Goal: Task Accomplishment & Management: Complete application form

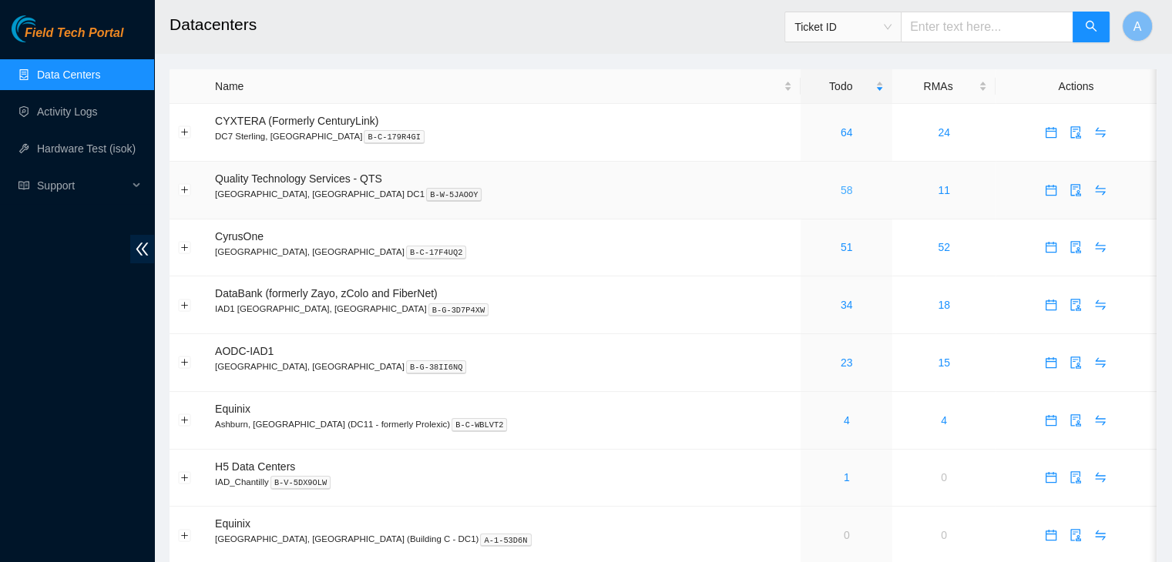
click at [840, 192] on link "58" at bounding box center [846, 190] width 12 height 12
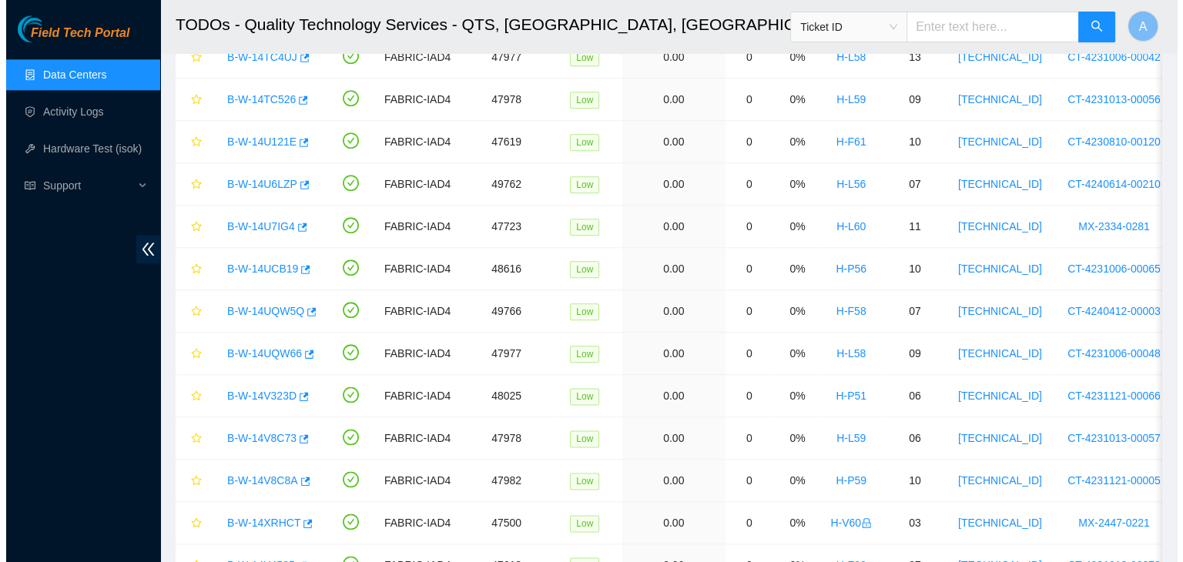
scroll to position [1824, 0]
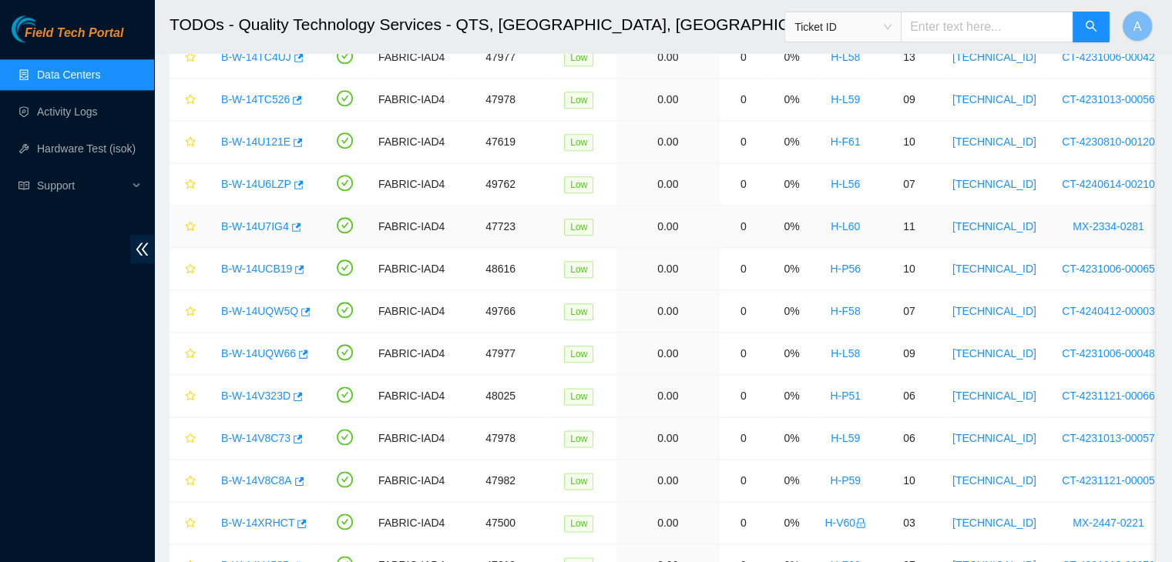
click at [267, 220] on link "B-W-14U7IG4" at bounding box center [255, 226] width 68 height 12
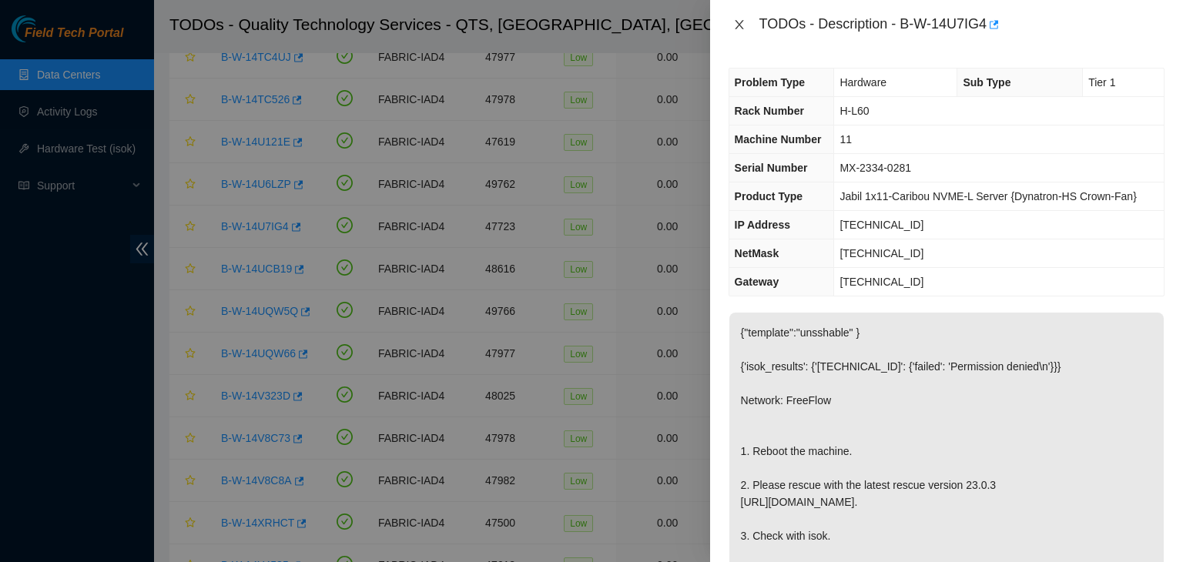
click at [738, 23] on icon "close" at bounding box center [739, 24] width 8 height 9
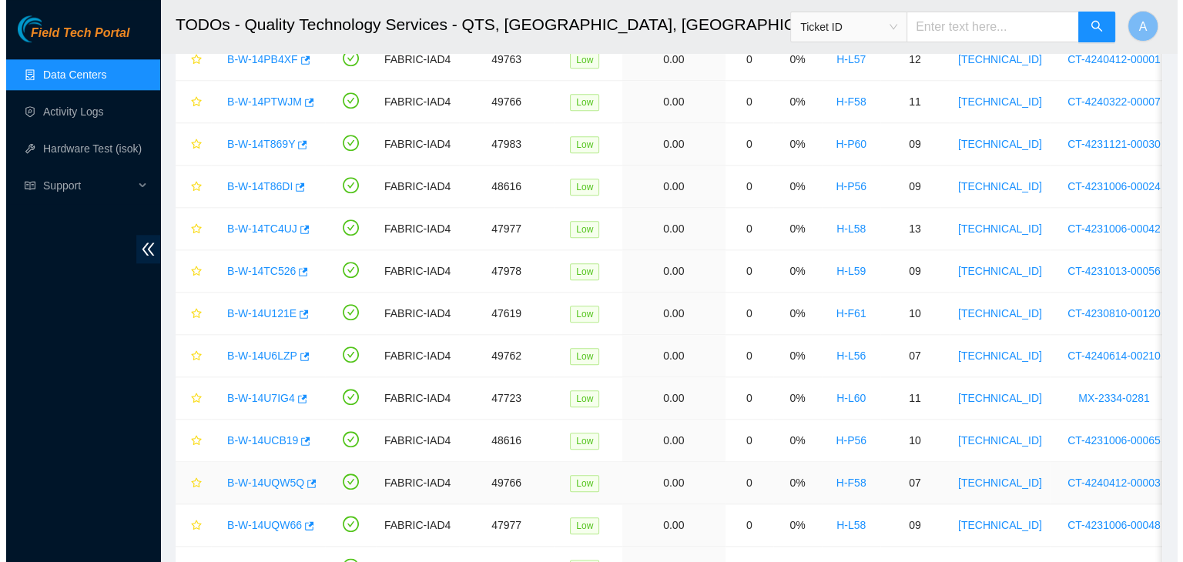
scroll to position [1629, 0]
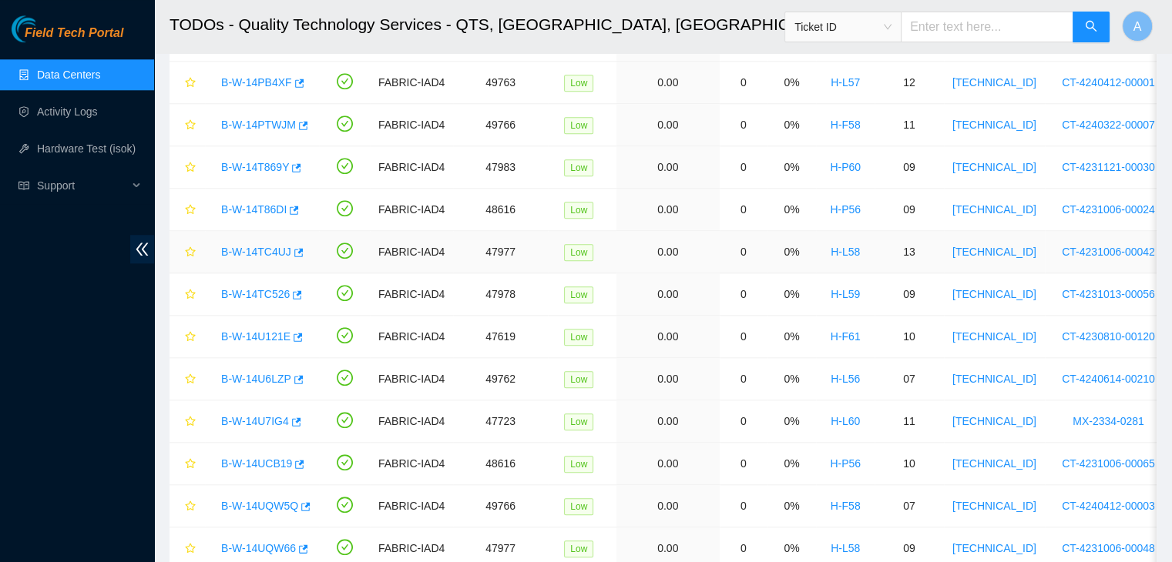
click at [260, 246] on link "B-W-14TC4UJ" at bounding box center [256, 252] width 70 height 12
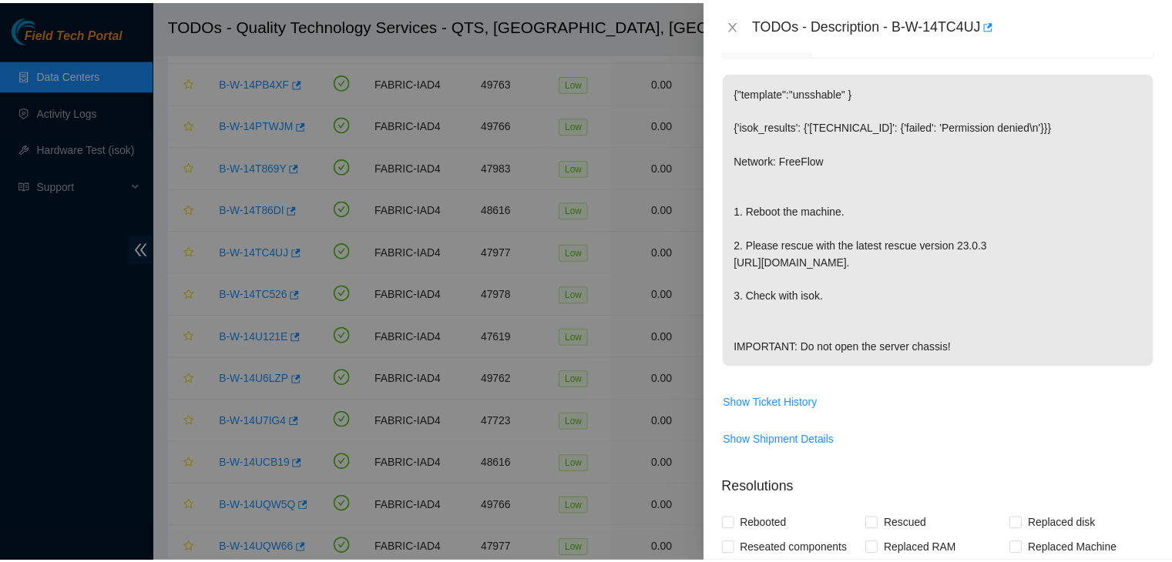
scroll to position [0, 0]
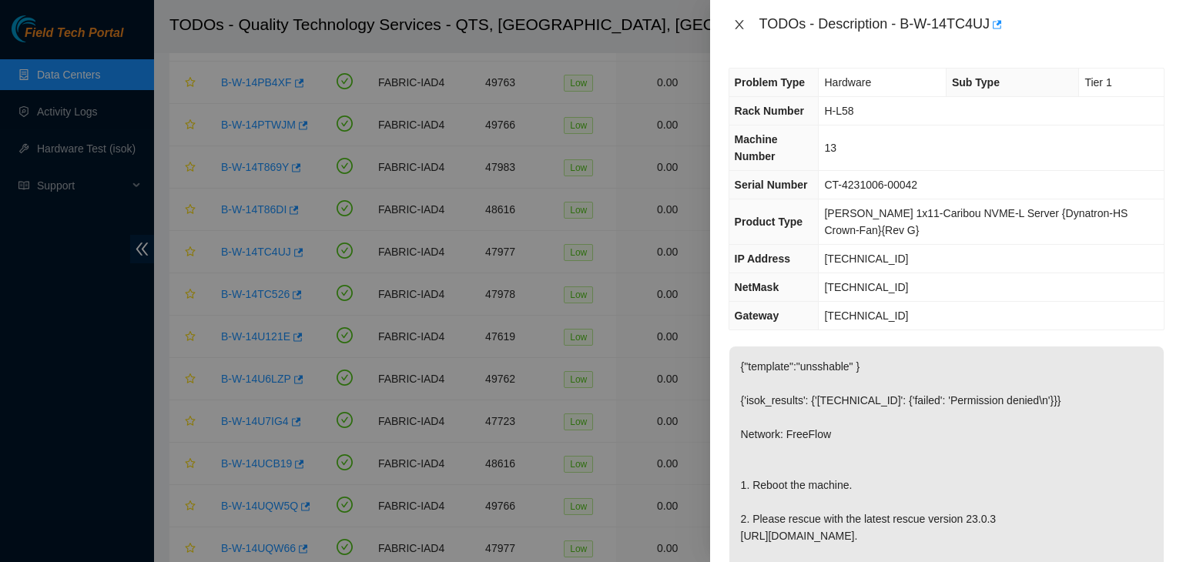
click at [741, 29] on icon "close" at bounding box center [739, 24] width 12 height 12
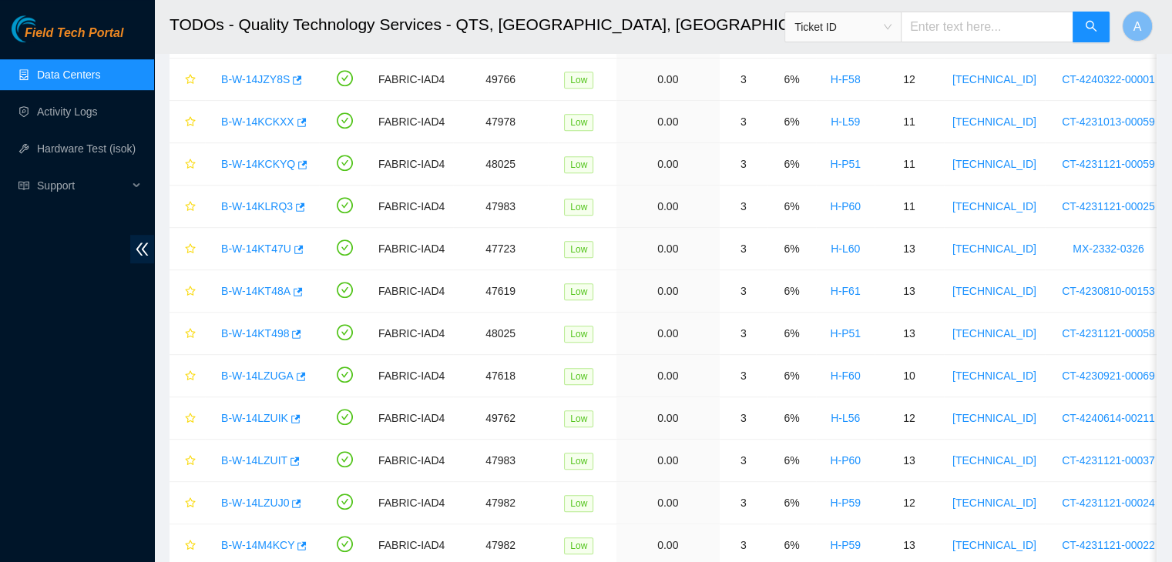
click at [100, 81] on link "Data Centers" at bounding box center [68, 75] width 63 height 12
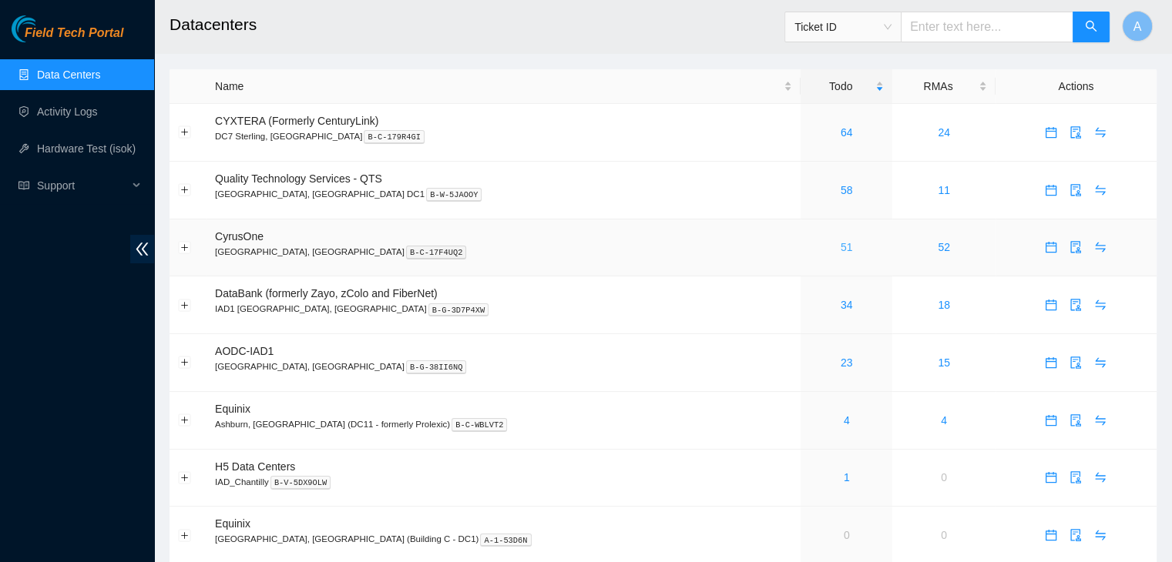
click at [840, 249] on link "51" at bounding box center [846, 247] width 12 height 12
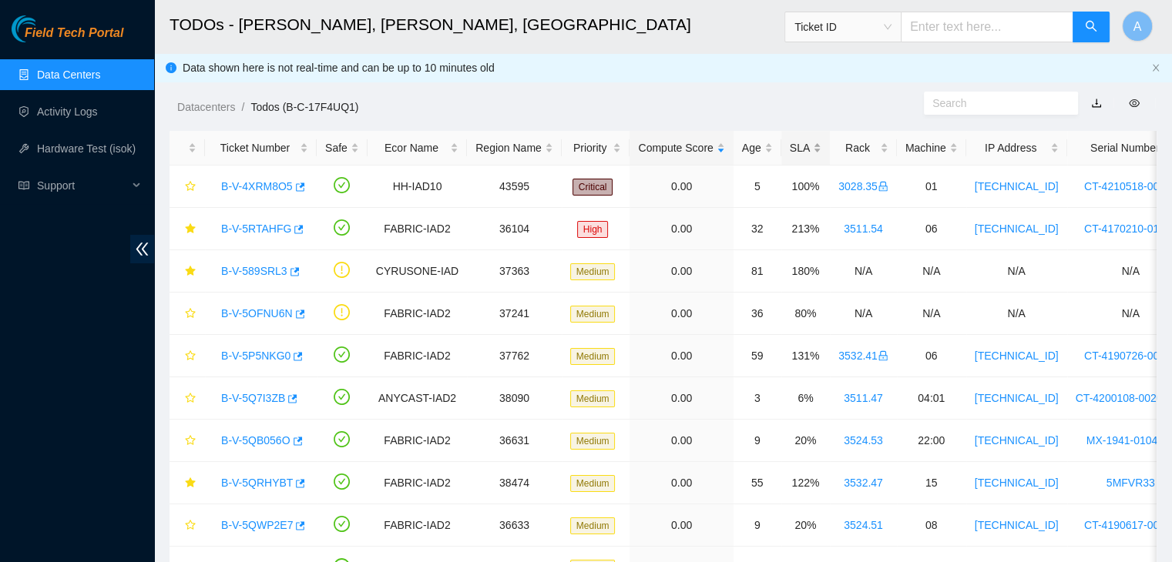
click at [790, 150] on div "SLA" at bounding box center [806, 147] width 32 height 17
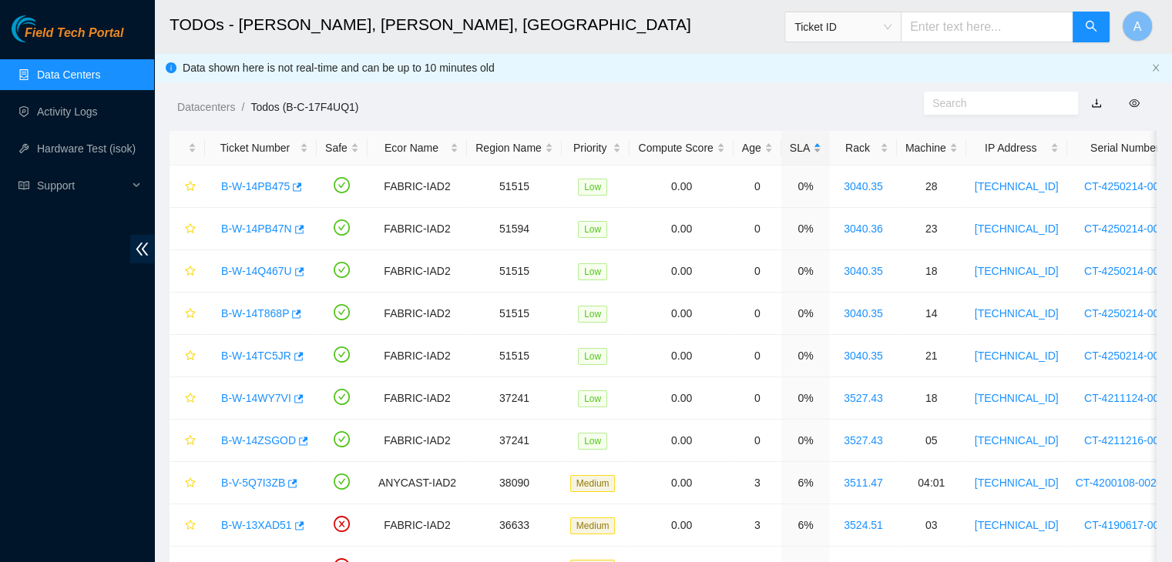
click at [790, 150] on div "SLA" at bounding box center [806, 147] width 32 height 17
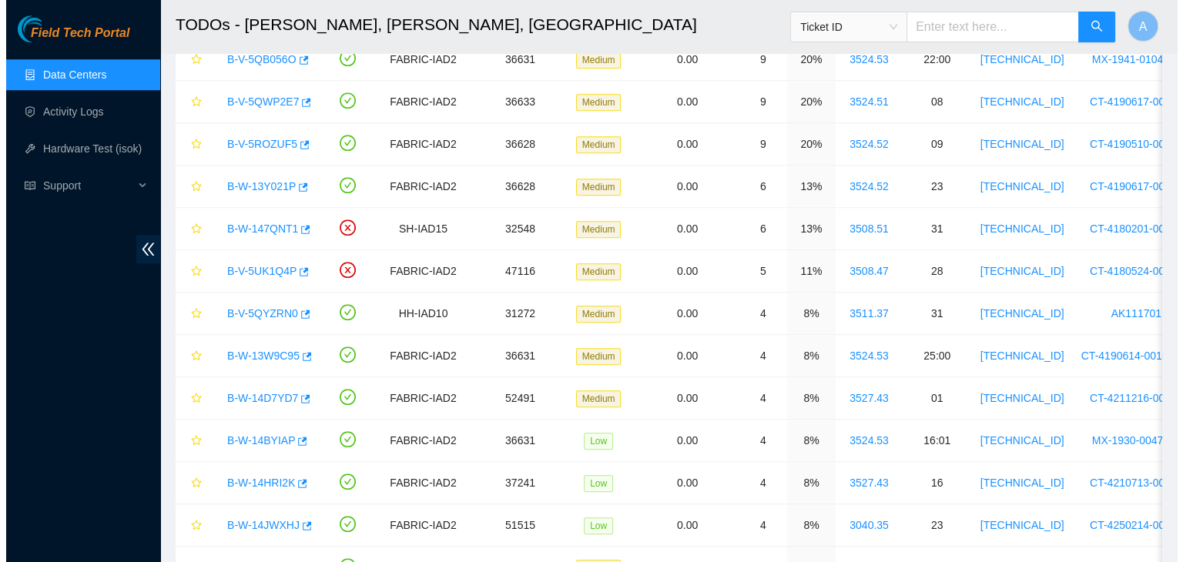
scroll to position [1816, 0]
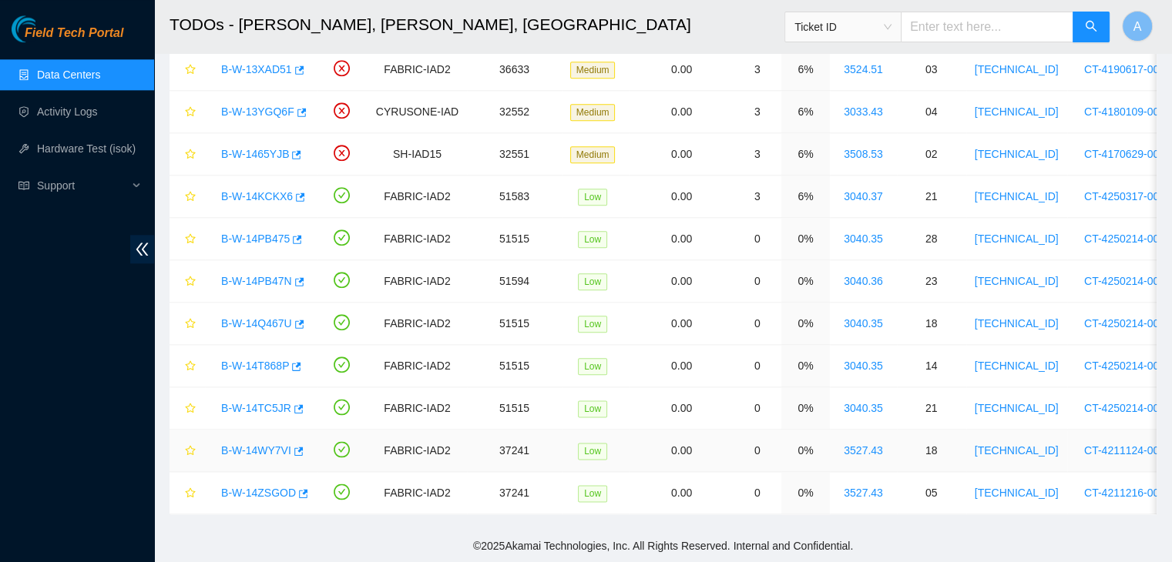
click at [259, 444] on link "B-W-14WY7VI" at bounding box center [256, 450] width 70 height 12
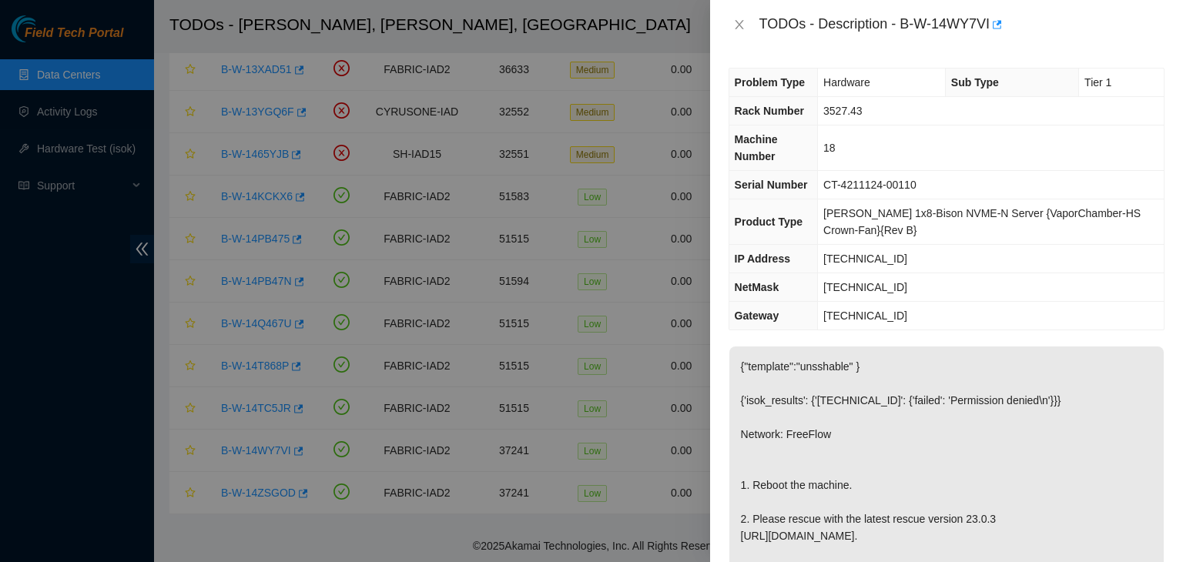
click at [746, 33] on div "TODOs - Description - B-W-14WY7VI" at bounding box center [947, 24] width 436 height 25
click at [743, 25] on icon "close" at bounding box center [739, 24] width 12 height 12
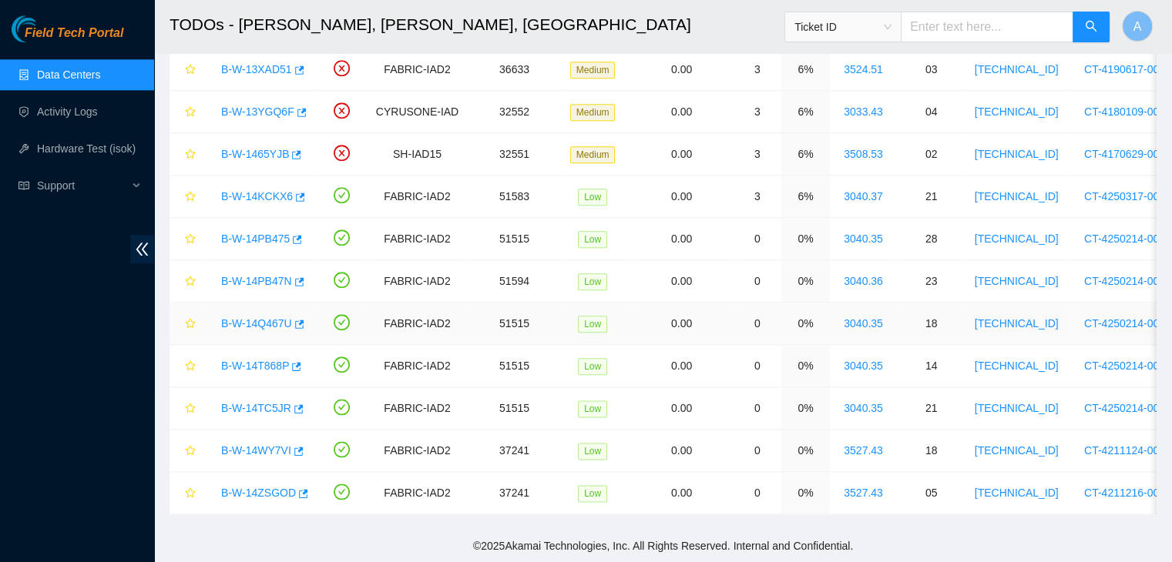
click at [273, 317] on link "B-W-14Q467U" at bounding box center [256, 323] width 71 height 12
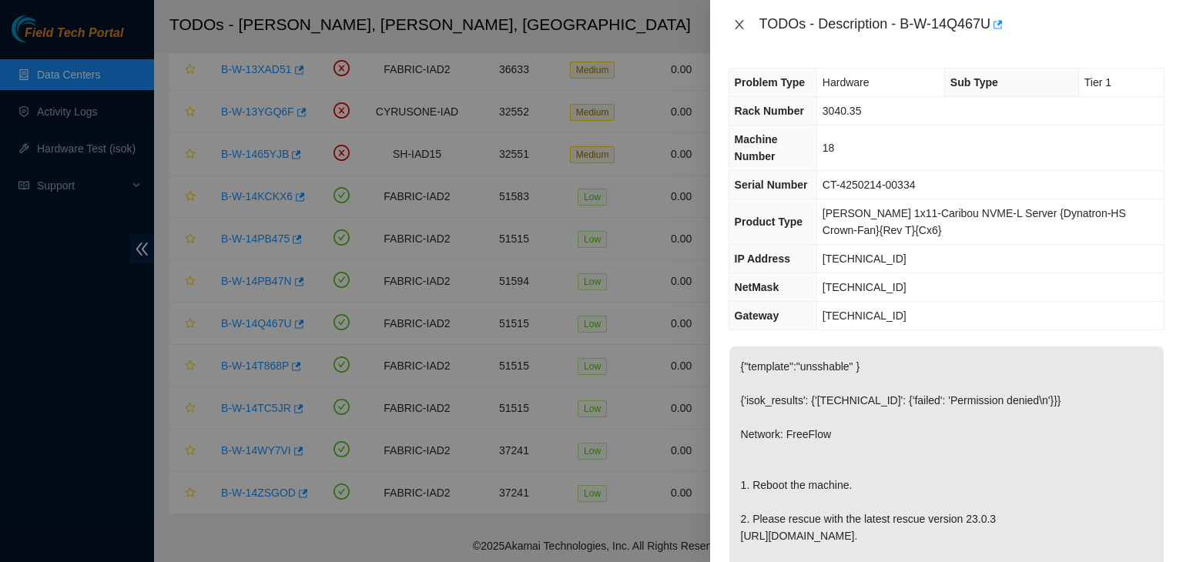
click at [736, 28] on icon "close" at bounding box center [739, 24] width 12 height 12
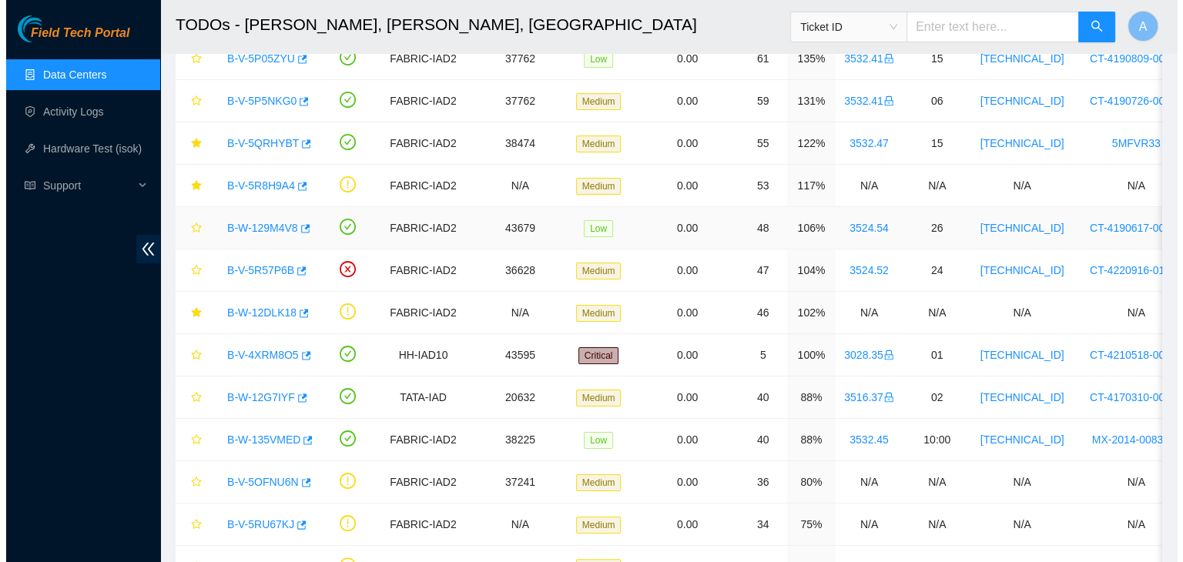
scroll to position [227, 0]
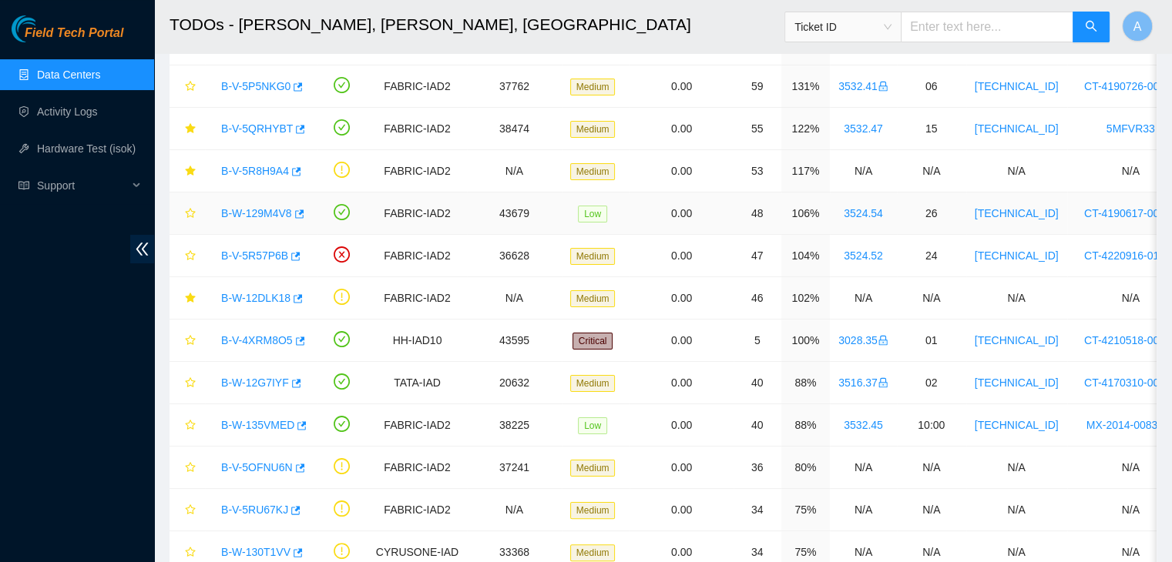
click at [248, 211] on link "B-W-129M4V8" at bounding box center [256, 213] width 71 height 12
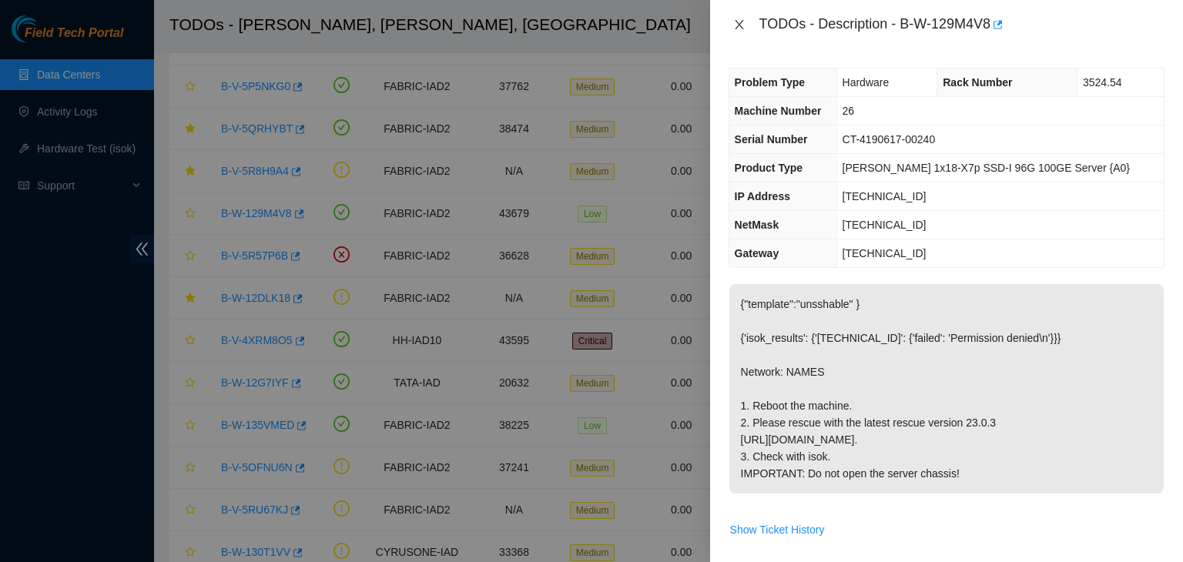
click at [741, 20] on icon "close" at bounding box center [739, 24] width 12 height 12
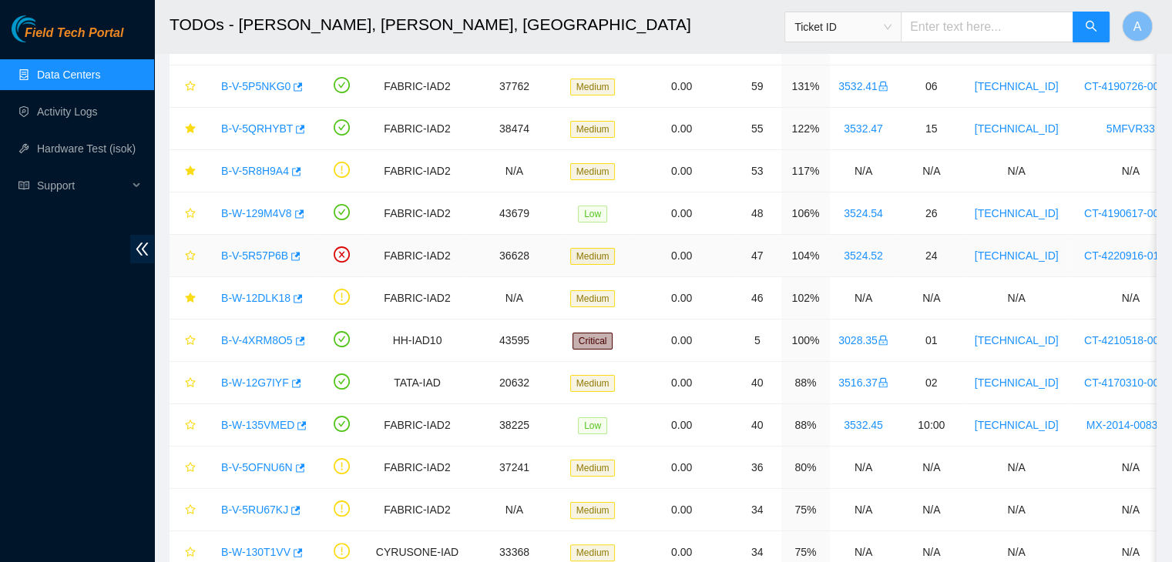
click at [240, 257] on link "B-V-5R57P6B" at bounding box center [254, 256] width 67 height 12
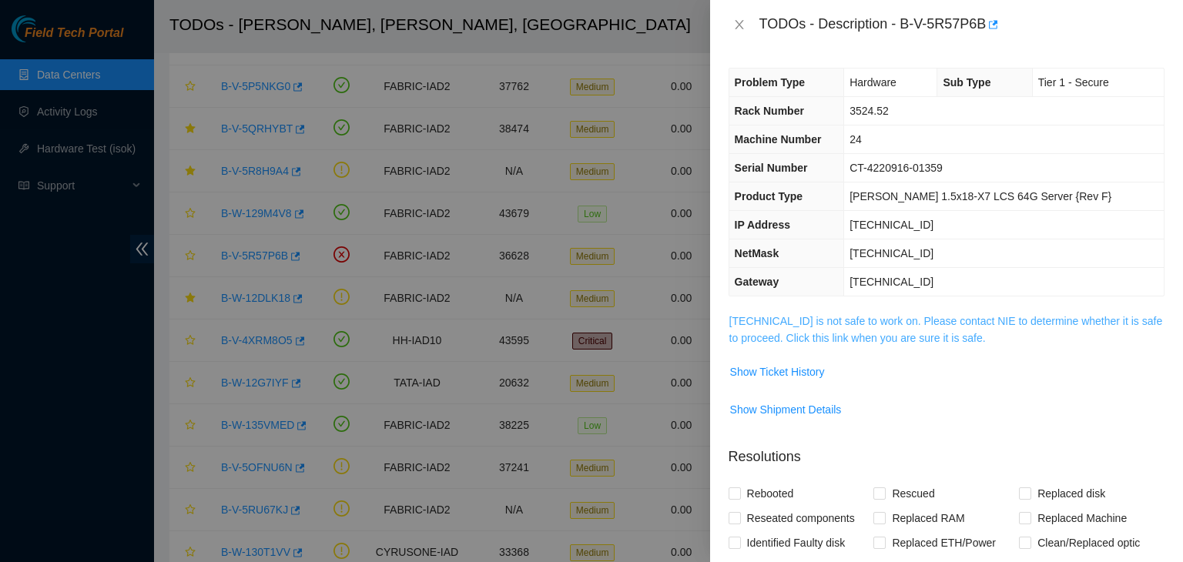
click at [834, 324] on link "23.36.67.72 is not safe to work on. Please contact NIE to determine whether it …" at bounding box center [947, 329] width 434 height 29
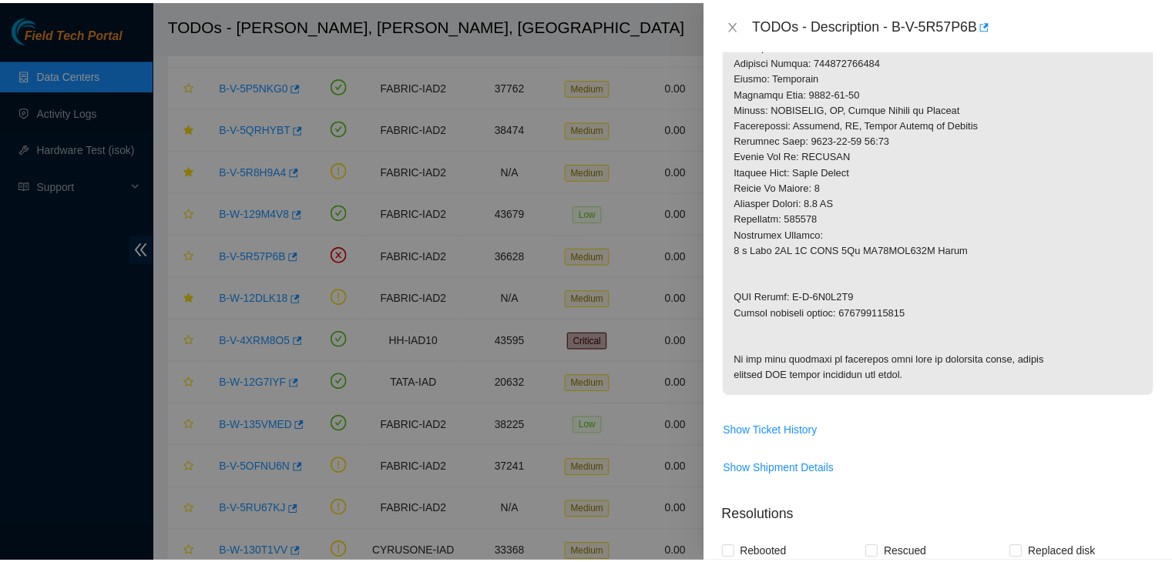
scroll to position [0, 0]
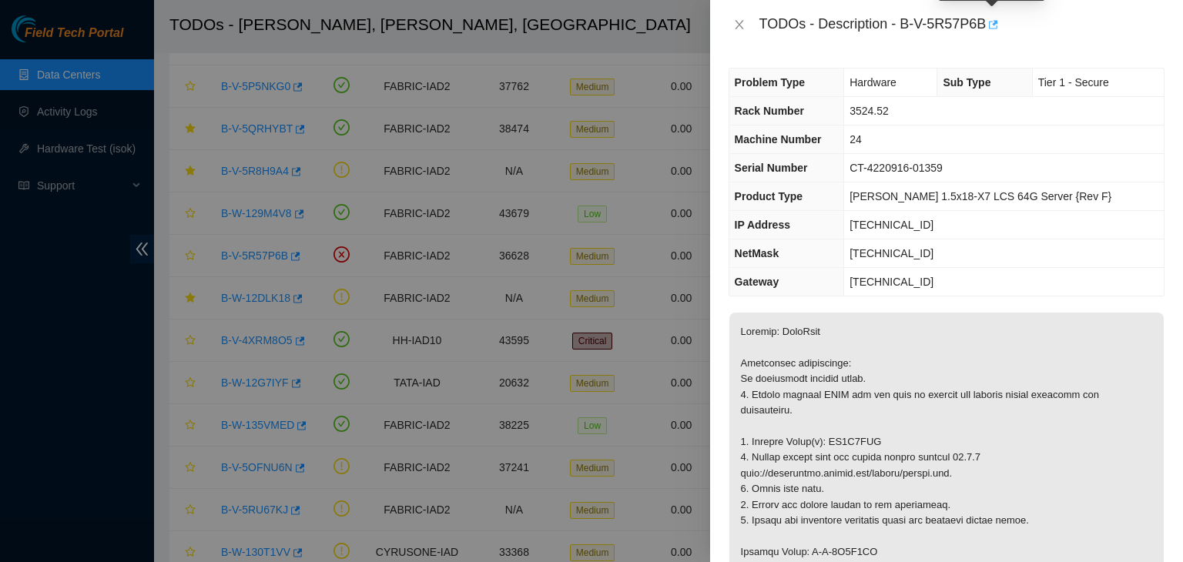
click at [996, 22] on icon "button" at bounding box center [993, 24] width 9 height 8
click at [743, 29] on icon "close" at bounding box center [739, 24] width 12 height 12
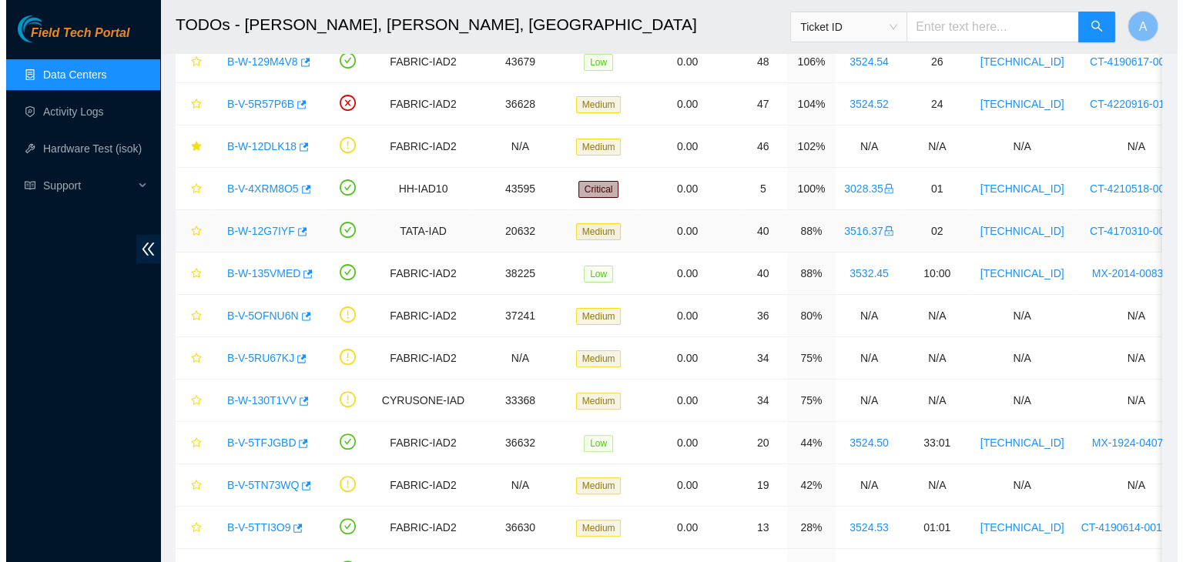
scroll to position [381, 0]
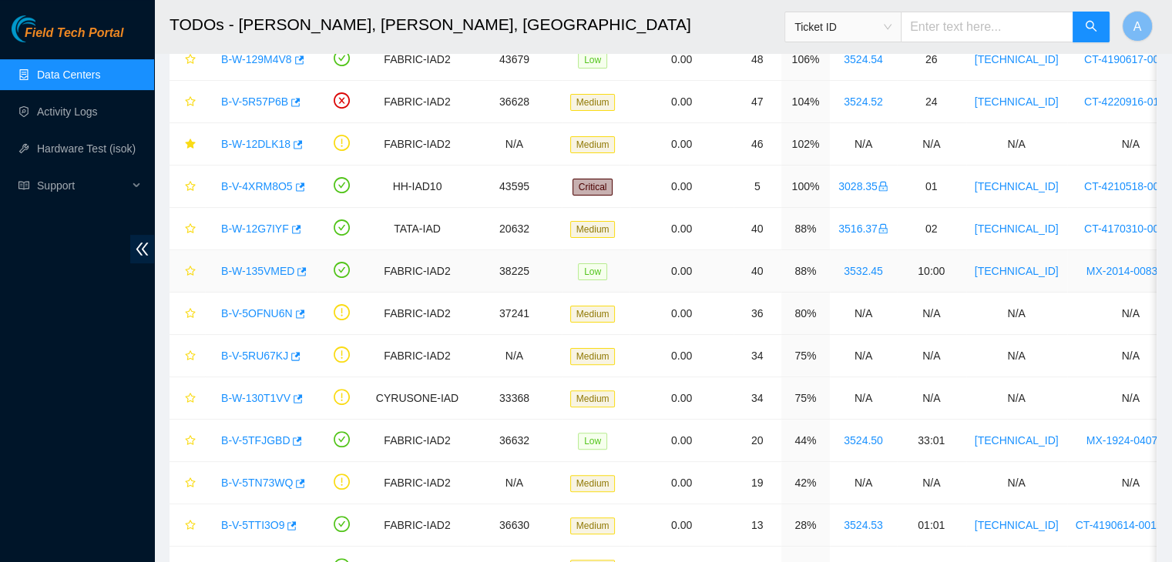
click at [247, 265] on link "B-W-135VMED" at bounding box center [257, 271] width 73 height 12
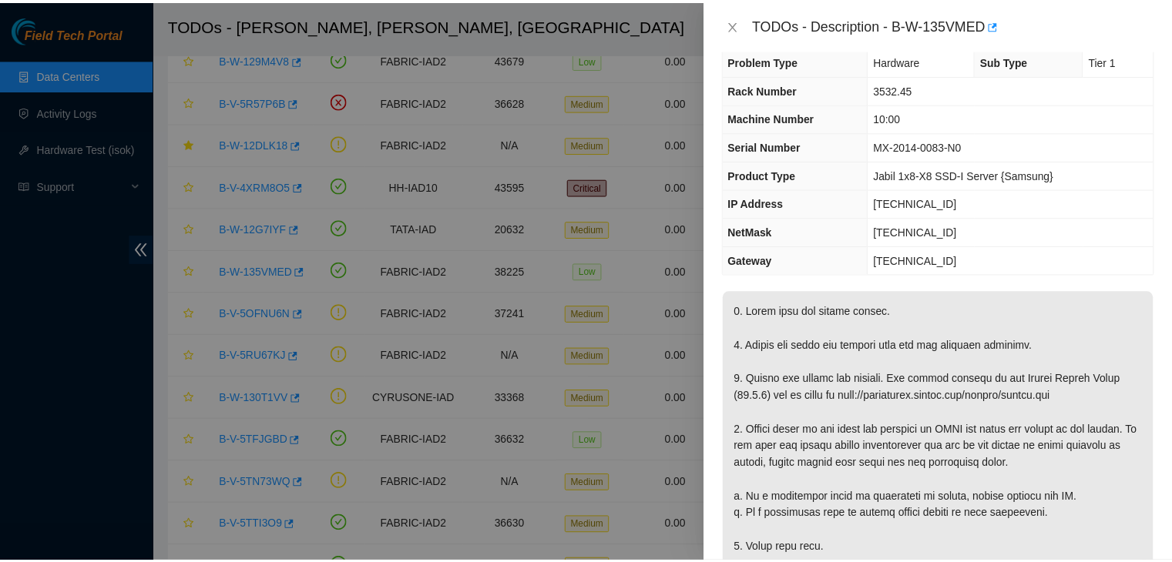
scroll to position [14, 0]
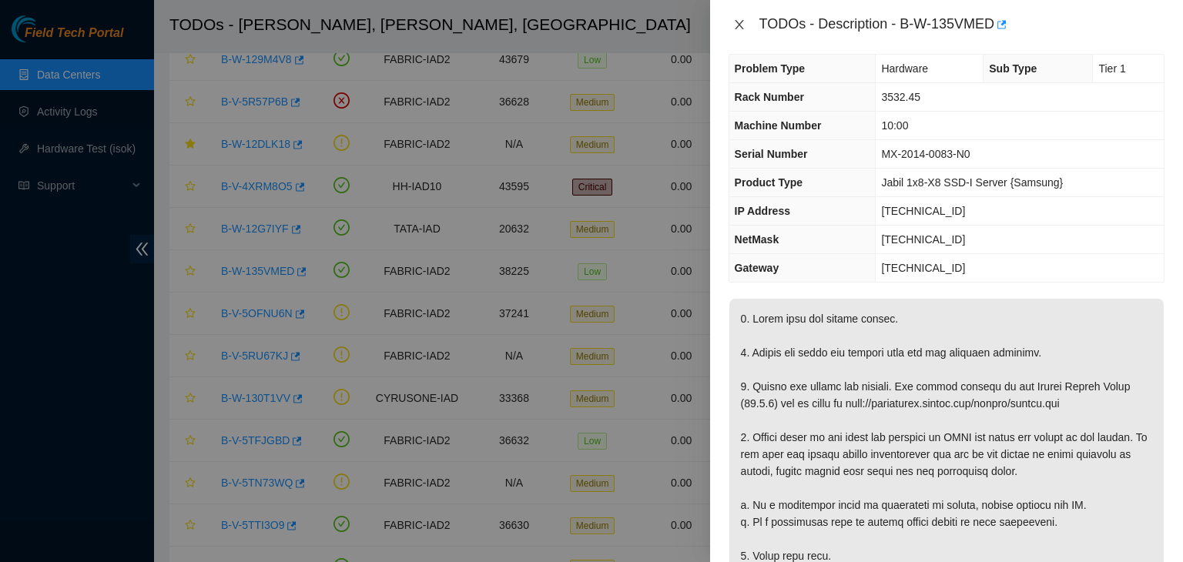
click at [740, 18] on button "Close" at bounding box center [740, 25] width 22 height 15
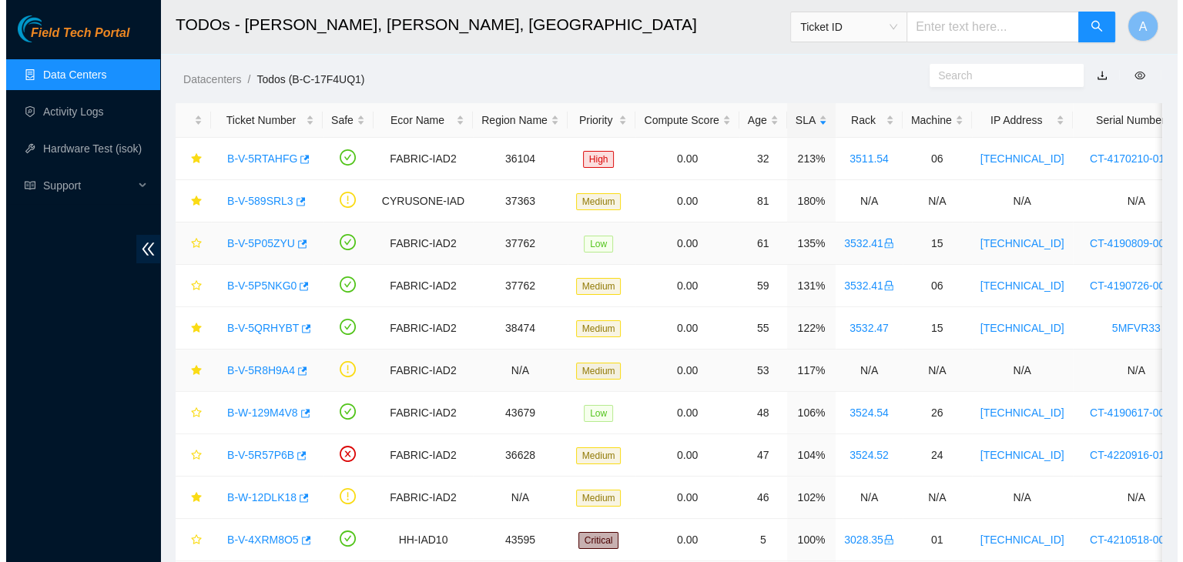
scroll to position [107, 0]
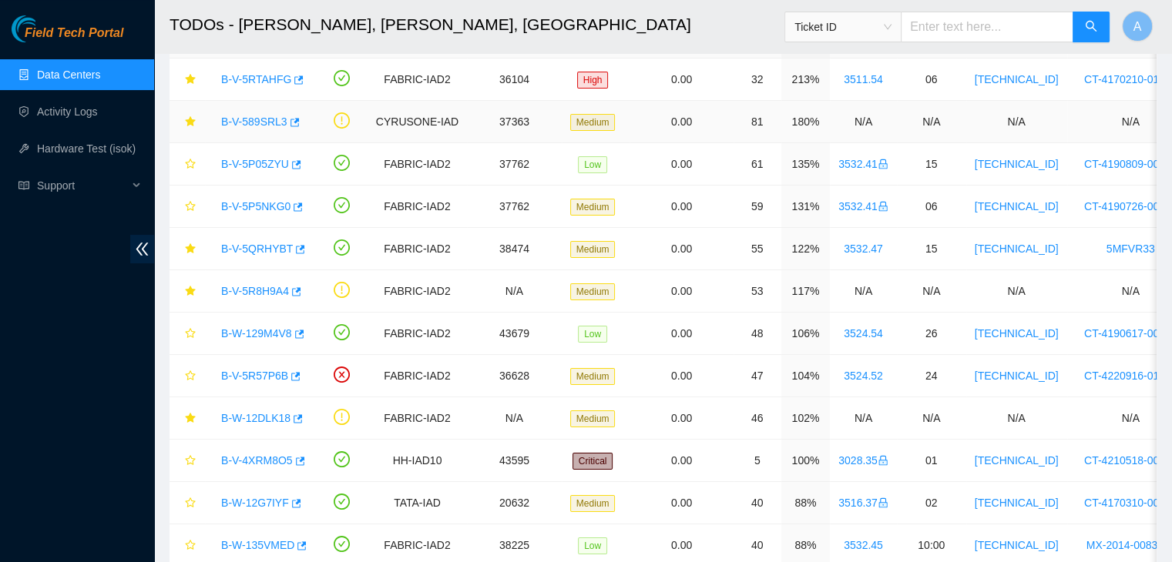
click at [259, 119] on link "B-V-589SRL3" at bounding box center [254, 122] width 66 height 12
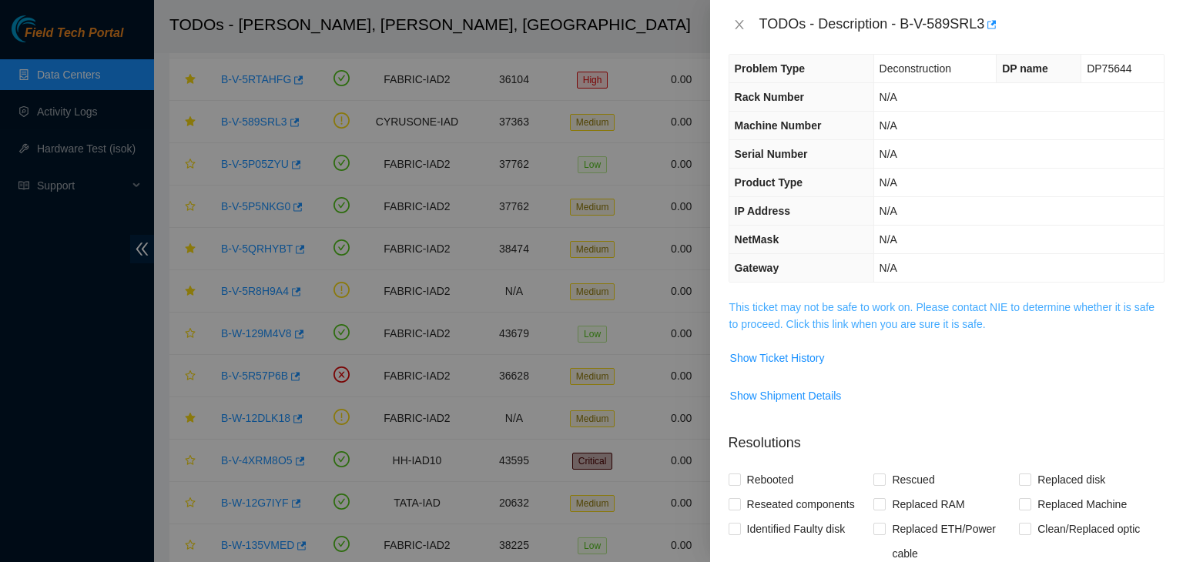
click at [761, 311] on link "This ticket may not be safe to work on. Please contact NIE to determine whether…" at bounding box center [942, 315] width 425 height 29
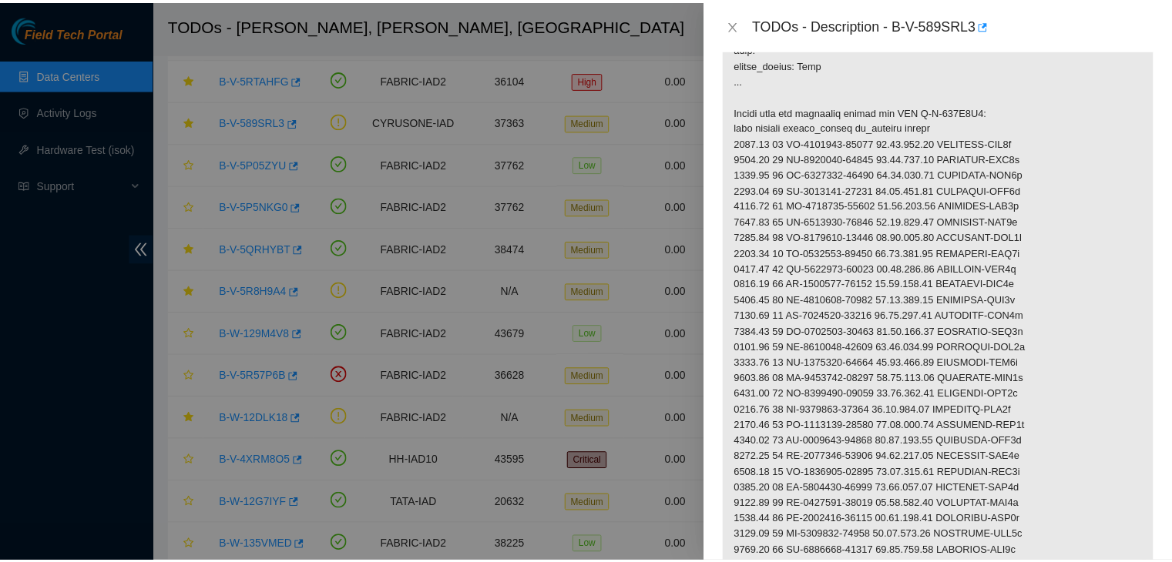
scroll to position [362, 0]
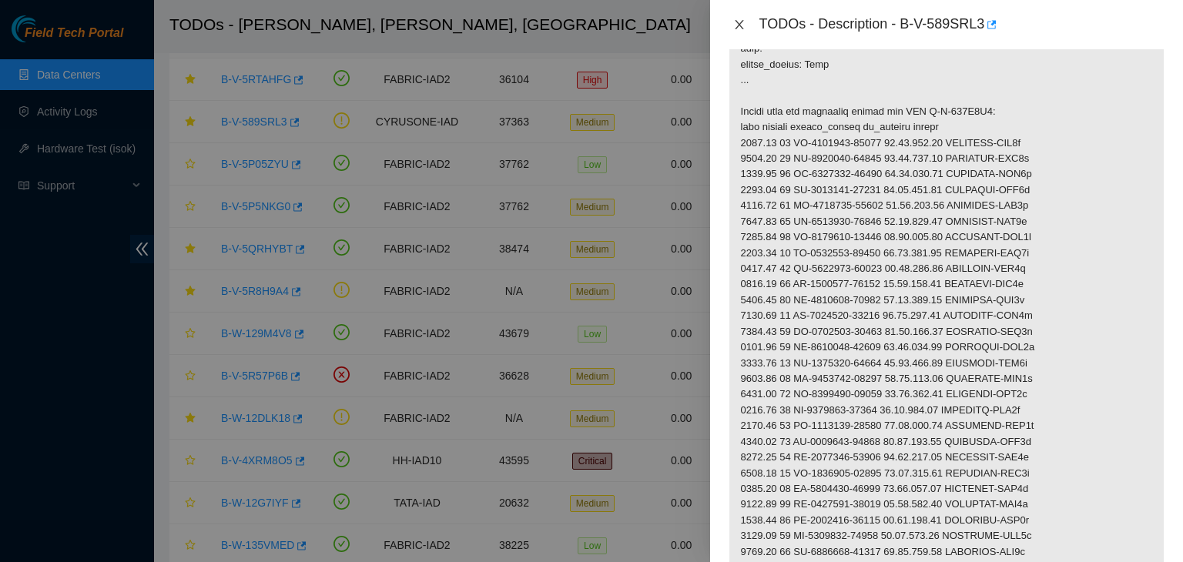
click at [741, 24] on icon "close" at bounding box center [739, 24] width 12 height 12
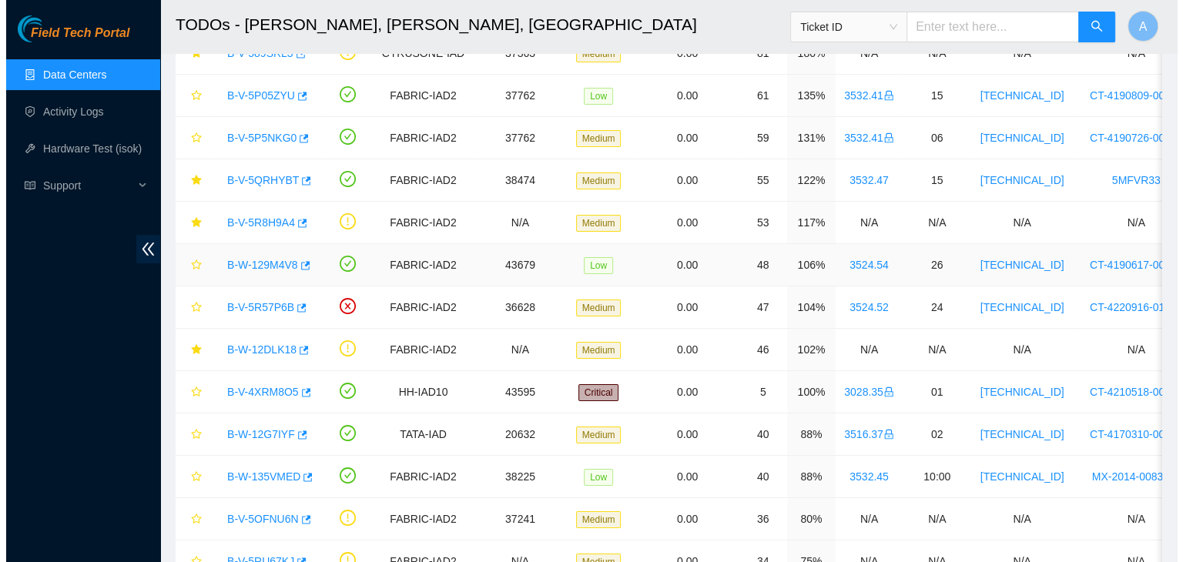
scroll to position [185, 0]
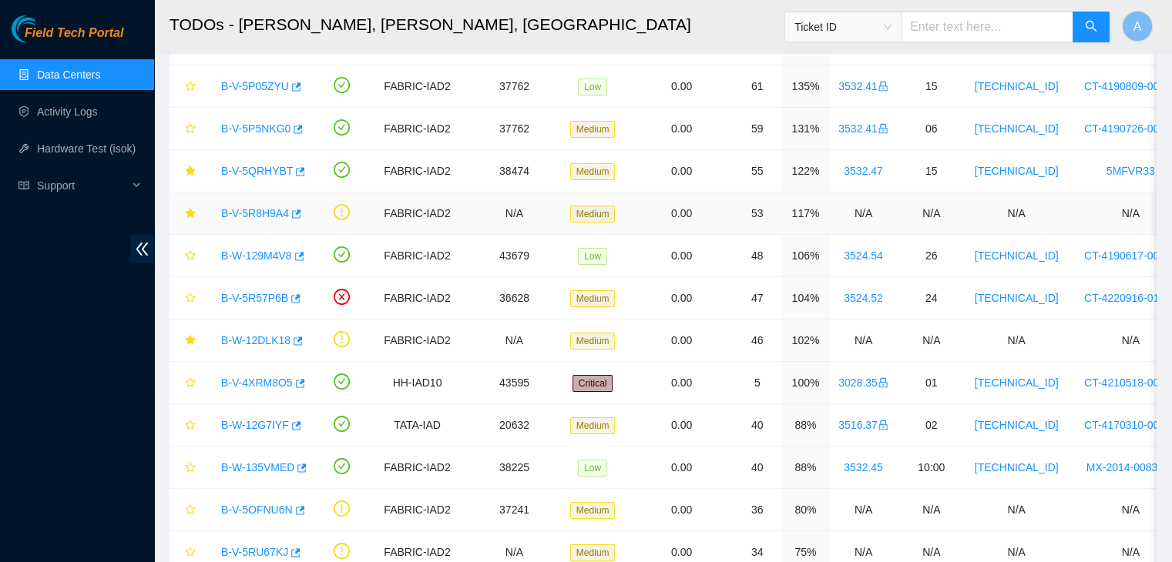
click at [254, 207] on link "B-V-5R8H9A4" at bounding box center [255, 213] width 68 height 12
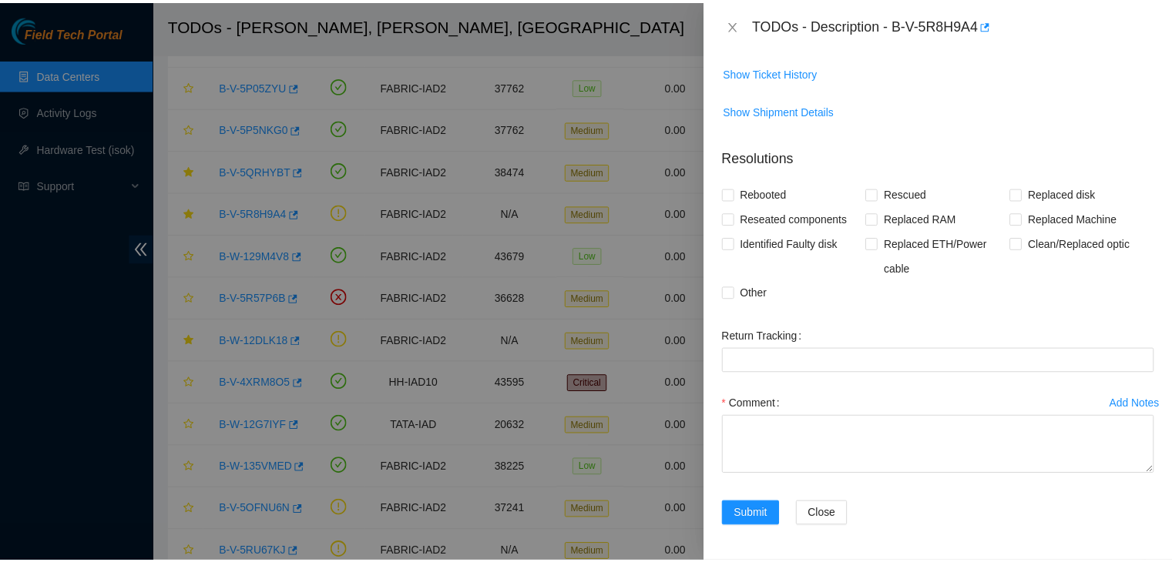
scroll to position [244, 0]
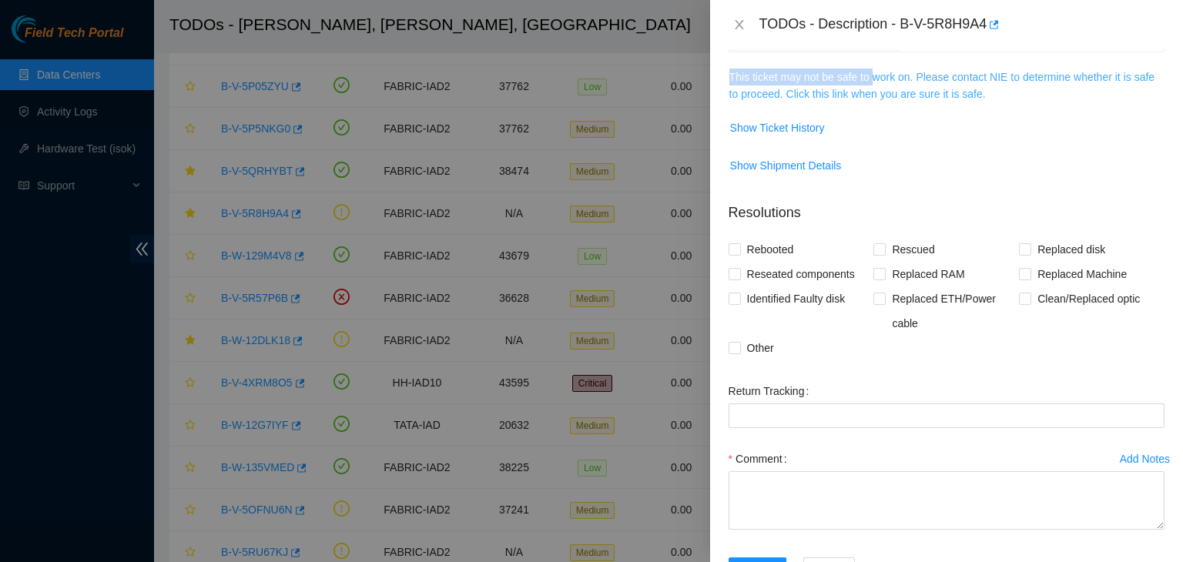
drag, startPoint x: 871, startPoint y: 57, endPoint x: 872, endPoint y: 79, distance: 21.6
click at [872, 79] on div "Problem Type Network Sub Type Router Rack Number N/A Machine Number N/A Serial …" at bounding box center [946, 305] width 473 height 513
click at [872, 79] on link "This ticket may not be safe to work on. Please contact NIE to determine whether…" at bounding box center [942, 85] width 425 height 29
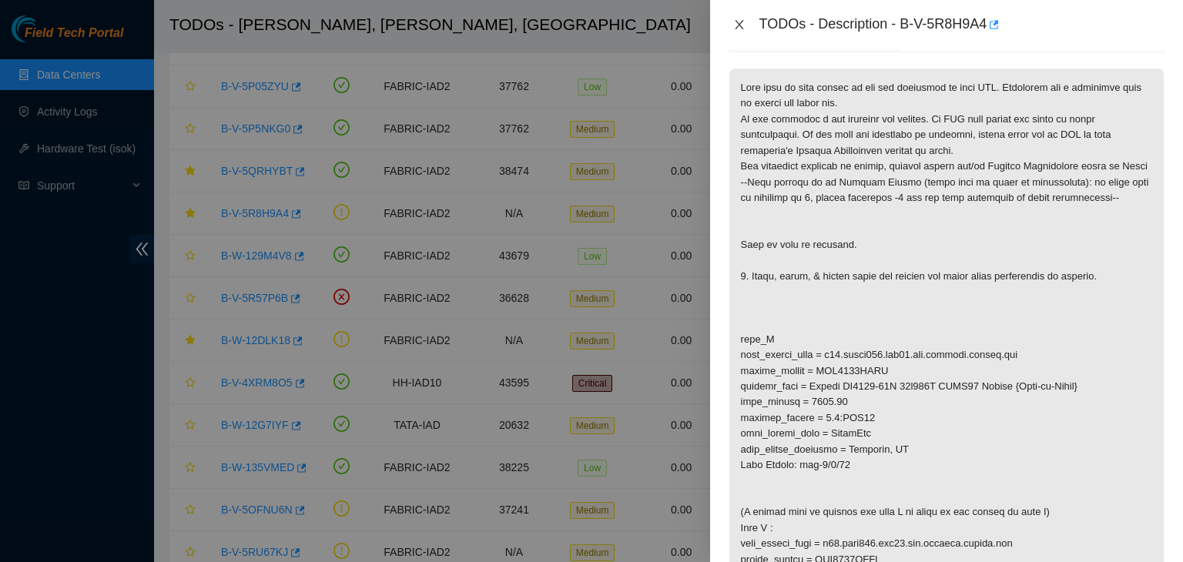
click at [744, 31] on button "Close" at bounding box center [740, 25] width 22 height 15
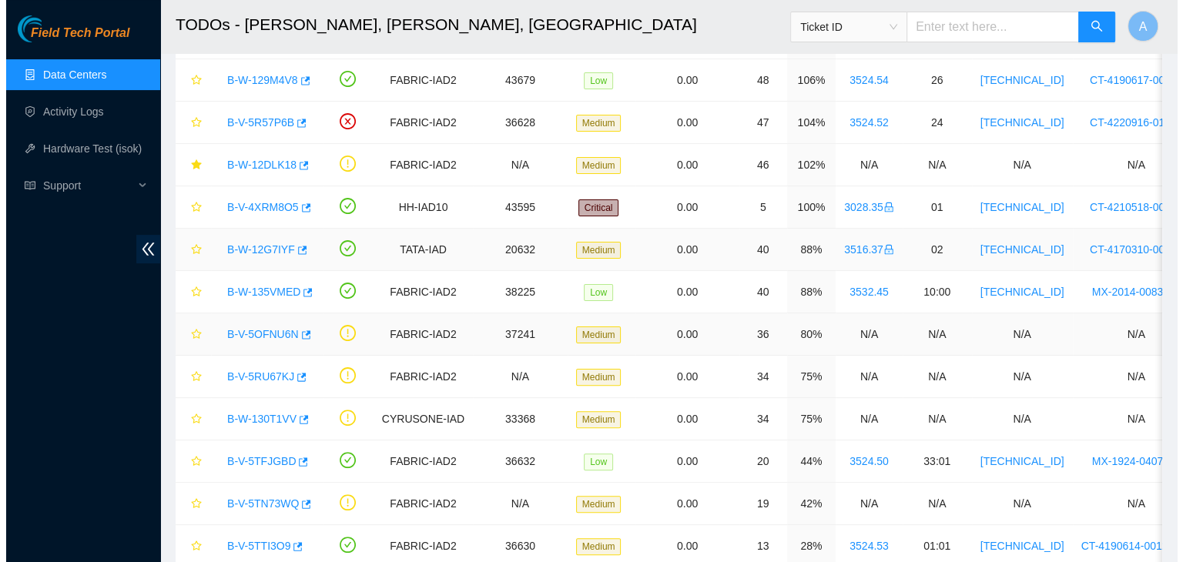
scroll to position [361, 0]
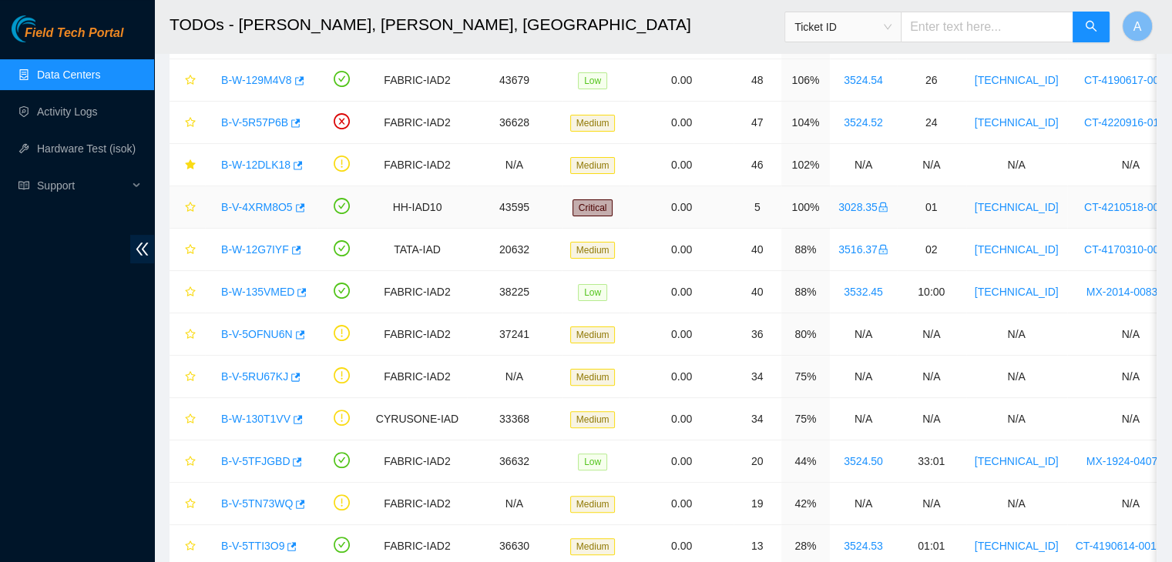
click at [265, 211] on link "B-V-4XRM8O5" at bounding box center [257, 207] width 72 height 12
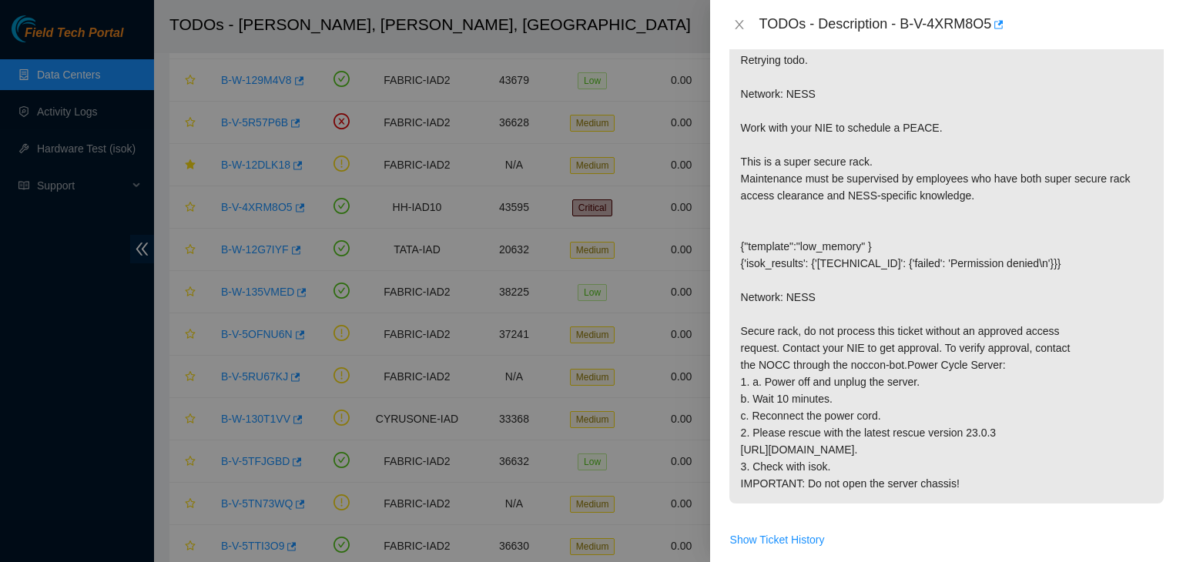
click at [312, 201] on div at bounding box center [591, 281] width 1183 height 562
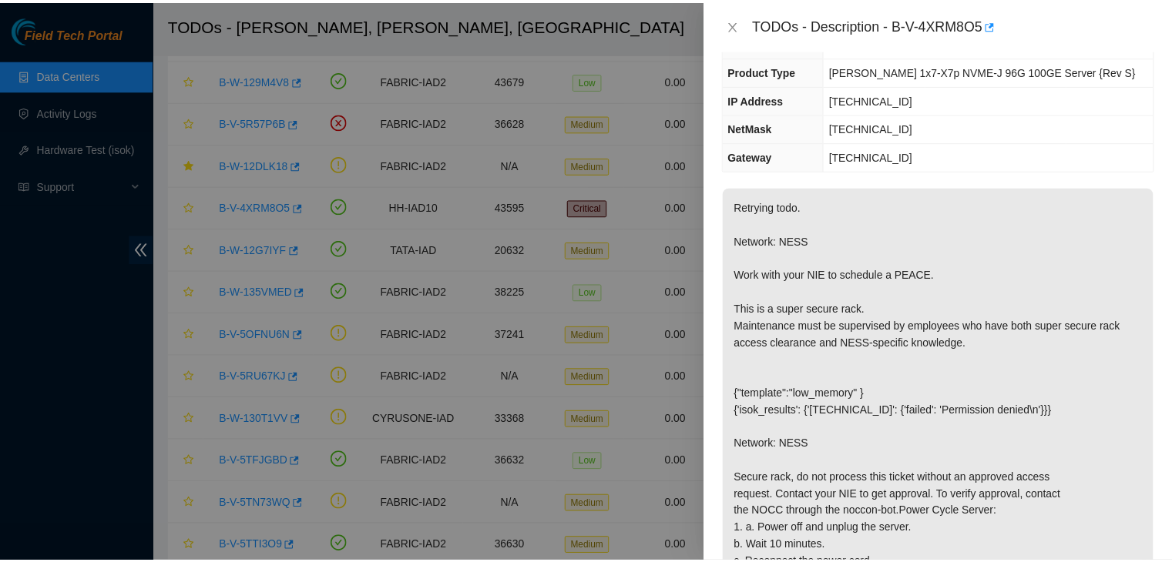
scroll to position [98, 0]
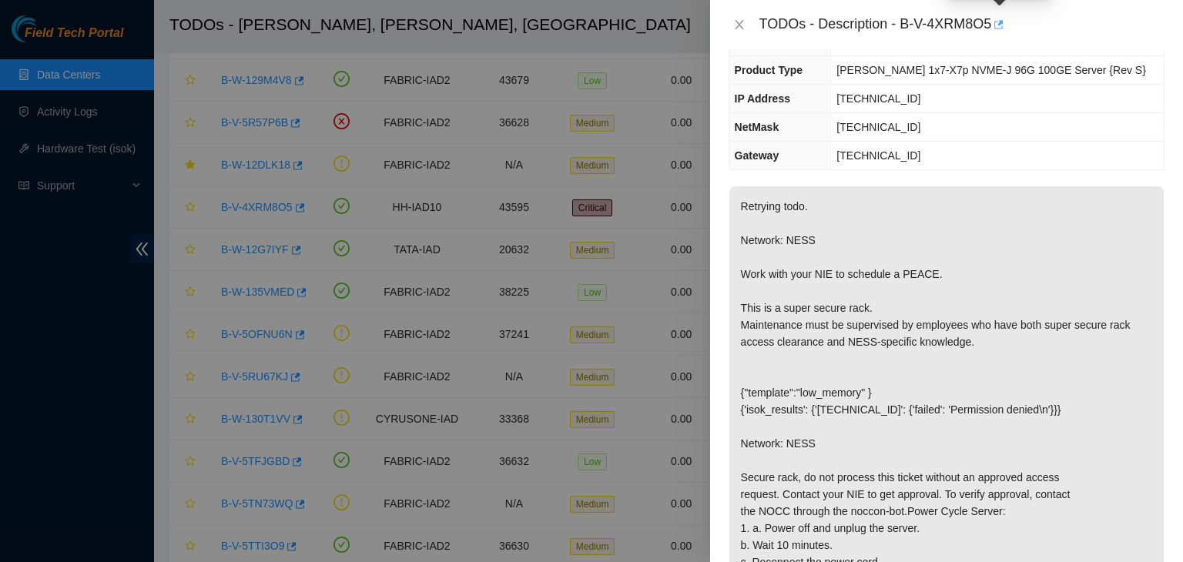
click at [1001, 25] on icon "button" at bounding box center [997, 24] width 11 height 11
click at [735, 25] on icon "close" at bounding box center [739, 24] width 12 height 12
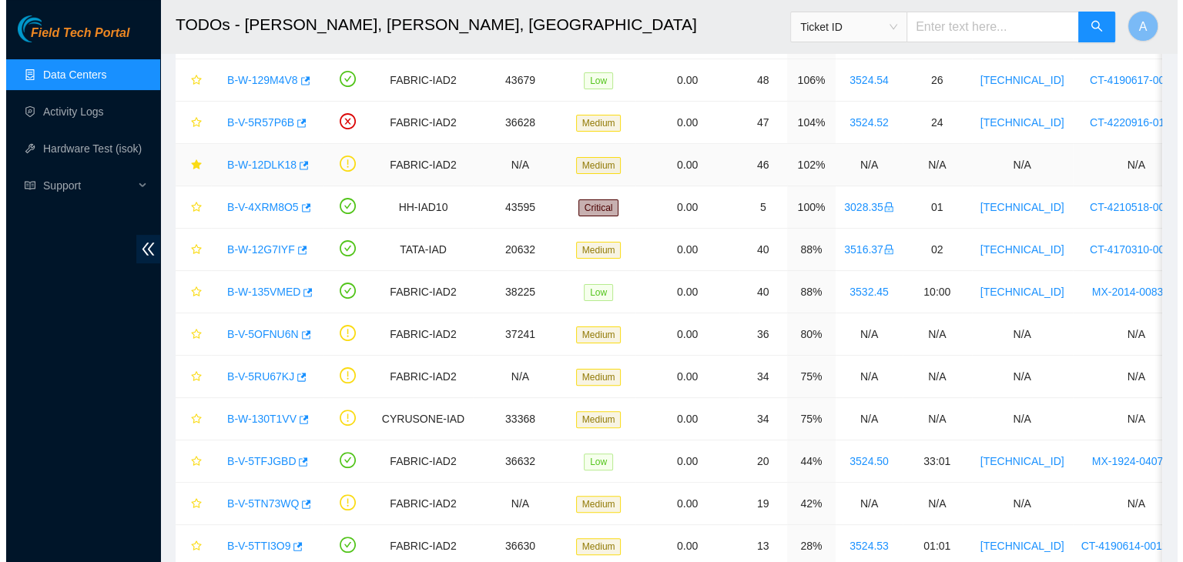
scroll to position [132, 0]
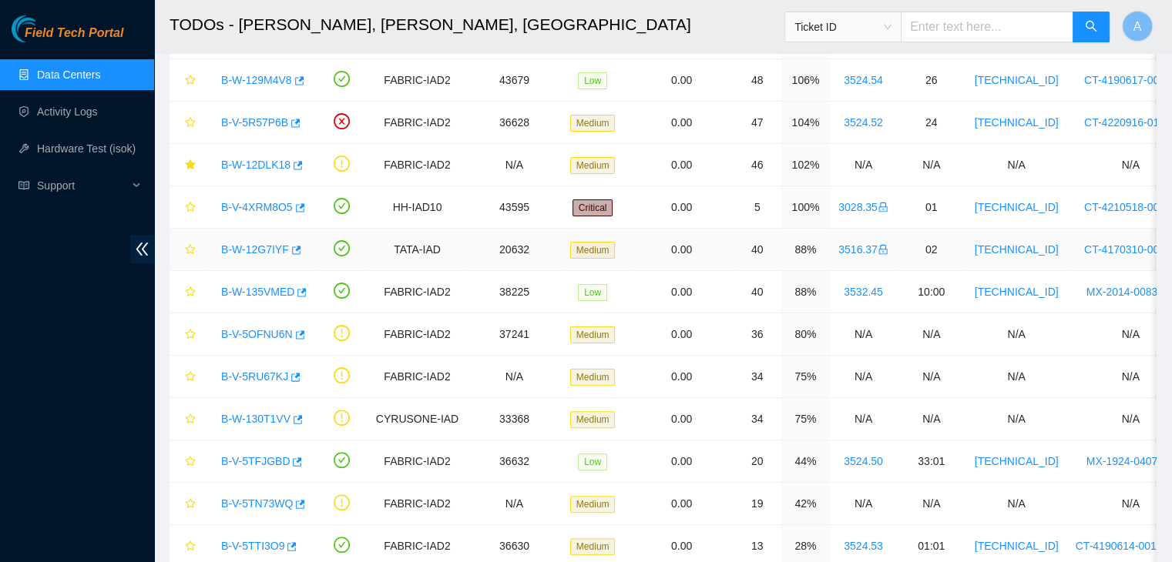
click at [245, 252] on link "B-W-12G7IYF" at bounding box center [255, 249] width 68 height 12
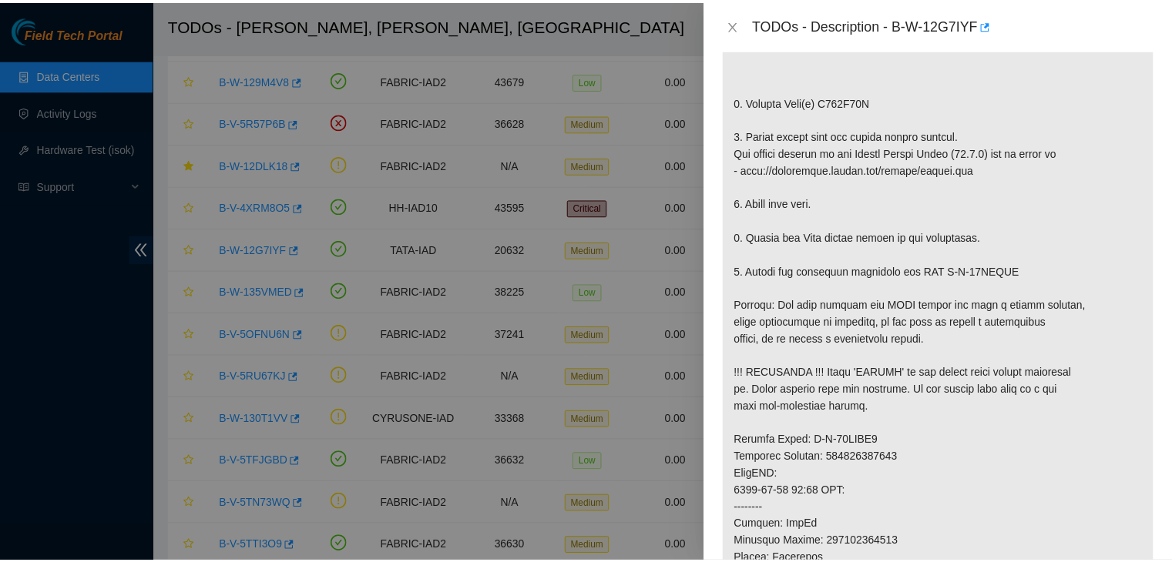
scroll to position [418, 0]
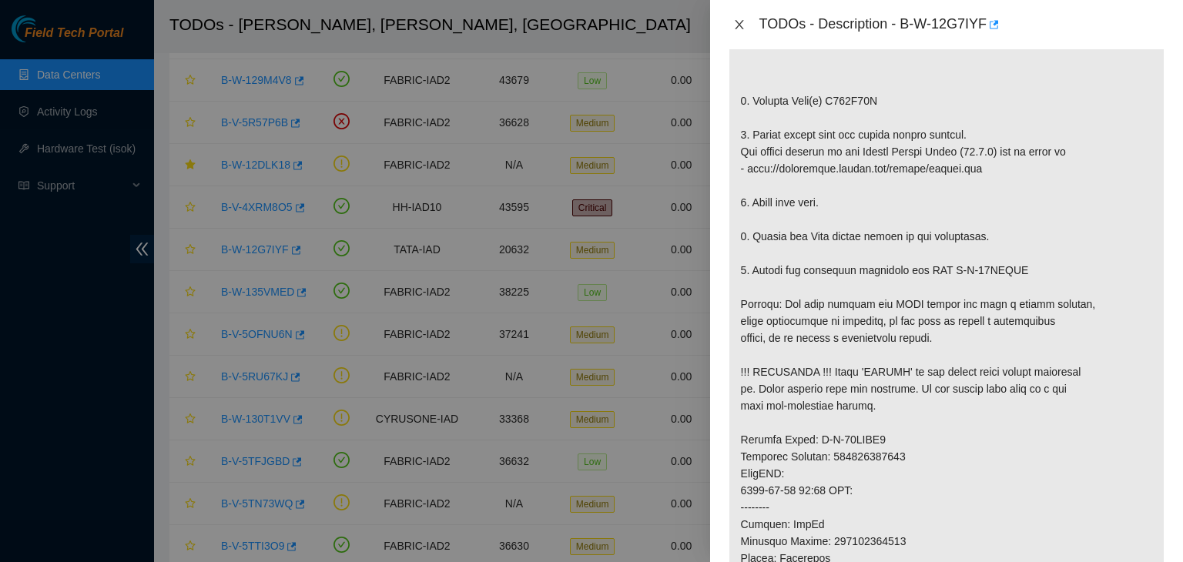
click at [743, 21] on icon "close" at bounding box center [739, 24] width 12 height 12
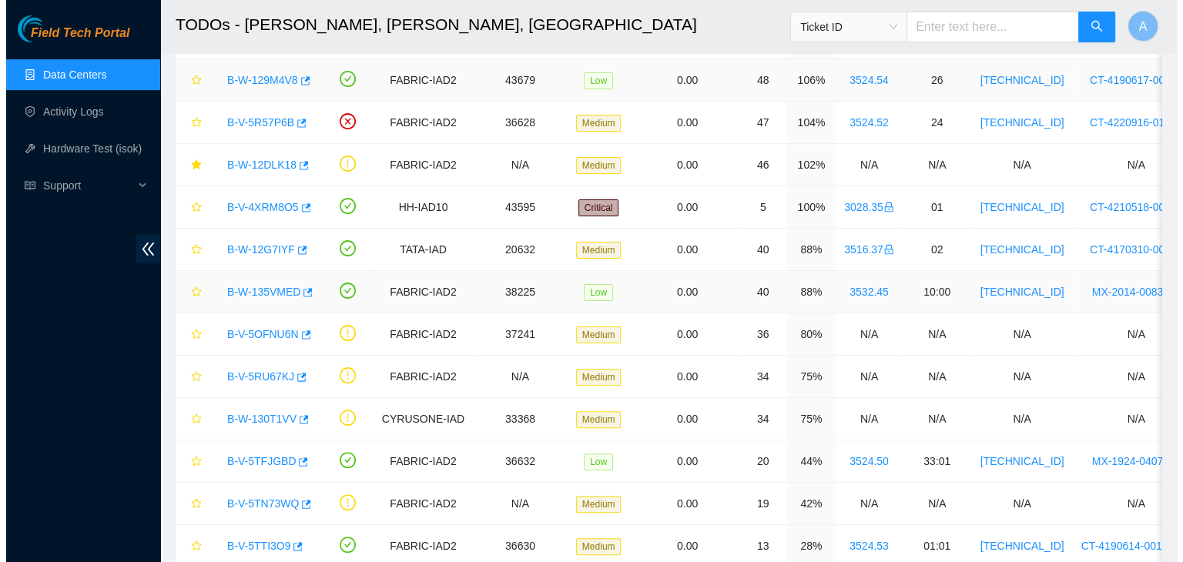
scroll to position [441, 0]
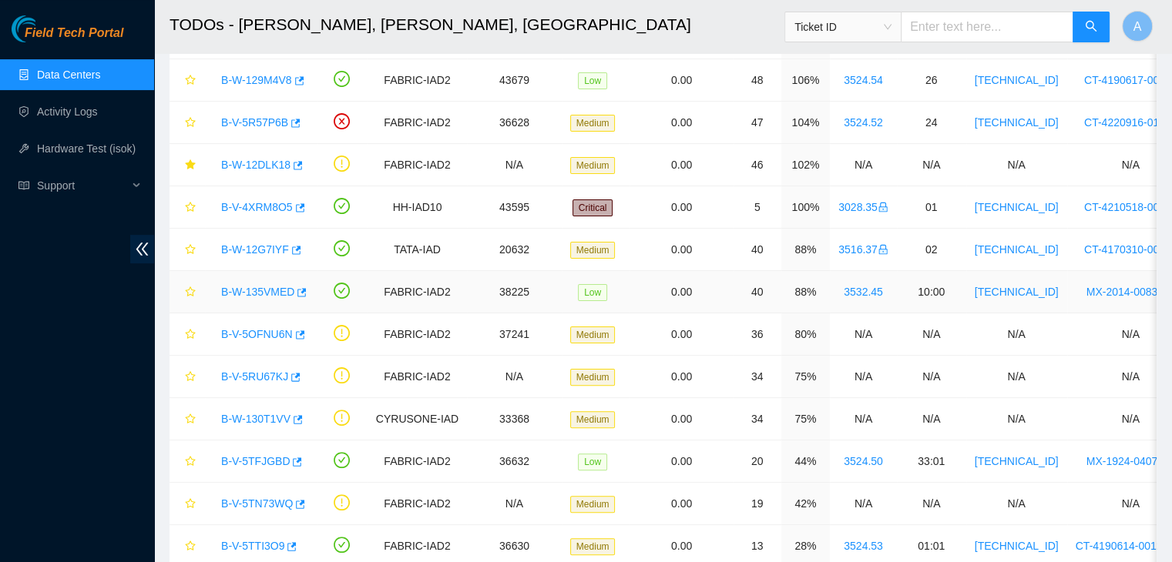
click at [246, 286] on link "B-W-135VMED" at bounding box center [257, 292] width 73 height 12
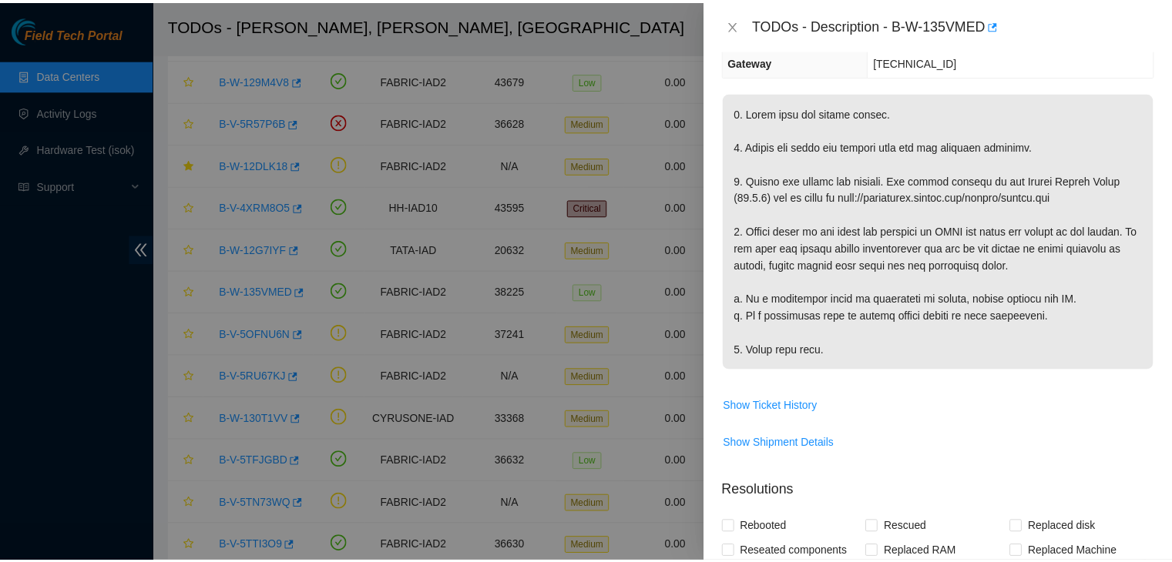
scroll to position [203, 0]
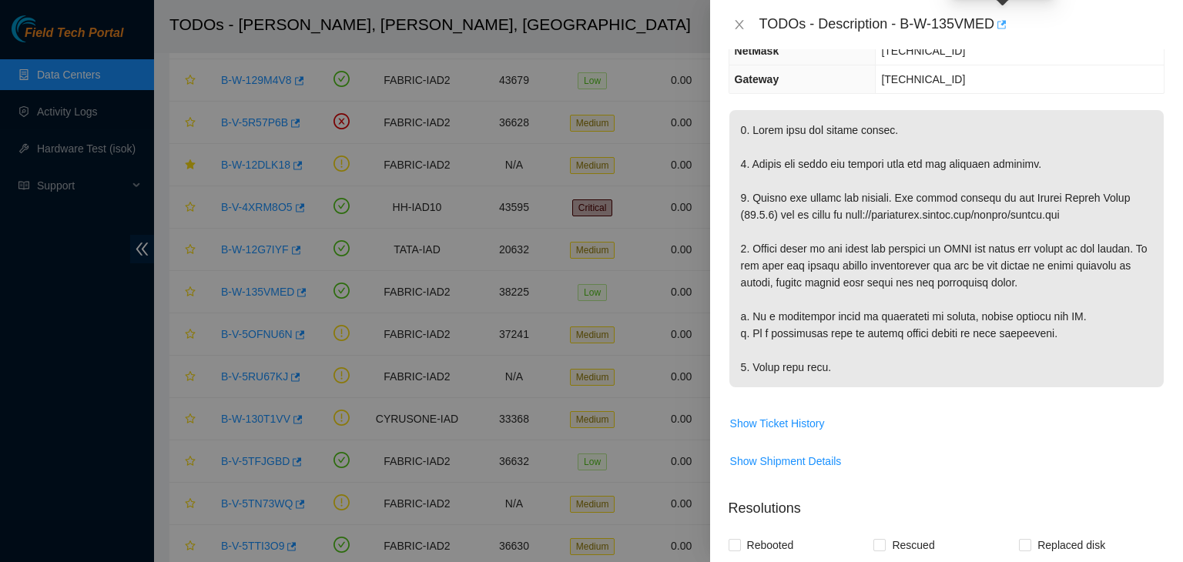
click at [1001, 29] on icon "button" at bounding box center [1000, 24] width 11 height 11
drag, startPoint x: 737, startPoint y: 34, endPoint x: 740, endPoint y: 25, distance: 9.5
click at [740, 25] on div "TODOs - Description - B-W-135VMED" at bounding box center [947, 24] width 436 height 25
click at [740, 25] on icon "close" at bounding box center [739, 24] width 12 height 12
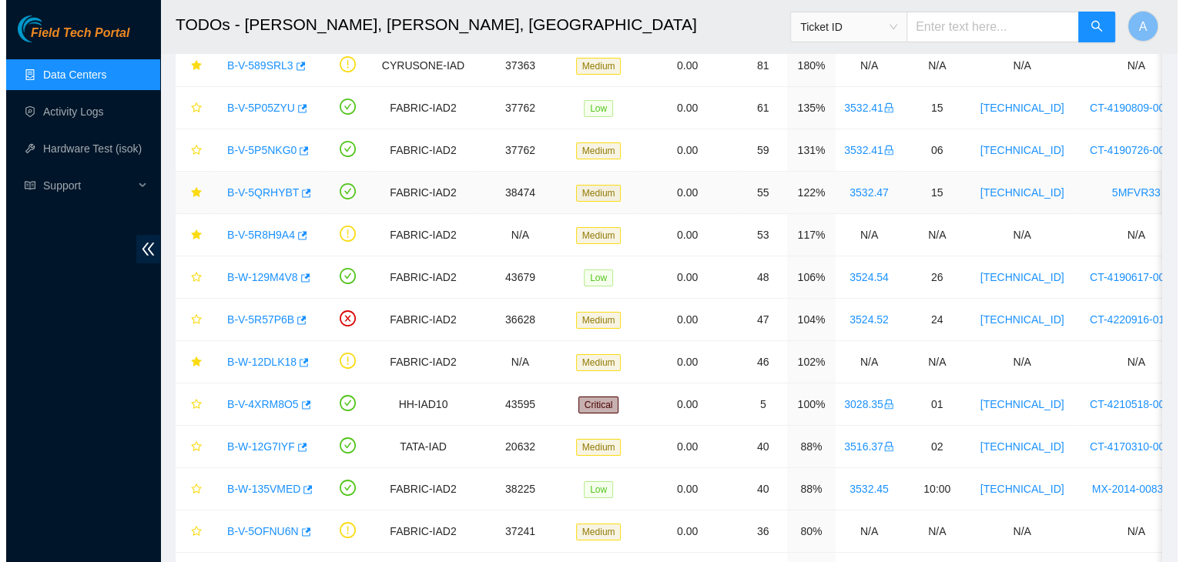
scroll to position [163, 0]
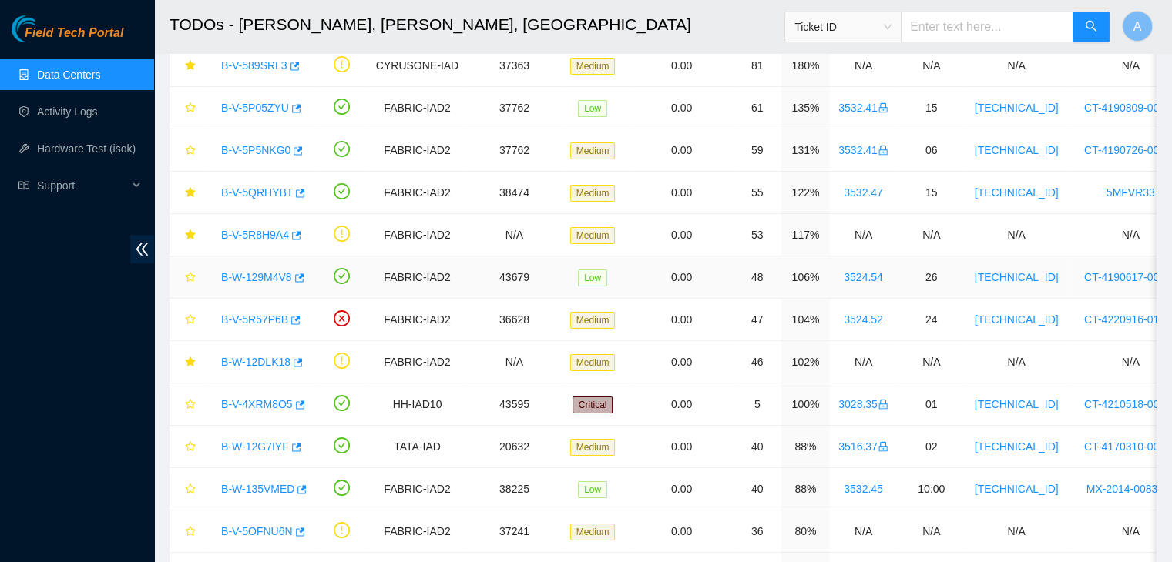
click at [277, 284] on div "B-W-129M4V8" at bounding box center [260, 277] width 95 height 25
click at [277, 277] on link "B-W-129M4V8" at bounding box center [256, 277] width 71 height 12
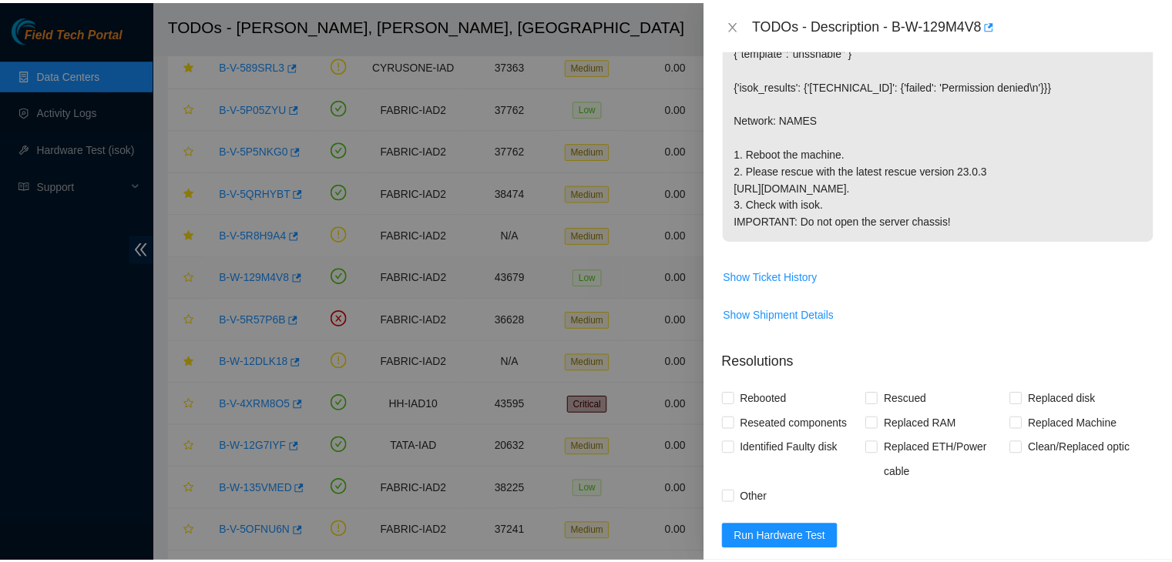
scroll to position [203, 0]
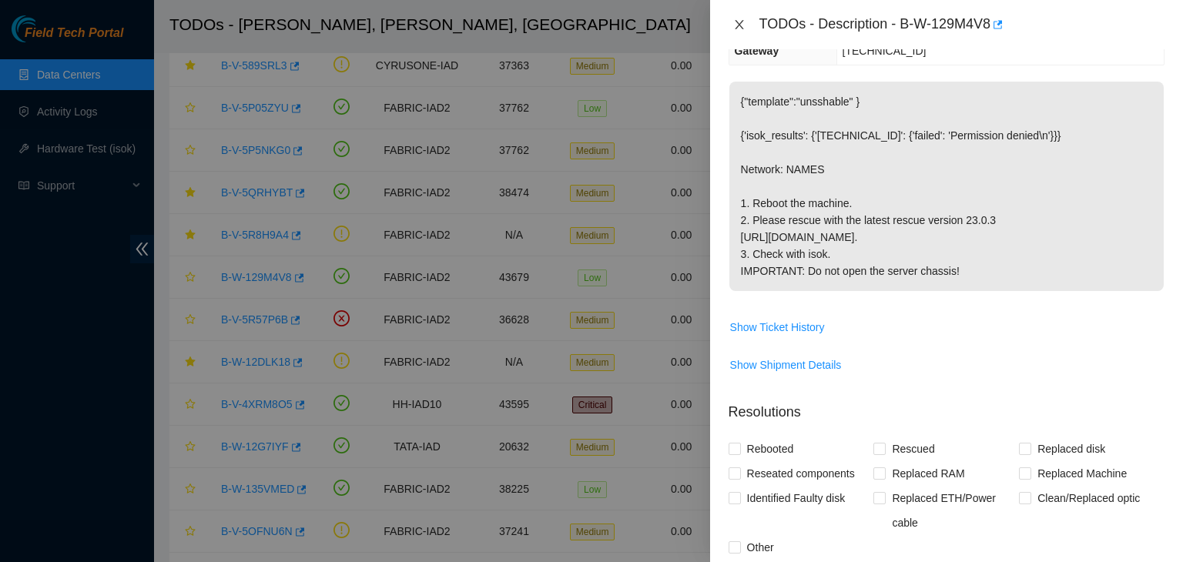
click at [743, 26] on icon "close" at bounding box center [739, 24] width 12 height 12
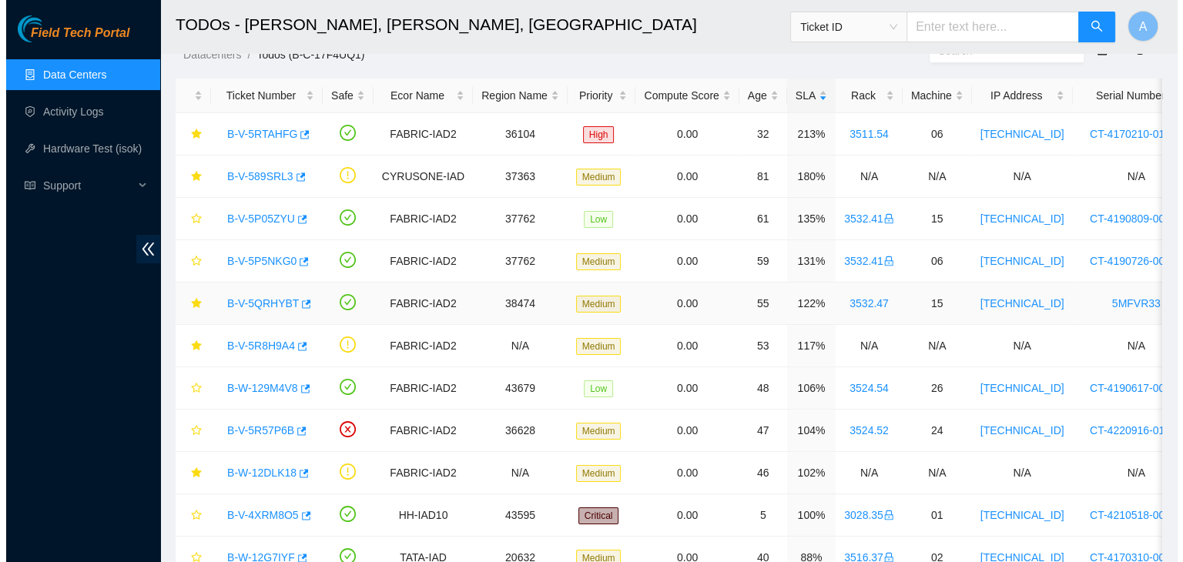
scroll to position [0, 0]
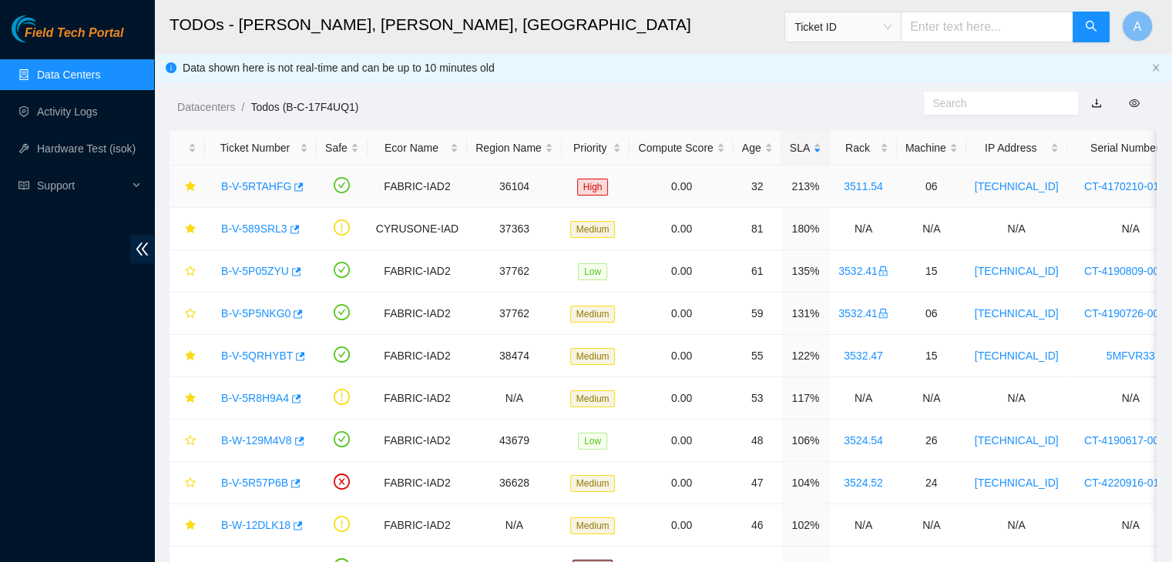
click at [259, 186] on link "B-V-5RTAHFG" at bounding box center [256, 186] width 70 height 12
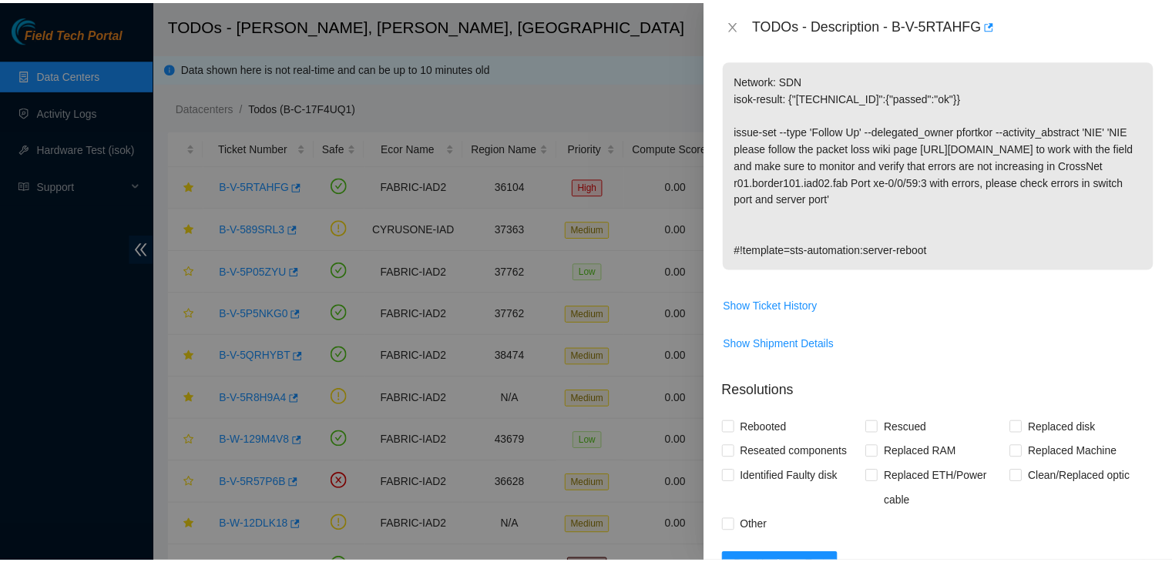
scroll to position [203, 0]
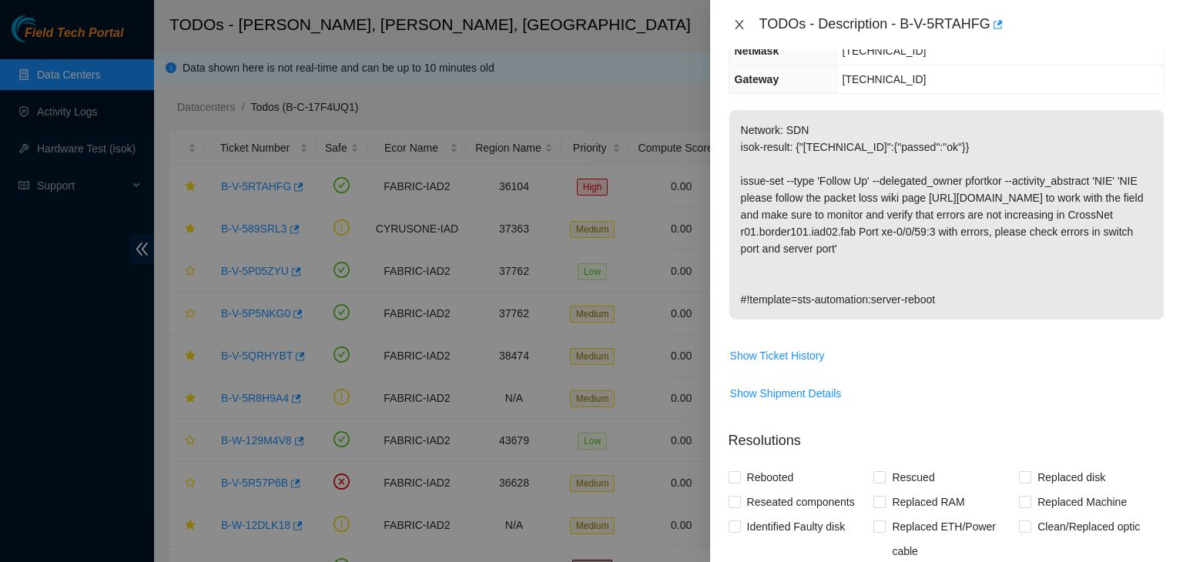
click at [730, 29] on button "Close" at bounding box center [740, 25] width 22 height 15
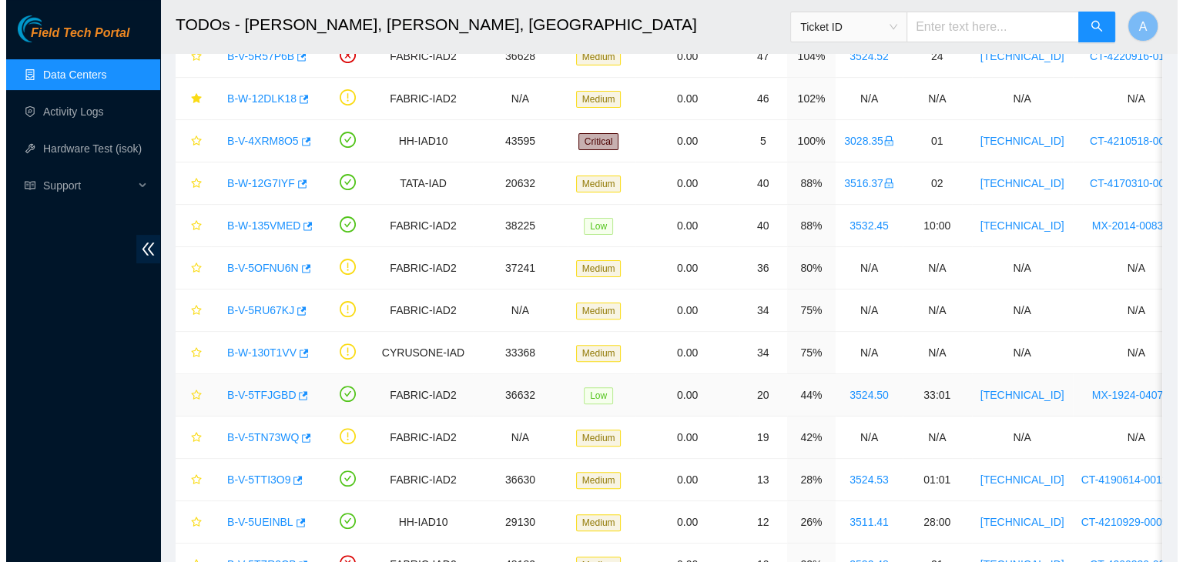
scroll to position [428, 0]
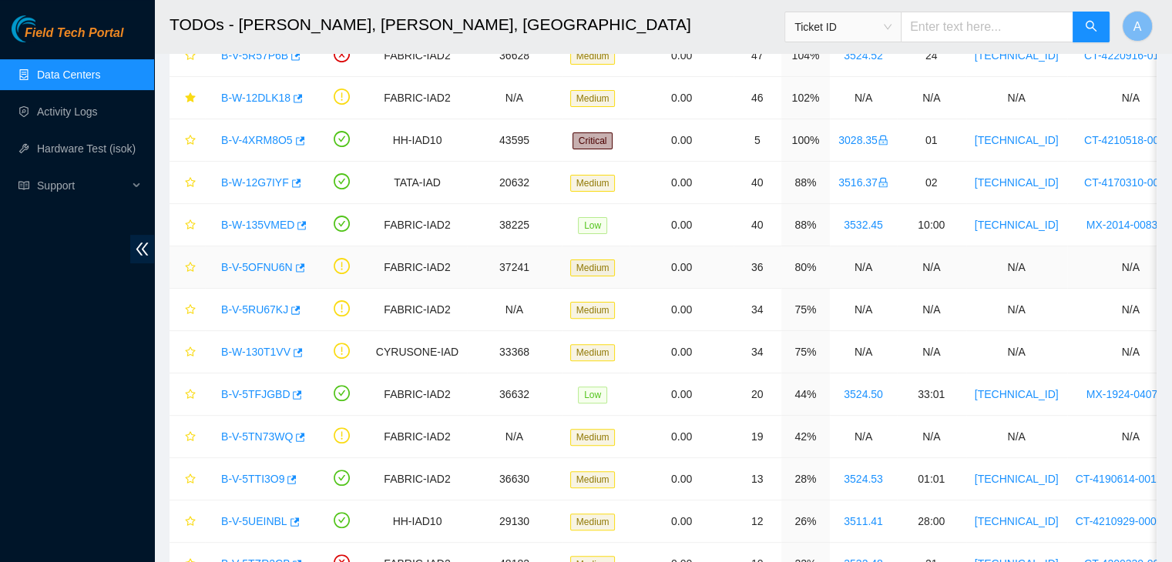
click at [270, 261] on link "B-V-5OFNU6N" at bounding box center [257, 267] width 72 height 12
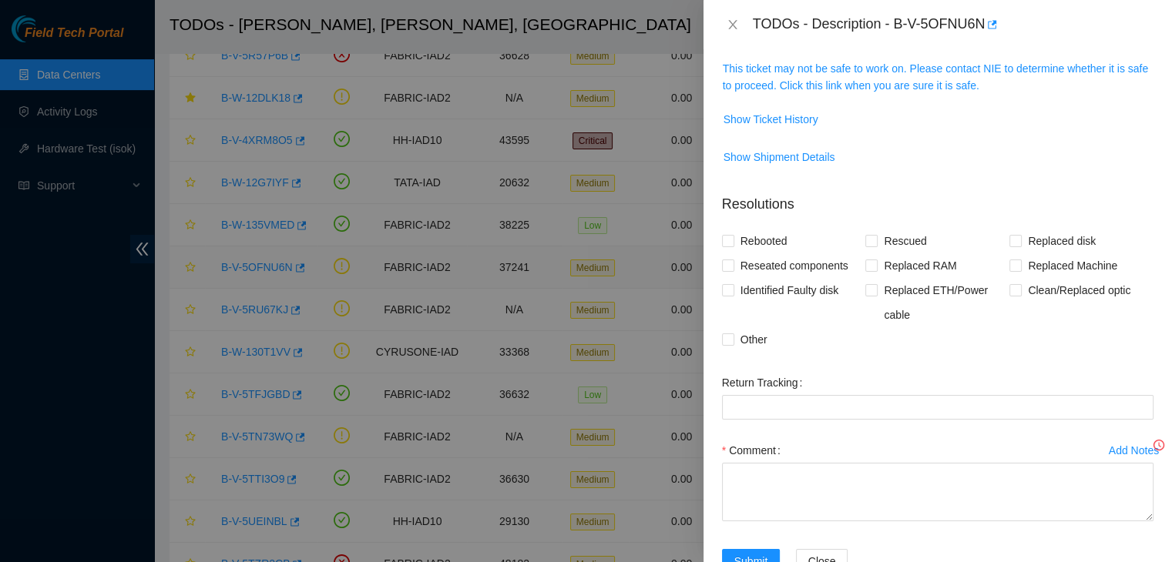
scroll to position [203, 0]
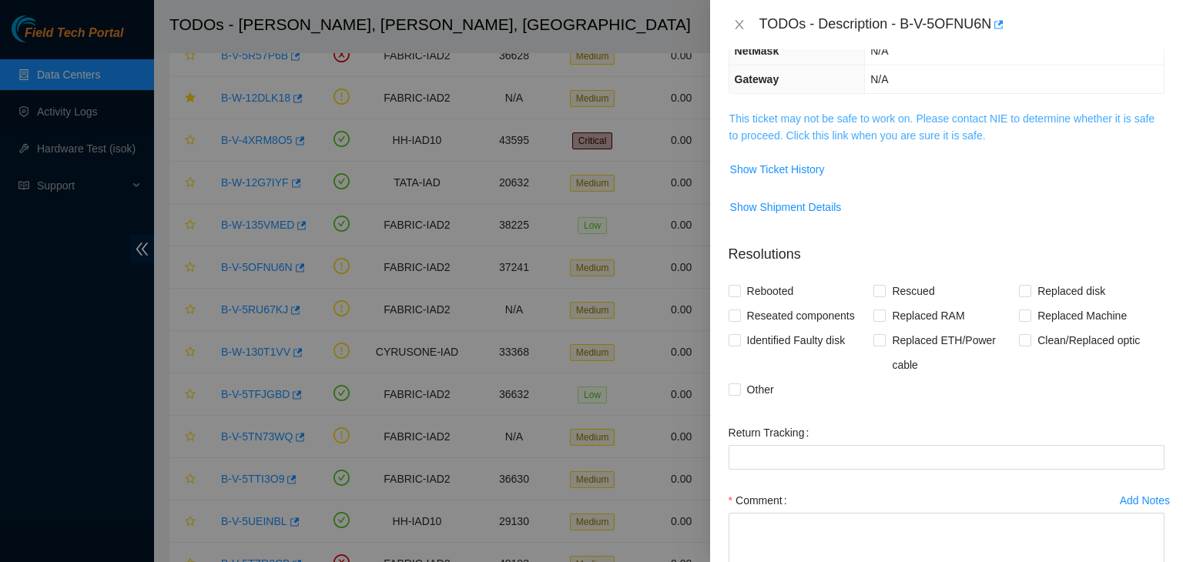
click at [788, 139] on link "This ticket may not be safe to work on. Please contact NIE to determine whether…" at bounding box center [942, 126] width 425 height 29
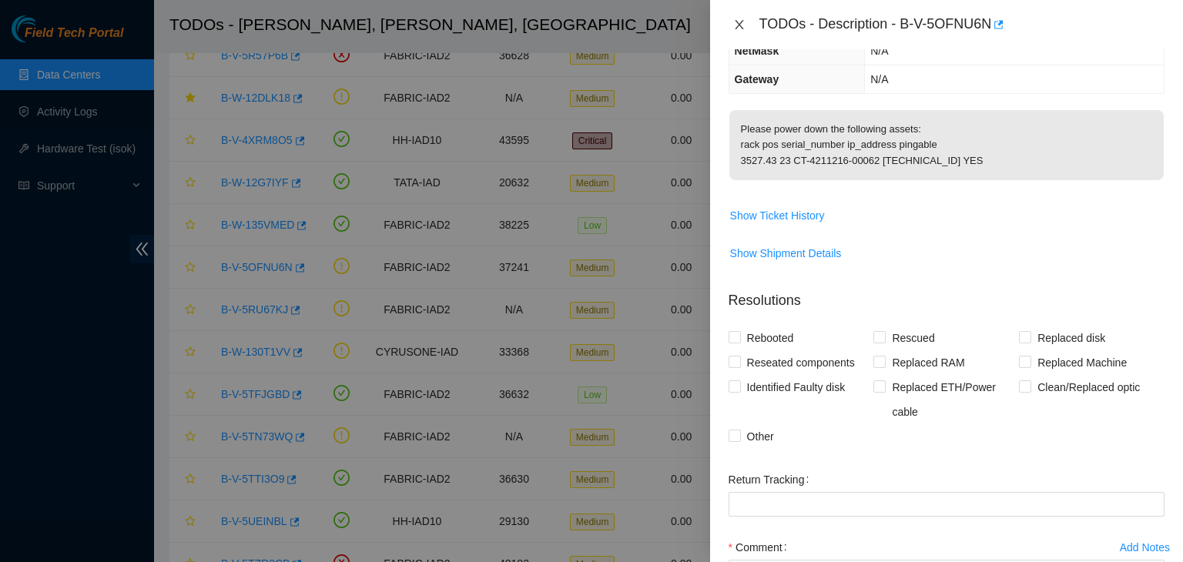
click at [746, 25] on button "Close" at bounding box center [740, 25] width 22 height 15
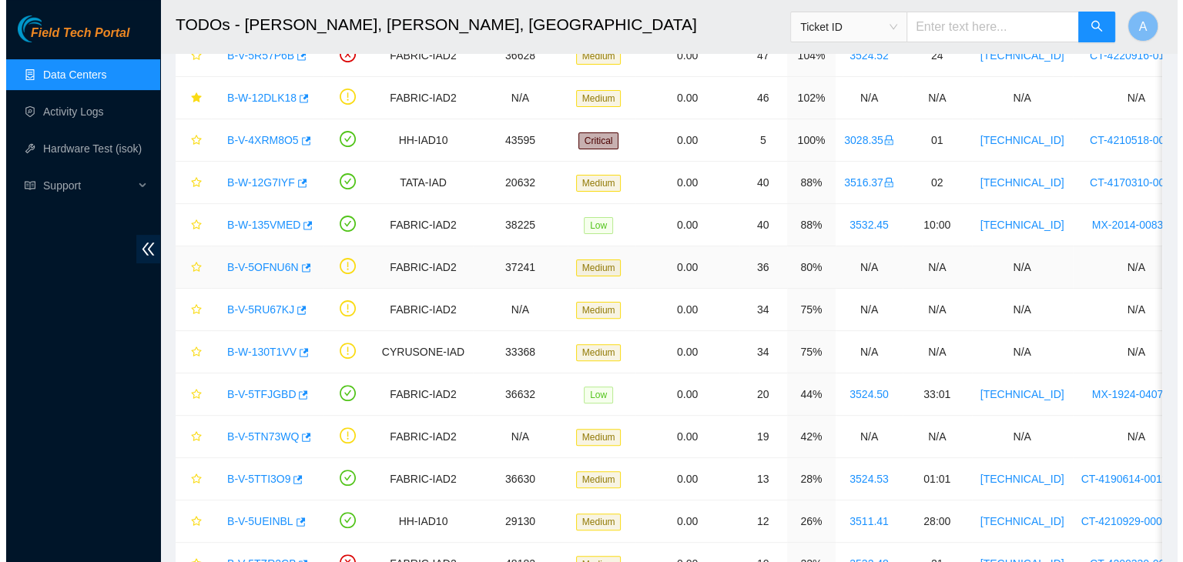
scroll to position [253, 0]
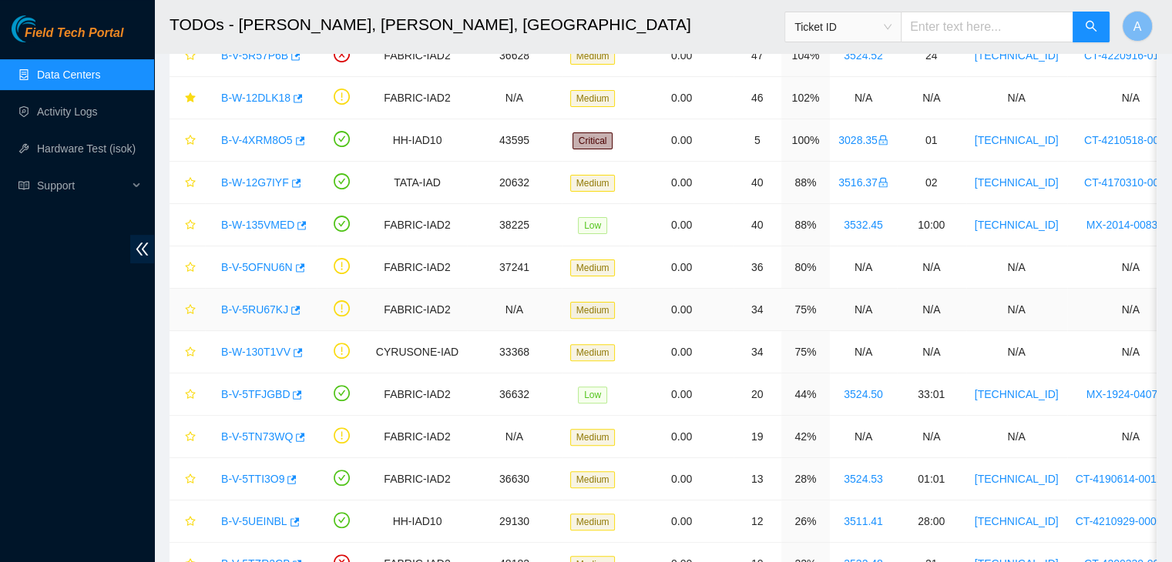
click at [241, 305] on link "B-V-5RU67KJ" at bounding box center [254, 310] width 67 height 12
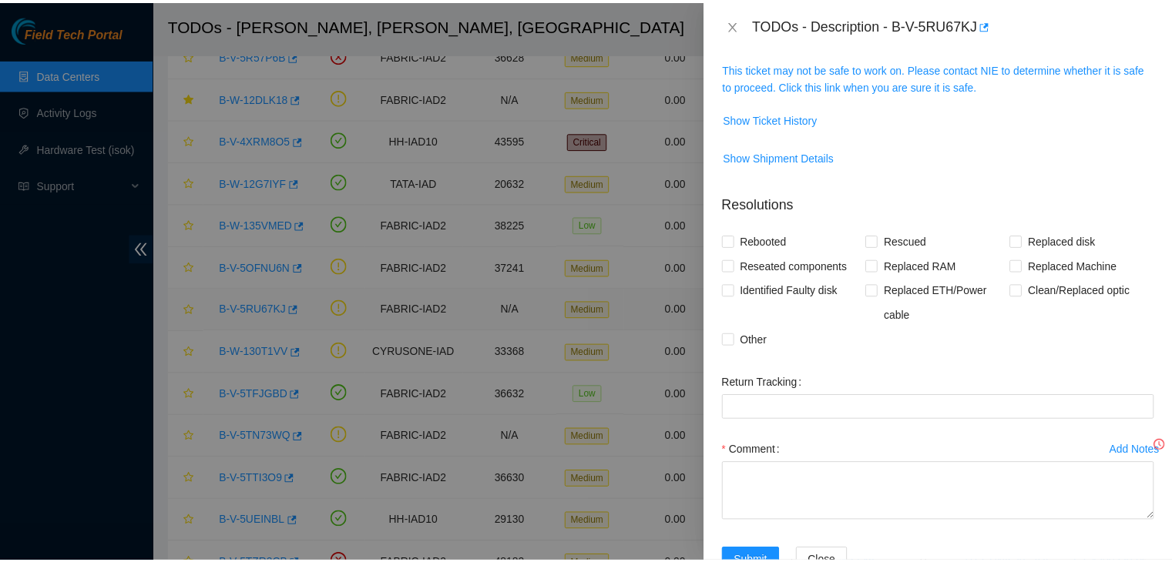
scroll to position [203, 0]
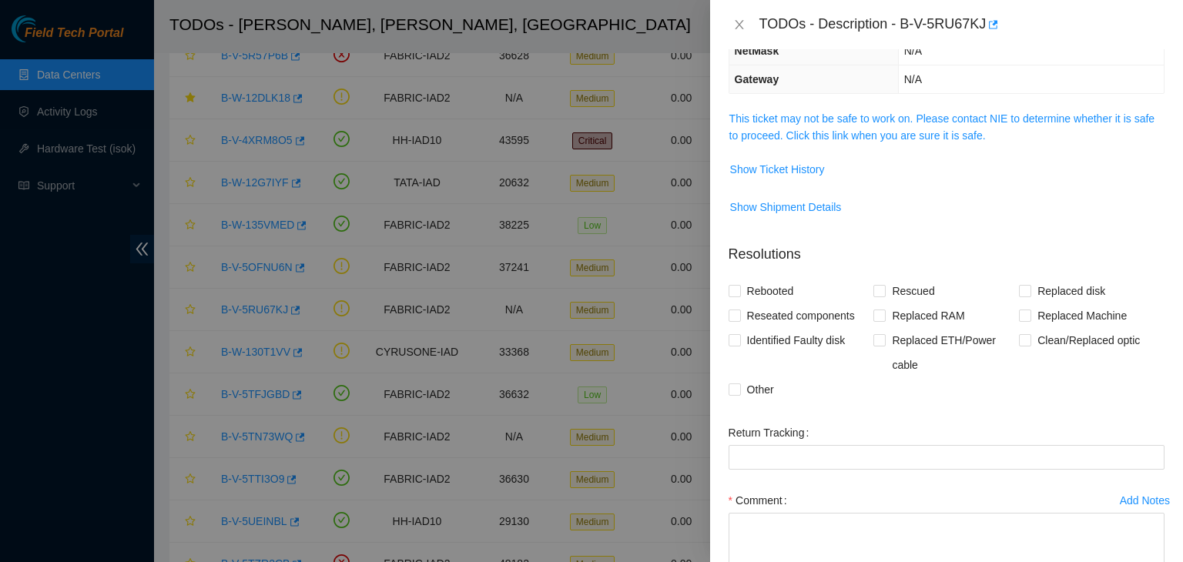
click at [807, 126] on span "This ticket may not be safe to work on. Please contact NIE to determine whether…" at bounding box center [947, 127] width 434 height 34
click at [807, 132] on link "This ticket may not be safe to work on. Please contact NIE to determine whether…" at bounding box center [942, 126] width 425 height 29
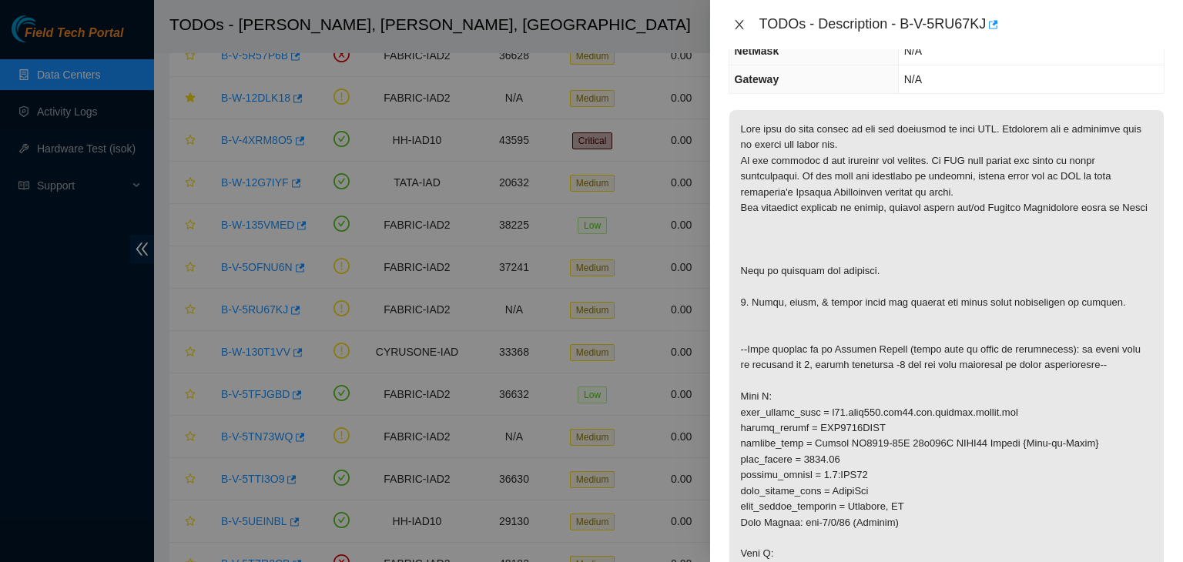
click at [742, 22] on icon "close" at bounding box center [739, 24] width 12 height 12
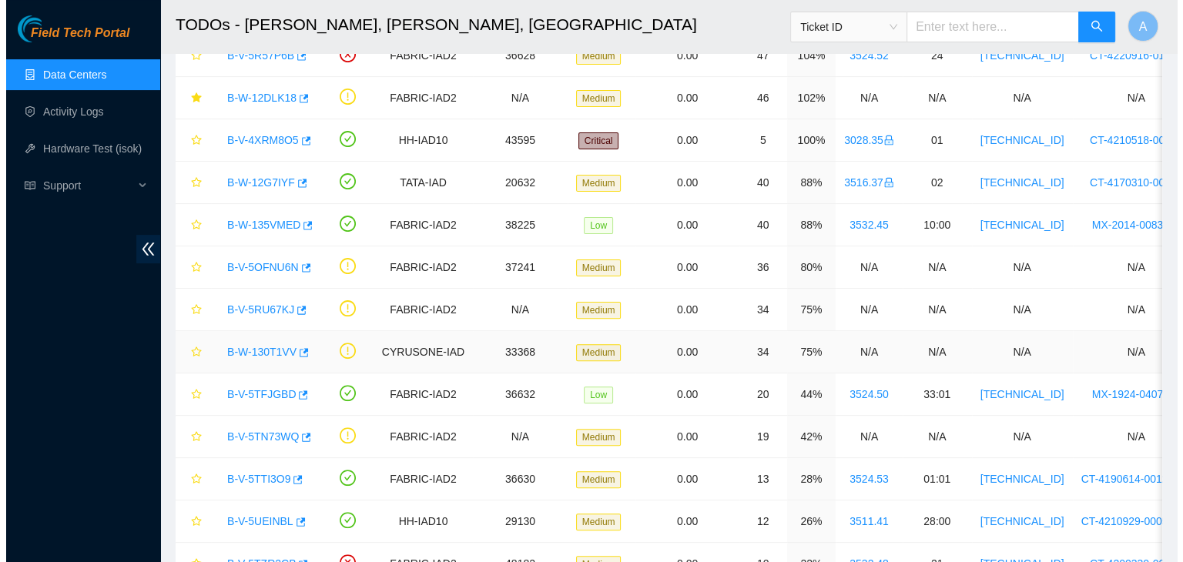
scroll to position [253, 0]
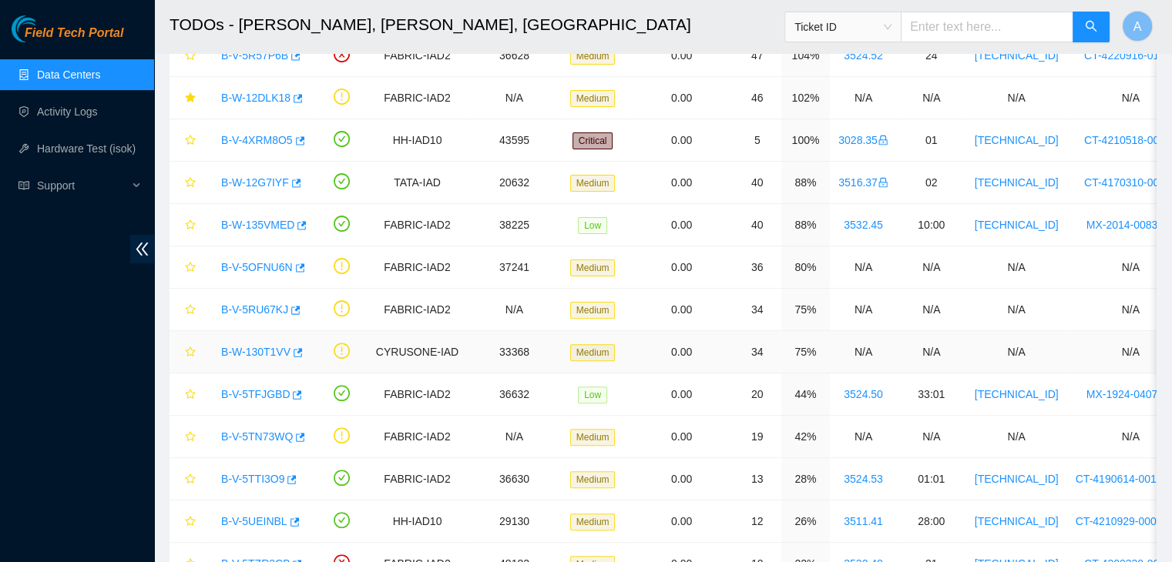
click at [267, 352] on link "B-W-130T1VV" at bounding box center [255, 352] width 69 height 12
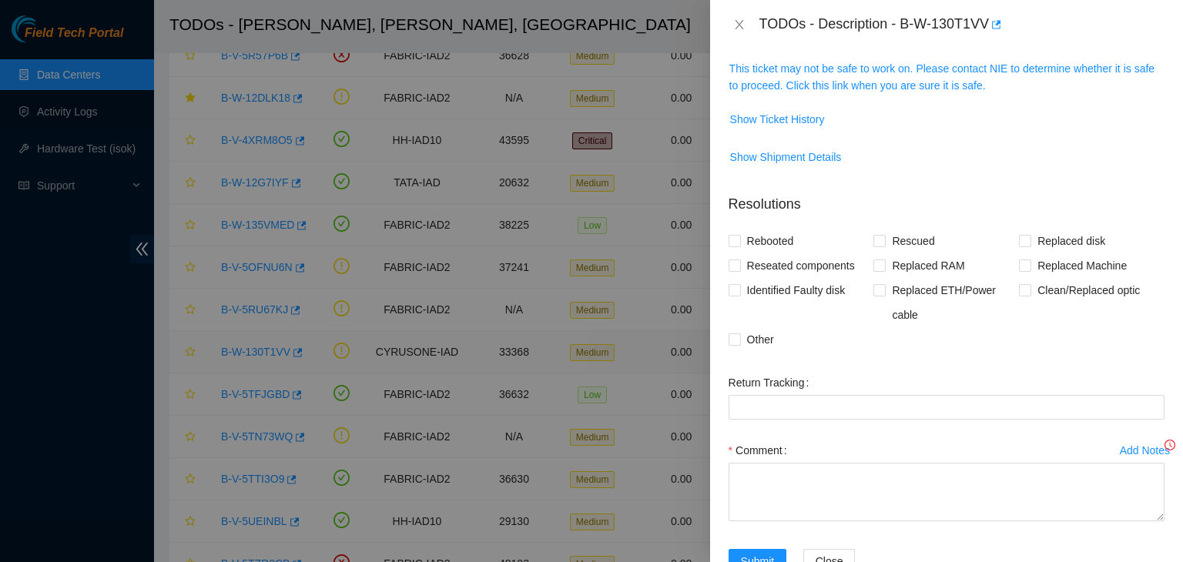
scroll to position [203, 0]
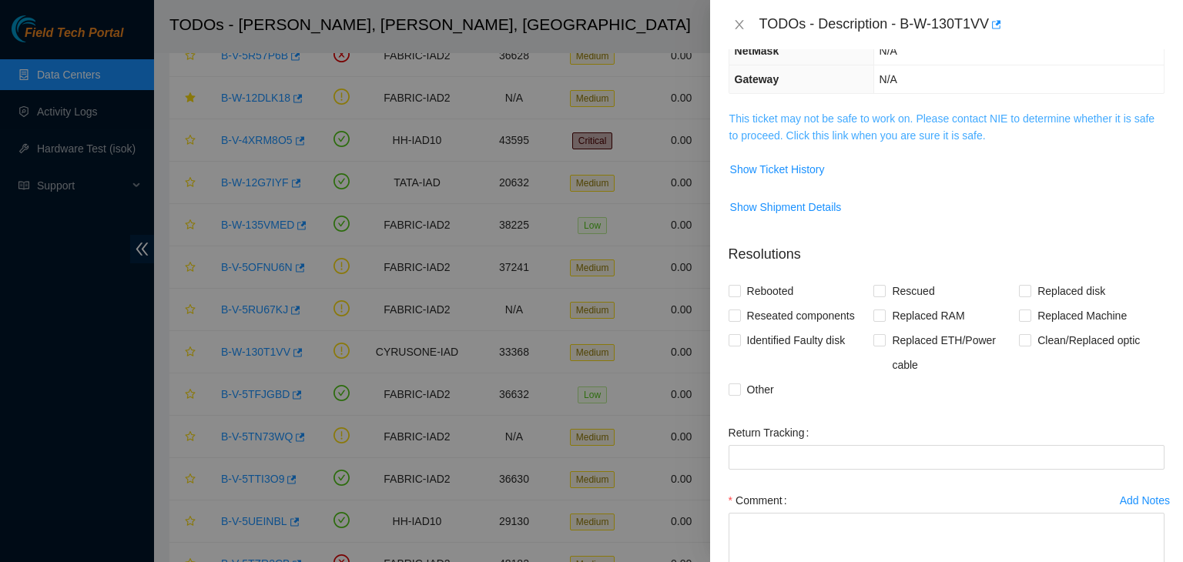
click at [830, 136] on link "This ticket may not be safe to work on. Please contact NIE to determine whether…" at bounding box center [942, 126] width 425 height 29
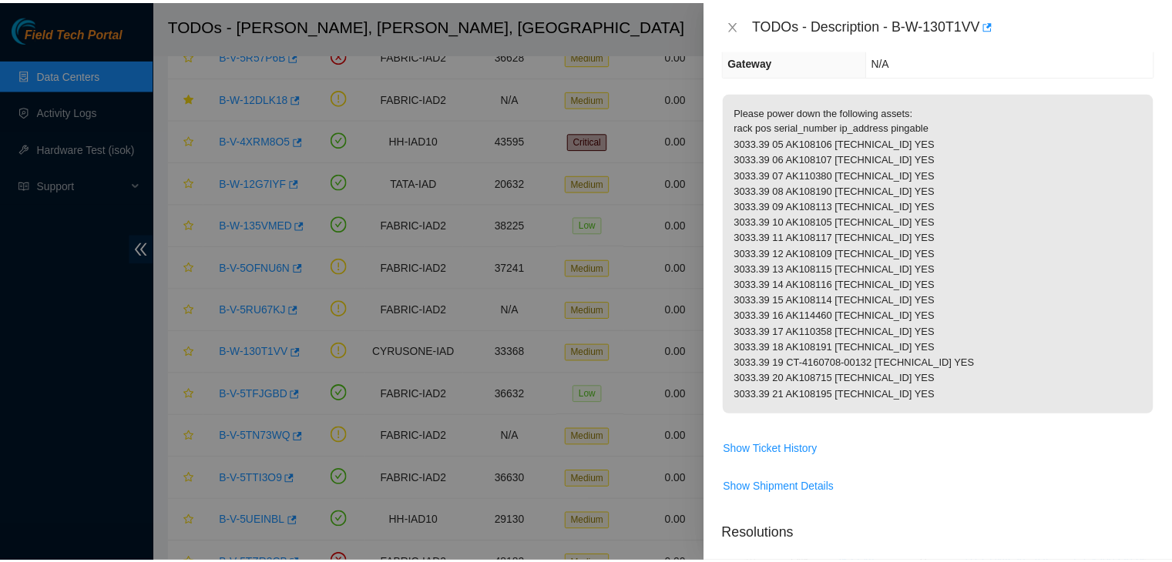
scroll to position [221, 0]
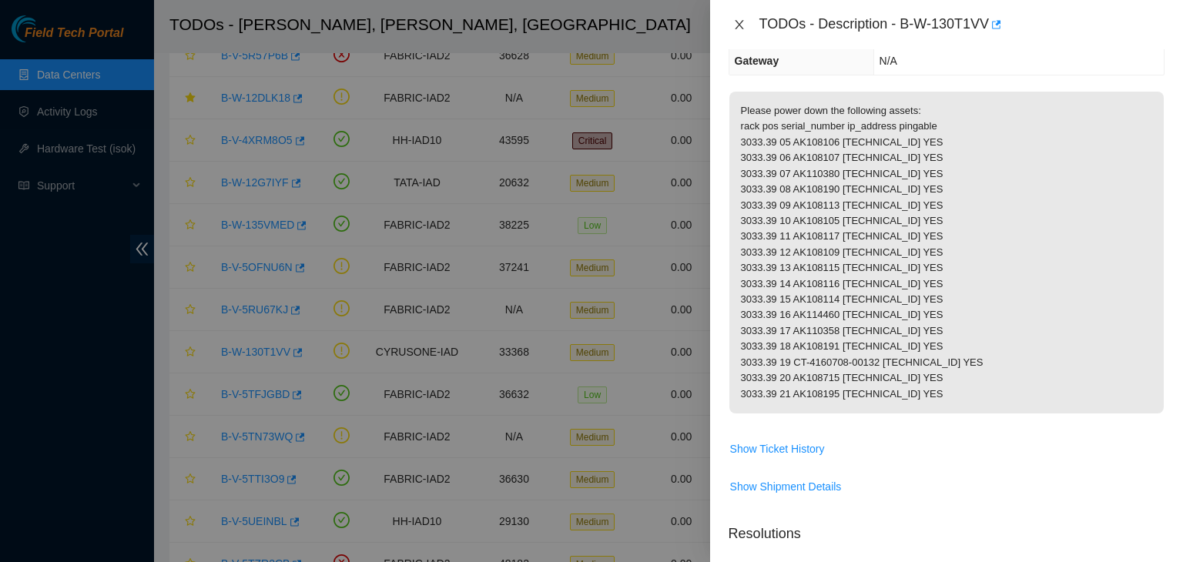
click at [743, 22] on icon "close" at bounding box center [739, 24] width 12 height 12
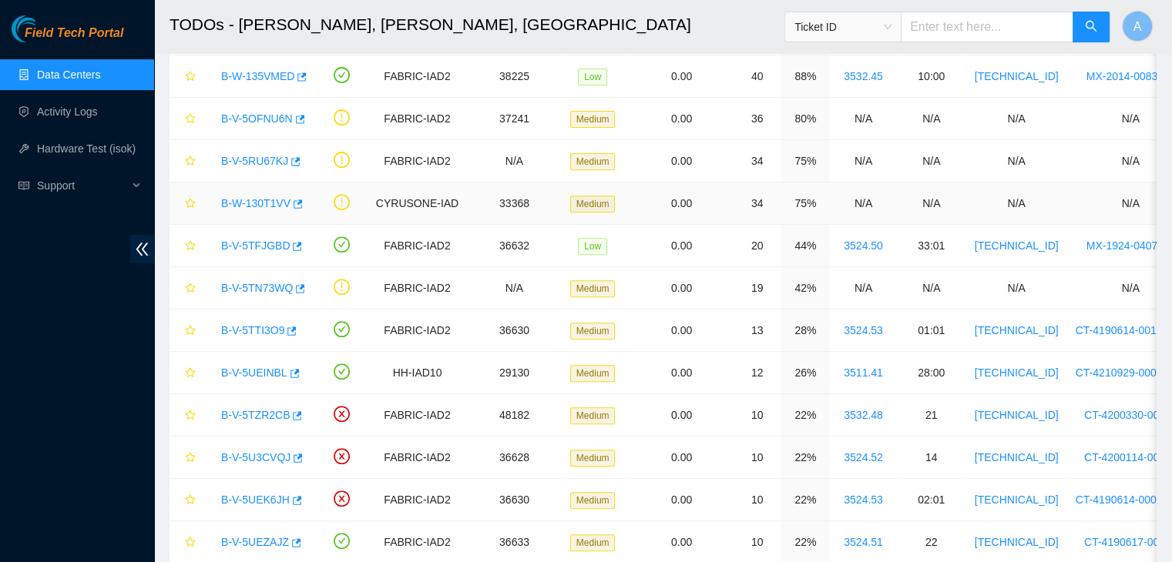
scroll to position [578, 0]
click at [260, 239] on link "B-V-5TFJGBD" at bounding box center [255, 244] width 69 height 12
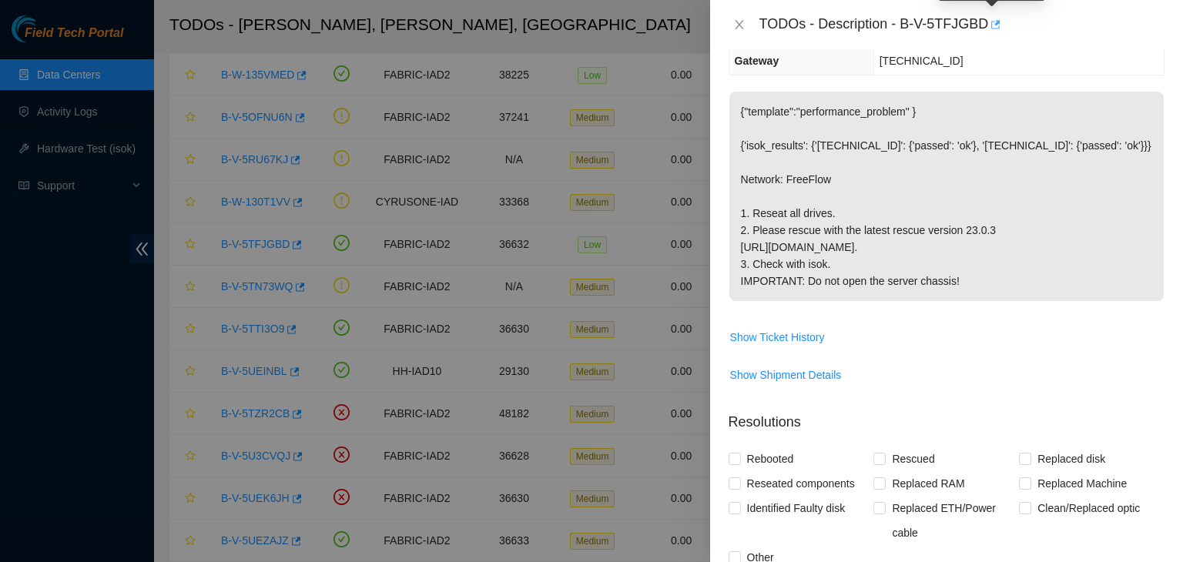
click at [989, 22] on icon "button" at bounding box center [994, 24] width 11 height 11
click at [736, 27] on icon "close" at bounding box center [739, 24] width 8 height 9
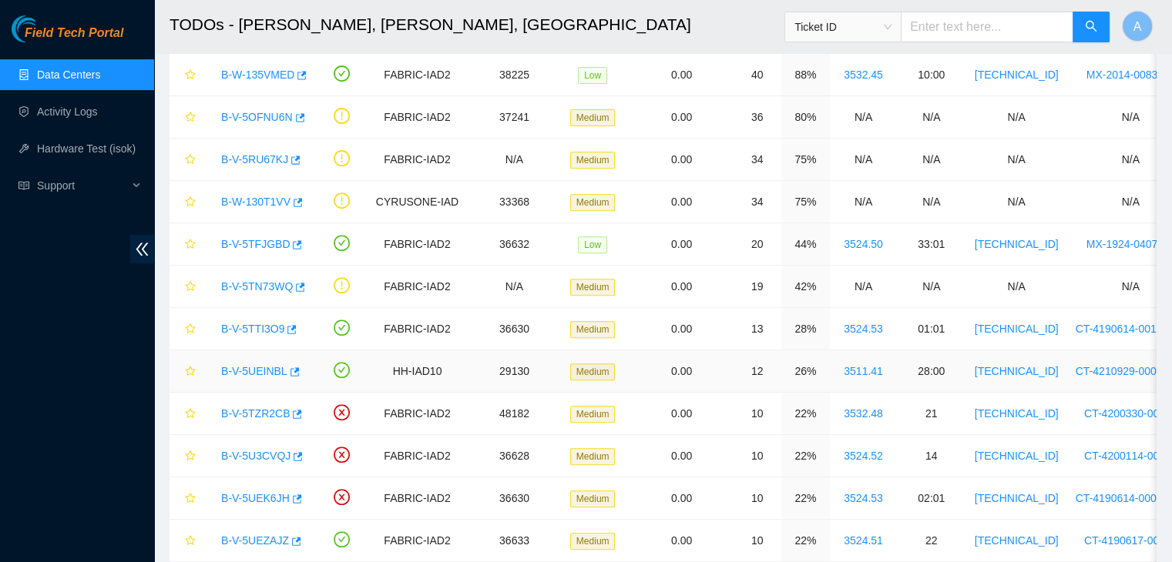
click at [256, 367] on link "B-V-5UEINBL" at bounding box center [254, 371] width 66 height 12
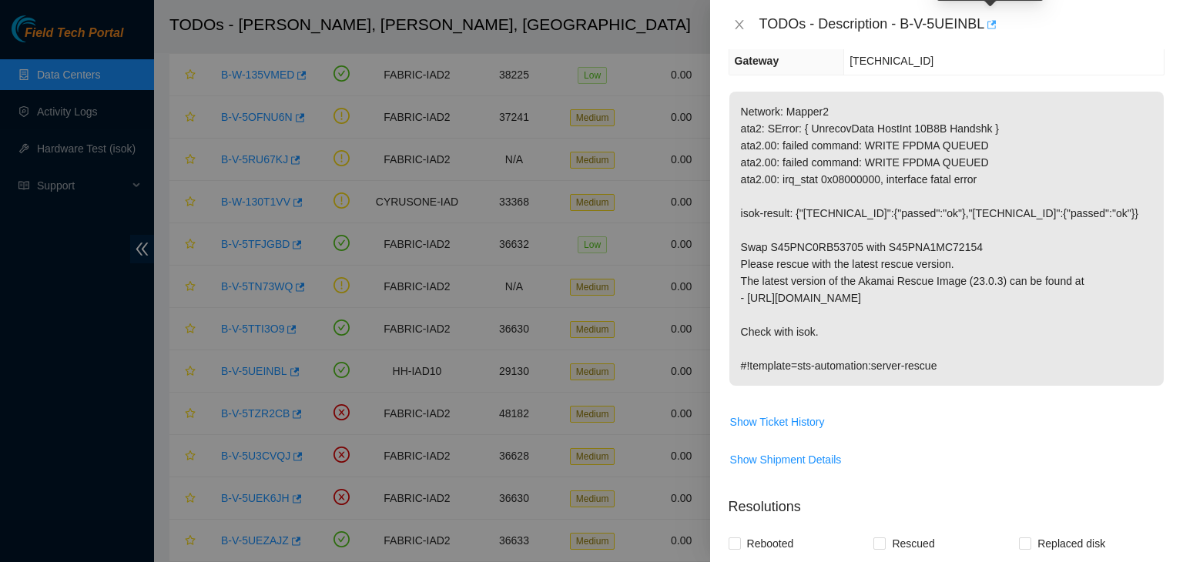
click at [985, 16] on button "button" at bounding box center [991, 24] width 12 height 25
click at [740, 25] on icon "close" at bounding box center [739, 24] width 8 height 9
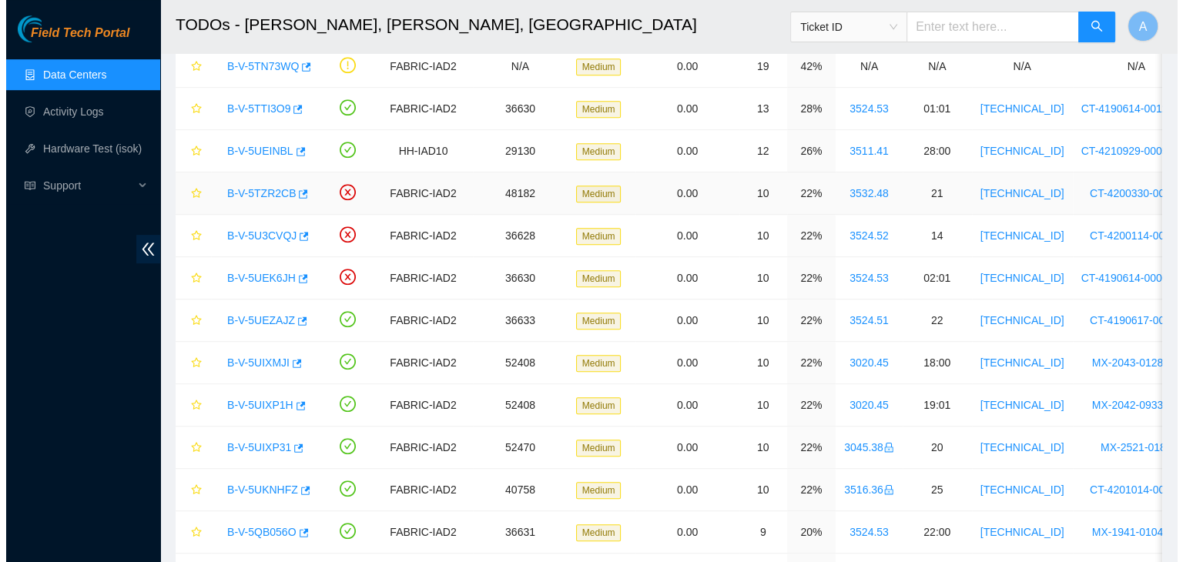
scroll to position [800, 0]
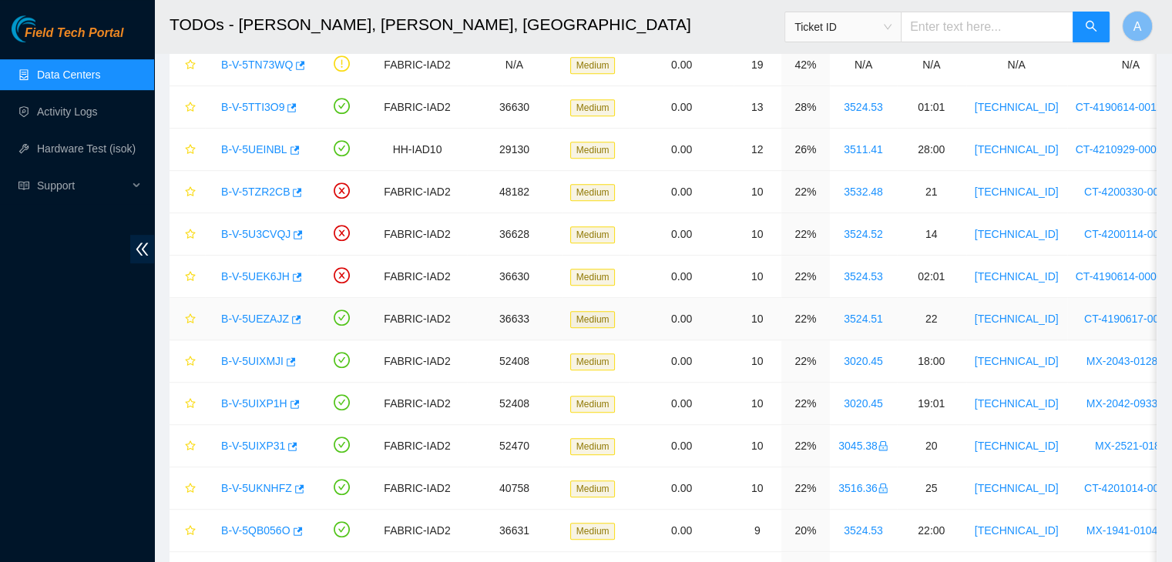
click at [258, 315] on link "B-V-5UEZAJZ" at bounding box center [255, 319] width 68 height 12
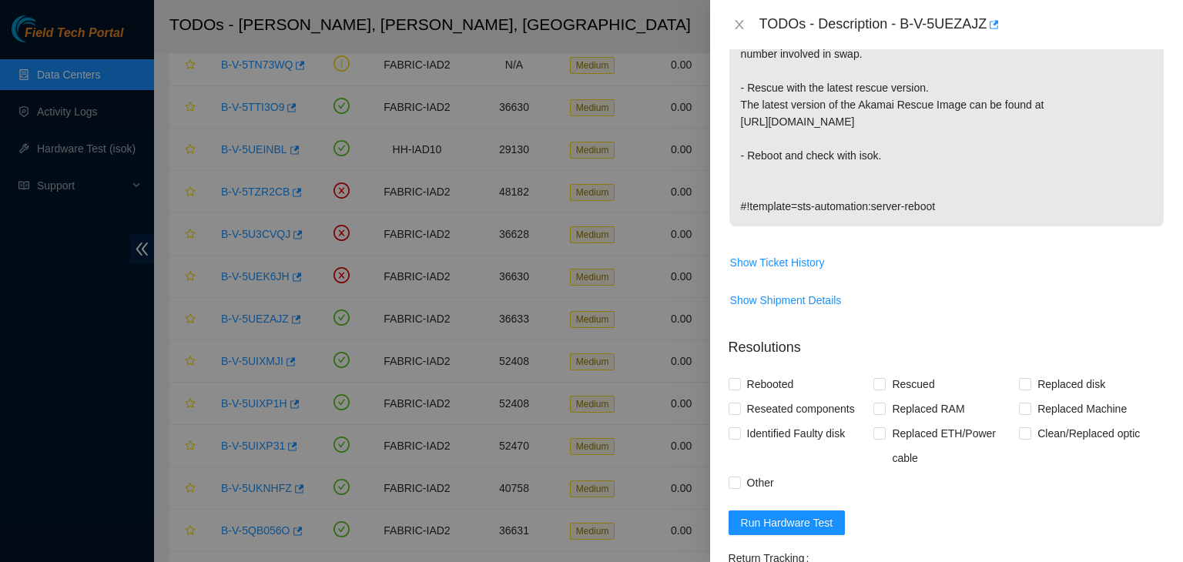
scroll to position [470, 0]
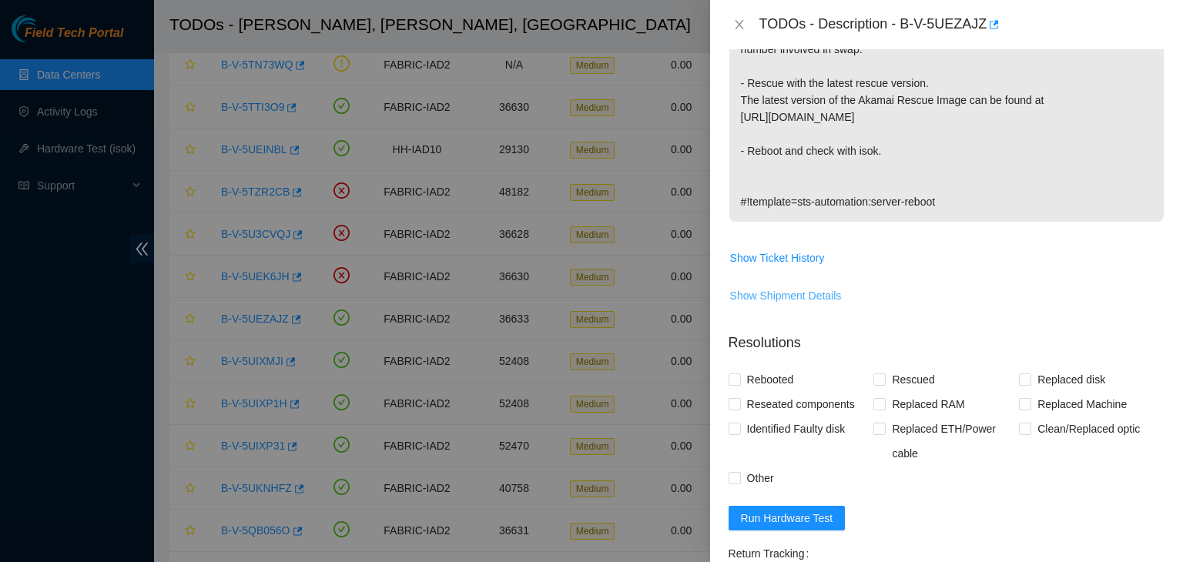
click at [807, 304] on span "Show Shipment Details" at bounding box center [786, 295] width 112 height 17
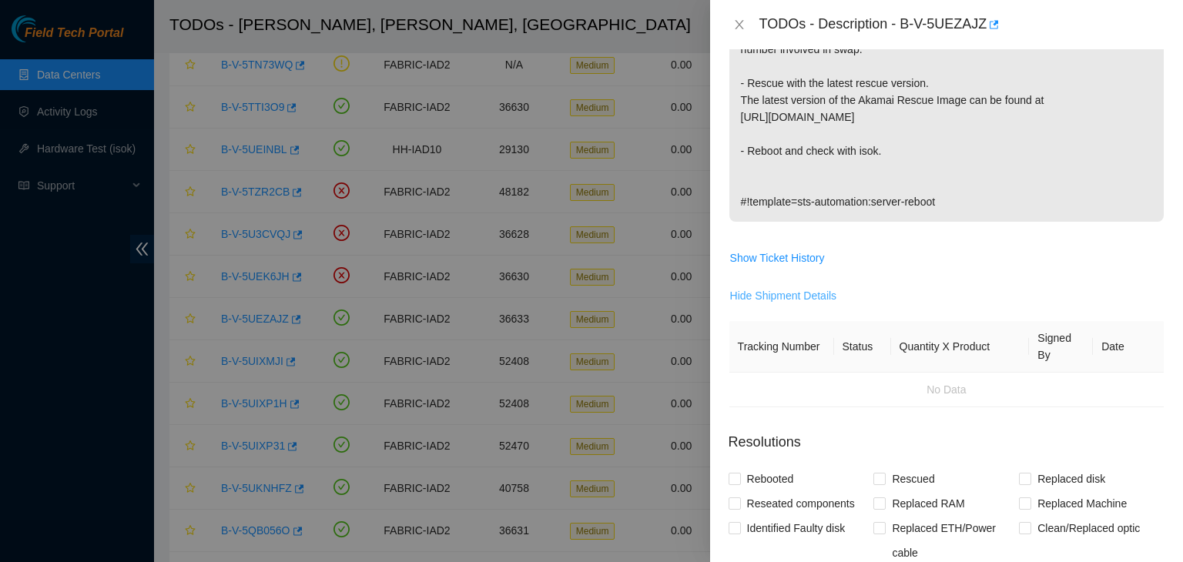
click at [807, 304] on span "Hide Shipment Details" at bounding box center [783, 295] width 107 height 17
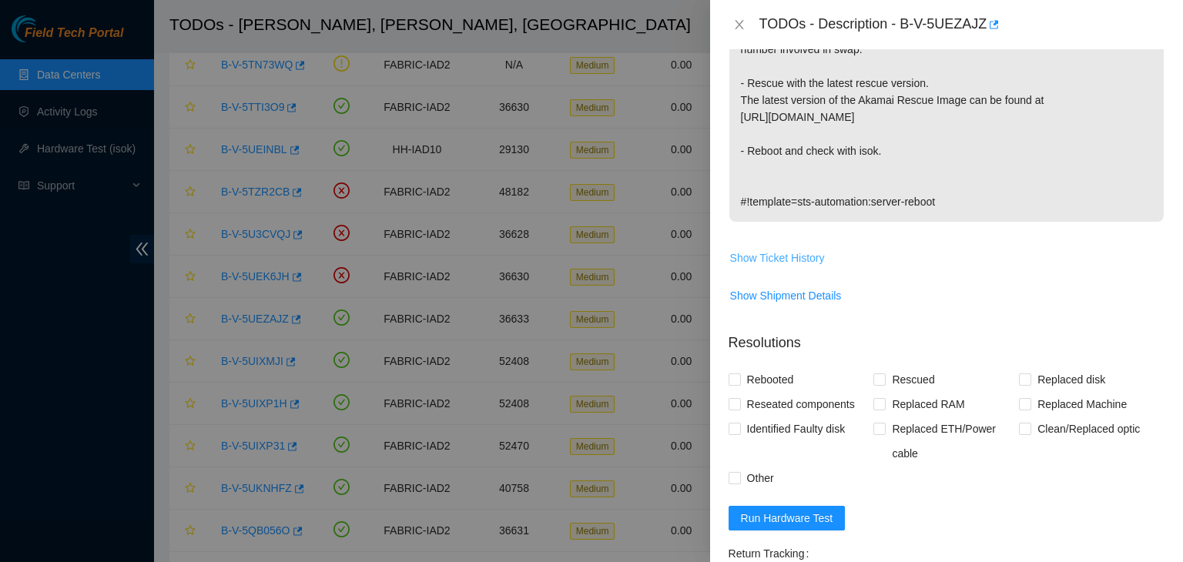
click at [807, 267] on span "Show Ticket History" at bounding box center [777, 258] width 95 height 17
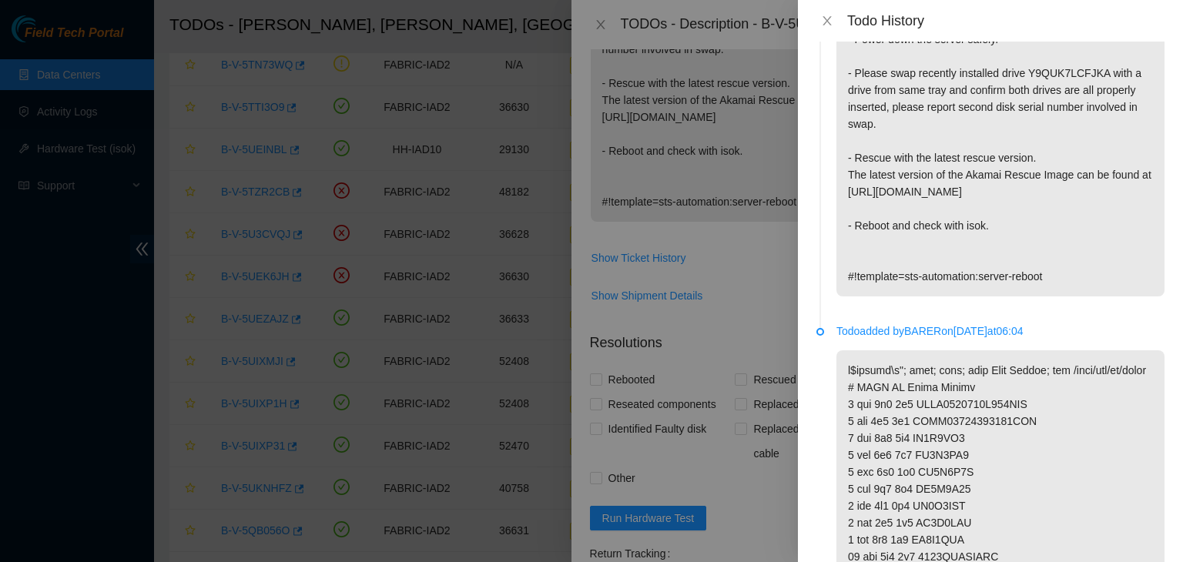
scroll to position [0, 0]
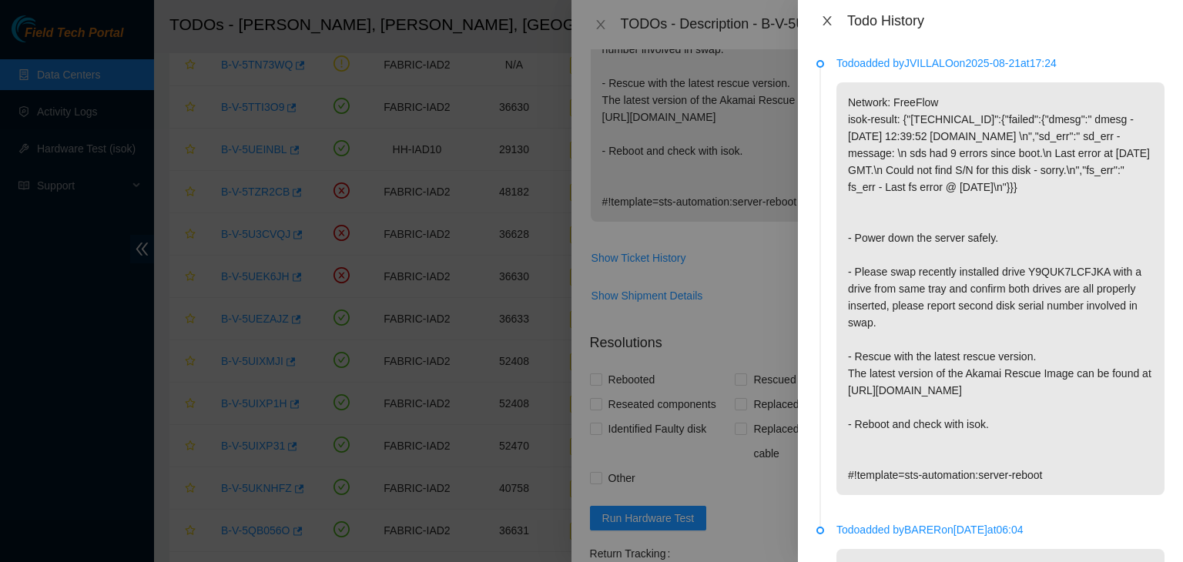
click at [832, 22] on icon "close" at bounding box center [827, 21] width 12 height 12
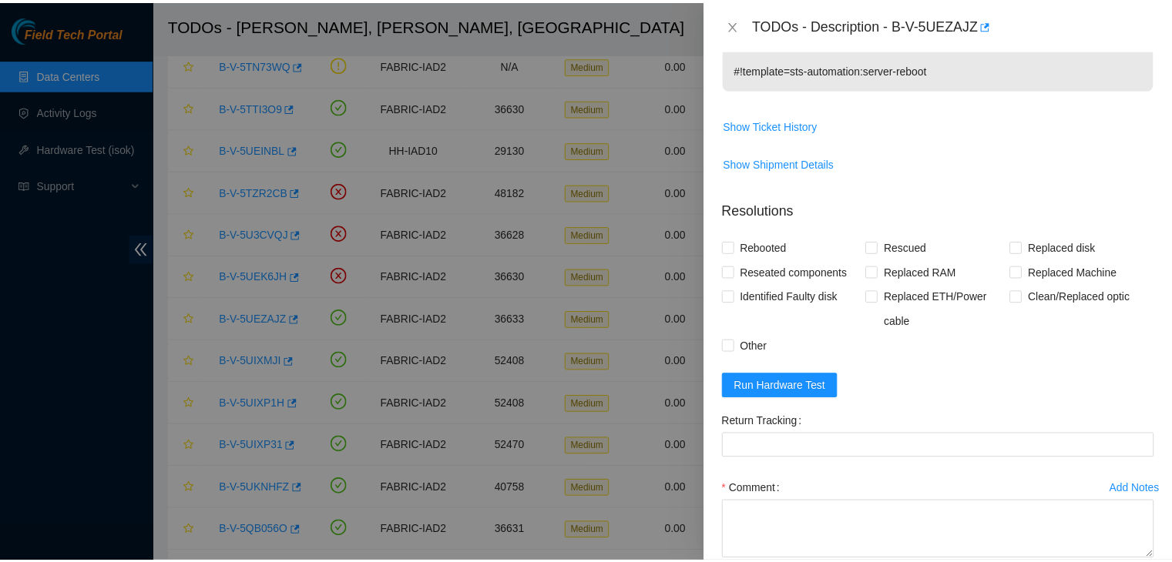
scroll to position [627, 0]
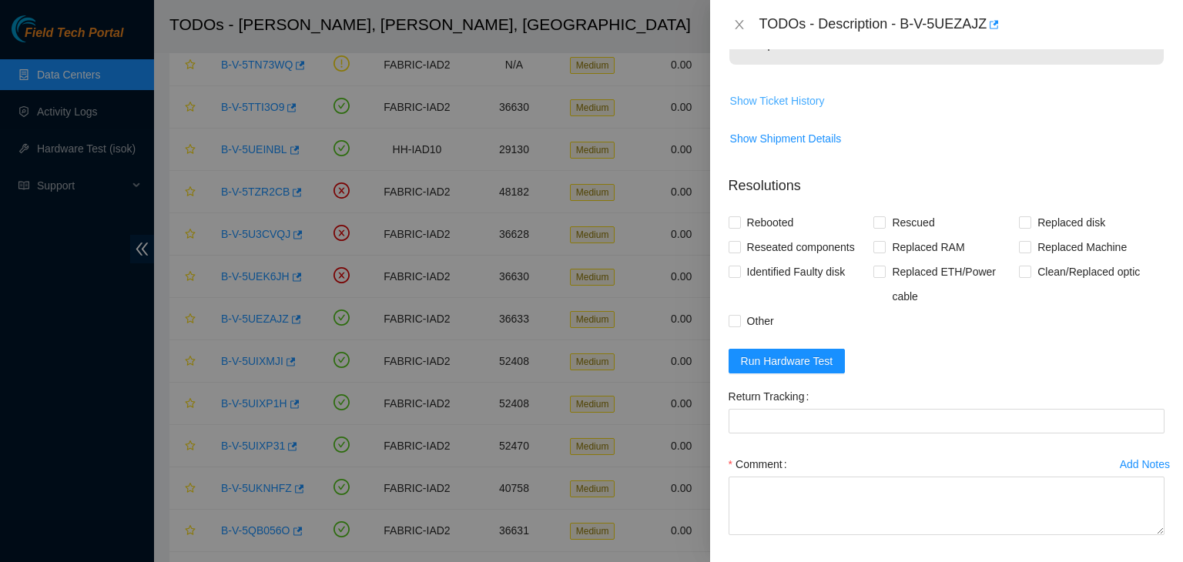
click at [801, 109] on span "Show Ticket History" at bounding box center [777, 100] width 95 height 17
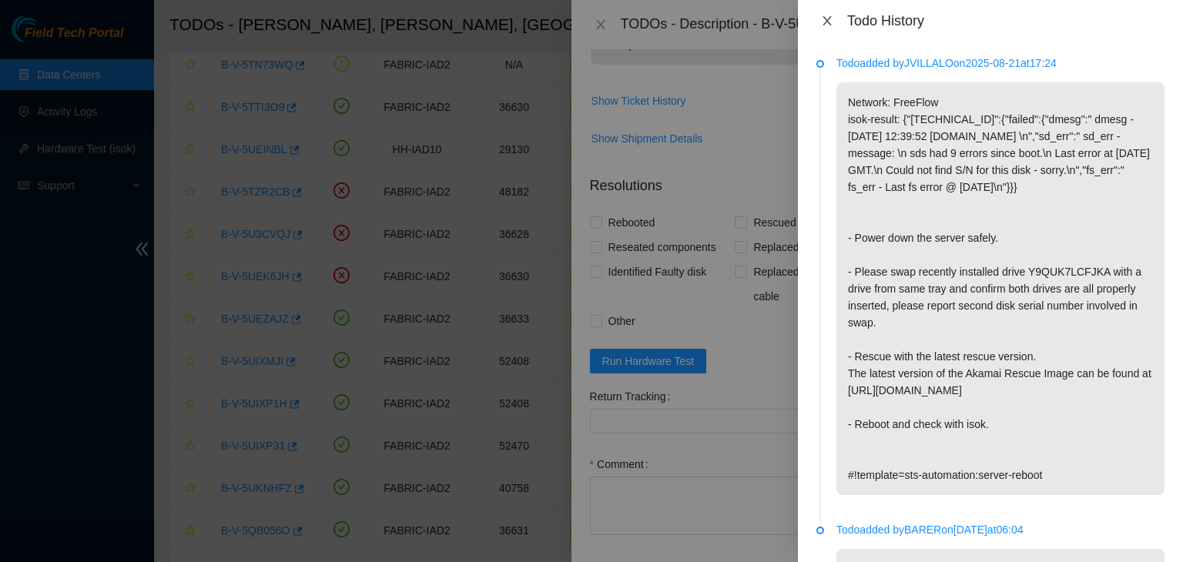
click at [827, 25] on icon "close" at bounding box center [827, 21] width 12 height 12
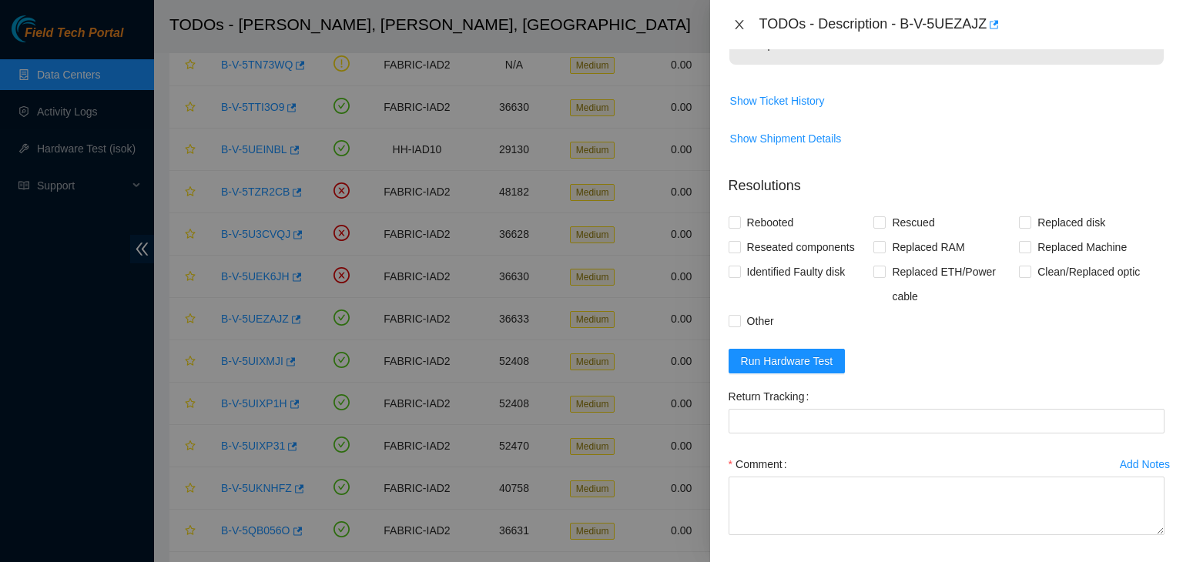
click at [734, 18] on button "Close" at bounding box center [740, 25] width 22 height 15
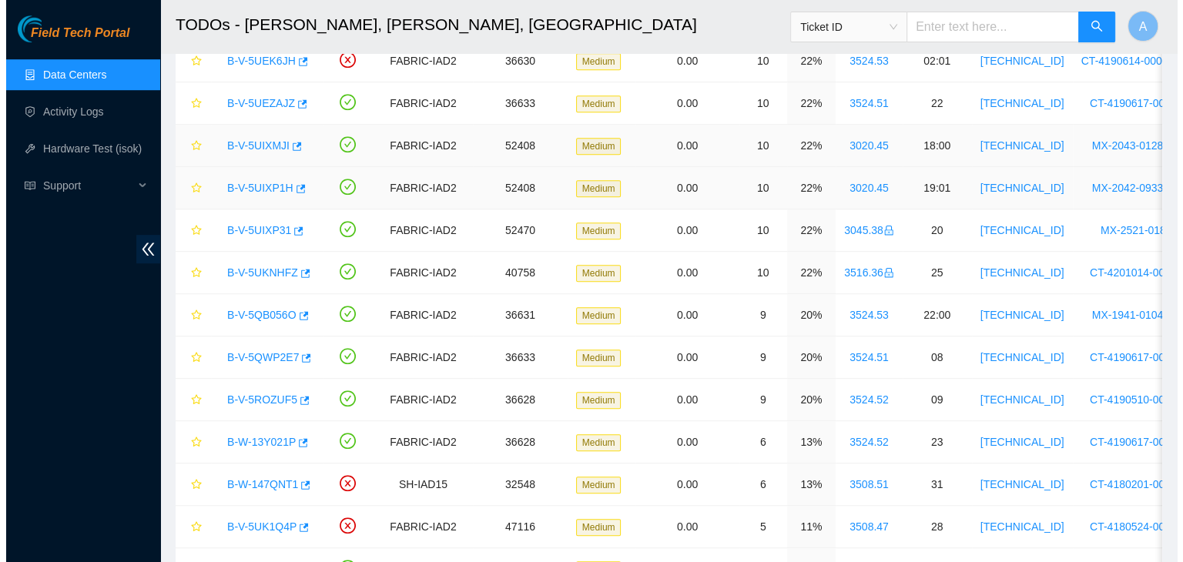
scroll to position [1017, 0]
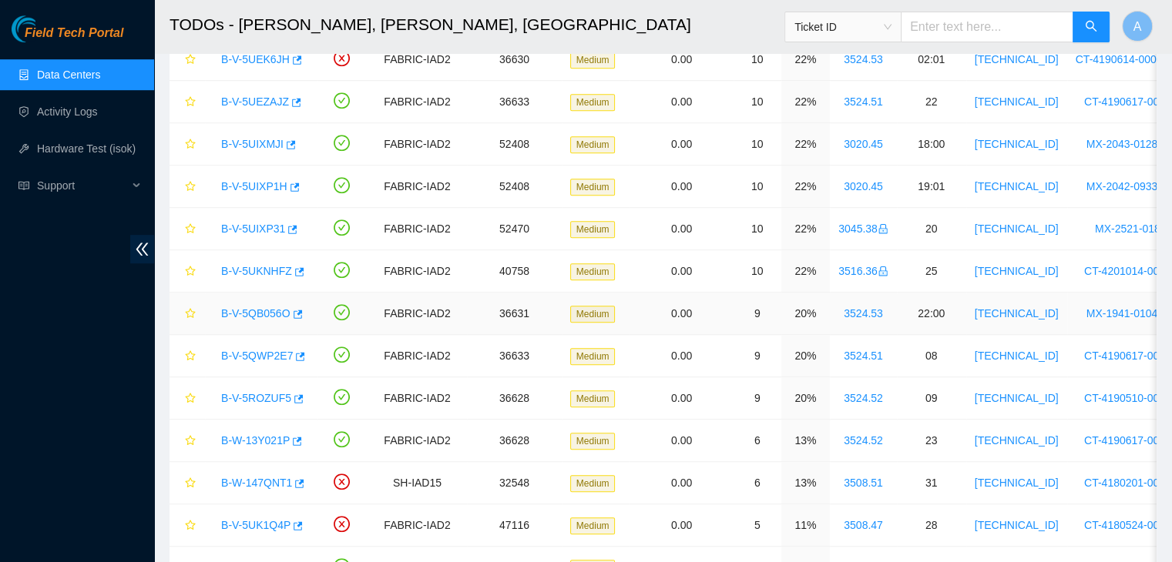
click at [237, 308] on link "B-V-5QB056O" at bounding box center [255, 313] width 69 height 12
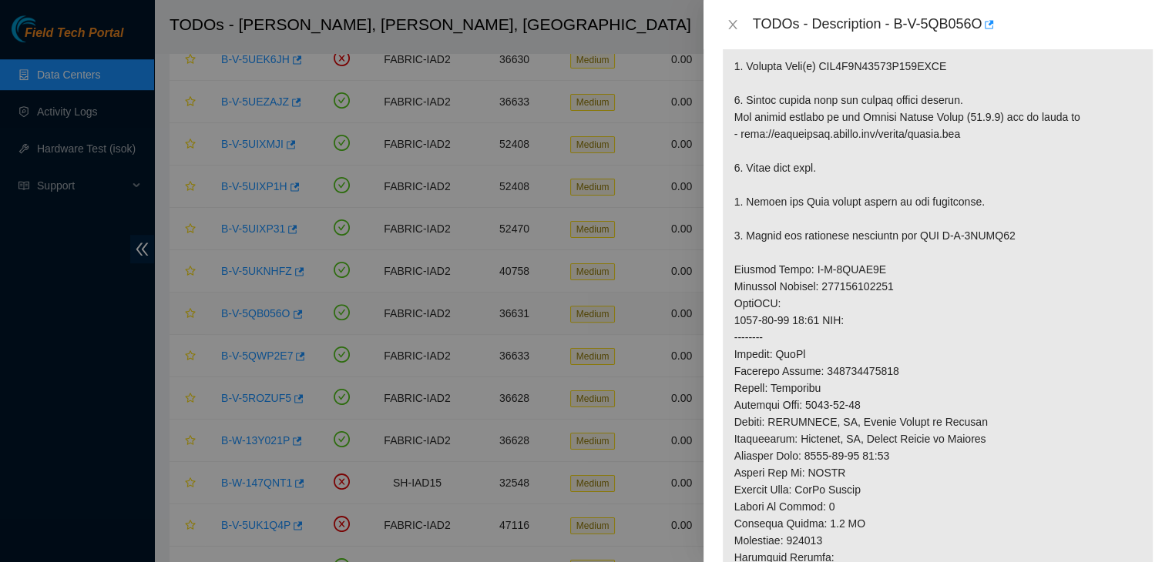
scroll to position [627, 0]
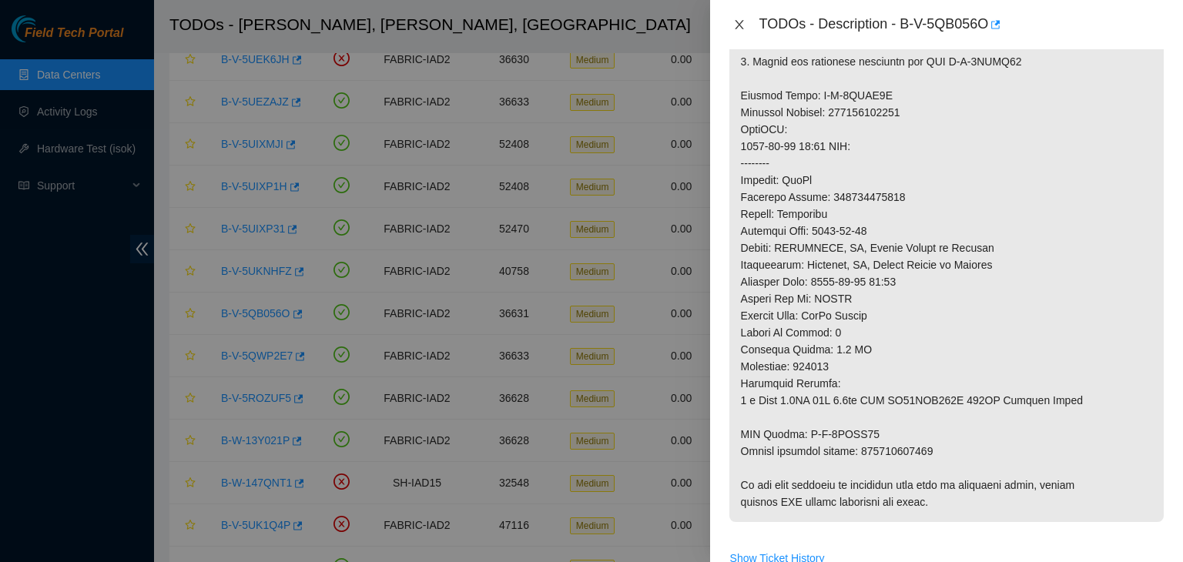
click at [743, 22] on icon "close" at bounding box center [739, 24] width 12 height 12
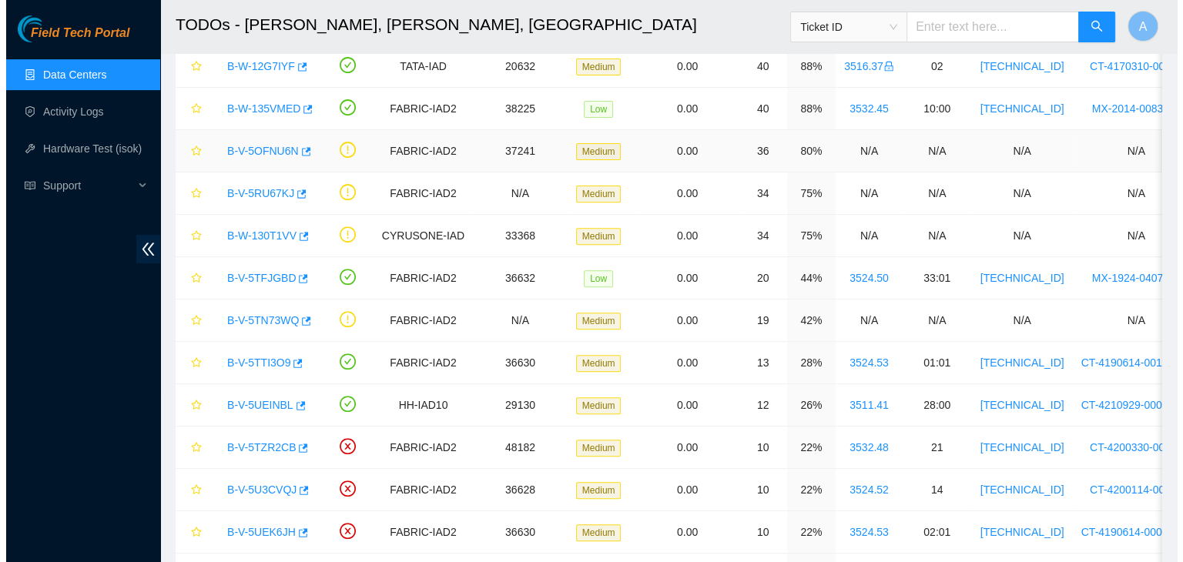
scroll to position [562, 0]
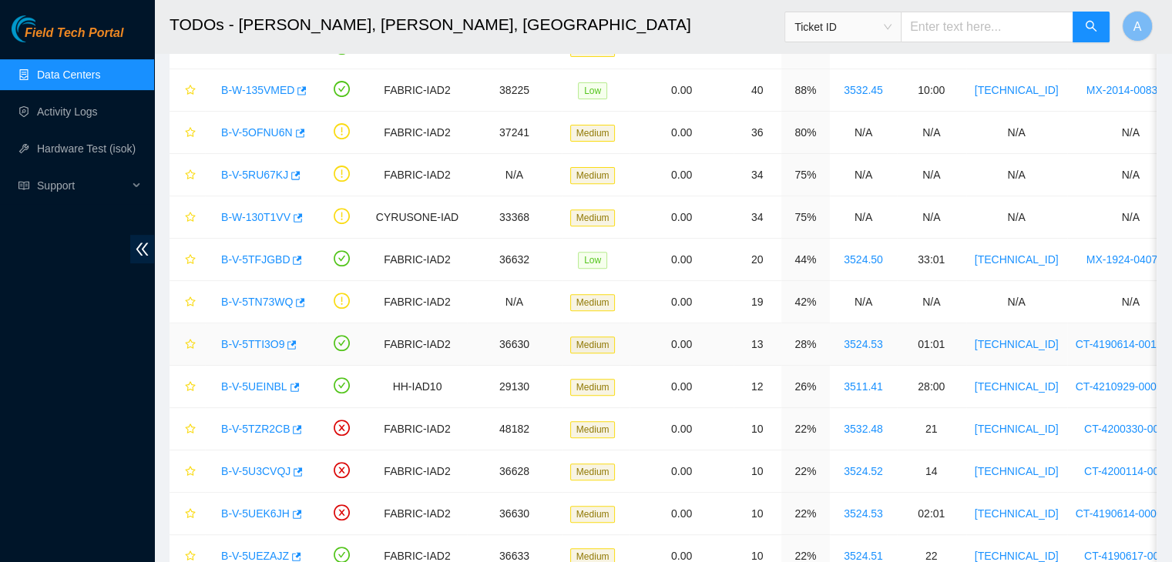
click at [266, 338] on link "B-V-5TTI3O9" at bounding box center [252, 344] width 63 height 12
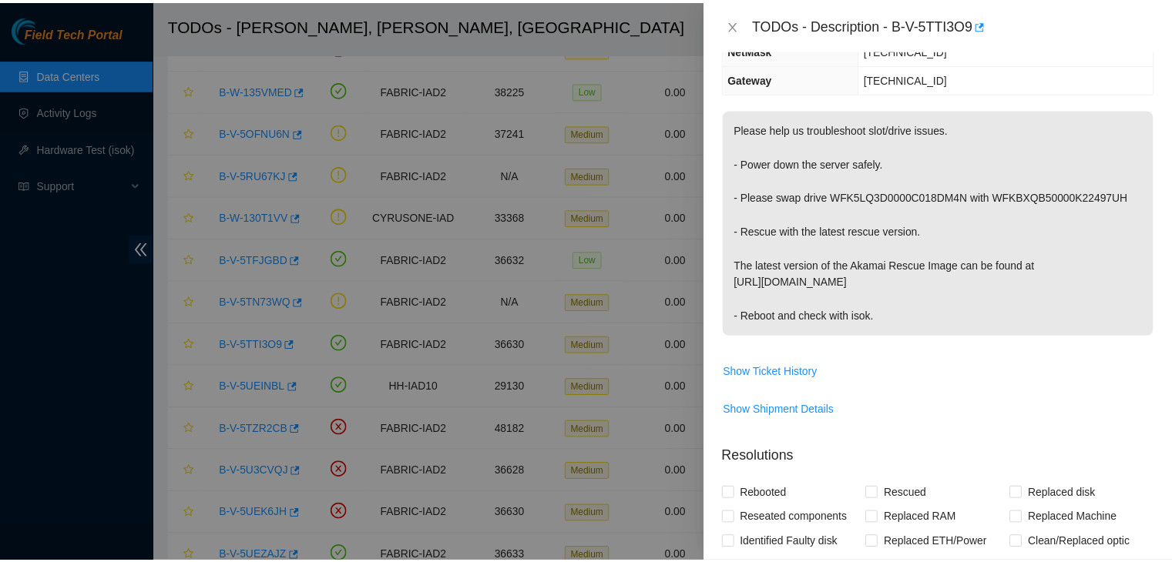
scroll to position [179, 0]
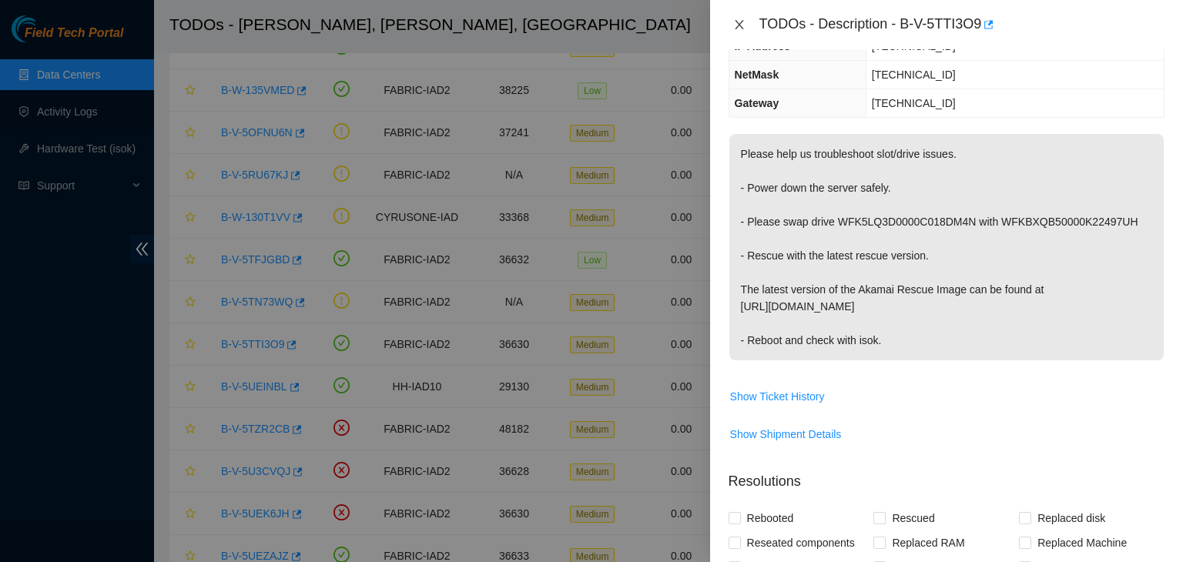
click at [743, 29] on icon "close" at bounding box center [739, 24] width 12 height 12
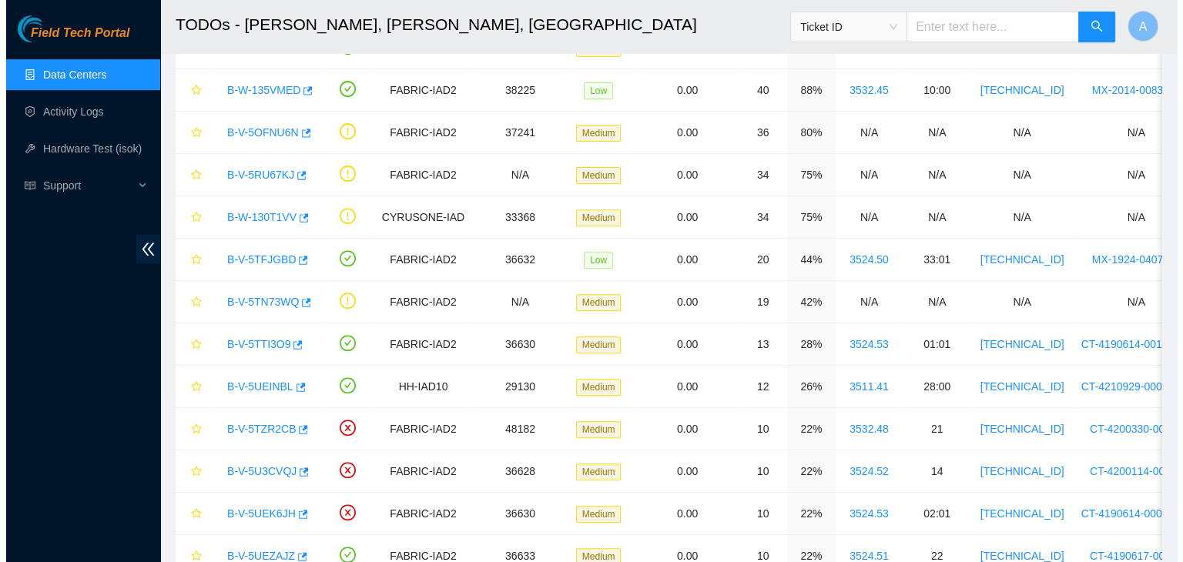
scroll to position [229, 0]
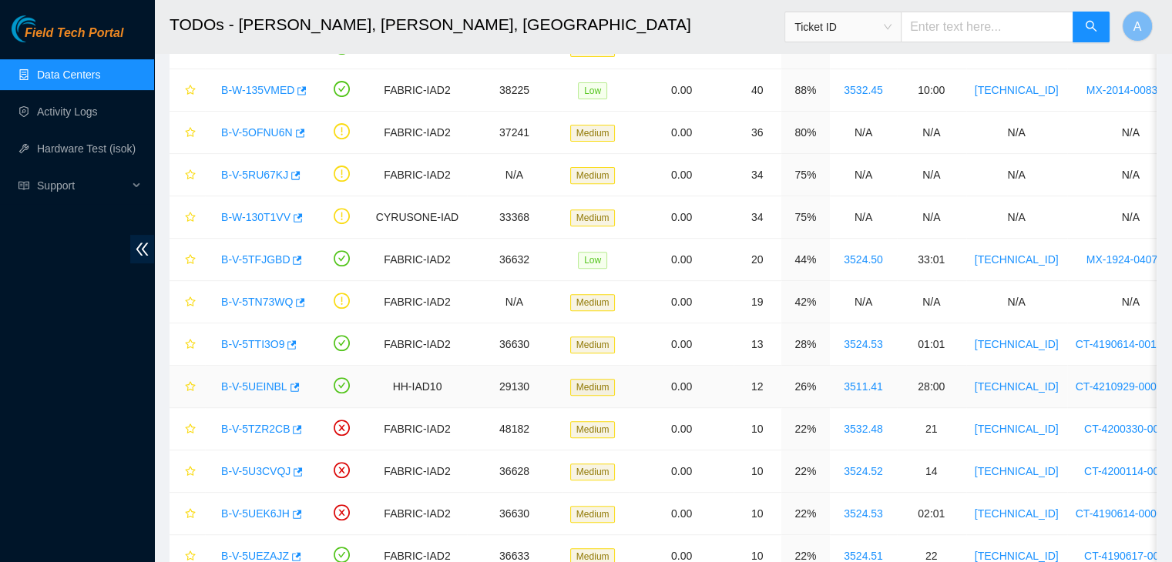
click at [280, 381] on link "B-V-5UEINBL" at bounding box center [254, 387] width 66 height 12
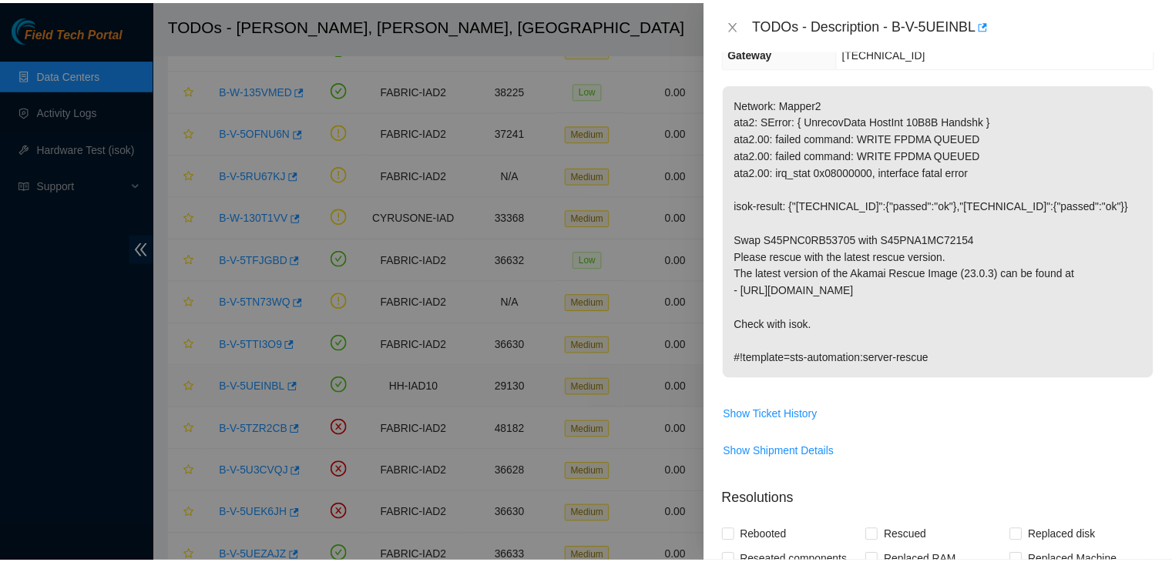
scroll to position [179, 0]
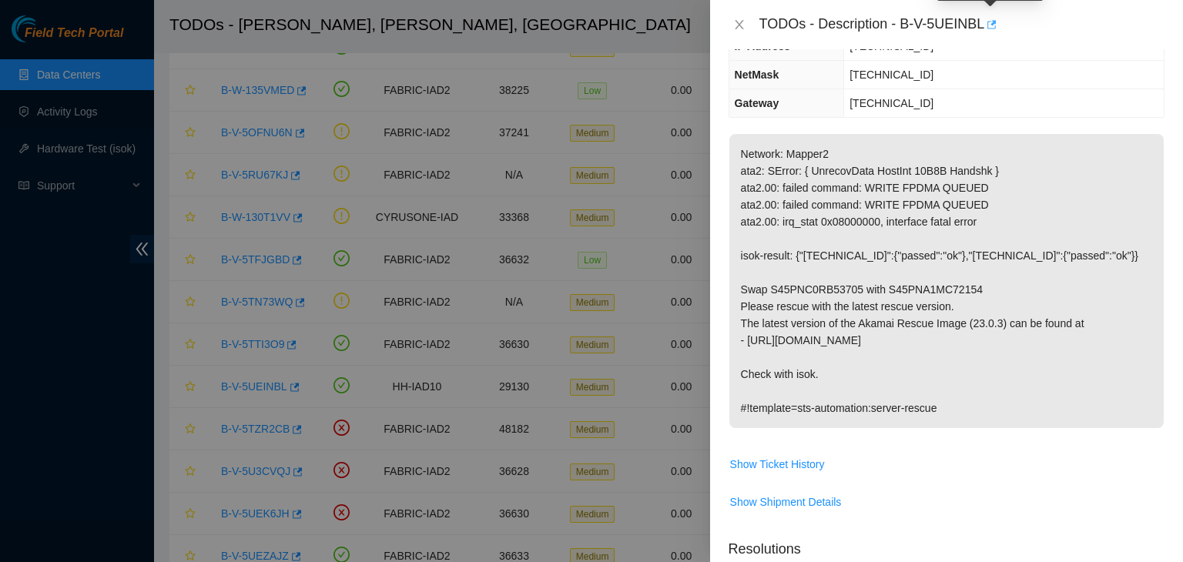
click at [995, 22] on icon "button" at bounding box center [992, 24] width 9 height 8
click at [740, 23] on icon "close" at bounding box center [739, 24] width 8 height 9
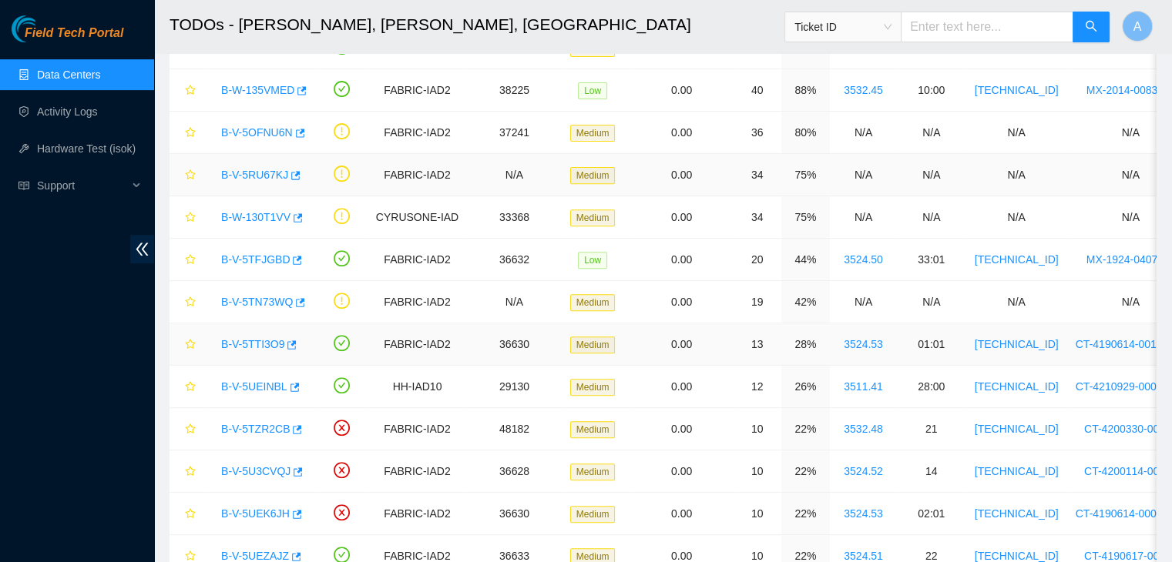
scroll to position [229, 0]
click at [288, 344] on icon "button" at bounding box center [290, 345] width 11 height 11
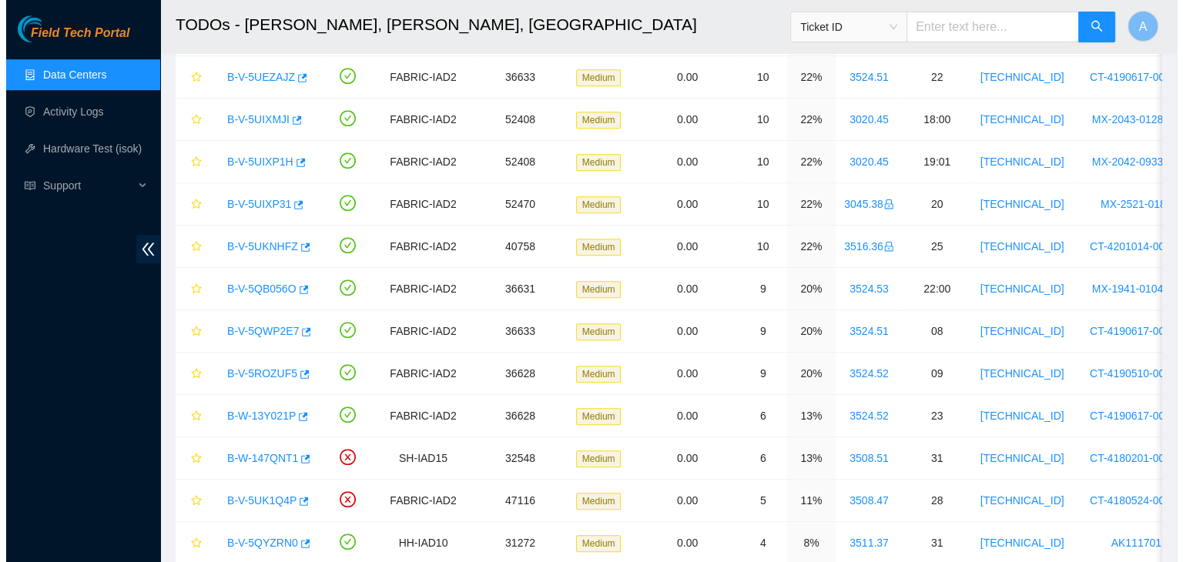
scroll to position [1040, 0]
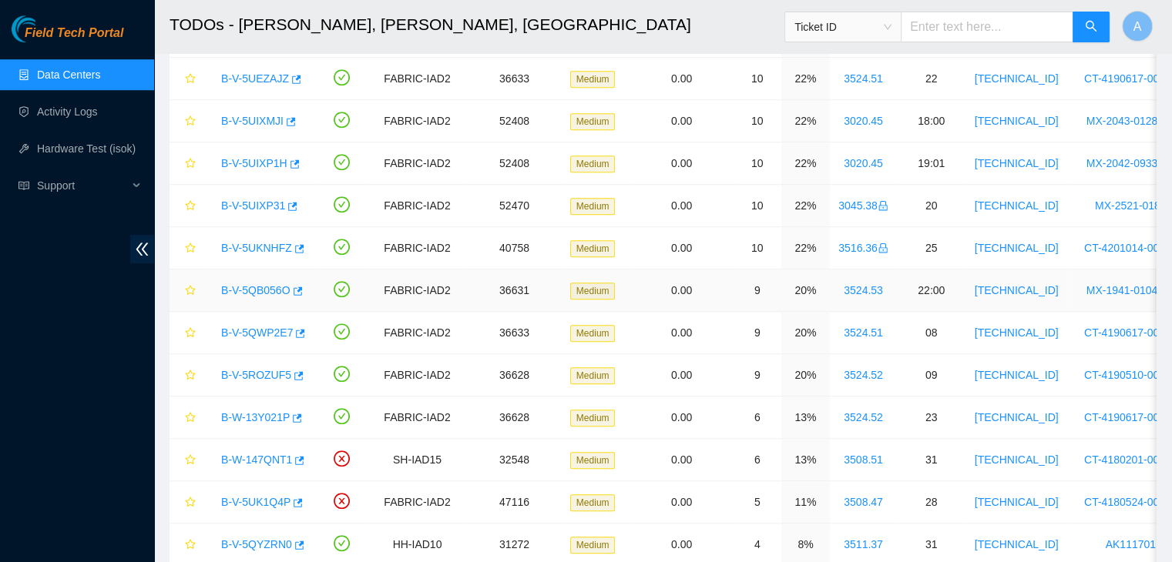
click at [257, 284] on link "B-V-5QB056O" at bounding box center [255, 290] width 69 height 12
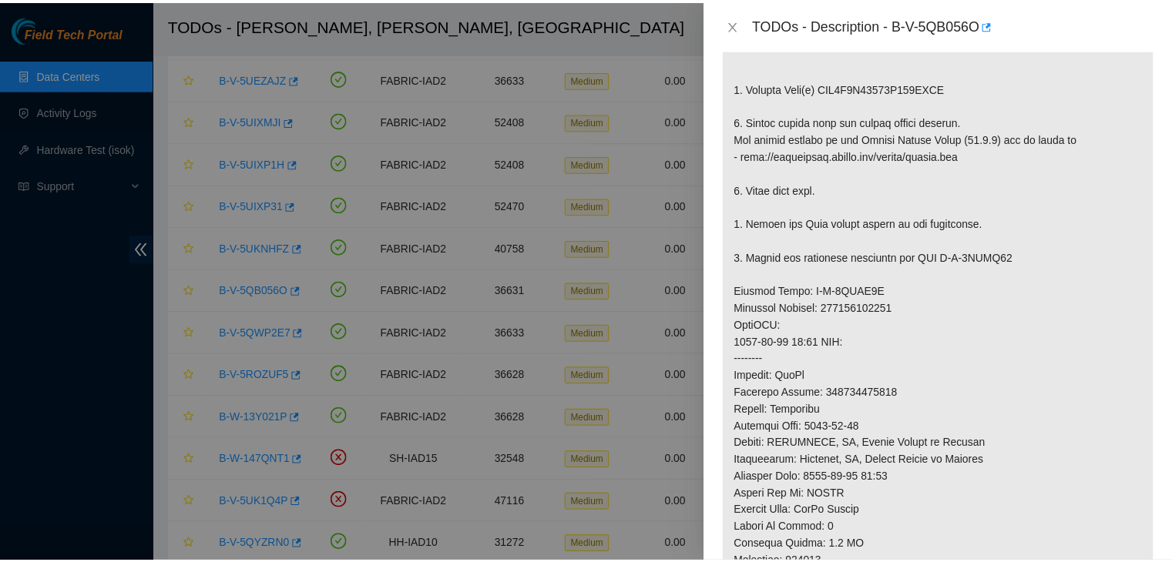
scroll to position [431, 0]
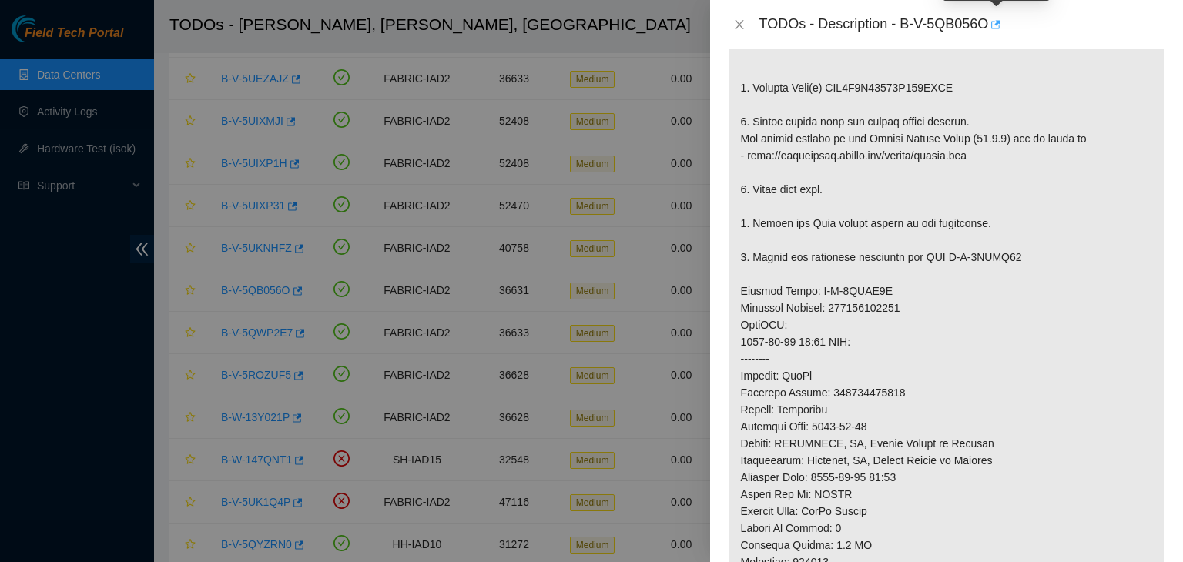
click at [997, 26] on icon "button" at bounding box center [994, 24] width 11 height 11
click at [740, 22] on icon "close" at bounding box center [739, 24] width 12 height 12
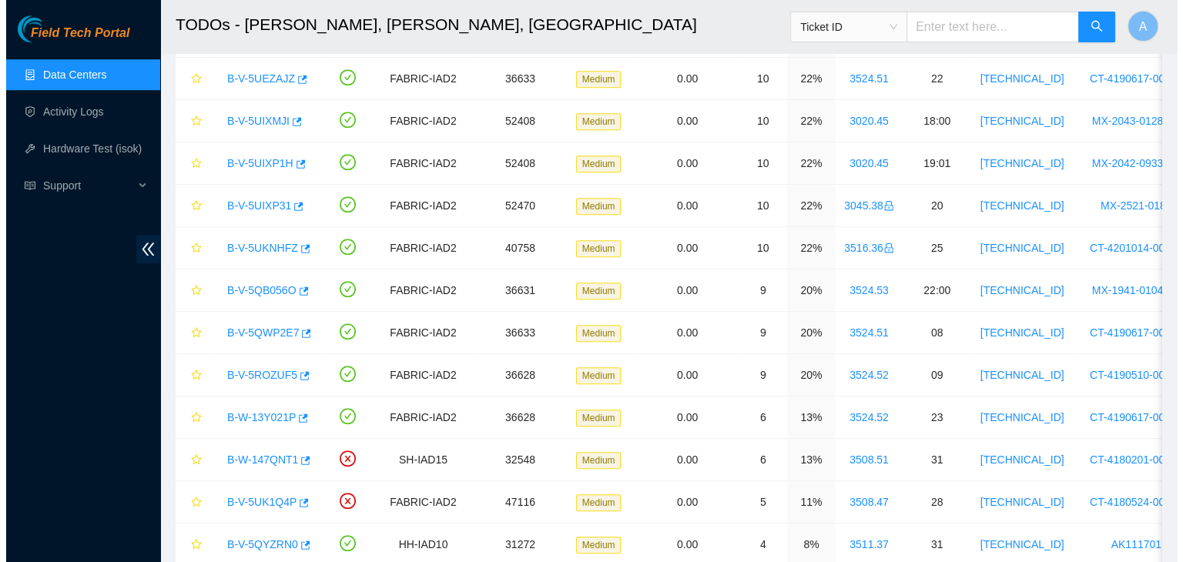
scroll to position [453, 0]
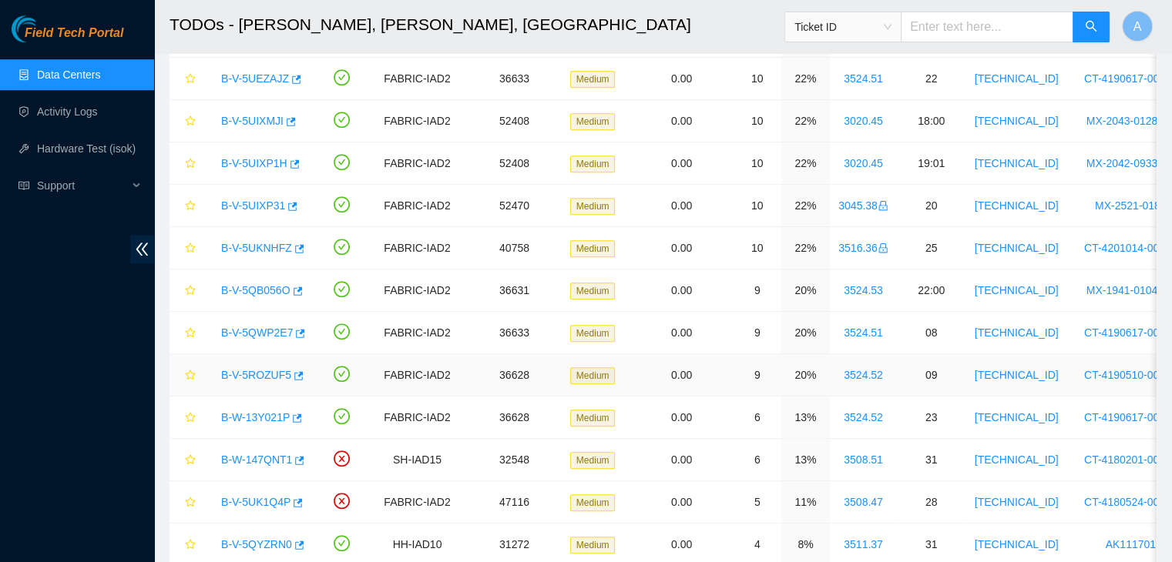
click at [263, 371] on link "B-V-5ROZUF5" at bounding box center [256, 375] width 70 height 12
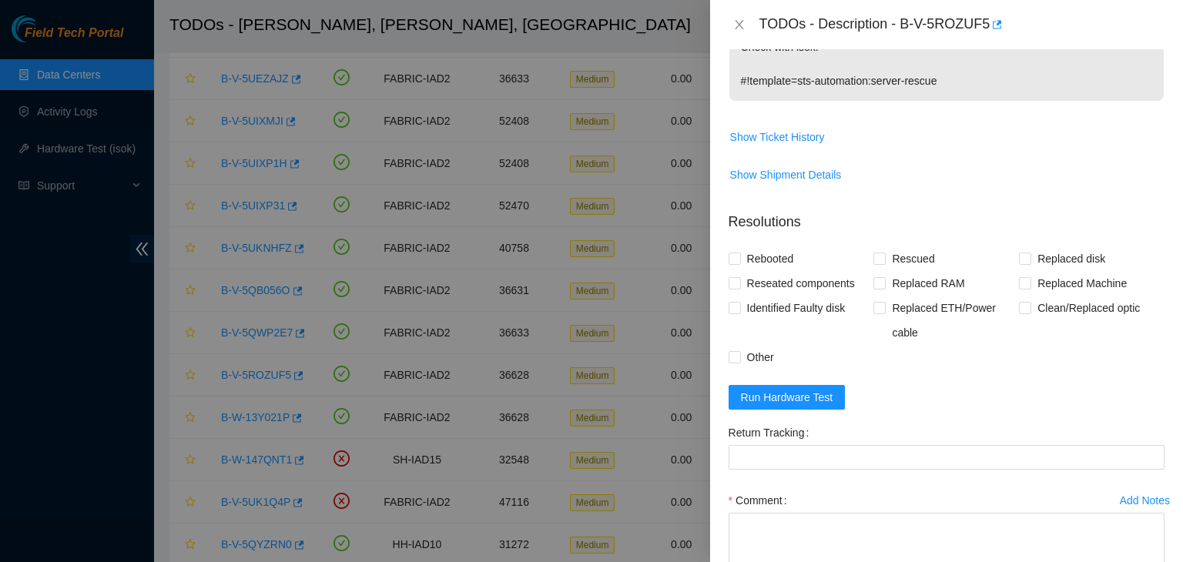
scroll to position [622, 0]
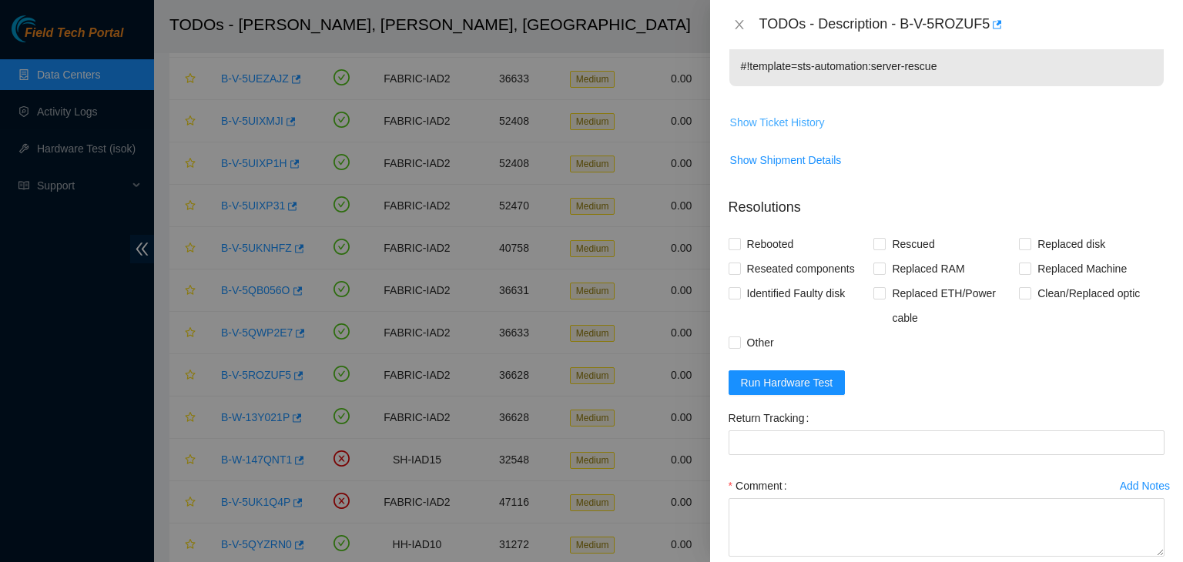
click at [798, 125] on span "Show Ticket History" at bounding box center [777, 122] width 95 height 17
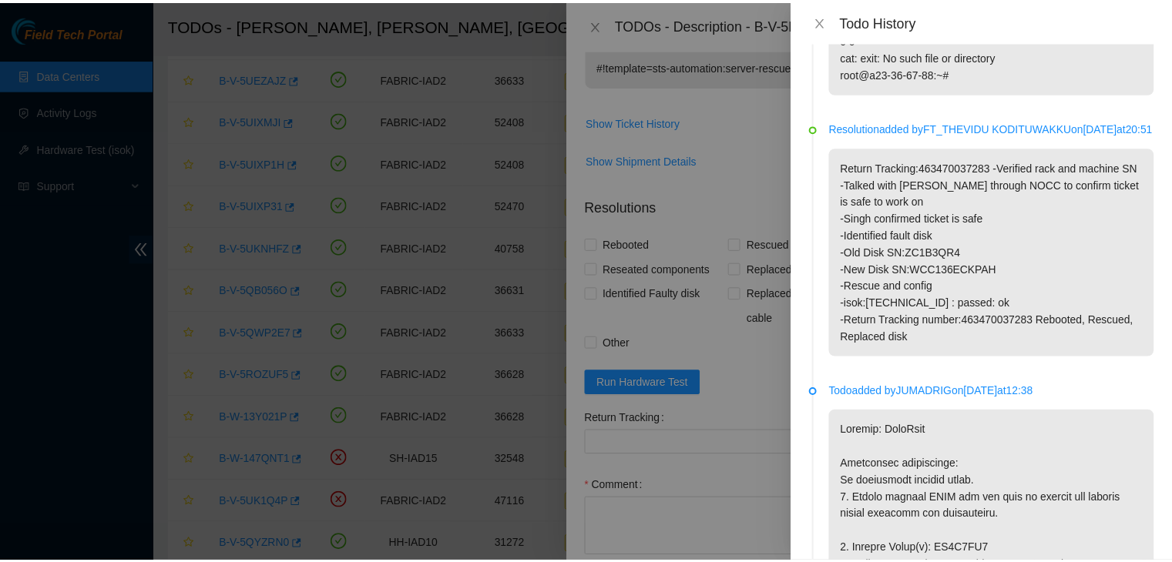
scroll to position [903, 0]
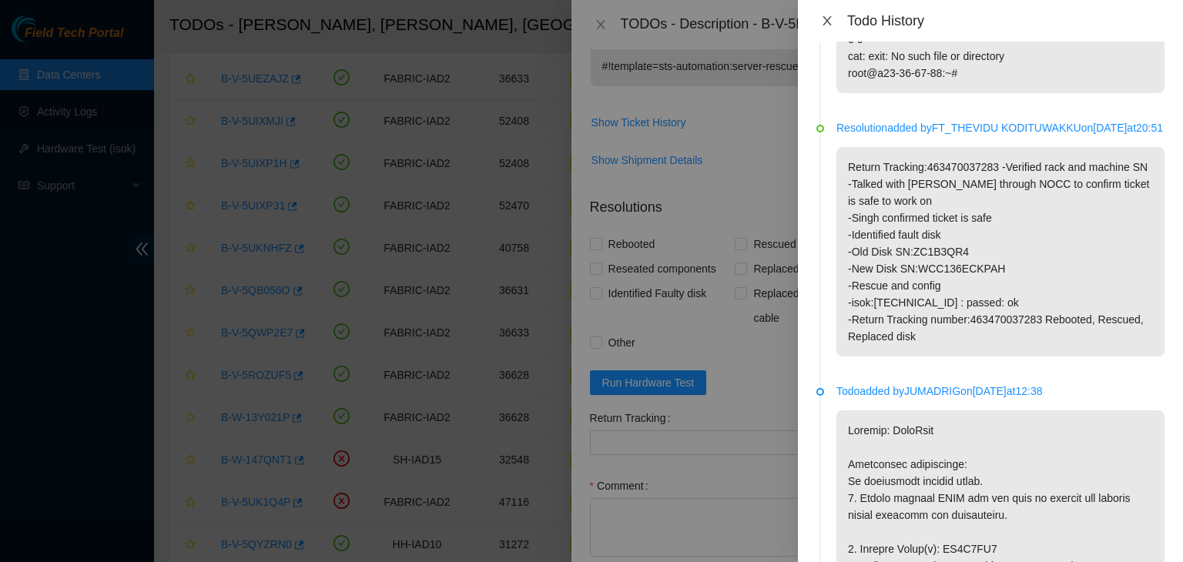
click at [834, 24] on button "Close" at bounding box center [828, 21] width 22 height 15
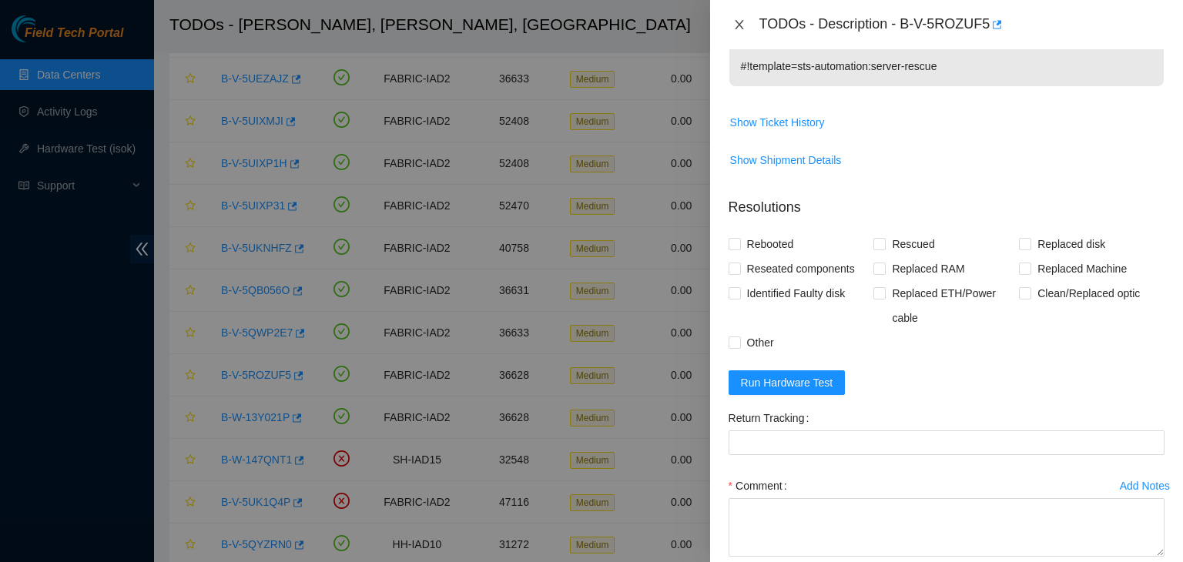
click at [742, 19] on icon "close" at bounding box center [739, 24] width 12 height 12
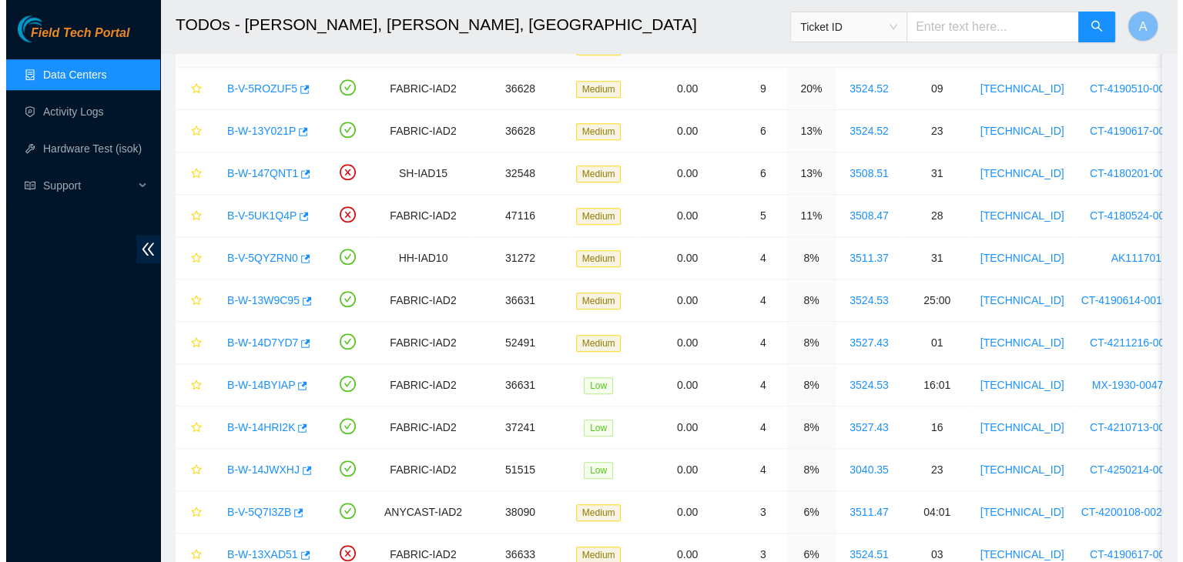
scroll to position [1322, 0]
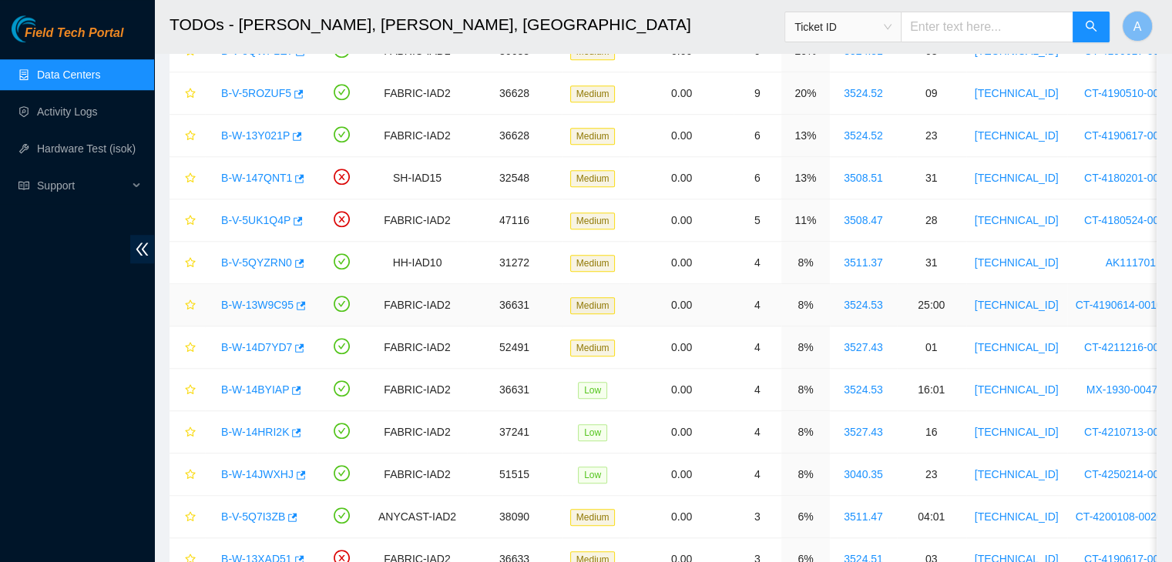
click at [271, 303] on link "B-W-13W9C95" at bounding box center [257, 305] width 72 height 12
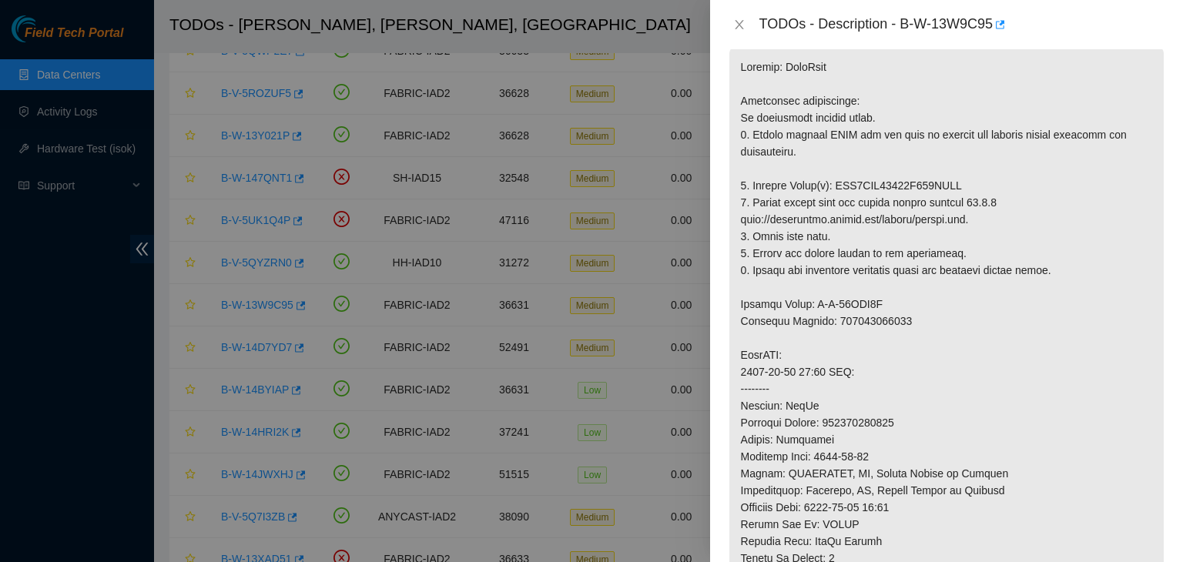
scroll to position [264, 0]
click at [1005, 25] on icon "button" at bounding box center [999, 24] width 11 height 11
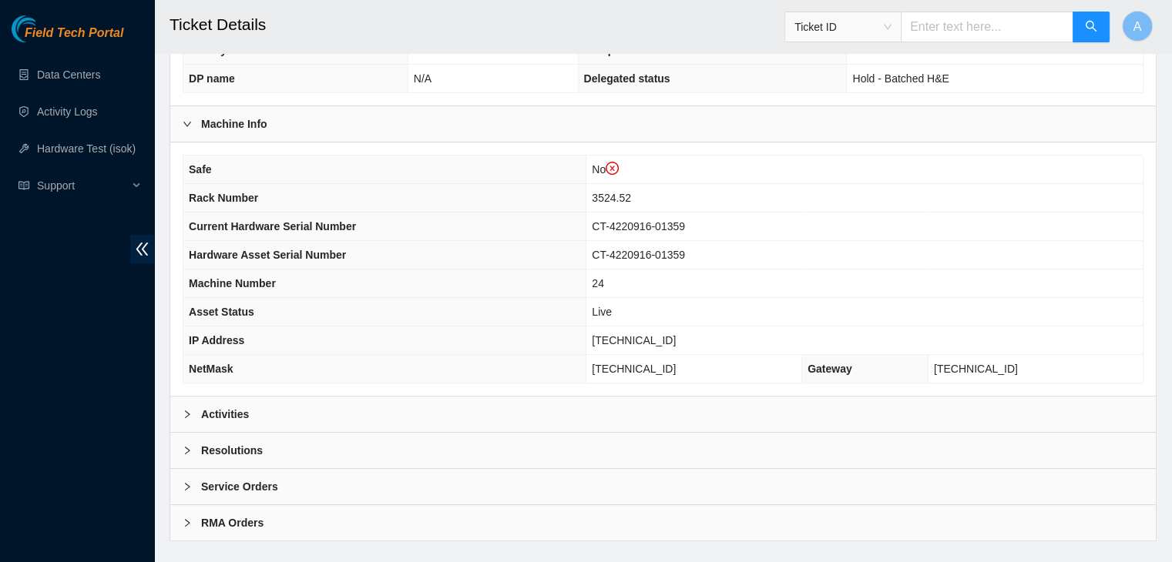
scroll to position [440, 0]
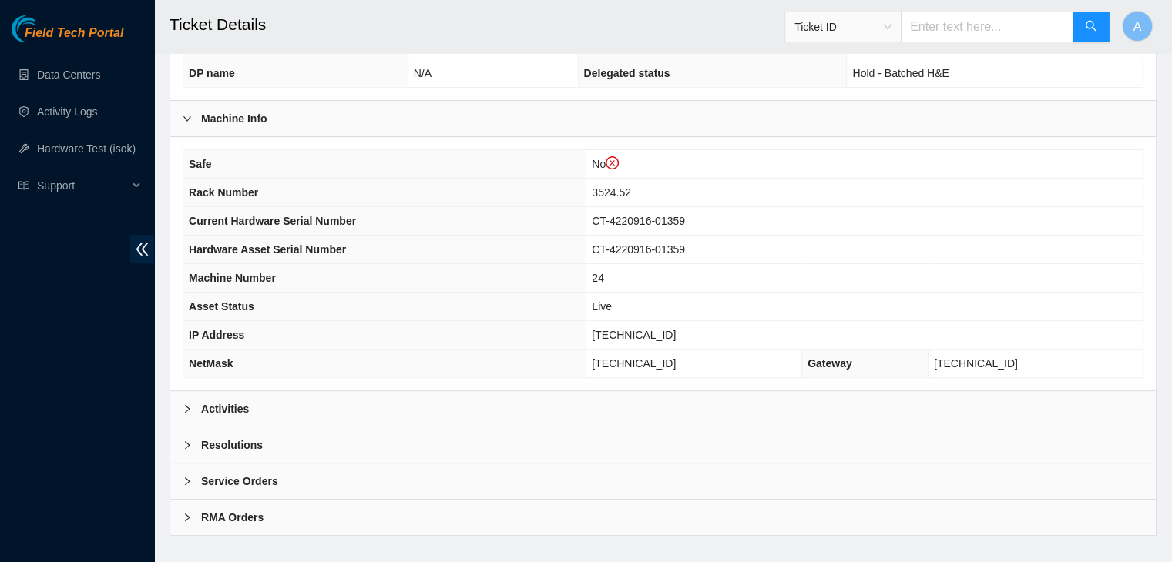
click at [408, 391] on div "Activities" at bounding box center [662, 408] width 985 height 35
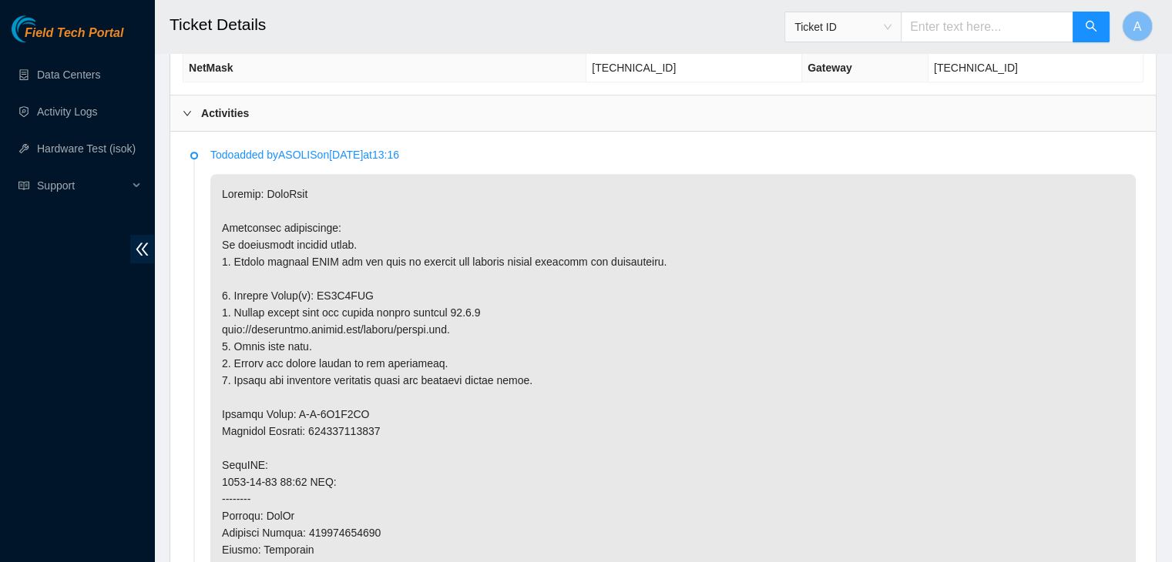
scroll to position [737, 0]
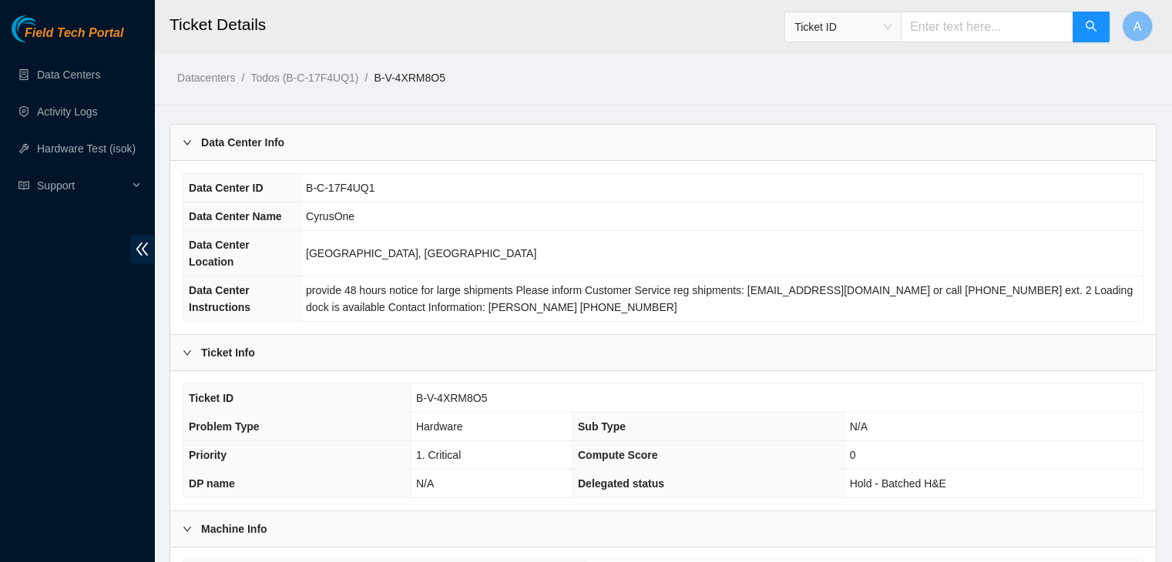
scroll to position [411, 0]
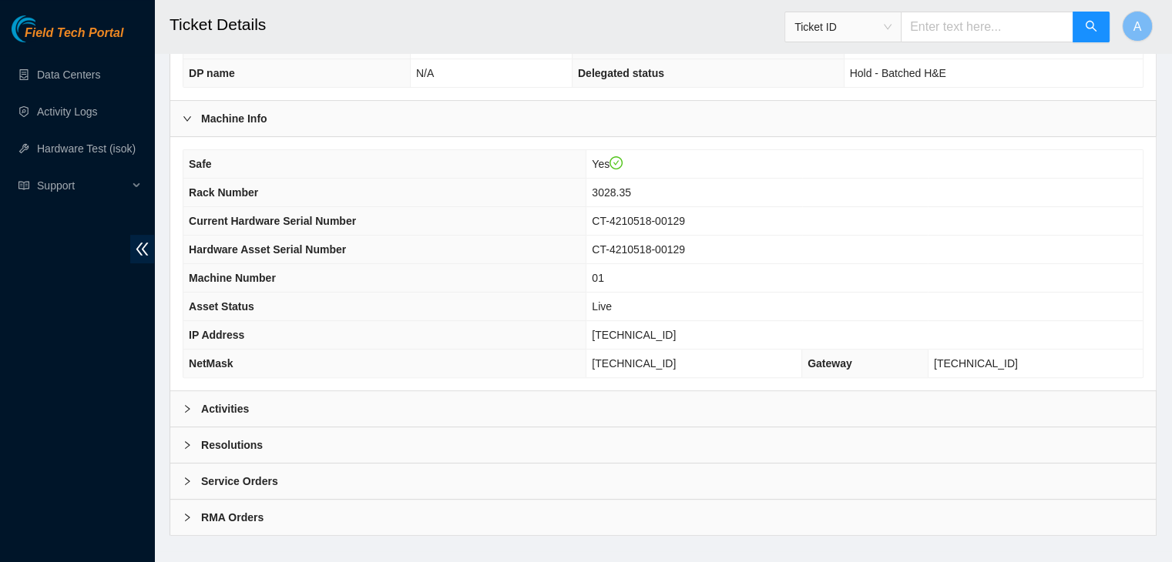
click at [481, 391] on div "Activities" at bounding box center [662, 408] width 985 height 35
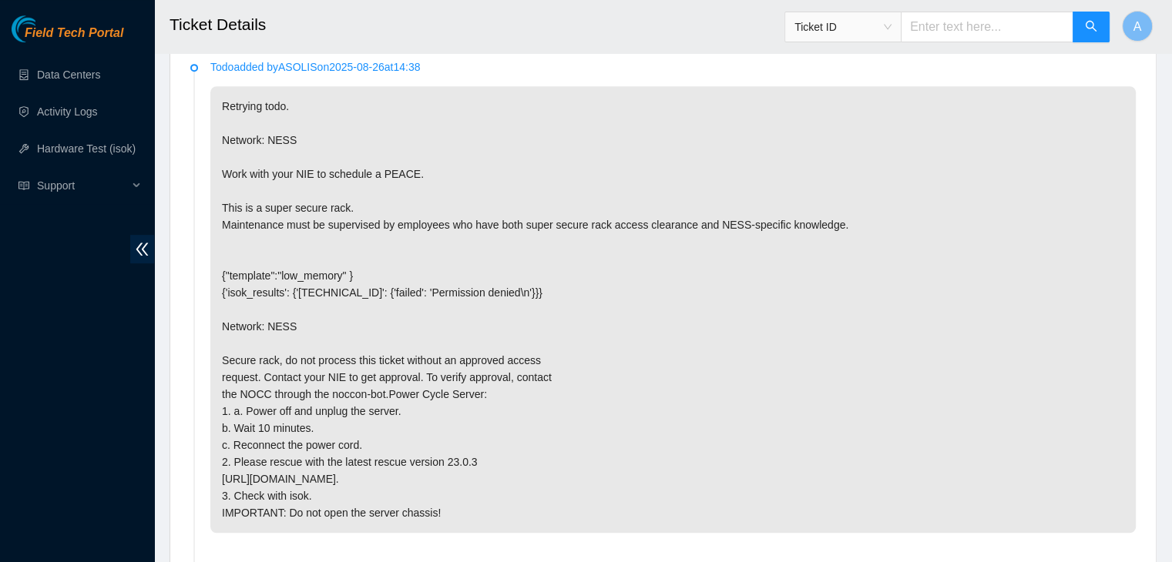
scroll to position [770, 0]
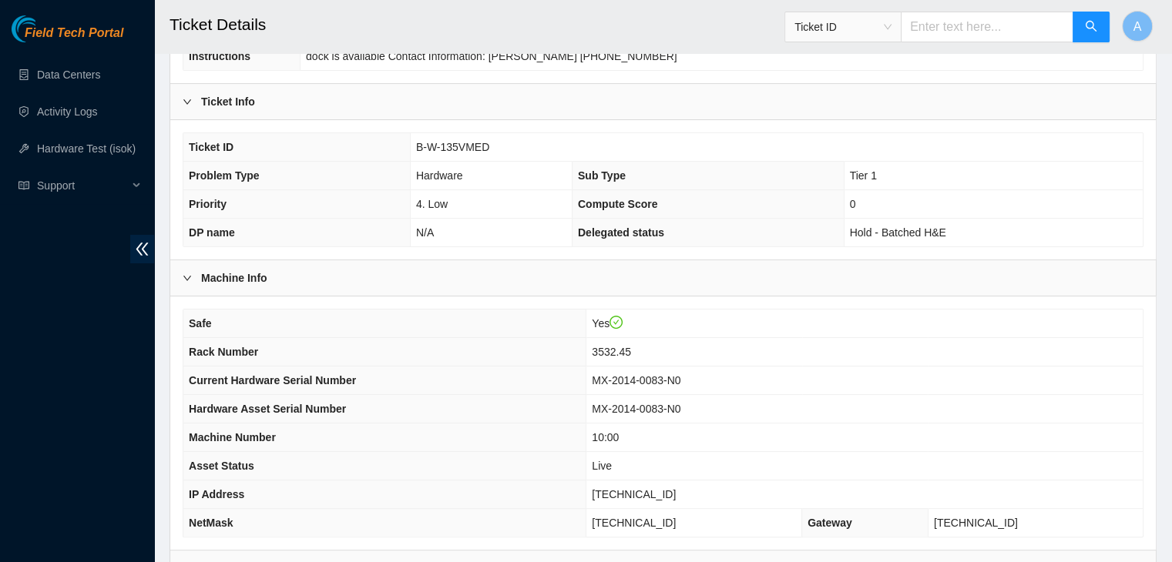
scroll to position [271, 0]
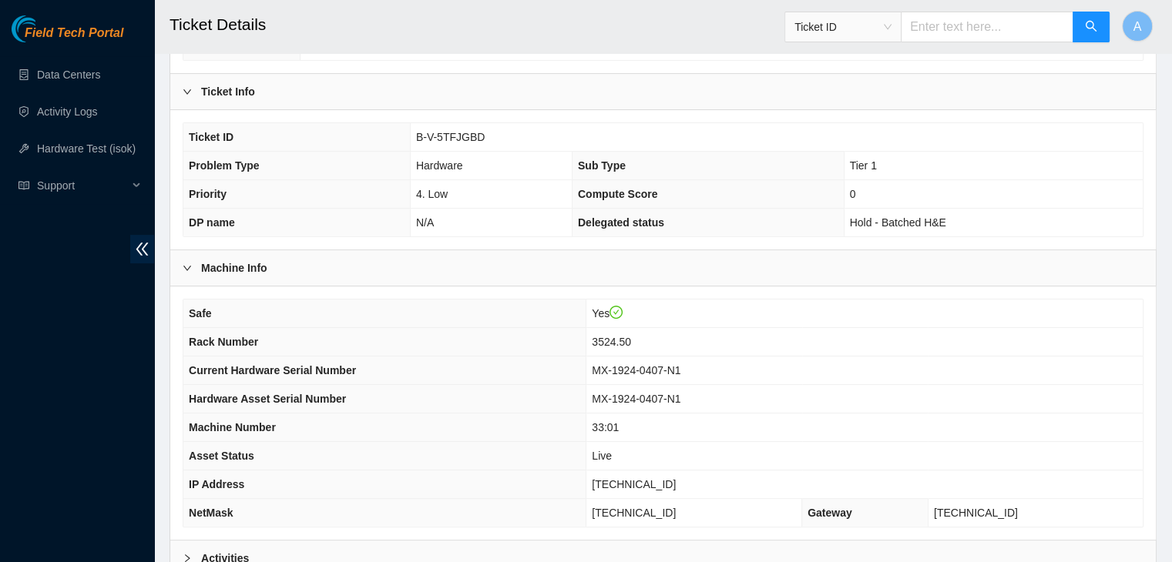
scroll to position [288, 0]
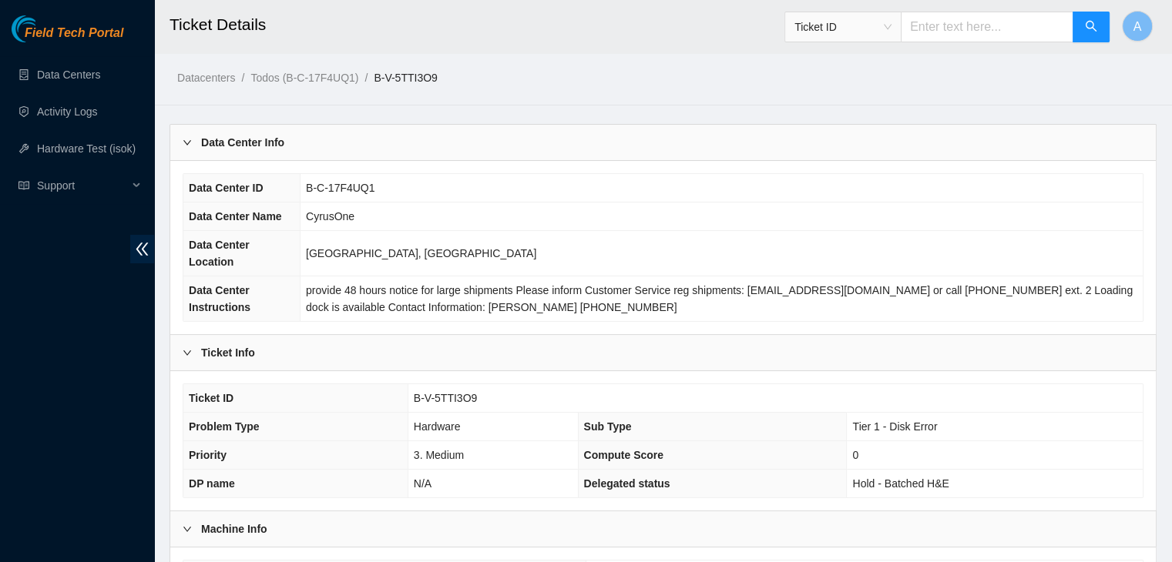
scroll to position [388, 0]
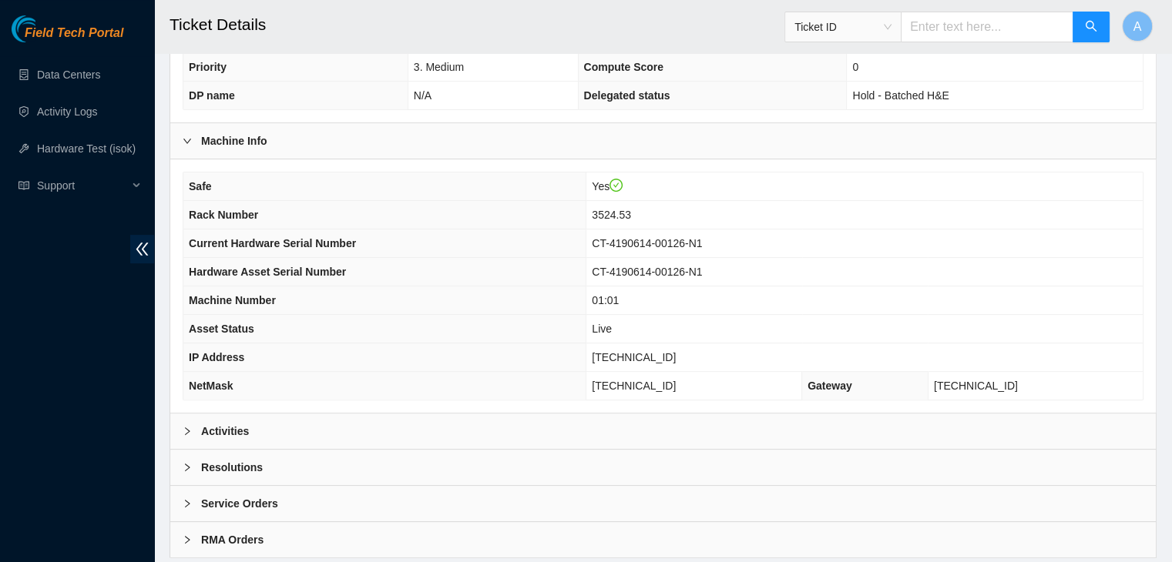
click at [416, 418] on div "Activities" at bounding box center [662, 431] width 985 height 35
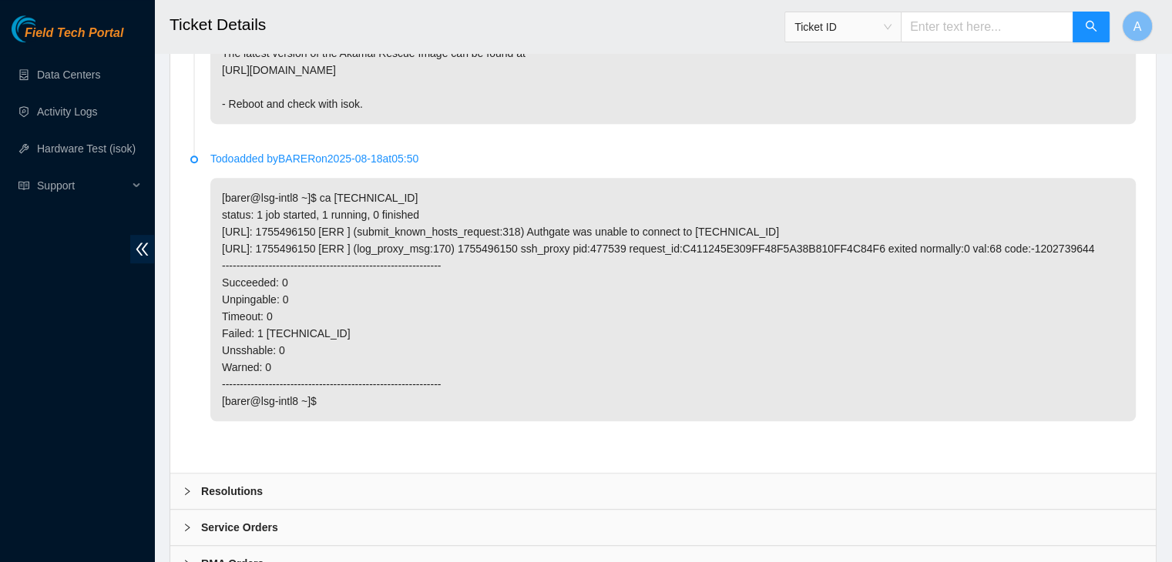
scroll to position [1063, 0]
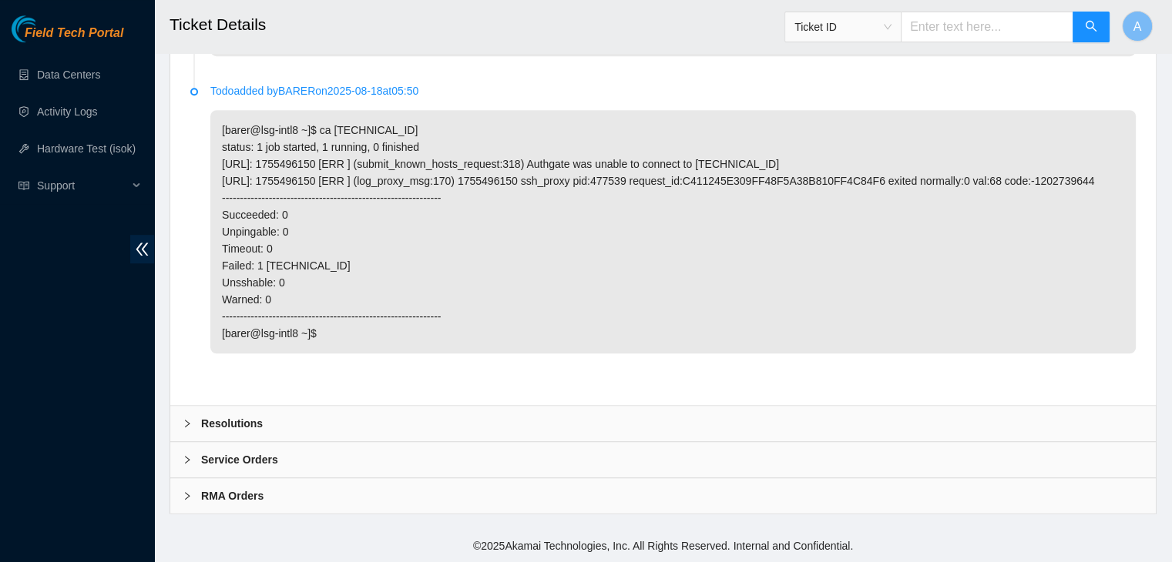
click at [518, 430] on div "Resolutions" at bounding box center [662, 423] width 985 height 35
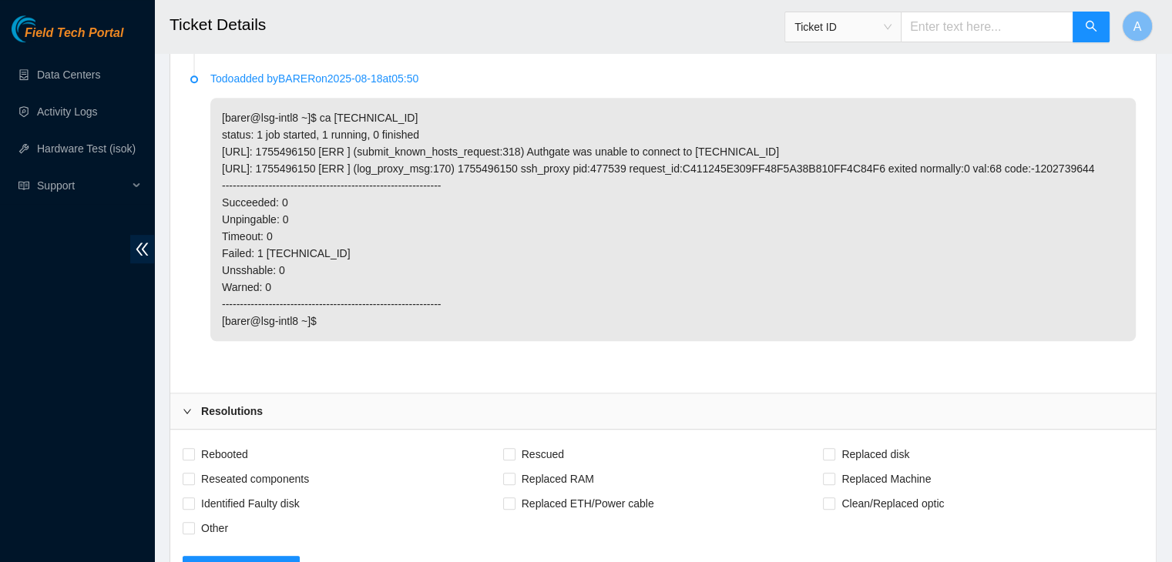
scroll to position [1246, 0]
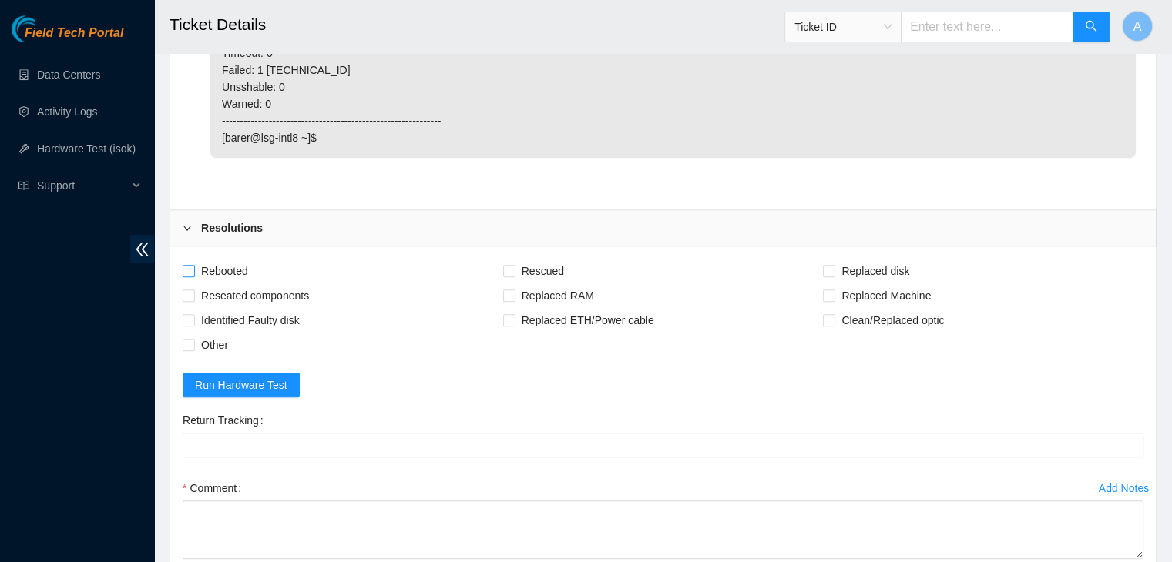
click at [238, 282] on span "Rebooted" at bounding box center [224, 271] width 59 height 25
click at [193, 276] on input "Rebooted" at bounding box center [188, 270] width 11 height 11
checkbox input "true"
click at [253, 303] on span "Reseated components" at bounding box center [255, 295] width 120 height 25
click at [193, 300] on input "Reseated components" at bounding box center [188, 295] width 11 height 11
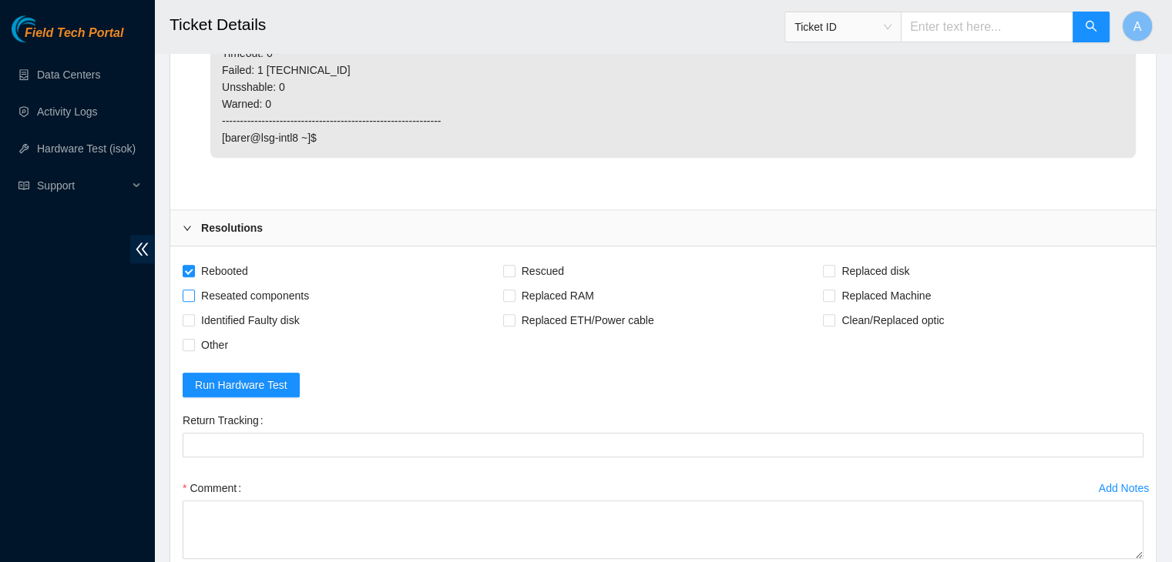
checkbox input "true"
click at [533, 278] on span "Rescued" at bounding box center [542, 271] width 55 height 25
click at [514, 276] on input "Rescued" at bounding box center [508, 270] width 11 height 11
checkbox input "true"
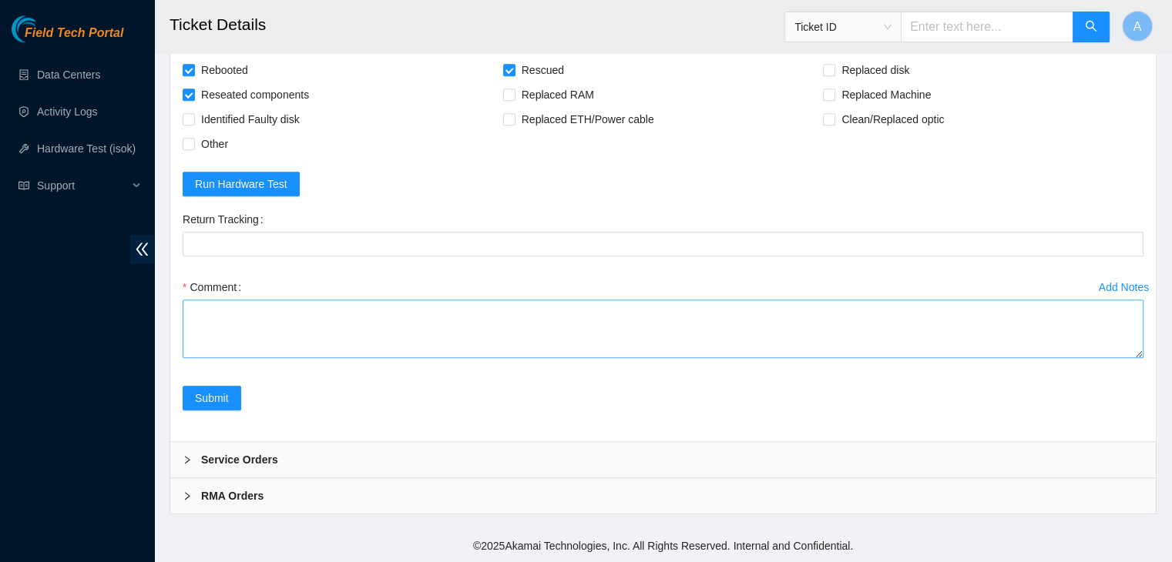
drag, startPoint x: 1135, startPoint y: 354, endPoint x: 1106, endPoint y: 534, distance: 181.7
click at [1106, 358] on textarea "Comment" at bounding box center [663, 329] width 961 height 59
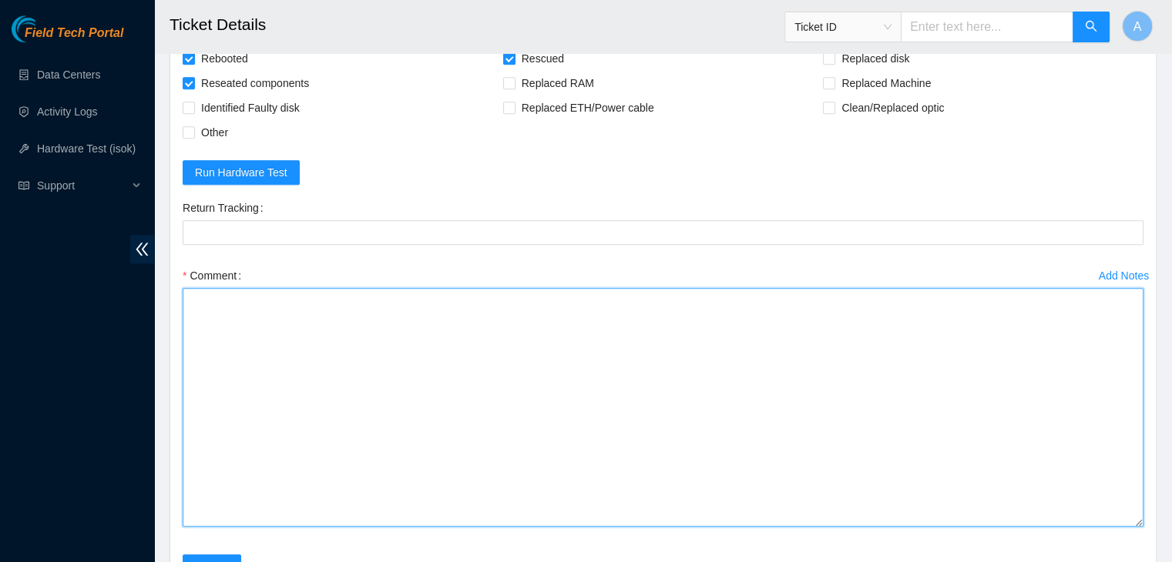
click at [1069, 483] on textarea "Comment" at bounding box center [663, 407] width 961 height 239
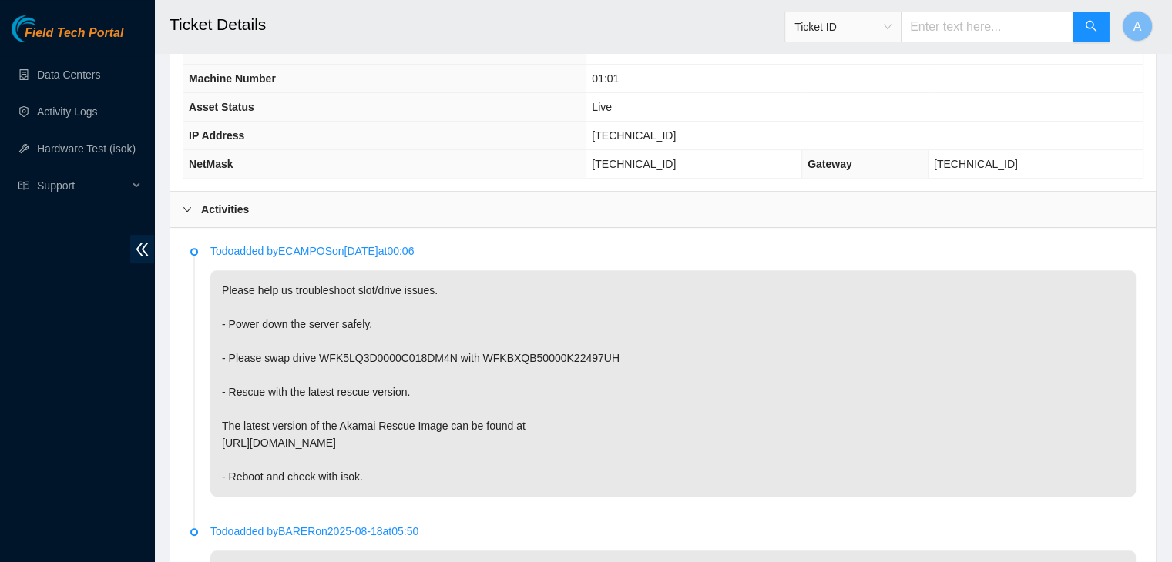
scroll to position [612, 0]
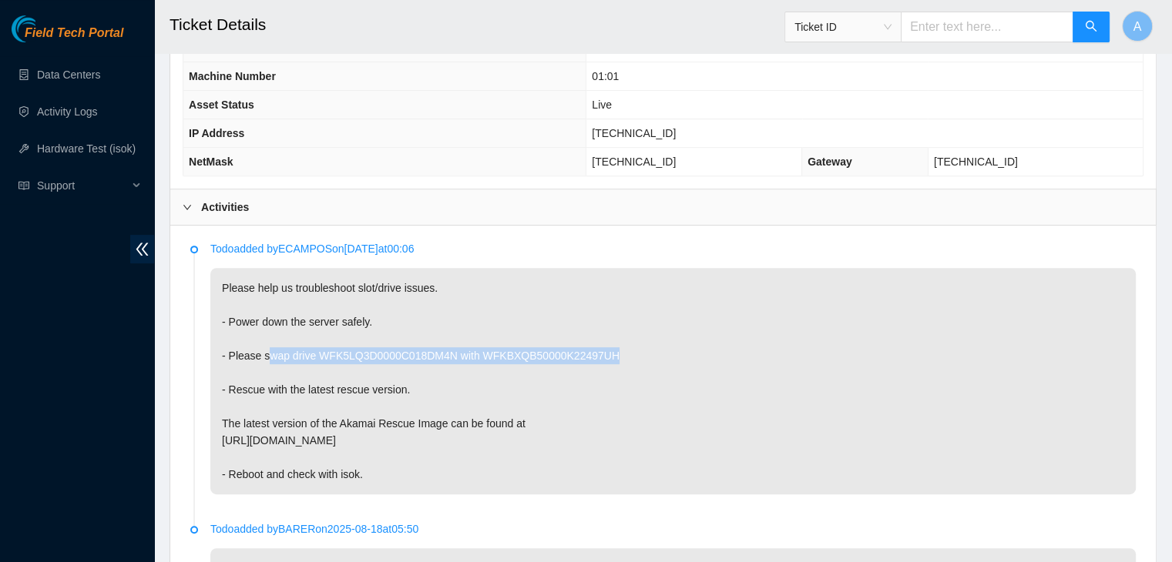
drag, startPoint x: 263, startPoint y: 337, endPoint x: 610, endPoint y: 339, distance: 346.7
click at [610, 339] on p "Please help us troubleshoot slot/drive issues. - Power down the server safely. …" at bounding box center [672, 381] width 925 height 226
copy p "swap drive WFK5LQ3D0000C018DM4N with WFKBXQB50000K22497UH"
click at [610, 339] on p "Please help us troubleshoot slot/drive issues. - Power down the server safely. …" at bounding box center [672, 381] width 925 height 226
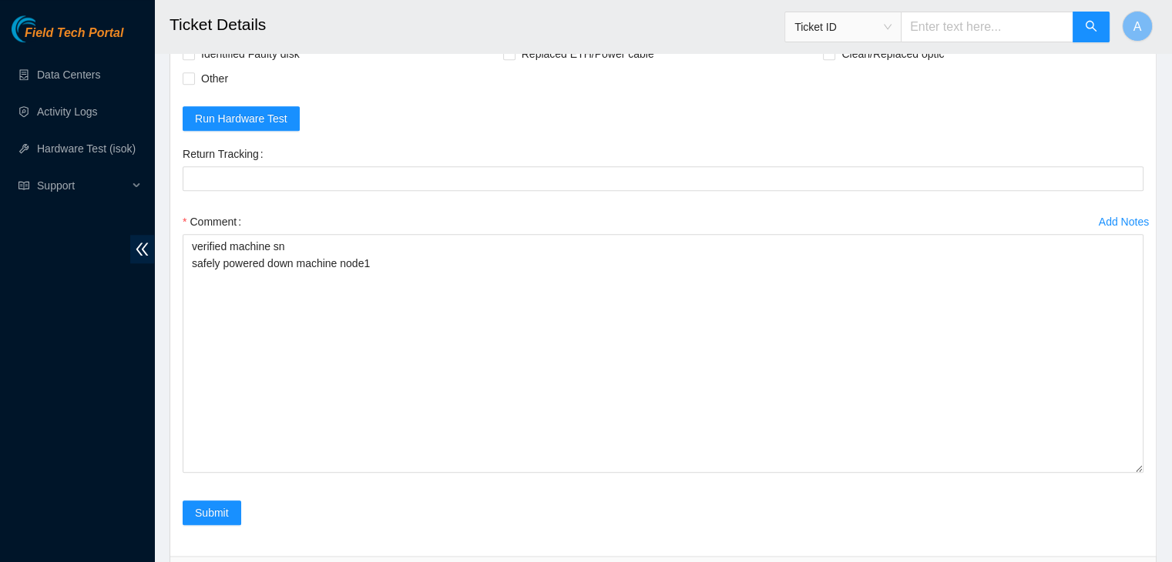
scroll to position [1515, 0]
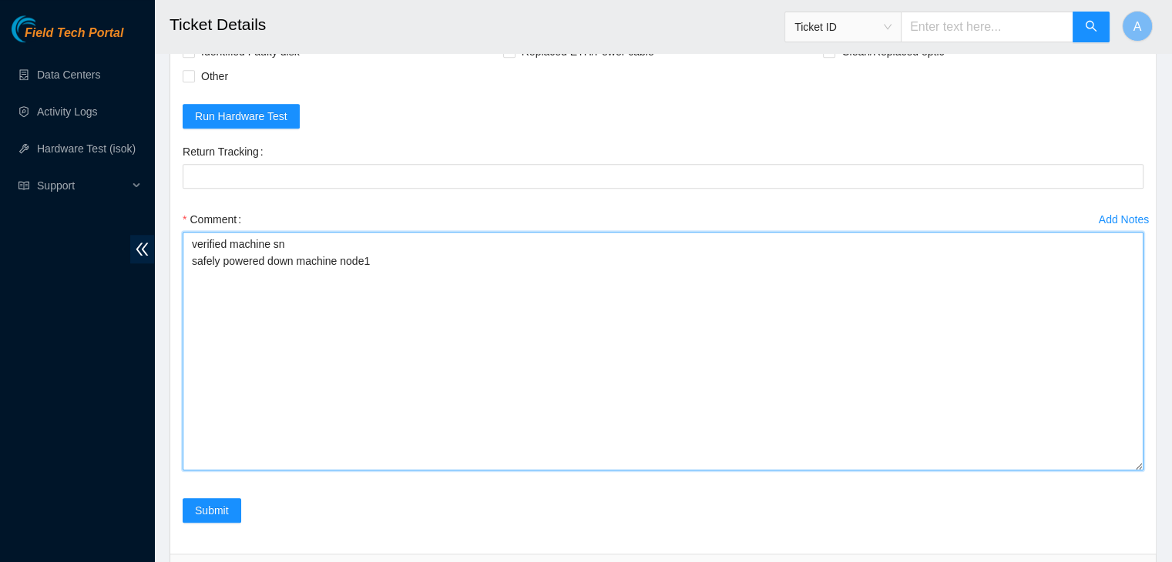
click at [610, 339] on textarea "verified machine sn safely powered down machine node1" at bounding box center [663, 351] width 961 height 239
paste textarea "swap drive WFK5LQ3D0000C018DM4N with WFKBXQB50000K22497UH"
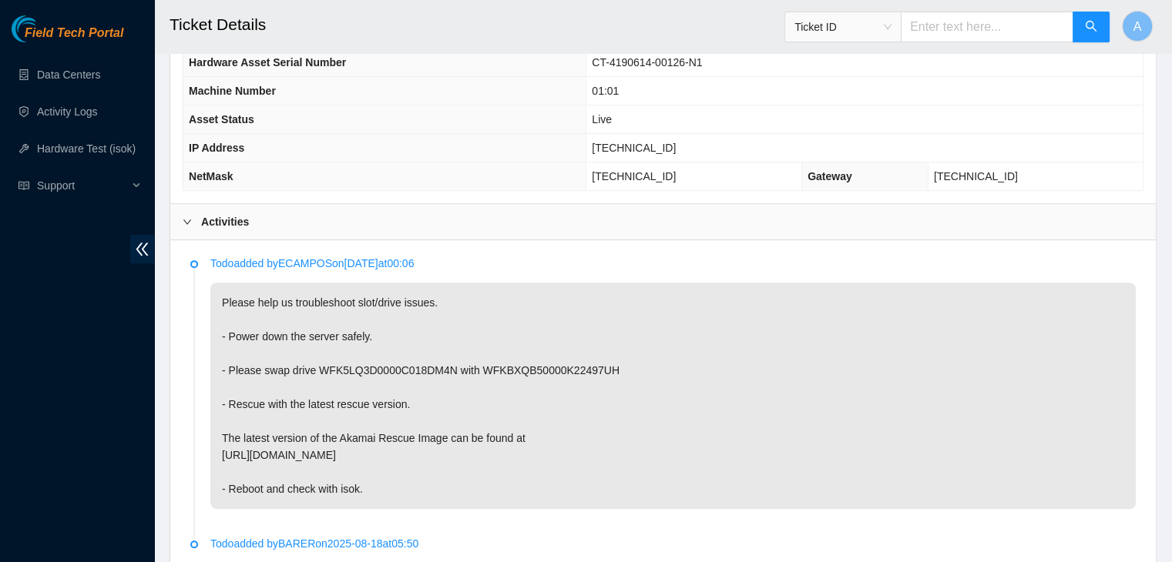
scroll to position [597, 0]
click at [685, 381] on p "Please help us troubleshoot slot/drive issues. - Power down the server safely. …" at bounding box center [672, 396] width 925 height 226
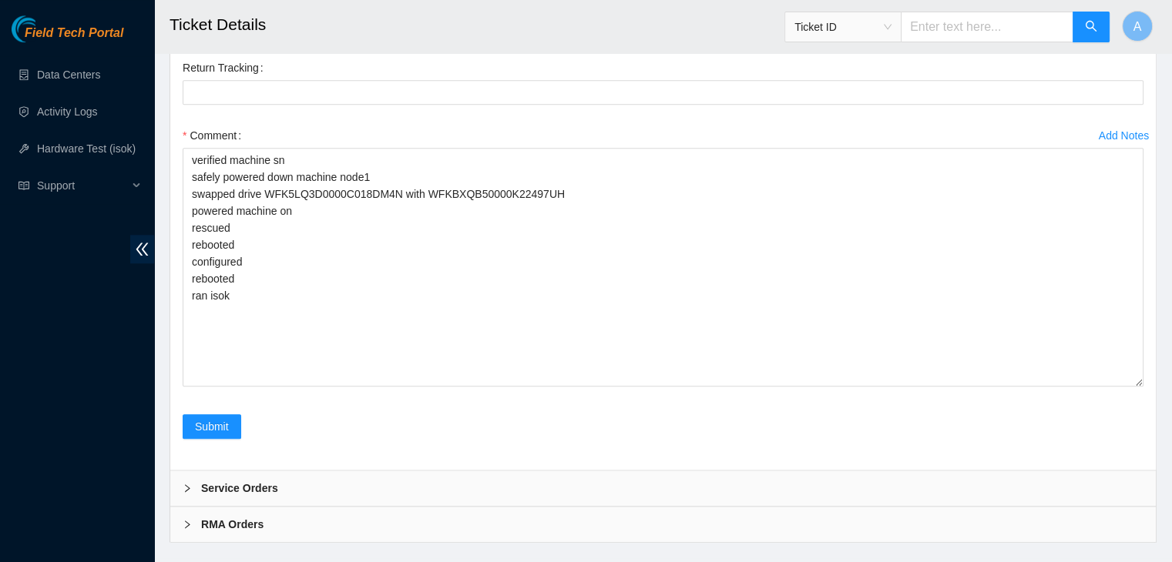
scroll to position [1639, 0]
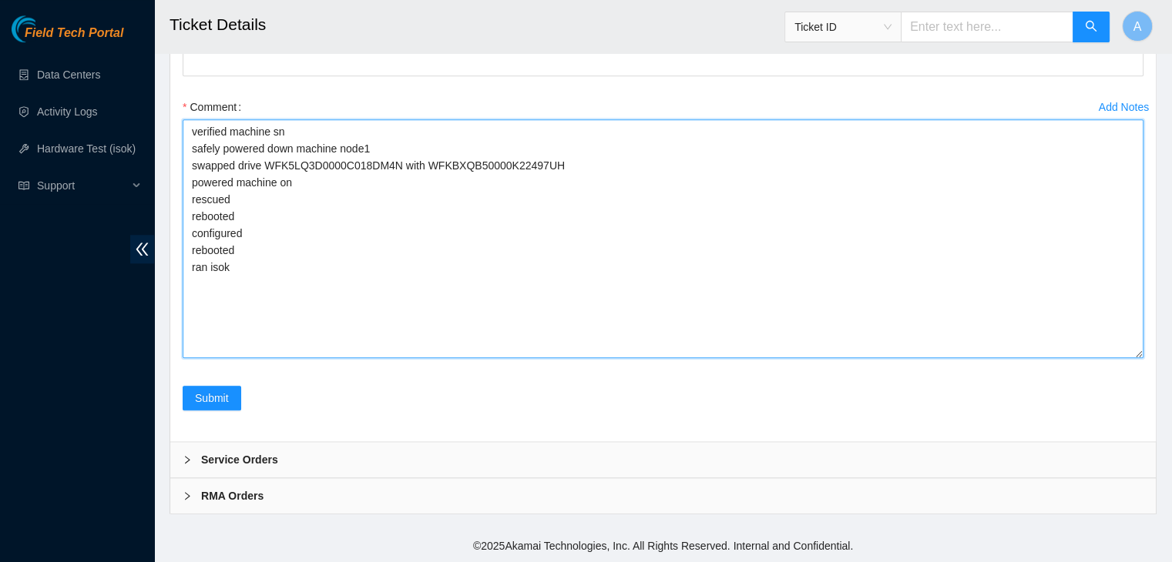
click at [635, 195] on textarea "verified machine sn safely powered down machine node1 swapped drive WFK5LQ3D000…" at bounding box center [663, 238] width 961 height 239
click at [656, 164] on textarea "verified machine sn safely powered down machine node1 swapped drive WFK5LQ3D000…" at bounding box center [663, 238] width 961 height 239
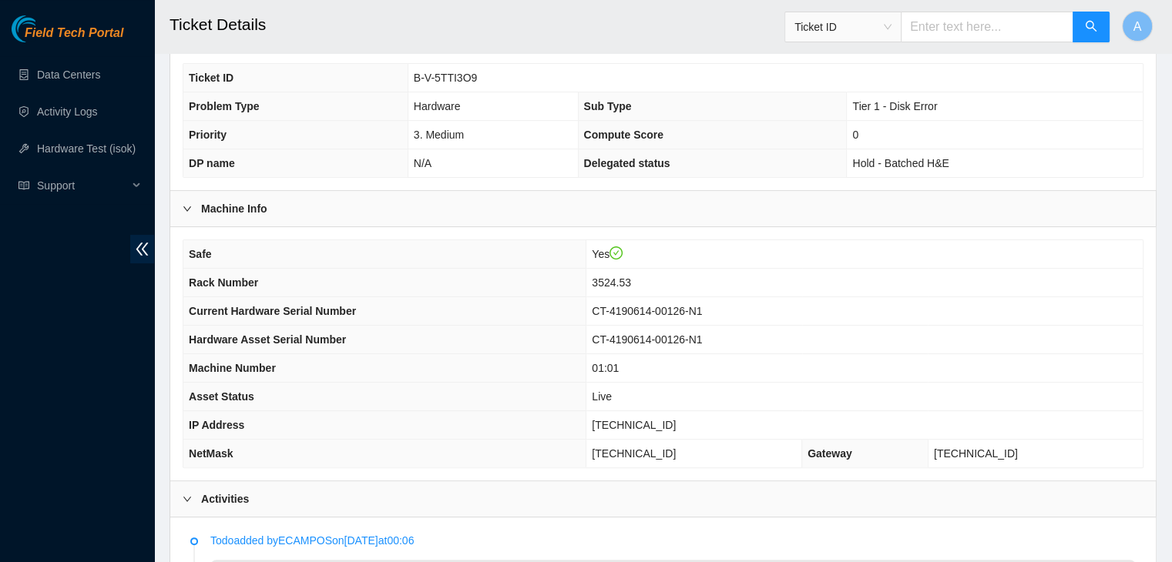
scroll to position [320, 0]
click at [652, 419] on span "[TECHNICAL_ID]" at bounding box center [634, 425] width 84 height 12
copy span "[TECHNICAL_ID]"
click at [652, 419] on span "[TECHNICAL_ID]" at bounding box center [634, 425] width 84 height 12
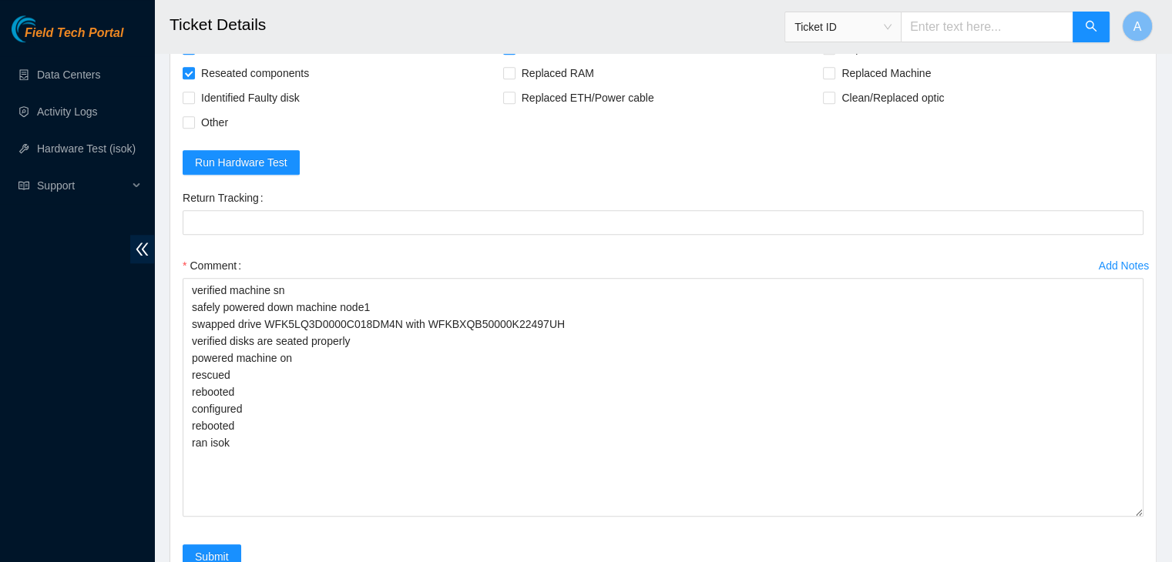
scroll to position [1472, 0]
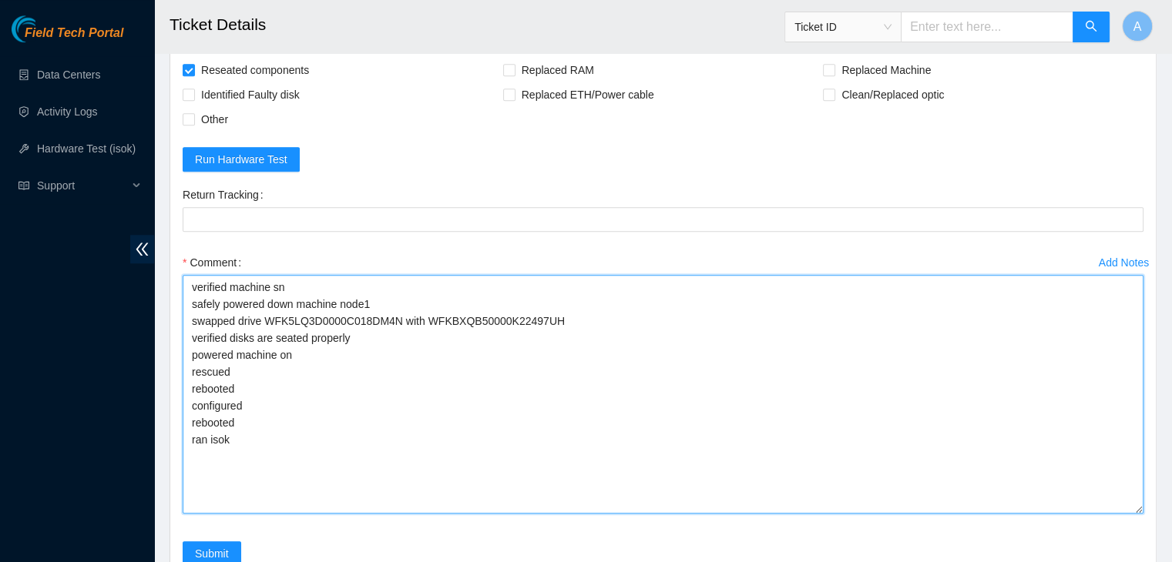
click at [402, 483] on textarea "verified machine sn safely powered down machine node1 swapped drive WFK5LQ3D000…" at bounding box center [663, 394] width 961 height 239
paste textarea "329513 01-09-2025 09:18:56 23.36.67.5 COMPLETE Result Detail Message Ticket ID …"
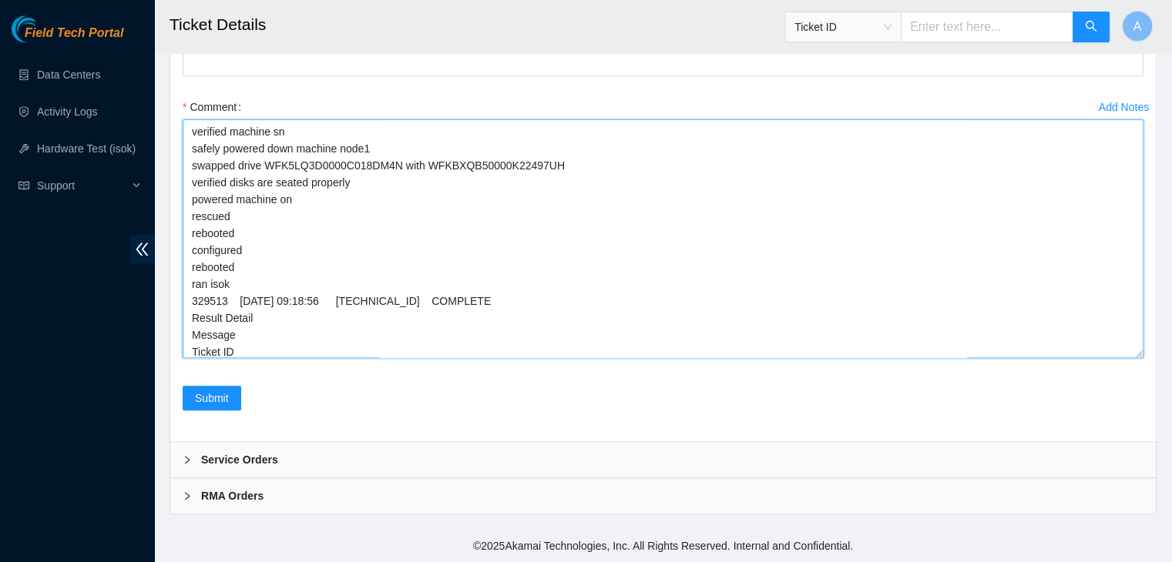
scroll to position [73, 0]
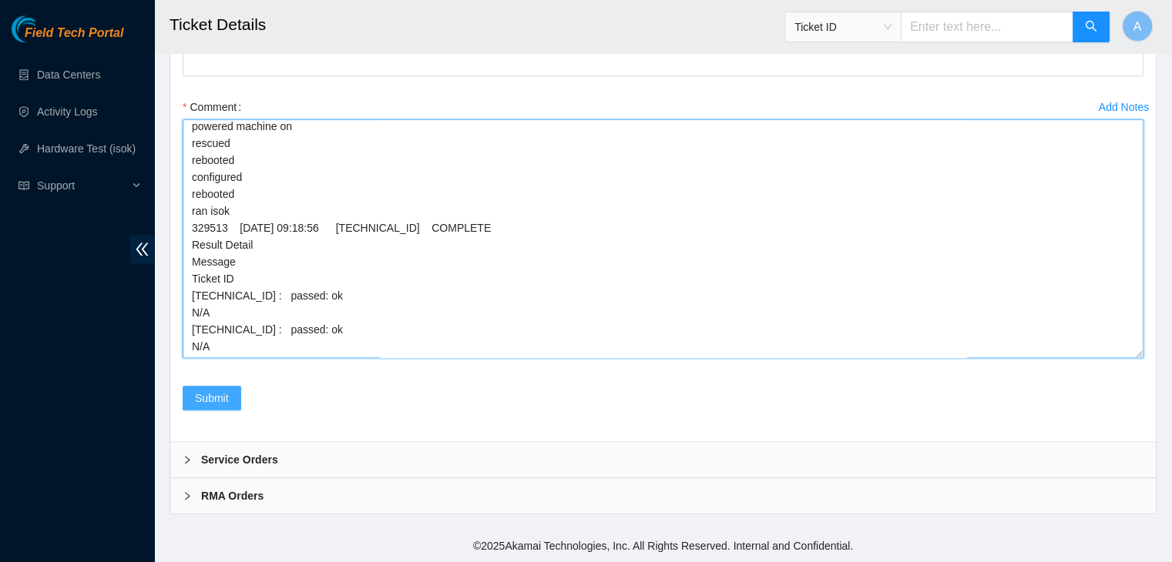
type textarea "verified machine sn safely powered down machine node1 swapped drive WFK5LQ3D000…"
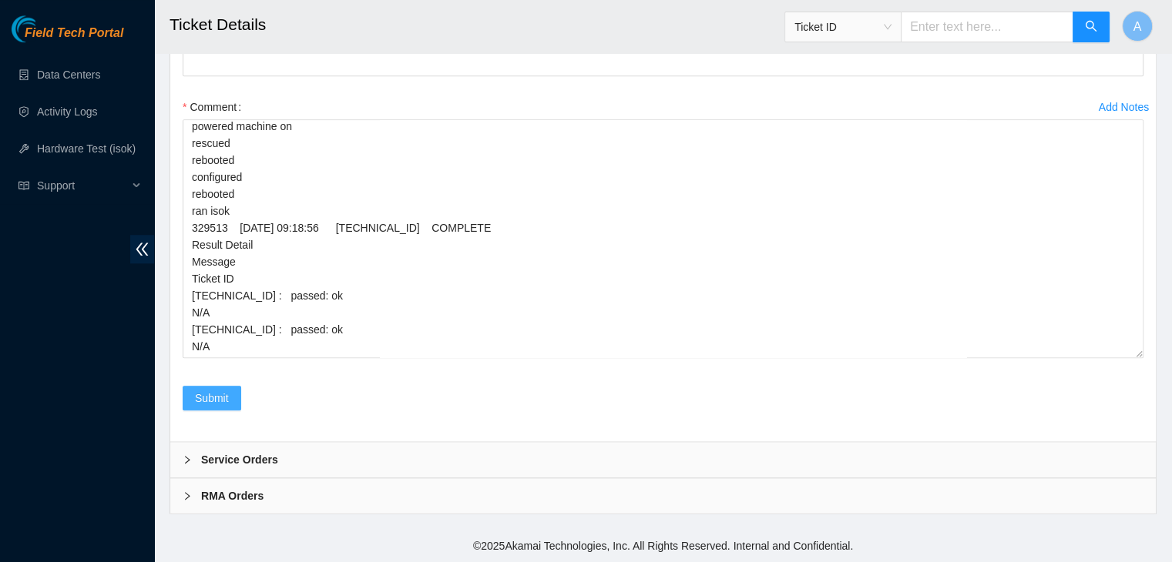
click at [225, 391] on span "Submit" at bounding box center [212, 398] width 34 height 17
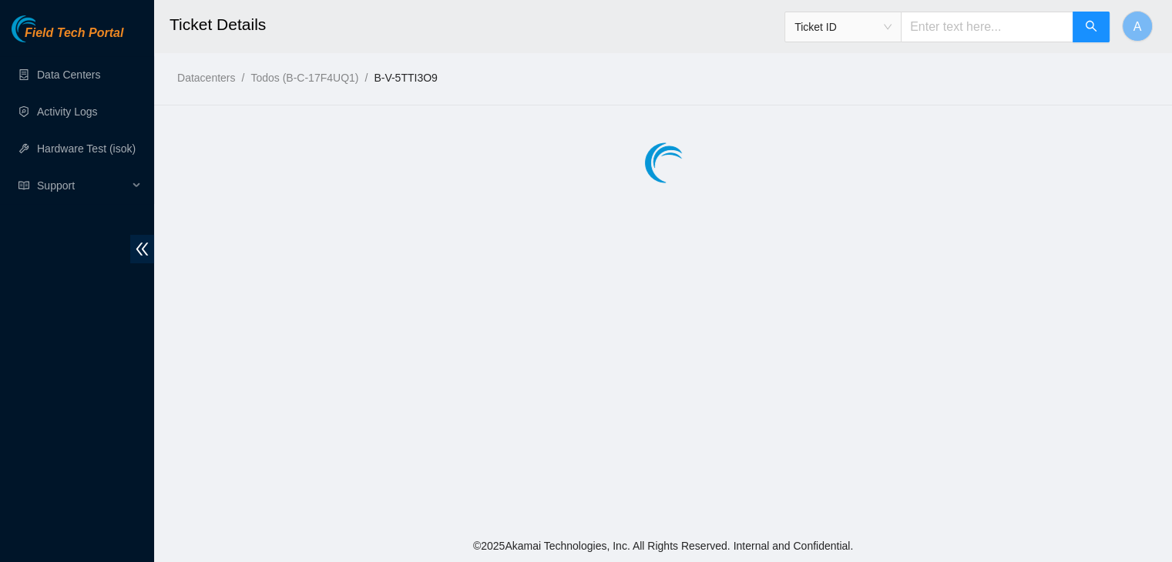
scroll to position [0, 0]
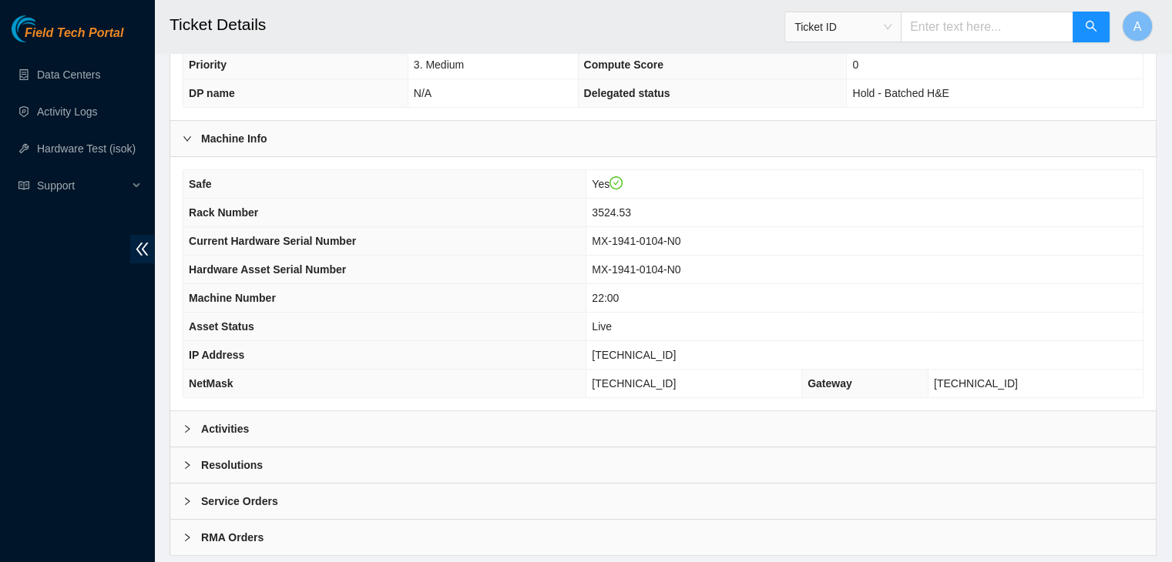
scroll to position [391, 0]
click at [337, 411] on div "Activities" at bounding box center [662, 428] width 985 height 35
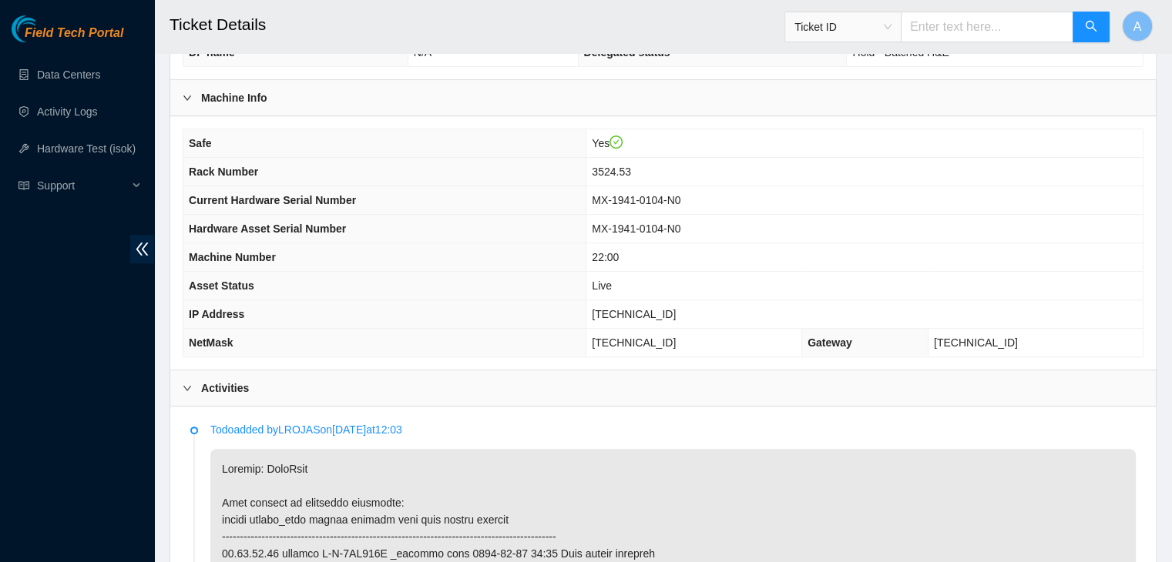
scroll to position [419, 0]
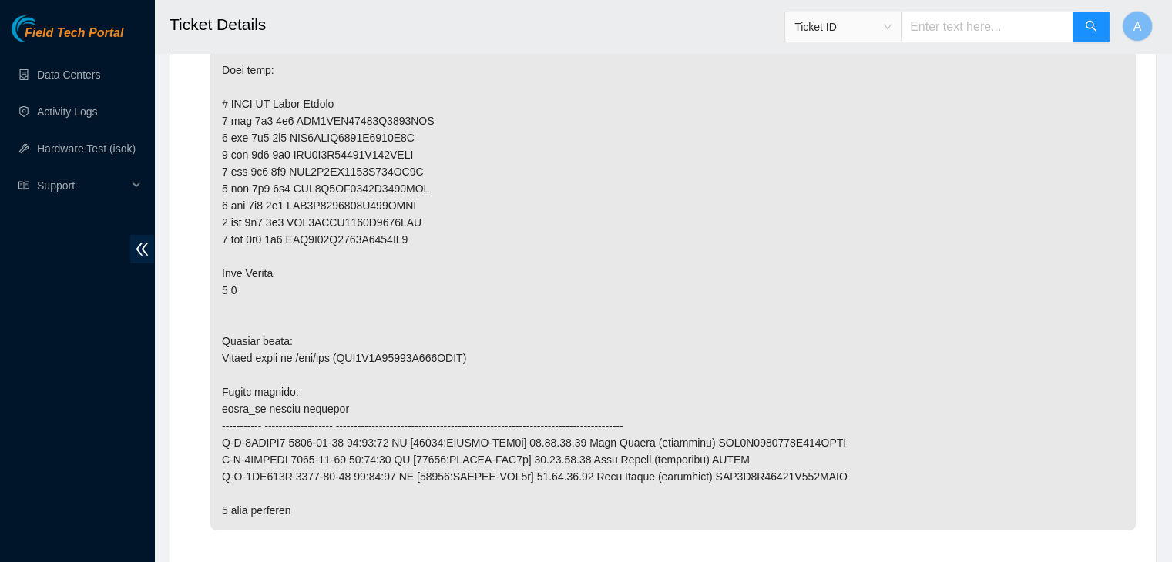
scroll to position [5449, 0]
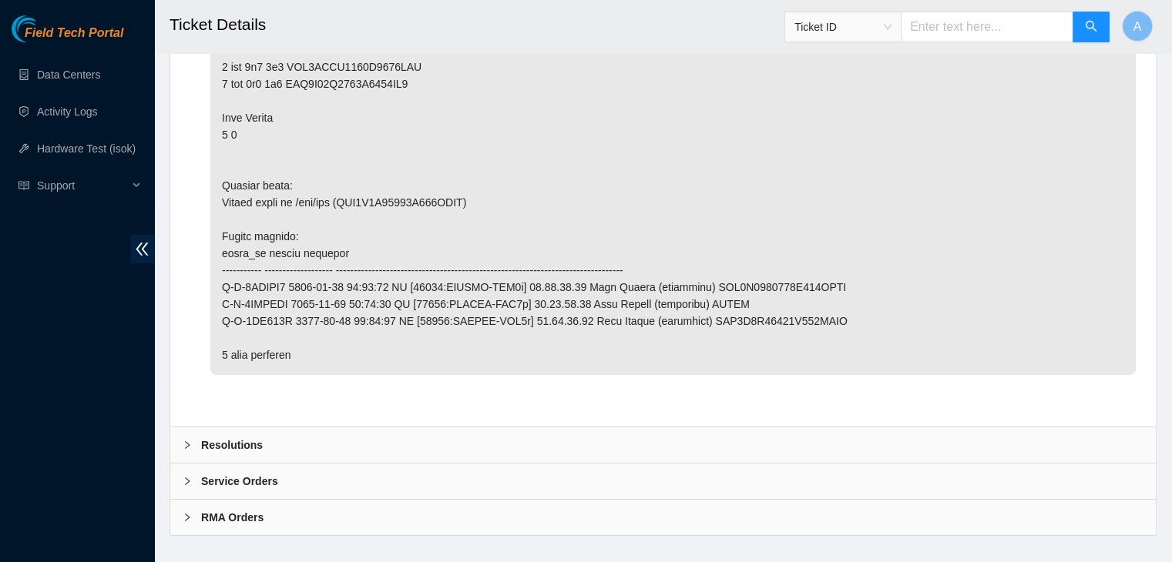
click at [361, 428] on div "Resolutions" at bounding box center [662, 445] width 985 height 35
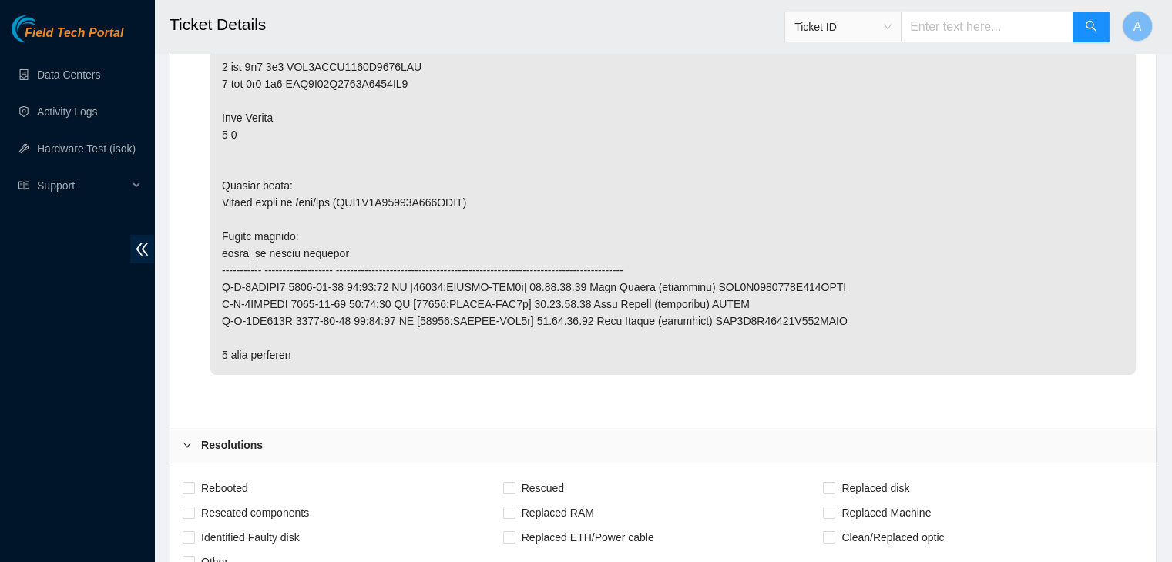
scroll to position [5617, 0]
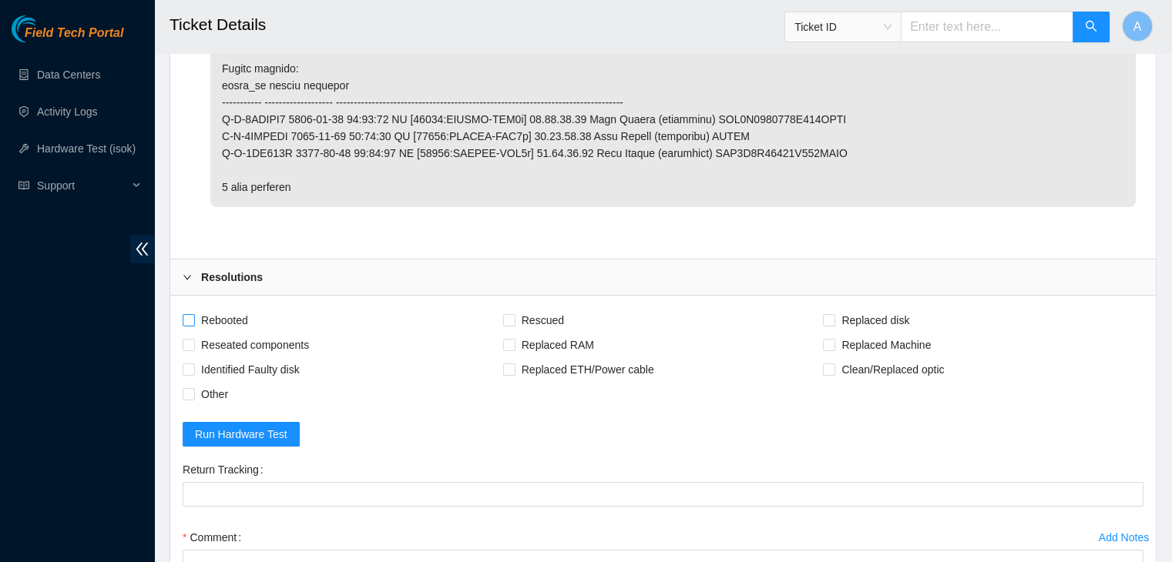
click at [243, 308] on span "Rebooted" at bounding box center [224, 320] width 59 height 25
click at [193, 314] on input "Rebooted" at bounding box center [188, 319] width 11 height 11
checkbox input "true"
click at [247, 333] on span "Reseated components" at bounding box center [255, 345] width 120 height 25
click at [193, 339] on input "Reseated components" at bounding box center [188, 344] width 11 height 11
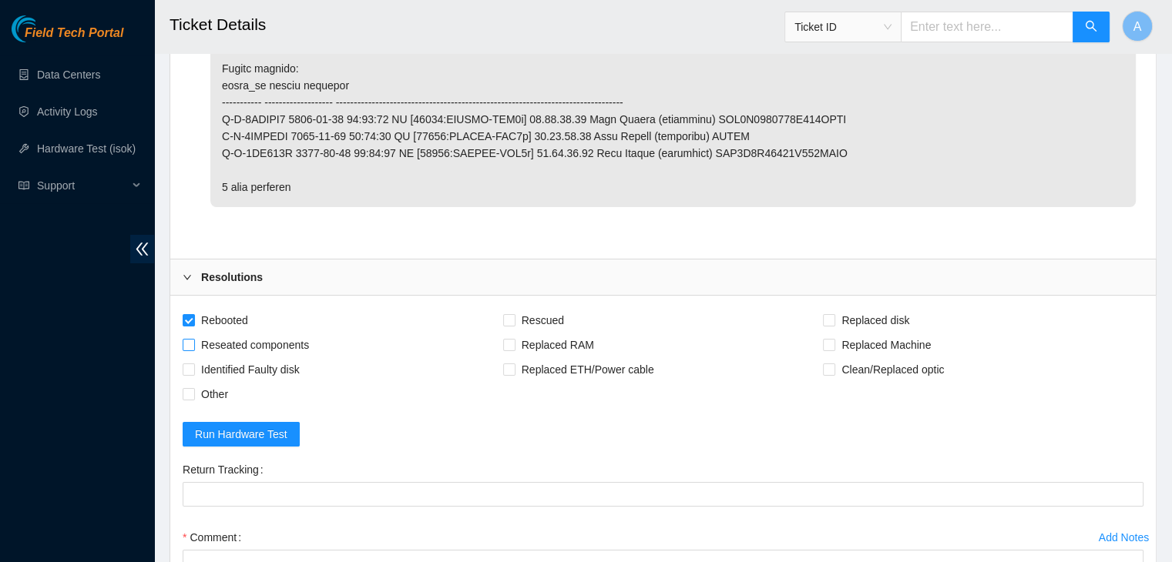
checkbox input "true"
click at [552, 308] on span "Rescued" at bounding box center [542, 320] width 55 height 25
click at [514, 314] on input "Rescued" at bounding box center [508, 319] width 11 height 11
checkbox input "true"
click at [830, 314] on span at bounding box center [829, 320] width 12 height 12
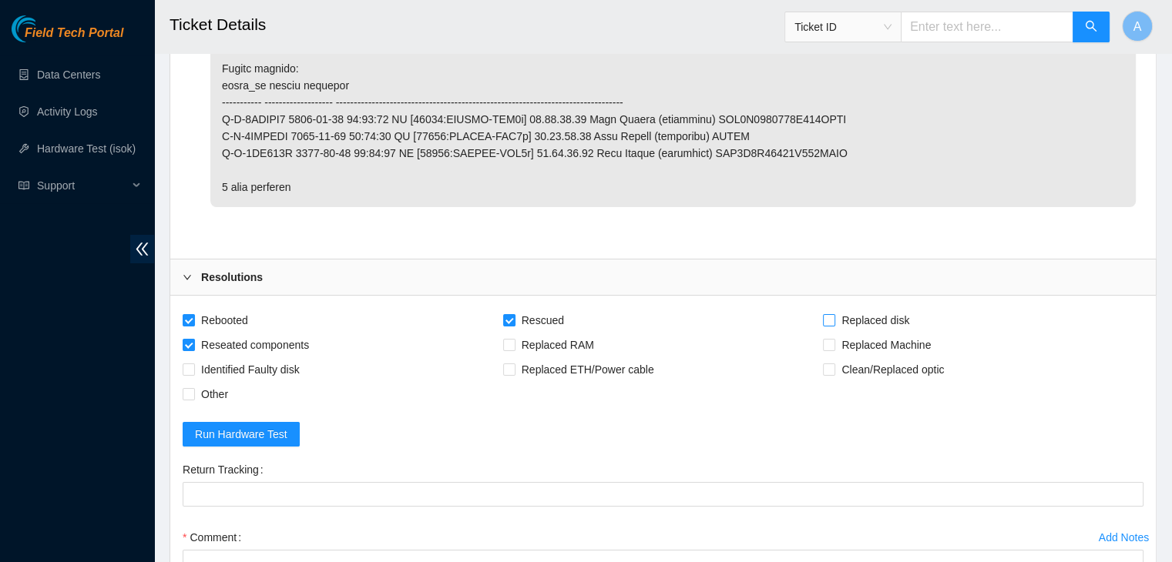
click at [830, 314] on input "Replaced disk" at bounding box center [828, 319] width 11 height 11
checkbox input "true"
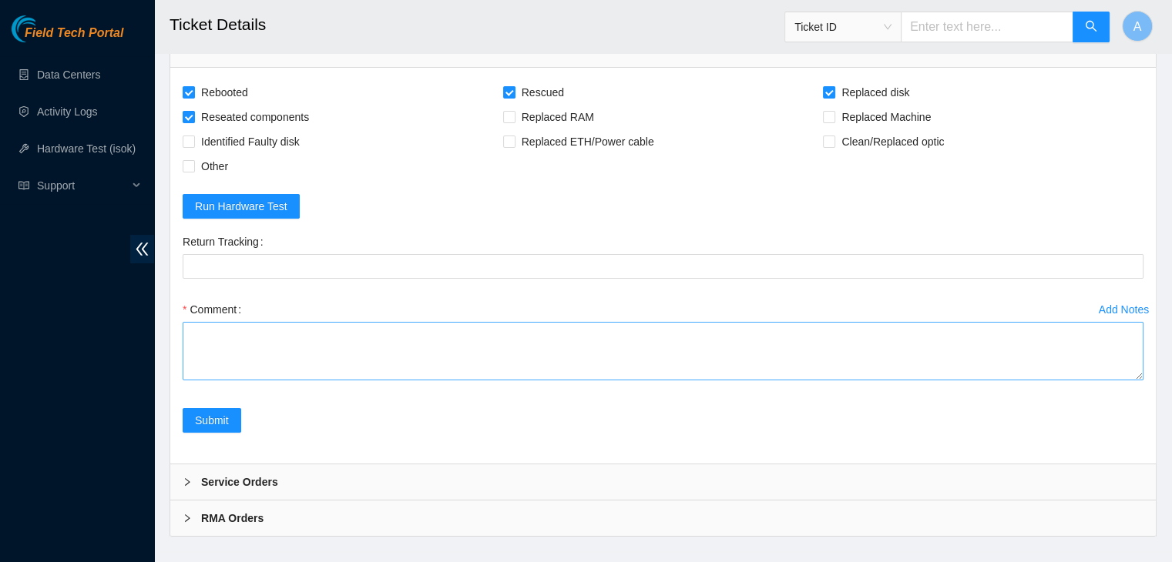
drag, startPoint x: 1141, startPoint y: 354, endPoint x: 1071, endPoint y: 555, distance: 212.9
click at [1071, 381] on textarea "Comment" at bounding box center [663, 351] width 961 height 59
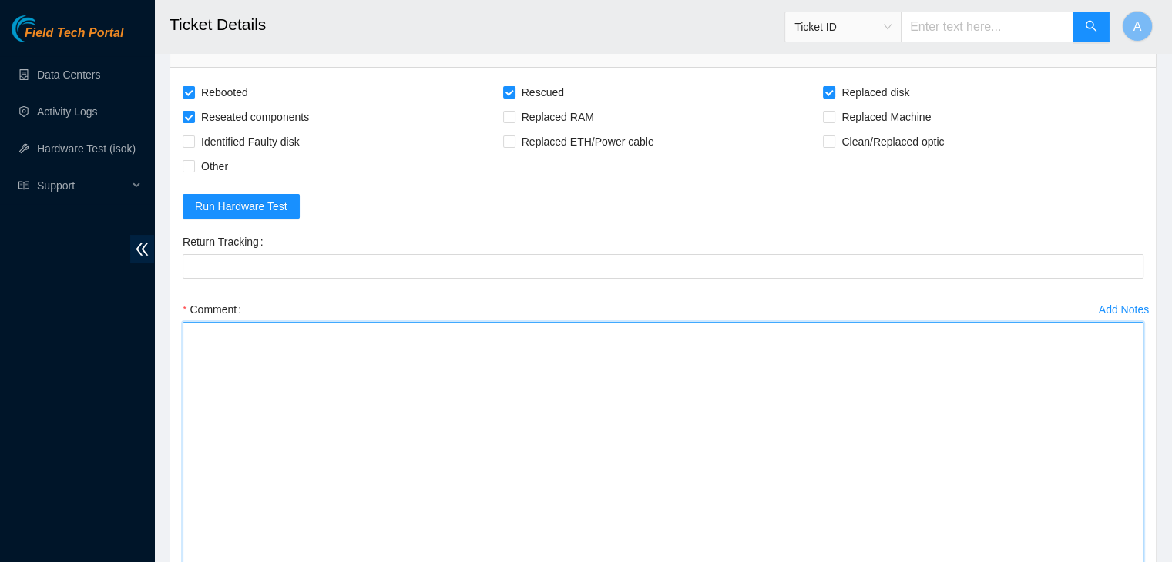
click at [991, 469] on textarea "Comment" at bounding box center [663, 451] width 961 height 259
paste textarea "verified machine sn safely powered down machine removed disk sn: replaced with …"
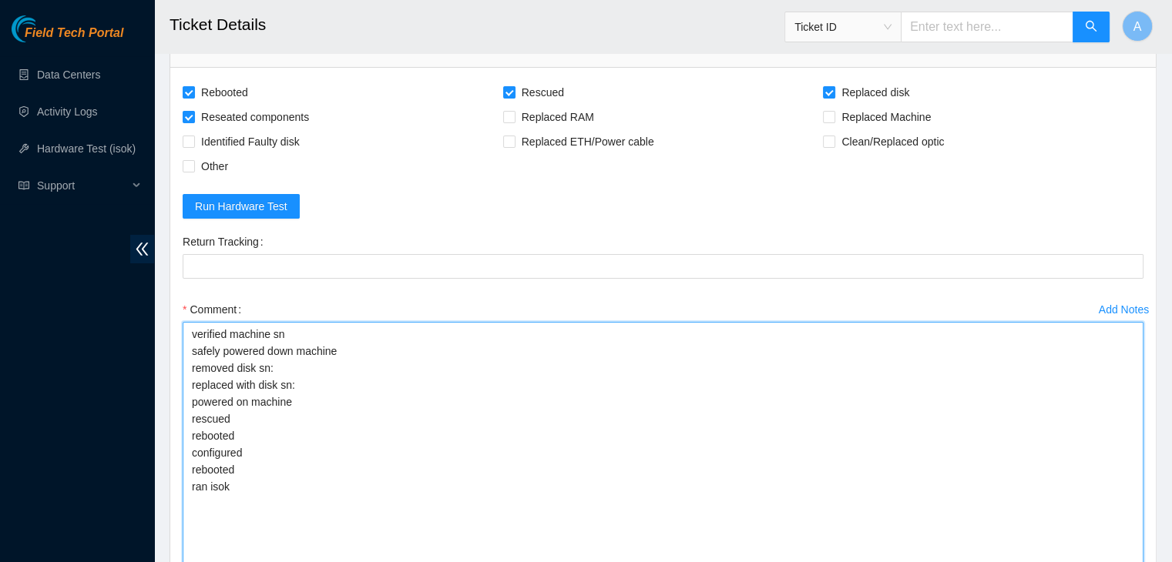
type textarea "verified machine sn safely powered down machine removed disk sn: replaced with …"
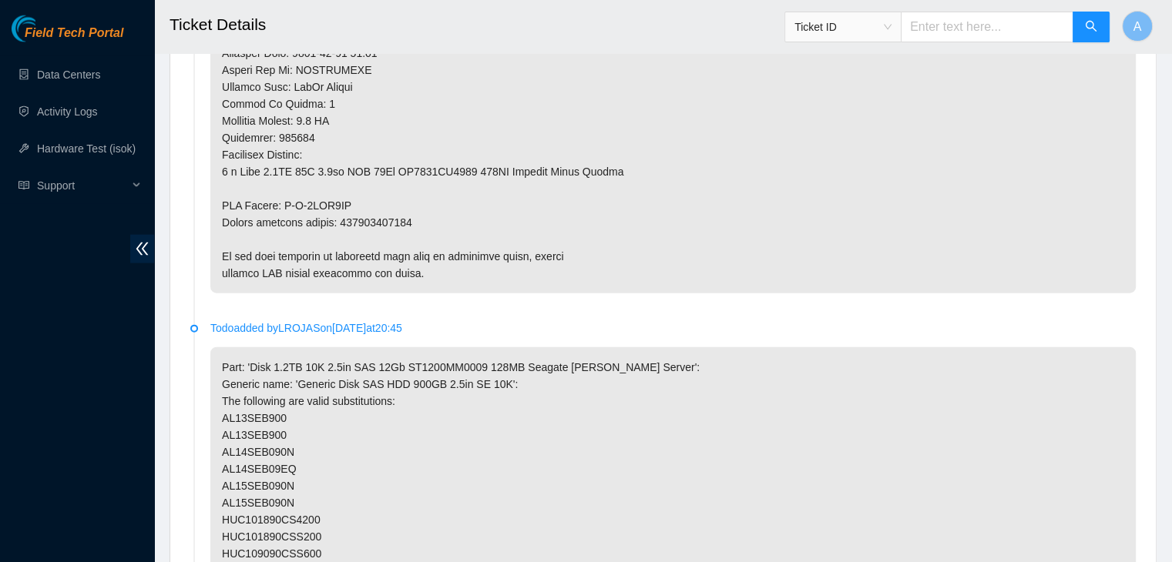
scroll to position [3267, 0]
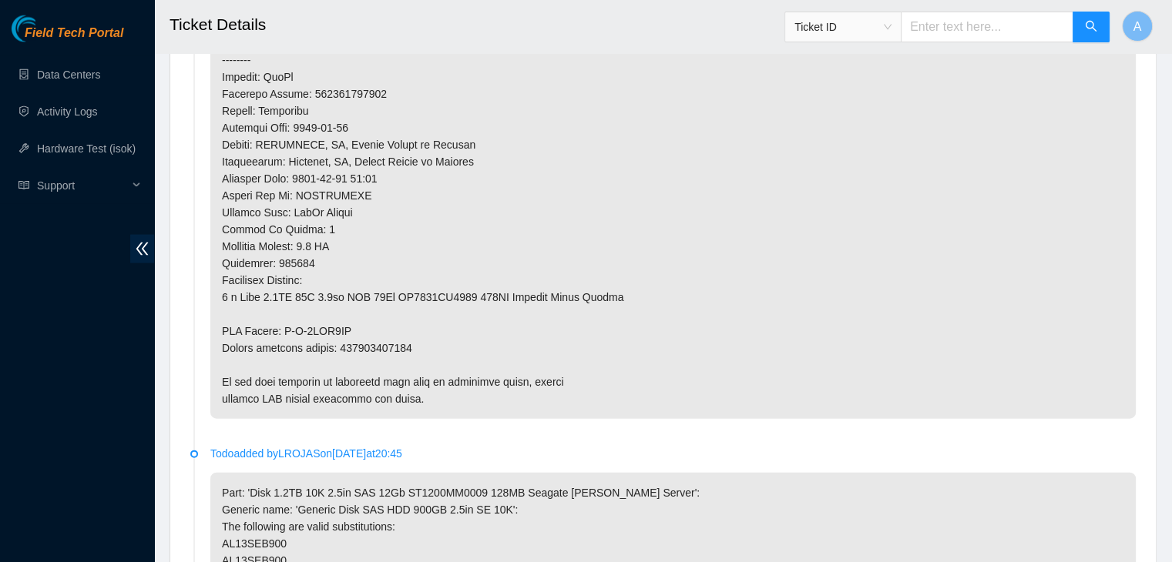
click at [384, 329] on p at bounding box center [672, 9] width 925 height 820
copy p "463470029469"
click at [384, 329] on p at bounding box center [672, 9] width 925 height 820
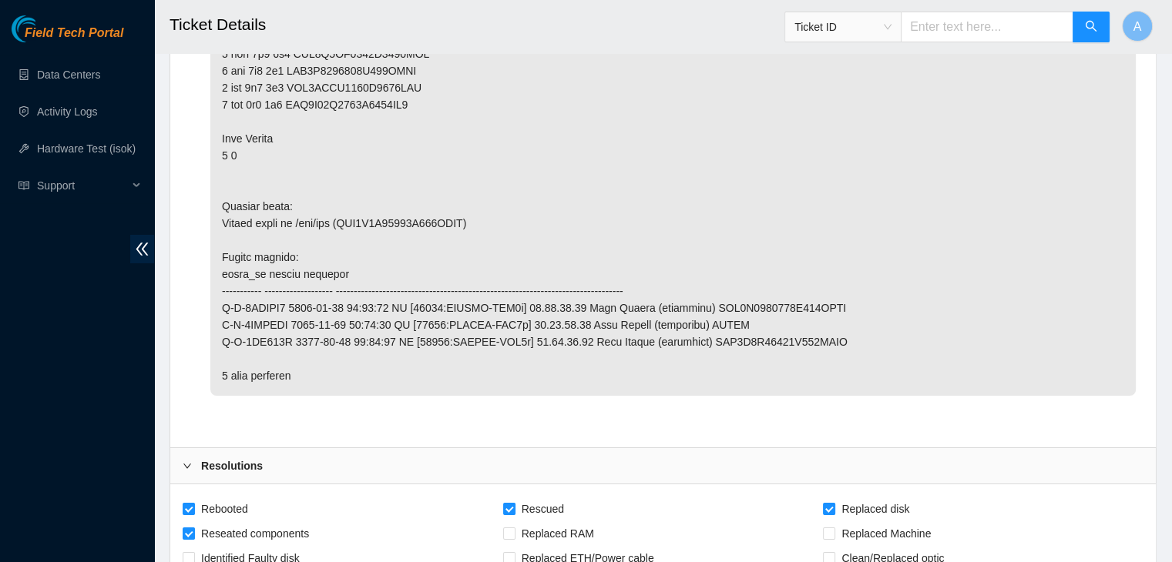
scroll to position [5950, 0]
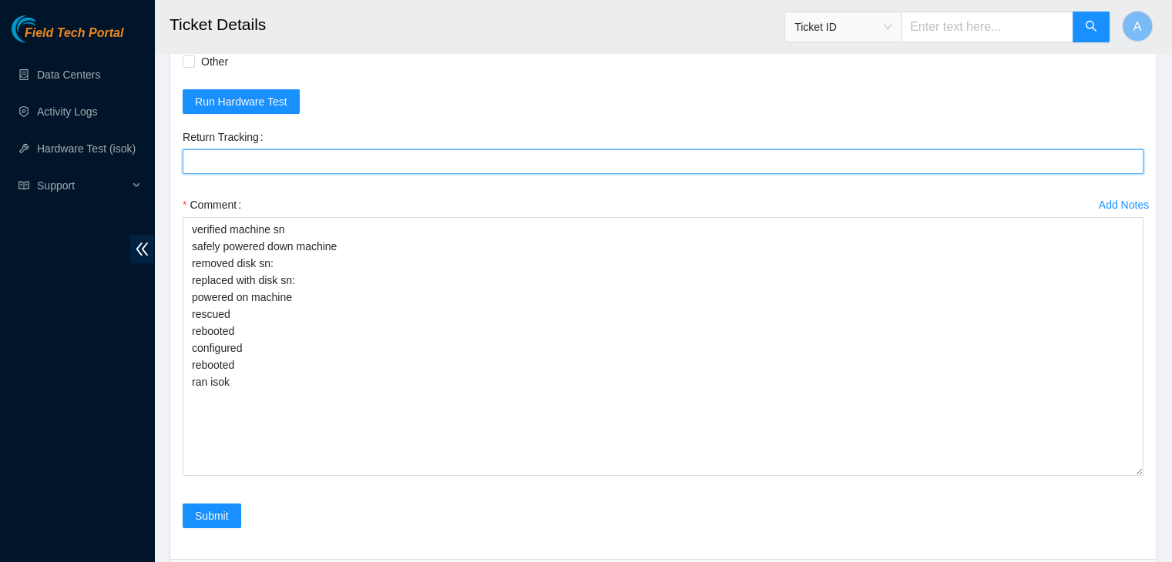
click at [471, 149] on Tracking "Return Tracking" at bounding box center [663, 161] width 961 height 25
paste Tracking "463470029469"
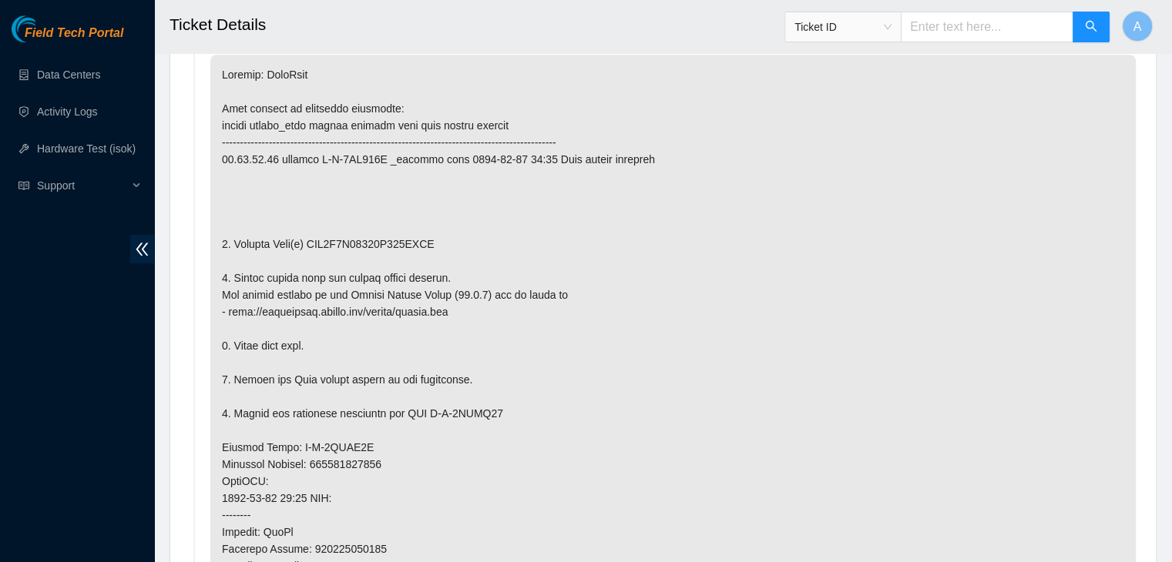
scroll to position [826, 0]
type Tracking "463470029469"
click at [381, 223] on p at bounding box center [672, 465] width 925 height 820
copy p "WFK4G9N00000C951CGJY"
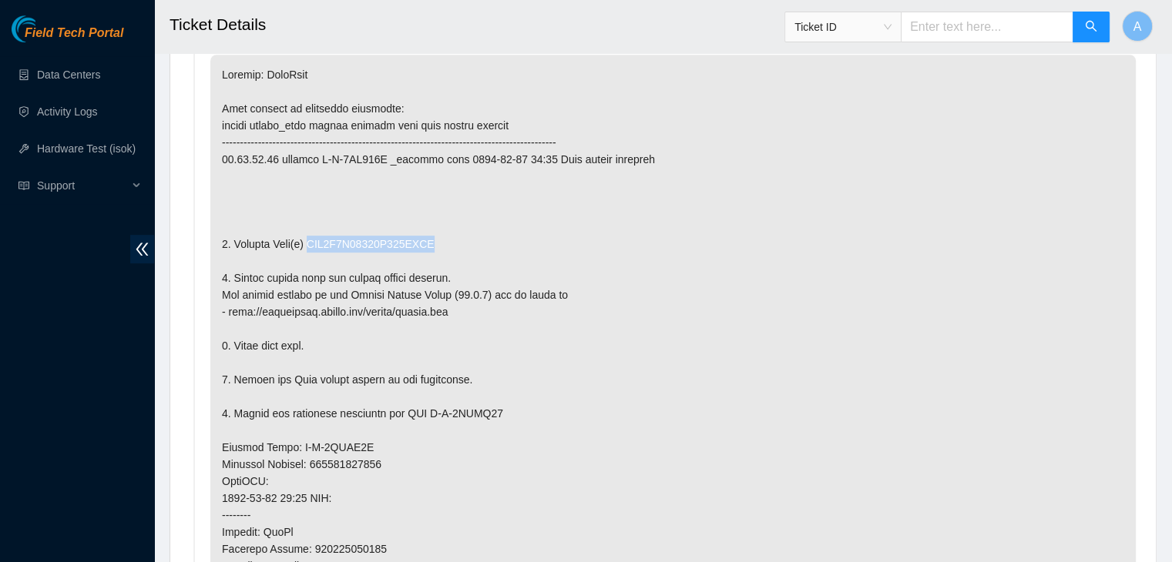
click at [381, 223] on p at bounding box center [672, 465] width 925 height 820
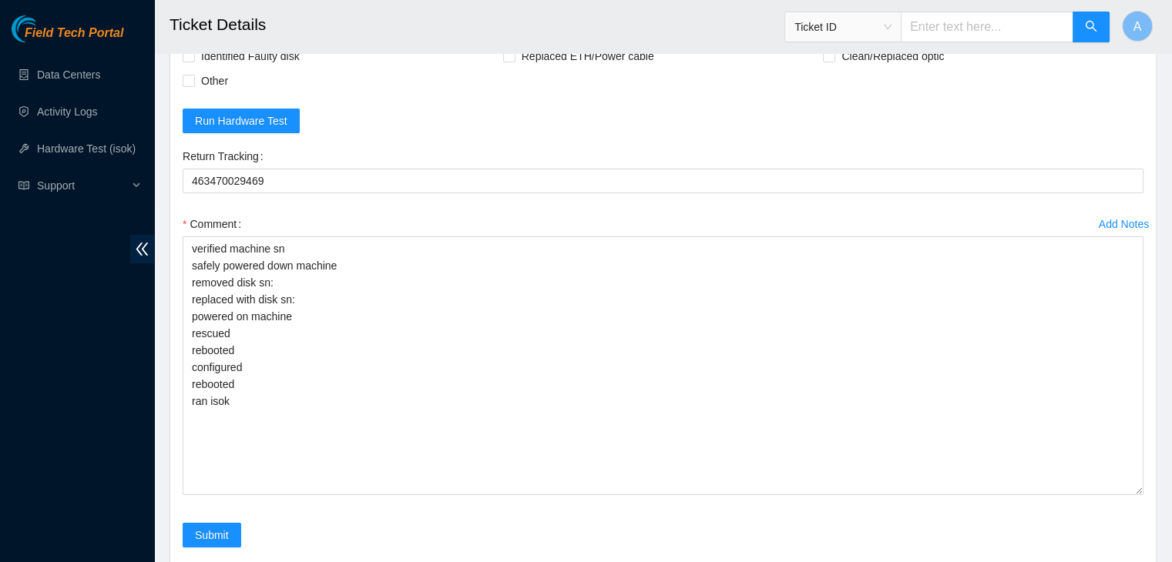
scroll to position [5987, 0]
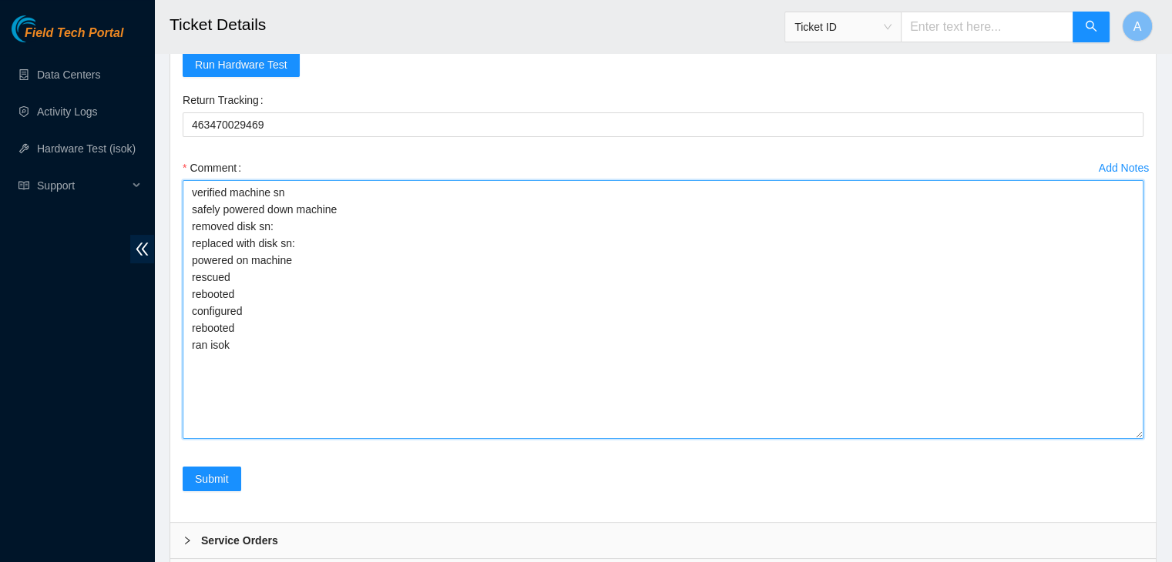
click at [416, 242] on textarea "verified machine sn safely powered down machine removed disk sn: replaced with …" at bounding box center [663, 309] width 961 height 259
click at [471, 201] on textarea "verified machine sn safely powered down machine removed disk sn: replaced with …" at bounding box center [663, 309] width 961 height 259
paste textarea "WFK4G9N00000C951CGJY"
click at [428, 230] on textarea "verified machine sn safely powered down machine removed disk sn: WFK4G9N00000C9…" at bounding box center [663, 309] width 961 height 259
click at [459, 213] on textarea "verified machine sn safely powered down machine removed disk sn: WFK4G9N00000C9…" at bounding box center [663, 309] width 961 height 259
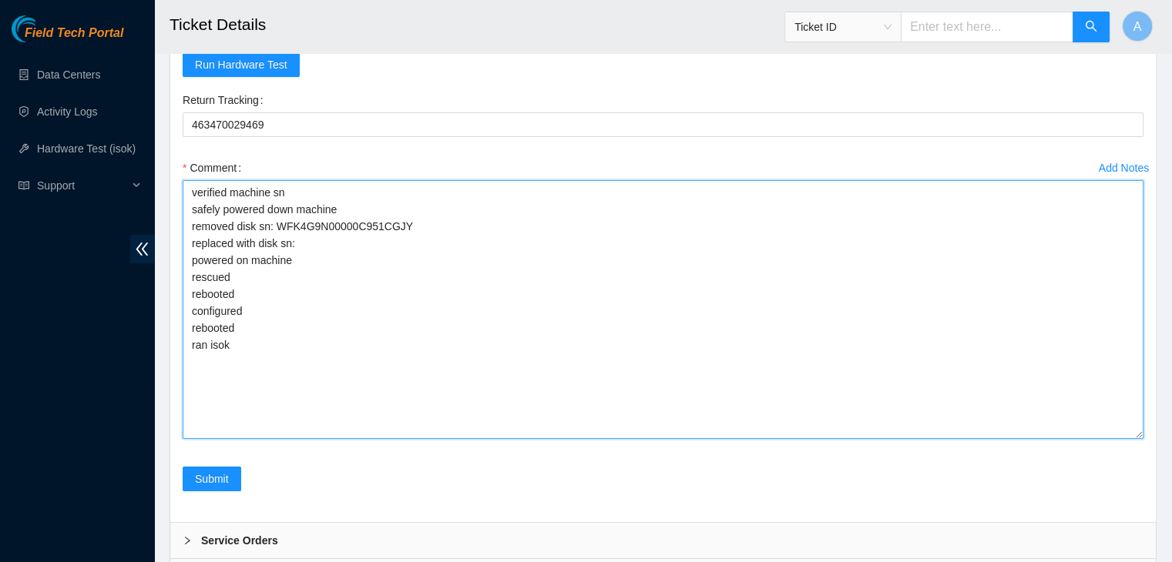
paste textarea "Y9R0A198FDWG"
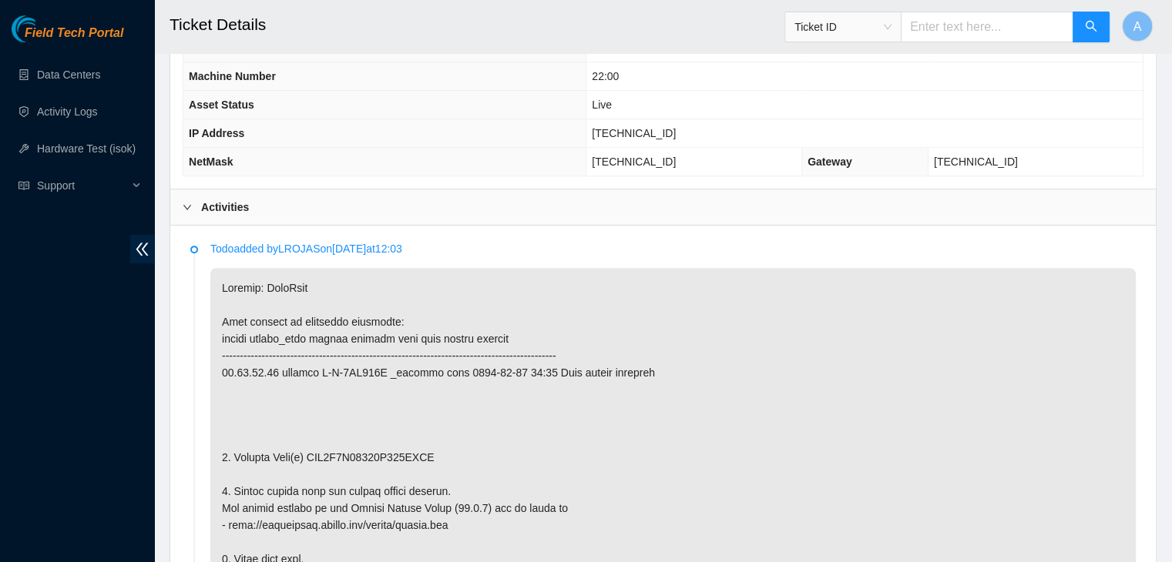
scroll to position [610, 0]
click at [666, 129] on span "23.36.67.46" at bounding box center [634, 135] width 84 height 12
copy span "23.36.67.46"
click at [666, 129] on span "23.36.67.46" at bounding box center [634, 135] width 84 height 12
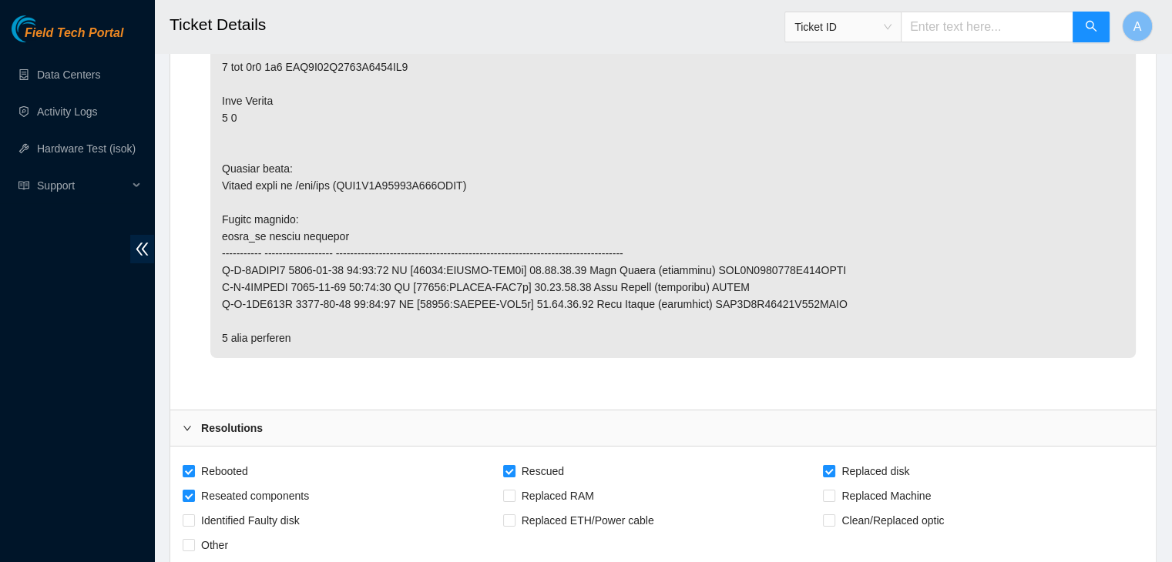
scroll to position [6046, 0]
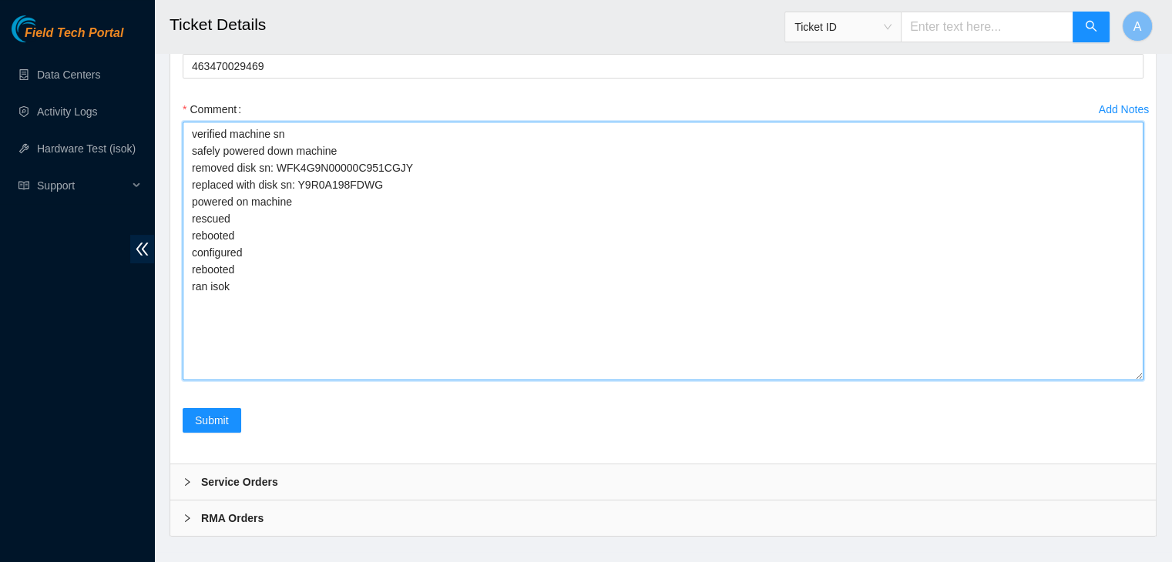
click at [364, 348] on textarea "verified machine sn safely powered down machine removed disk sn: WFK4G9N00000C9…" at bounding box center [663, 251] width 961 height 259
paste textarea "329506 01-09-2025 09:12:45 23.36.67.46 FAILED Result Detail Message Ticket ID 2…"
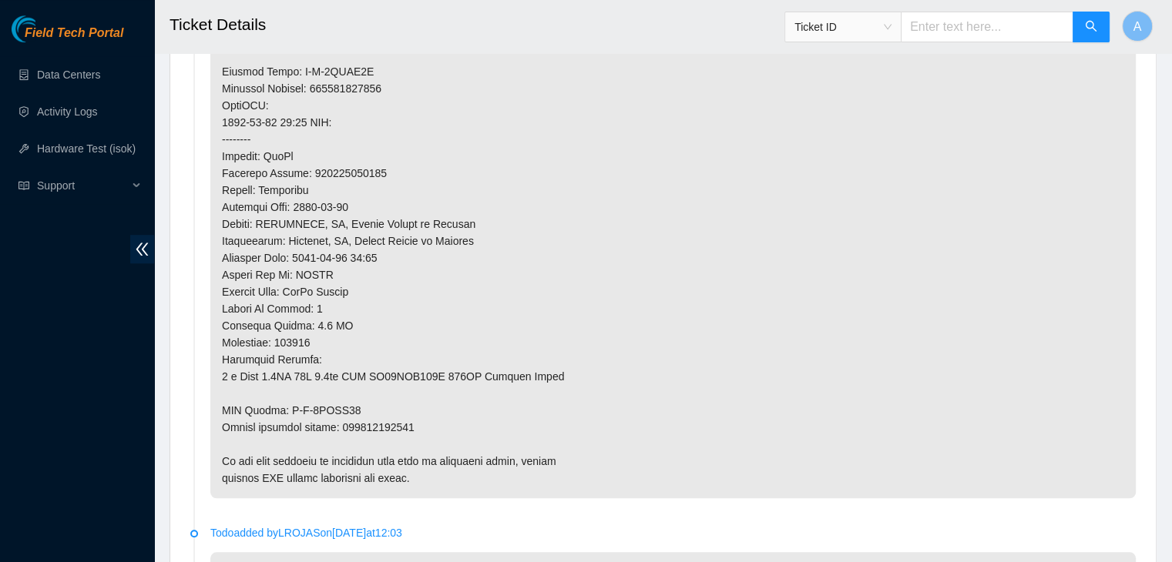
scroll to position [1202, 0]
type textarea "verified machine sn safely powered down machine removed disk sn: WFK4G9N00000C9…"
click at [397, 411] on p at bounding box center [672, 89] width 925 height 820
copy p "473665209530"
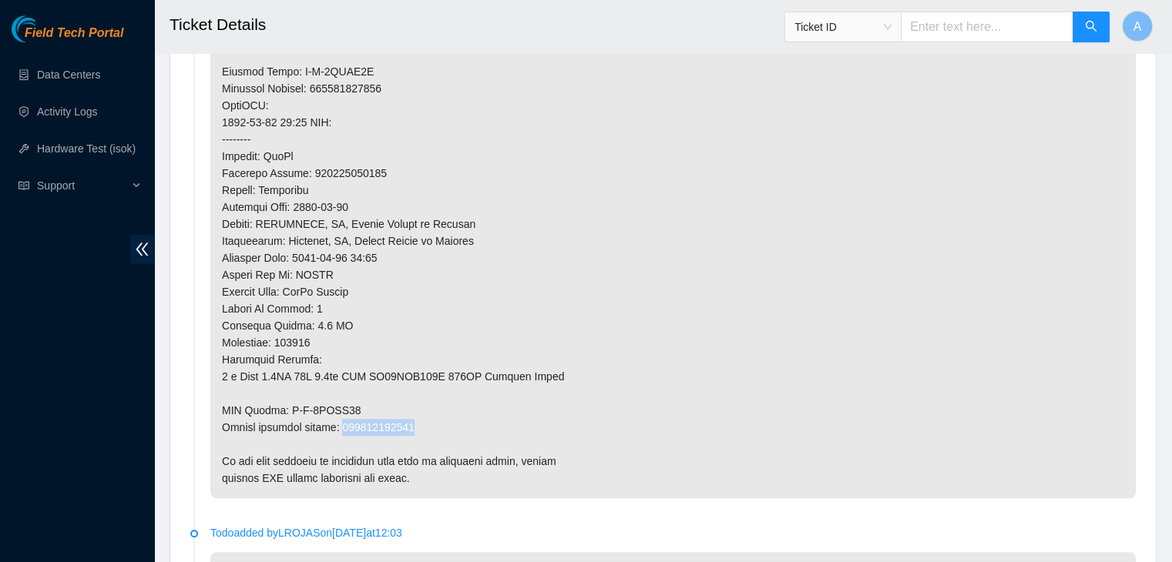
click at [397, 411] on p at bounding box center [672, 89] width 925 height 820
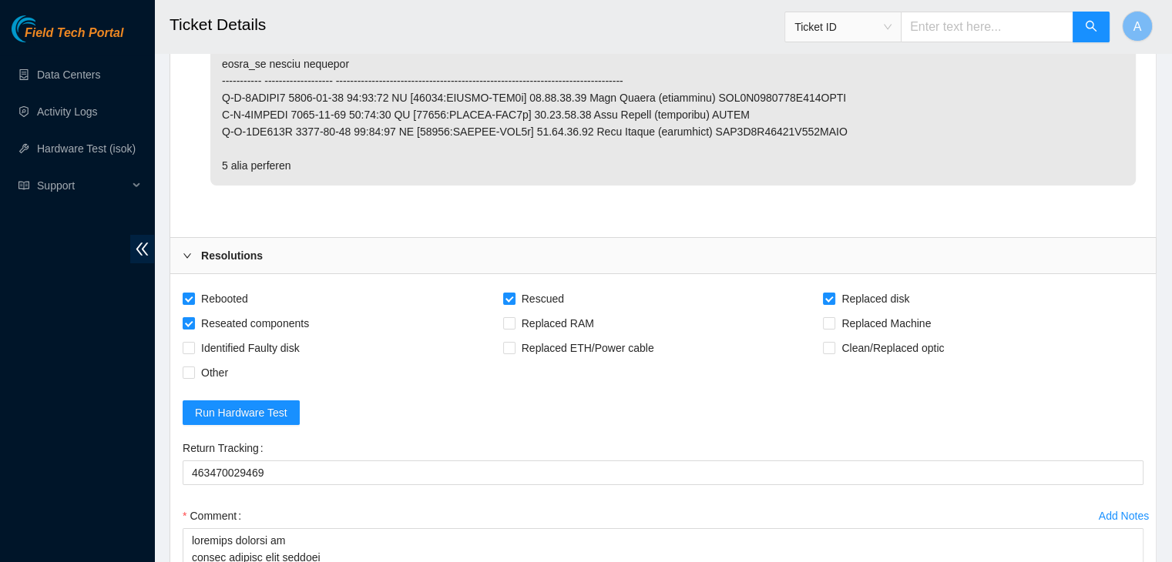
scroll to position [5687, 0]
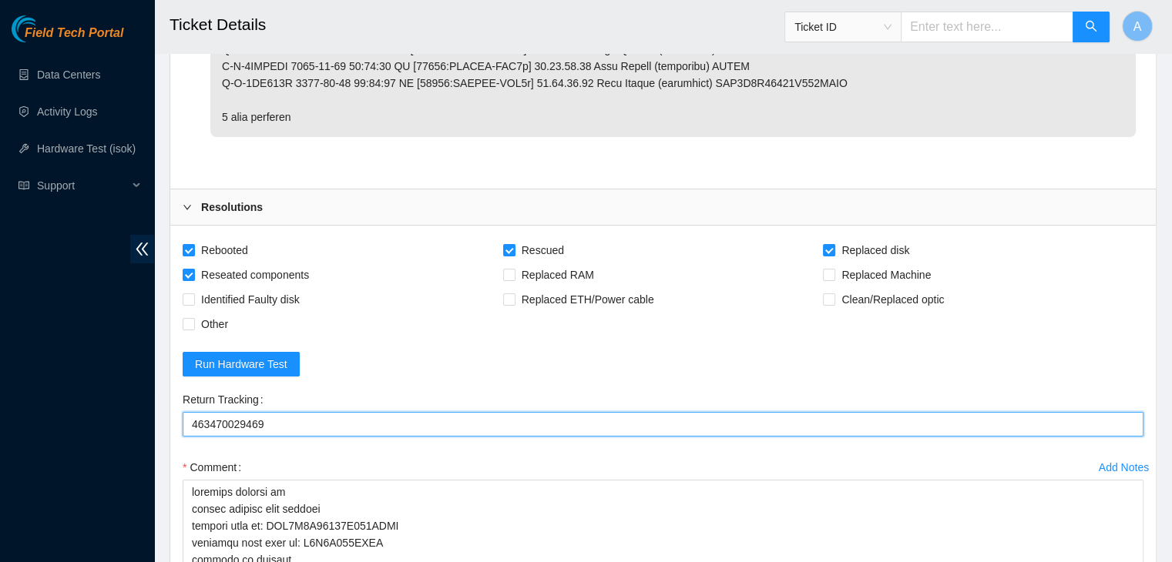
click at [411, 412] on Tracking "463470029469" at bounding box center [663, 424] width 961 height 25
paste Tracking "473665209530"
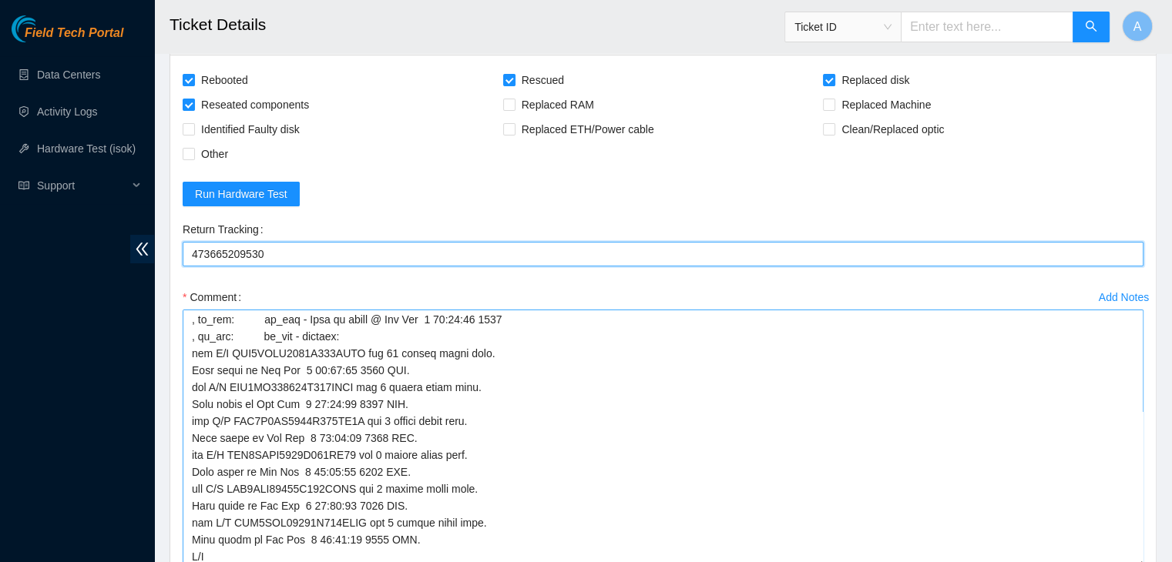
scroll to position [6046, 0]
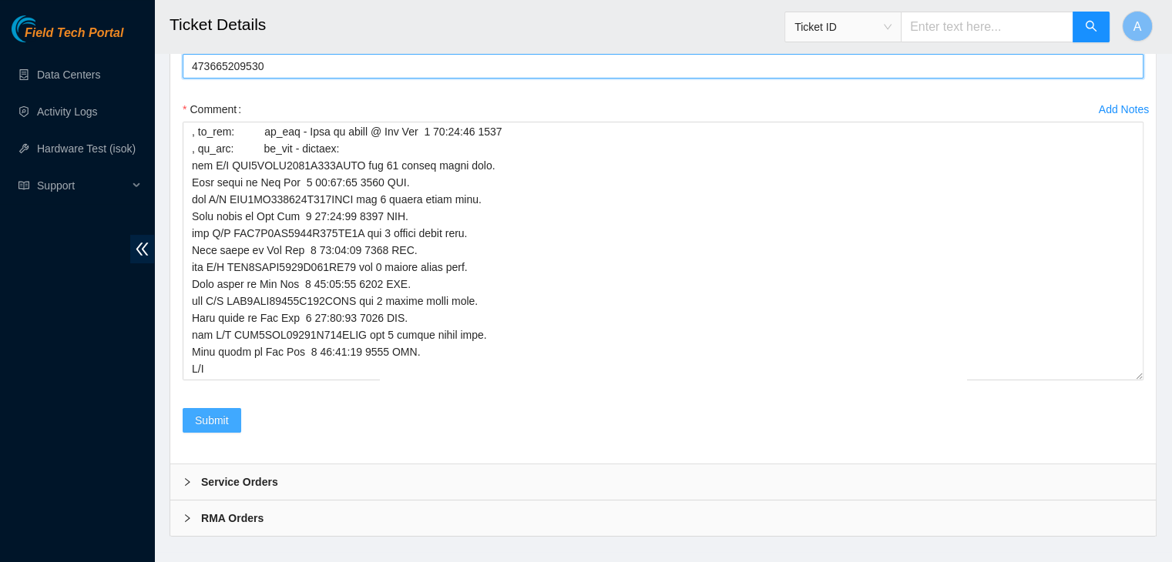
type Tracking "473665209530"
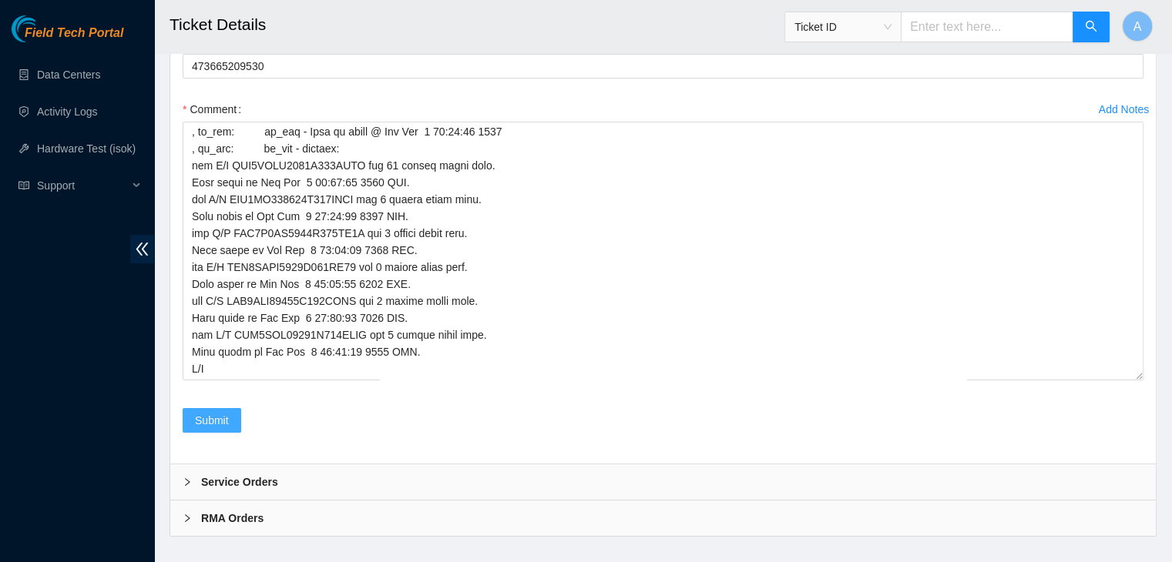
click at [218, 408] on button "Submit" at bounding box center [212, 420] width 59 height 25
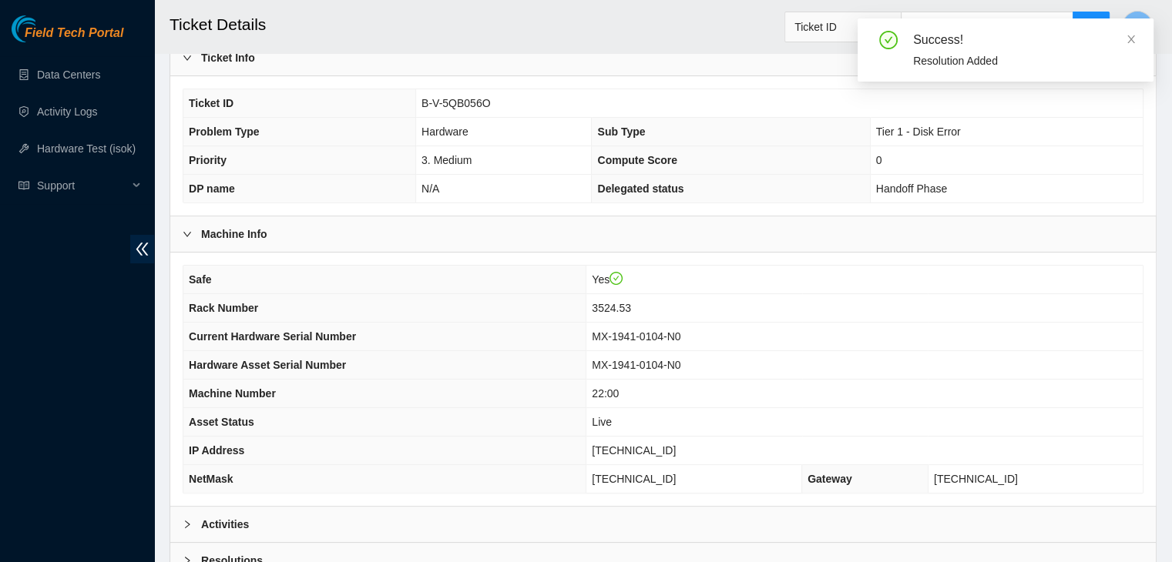
scroll to position [296, 0]
click at [428, 506] on div "Activities" at bounding box center [662, 523] width 985 height 35
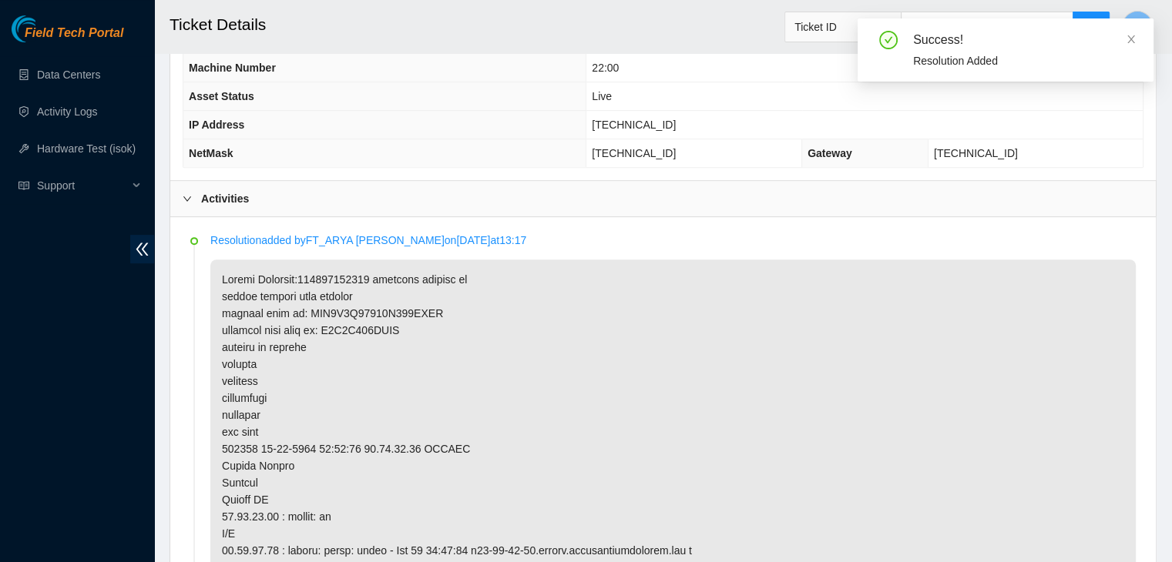
scroll to position [622, 0]
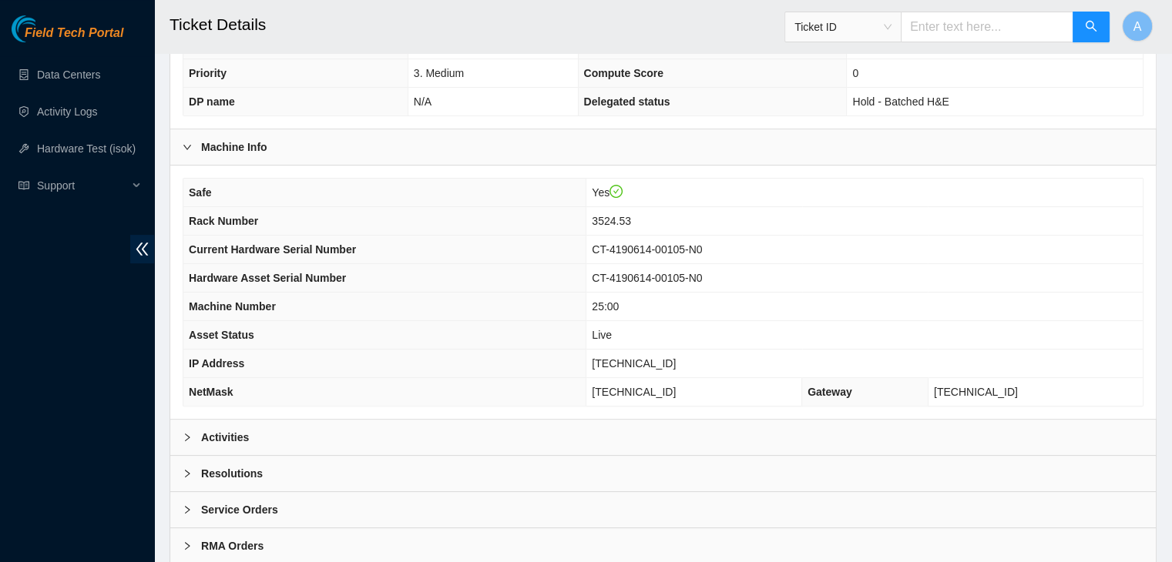
scroll to position [384, 0]
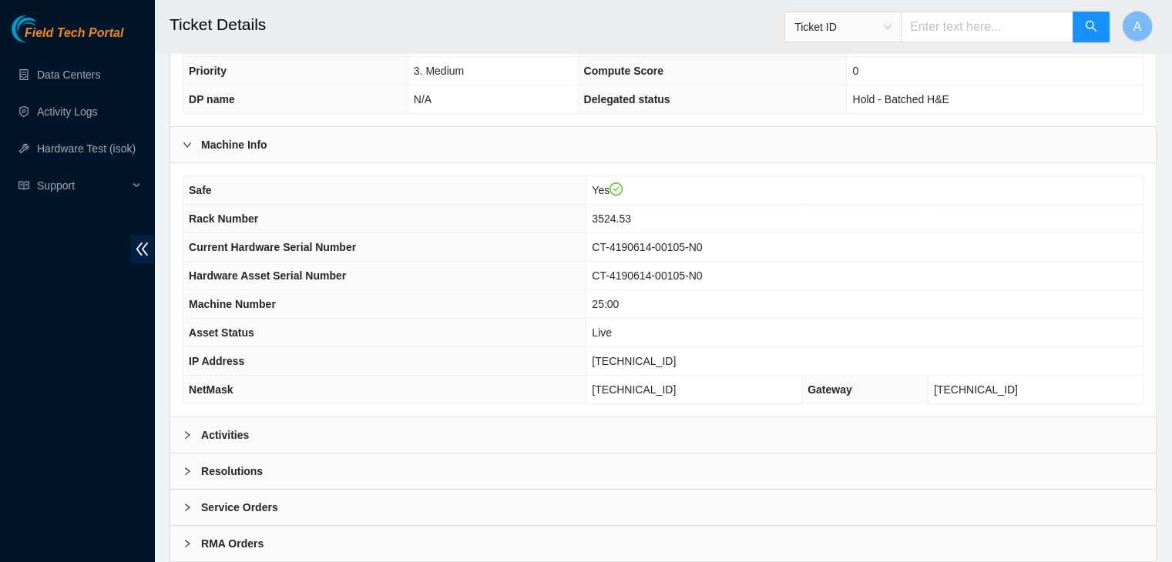
click at [403, 418] on div "Activities" at bounding box center [662, 435] width 985 height 35
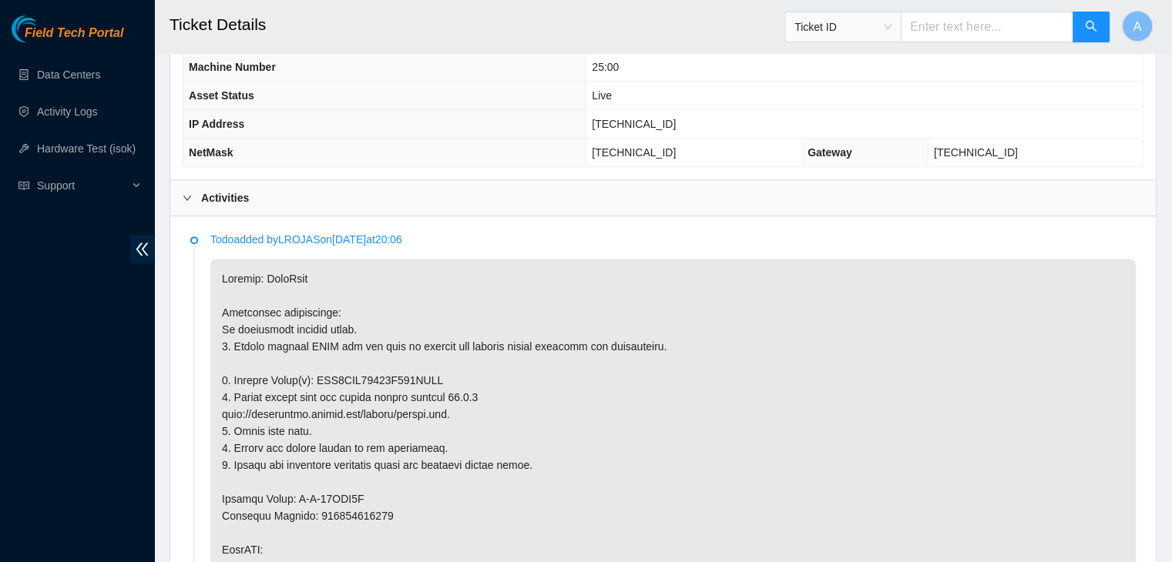
scroll to position [680, 0]
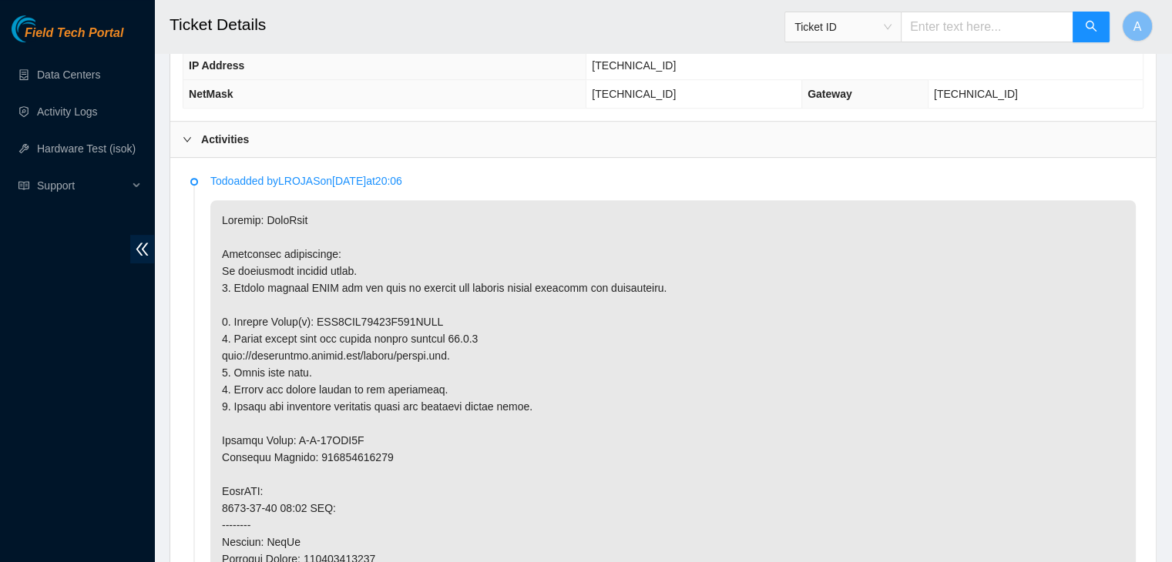
click at [877, 389] on p at bounding box center [672, 559] width 925 height 718
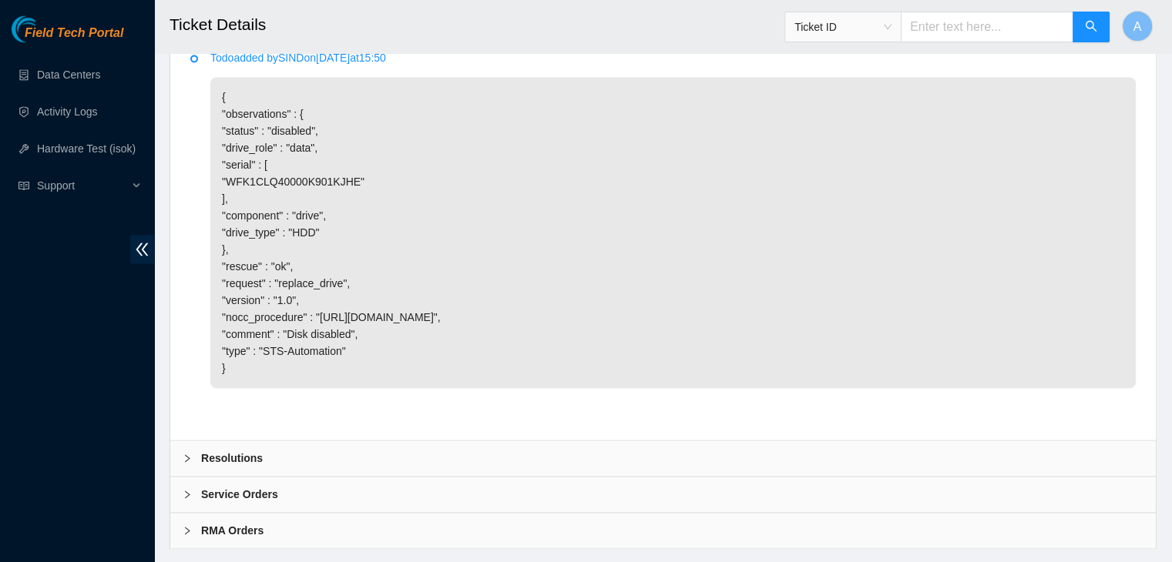
scroll to position [2471, 0]
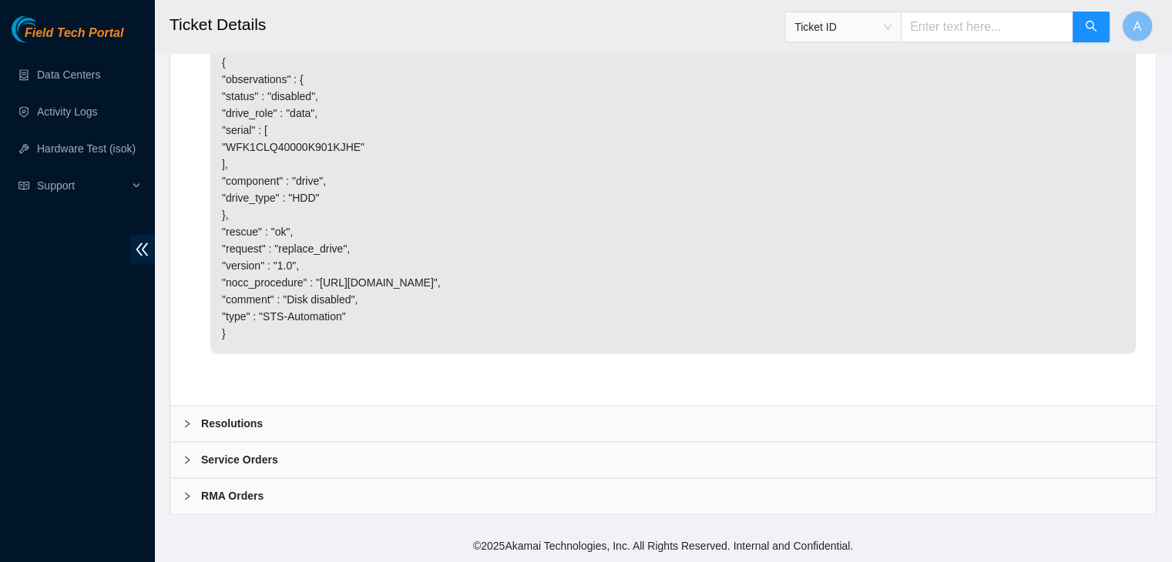
click at [830, 418] on div "Resolutions" at bounding box center [662, 423] width 985 height 35
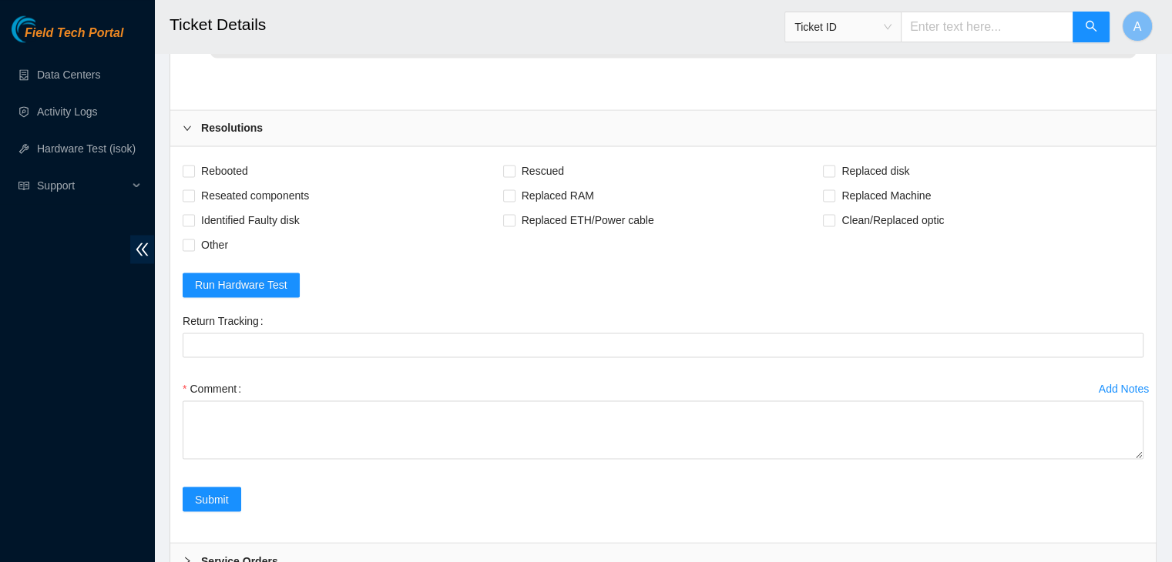
scroll to position [2619, 0]
click at [259, 208] on span "Reseated components" at bounding box center [255, 195] width 120 height 25
click at [193, 200] on input "Reseated components" at bounding box center [188, 195] width 11 height 11
checkbox input "true"
click at [233, 183] on span "Rebooted" at bounding box center [224, 171] width 59 height 25
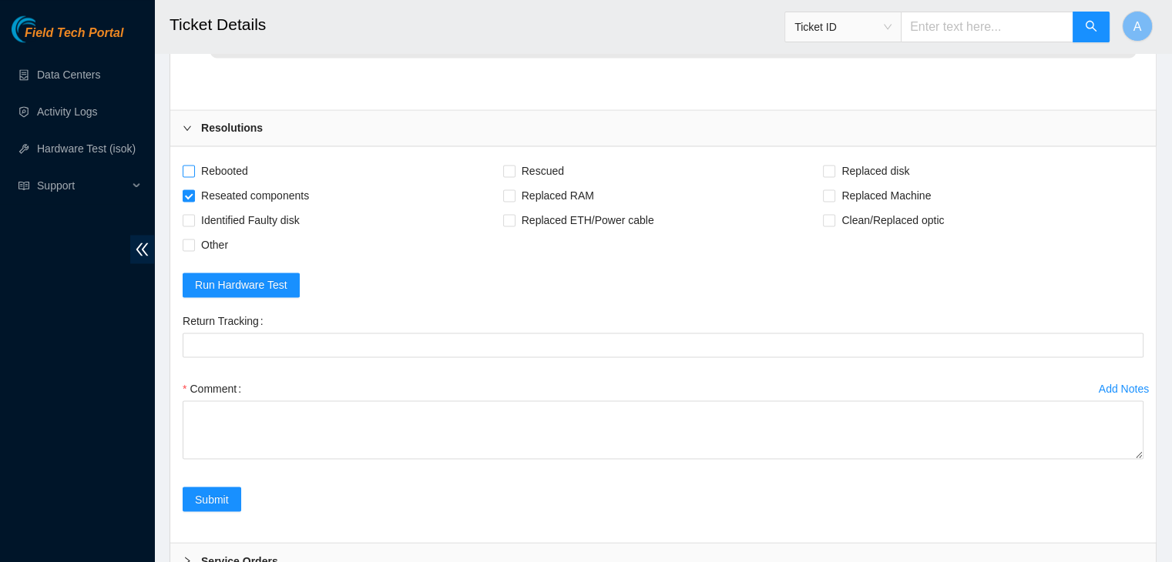
click at [193, 176] on input "Rebooted" at bounding box center [188, 170] width 11 height 11
checkbox input "true"
click at [553, 183] on span "Rescued" at bounding box center [542, 171] width 55 height 25
click at [514, 176] on input "Rescued" at bounding box center [508, 170] width 11 height 11
checkbox input "true"
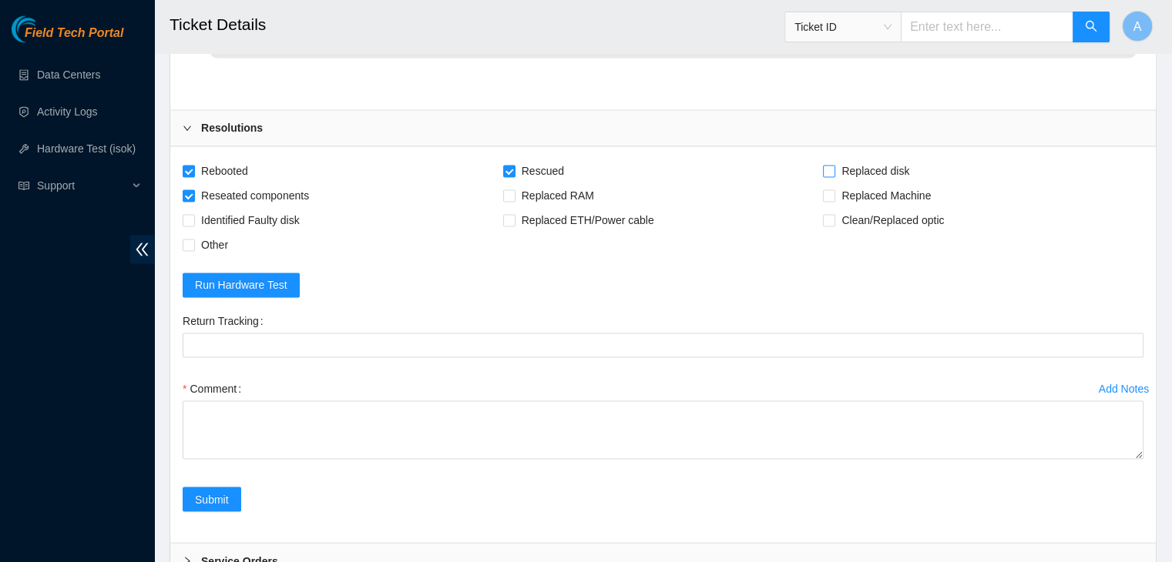
click at [829, 176] on input "Replaced disk" at bounding box center [828, 170] width 11 height 11
checkbox input "true"
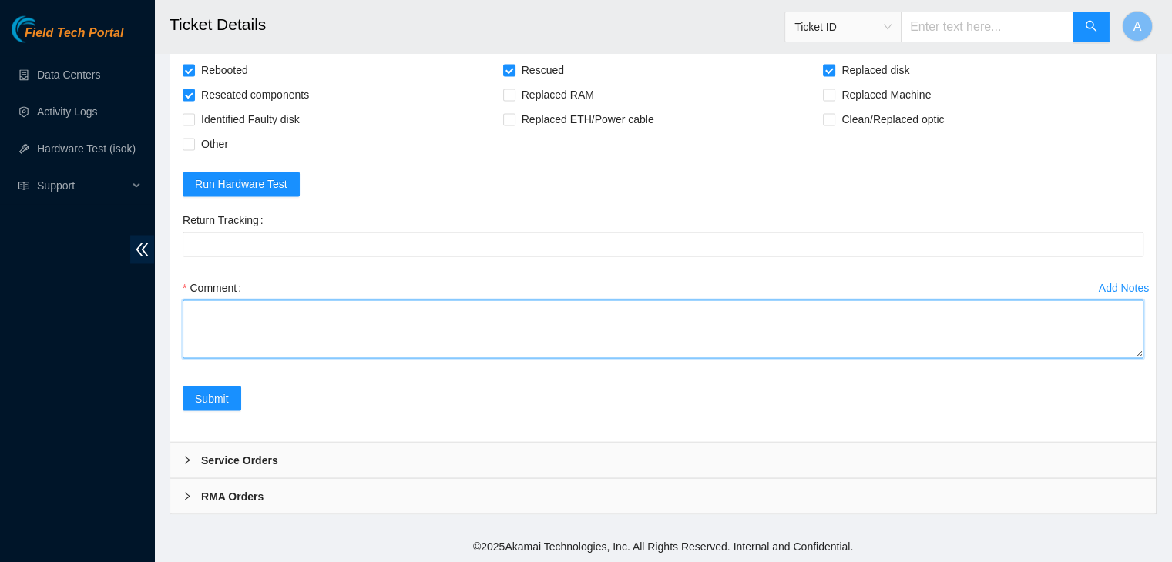
click at [1137, 346] on textarea "Comment" at bounding box center [663, 329] width 961 height 59
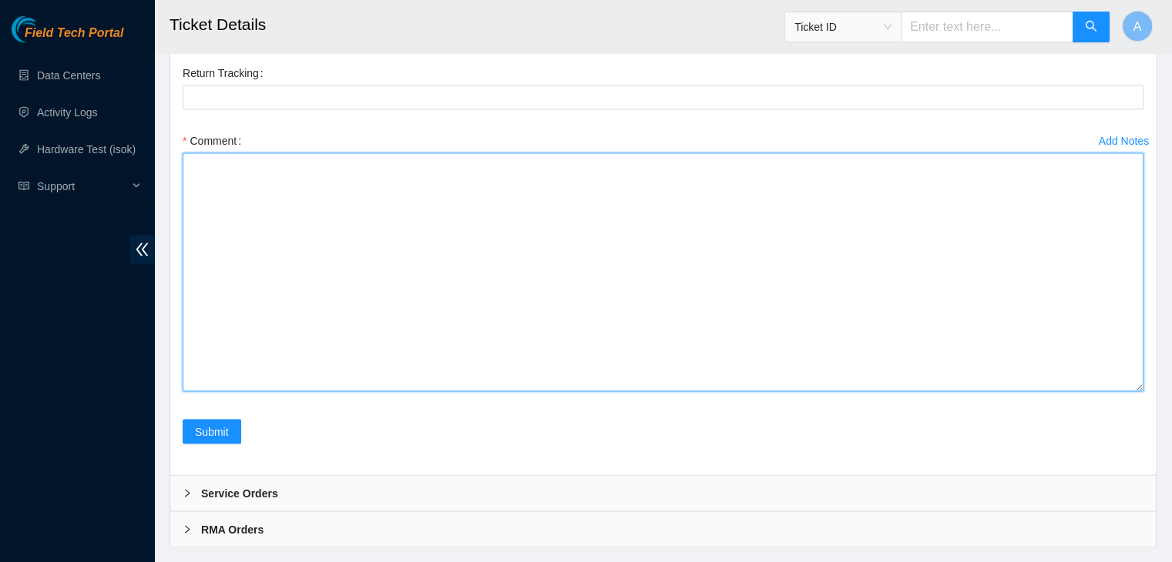
drag, startPoint x: 1137, startPoint y: 351, endPoint x: 1133, endPoint y: 515, distance: 164.9
click at [1142, 391] on textarea "Comment" at bounding box center [663, 272] width 961 height 239
click at [1099, 391] on textarea "Comment" at bounding box center [663, 272] width 961 height 239
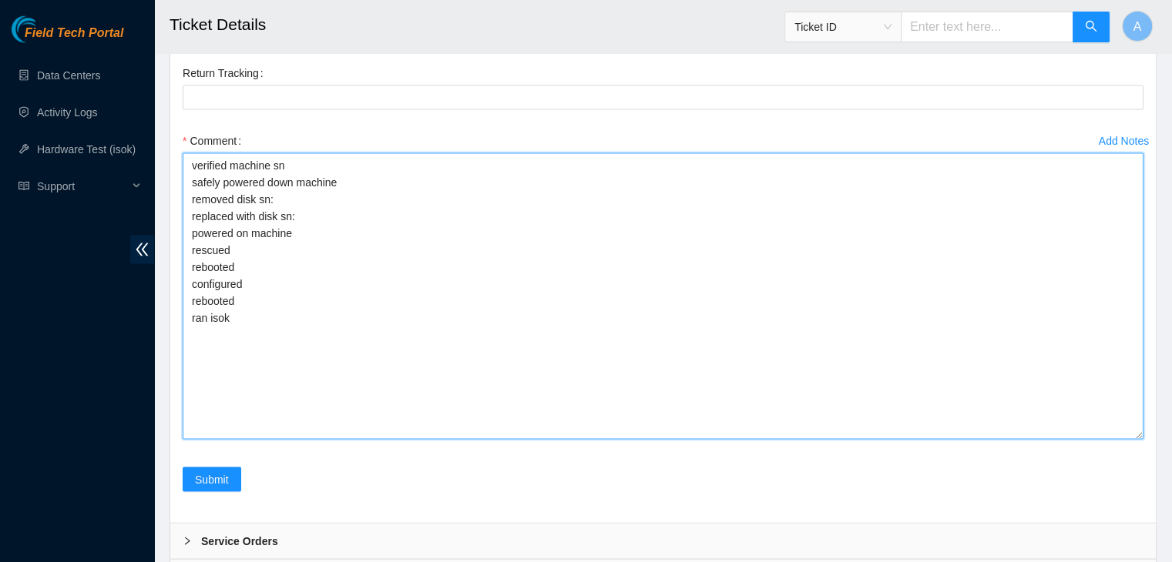
drag, startPoint x: 1137, startPoint y: 538, endPoint x: 1139, endPoint y: 585, distance: 47.0
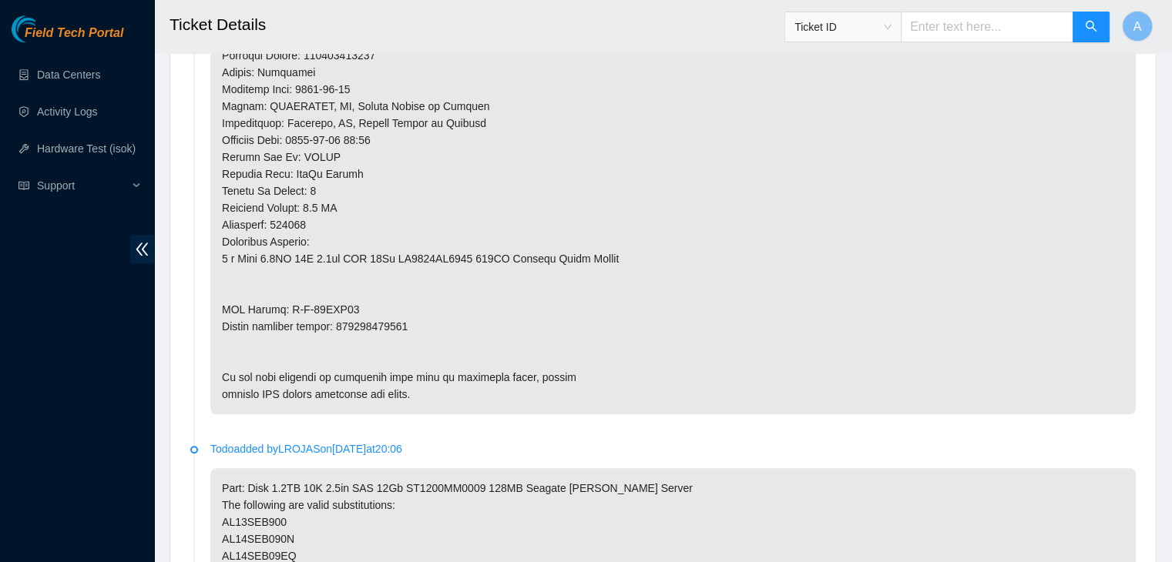
scroll to position [1192, 0]
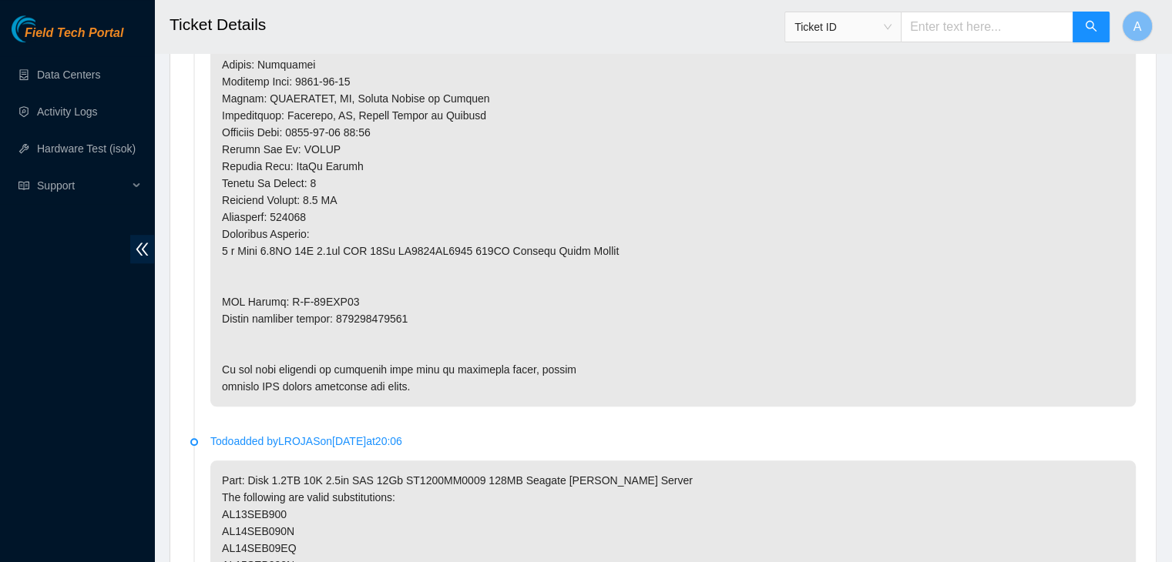
type textarea "verified machine sn safely powered down machine removed disk sn: replaced with …"
click at [377, 302] on p at bounding box center [672, 48] width 925 height 718
copy p "463470046428"
click at [377, 302] on p at bounding box center [672, 48] width 925 height 718
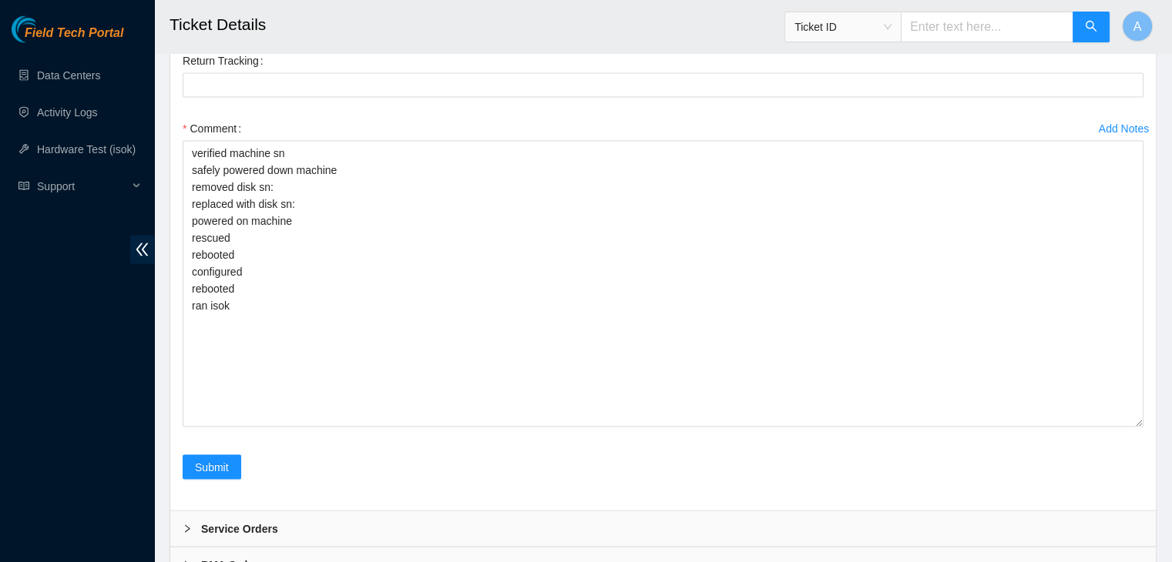
scroll to position [2879, 0]
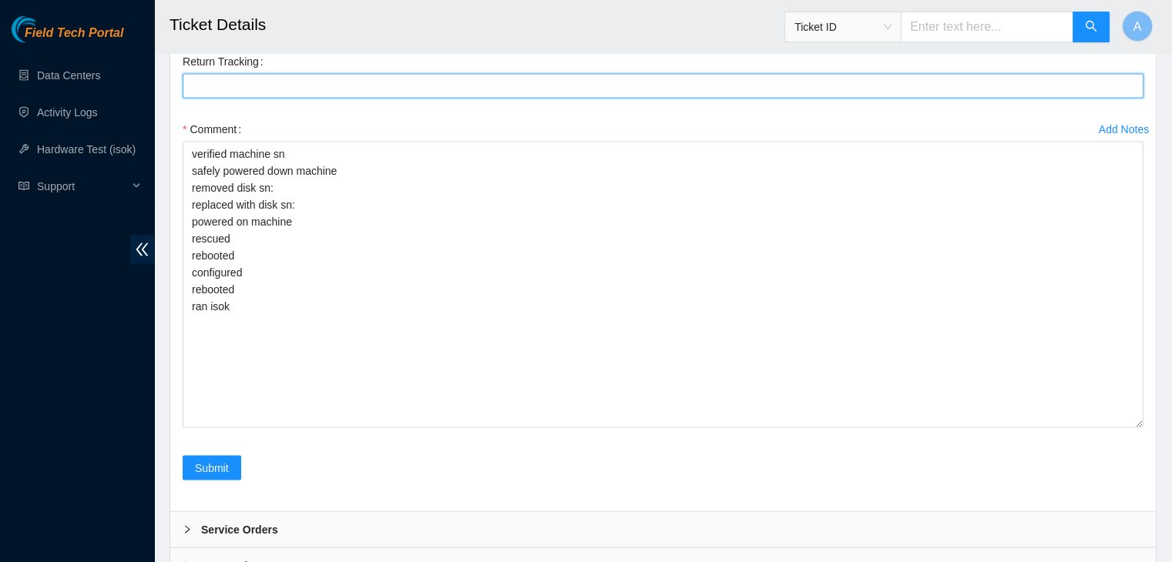
click at [324, 98] on Tracking "Return Tracking" at bounding box center [663, 85] width 961 height 25
paste Tracking "463470046428"
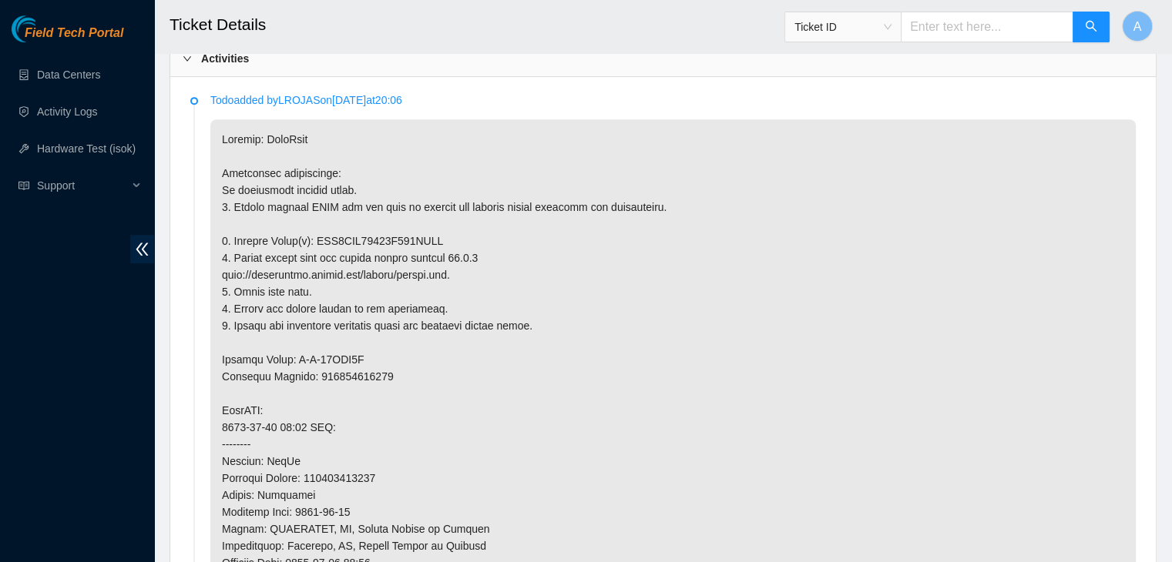
scroll to position [760, 0]
type Tracking "463470046428"
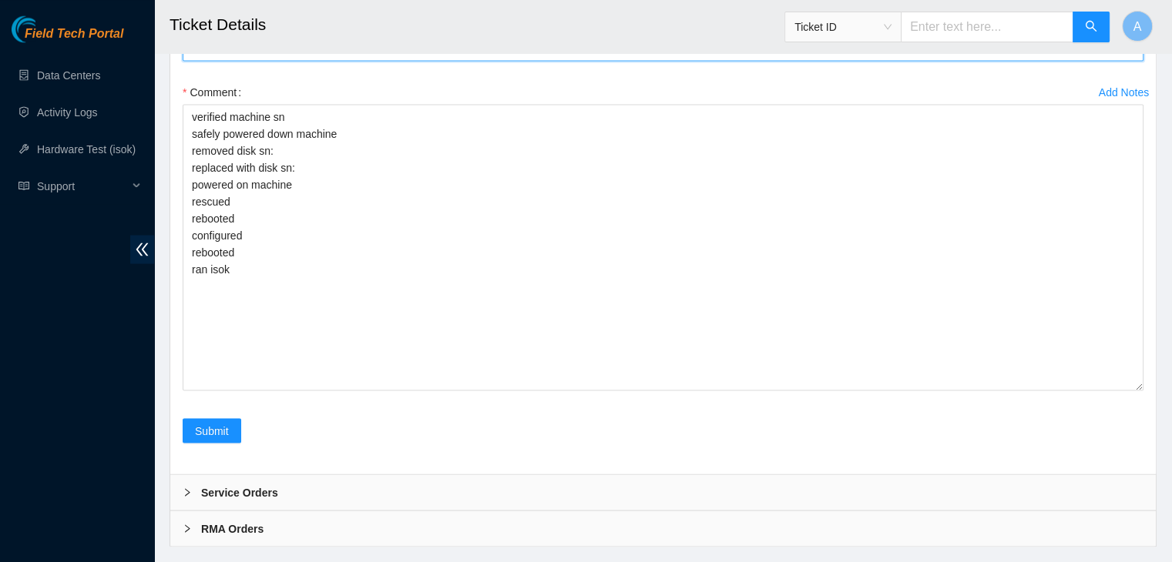
scroll to position [3096, 0]
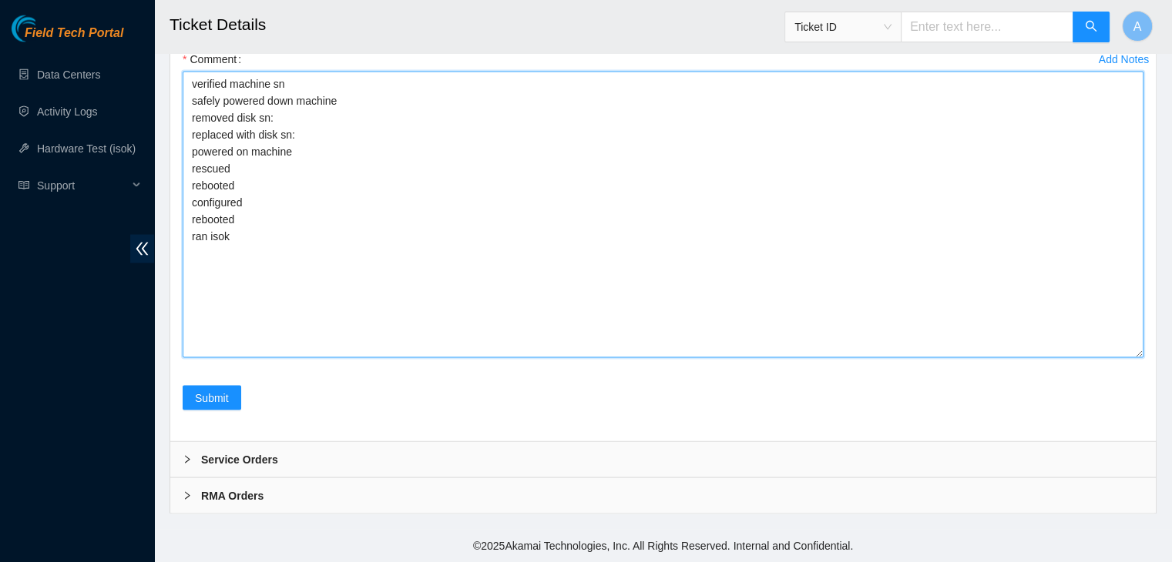
click at [364, 257] on textarea "verified machine sn safely powered down machine removed disk sn: replaced with …" at bounding box center [663, 215] width 961 height 287
drag, startPoint x: 361, startPoint y: 235, endPoint x: 185, endPoint y: 86, distance: 231.2
click at [185, 86] on textarea "verified machine sn safely powered down machine removed disk sn: replaced with …" at bounding box center [663, 215] width 961 height 287
click at [201, 109] on textarea "verified machine sn safely powered down machine removed disk sn: replaced with …" at bounding box center [663, 215] width 961 height 287
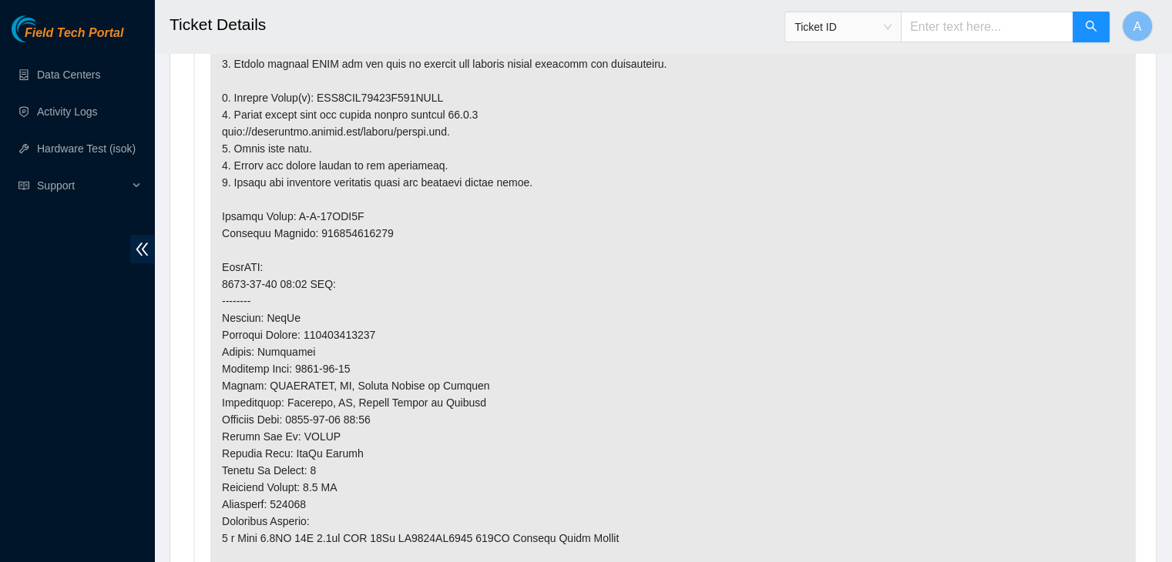
scroll to position [897, 0]
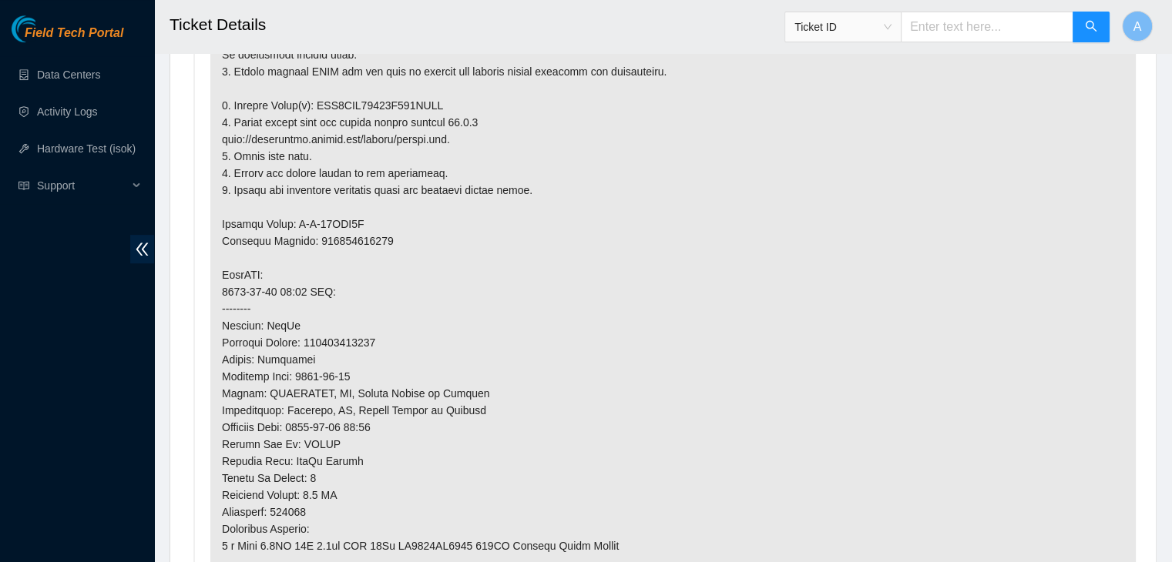
click at [380, 82] on p at bounding box center [672, 343] width 925 height 718
copy p "WFK1CLQ40000K901KJHE"
click at [380, 82] on p at bounding box center [672, 343] width 925 height 718
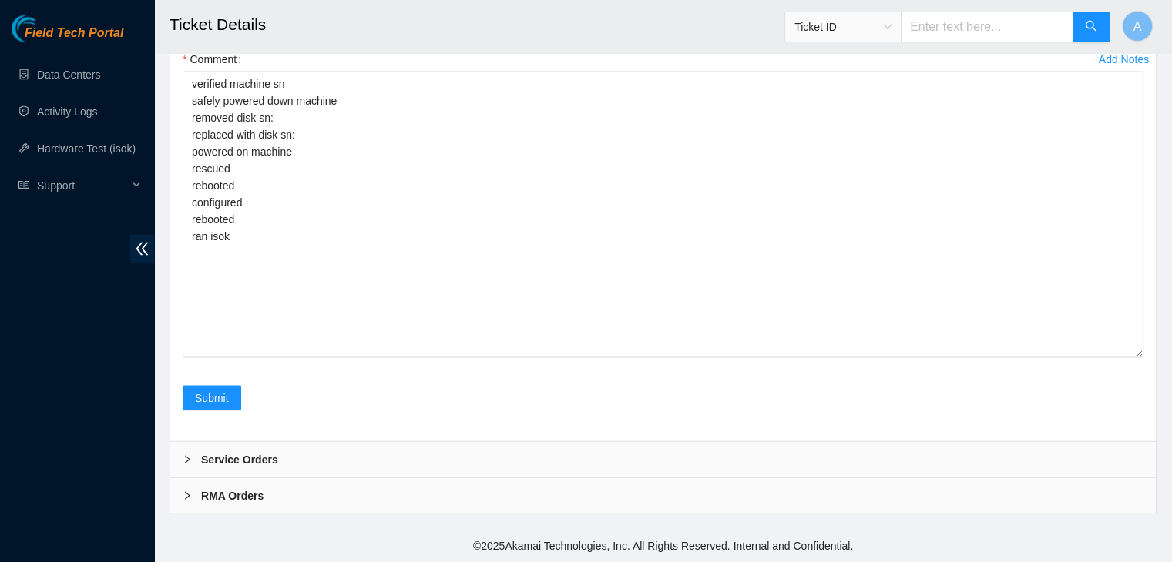
scroll to position [3078, 0]
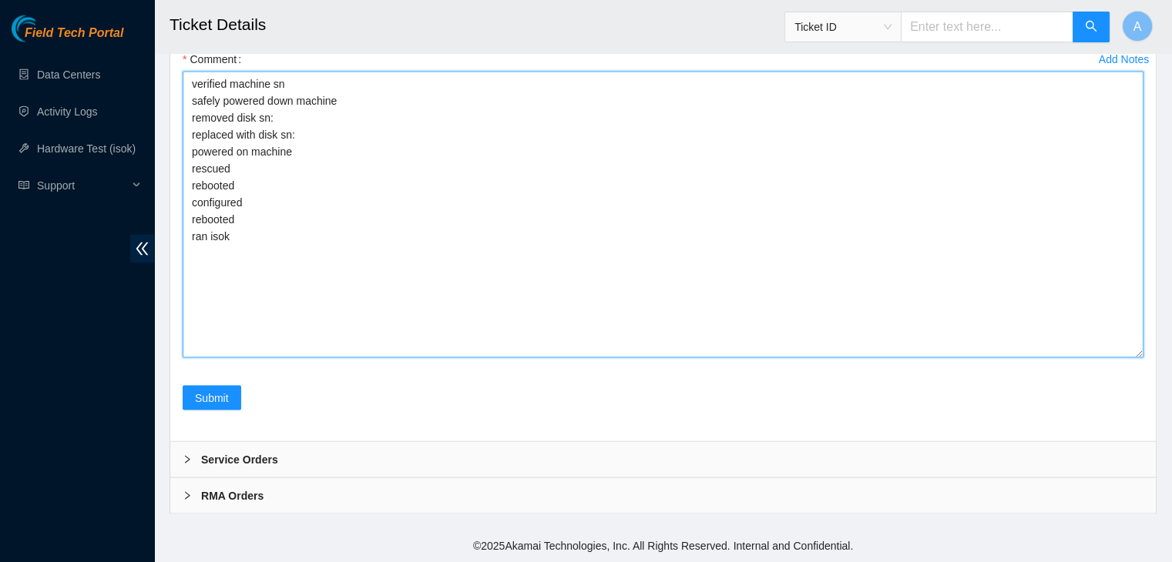
click at [373, 144] on textarea "verified machine sn safely powered down machine removed disk sn: replaced with …" at bounding box center [663, 215] width 961 height 287
paste textarea "WFK1CLQ40000K901KJHE"
click at [444, 237] on textarea "verified machine sn safely powered down machine removed disk sn: WFK1CLQ40000K9…" at bounding box center [663, 215] width 961 height 287
click at [448, 260] on textarea "verified machine sn safely powered down machine removed disk sn: WFK1CLQ40000K9…" at bounding box center [663, 215] width 961 height 287
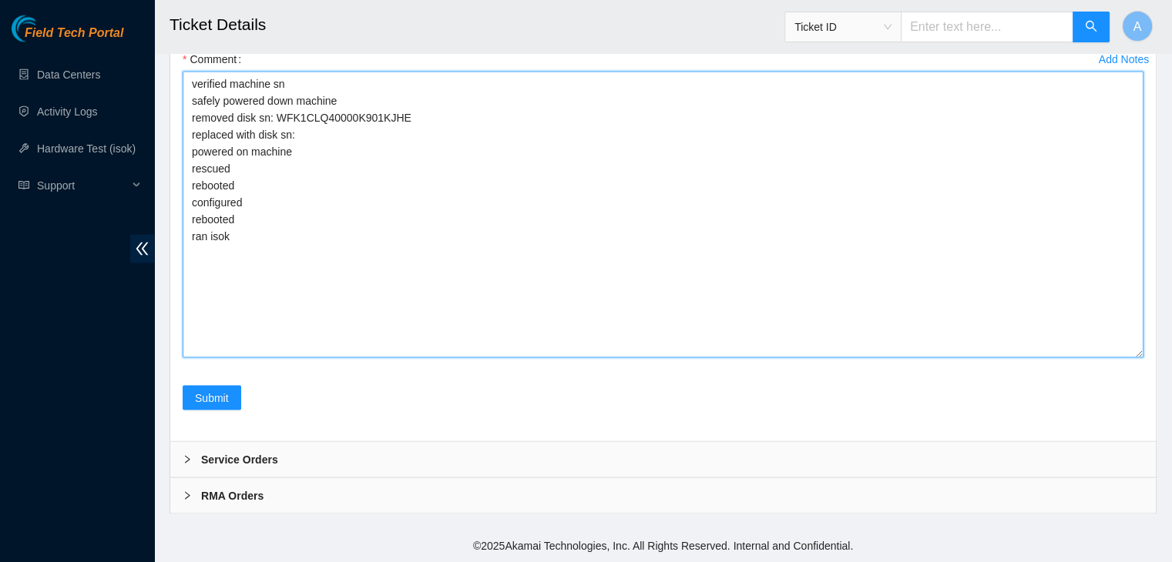
click at [459, 247] on textarea "verified machine sn safely powered down machine removed disk sn: WFK1CLQ40000K9…" at bounding box center [663, 215] width 961 height 287
paste textarea "WFKD6S1Q"
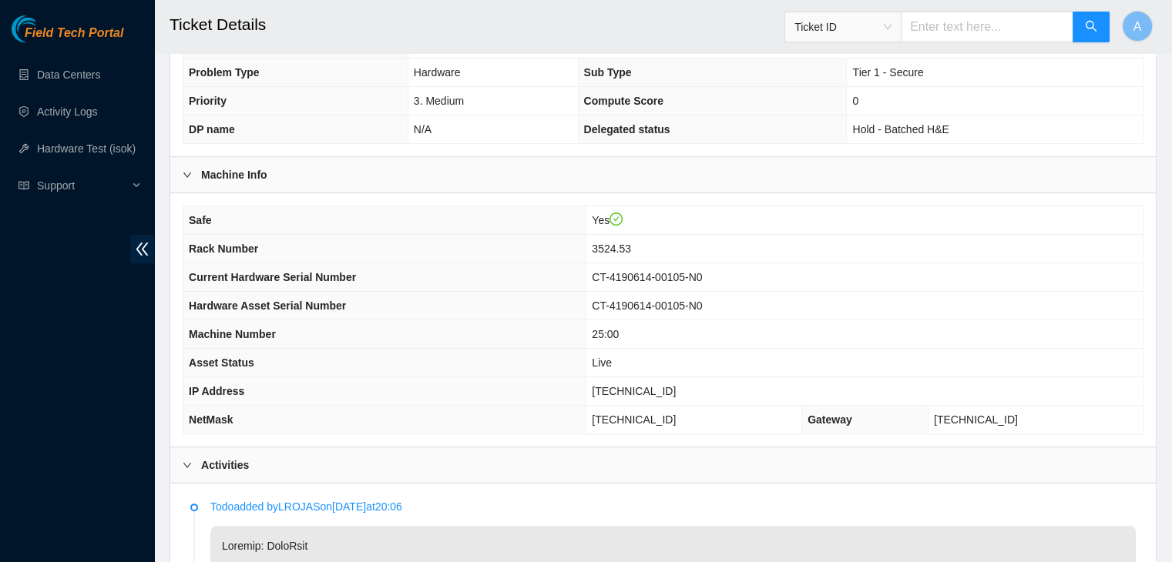
scroll to position [357, 0]
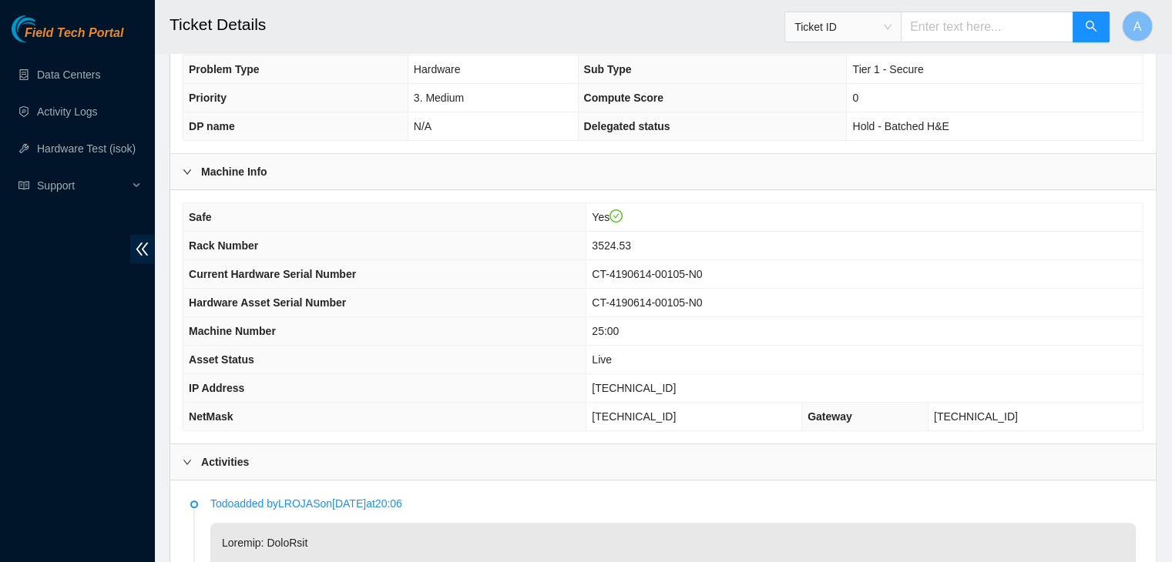
click at [587, 50] on header "Ticket Details Ticket ID A" at bounding box center [740, 26] width 1172 height 53
click at [662, 382] on span "[TECHNICAL_ID]" at bounding box center [634, 388] width 84 height 12
copy span "[TECHNICAL_ID]"
click at [662, 382] on span "[TECHNICAL_ID]" at bounding box center [634, 388] width 84 height 12
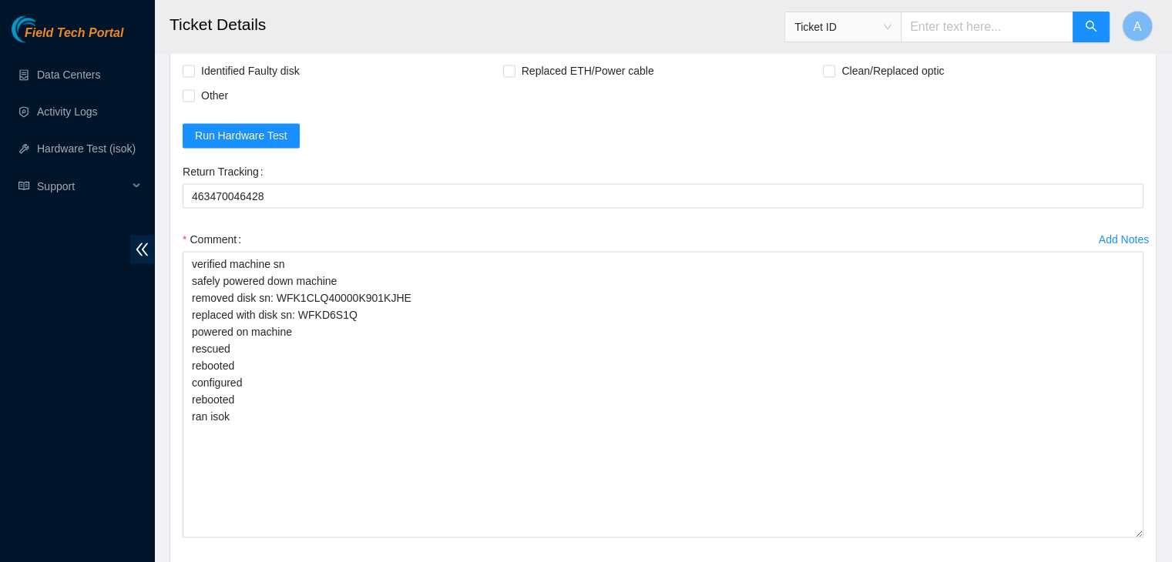
scroll to position [3096, 0]
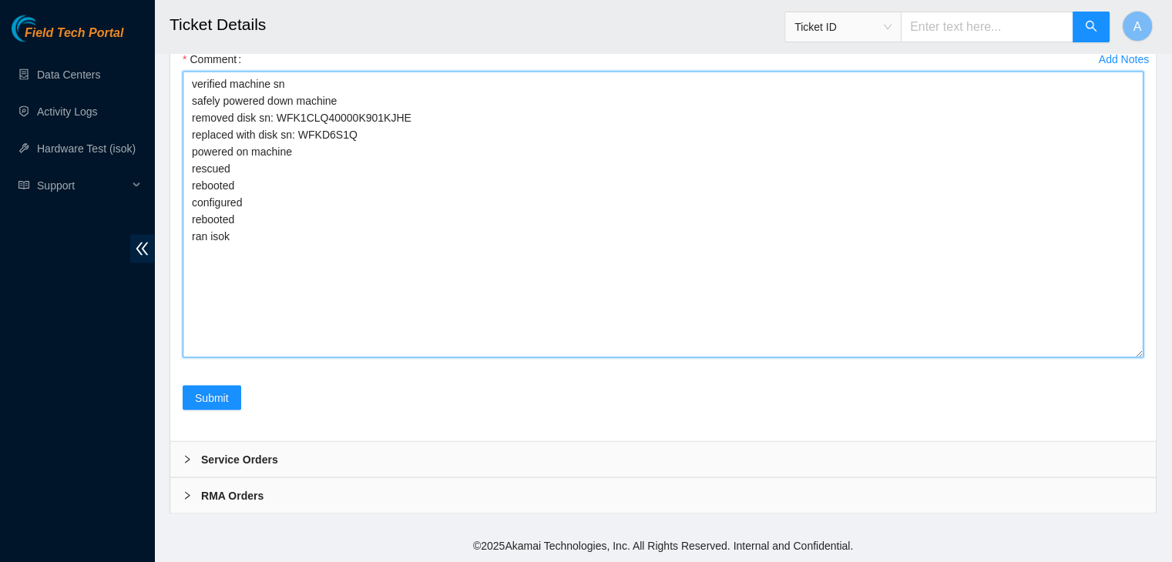
click at [461, 277] on textarea "verified machine sn safely powered down machine removed disk sn: WFK1CLQ40000K9…" at bounding box center [663, 215] width 961 height 287
paste textarea "329498 01-09-2025 09:10:01 23.36.67.52 FAILED Result Detail Message Ticket ID 2…"
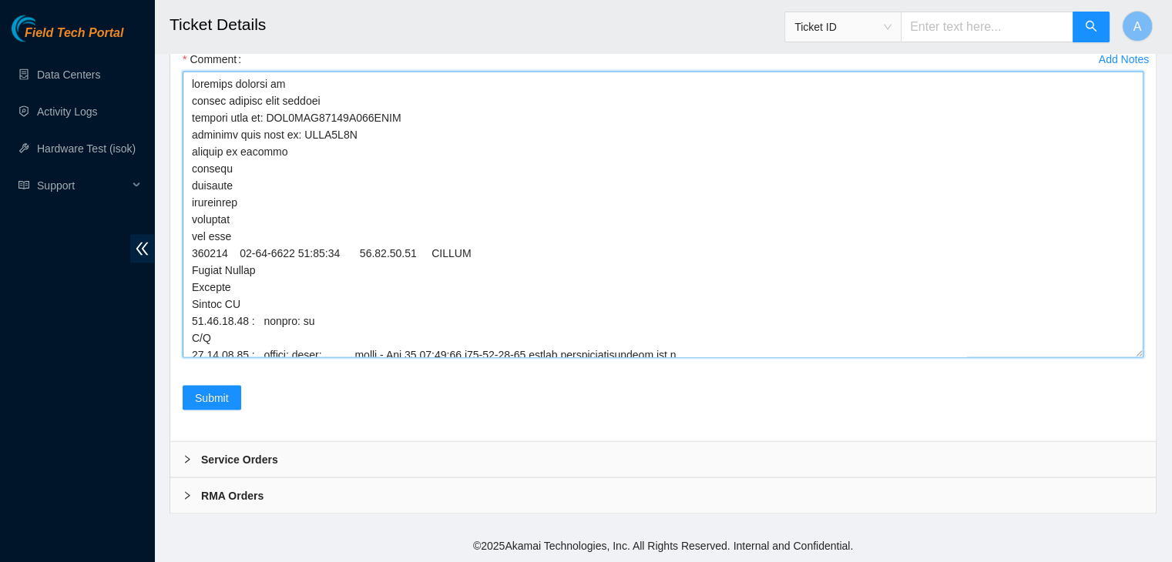
scroll to position [3059, 0]
type textarea "verified machine sn safely powered down machine removed disk sn: WFK1CLQ40000K9…"
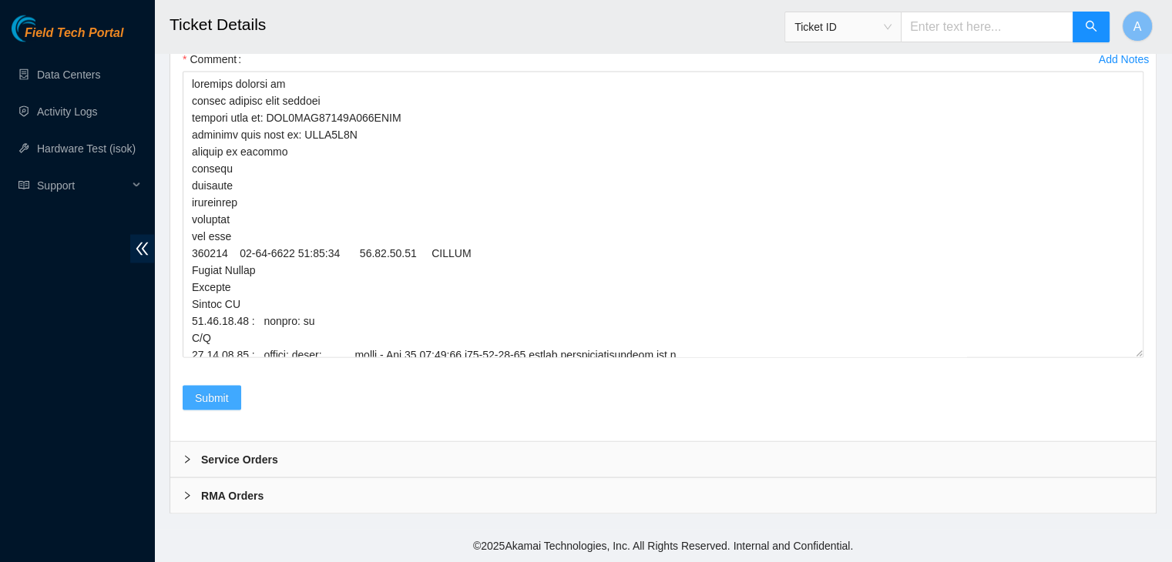
click at [230, 411] on button "Submit" at bounding box center [212, 398] width 59 height 25
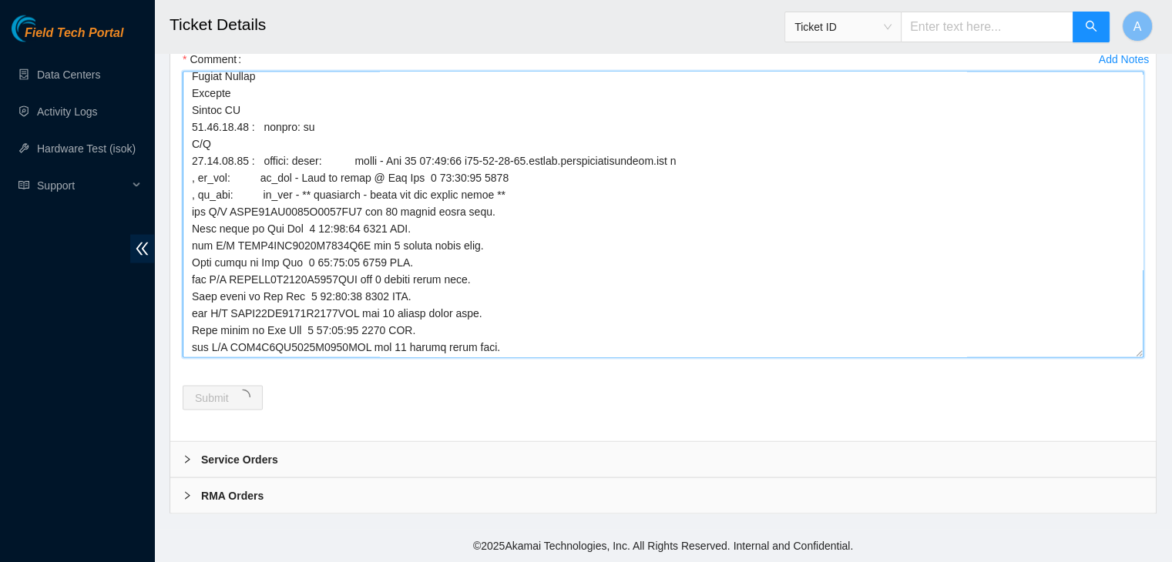
scroll to position [330, 0]
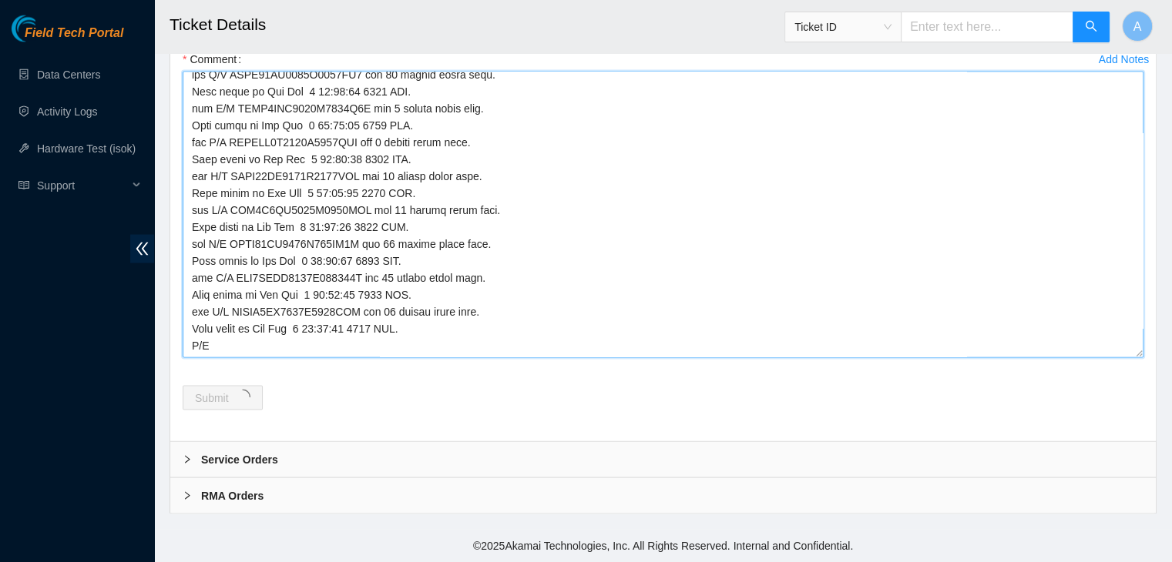
drag, startPoint x: 188, startPoint y: 208, endPoint x: 618, endPoint y: 481, distance: 509.1
click at [618, 367] on div "Comment" at bounding box center [663, 207] width 961 height 320
click at [604, 358] on textarea "Comment" at bounding box center [663, 215] width 961 height 287
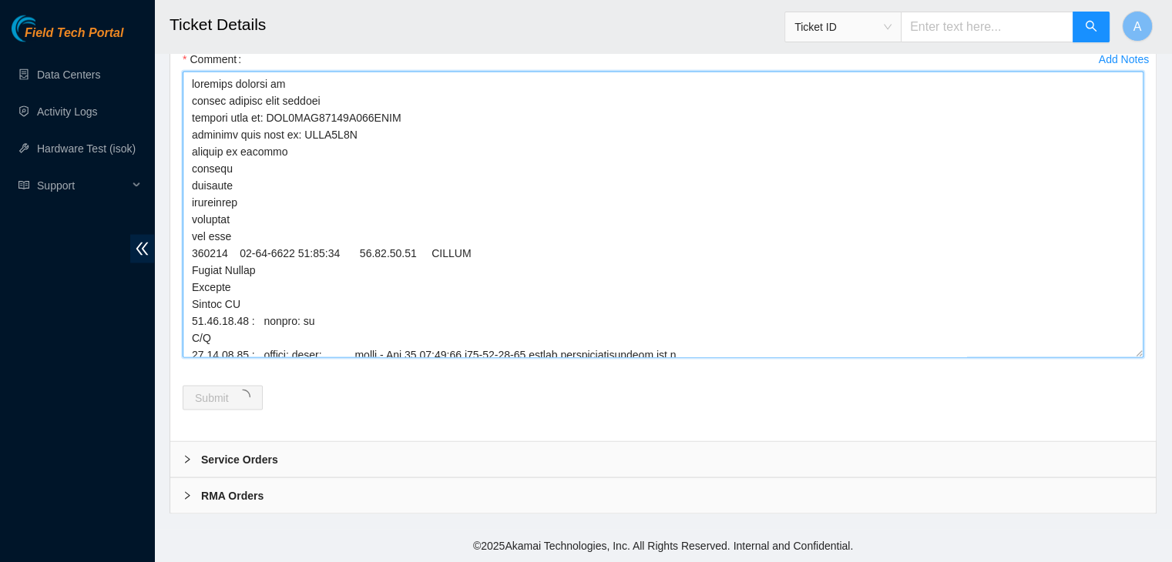
scroll to position [3096, 0]
click at [369, 326] on textarea "Comment" at bounding box center [663, 215] width 961 height 287
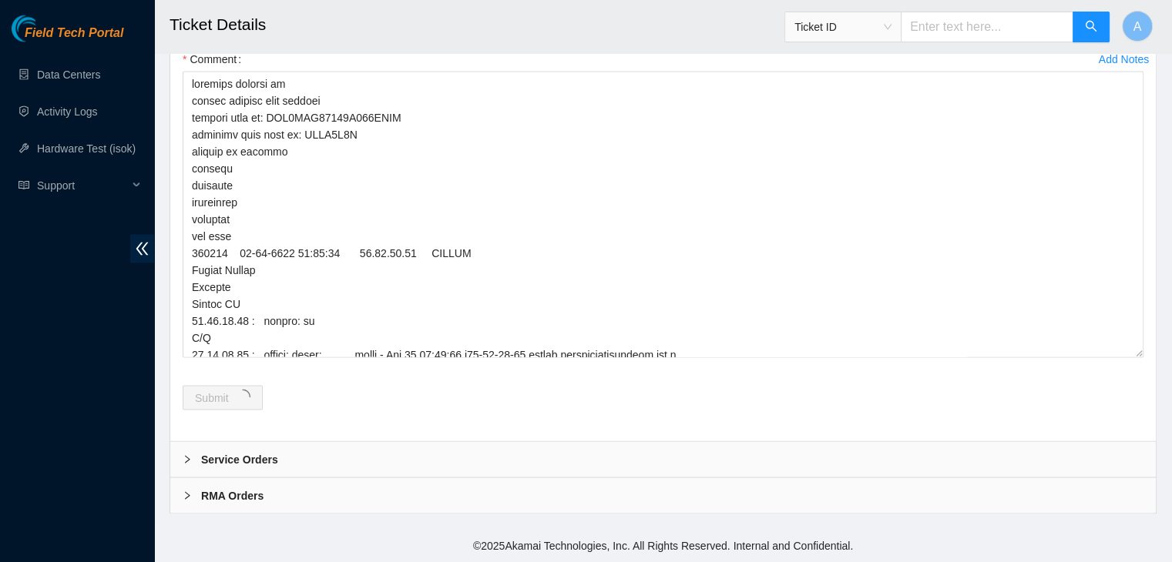
click at [404, 427] on div "Submit" at bounding box center [662, 407] width 973 height 43
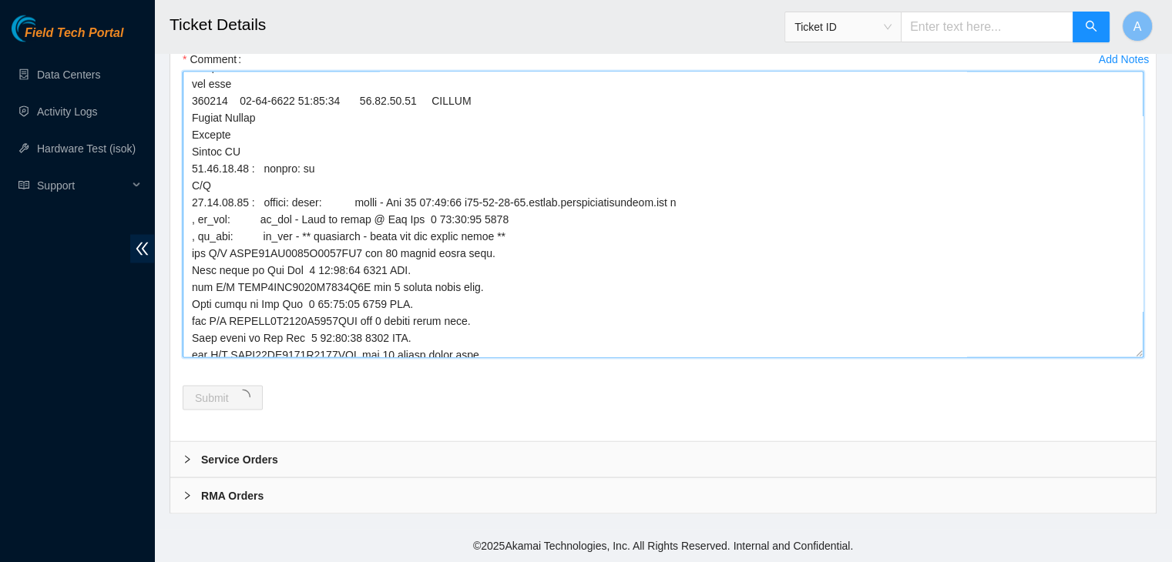
scroll to position [330, 0]
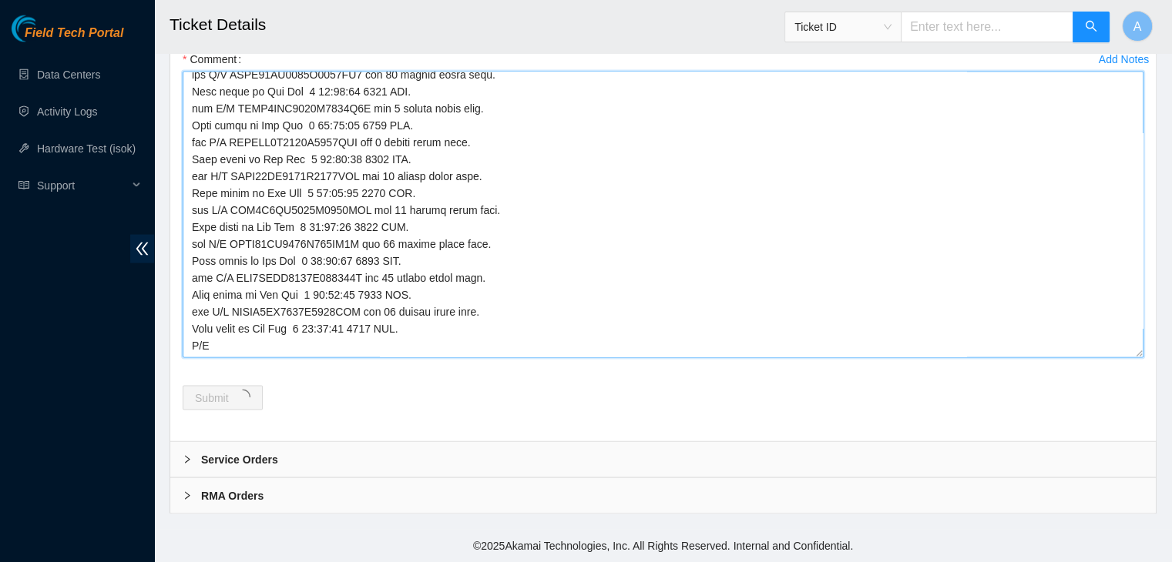
drag, startPoint x: 185, startPoint y: 135, endPoint x: 654, endPoint y: 358, distance: 519.6
click at [654, 358] on textarea "Comment" at bounding box center [663, 215] width 961 height 287
drag, startPoint x: 560, startPoint y: 329, endPoint x: 500, endPoint y: 343, distance: 61.7
click at [500, 343] on textarea "Comment" at bounding box center [663, 215] width 961 height 287
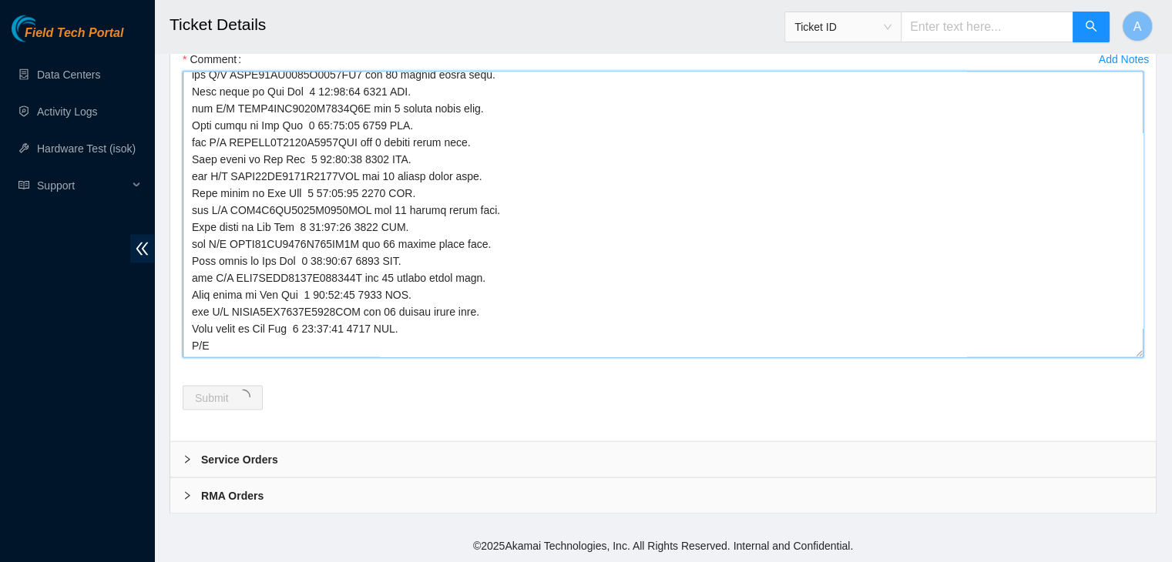
click at [507, 358] on textarea "Comment" at bounding box center [663, 215] width 961 height 287
click at [508, 358] on textarea "Comment" at bounding box center [663, 215] width 961 height 287
click at [266, 358] on textarea "Comment" at bounding box center [663, 215] width 961 height 287
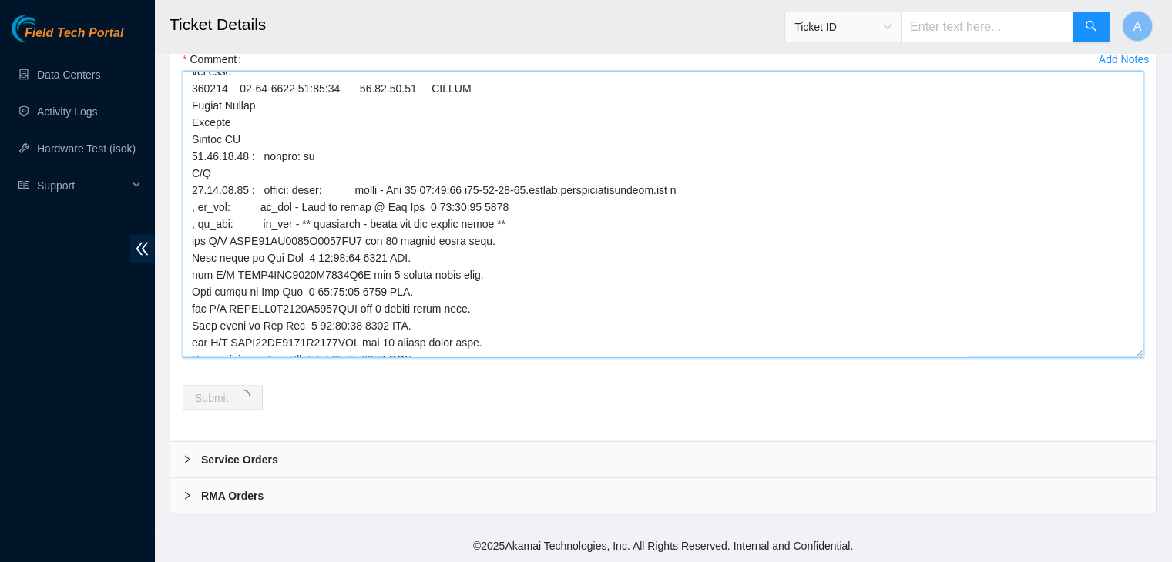
scroll to position [0, 0]
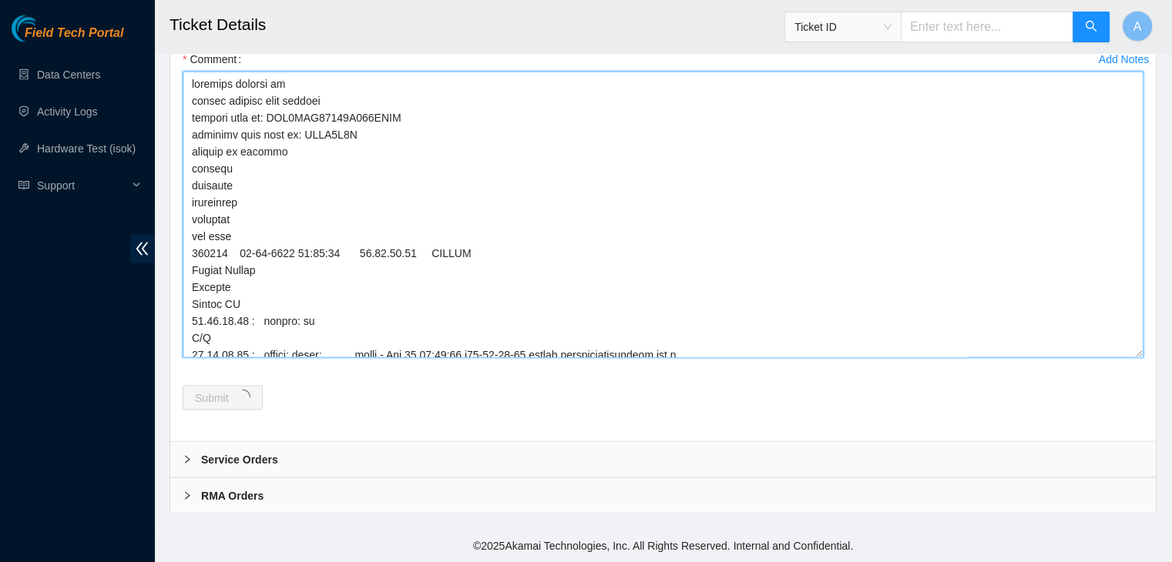
drag, startPoint x: 266, startPoint y: 401, endPoint x: 202, endPoint y: 56, distance: 351.0
click at [202, 56] on form "Rebooted Rescued Replaced disk Reseated components Replaced RAM Replaced Machin…" at bounding box center [663, 129] width 961 height 599
click at [446, 247] on textarea "Comment" at bounding box center [663, 215] width 961 height 287
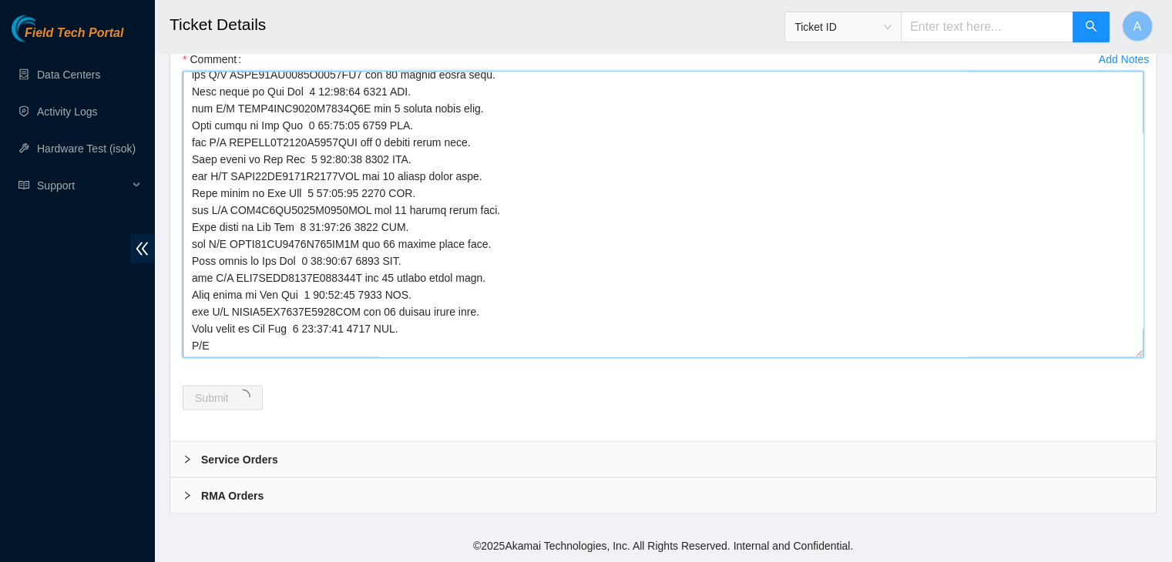
scroll to position [3096, 0]
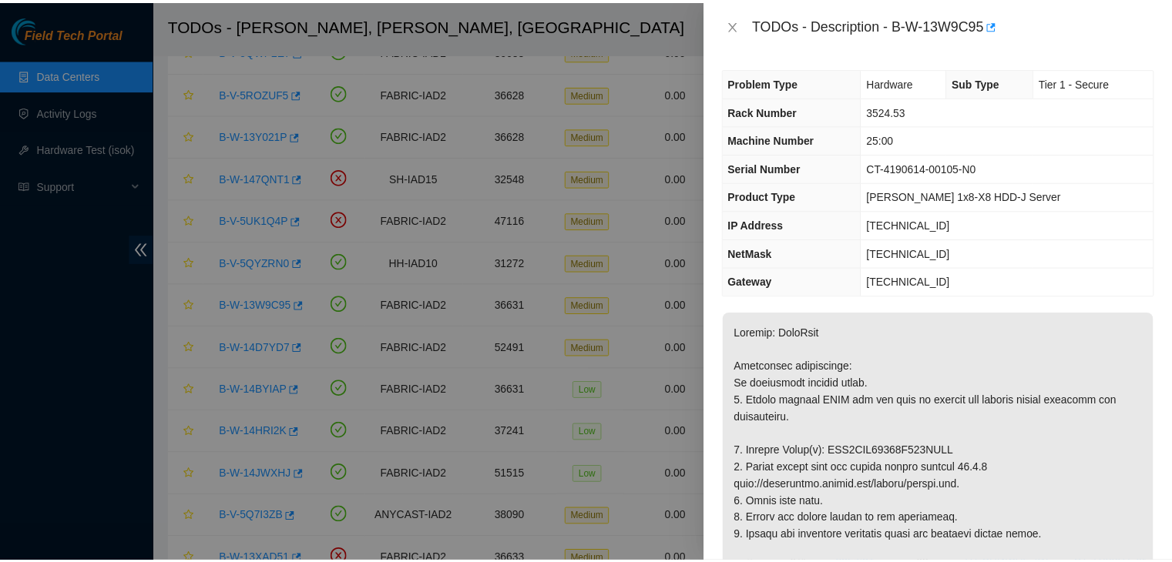
scroll to position [264, 0]
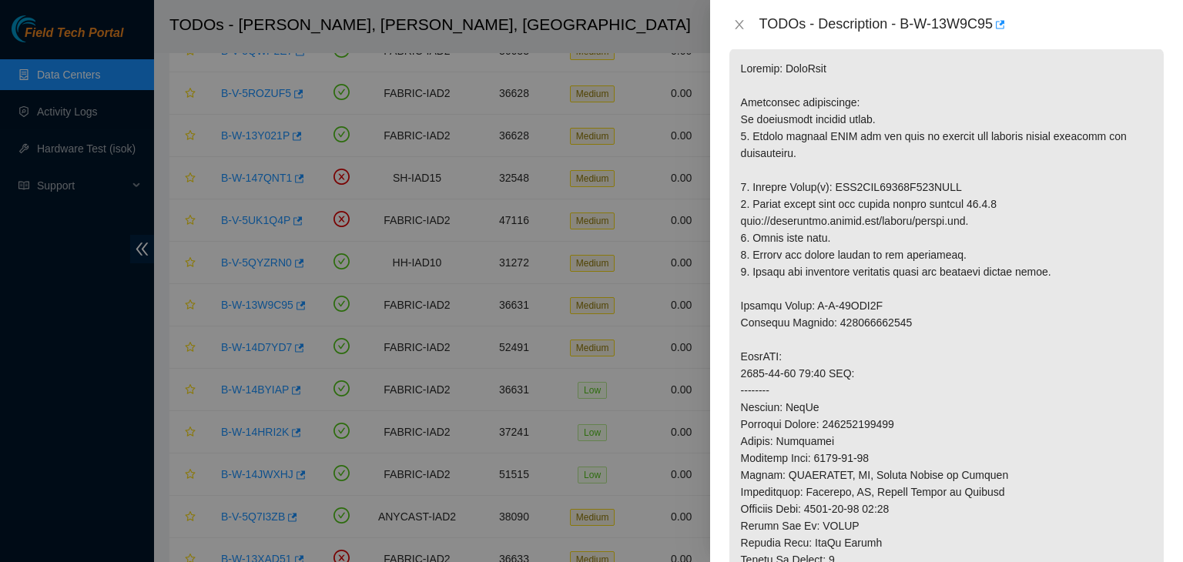
click at [109, 123] on div at bounding box center [591, 281] width 1183 height 562
click at [736, 18] on icon "close" at bounding box center [739, 24] width 12 height 12
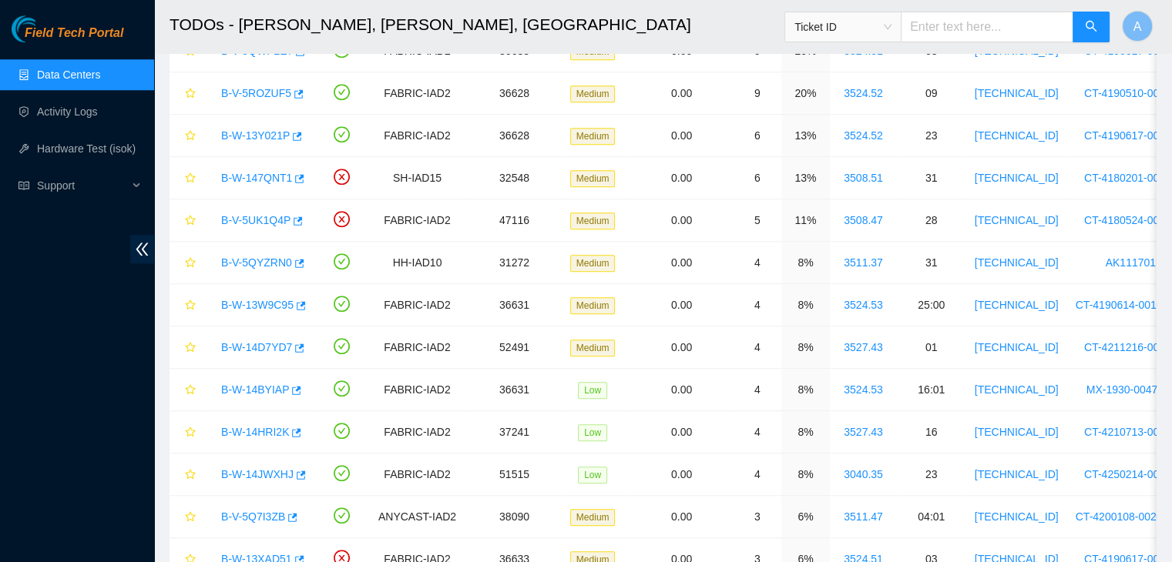
scroll to position [287, 0]
click at [98, 155] on link "Hardware Test (isok)" at bounding box center [86, 149] width 99 height 12
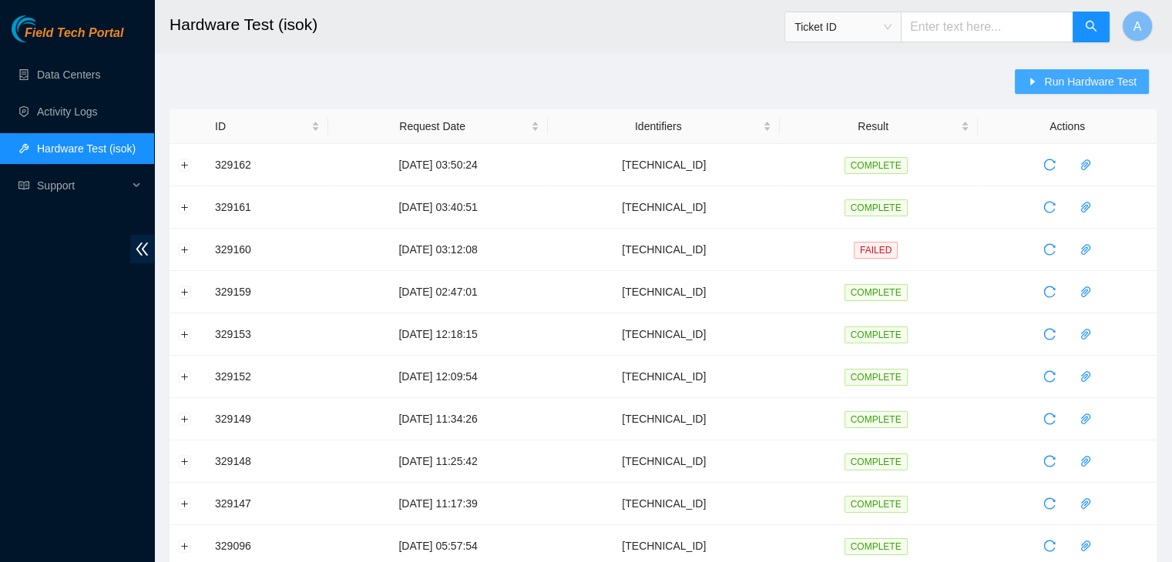
click at [1067, 90] on button "Run Hardware Test" at bounding box center [1082, 81] width 134 height 25
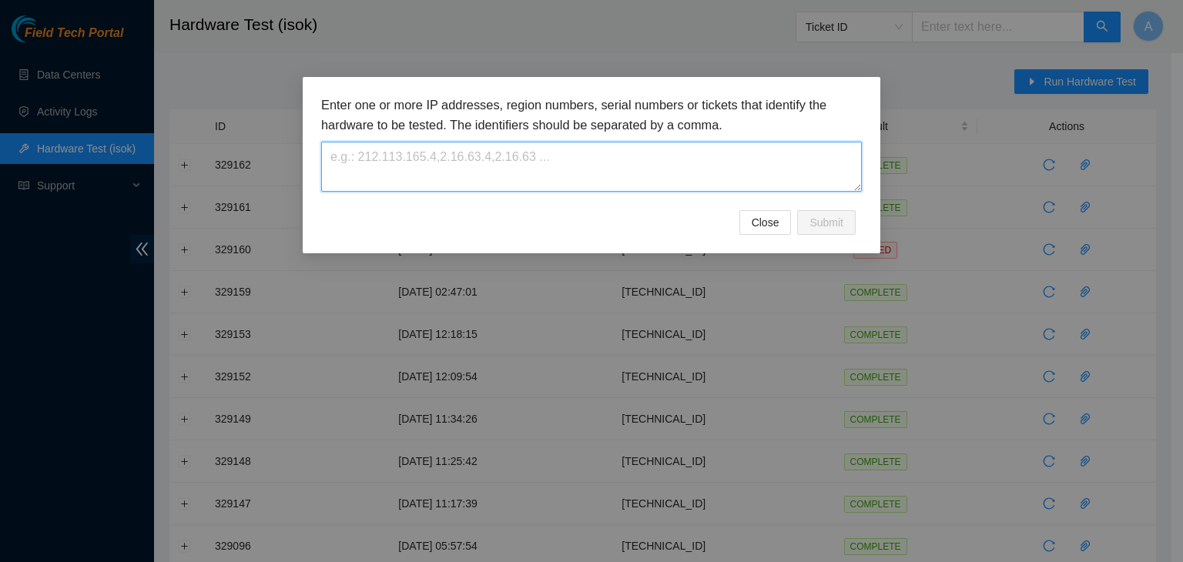
click at [720, 161] on textarea at bounding box center [591, 167] width 541 height 50
paste textarea "[TECHNICAL_ID]"
type textarea "[TECHNICAL_ID]"
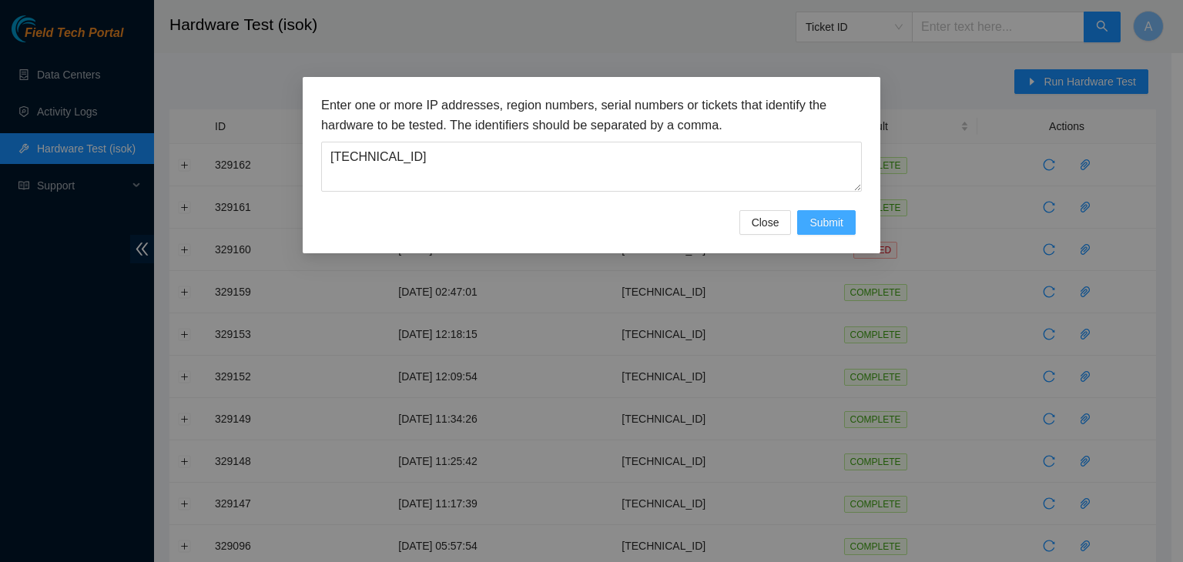
click at [826, 220] on span "Submit" at bounding box center [827, 222] width 34 height 17
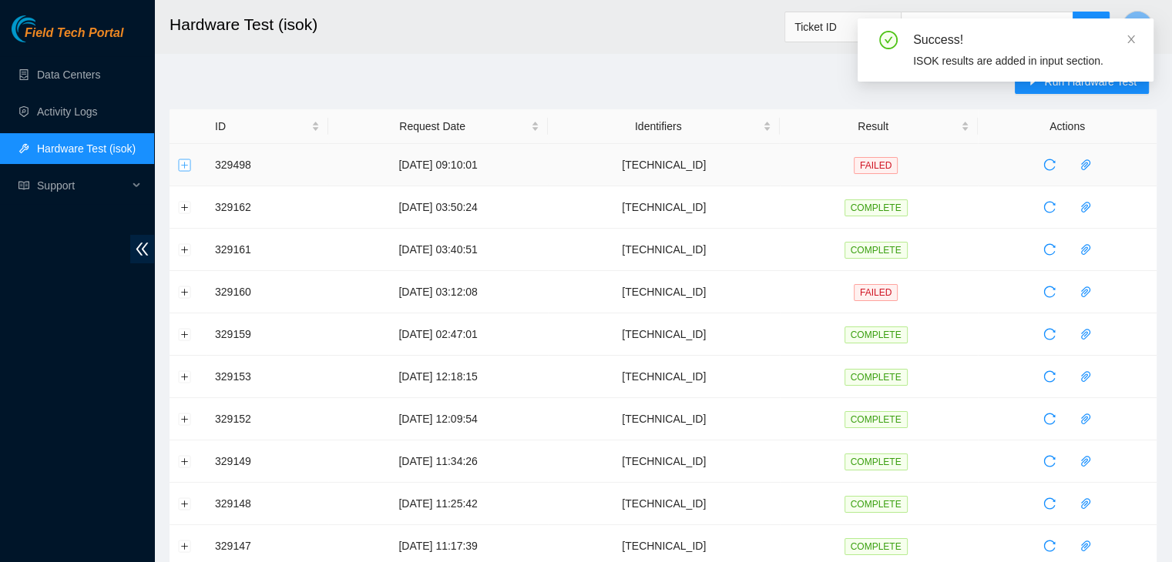
click at [187, 170] on button "Expand row" at bounding box center [185, 165] width 12 height 12
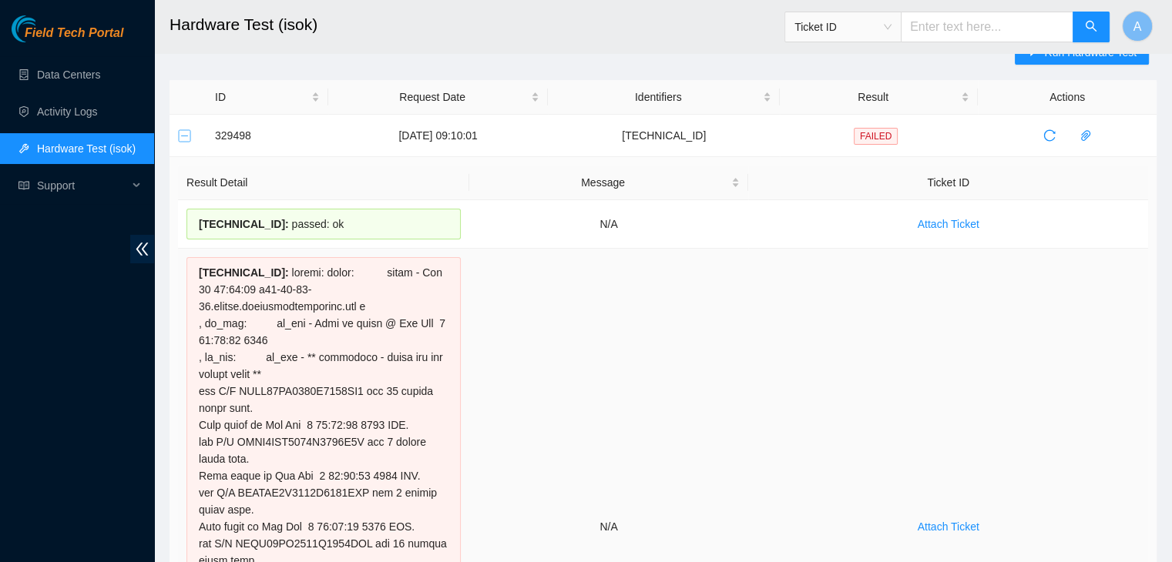
scroll to position [28, 0]
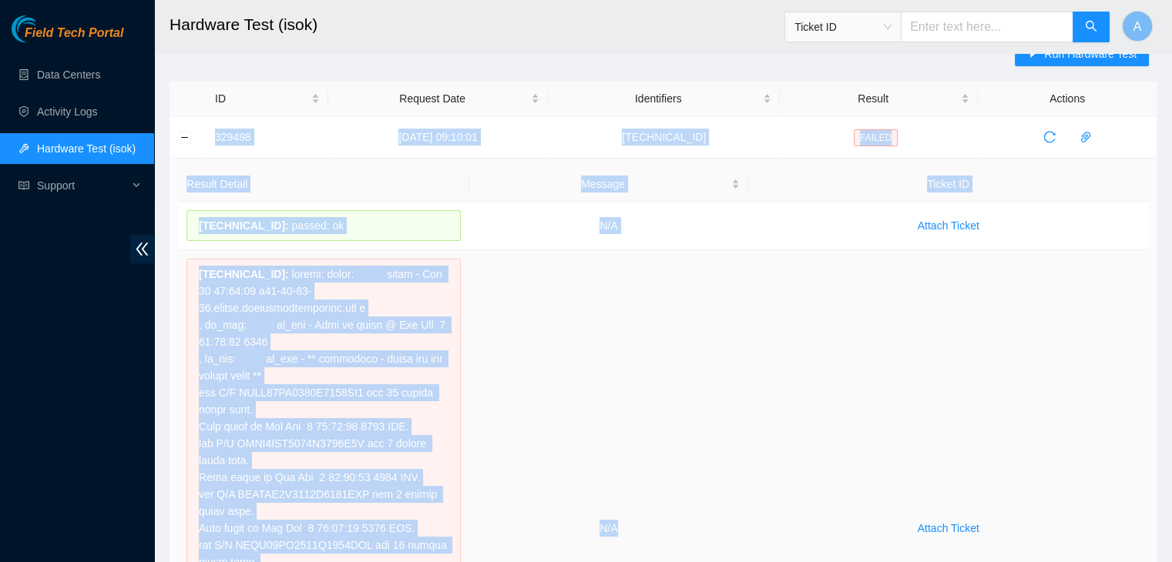
drag, startPoint x: 210, startPoint y: 132, endPoint x: 653, endPoint y: 270, distance: 464.4
copy tbody "329498 01-09-2025 09:10:01 23.36.67.52 FAILED Result Detail Message Ticket ID 2…"
click at [653, 270] on td "N/A" at bounding box center [609, 528] width 280 height 557
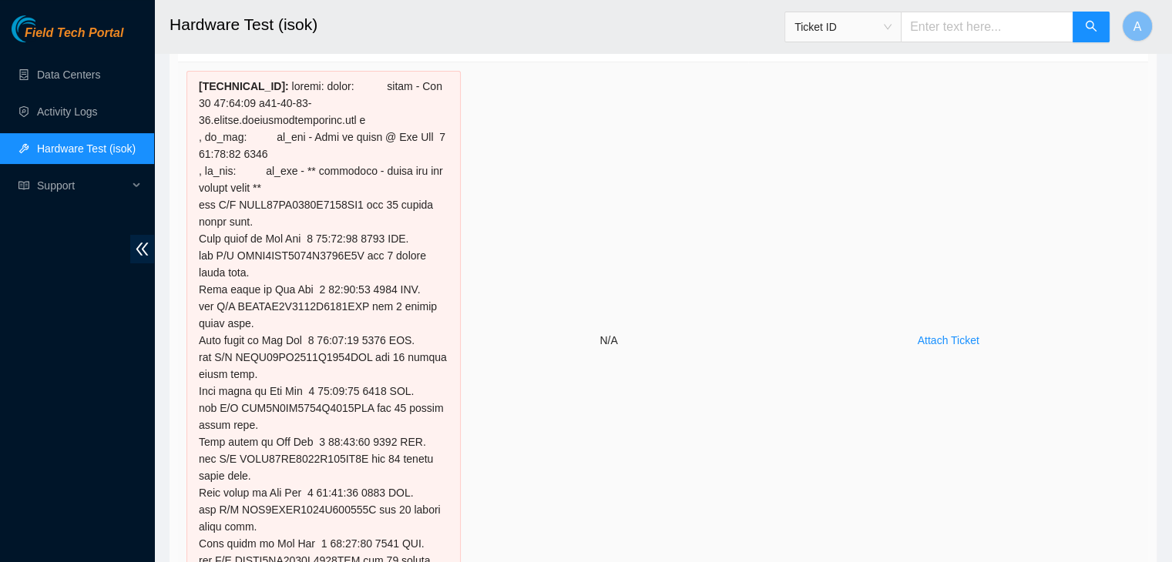
scroll to position [0, 0]
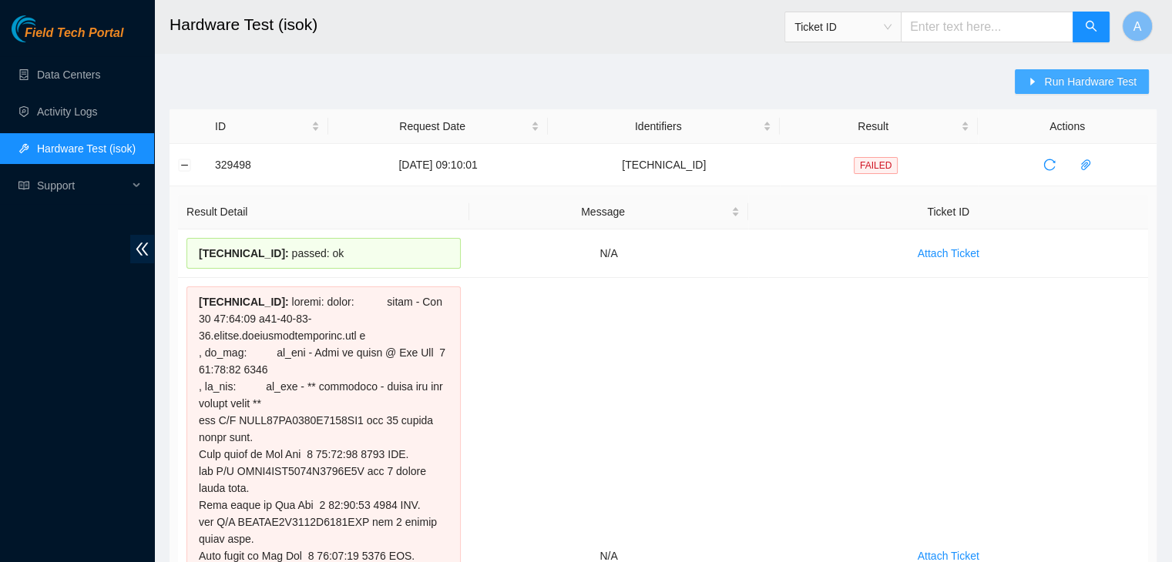
click at [1073, 84] on span "Run Hardware Test" at bounding box center [1090, 81] width 92 height 17
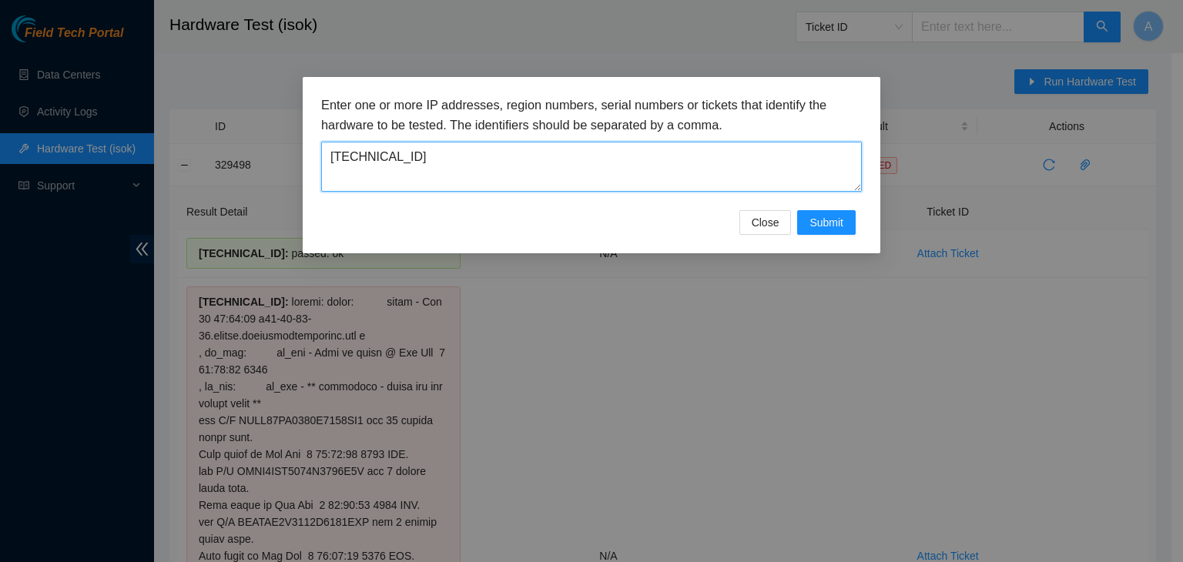
click at [738, 159] on textarea "23.36.67.52" at bounding box center [591, 167] width 541 height 50
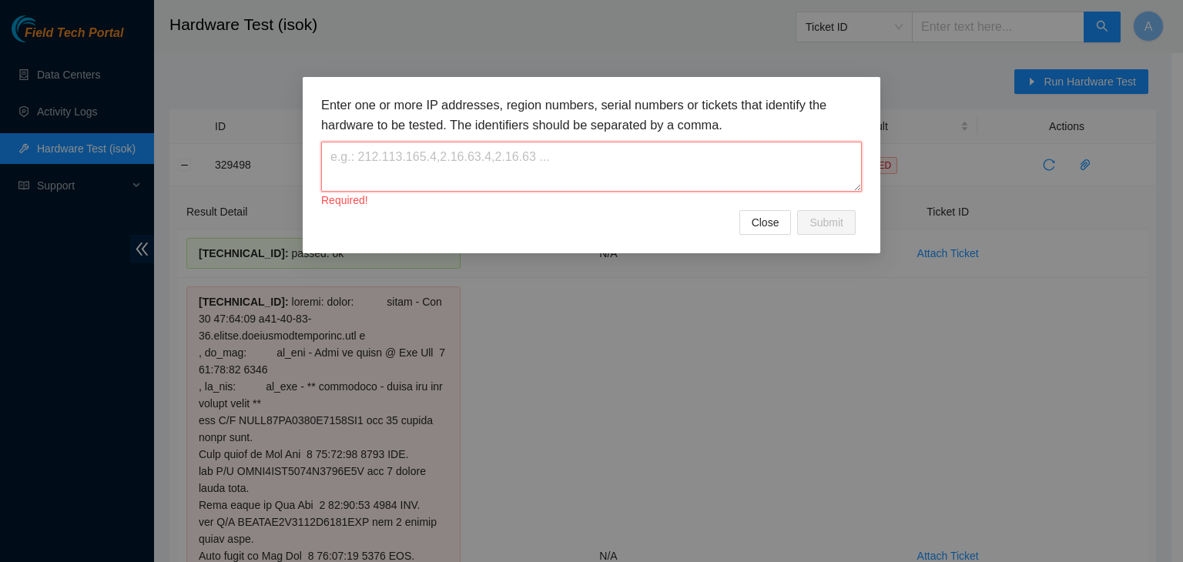
paste textarea "23.36.67.46"
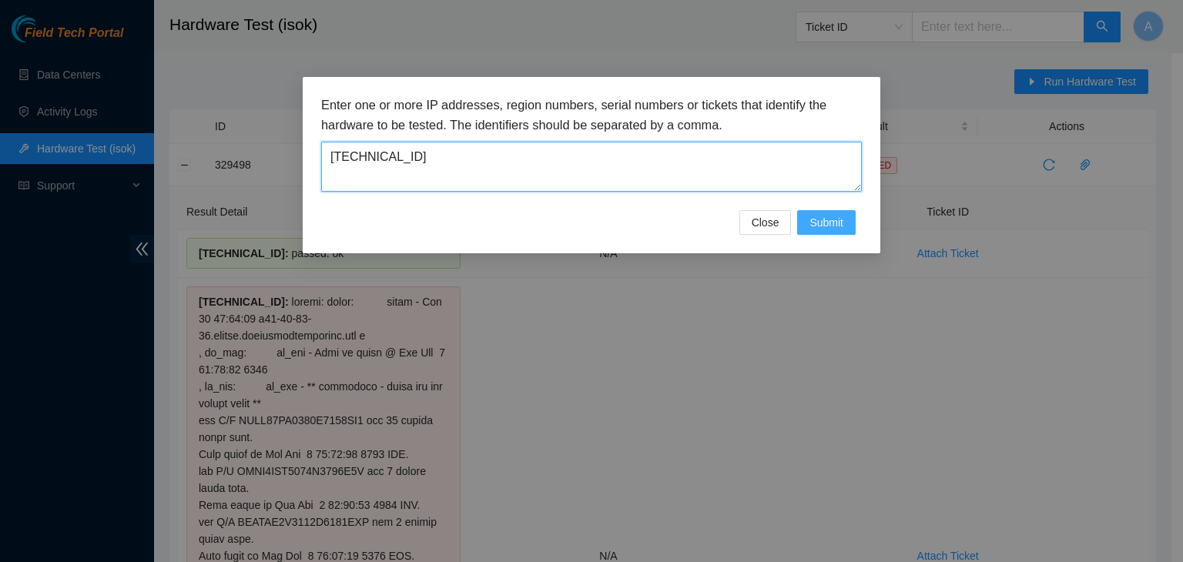
type textarea "23.36.67.46"
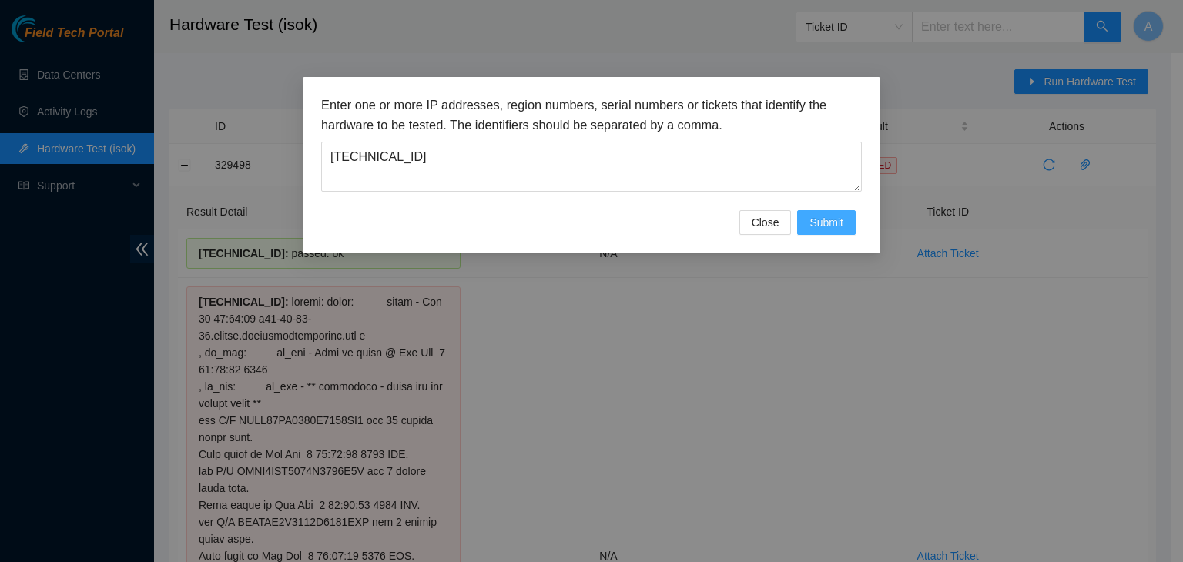
click at [835, 228] on span "Submit" at bounding box center [827, 222] width 34 height 17
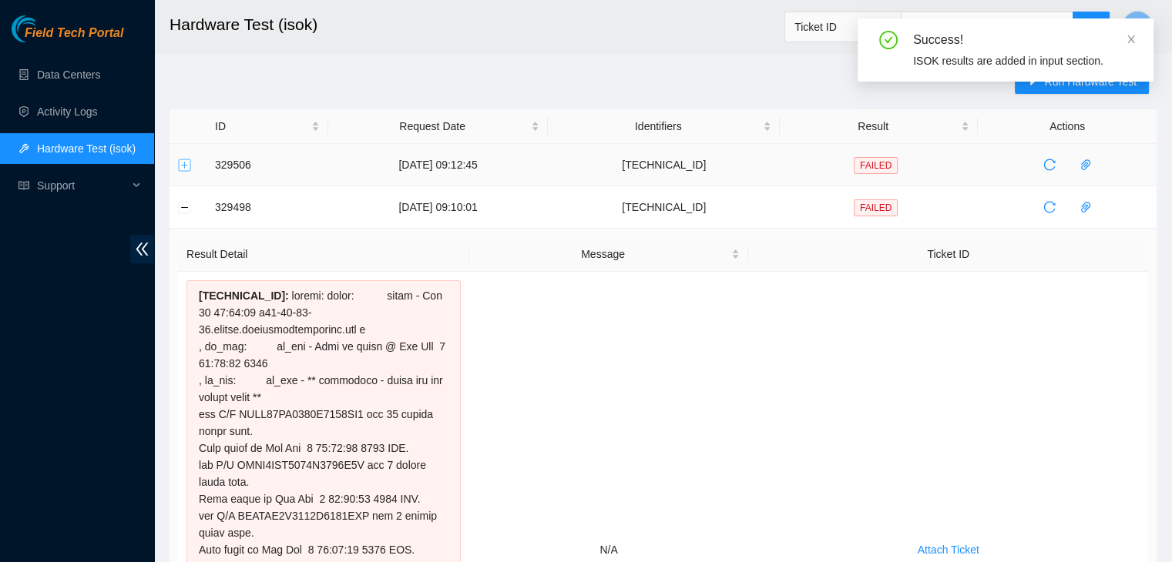
click at [186, 169] on button "Expand row" at bounding box center [185, 165] width 12 height 12
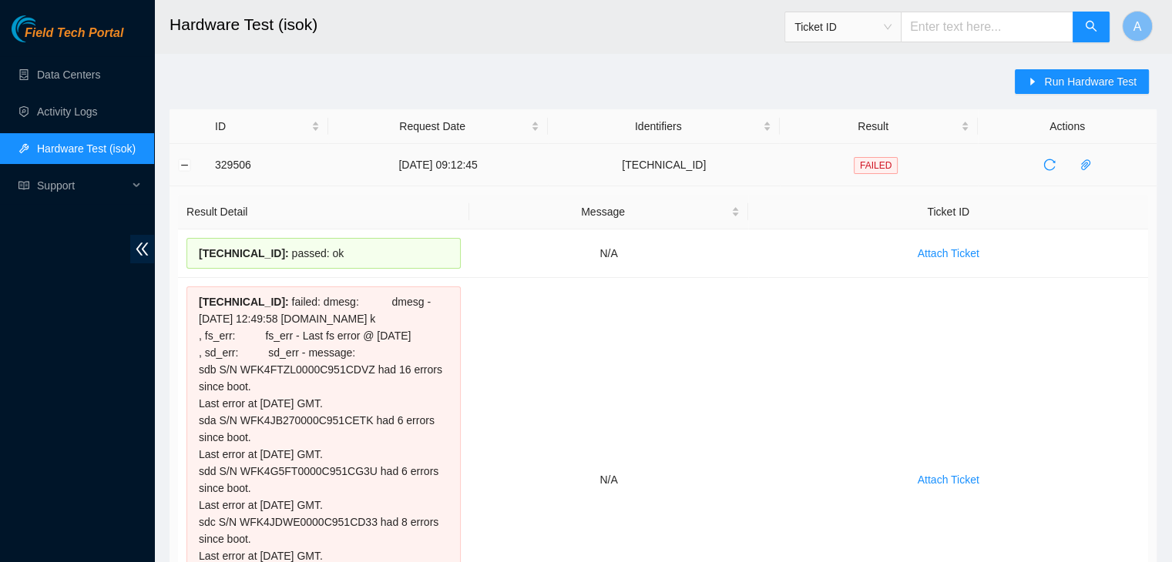
click at [177, 162] on td at bounding box center [187, 165] width 37 height 42
click at [179, 162] on button "Collapse row" at bounding box center [185, 165] width 12 height 12
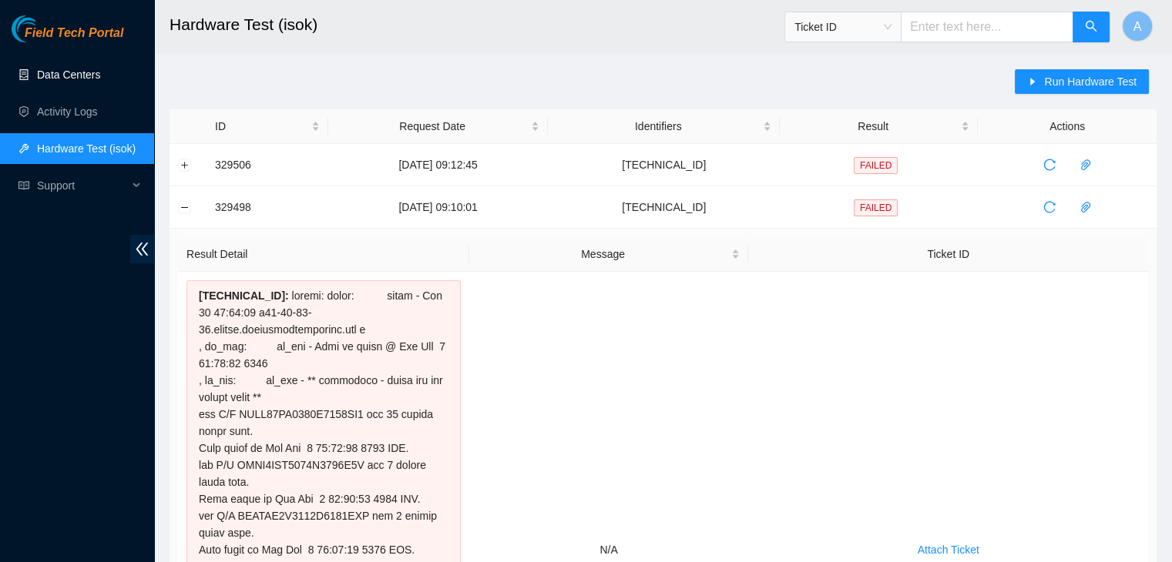
click at [100, 81] on link "Data Centers" at bounding box center [68, 75] width 63 height 12
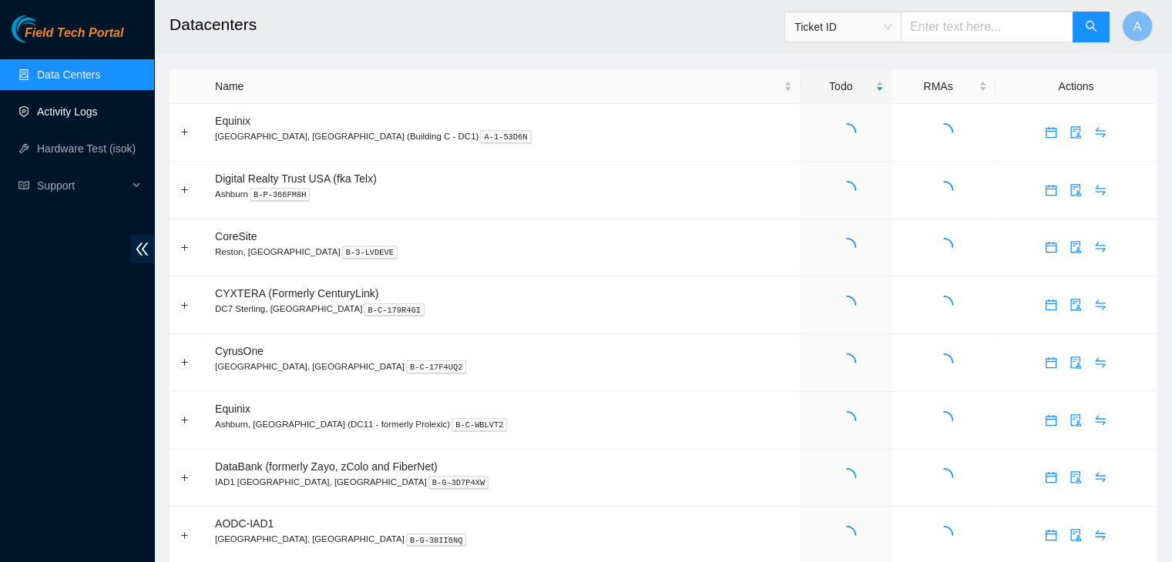
click at [98, 109] on link "Activity Logs" at bounding box center [67, 112] width 61 height 12
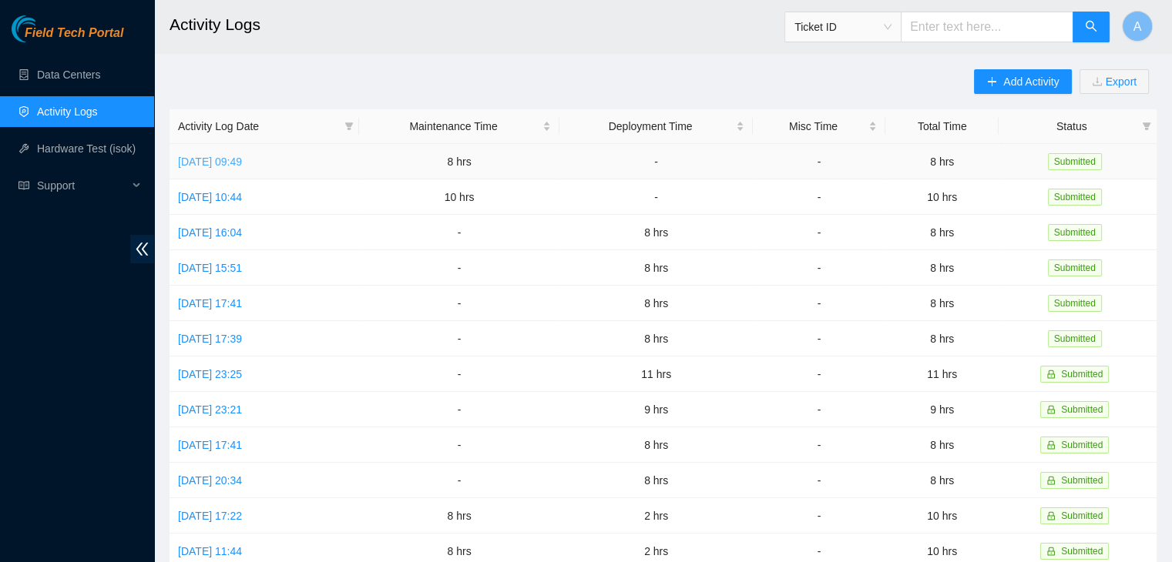
click at [239, 164] on link "Sat, 30 Aug 2025 09:49" at bounding box center [210, 162] width 64 height 12
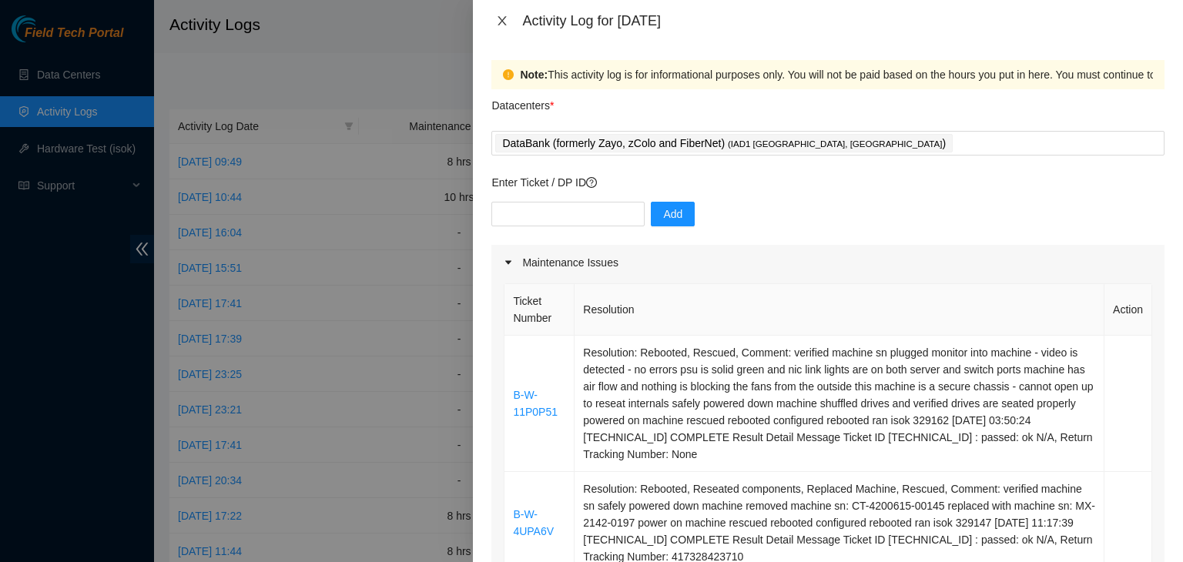
click at [501, 25] on icon "close" at bounding box center [502, 21] width 12 height 12
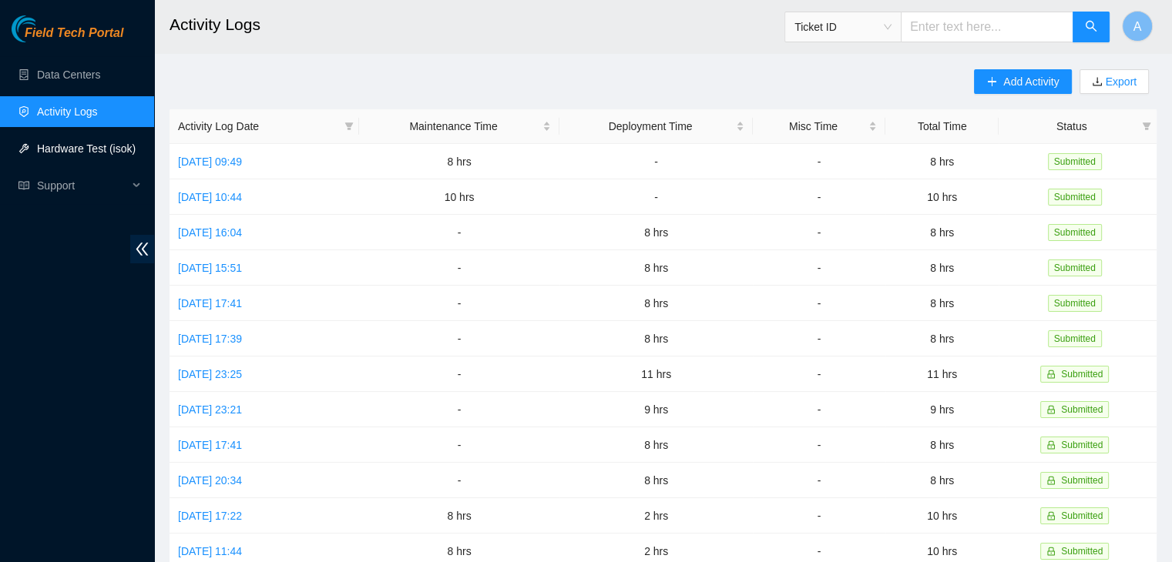
click at [89, 143] on link "Hardware Test (isok)" at bounding box center [86, 149] width 99 height 12
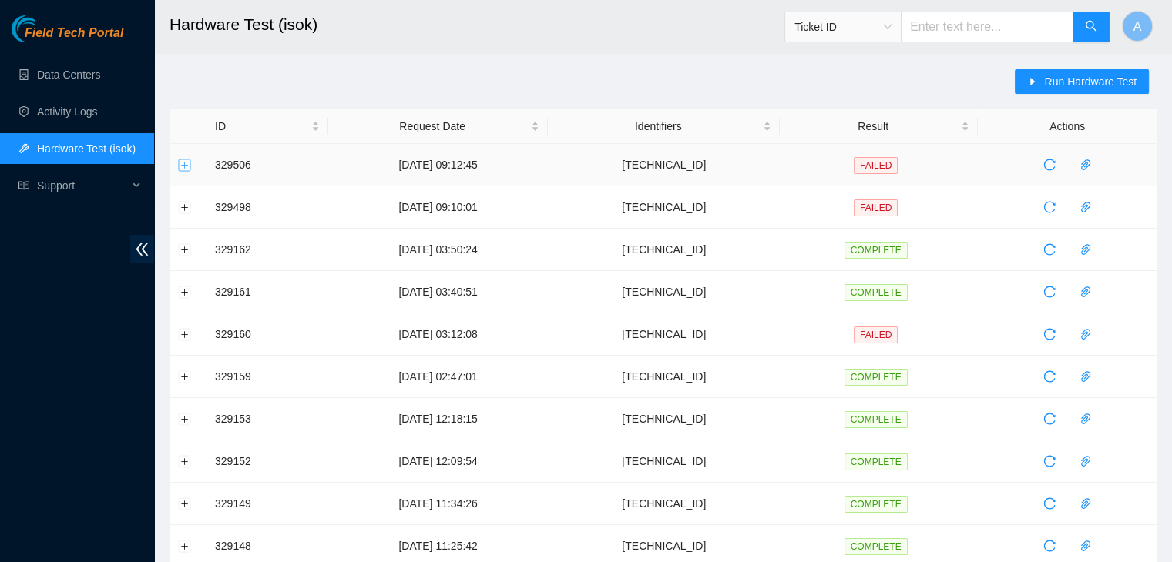
click at [183, 167] on button "Expand row" at bounding box center [185, 165] width 12 height 12
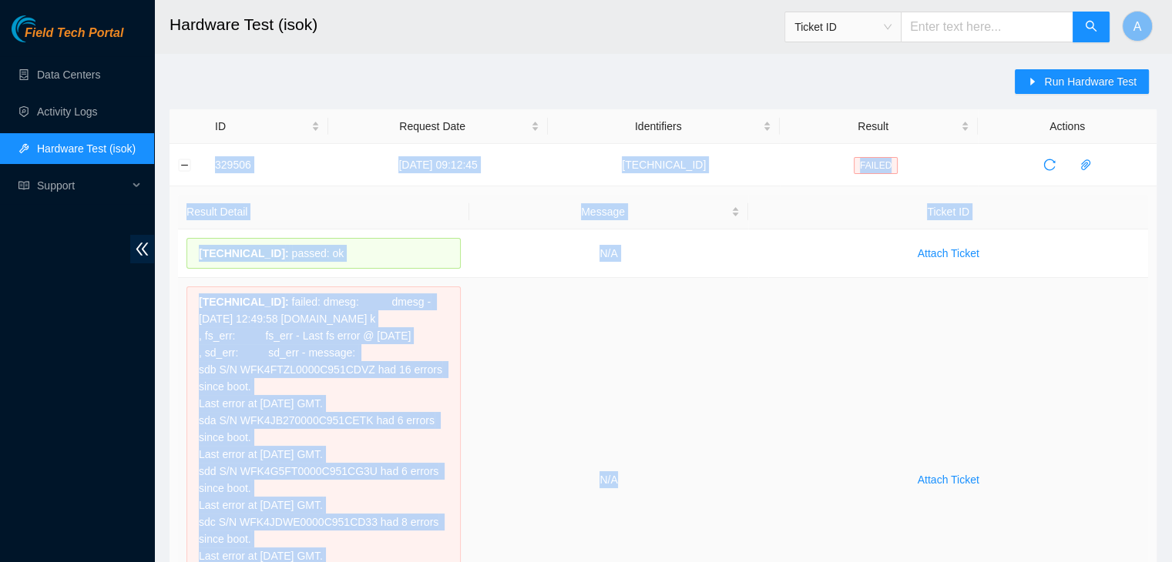
drag, startPoint x: 215, startPoint y: 161, endPoint x: 693, endPoint y: 472, distance: 570.7
copy tbody "329506 01-09-2025 09:12:45 23.36.67.46 FAILED Result Detail Message Ticket ID 2…"
click at [693, 472] on td "N/A" at bounding box center [609, 480] width 280 height 404
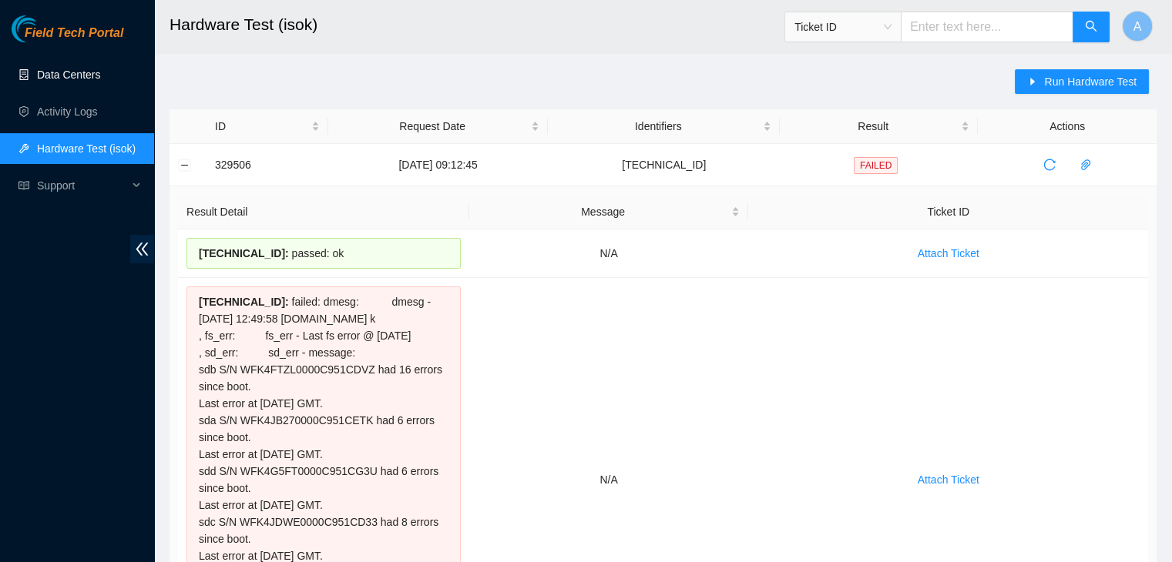
click at [89, 77] on link "Data Centers" at bounding box center [68, 75] width 63 height 12
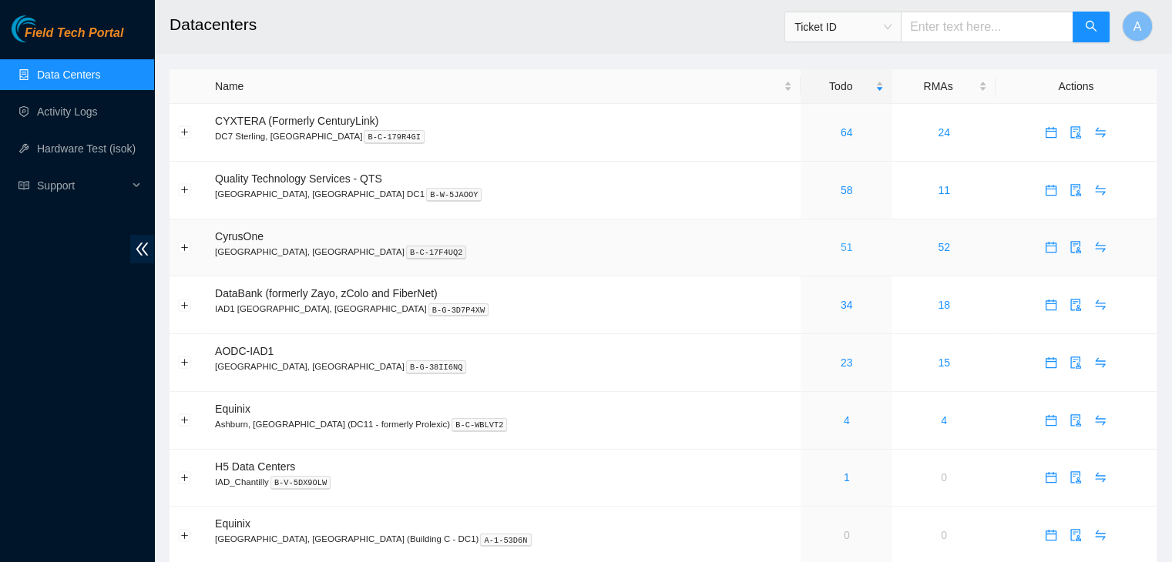
click at [840, 253] on link "51" at bounding box center [846, 247] width 12 height 12
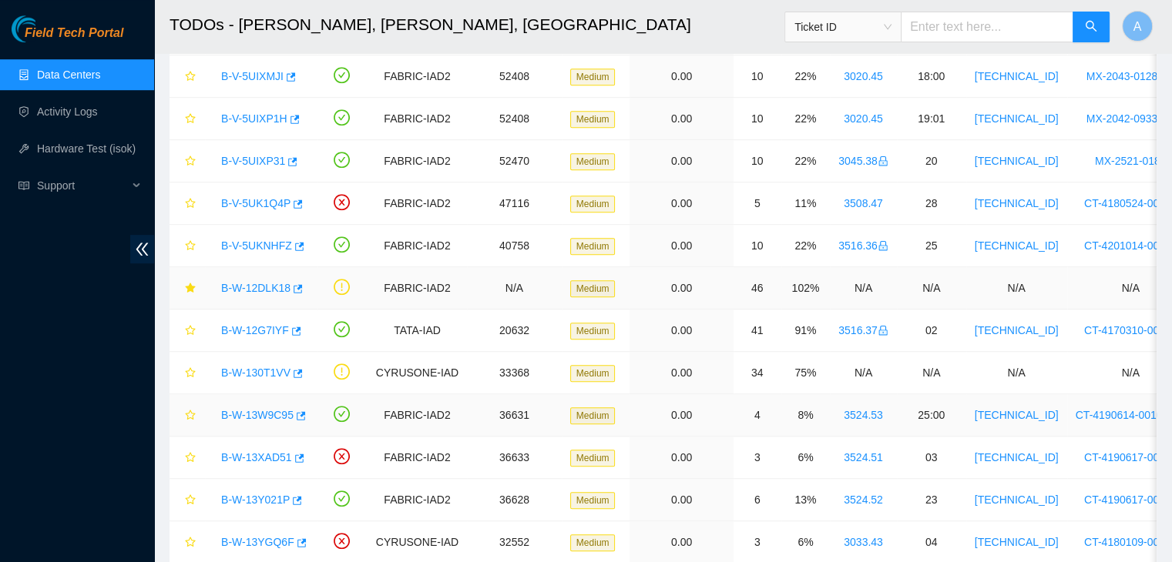
scroll to position [958, 0]
click at [294, 411] on icon "button" at bounding box center [299, 415] width 11 height 11
click at [94, 155] on link "Hardware Test (isok)" at bounding box center [86, 149] width 99 height 12
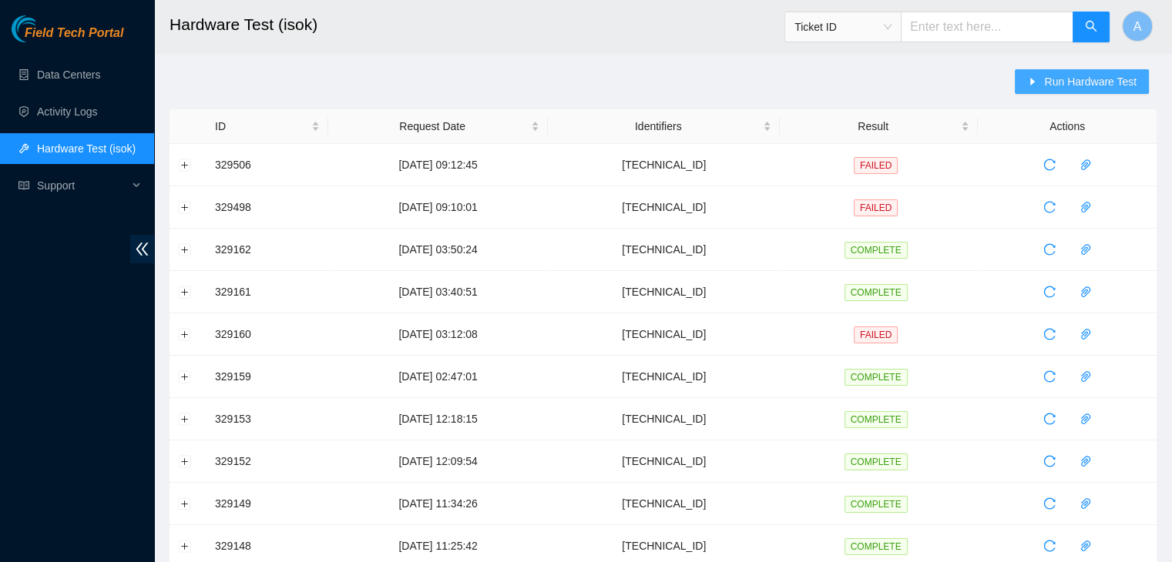
click at [1061, 84] on span "Run Hardware Test" at bounding box center [1090, 81] width 92 height 17
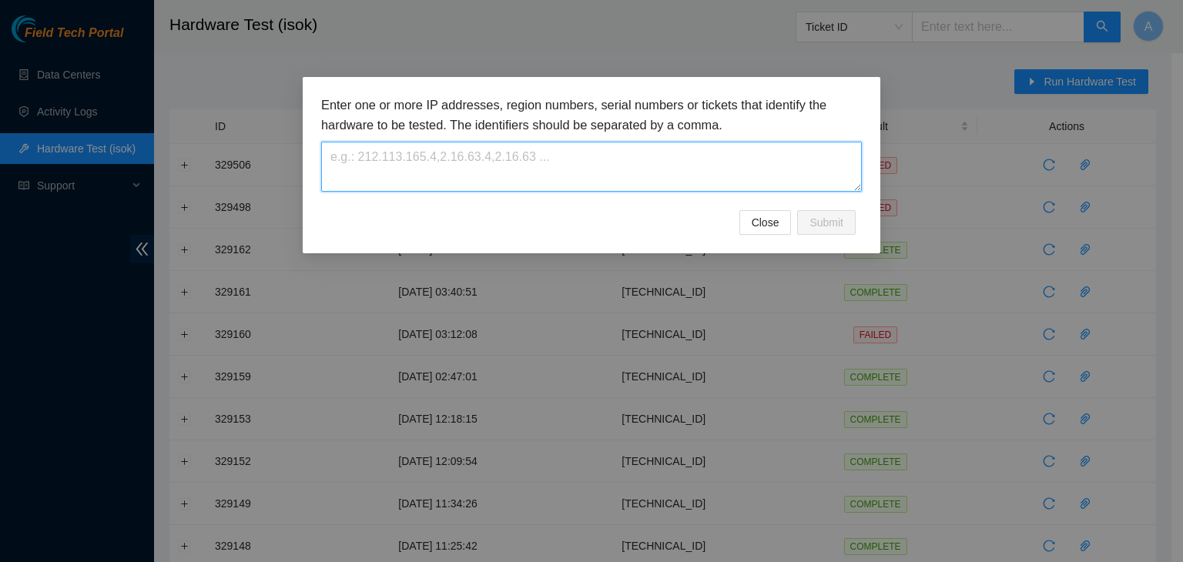
click at [759, 163] on textarea at bounding box center [591, 167] width 541 height 50
paste textarea "23.36.67.5"
type textarea "23.36.67.5"
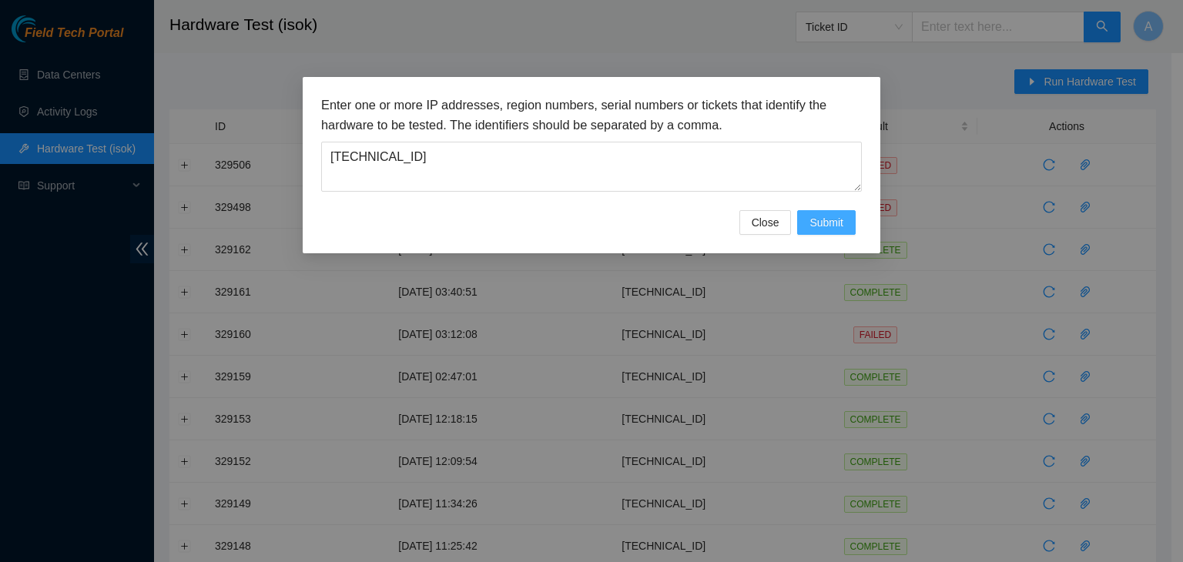
click at [832, 218] on span "Submit" at bounding box center [827, 222] width 34 height 17
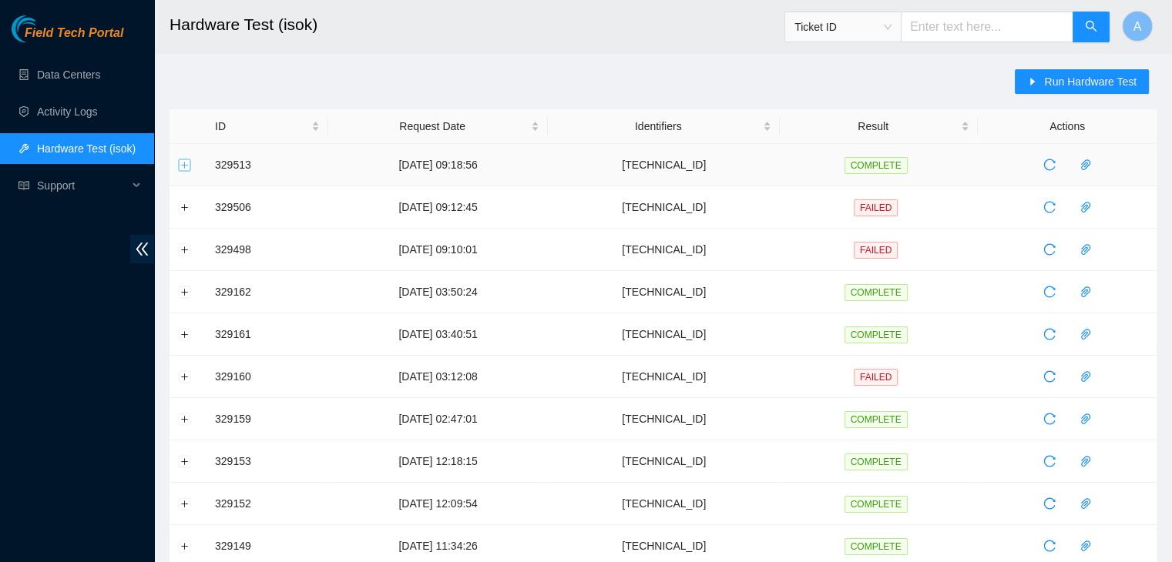
click at [186, 161] on button "Expand row" at bounding box center [185, 165] width 12 height 12
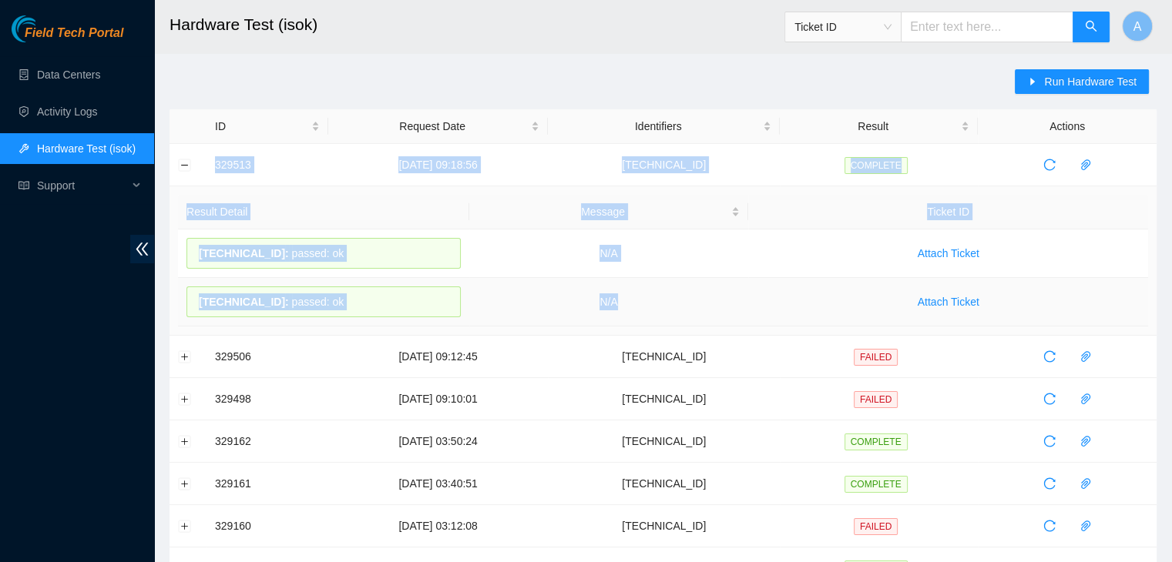
drag, startPoint x: 213, startPoint y: 163, endPoint x: 678, endPoint y: 307, distance: 486.6
copy tbody "329513 01-09-2025 09:18:56 23.36.67.5 COMPLETE Result Detail Message Ticket ID …"
click at [678, 307] on td "N/A" at bounding box center [609, 302] width 280 height 49
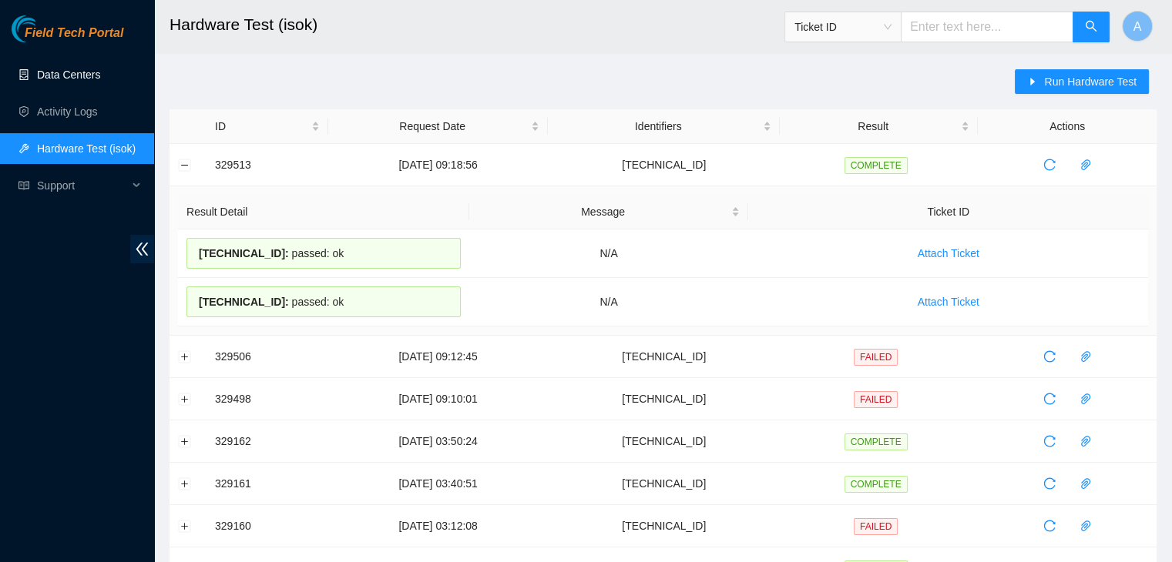
click at [100, 77] on link "Data Centers" at bounding box center [68, 75] width 63 height 12
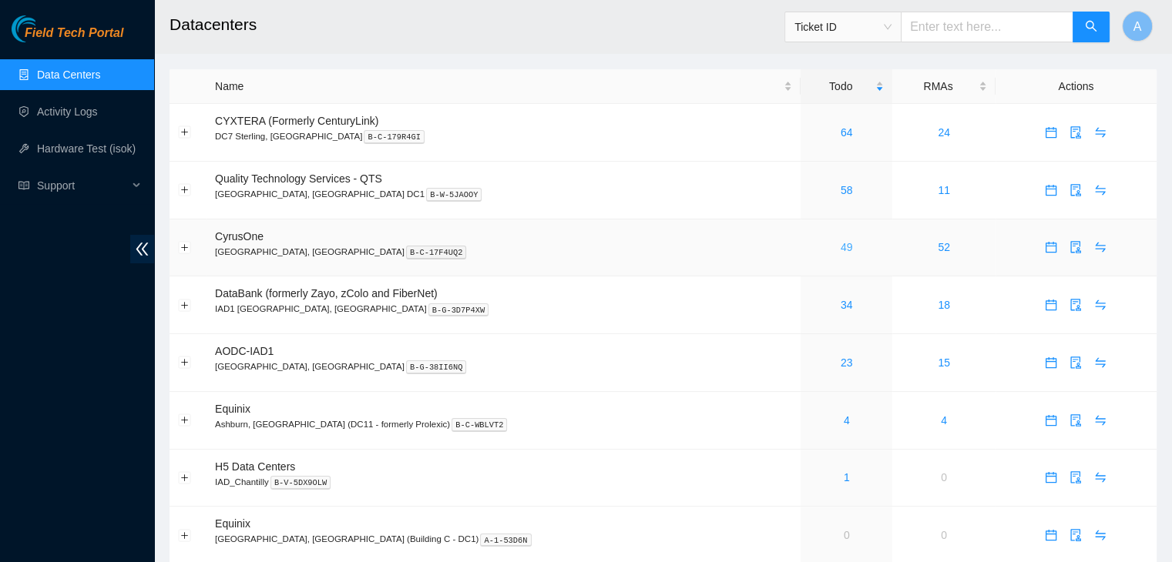
click at [840, 250] on link "49" at bounding box center [846, 247] width 12 height 12
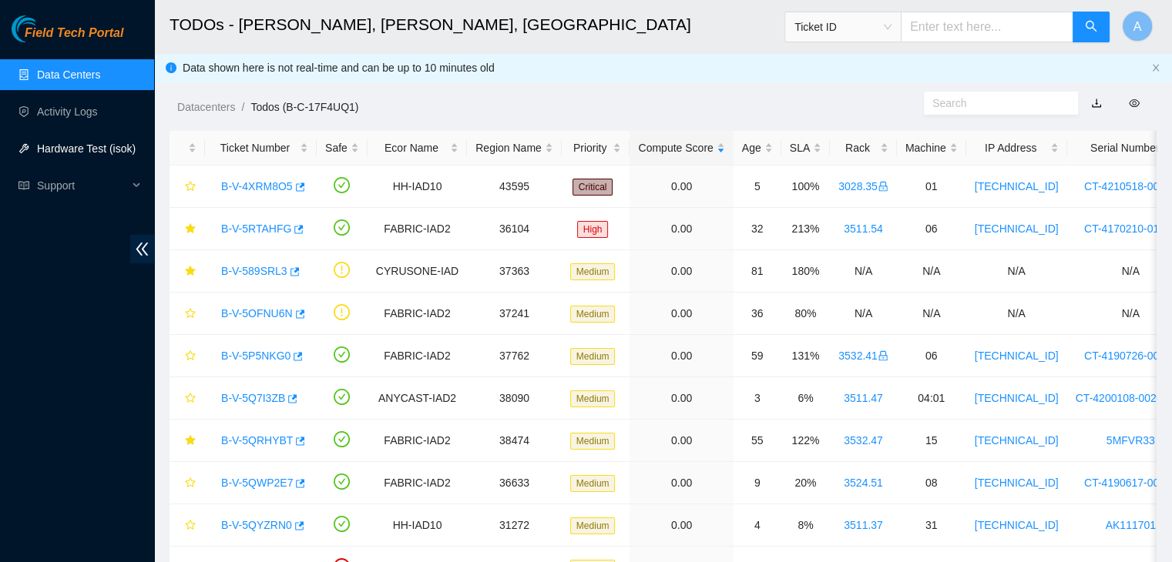
click at [136, 144] on link "Hardware Test (isok)" at bounding box center [86, 149] width 99 height 12
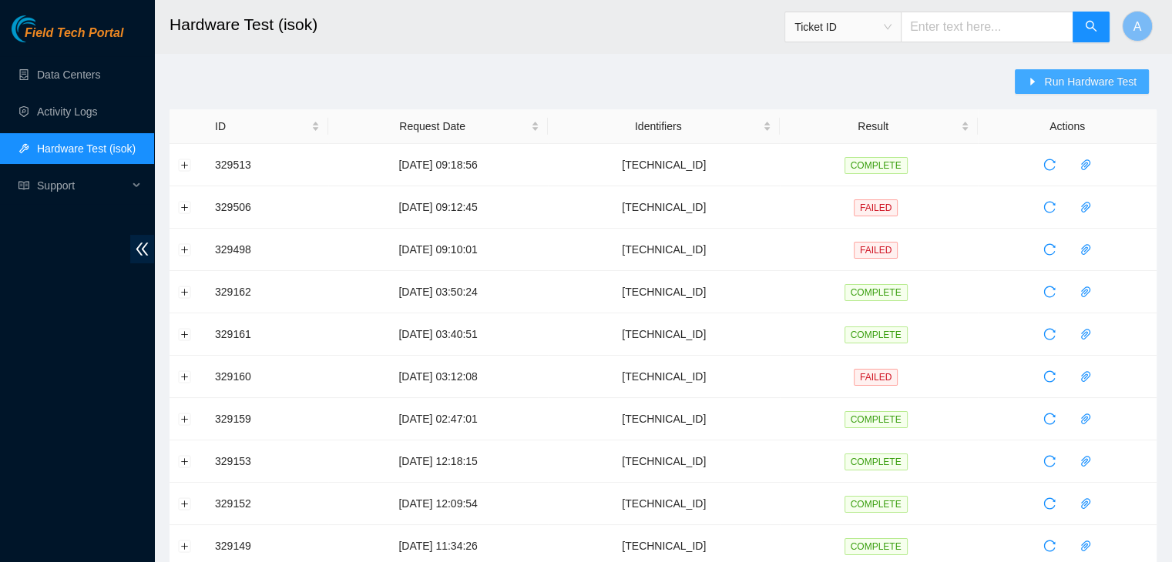
click at [1064, 76] on span "Run Hardware Test" at bounding box center [1090, 81] width 92 height 17
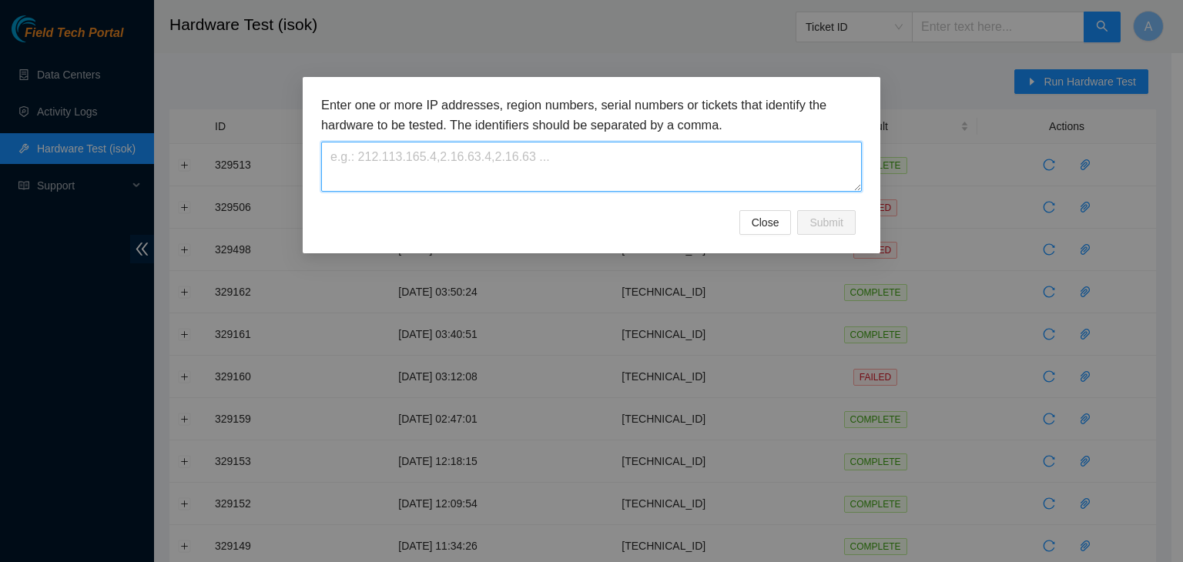
click at [522, 175] on textarea at bounding box center [591, 167] width 541 height 50
paste textarea "23.36.66.165"
type textarea "23.36.66.165"
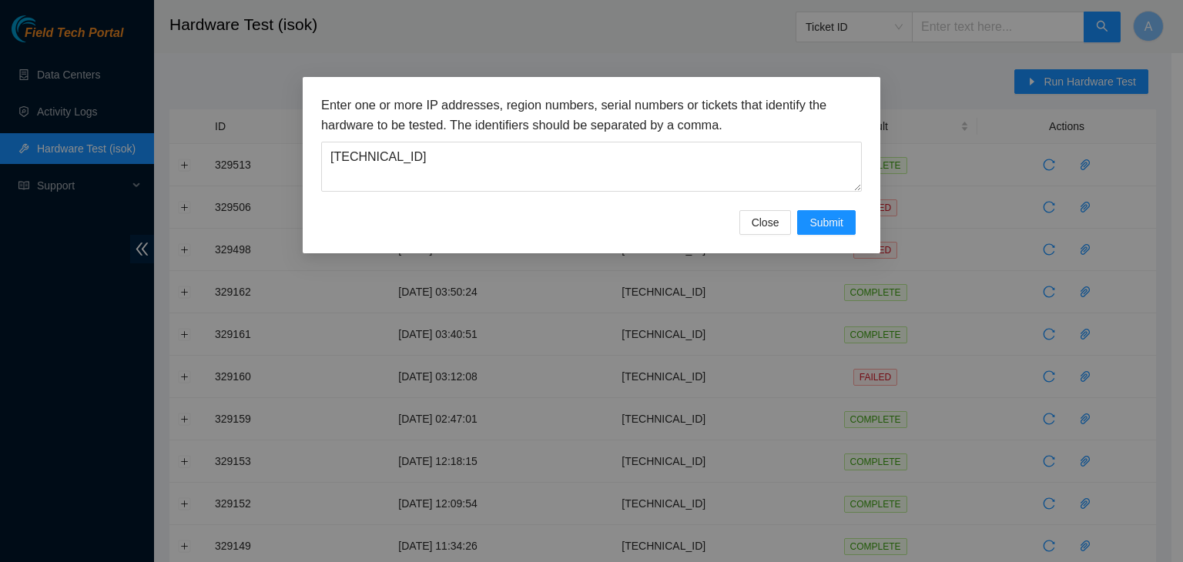
click at [827, 207] on div "Enter one or more IP addresses, region numbers, serial numbers or tickets that …" at bounding box center [591, 153] width 541 height 115
click at [828, 214] on span "Submit" at bounding box center [827, 222] width 34 height 17
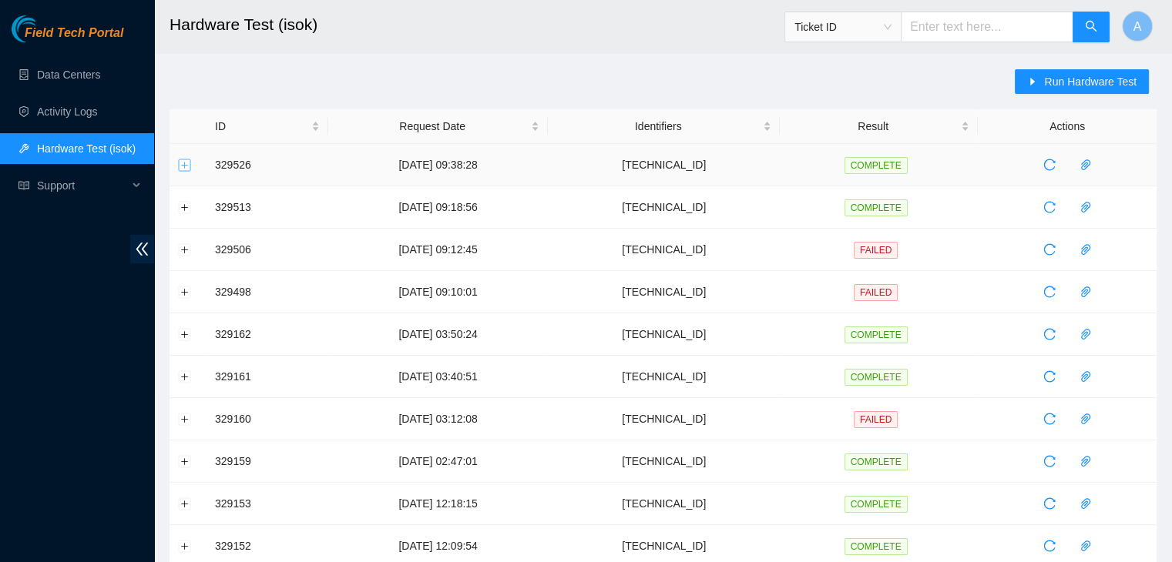
click at [185, 167] on button "Expand row" at bounding box center [185, 165] width 12 height 12
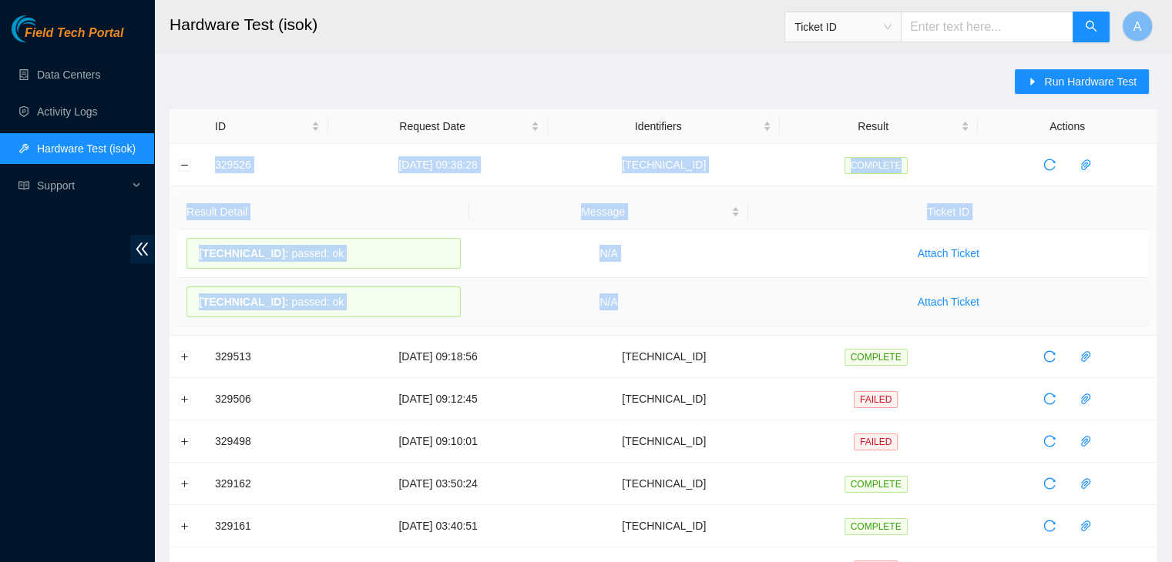
drag, startPoint x: 208, startPoint y: 164, endPoint x: 711, endPoint y: 302, distance: 521.6
copy tbody "329526 01-09-2025 09:38:28 23.36.66.165 COMPLETE Result Detail Message Ticket I…"
click at [711, 302] on td "N/A" at bounding box center [609, 302] width 280 height 49
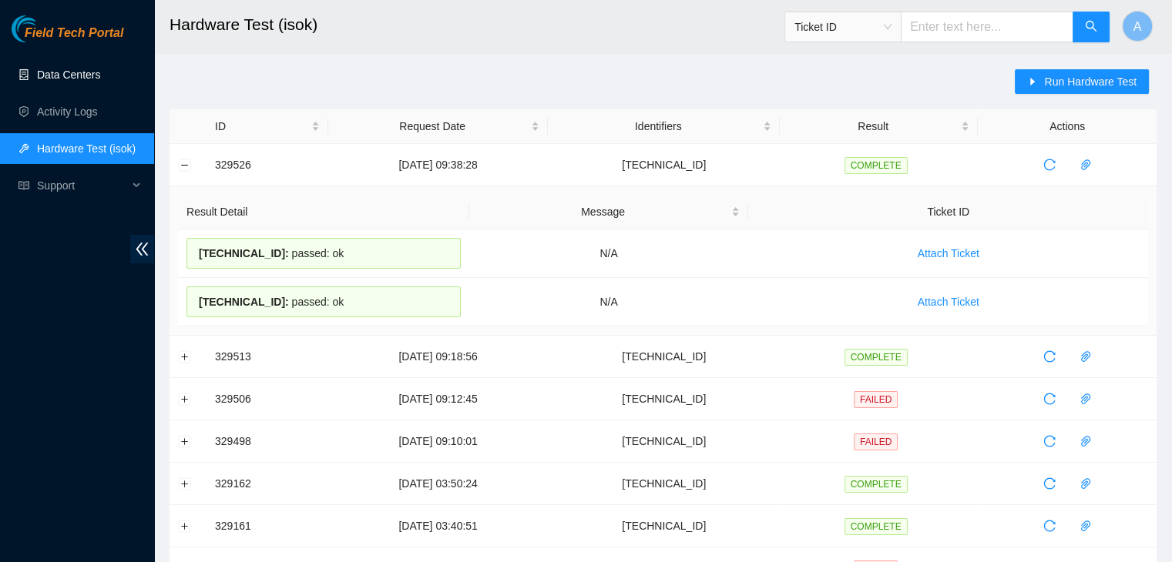
click at [100, 73] on link "Data Centers" at bounding box center [68, 75] width 63 height 12
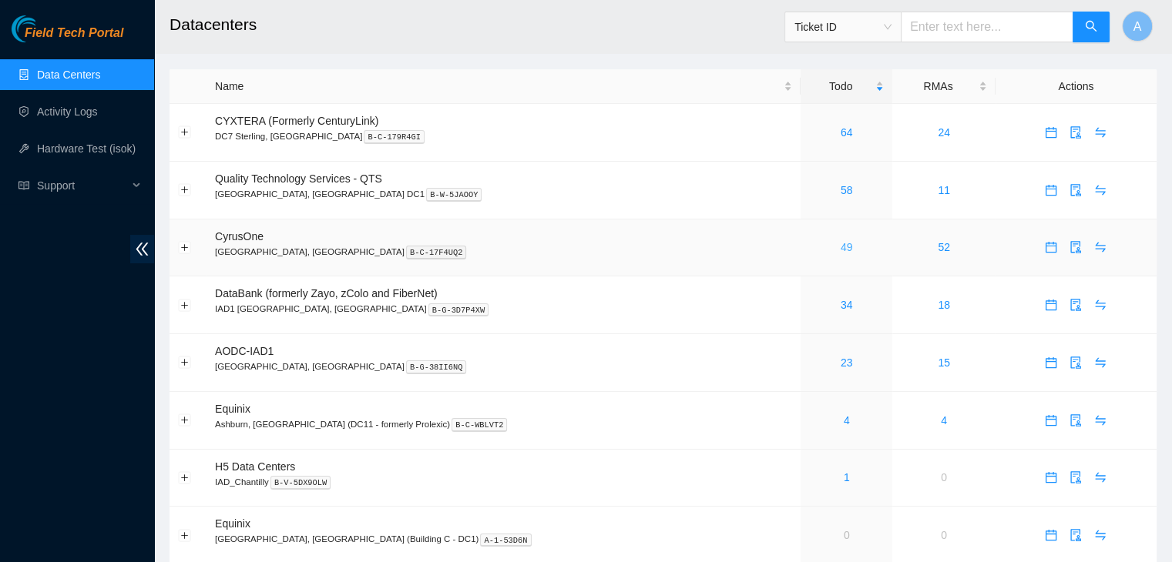
click at [840, 243] on link "49" at bounding box center [846, 247] width 12 height 12
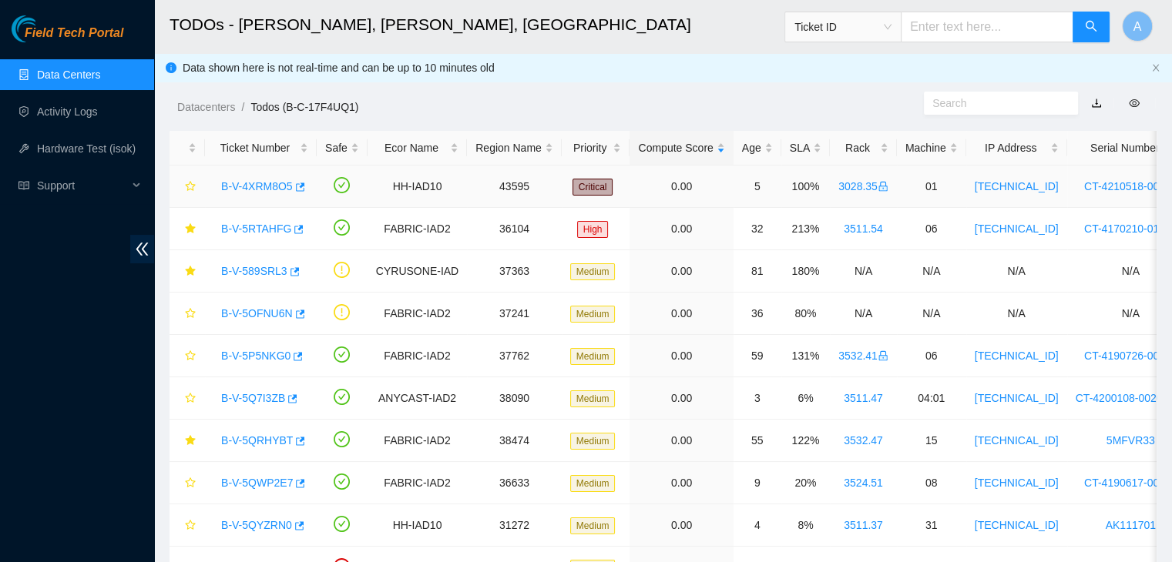
click at [250, 186] on link "B-V-4XRM8O5" at bounding box center [257, 186] width 72 height 12
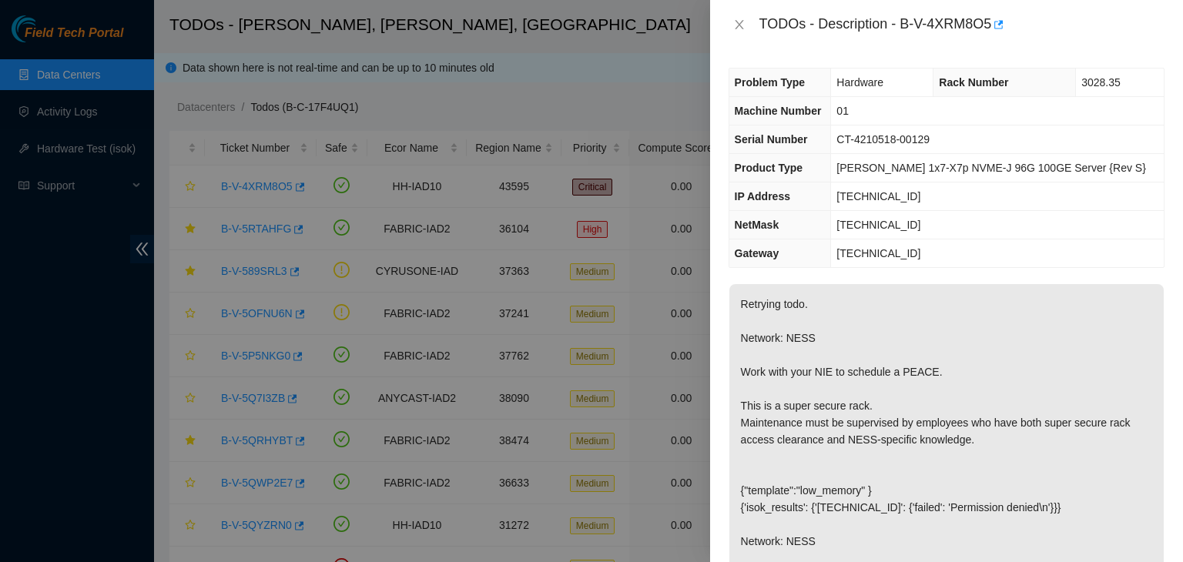
click at [807, 343] on p "Retrying todo. Network: NESS Work with your NIE to schedule a PEACE. This is a …" at bounding box center [947, 516] width 434 height 464
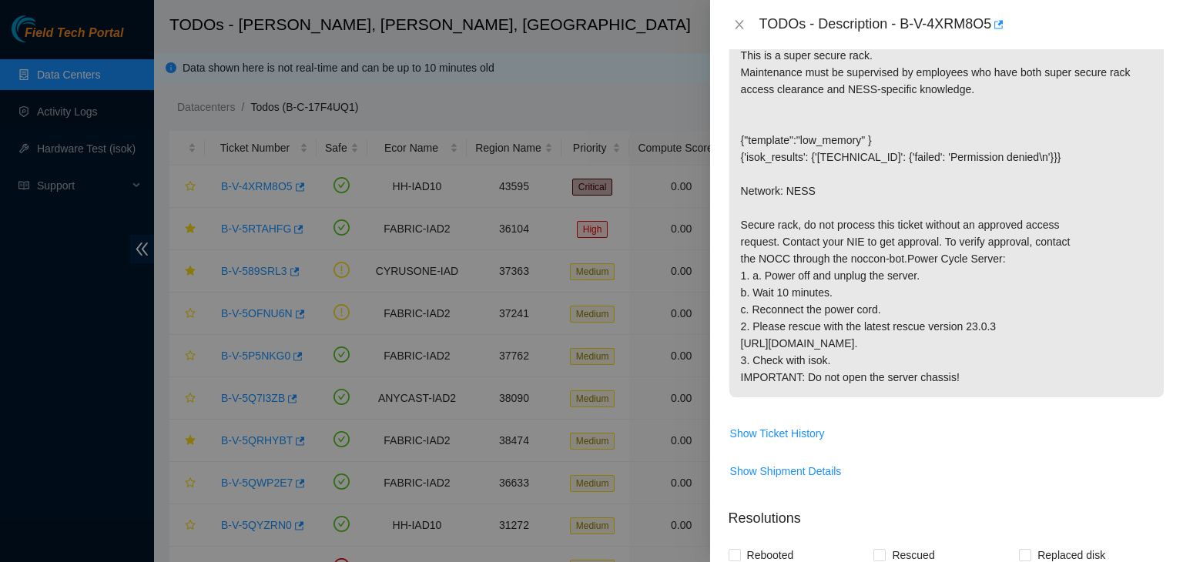
scroll to position [335, 0]
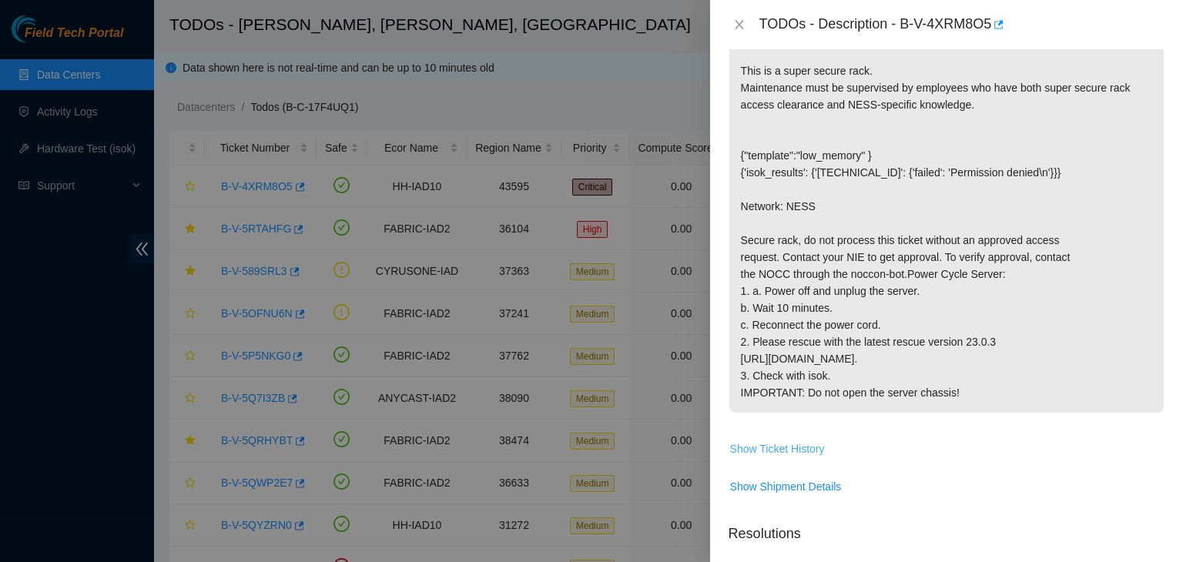
click at [781, 448] on span "Show Ticket History" at bounding box center [777, 449] width 95 height 17
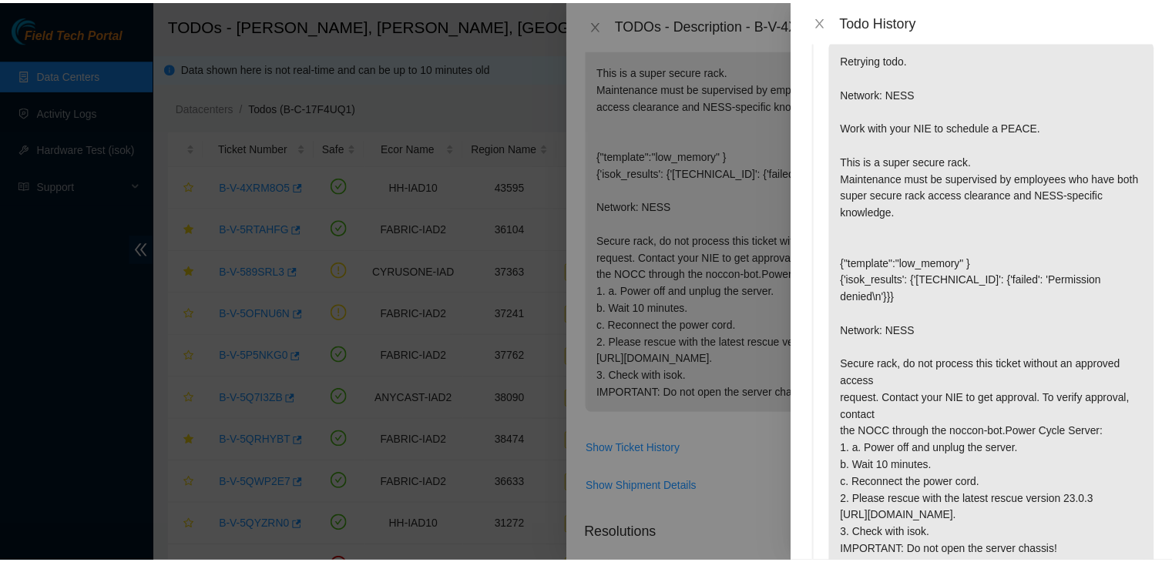
scroll to position [0, 0]
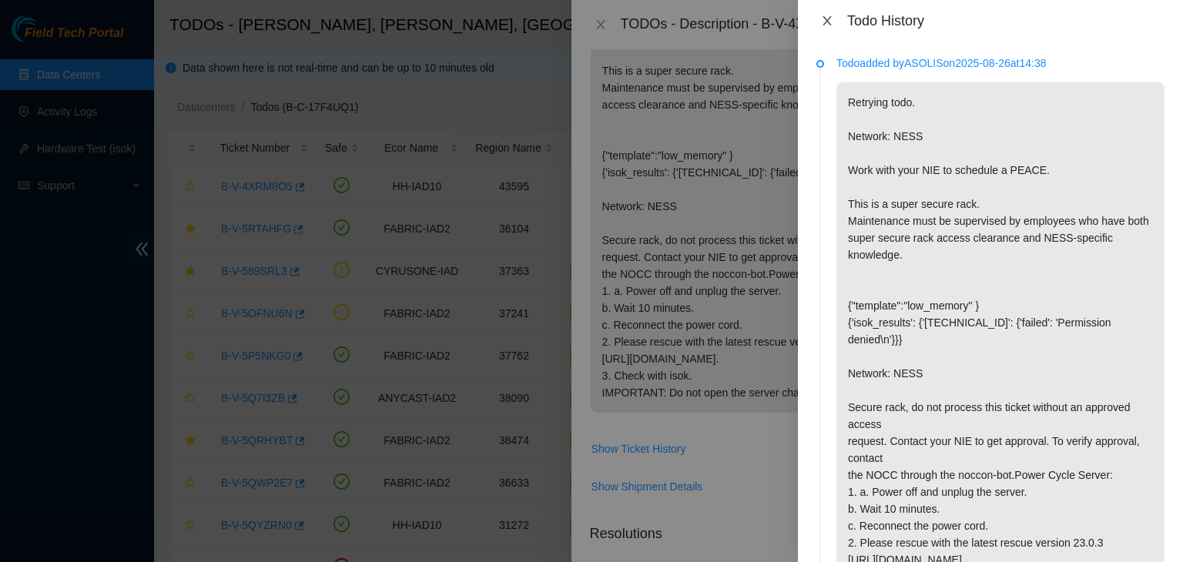
click at [834, 26] on button "Close" at bounding box center [828, 21] width 22 height 15
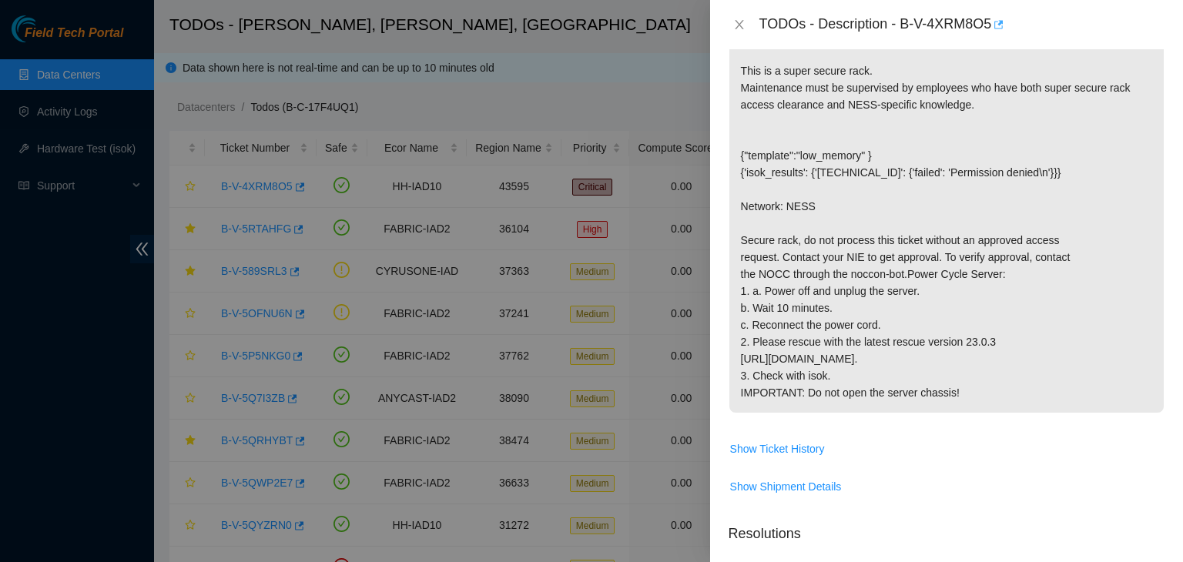
click at [1003, 20] on icon "button" at bounding box center [997, 24] width 11 height 11
click at [736, 16] on div "TODOs - Description - B-V-4XRM8O5" at bounding box center [947, 24] width 436 height 25
click at [736, 27] on icon "close" at bounding box center [739, 24] width 8 height 9
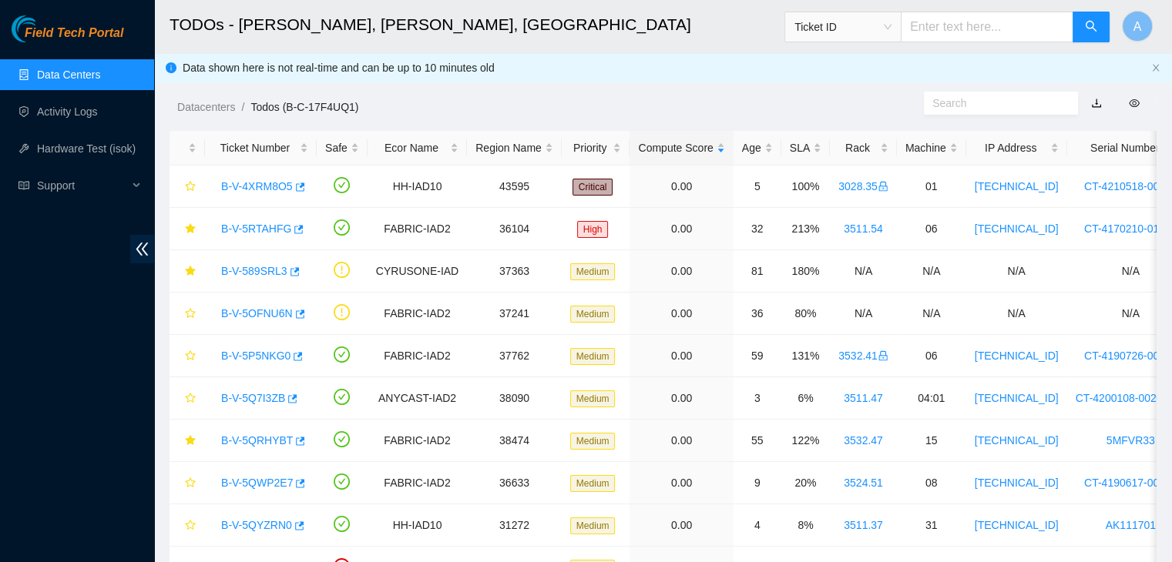
scroll to position [386, 0]
click at [74, 149] on link "Hardware Test (isok)" at bounding box center [86, 149] width 99 height 12
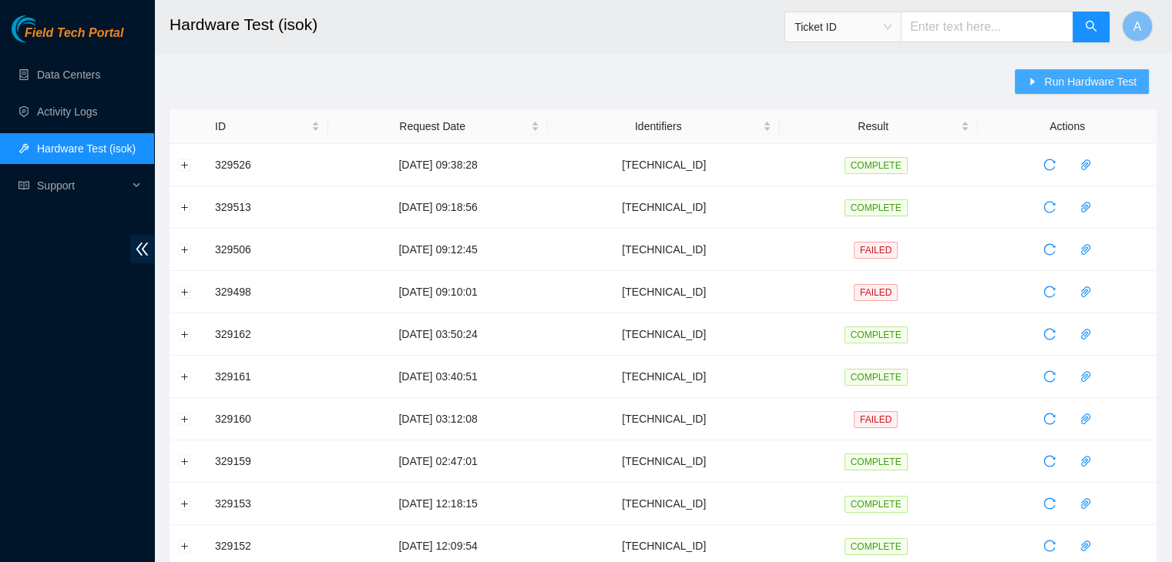
click at [1031, 75] on button "Run Hardware Test" at bounding box center [1082, 81] width 134 height 25
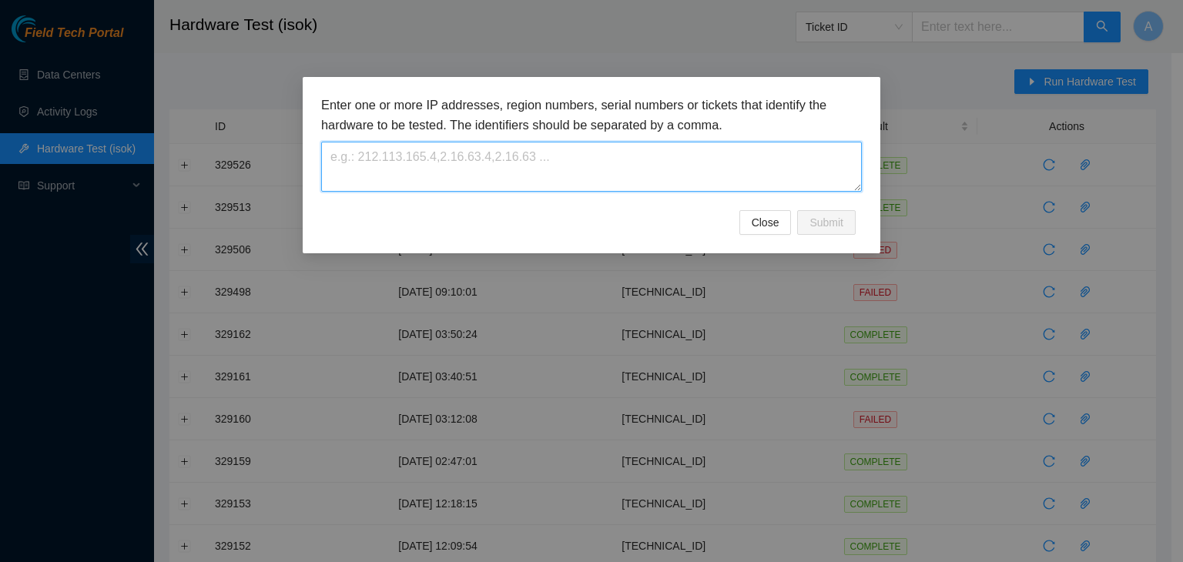
click at [677, 175] on textarea at bounding box center [591, 167] width 541 height 50
paste textarea "[TECHNICAL_ID]"
type textarea "[TECHNICAL_ID]"
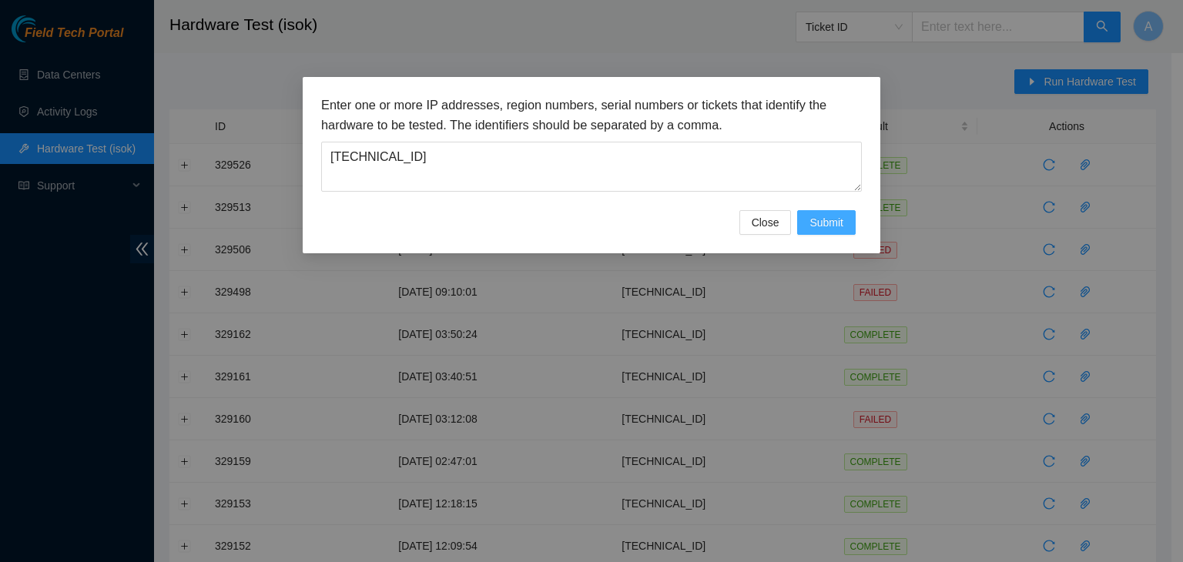
click at [823, 226] on span "Submit" at bounding box center [827, 222] width 34 height 17
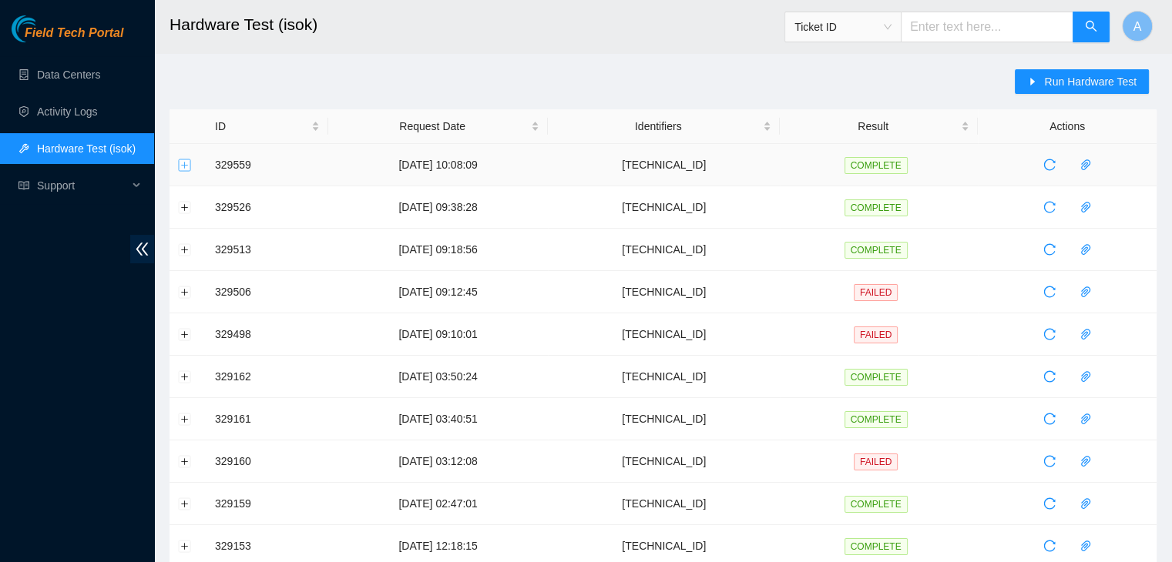
click at [182, 164] on button "Expand row" at bounding box center [185, 165] width 12 height 12
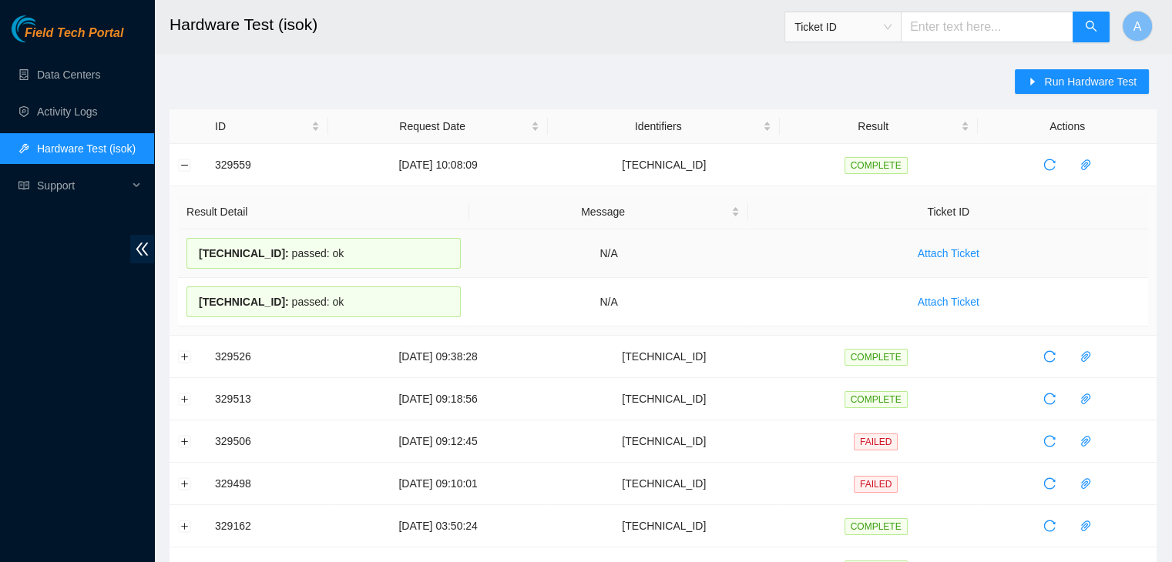
drag, startPoint x: 219, startPoint y: 164, endPoint x: 427, endPoint y: 237, distance: 220.5
click at [427, 238] on div "23.61.10.150 : passed: ok" at bounding box center [323, 253] width 274 height 31
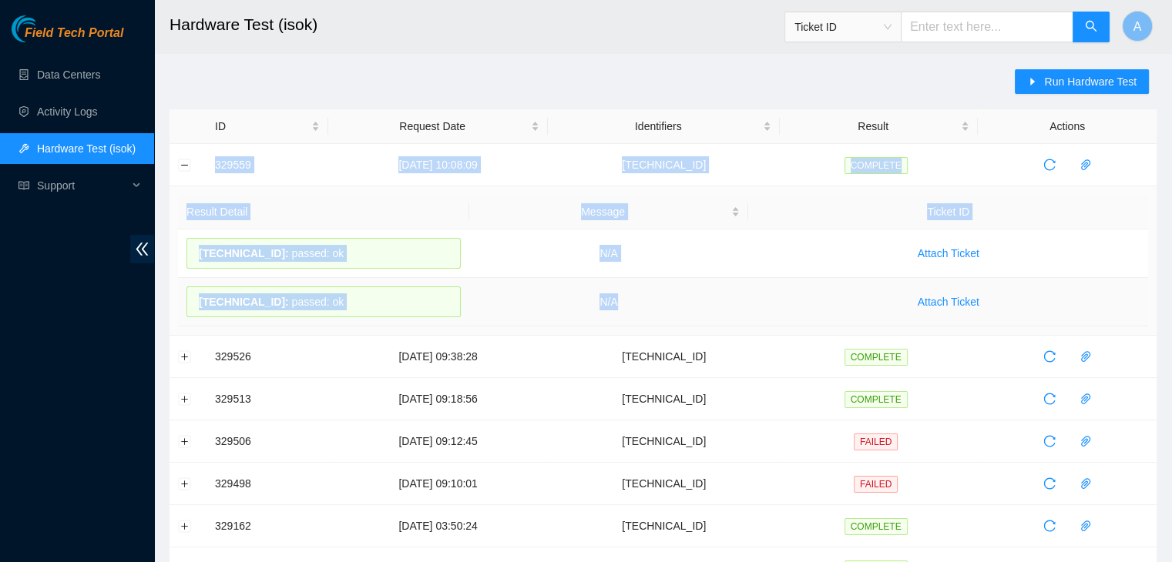
drag, startPoint x: 210, startPoint y: 161, endPoint x: 636, endPoint y: 307, distance: 450.4
copy tbody "329559 01-09-2025 10:08:09 23.61.10.150 COMPLETE Result Detail Message Ticket I…"
click at [636, 307] on td "N/A" at bounding box center [609, 302] width 280 height 49
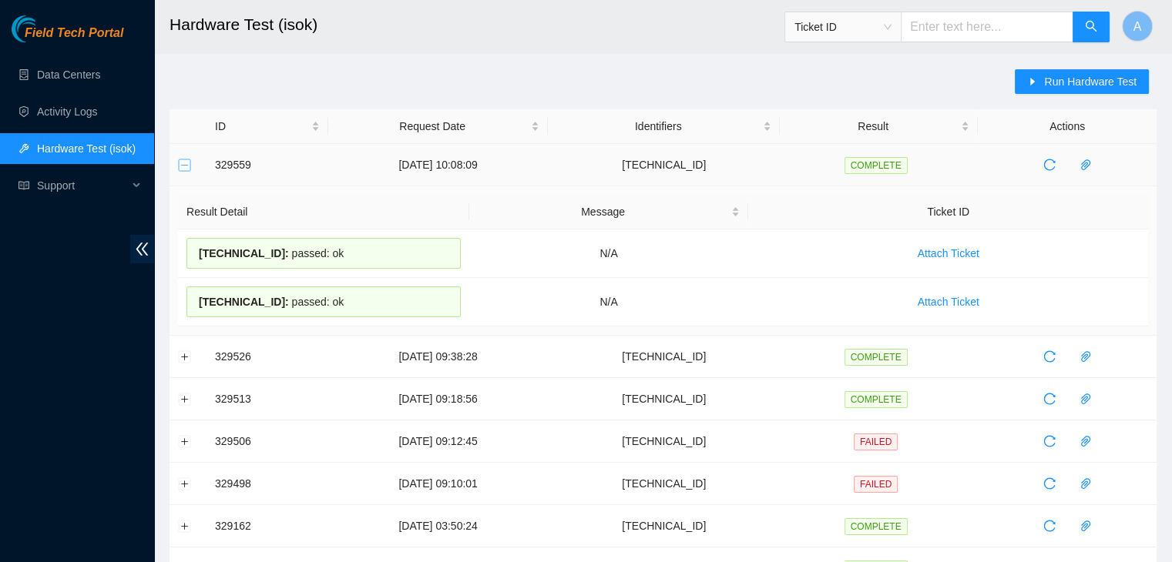
click at [188, 166] on button "Collapse row" at bounding box center [185, 165] width 12 height 12
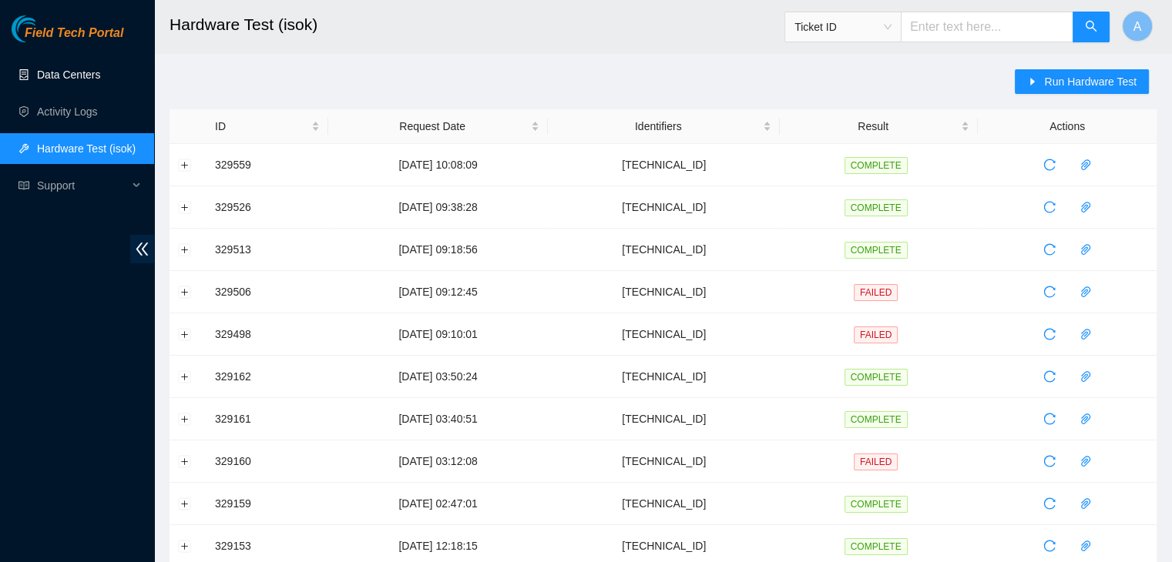
click at [100, 81] on link "Data Centers" at bounding box center [68, 75] width 63 height 12
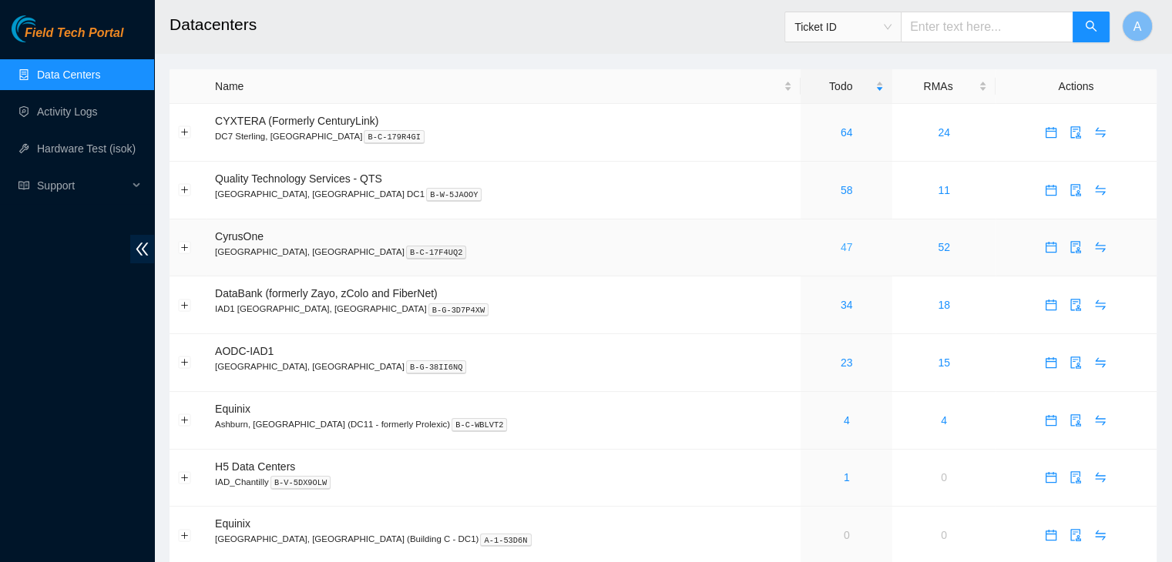
click at [840, 250] on link "47" at bounding box center [846, 247] width 12 height 12
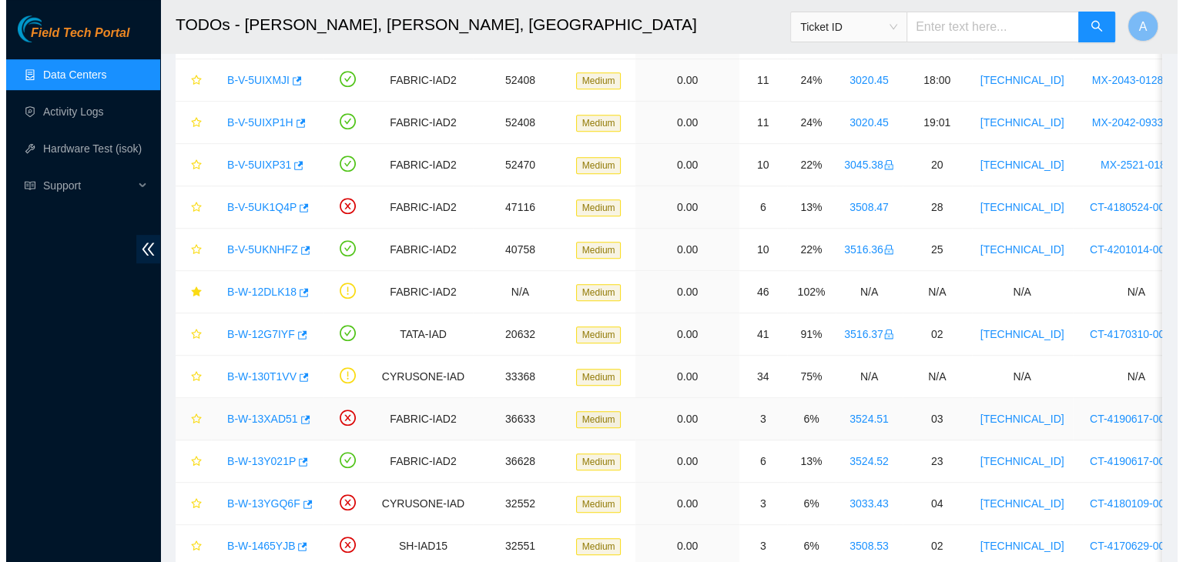
scroll to position [911, 0]
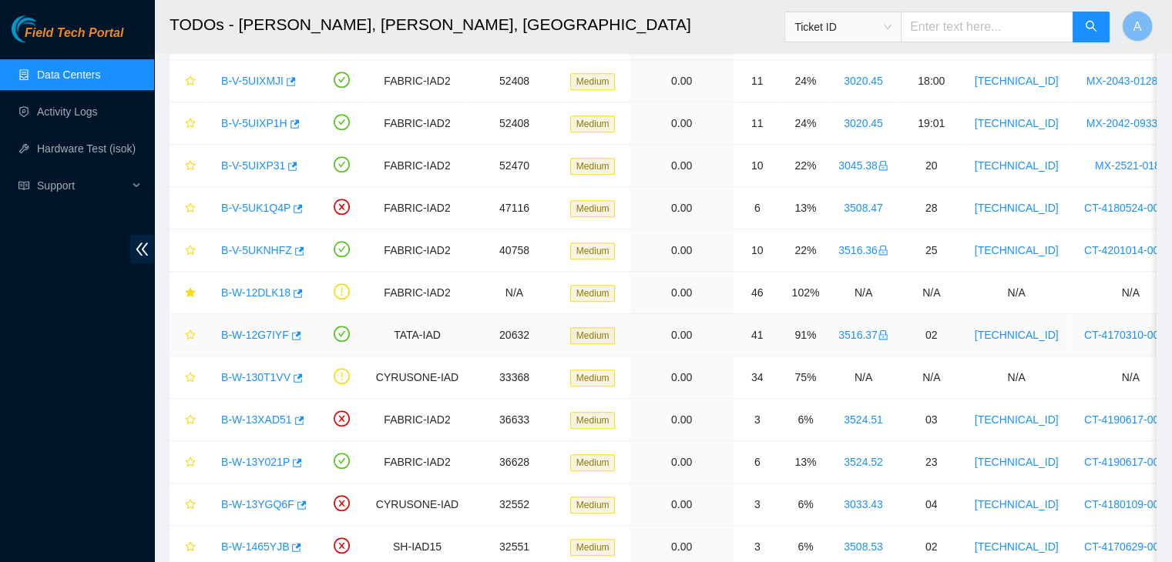
click at [266, 330] on link "B-W-12G7IYF" at bounding box center [255, 335] width 68 height 12
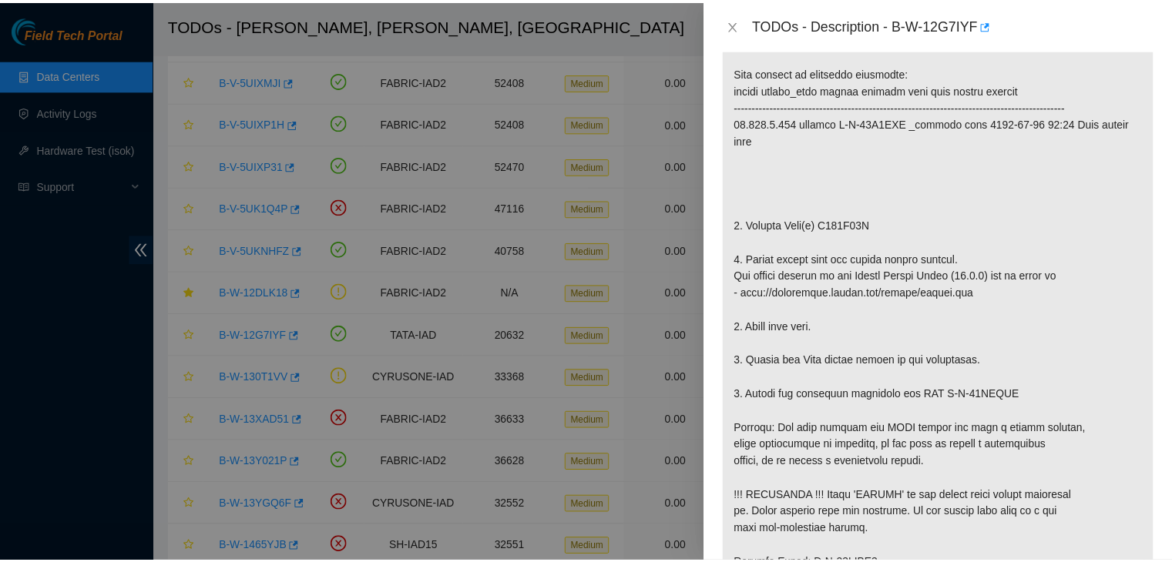
scroll to position [293, 0]
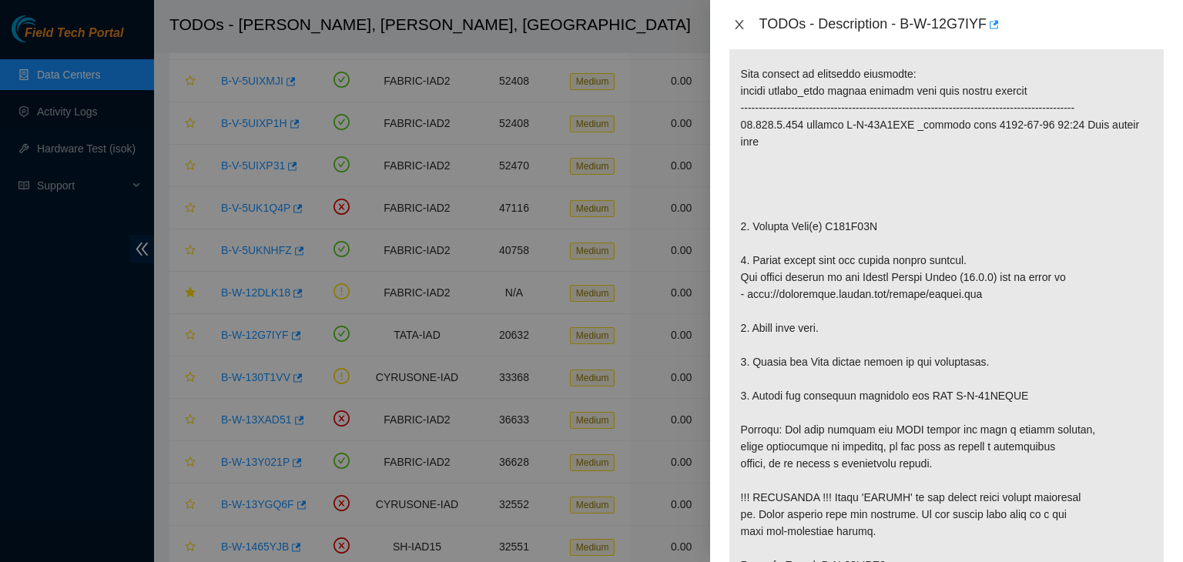
click at [745, 22] on icon "close" at bounding box center [739, 24] width 12 height 12
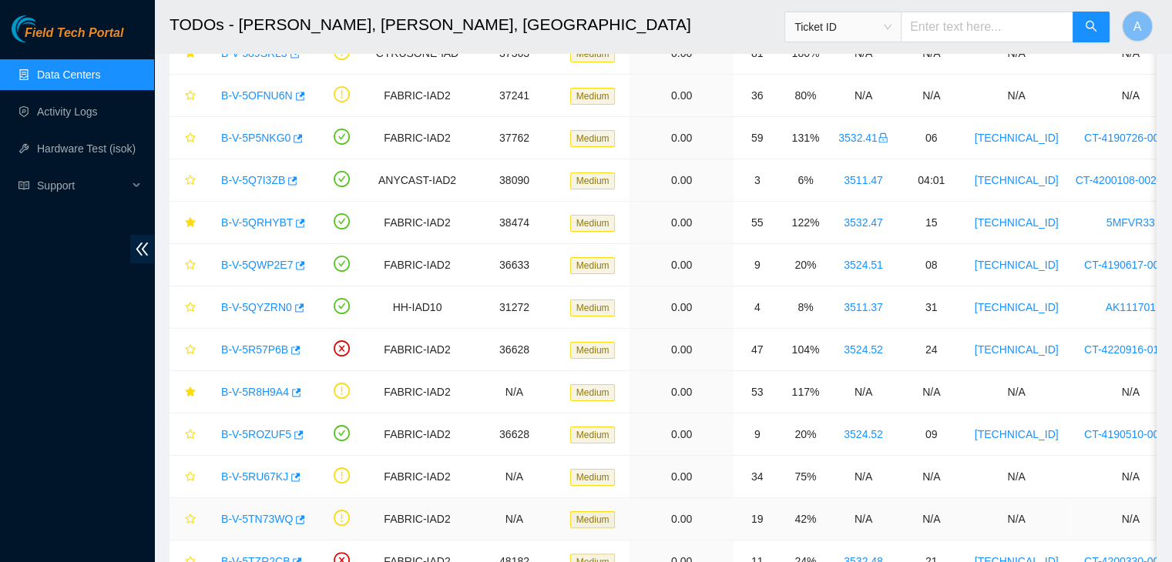
scroll to position [0, 0]
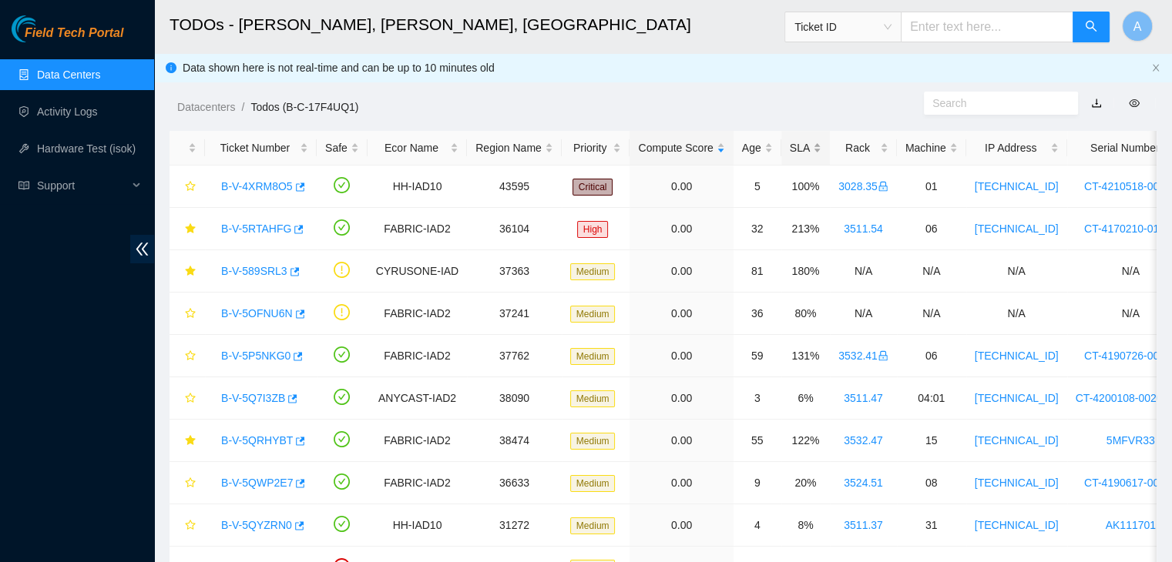
click at [796, 148] on div "SLA" at bounding box center [806, 147] width 32 height 17
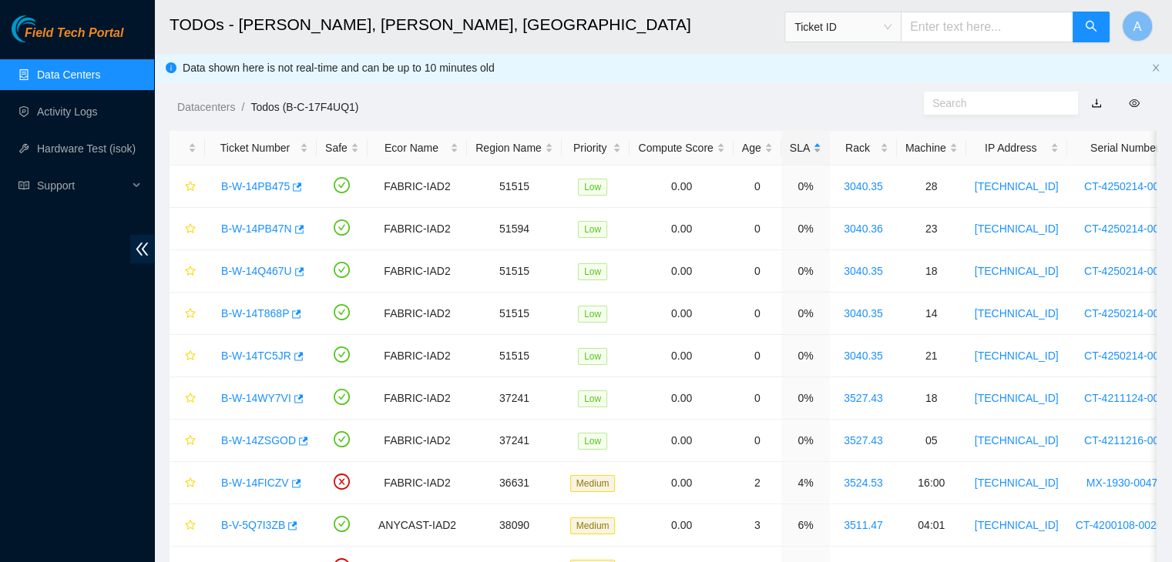
click at [796, 148] on div "SLA" at bounding box center [806, 147] width 32 height 17
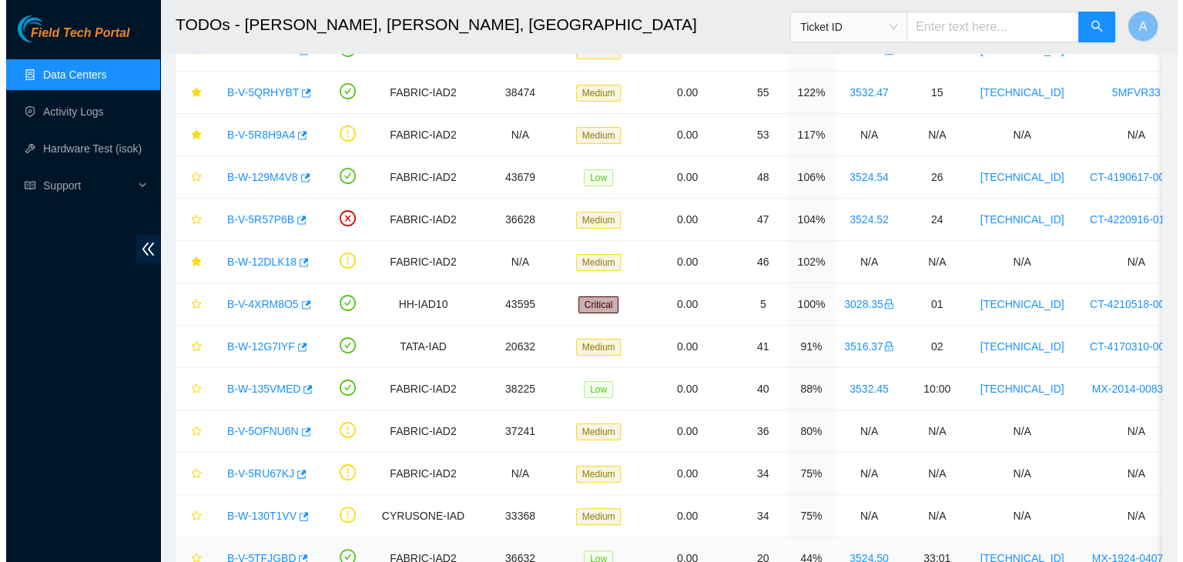
scroll to position [258, 0]
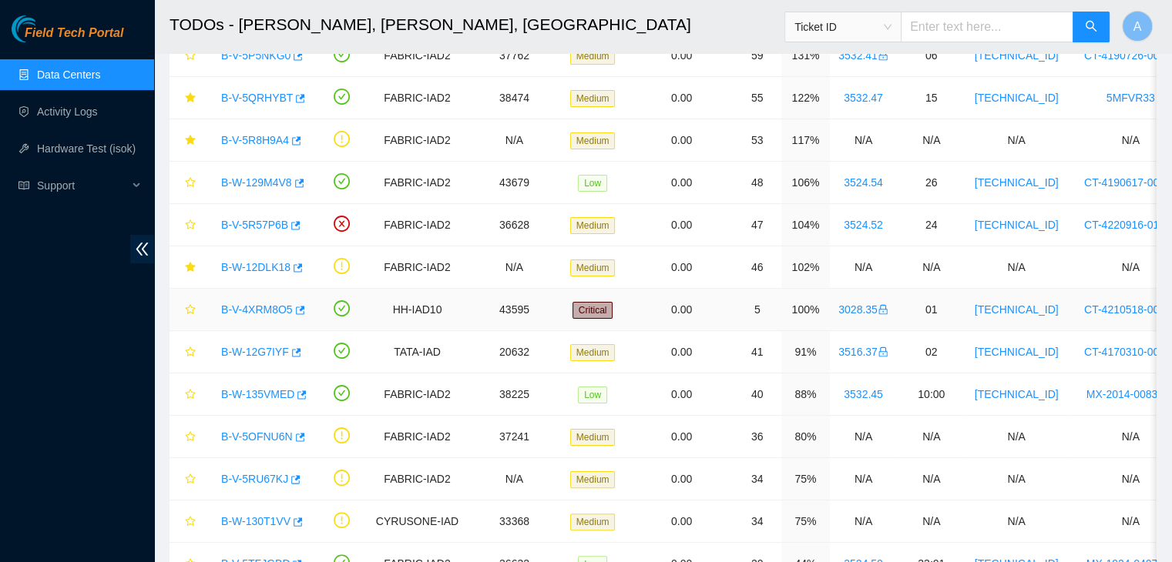
click at [263, 310] on link "B-V-4XRM8O5" at bounding box center [257, 310] width 72 height 12
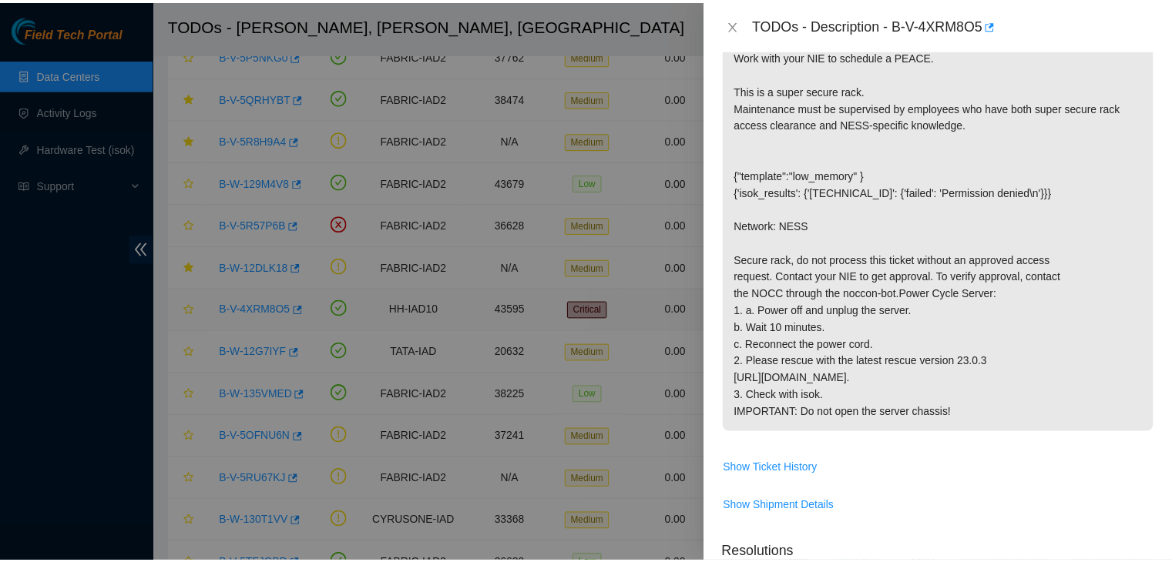
scroll to position [265, 0]
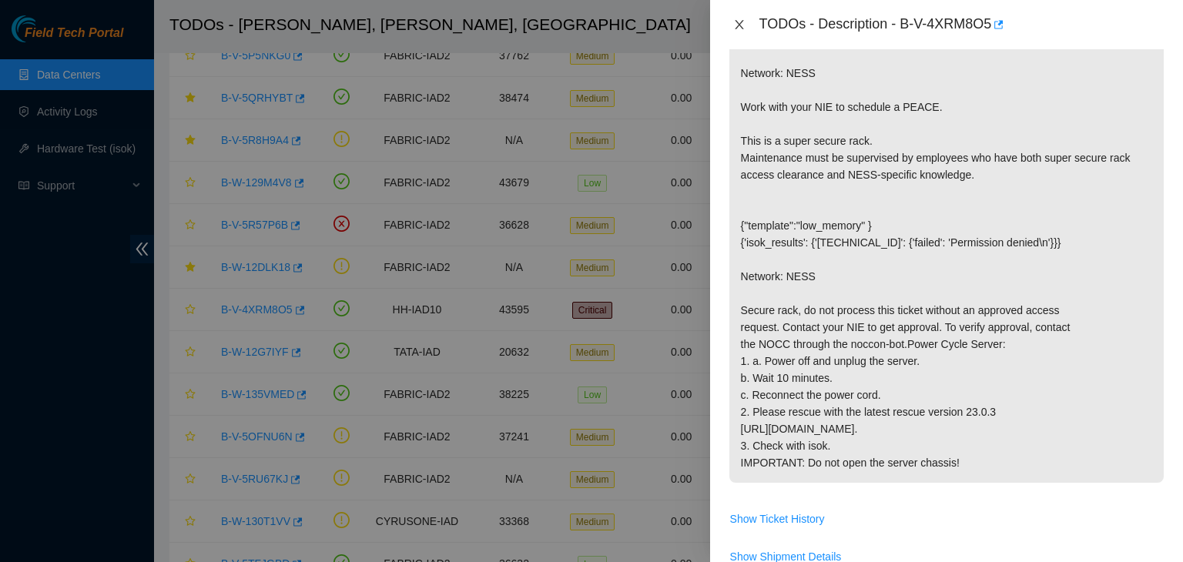
click at [736, 30] on icon "close" at bounding box center [739, 24] width 12 height 12
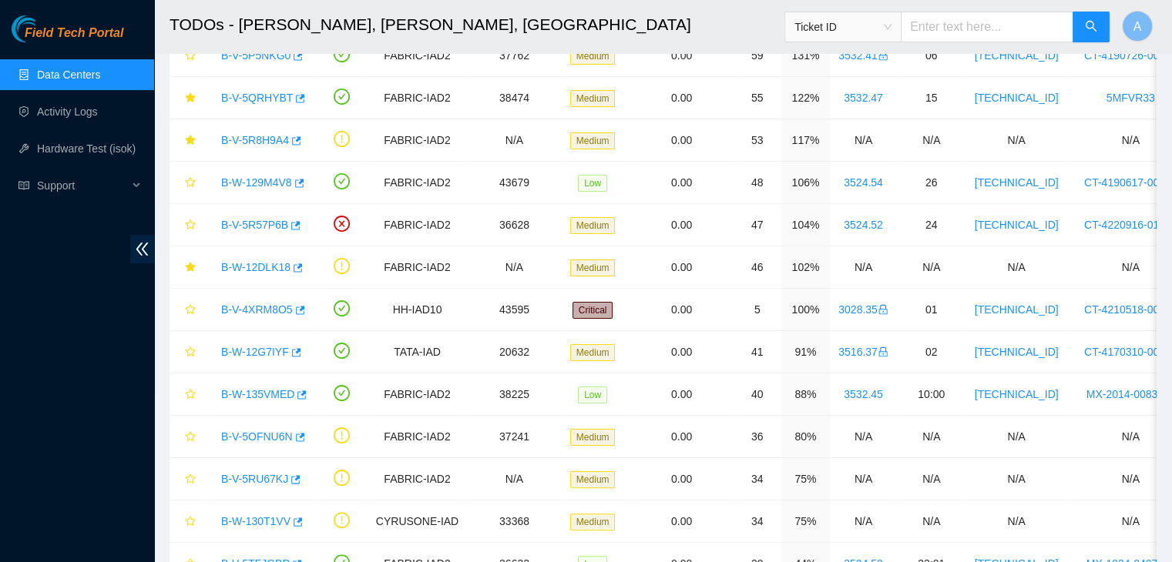
scroll to position [316, 0]
click at [73, 72] on link "Data Centers" at bounding box center [68, 75] width 63 height 12
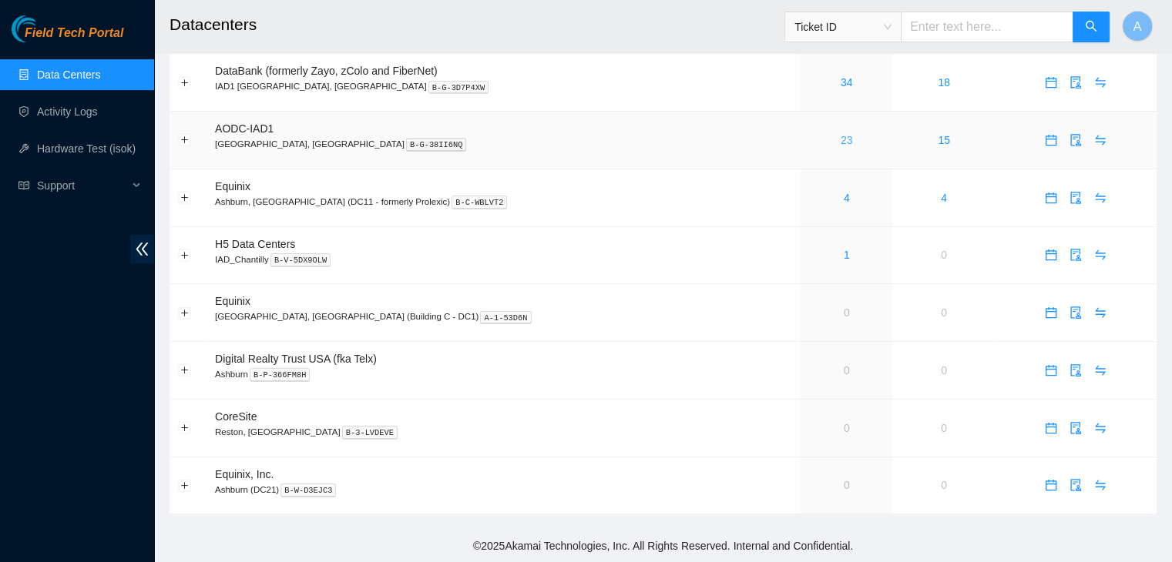
click at [840, 142] on link "23" at bounding box center [846, 140] width 12 height 12
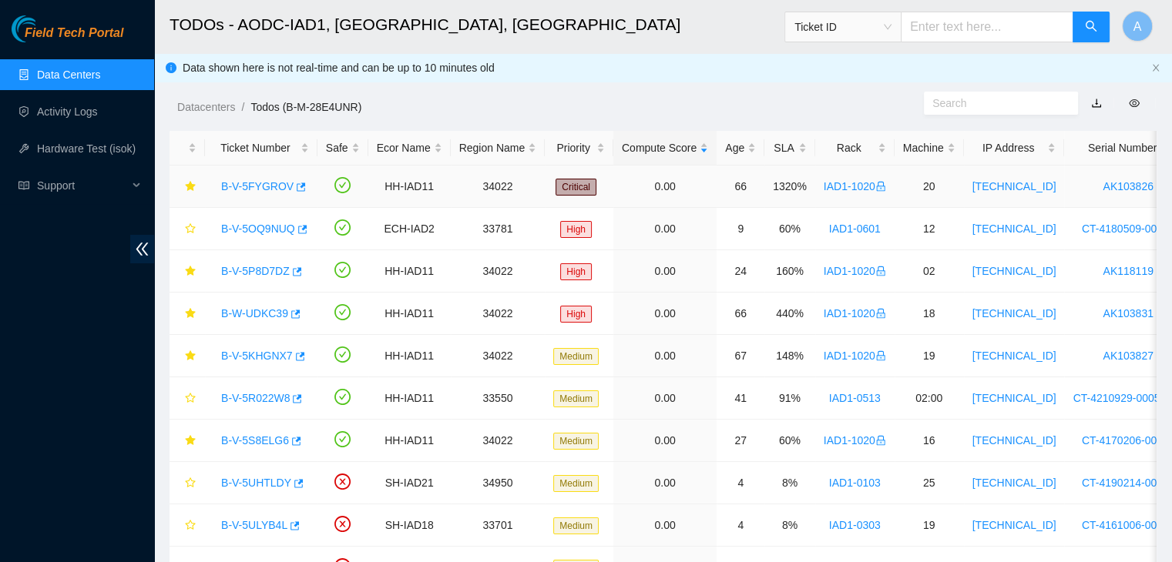
click at [227, 182] on link "B-V-5FYGROV" at bounding box center [257, 186] width 72 height 12
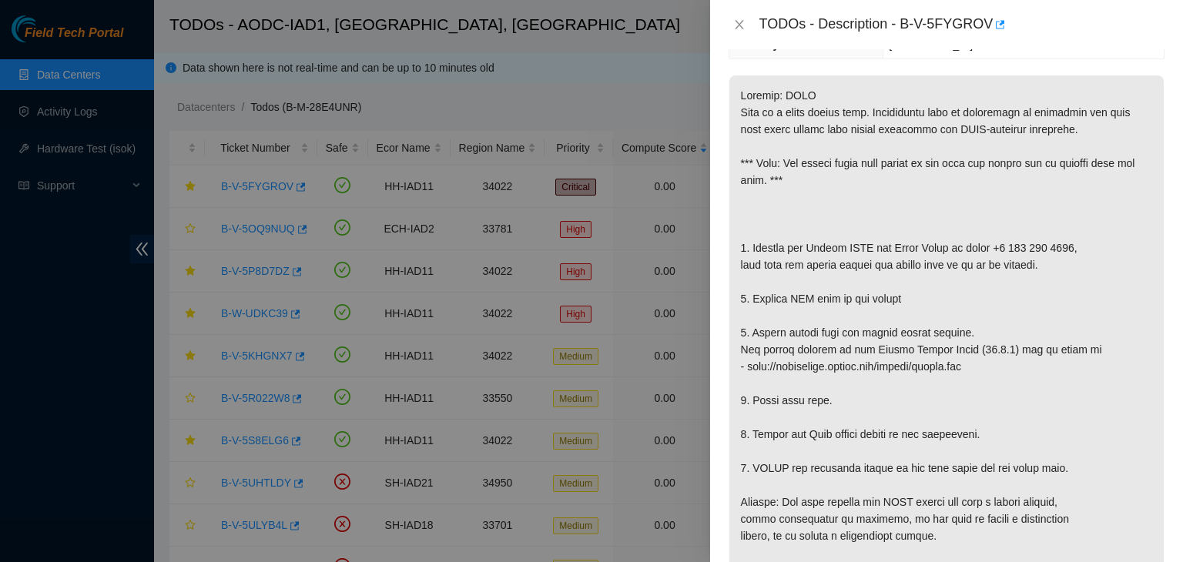
scroll to position [237, 0]
click at [741, 22] on icon "close" at bounding box center [739, 24] width 8 height 9
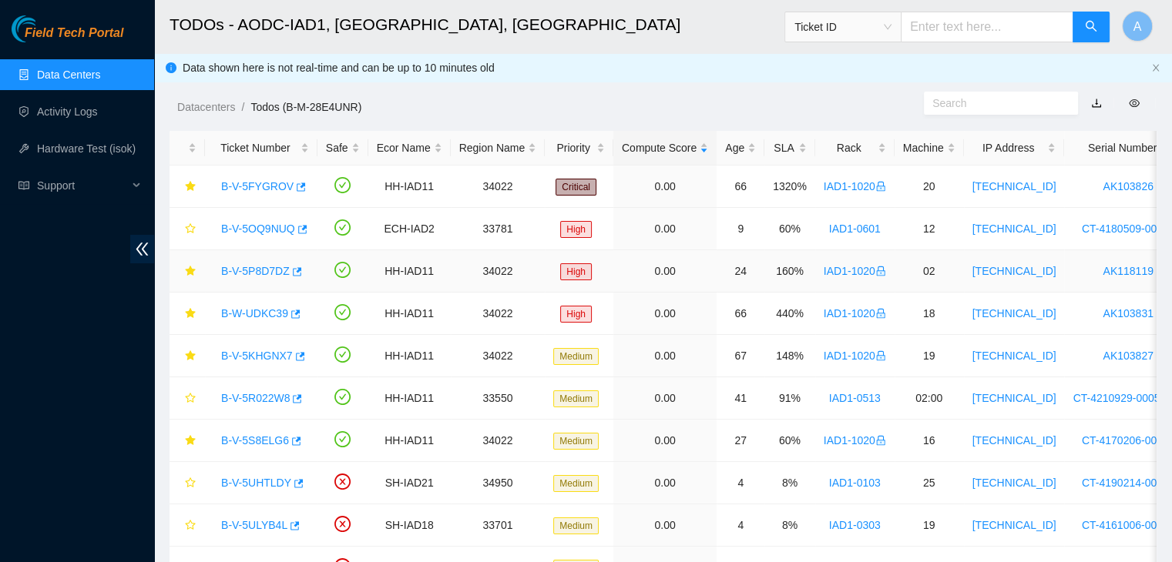
click at [234, 268] on link "B-V-5P8D7DZ" at bounding box center [255, 271] width 69 height 12
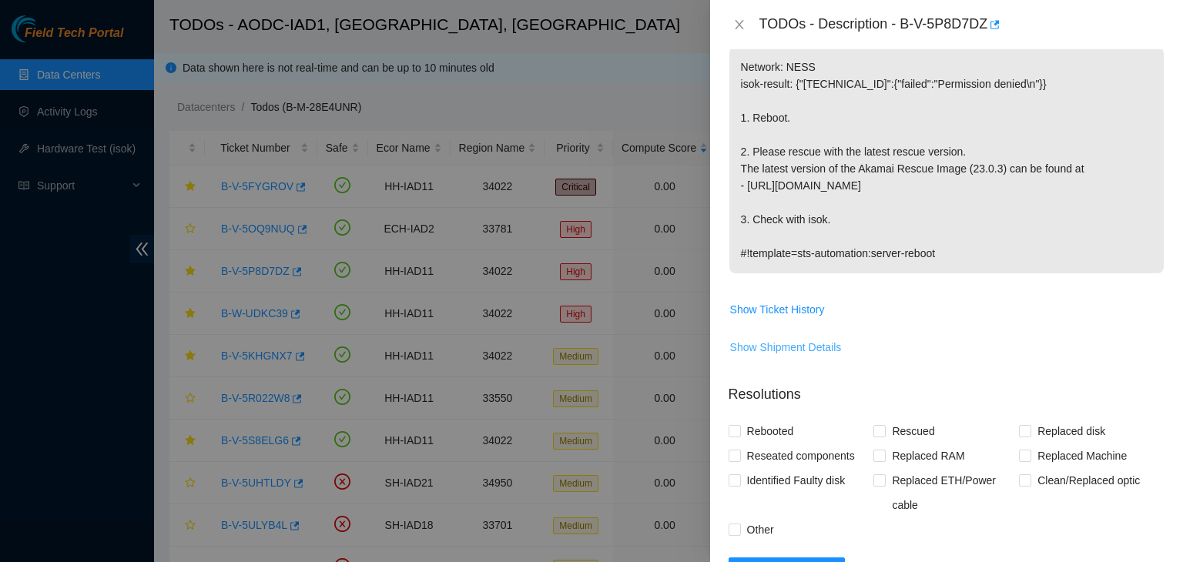
scroll to position [0, 0]
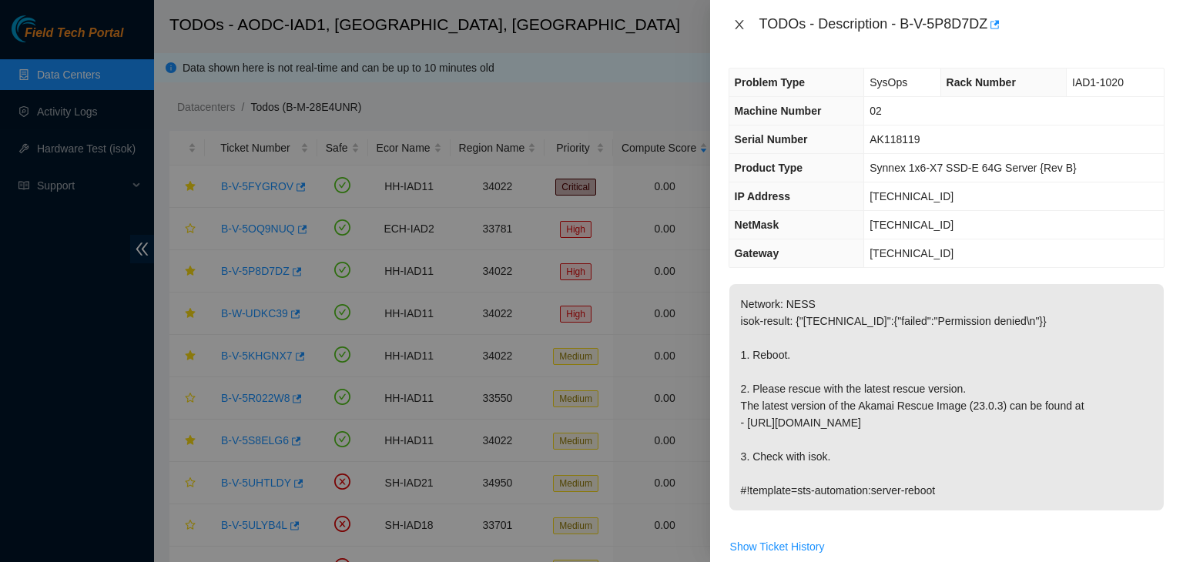
click at [734, 29] on icon "close" at bounding box center [739, 24] width 12 height 12
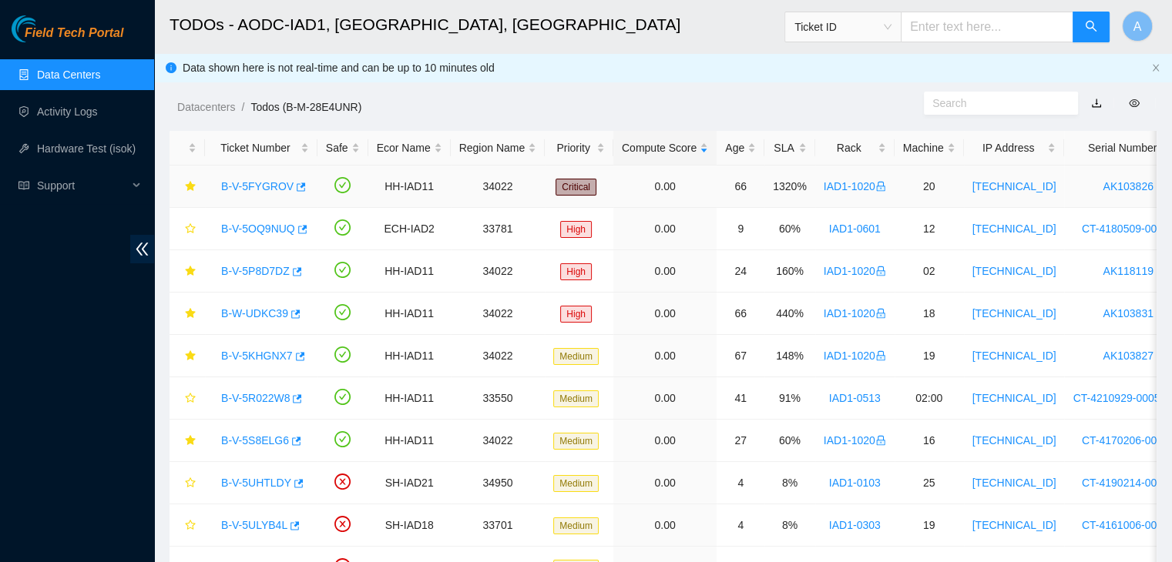
click at [266, 191] on link "B-V-5FYGROV" at bounding box center [257, 186] width 72 height 12
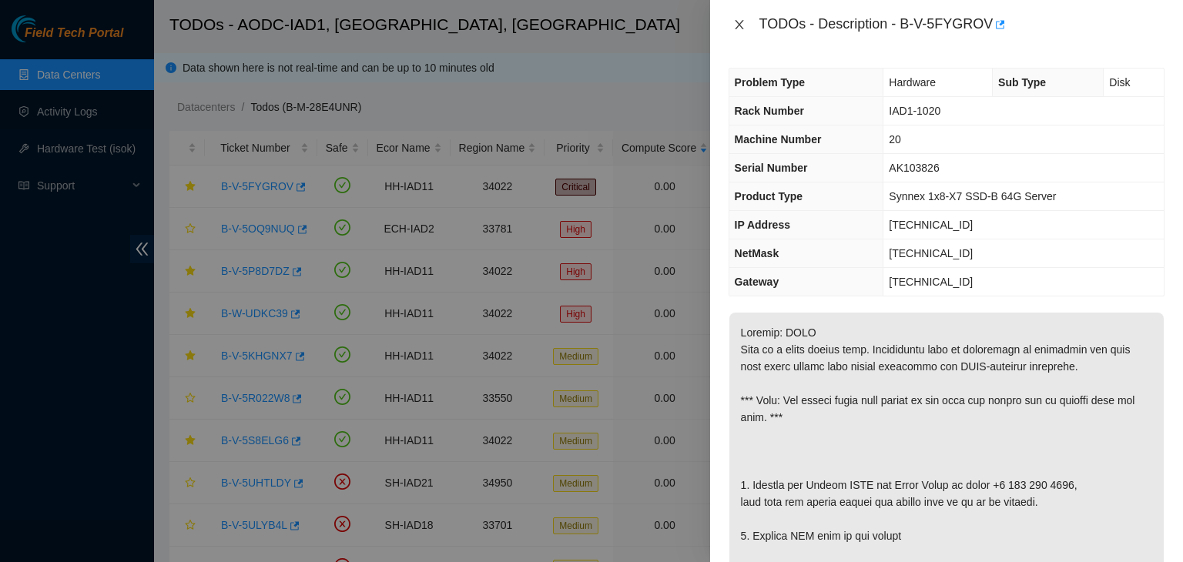
click at [734, 28] on icon "close" at bounding box center [739, 24] width 12 height 12
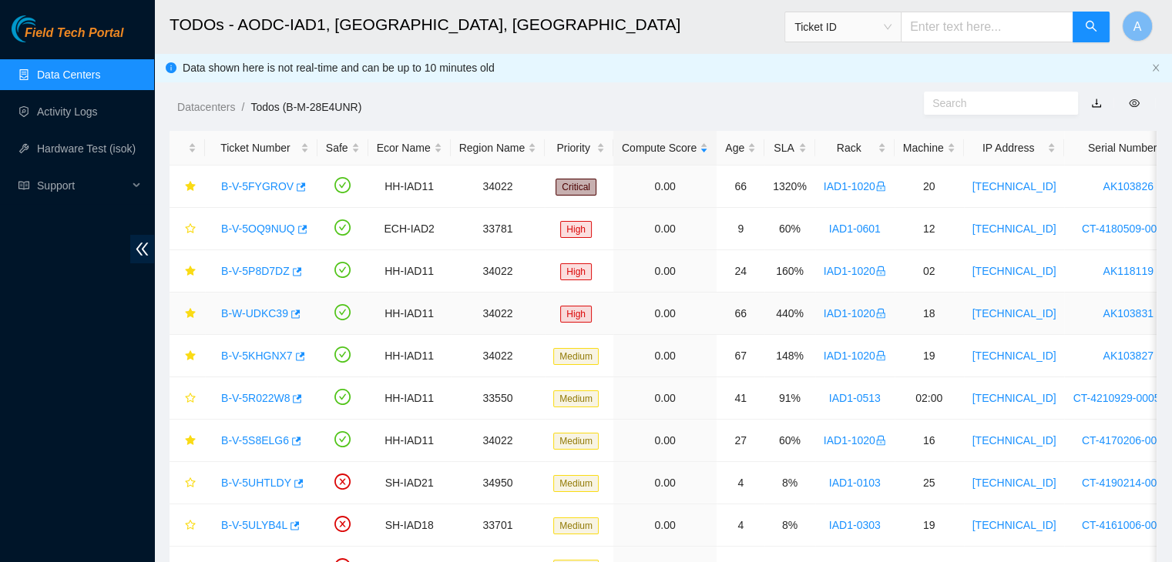
click at [251, 314] on link "B-W-UDKC39" at bounding box center [254, 313] width 67 height 12
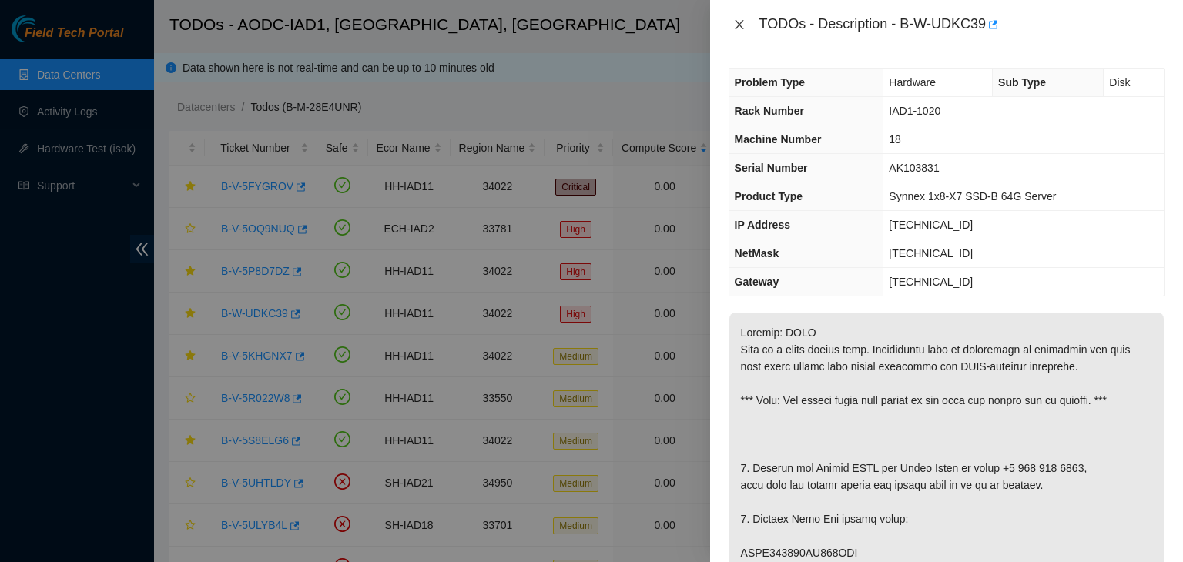
click at [729, 24] on button "Close" at bounding box center [740, 25] width 22 height 15
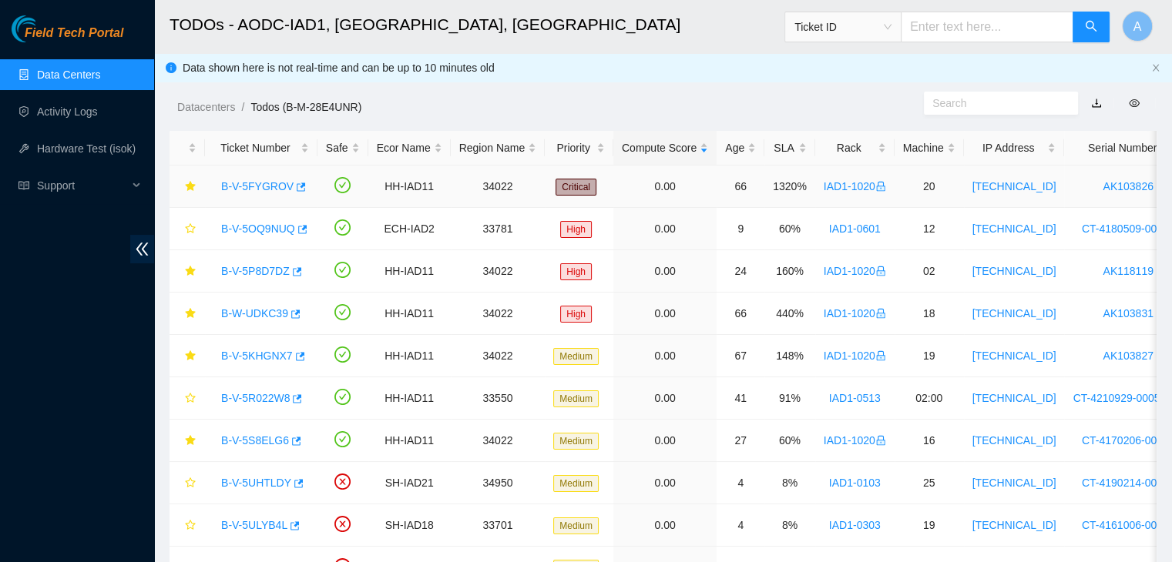
click at [243, 180] on link "B-V-5FYGROV" at bounding box center [257, 186] width 72 height 12
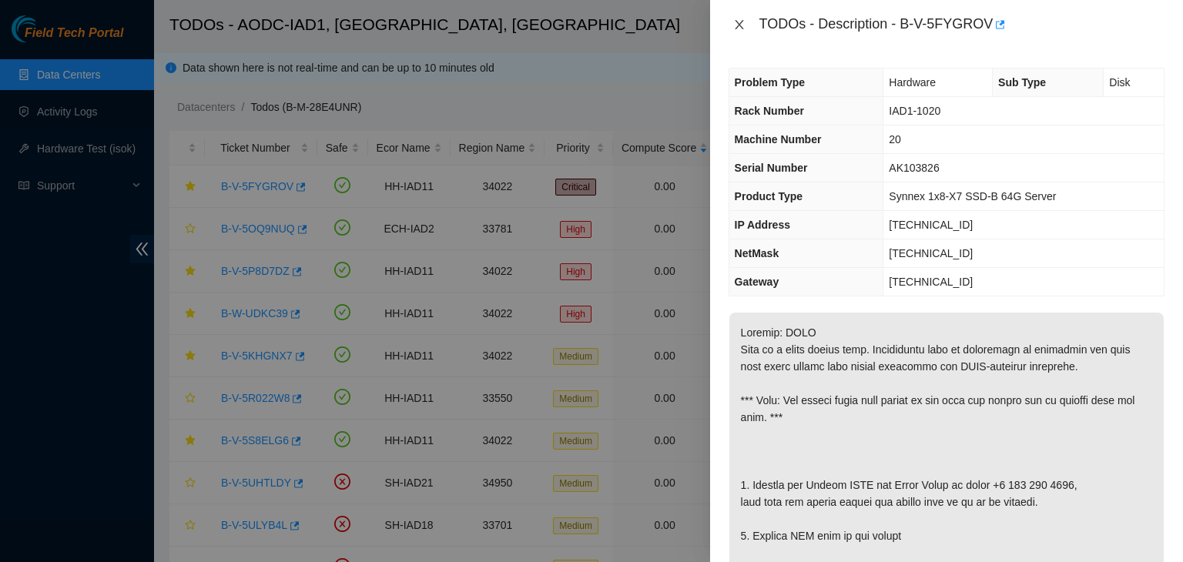
click at [746, 21] on button "Close" at bounding box center [740, 25] width 22 height 15
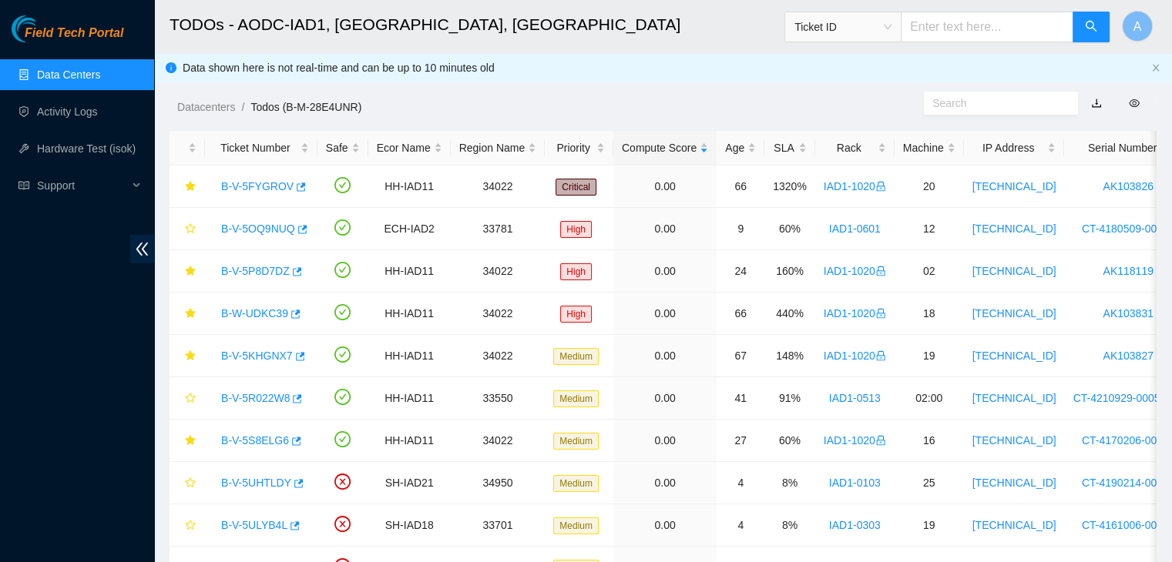
click at [100, 81] on link "Data Centers" at bounding box center [68, 75] width 63 height 12
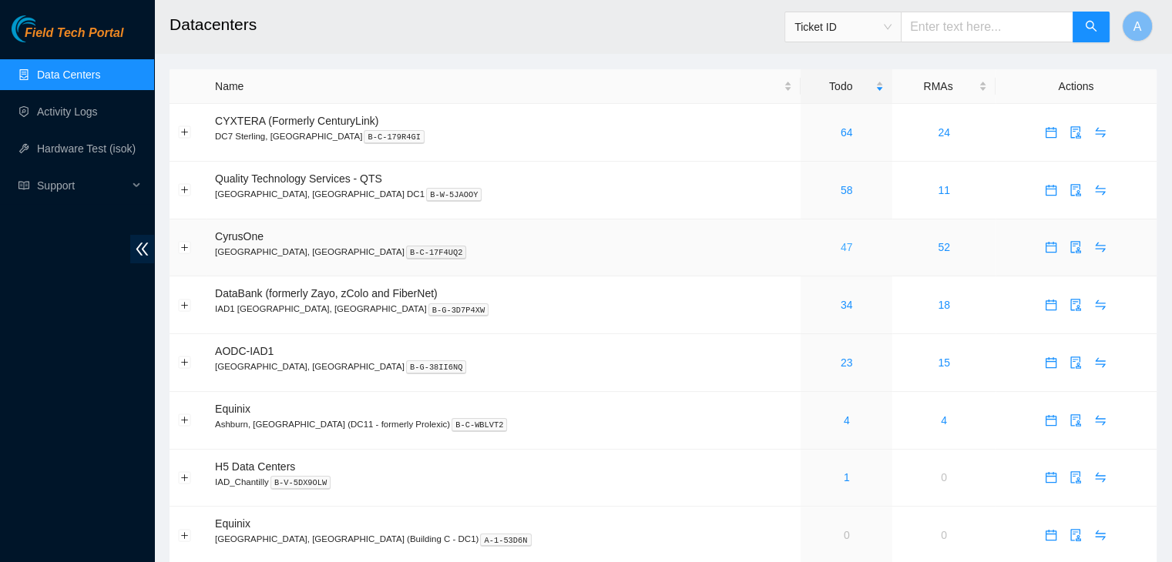
click at [840, 252] on link "47" at bounding box center [846, 247] width 12 height 12
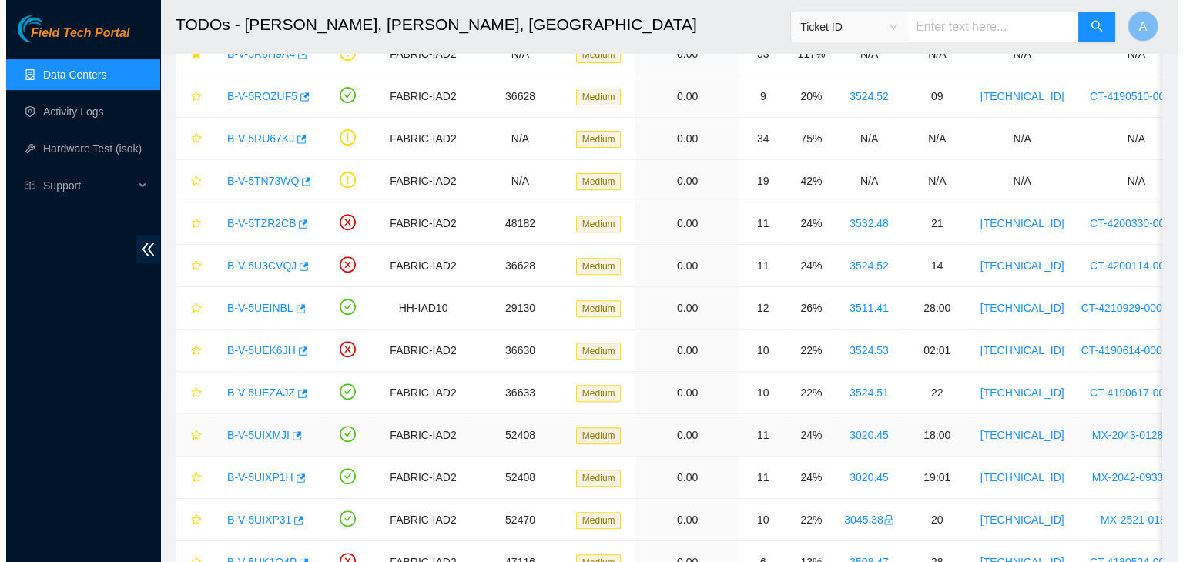
scroll to position [635, 0]
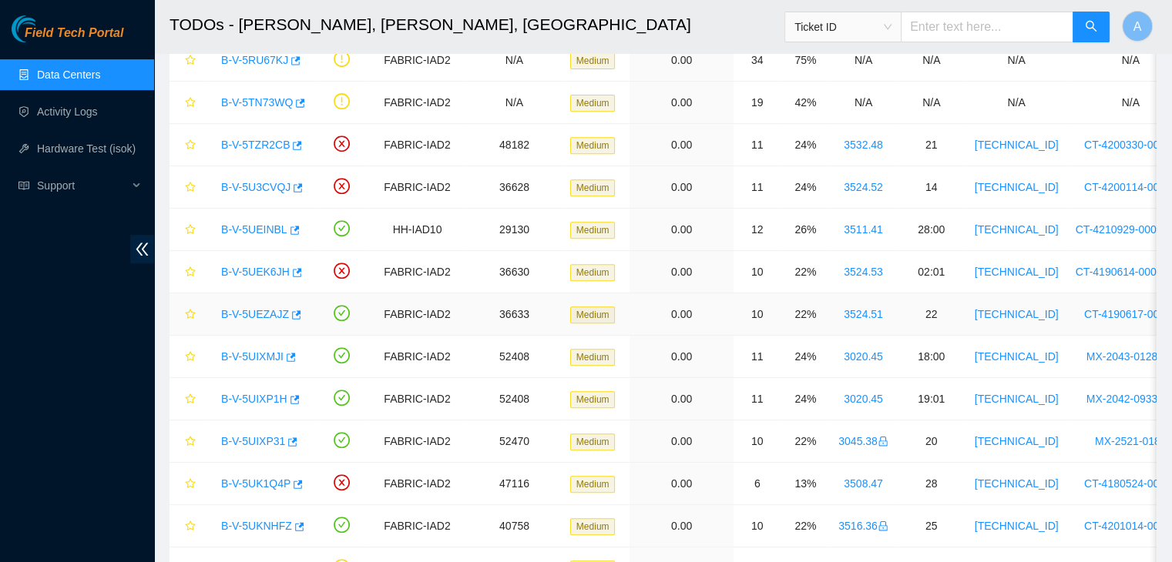
click at [270, 308] on link "B-V-5UEZAJZ" at bounding box center [255, 314] width 68 height 12
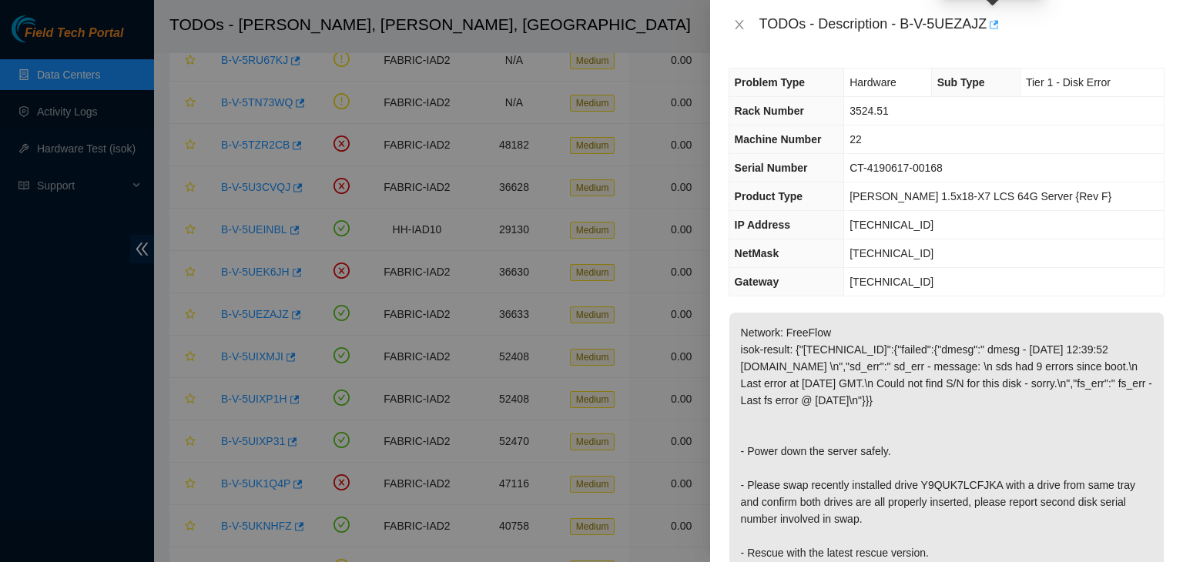
click at [992, 28] on icon "button" at bounding box center [993, 24] width 11 height 11
click at [739, 25] on icon "close" at bounding box center [739, 24] width 8 height 9
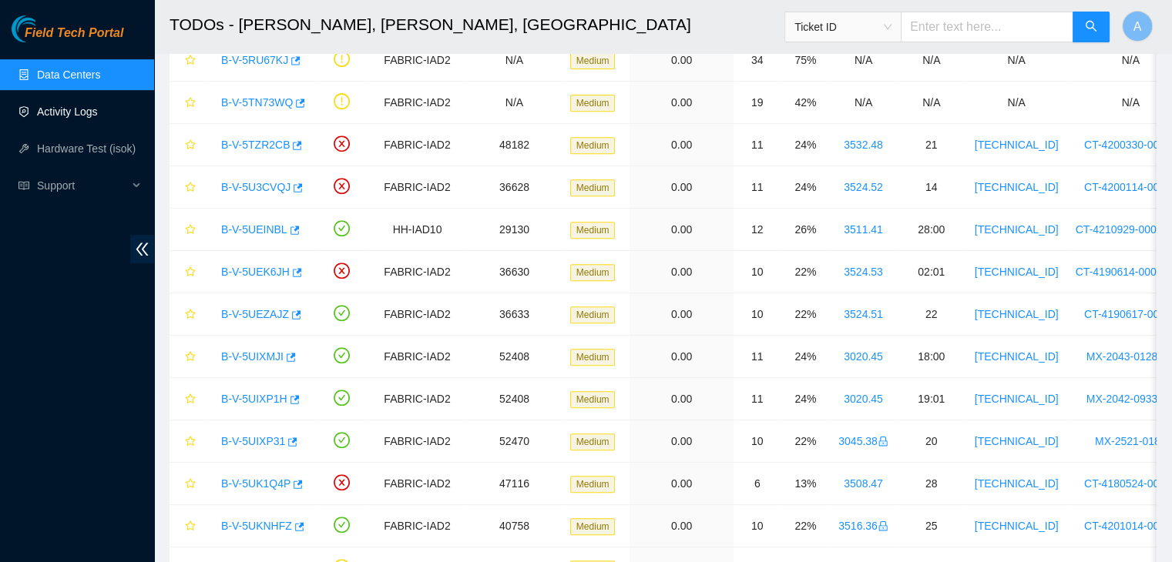
click at [94, 106] on link "Activity Logs" at bounding box center [67, 112] width 61 height 12
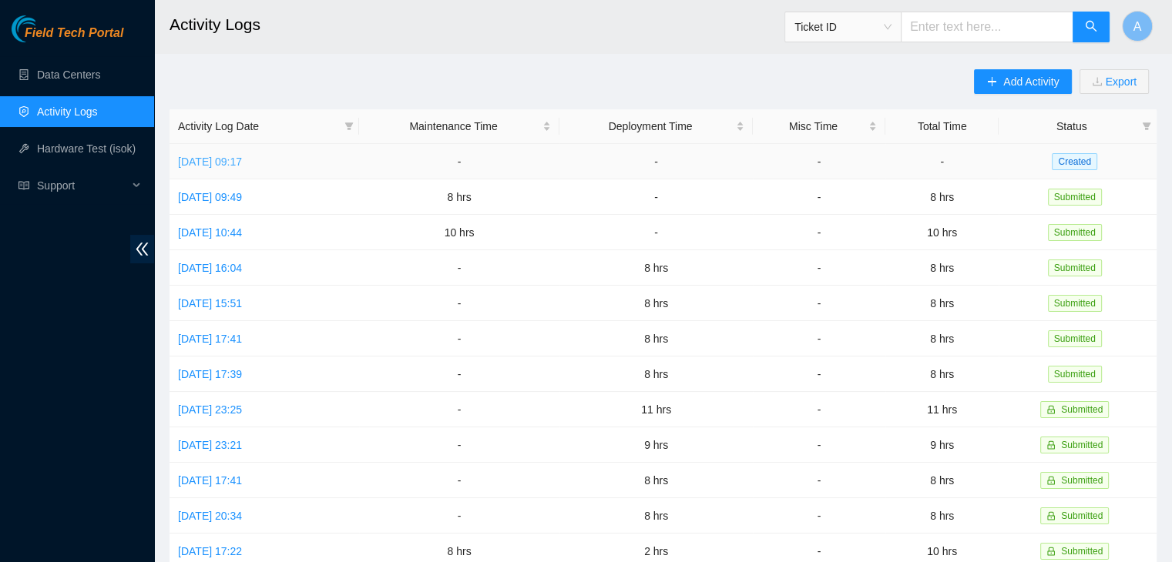
click at [237, 159] on link "Mon, 01 Sep 2025 09:17" at bounding box center [210, 162] width 64 height 12
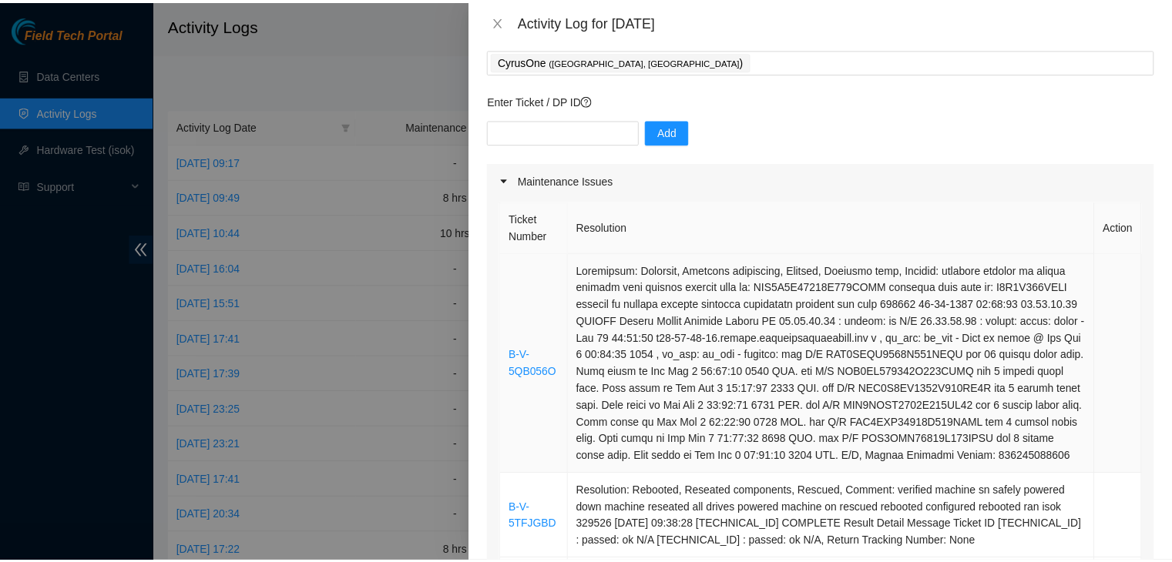
scroll to position [80, 0]
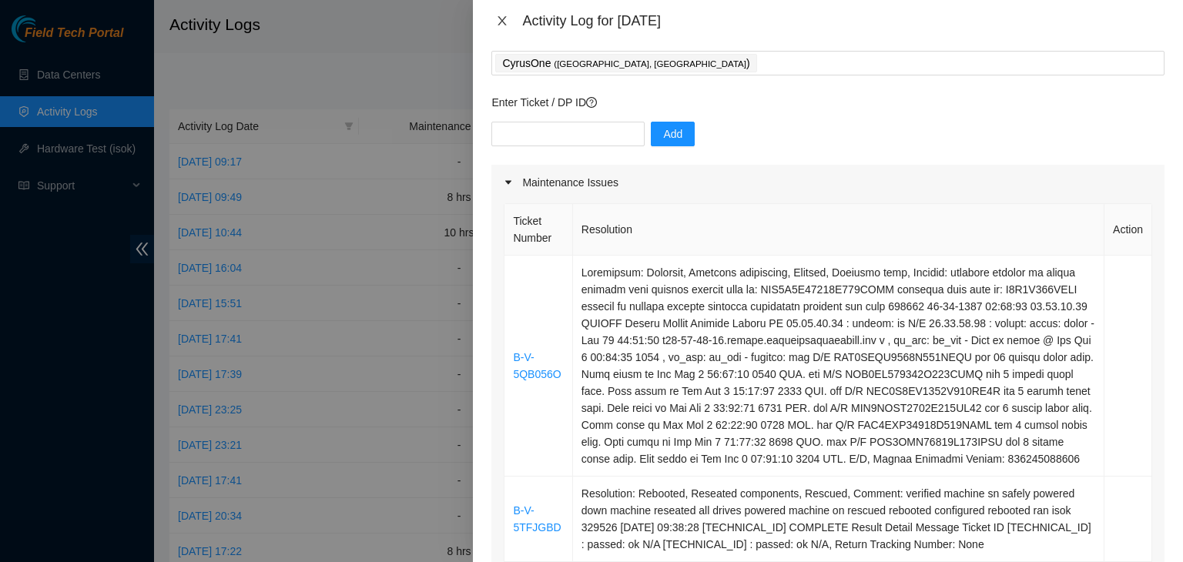
click at [508, 22] on icon "close" at bounding box center [502, 21] width 12 height 12
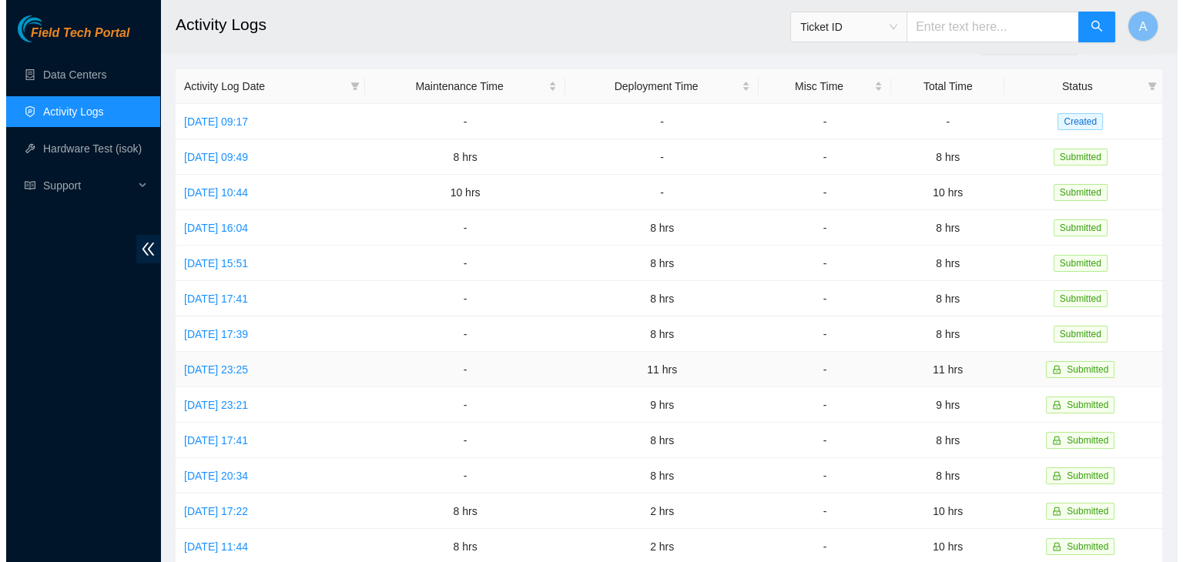
scroll to position [0, 0]
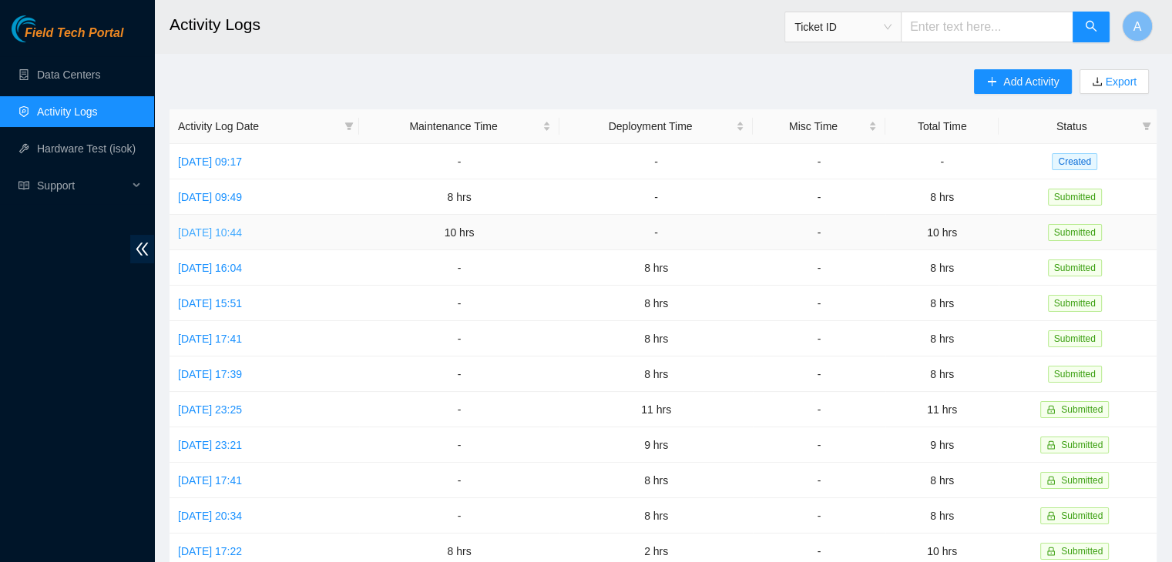
click at [242, 226] on link "Fri, 29 Aug 2025 10:44" at bounding box center [210, 232] width 64 height 12
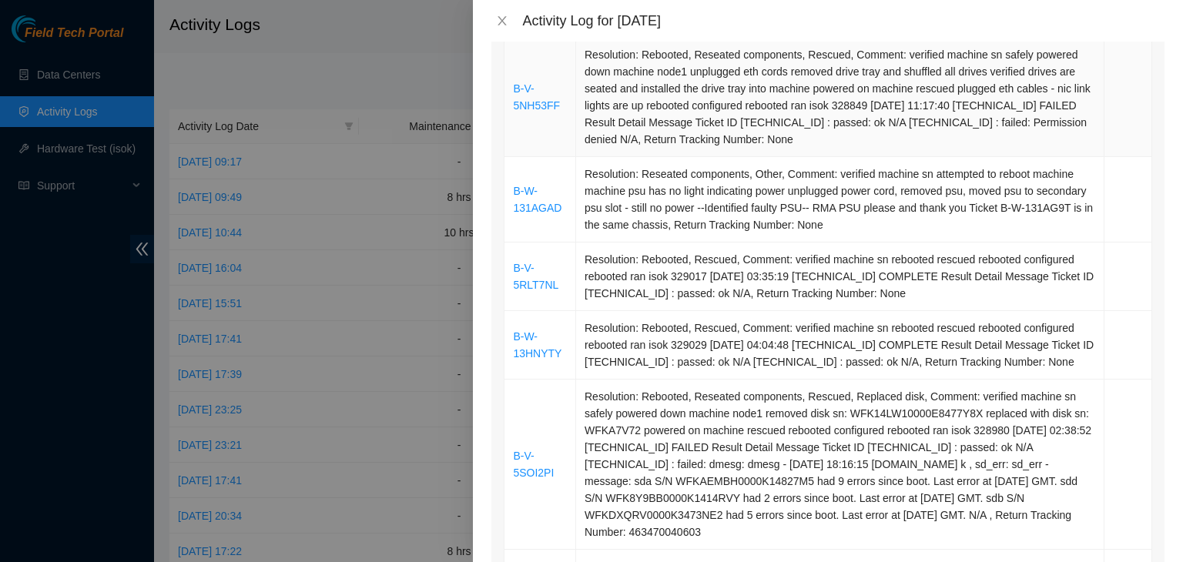
scroll to position [418, 0]
click at [534, 198] on td "B-W-131AGAD" at bounding box center [541, 199] width 72 height 86
click at [530, 204] on link "B-W-131AGAD" at bounding box center [537, 198] width 49 height 29
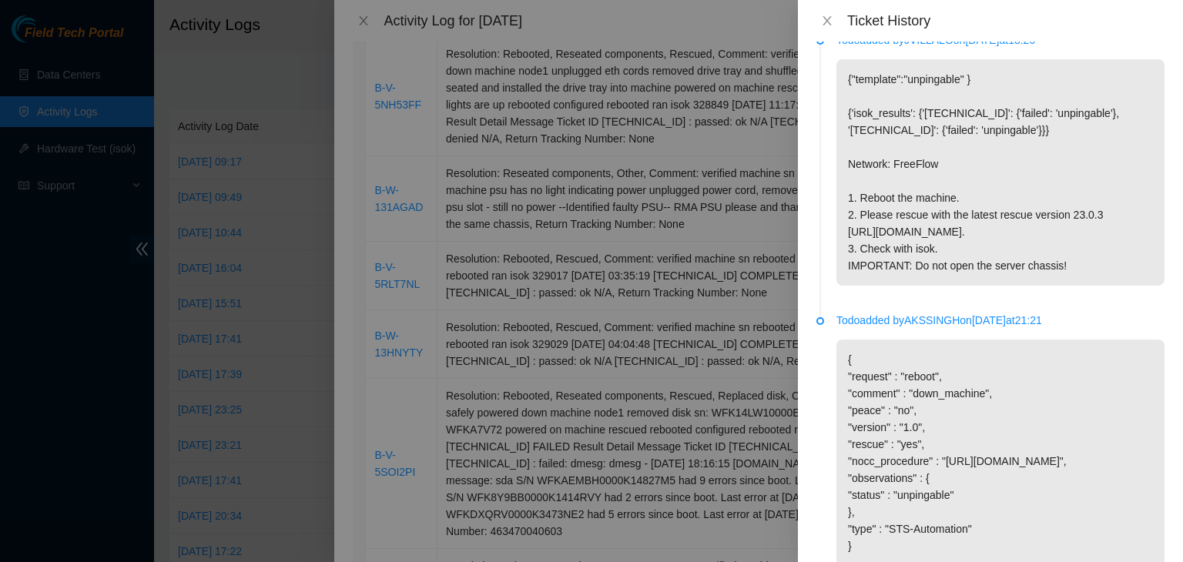
scroll to position [0, 0]
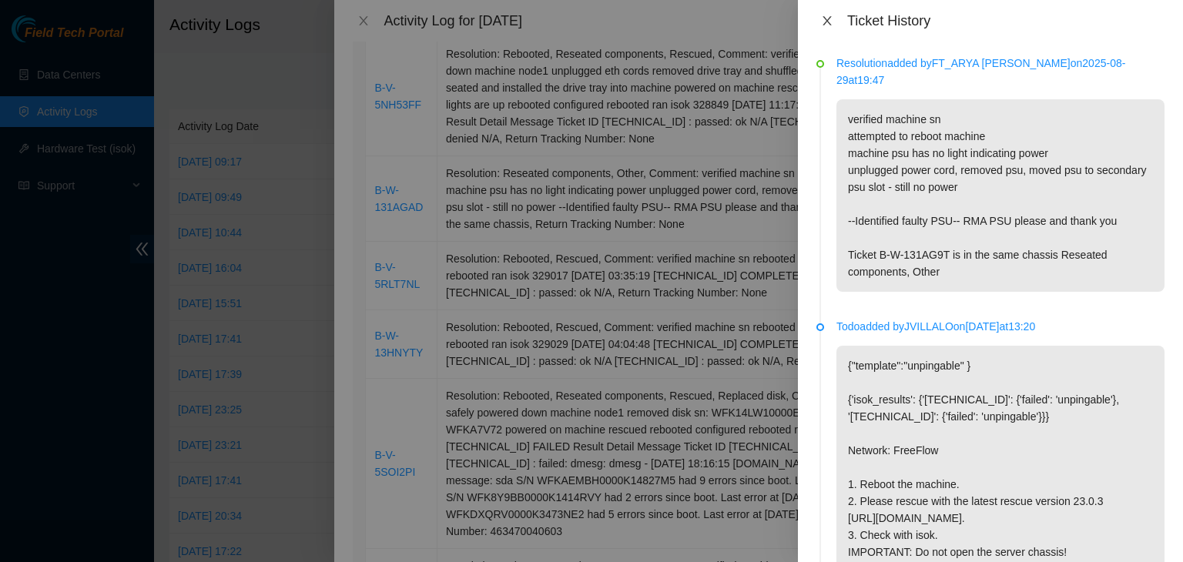
click at [828, 26] on icon "close" at bounding box center [827, 21] width 12 height 12
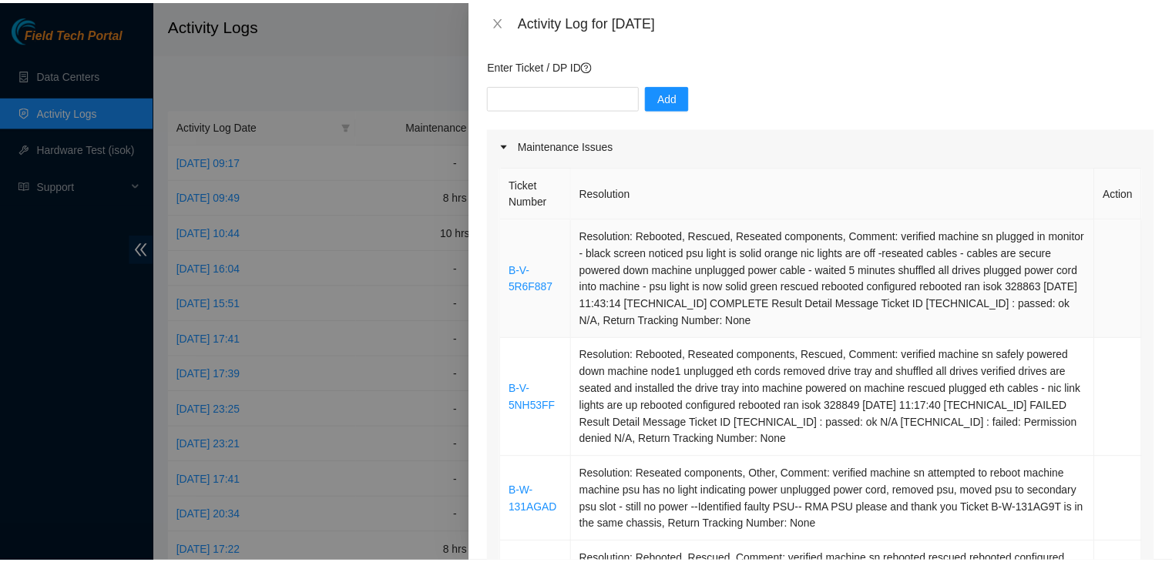
scroll to position [112, 0]
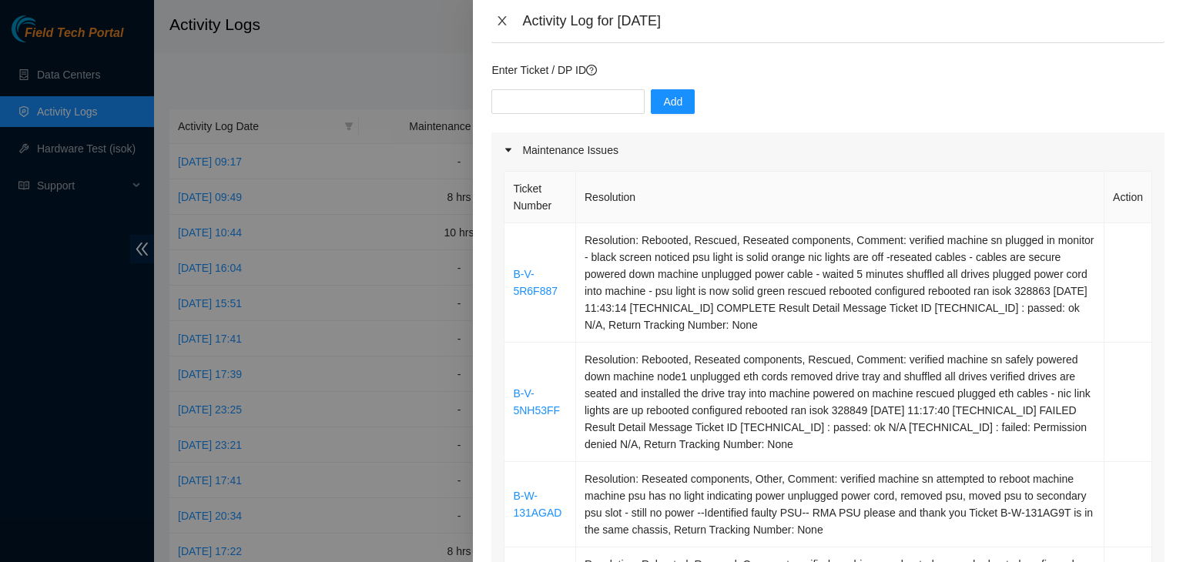
click at [503, 22] on icon "close" at bounding box center [502, 20] width 8 height 9
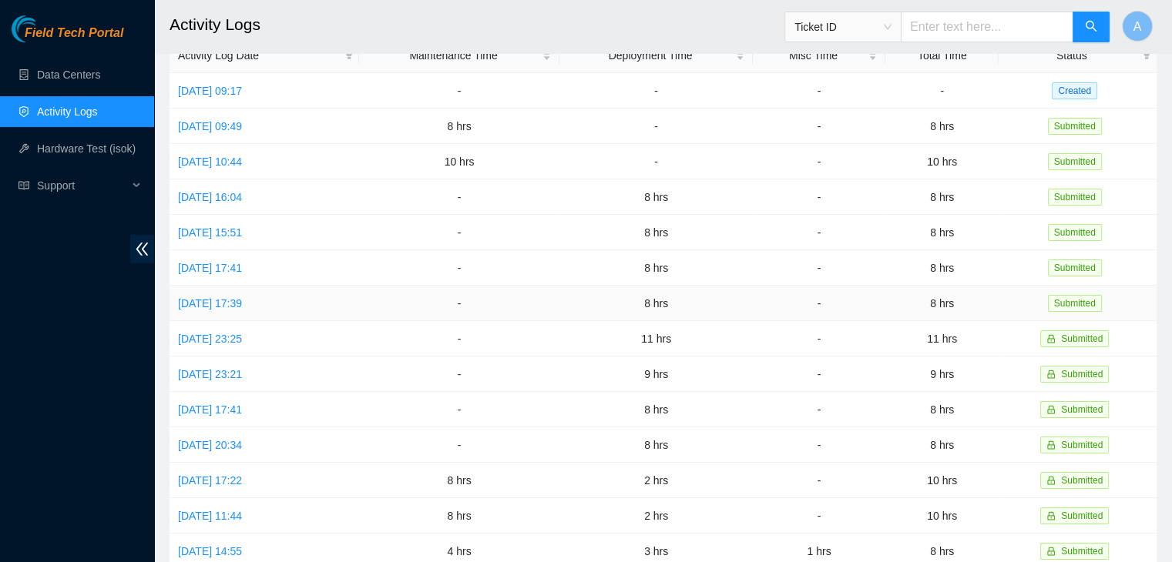
scroll to position [31, 0]
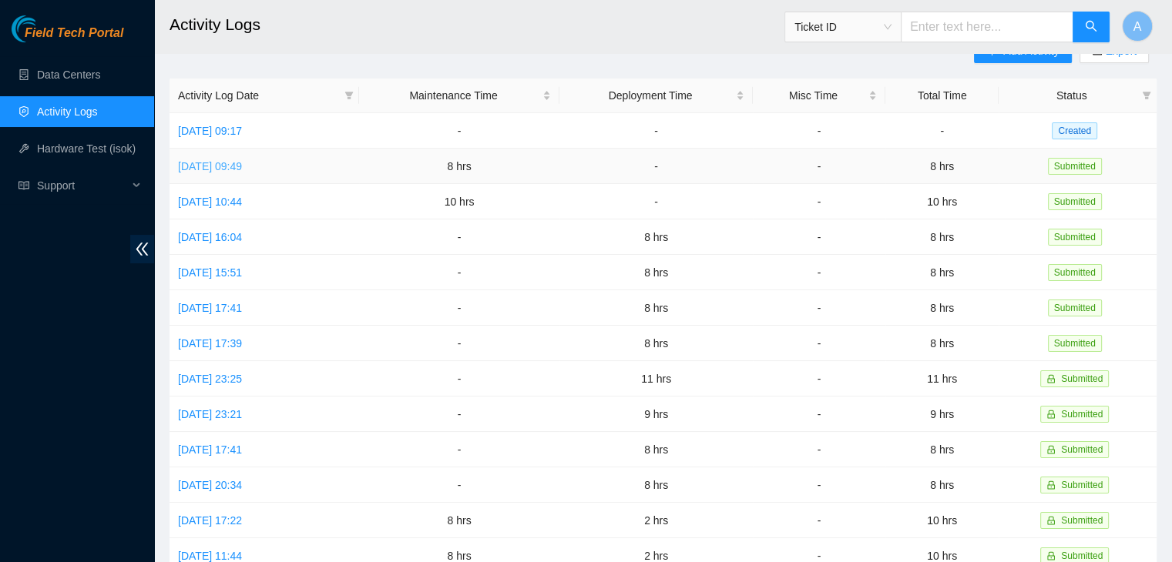
click at [242, 169] on link "Sat, 30 Aug 2025 09:49" at bounding box center [210, 166] width 64 height 12
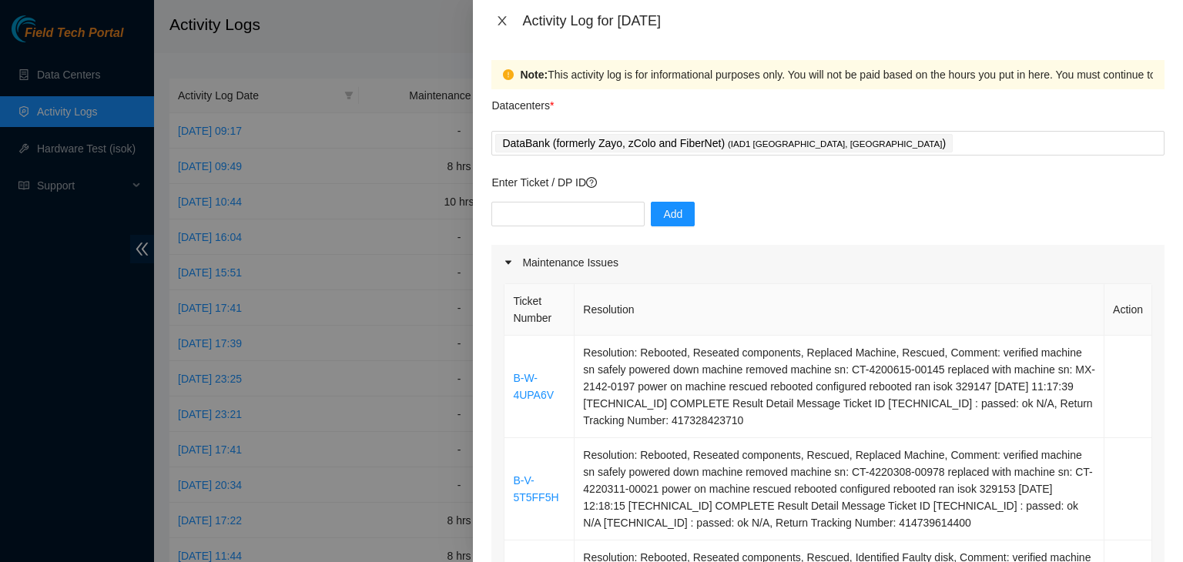
click at [502, 19] on icon "close" at bounding box center [502, 21] width 12 height 12
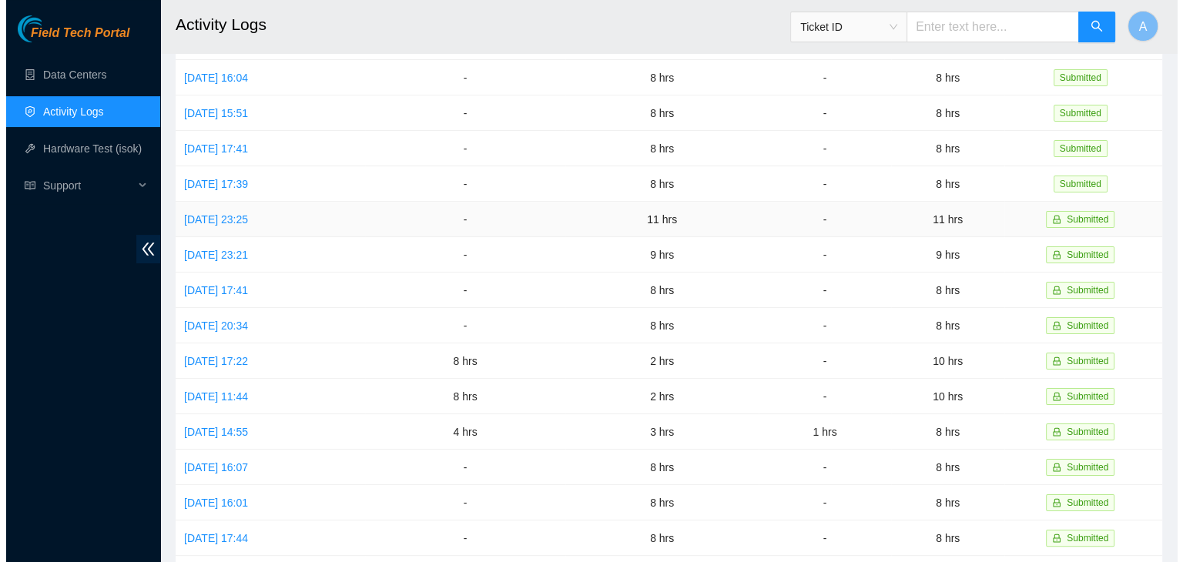
scroll to position [214, 0]
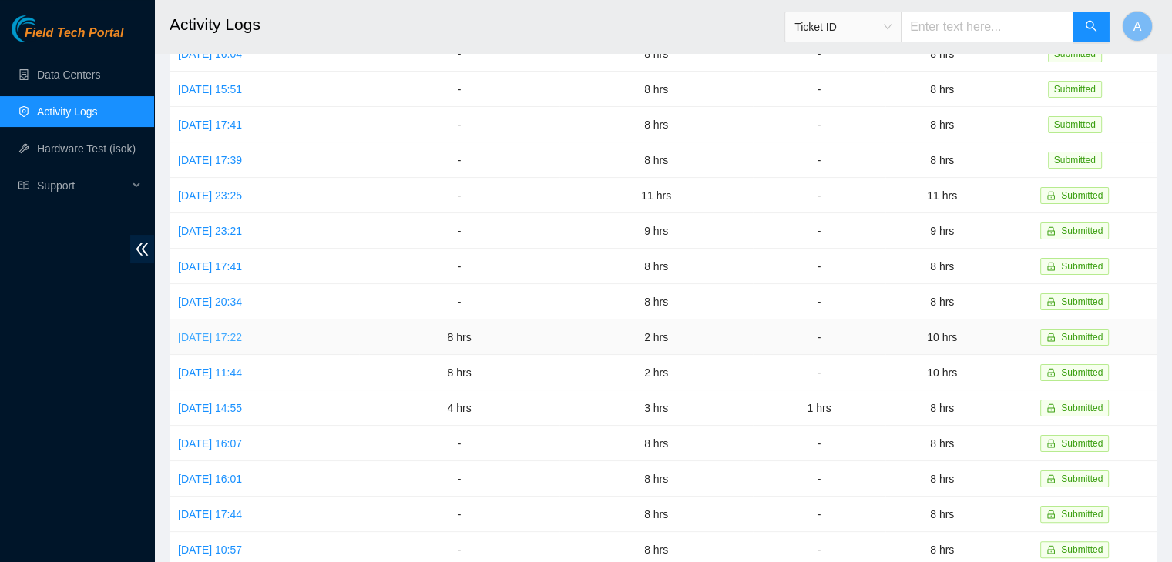
click at [242, 340] on link "Mon, 18 Aug 2025 17:22" at bounding box center [210, 337] width 64 height 12
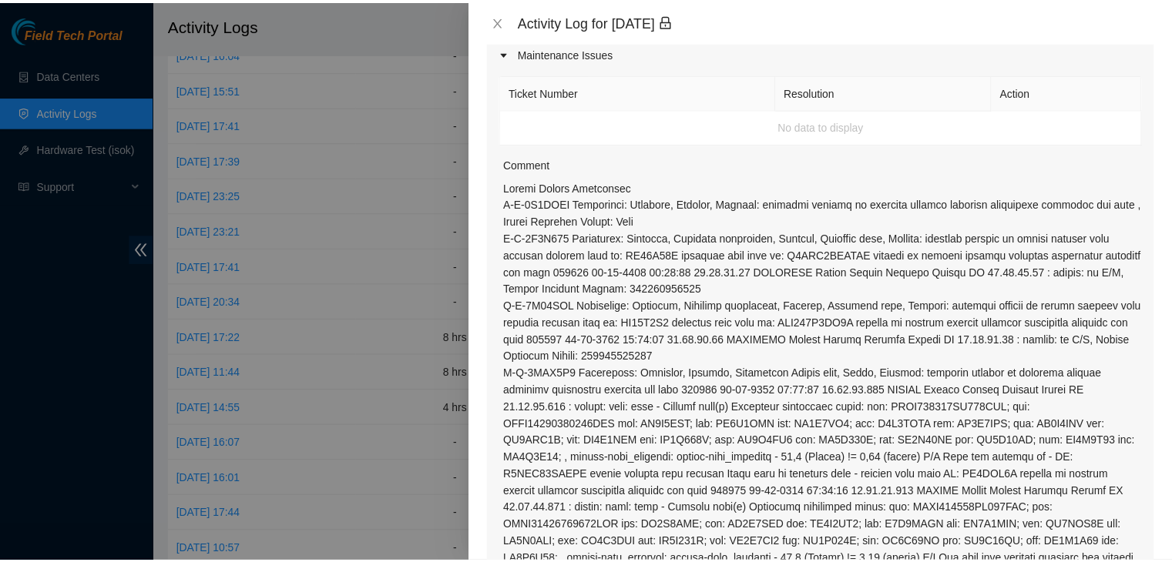
scroll to position [200, 0]
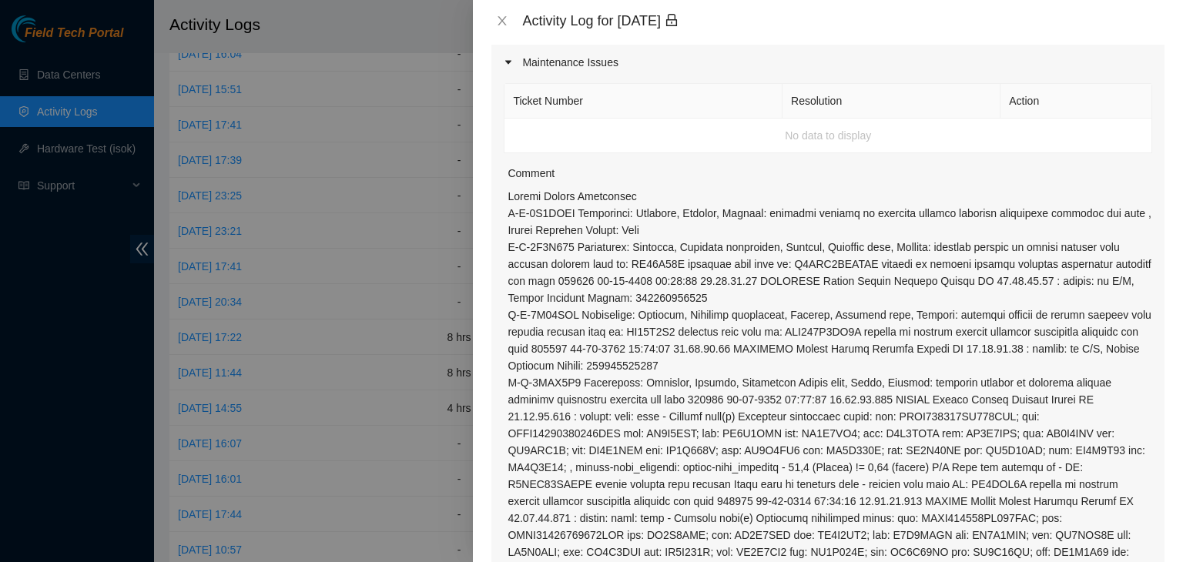
drag, startPoint x: 570, startPoint y: 247, endPoint x: 508, endPoint y: 243, distance: 61.7
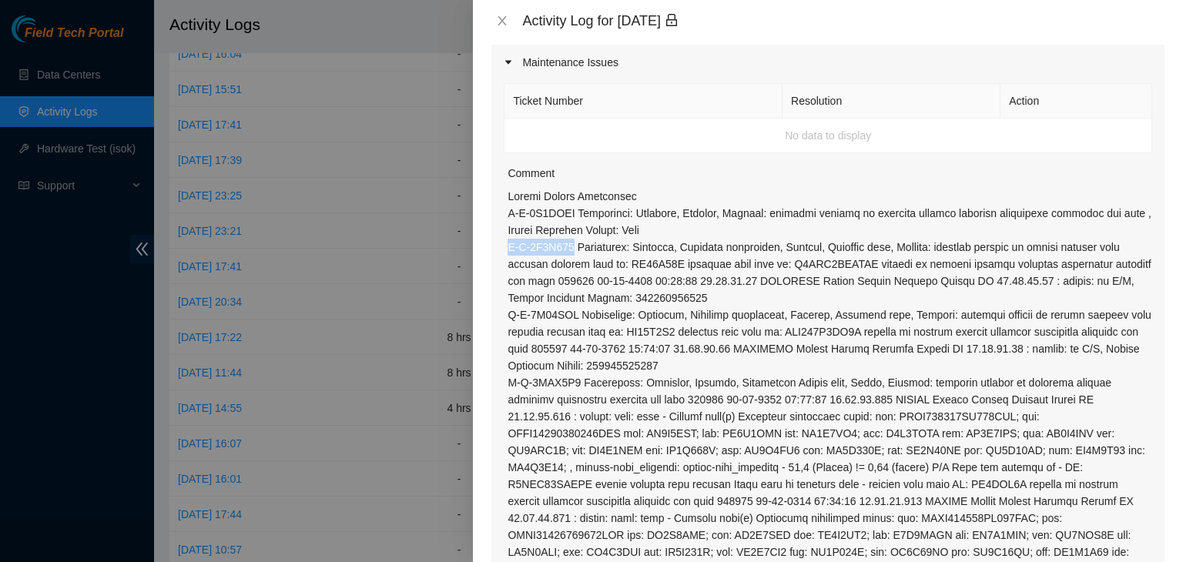
copy p "B-V-5S7B235"
click at [499, 15] on icon "close" at bounding box center [502, 21] width 12 height 12
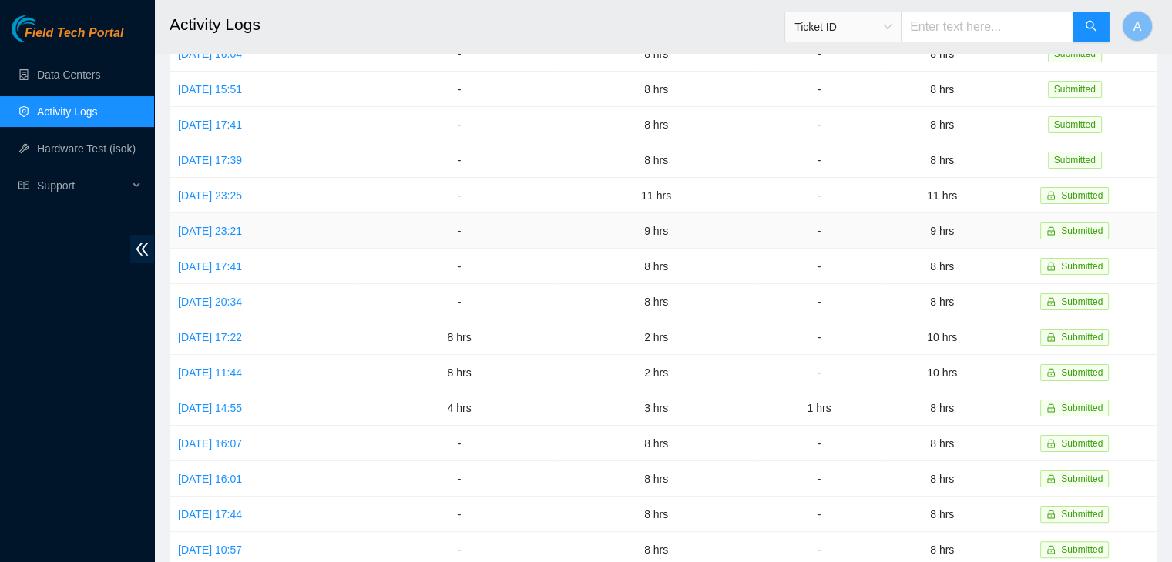
scroll to position [0, 0]
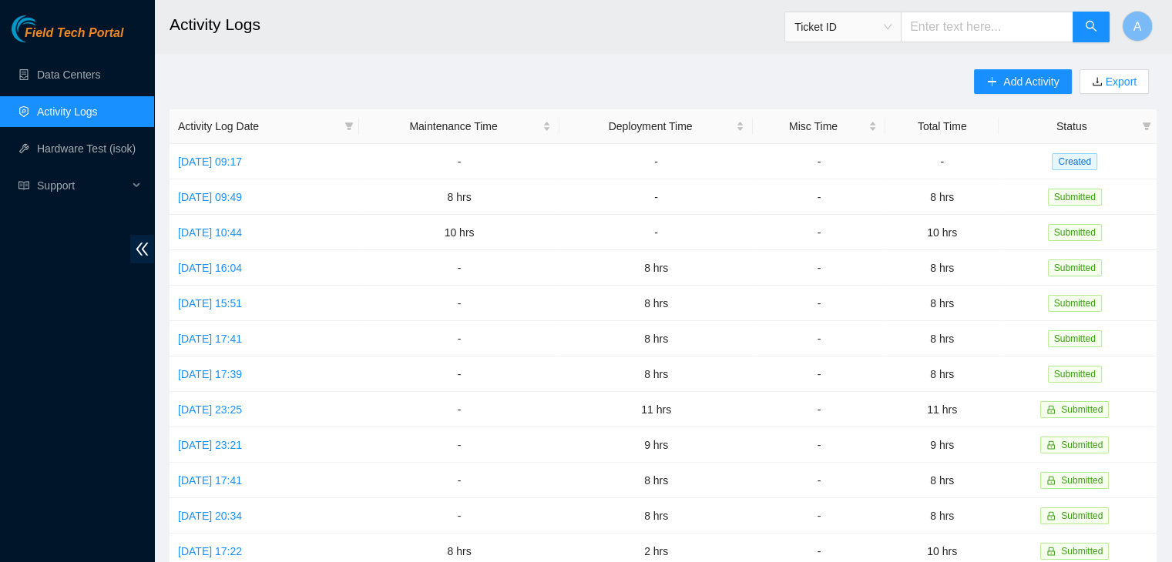
click at [948, 28] on input "text" at bounding box center [987, 27] width 173 height 31
paste input "B-V-5S7B235"
type input "B-V-5S7B235"
click at [1078, 27] on button "button" at bounding box center [1090, 27] width 37 height 31
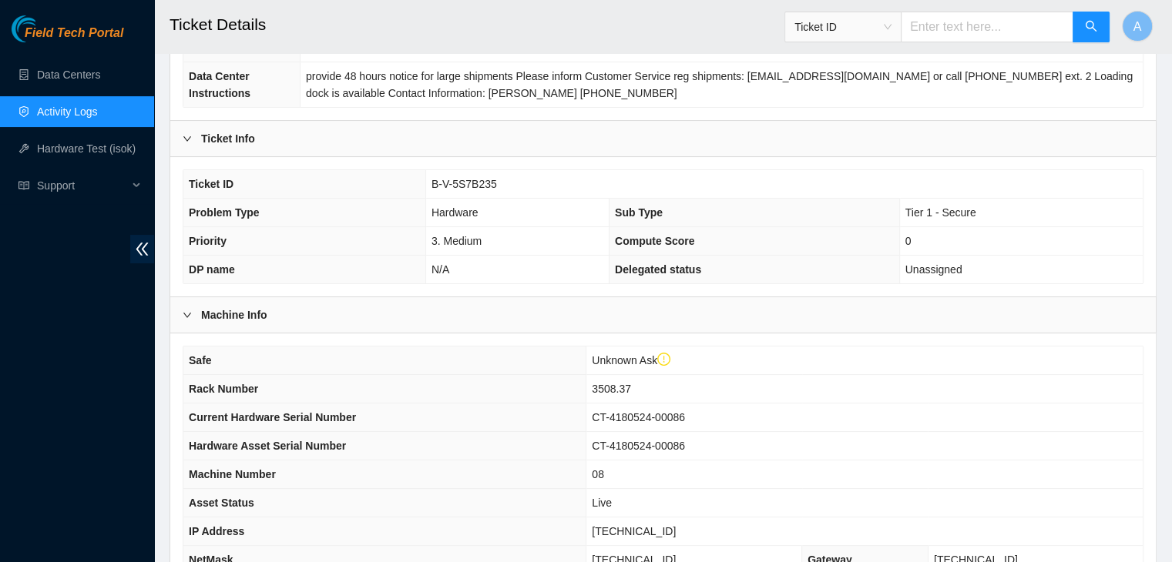
scroll to position [440, 0]
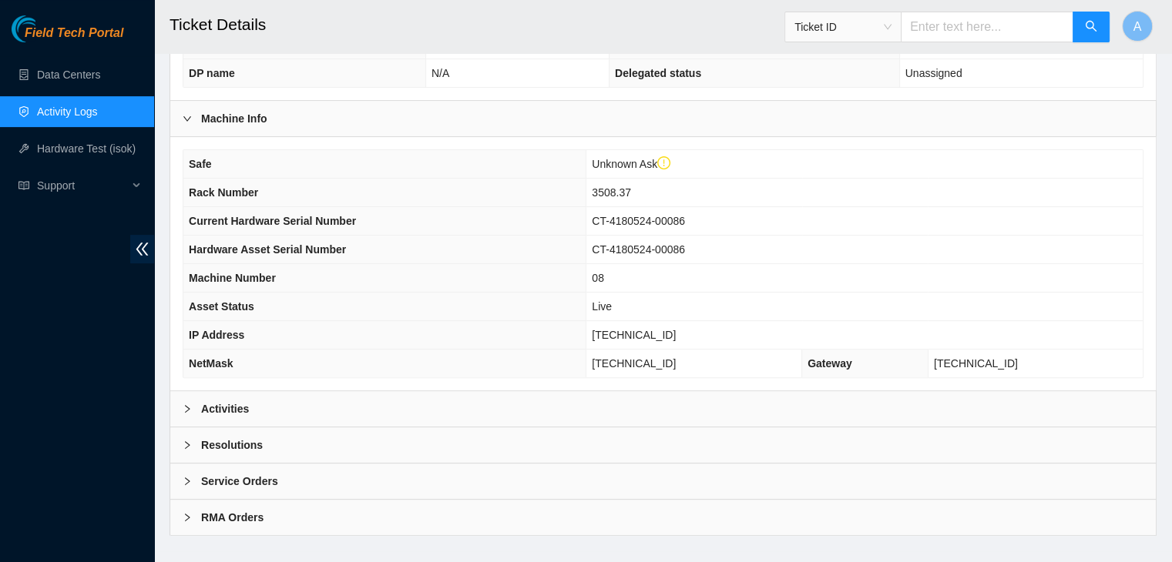
click at [603, 391] on div "Activities" at bounding box center [662, 408] width 985 height 35
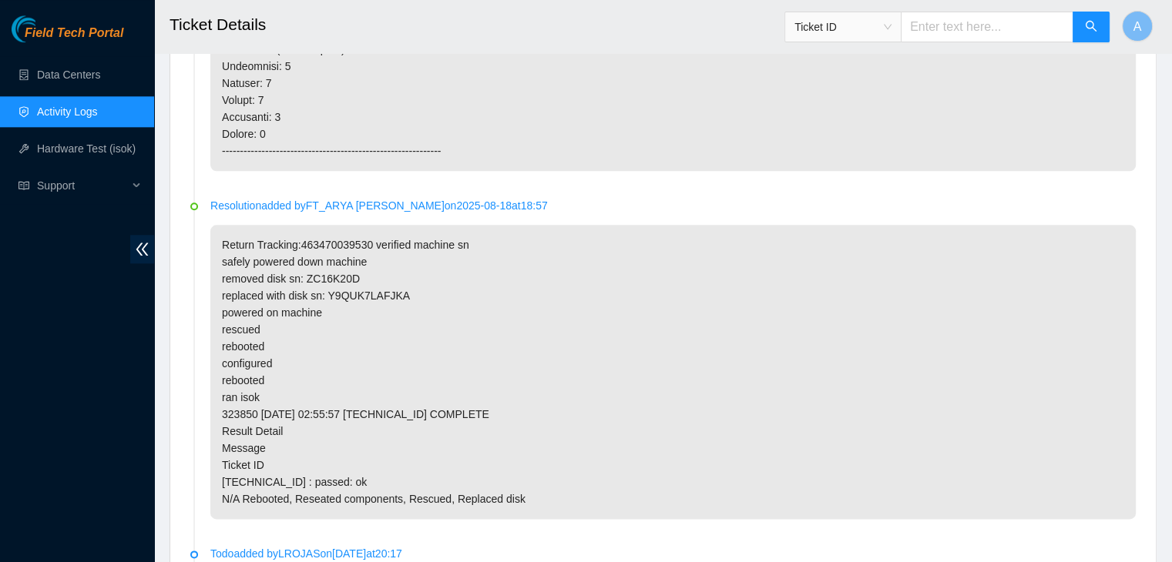
scroll to position [1729, 0]
click at [98, 115] on link "Activity Logs" at bounding box center [67, 112] width 61 height 12
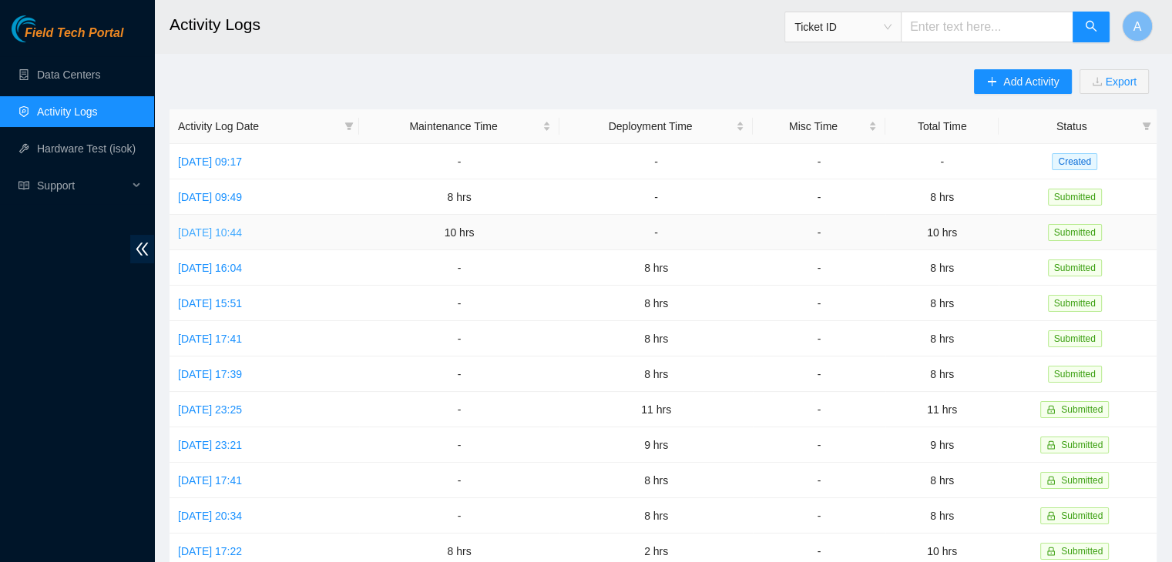
click at [242, 235] on link "Fri, 29 Aug 2025 10:44" at bounding box center [210, 232] width 64 height 12
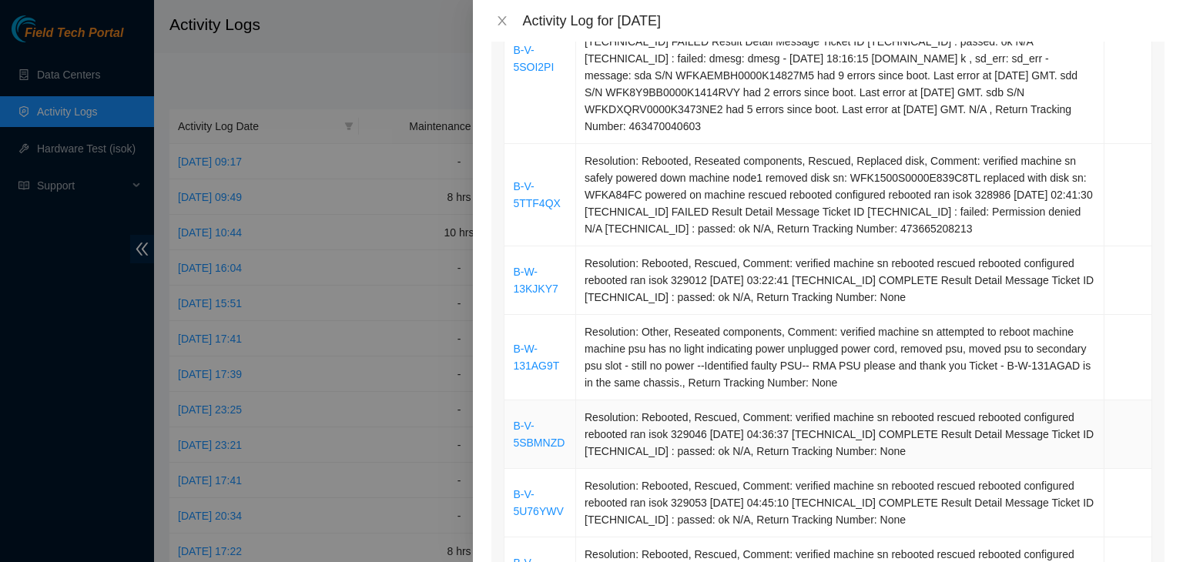
scroll to position [1402, 0]
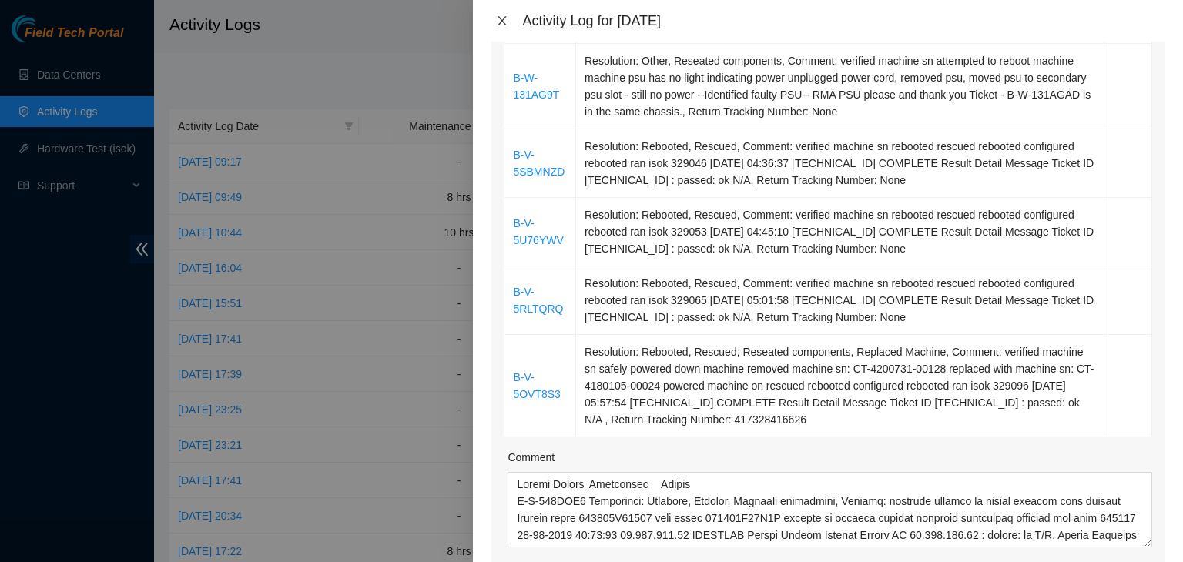
click at [505, 23] on icon "close" at bounding box center [502, 20] width 8 height 9
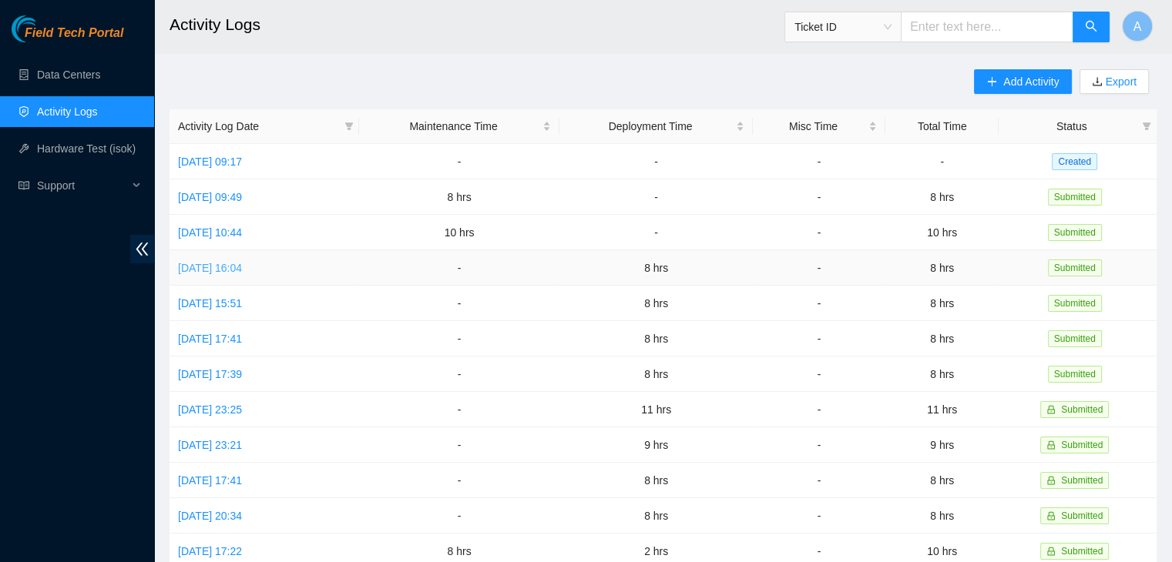
click at [242, 263] on link "Thu, 28 Aug 2025 16:04" at bounding box center [210, 268] width 64 height 12
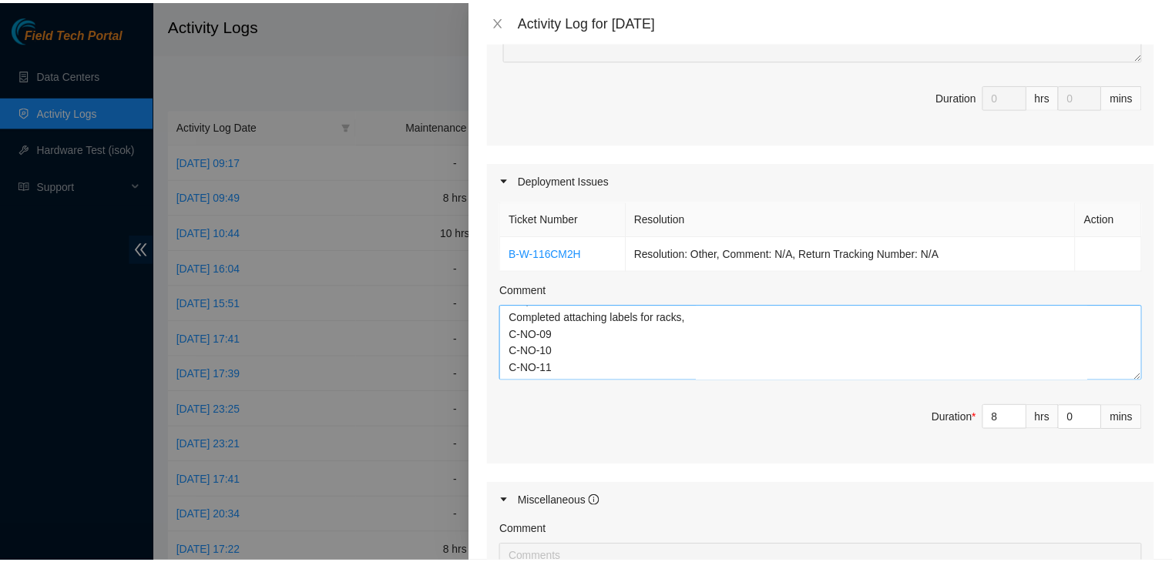
scroll to position [136, 0]
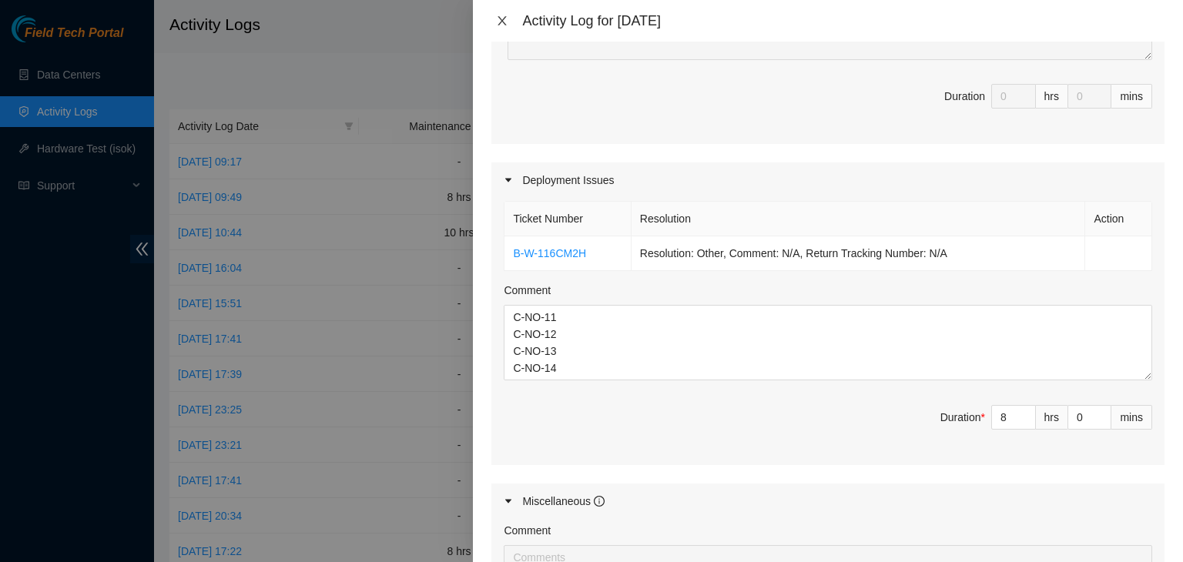
click at [511, 20] on button "Close" at bounding box center [502, 21] width 22 height 15
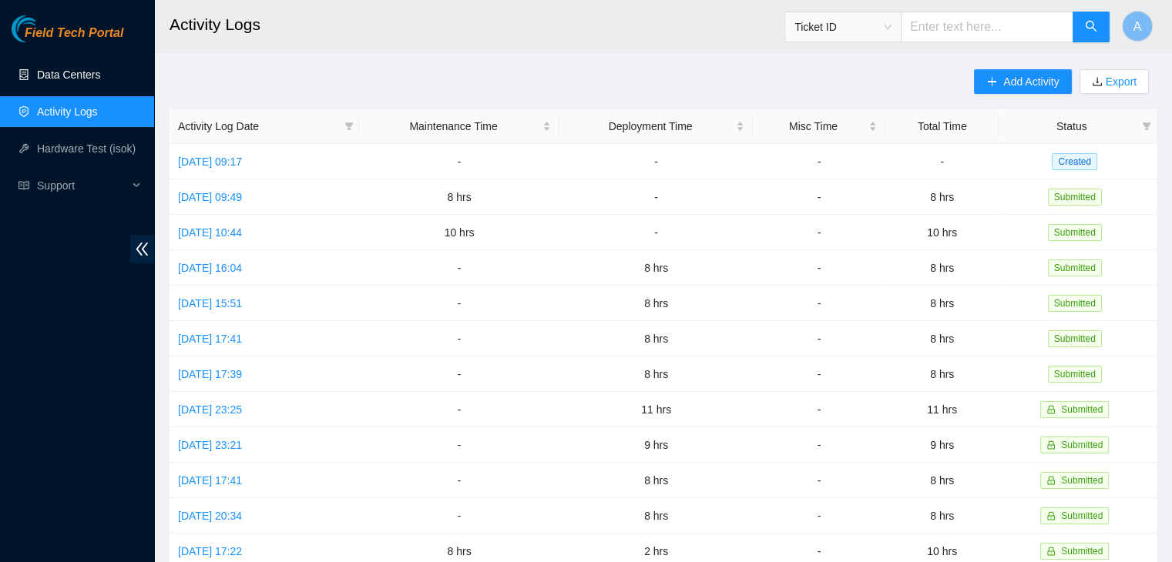
click at [86, 81] on link "Data Centers" at bounding box center [68, 75] width 63 height 12
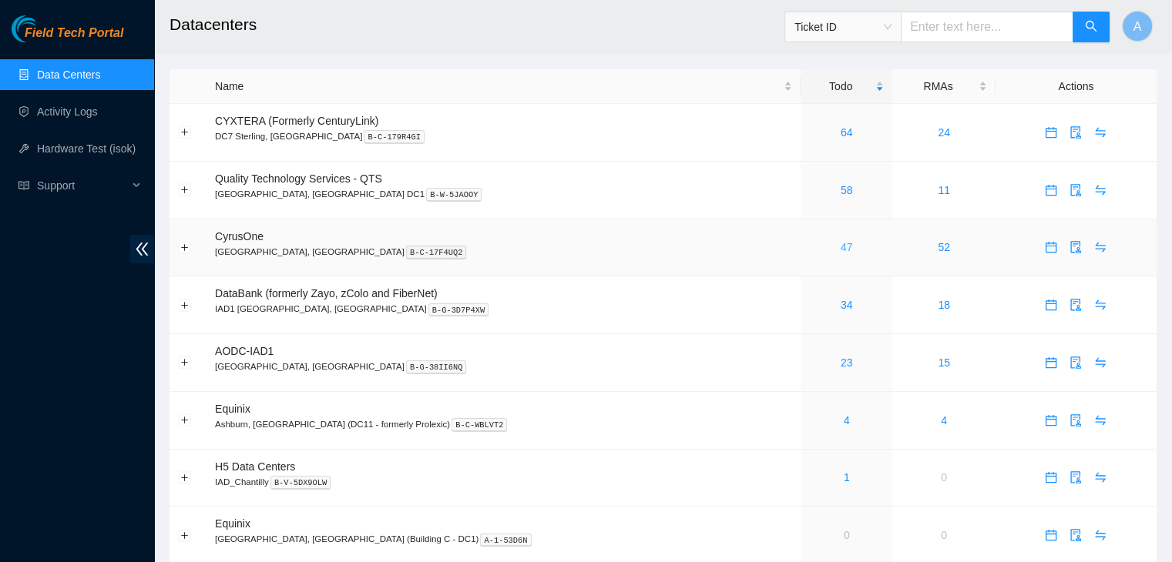
click at [840, 246] on link "47" at bounding box center [846, 247] width 12 height 12
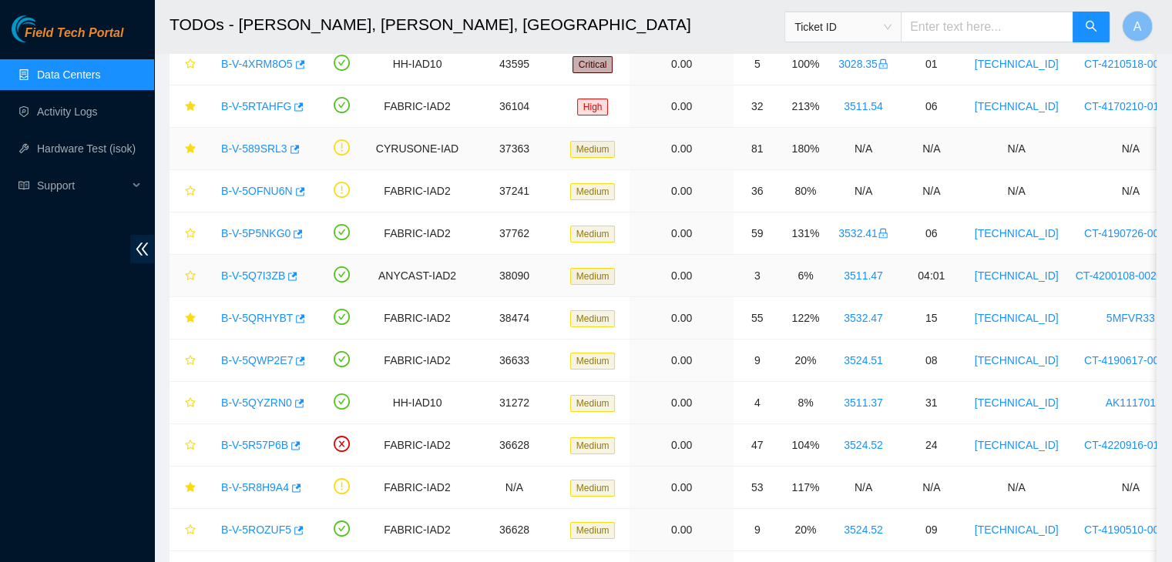
scroll to position [123, 0]
click at [236, 313] on link "B-V-5QRHYBT" at bounding box center [257, 317] width 72 height 12
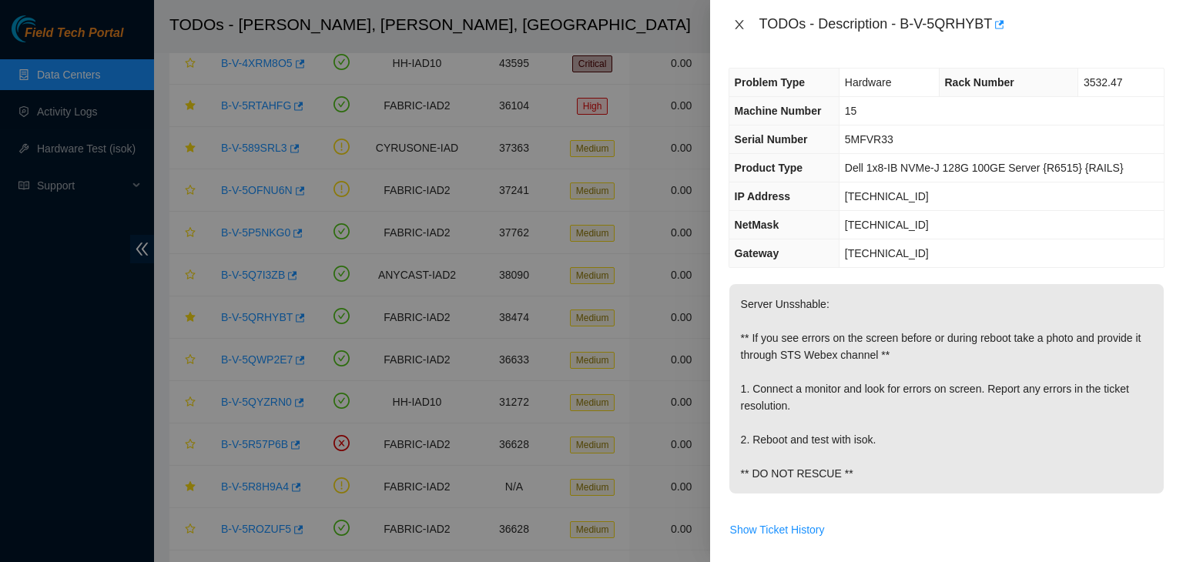
click at [743, 23] on icon "close" at bounding box center [739, 24] width 12 height 12
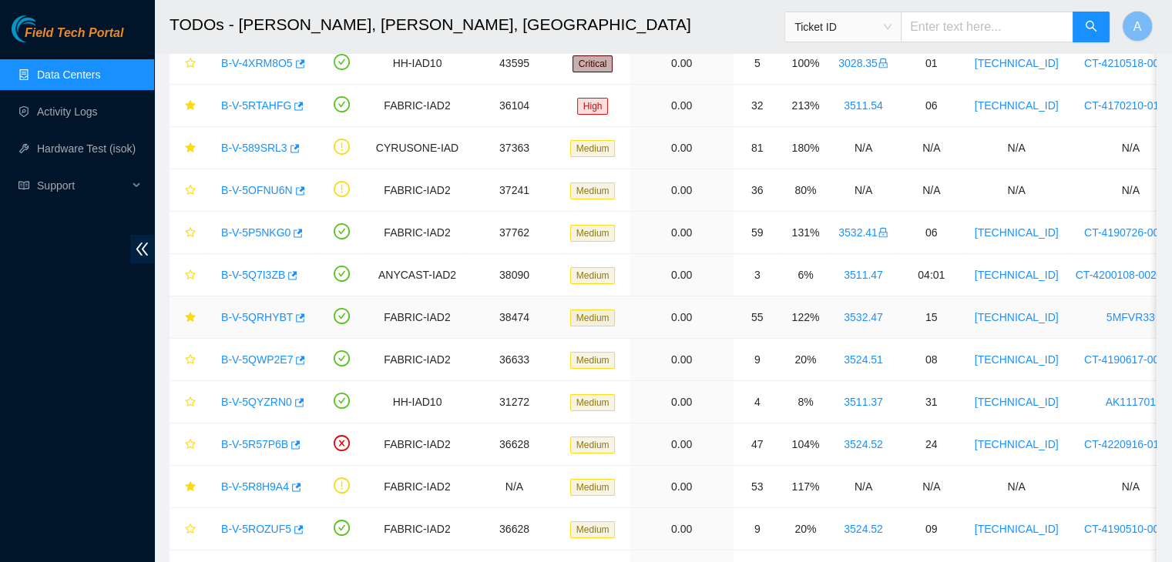
click at [256, 322] on link "B-V-5QRHYBT" at bounding box center [257, 317] width 72 height 12
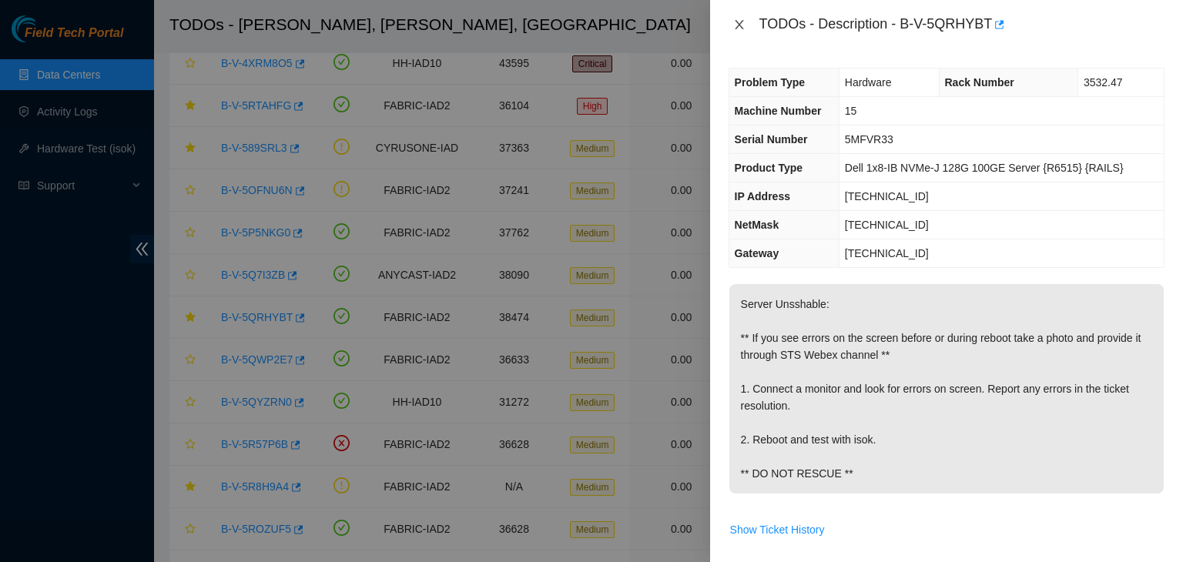
click at [738, 20] on icon "close" at bounding box center [739, 24] width 12 height 12
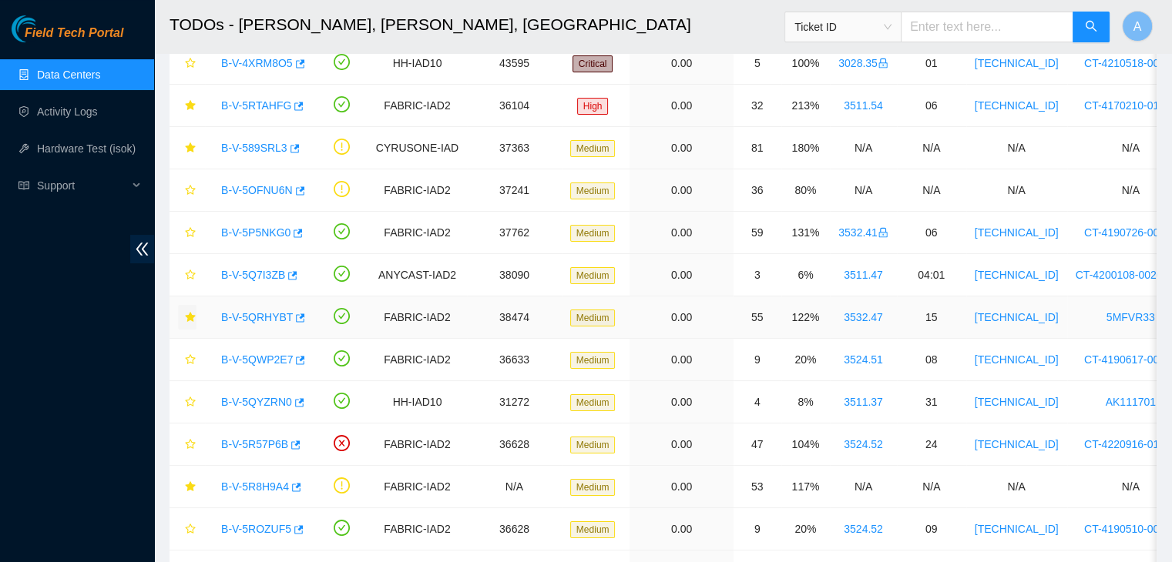
click at [191, 314] on icon "star" at bounding box center [190, 317] width 10 height 10
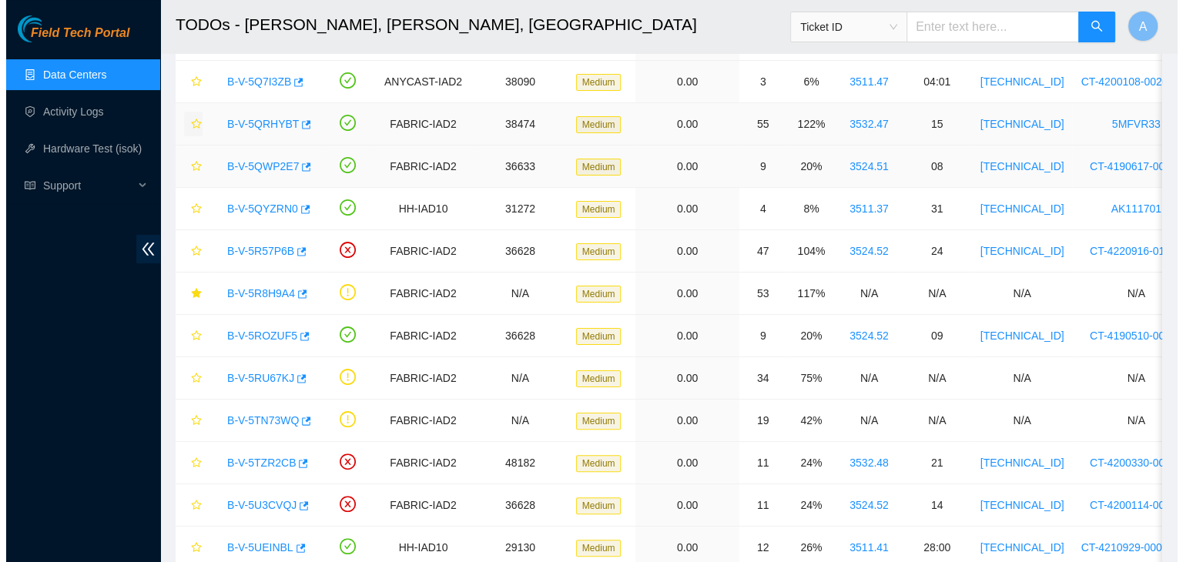
scroll to position [319, 0]
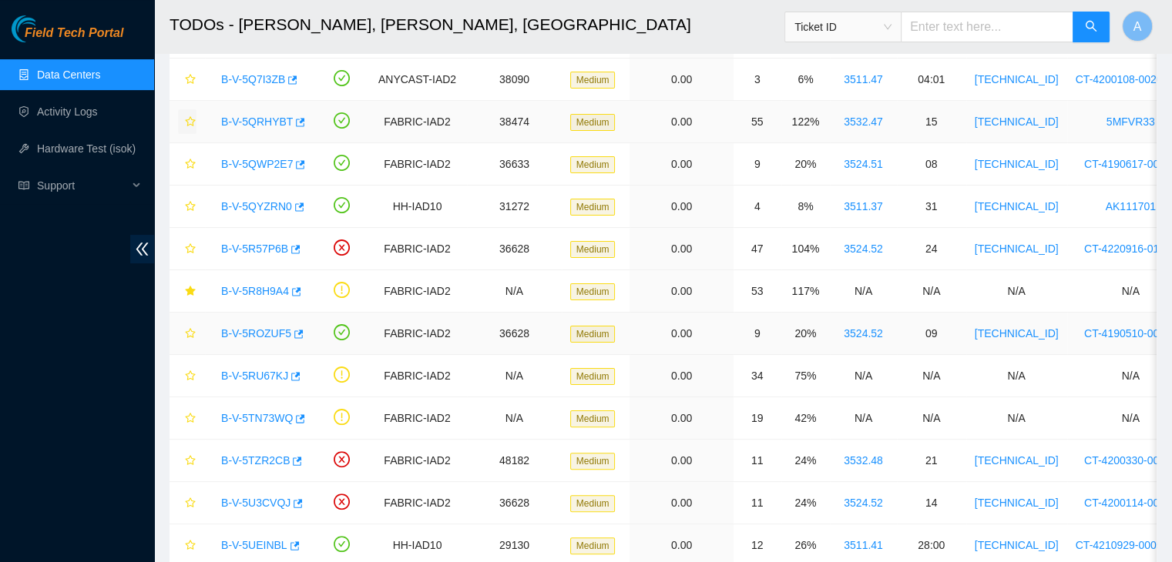
click at [270, 334] on link "B-V-5ROZUF5" at bounding box center [256, 333] width 70 height 12
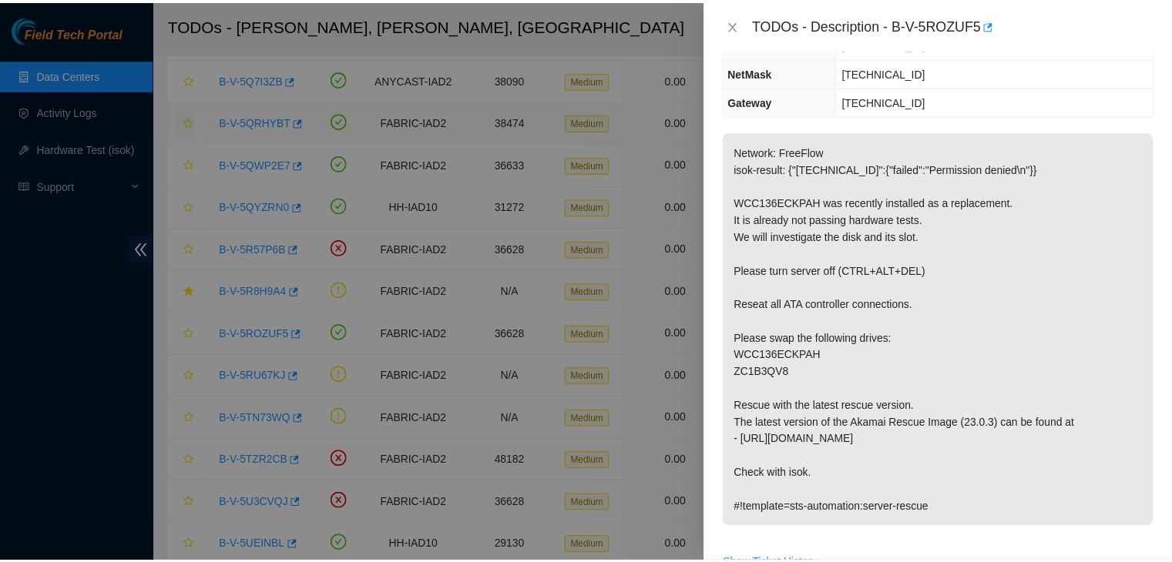
scroll to position [179, 0]
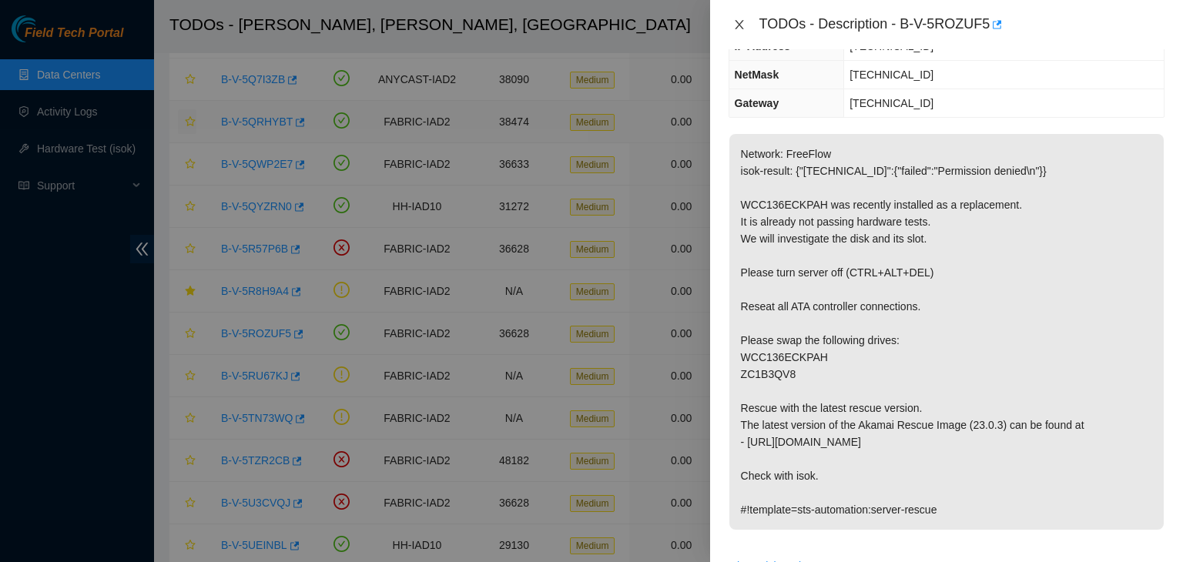
click at [738, 25] on icon "close" at bounding box center [739, 24] width 12 height 12
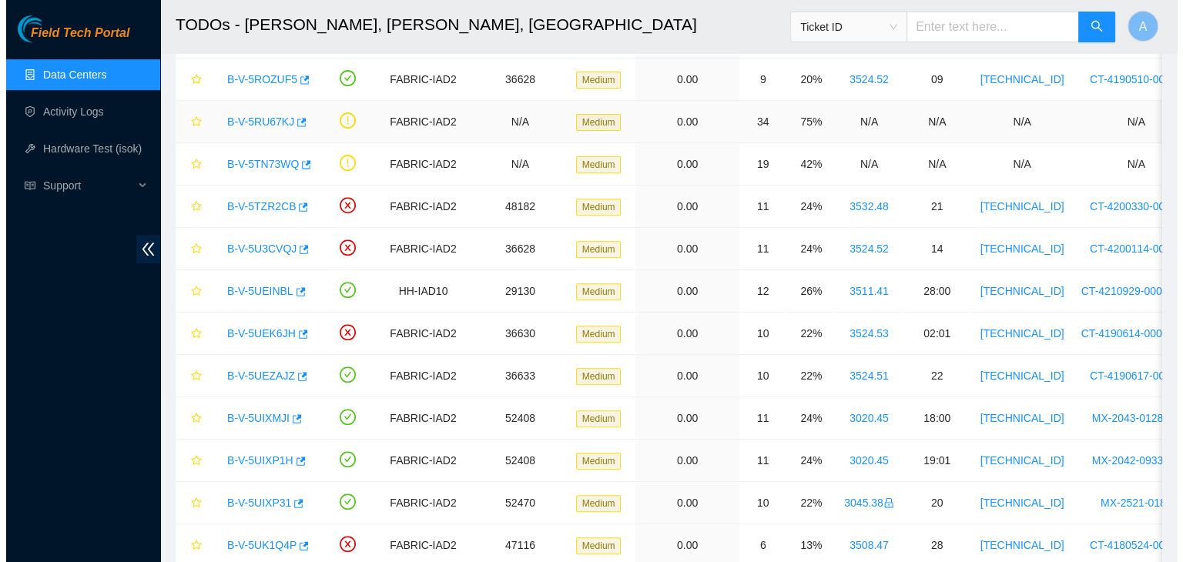
scroll to position [575, 0]
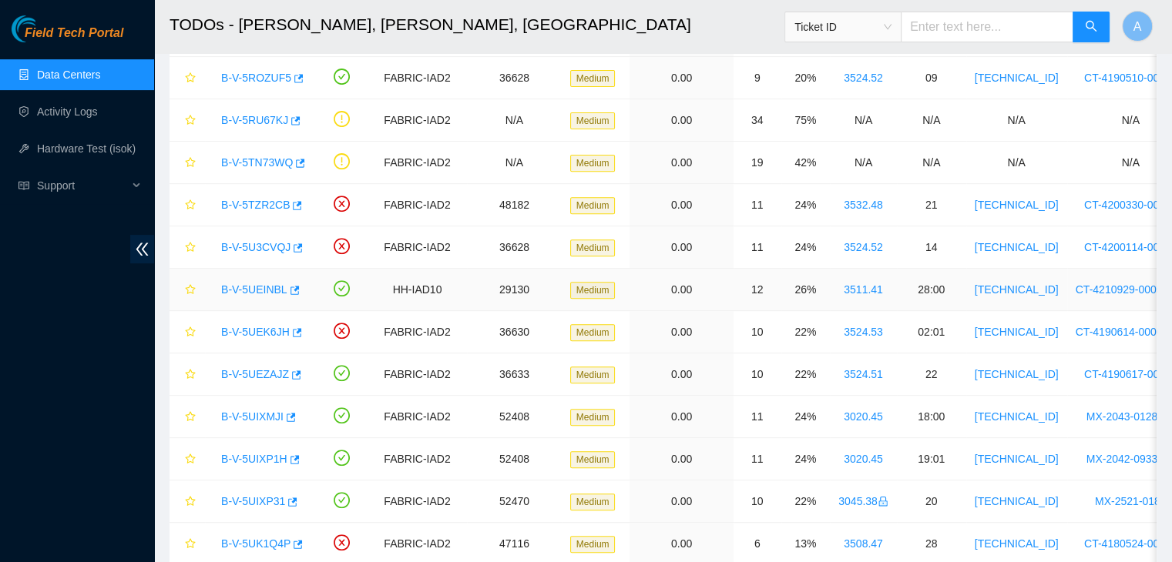
click at [254, 289] on link "B-V-5UEINBL" at bounding box center [254, 289] width 66 height 12
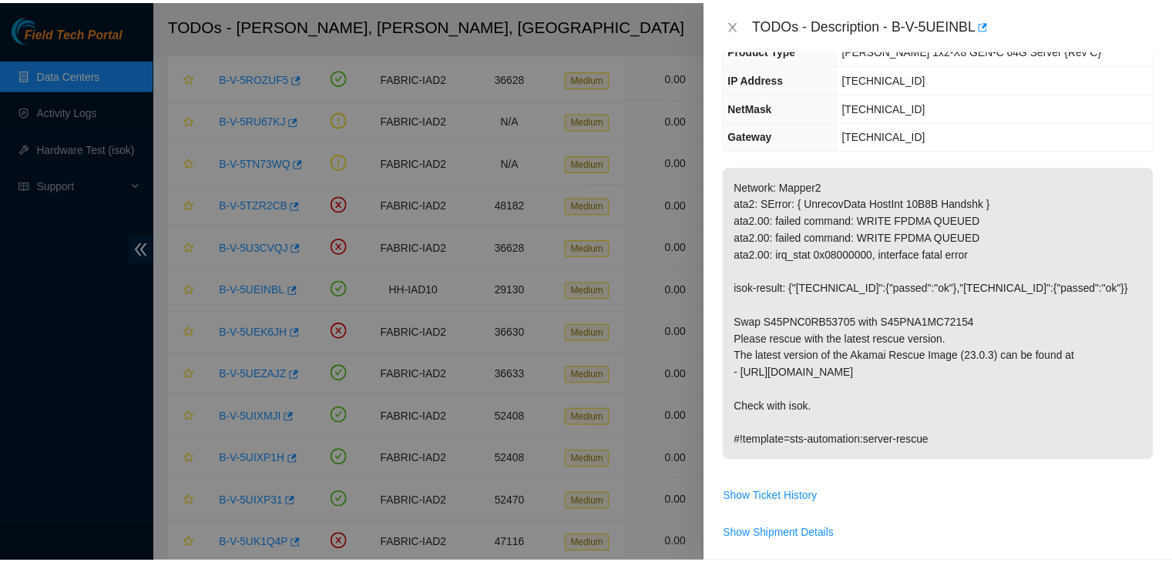
scroll to position [0, 0]
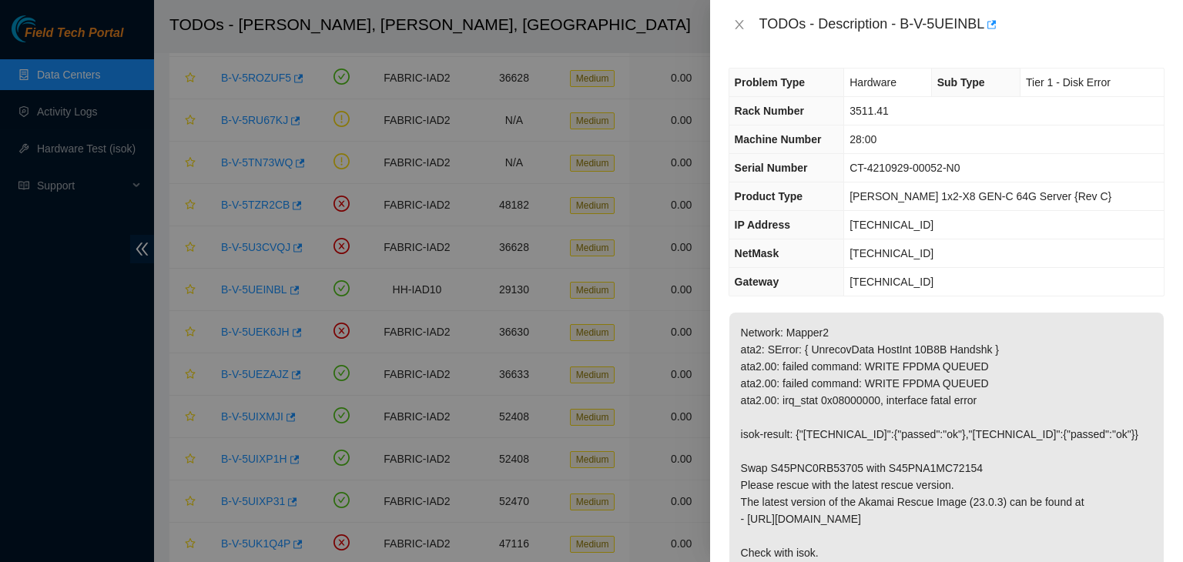
click at [730, 15] on div "TODOs - Description - B-V-5UEINBL" at bounding box center [947, 24] width 436 height 25
click at [731, 19] on button "Close" at bounding box center [740, 25] width 22 height 15
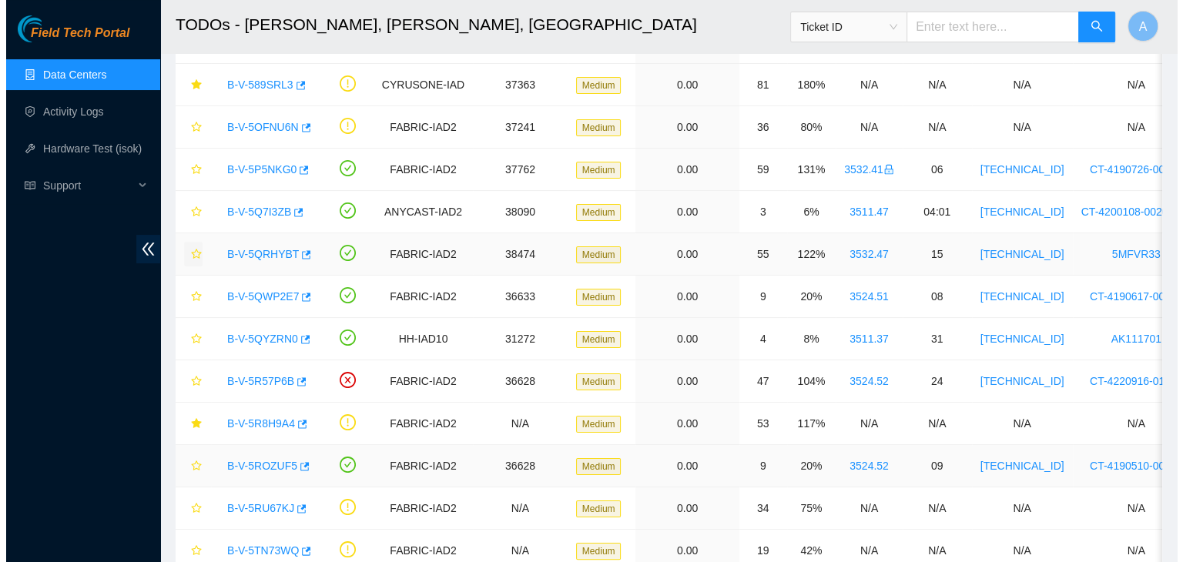
scroll to position [186, 0]
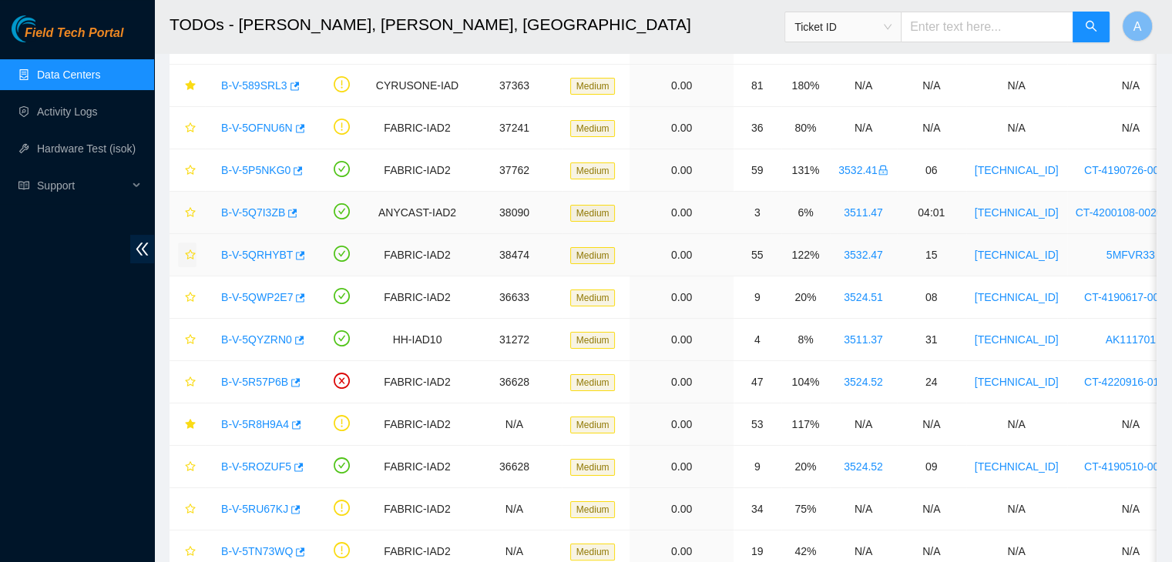
click at [257, 214] on link "B-V-5Q7I3ZB" at bounding box center [253, 212] width 64 height 12
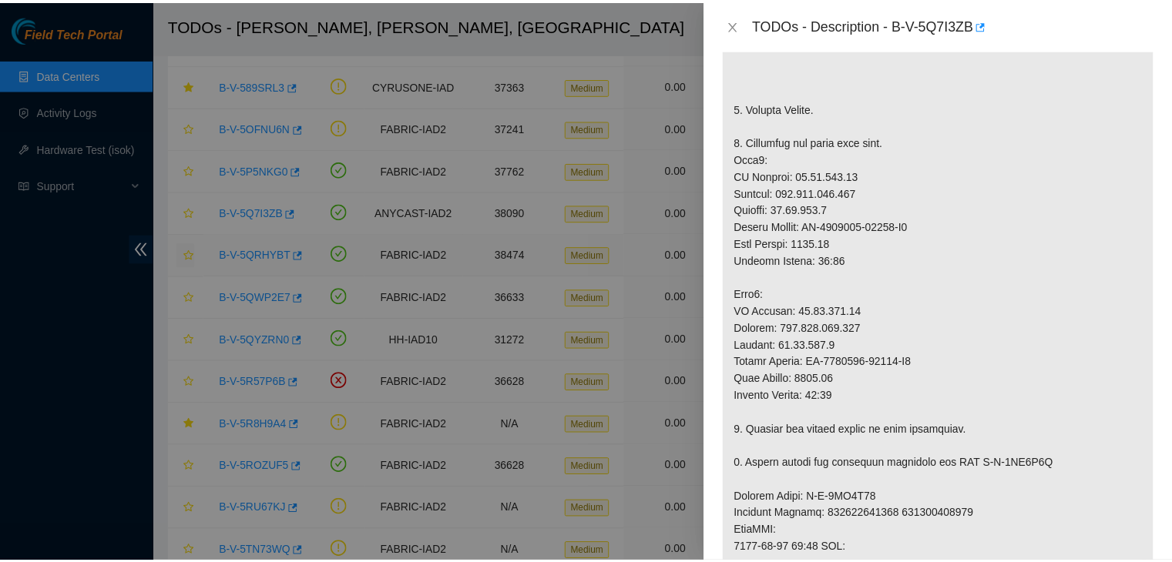
scroll to position [428, 0]
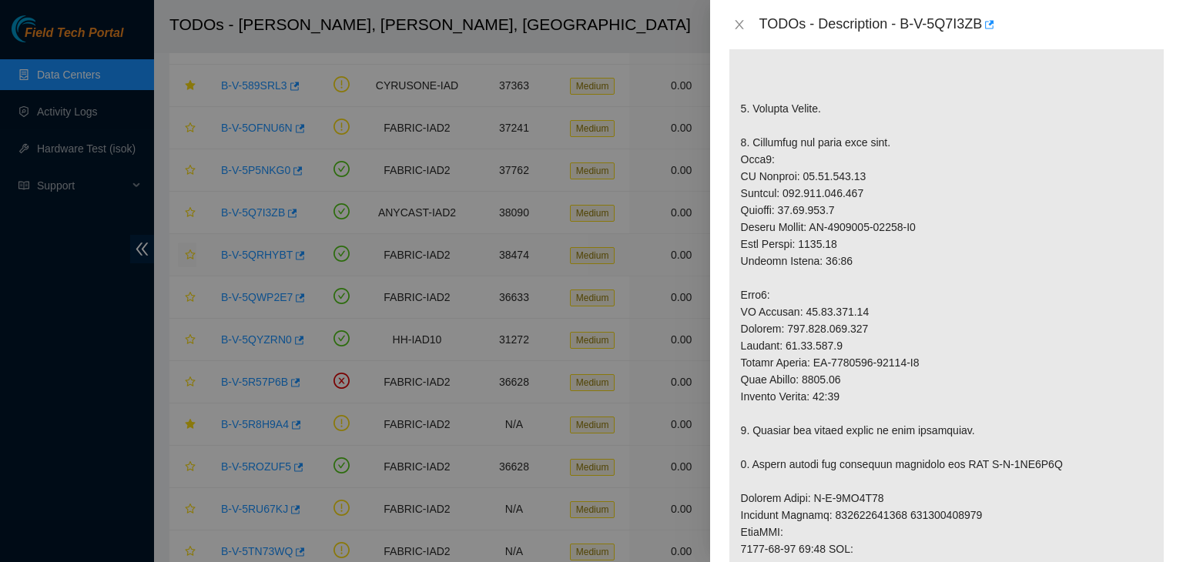
click at [736, 16] on div "TODOs - Description - B-V-5Q7I3ZB" at bounding box center [947, 24] width 436 height 25
click at [737, 23] on icon "close" at bounding box center [739, 24] width 8 height 9
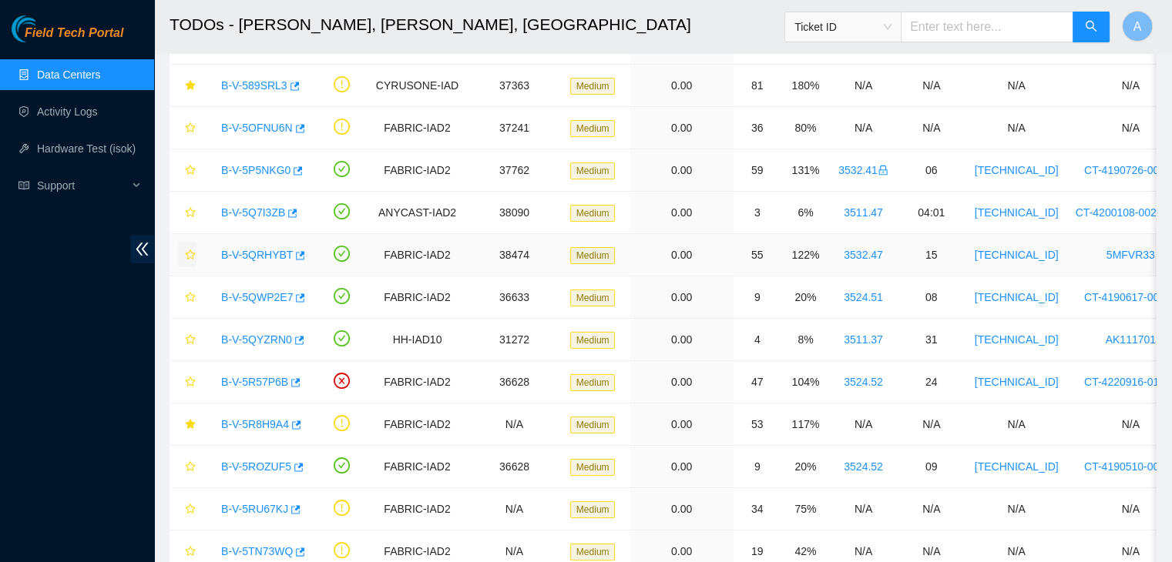
scroll to position [450, 0]
click at [119, 153] on link "Hardware Test (isok)" at bounding box center [86, 149] width 99 height 12
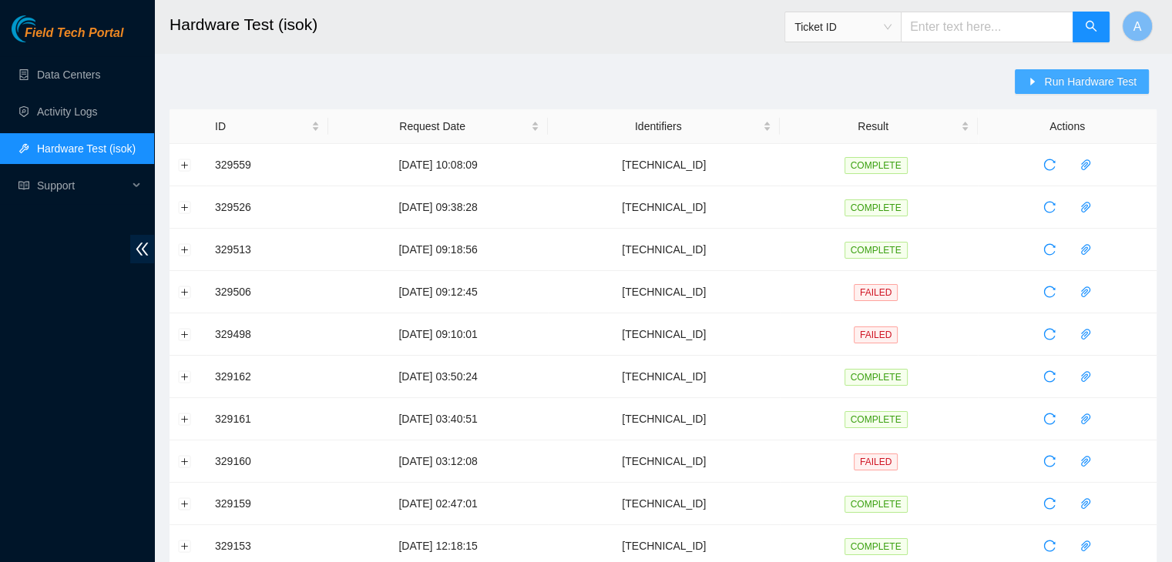
click at [1072, 87] on span "Run Hardware Test" at bounding box center [1090, 81] width 92 height 17
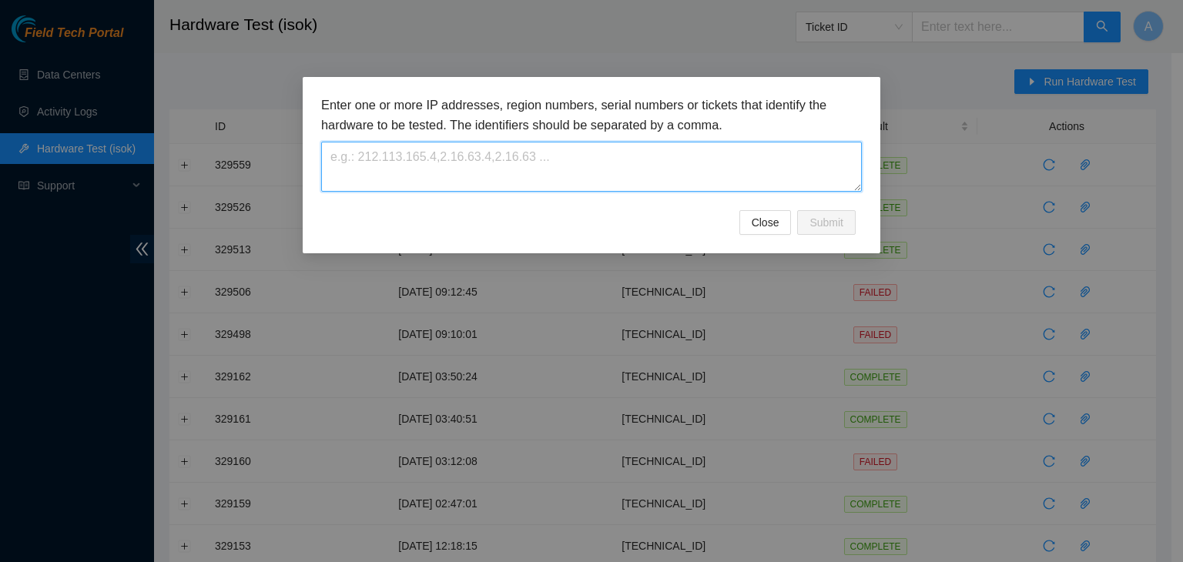
click at [810, 152] on textarea at bounding box center [591, 167] width 541 height 50
paste textarea "23.207.197.166"
type textarea "23.207.197.166"
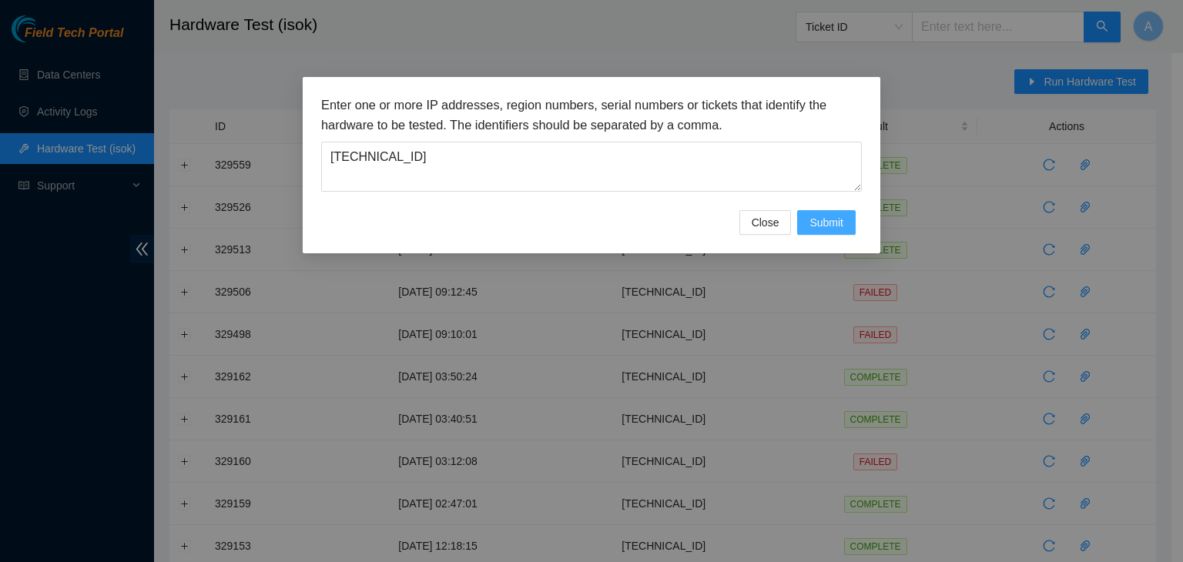
click at [831, 213] on button "Submit" at bounding box center [826, 222] width 59 height 25
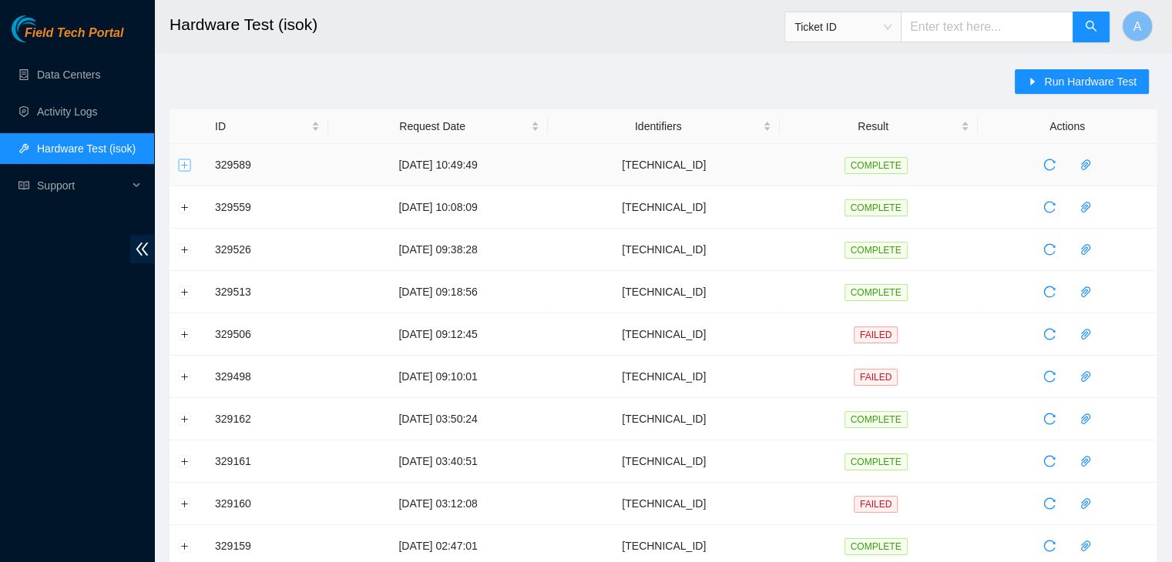
click at [185, 164] on button "Expand row" at bounding box center [185, 165] width 12 height 12
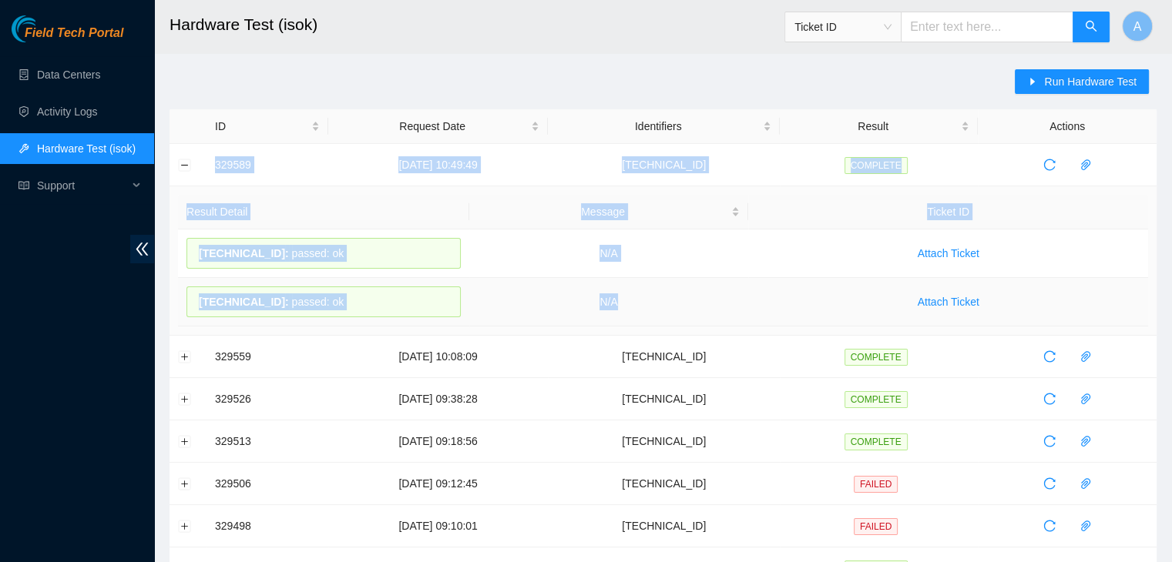
drag, startPoint x: 205, startPoint y: 160, endPoint x: 682, endPoint y: 287, distance: 493.5
copy tbody "329589 01-09-2025 10:49:49 23.207.197.166 COMPLETE Result Detail Message Ticket…"
click at [682, 287] on td "N/A" at bounding box center [609, 302] width 280 height 49
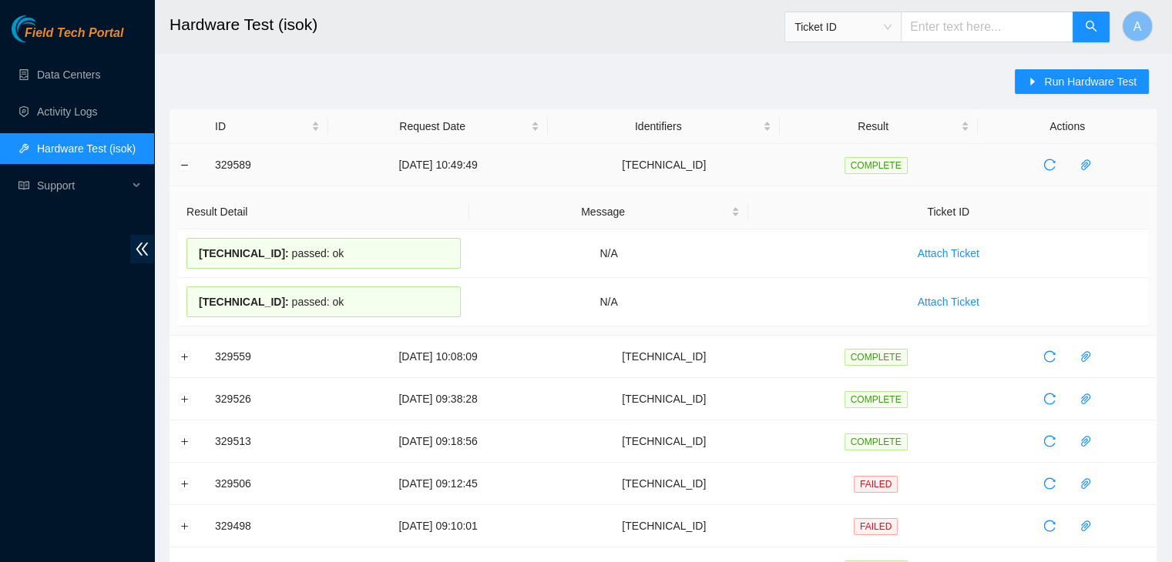
click at [191, 168] on td at bounding box center [187, 165] width 37 height 42
click at [187, 167] on button "Collapse row" at bounding box center [185, 165] width 12 height 12
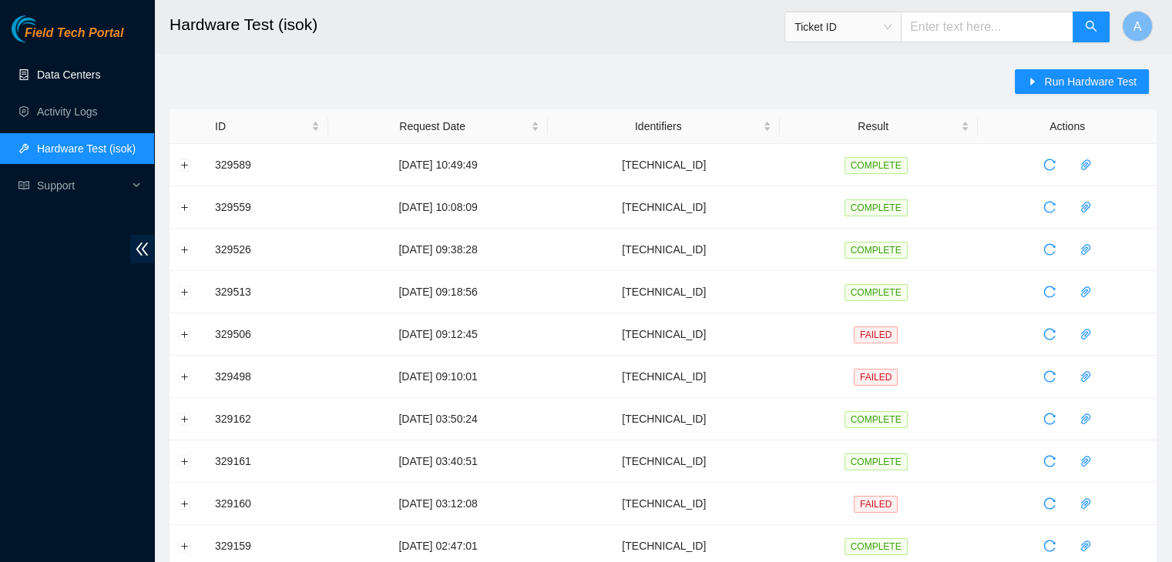
click at [100, 70] on link "Data Centers" at bounding box center [68, 75] width 63 height 12
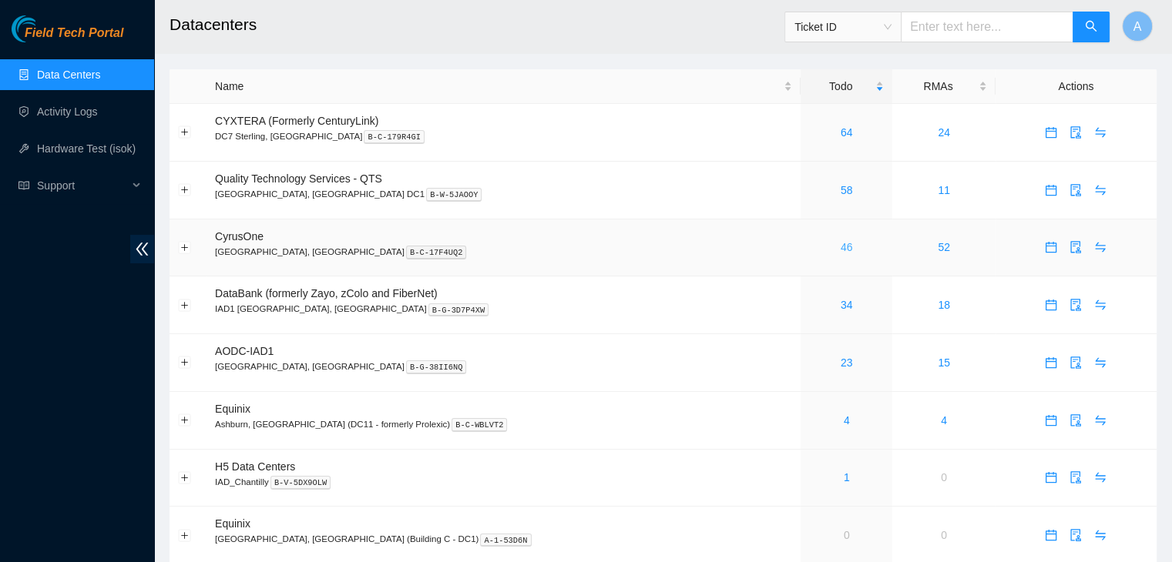
click at [840, 249] on link "46" at bounding box center [846, 247] width 12 height 12
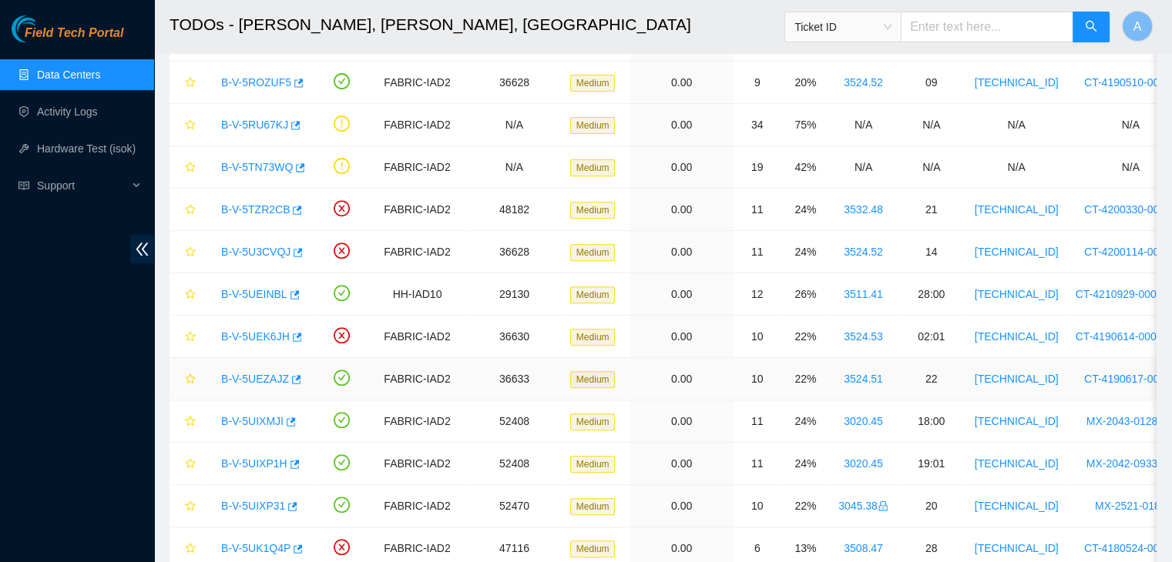
scroll to position [642, 0]
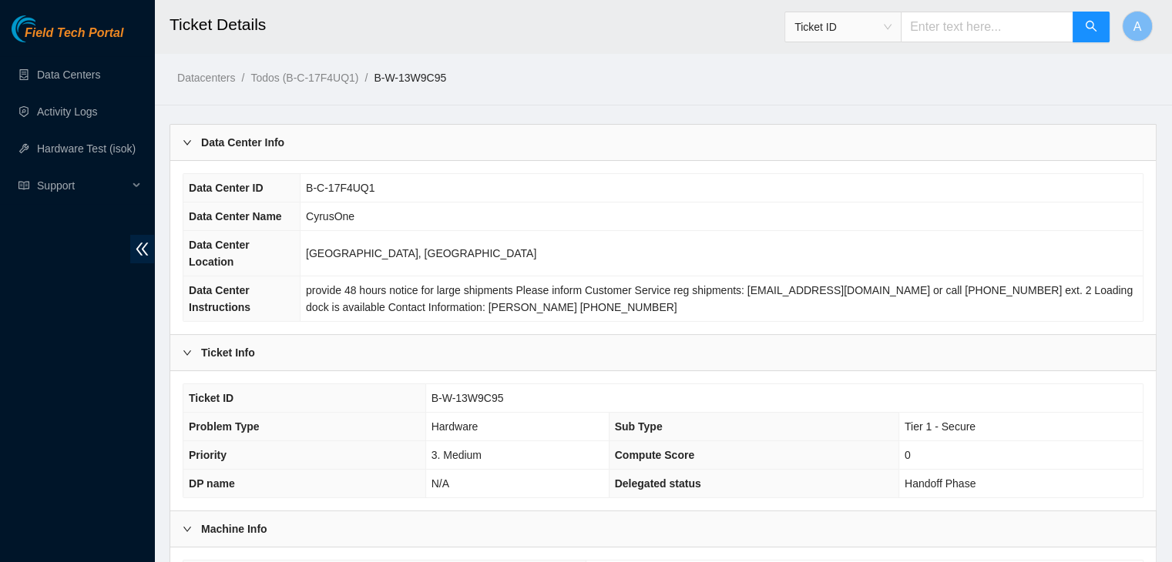
scroll to position [411, 0]
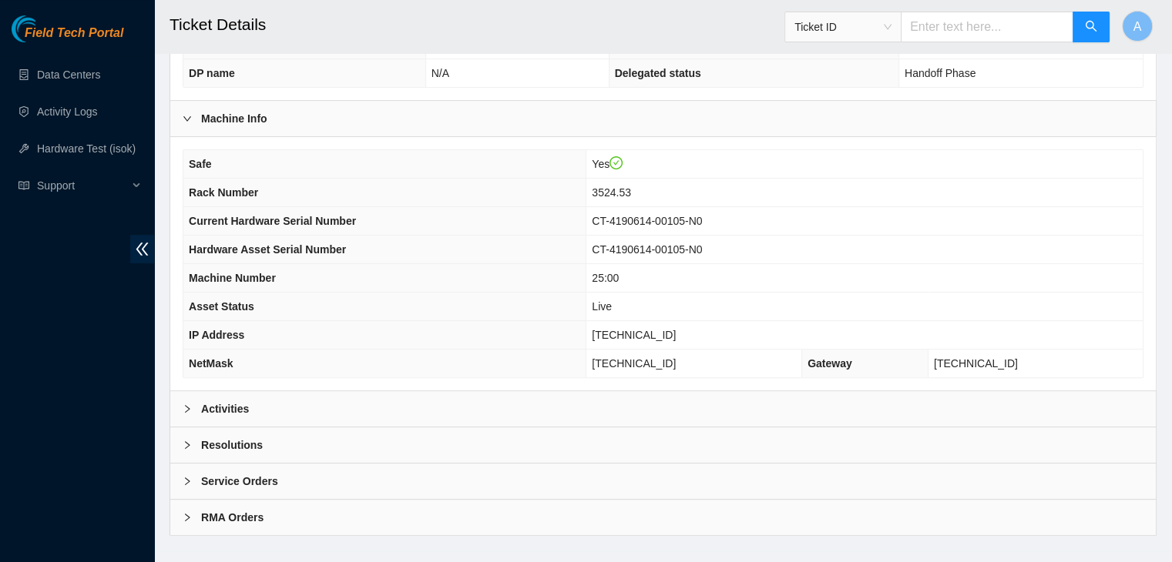
click at [459, 391] on div "Activities" at bounding box center [662, 408] width 985 height 35
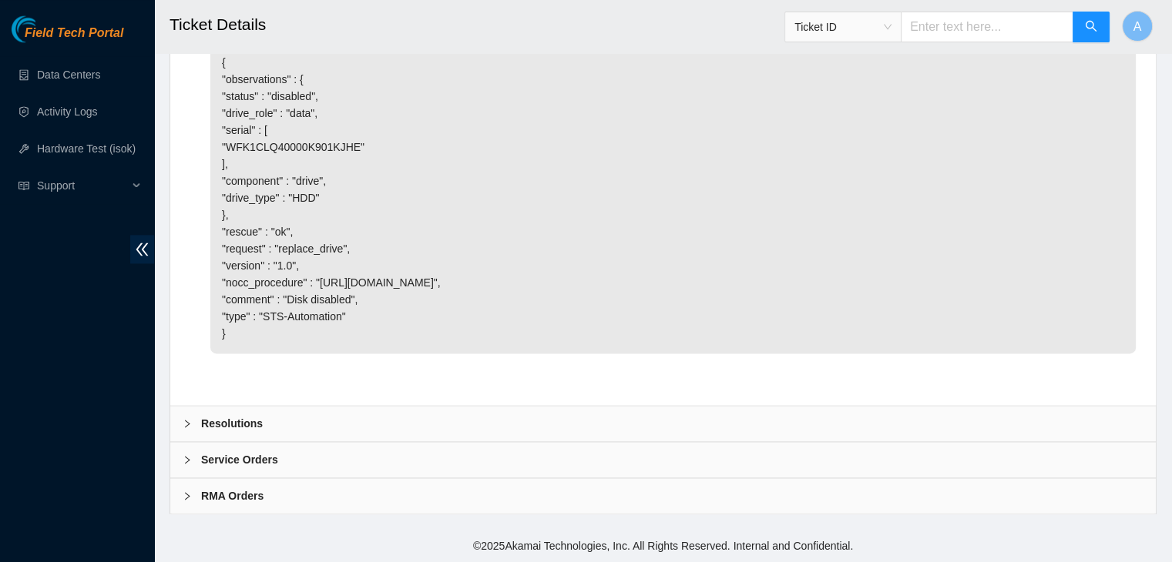
scroll to position [2471, 0]
click at [455, 416] on div "Resolutions" at bounding box center [662, 423] width 985 height 35
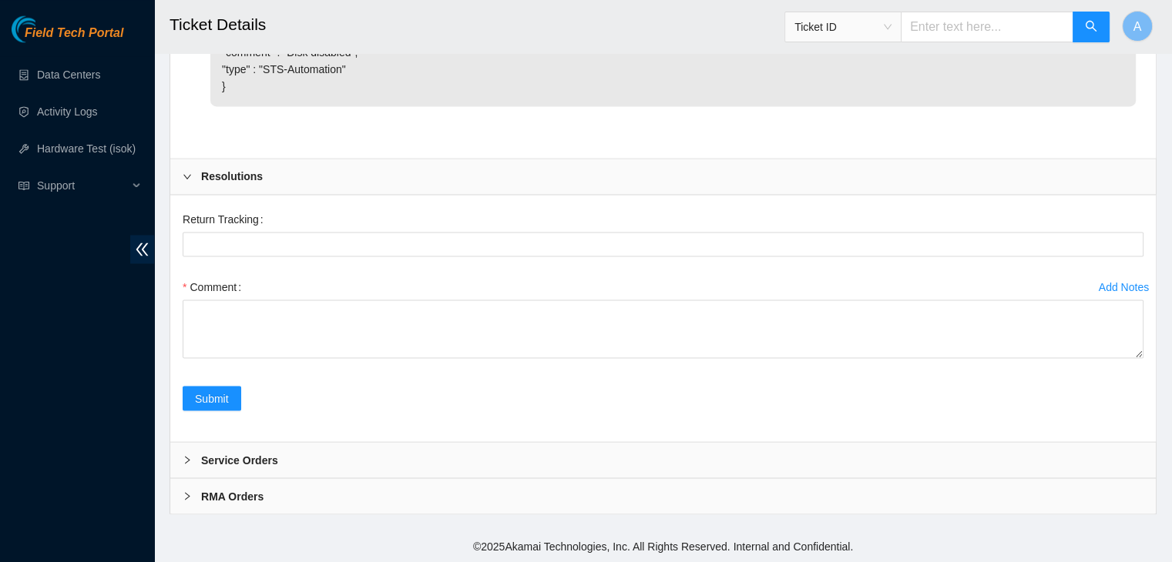
scroll to position [2693, 0]
click at [317, 194] on div "Resolutions" at bounding box center [662, 176] width 985 height 35
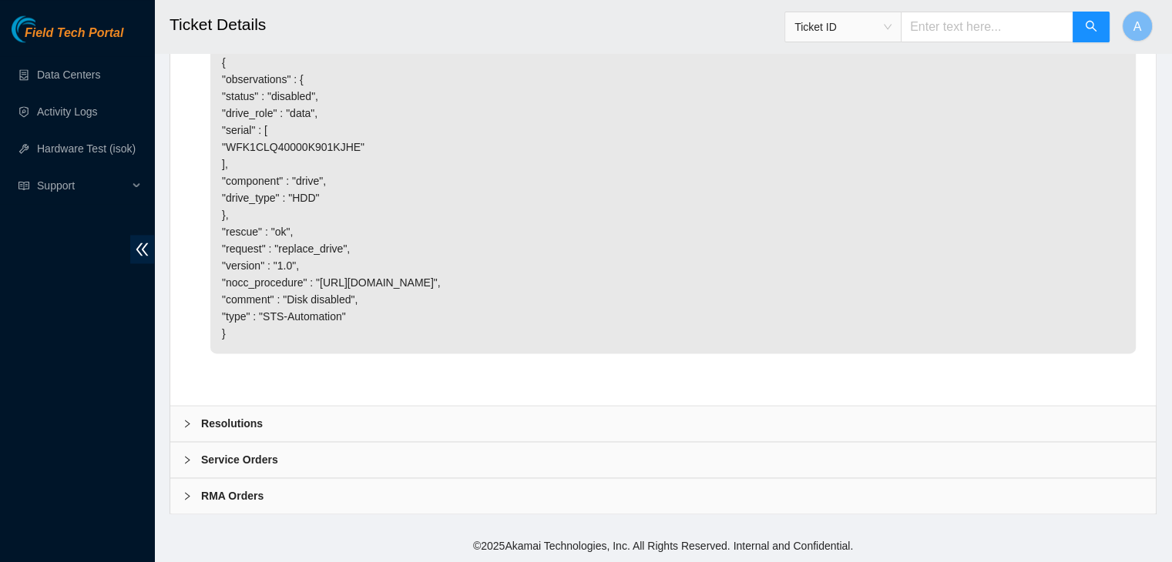
scroll to position [2471, 0]
click at [314, 411] on div "Resolutions" at bounding box center [662, 423] width 985 height 35
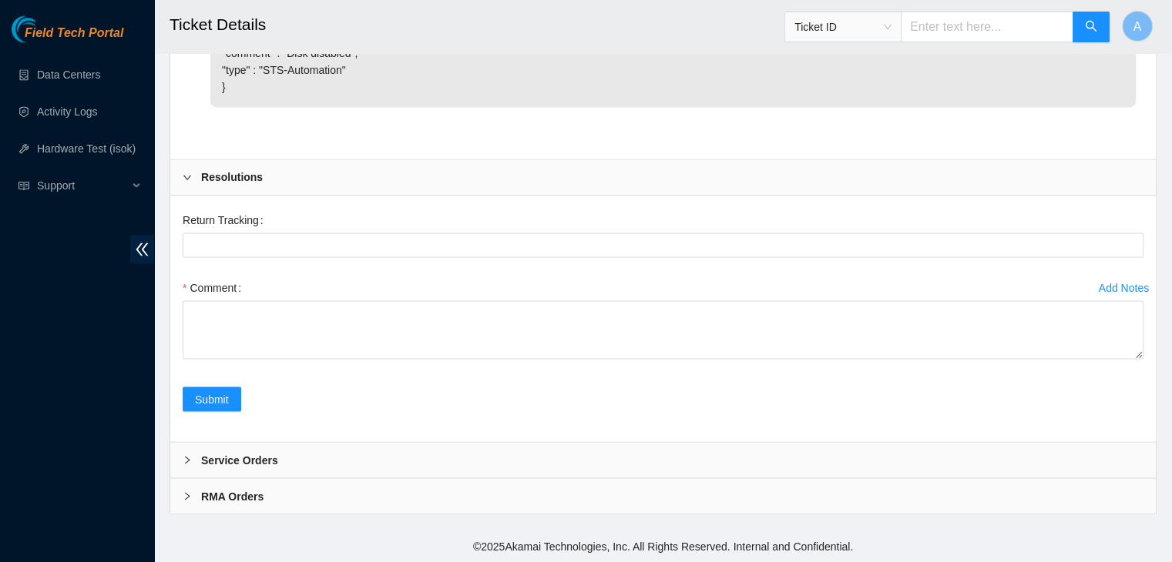
scroll to position [2718, 0]
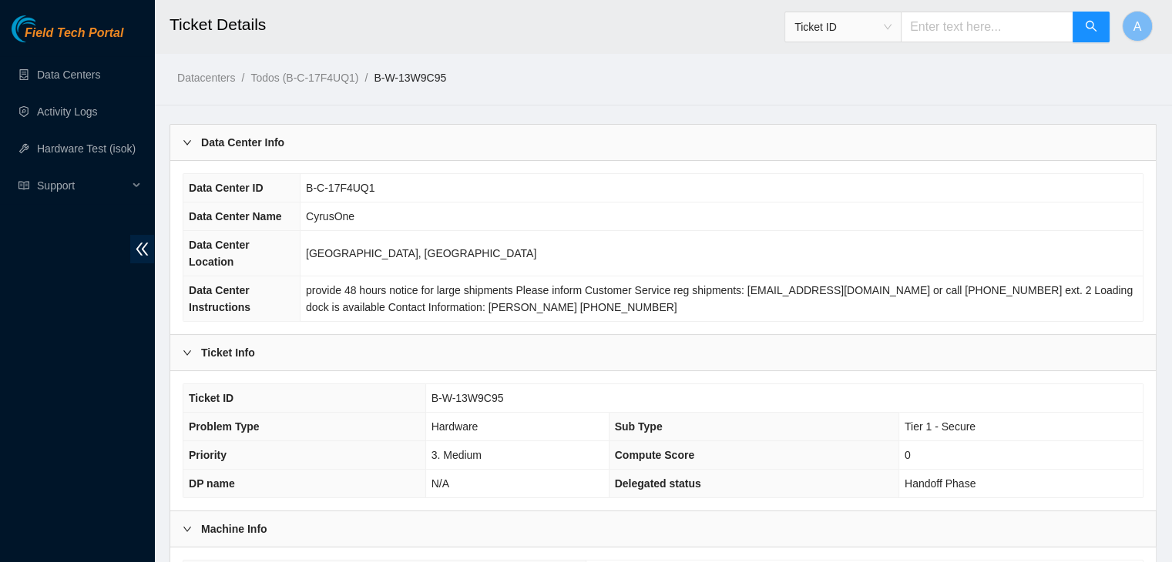
scroll to position [411, 0]
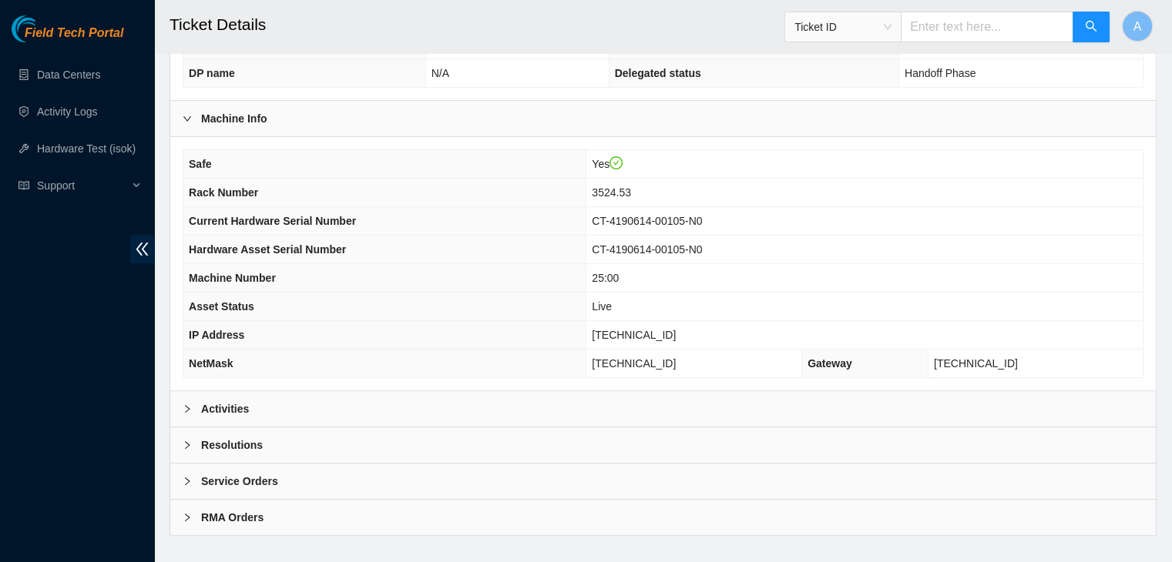
click at [290, 391] on div "Activities" at bounding box center [662, 408] width 985 height 35
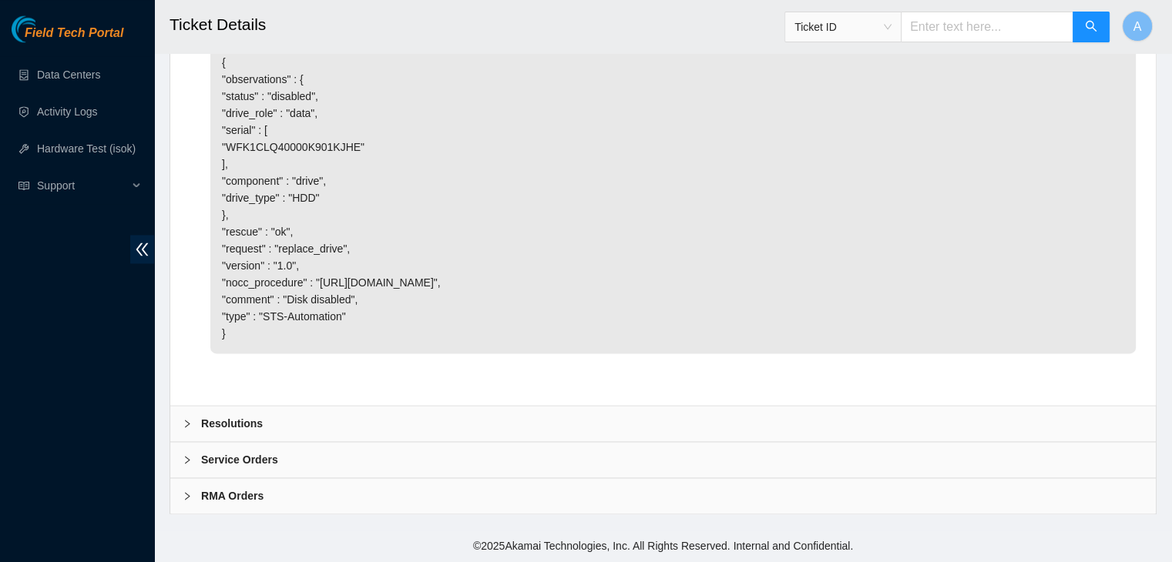
scroll to position [2471, 0]
click at [290, 438] on div "Resolutions" at bounding box center [662, 423] width 985 height 35
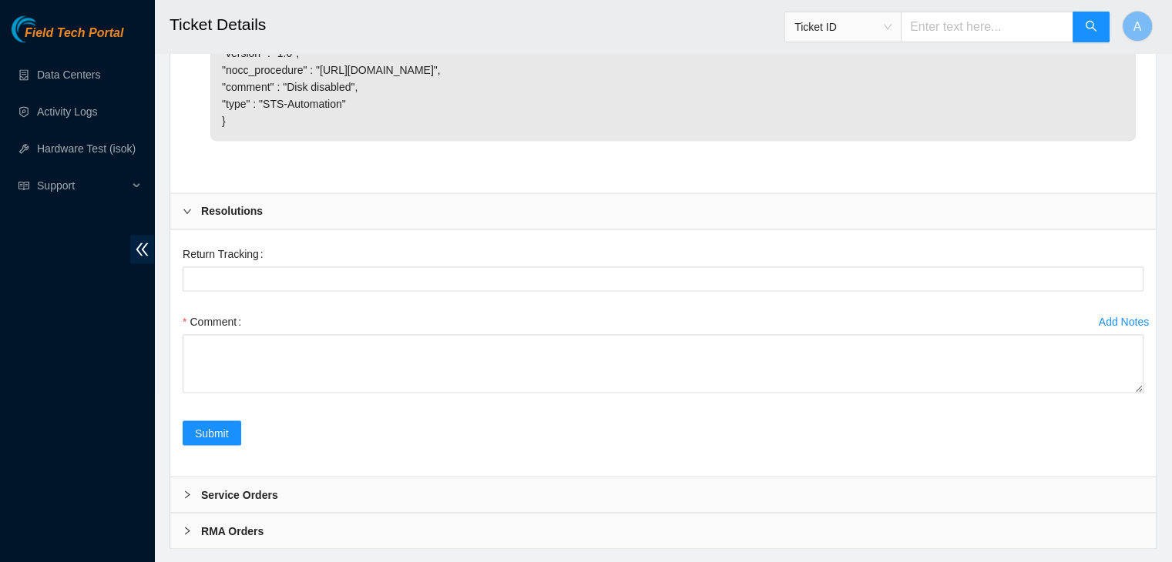
scroll to position [2718, 0]
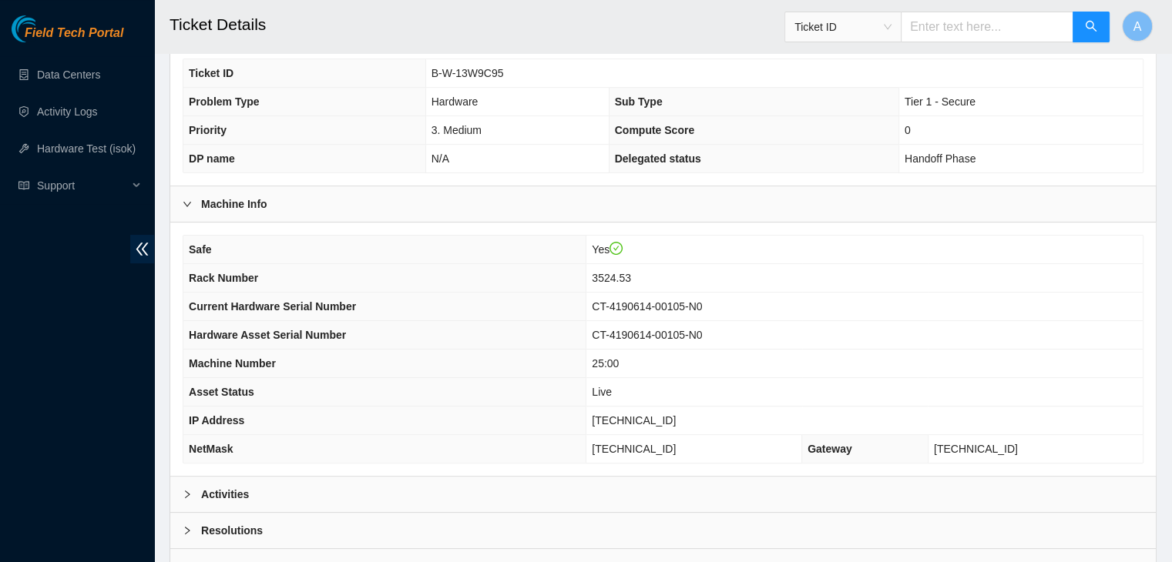
scroll to position [411, 0]
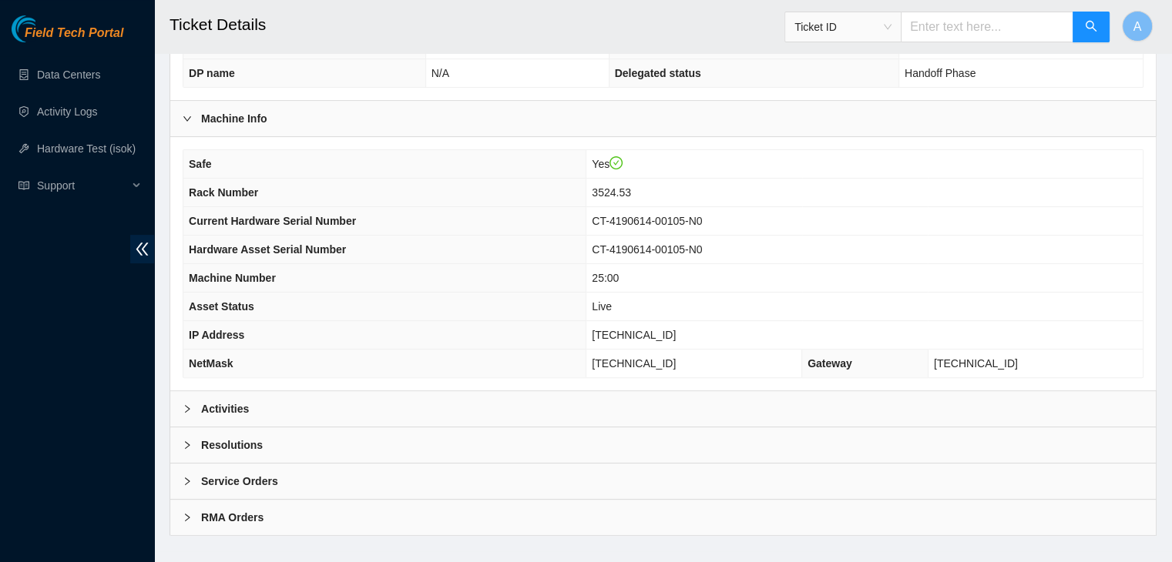
click at [505, 391] on div "Activities" at bounding box center [662, 408] width 985 height 35
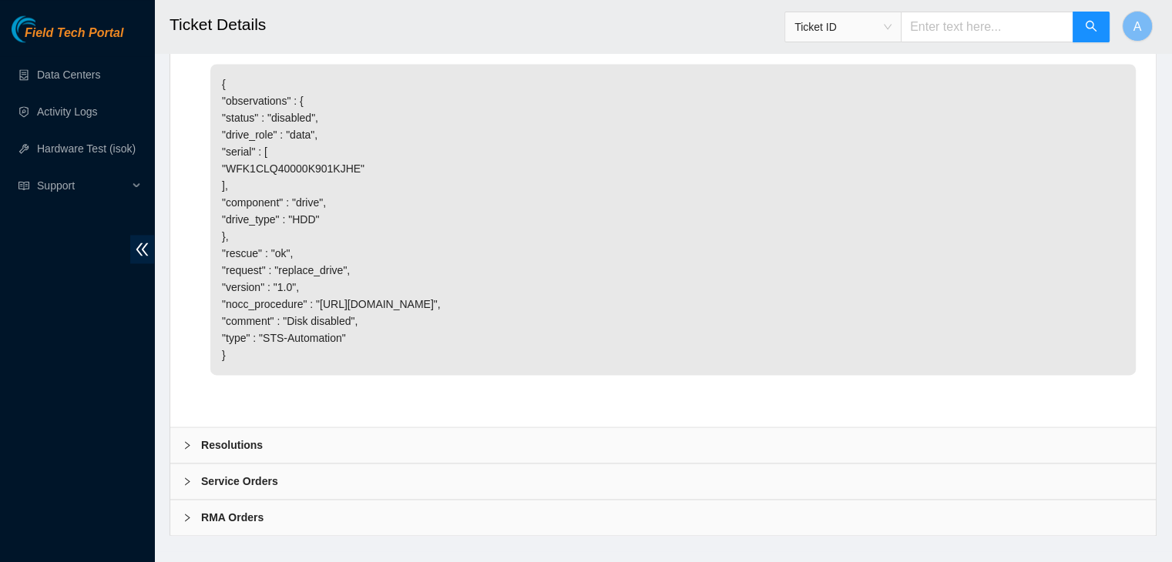
scroll to position [2471, 0]
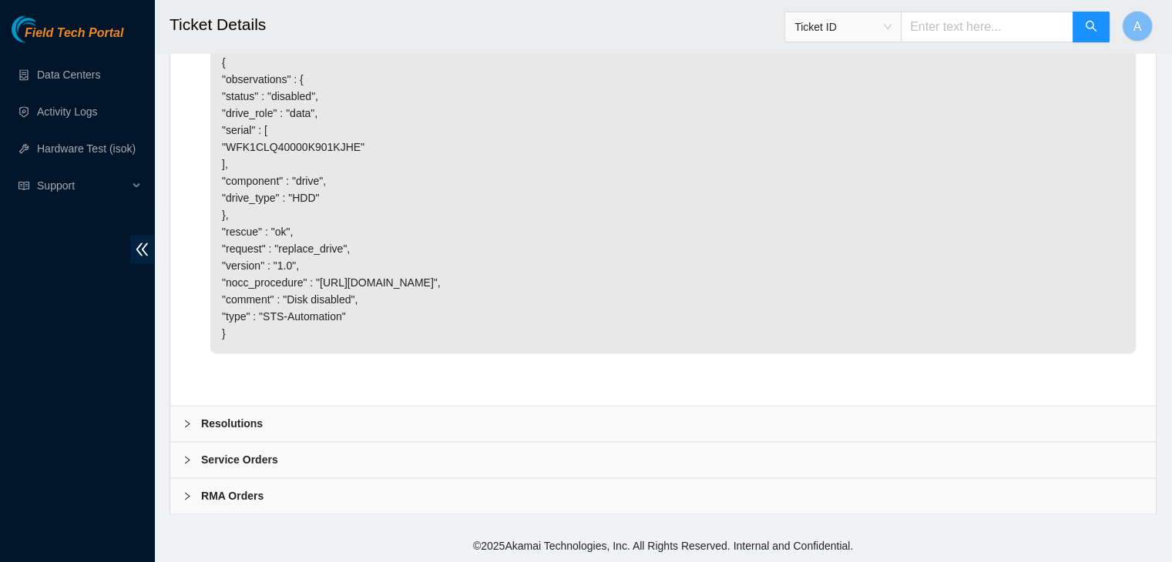
click at [502, 424] on div "Resolutions" at bounding box center [662, 423] width 985 height 35
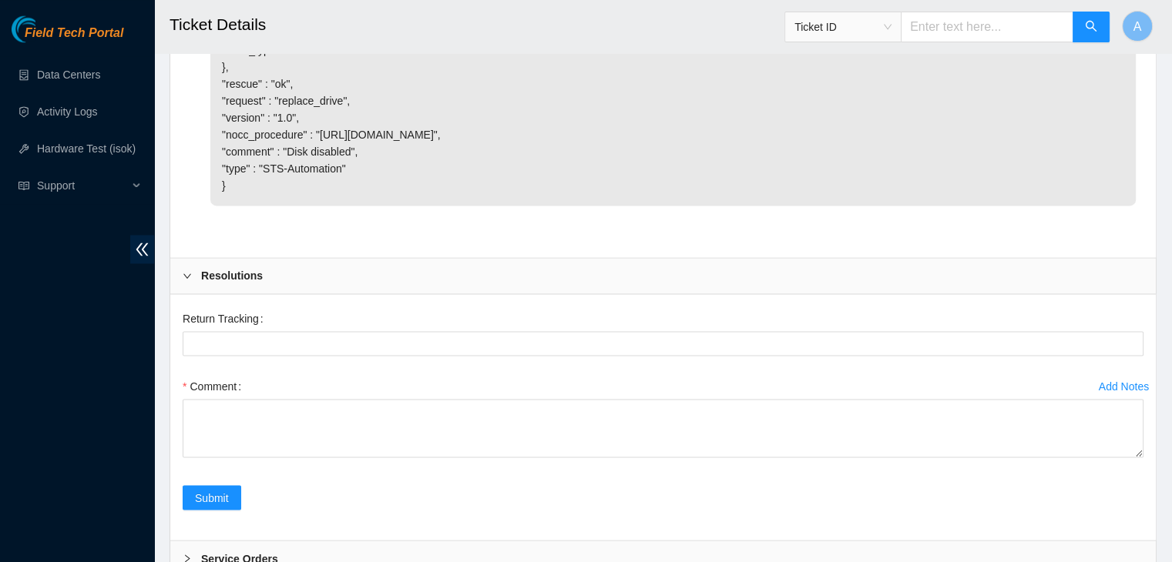
scroll to position [2718, 0]
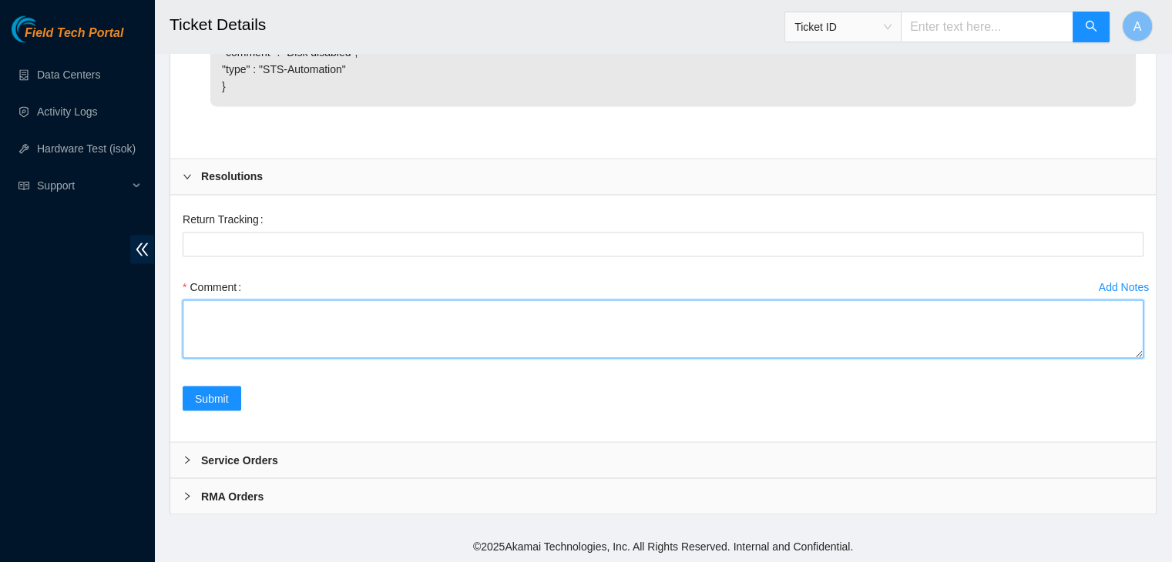
click at [487, 340] on textarea "Comment" at bounding box center [663, 329] width 961 height 59
paste textarea "473665209530"
type textarea "4"
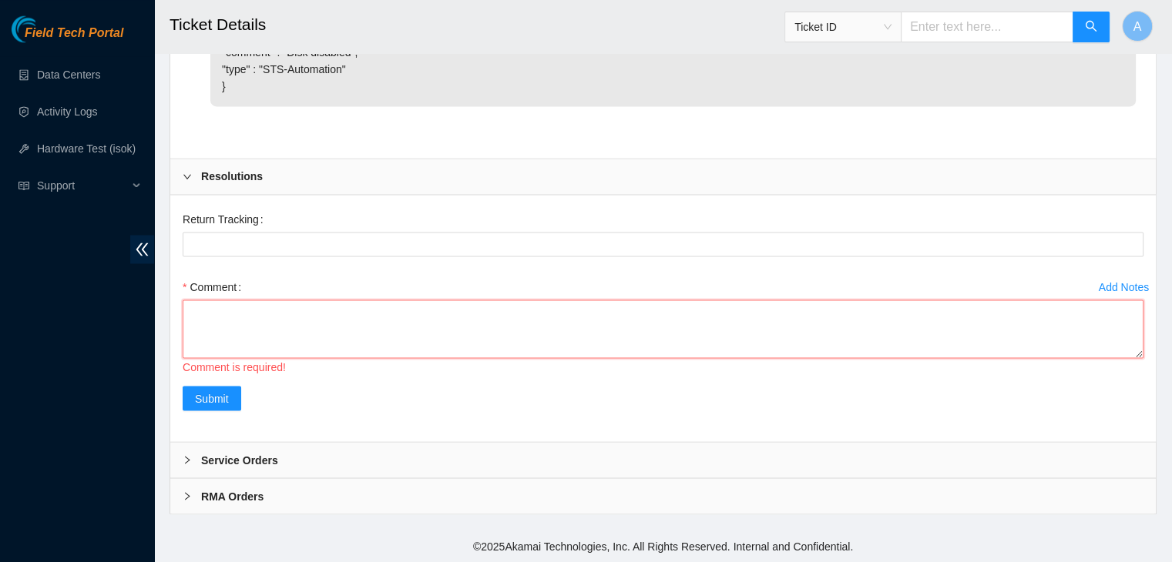
click at [396, 313] on textarea "Comment" at bounding box center [663, 329] width 961 height 59
paste textarea "verified machine sn safely powered down machine removed disk sn: WFK1CLQ40000K9…"
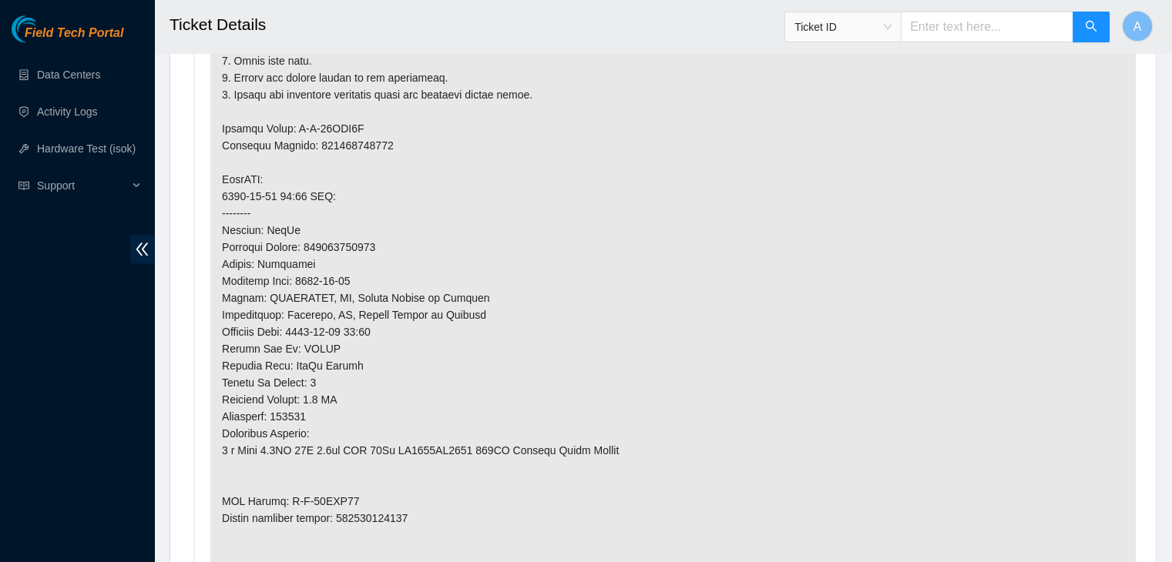
scroll to position [1020, 0]
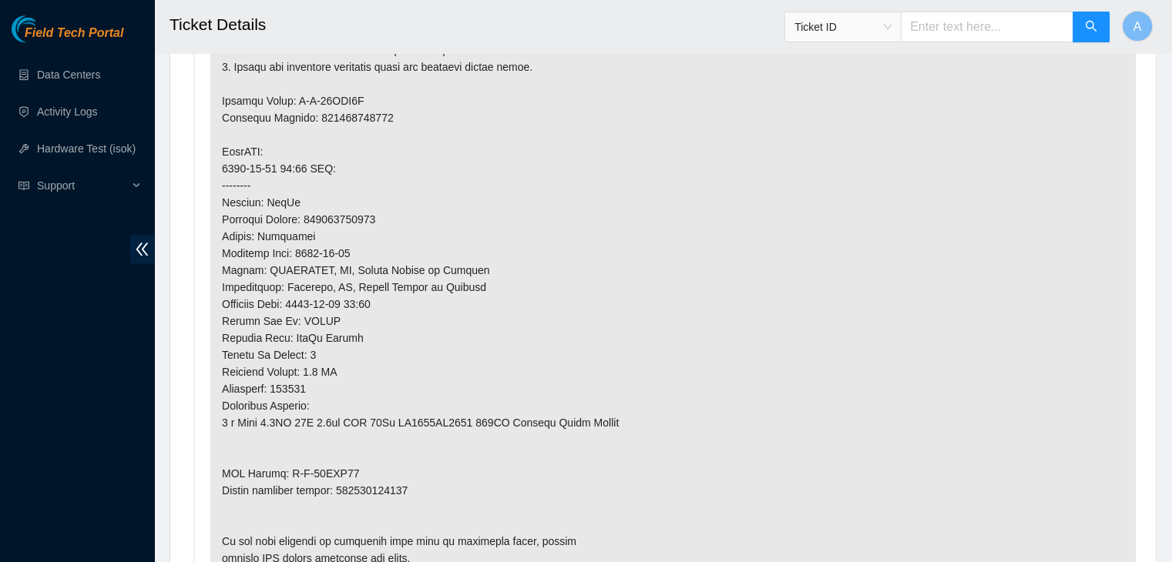
type textarea "verified machine sn safely powered down machine removed disk sn: WFK1CLQ40000K9…"
click at [381, 468] on p at bounding box center [672, 220] width 925 height 718
copy p "463470046428"
click at [381, 468] on p at bounding box center [672, 220] width 925 height 718
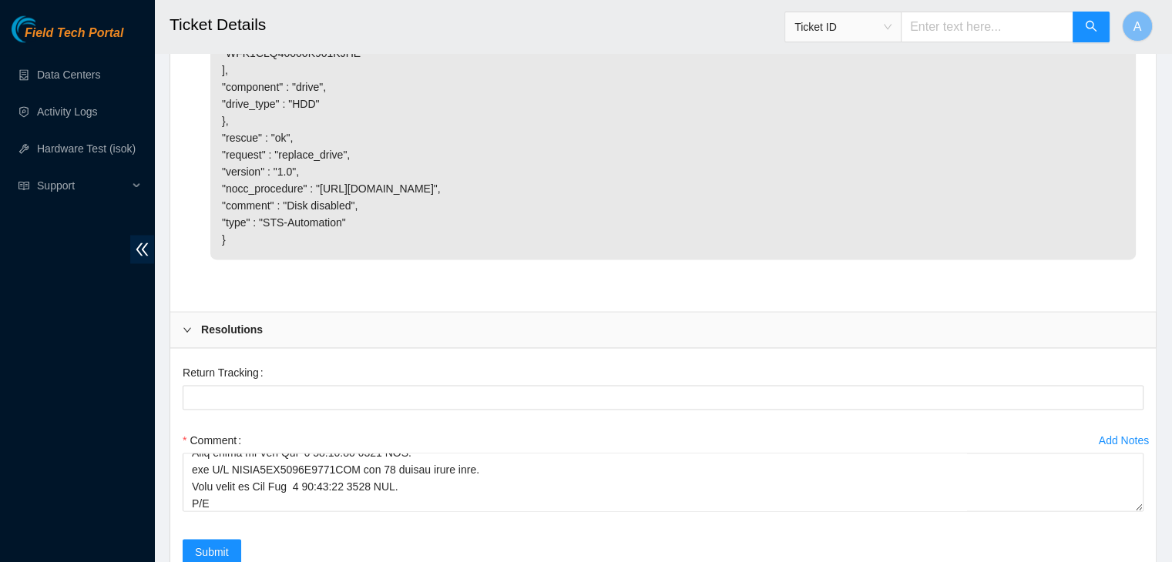
scroll to position [2718, 0]
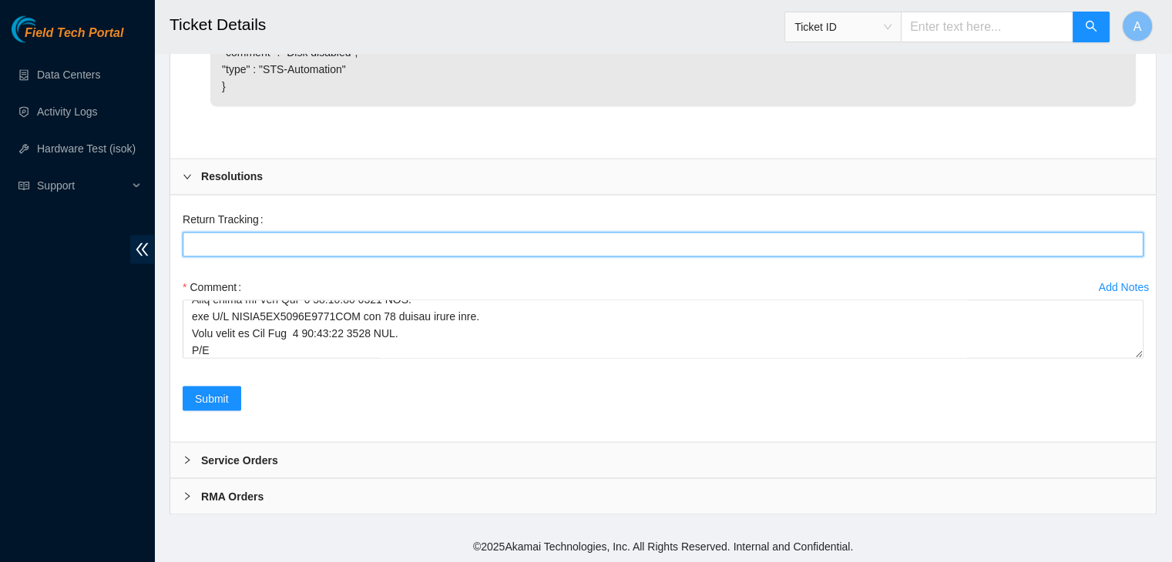
click at [434, 251] on Tracking "Return Tracking" at bounding box center [663, 244] width 961 height 25
paste Tracking "463470046428"
type Tracking "463470046428"
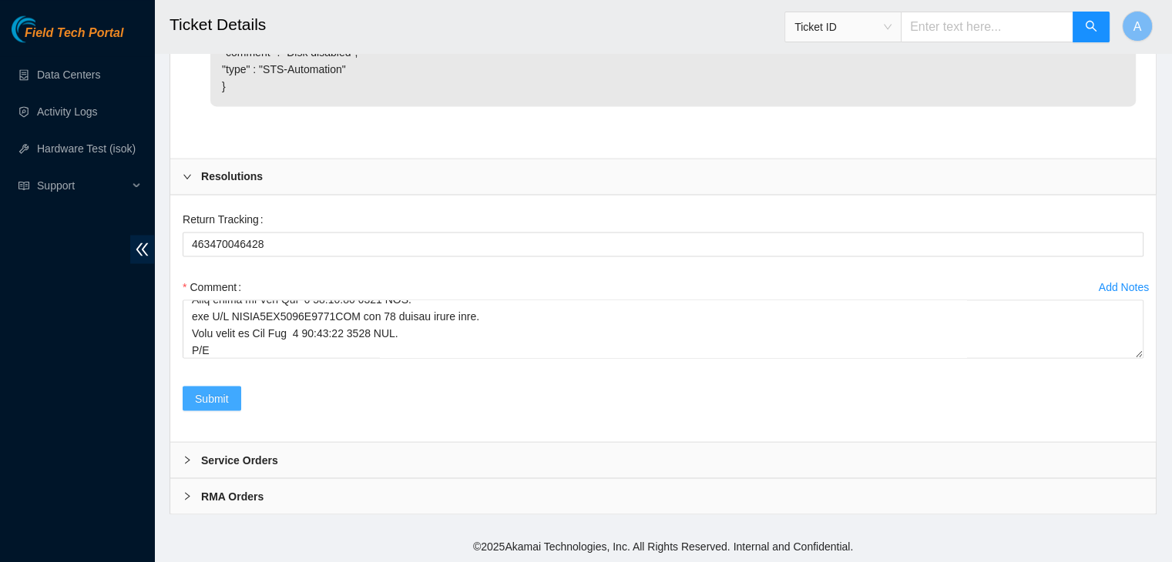
click at [234, 389] on button "Submit" at bounding box center [212, 398] width 59 height 25
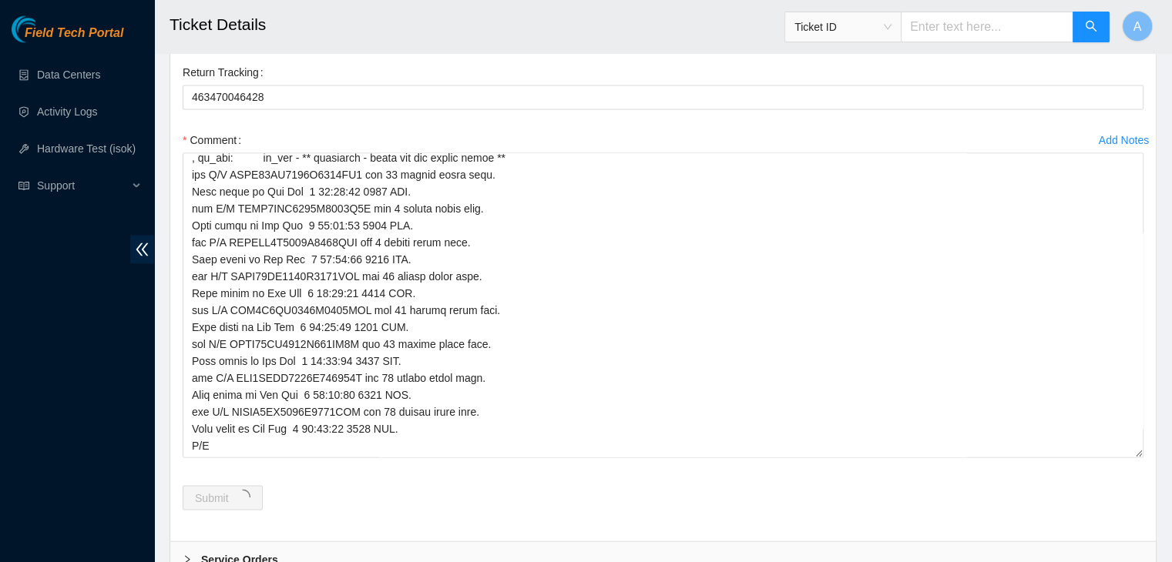
drag, startPoint x: 1132, startPoint y: 351, endPoint x: 1106, endPoint y: 598, distance: 247.9
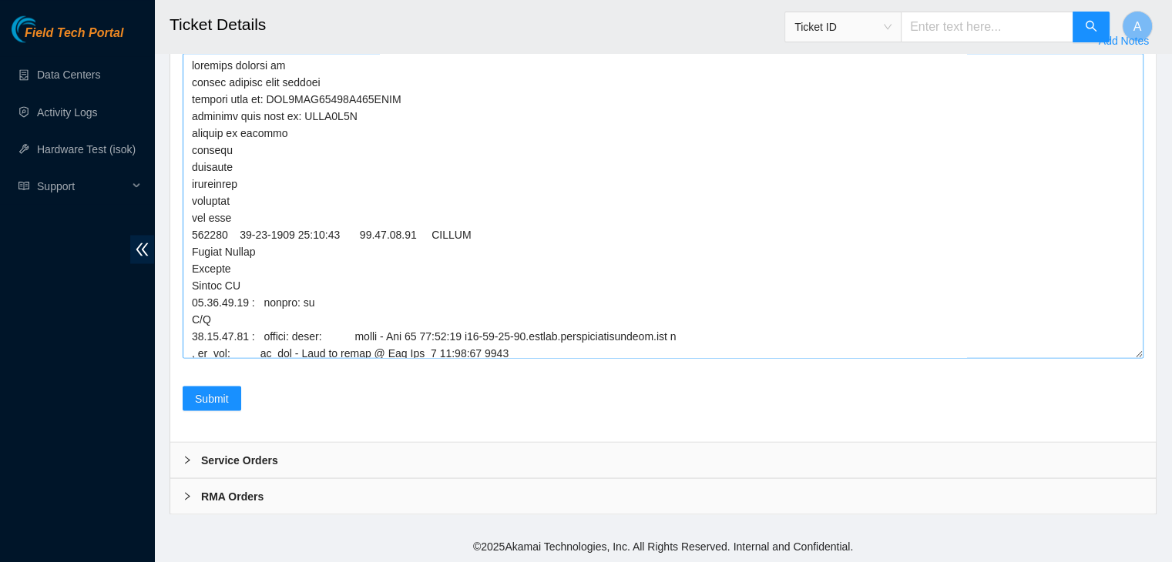
scroll to position [2967, 0]
click at [591, 310] on textarea "Comment" at bounding box center [663, 205] width 961 height 305
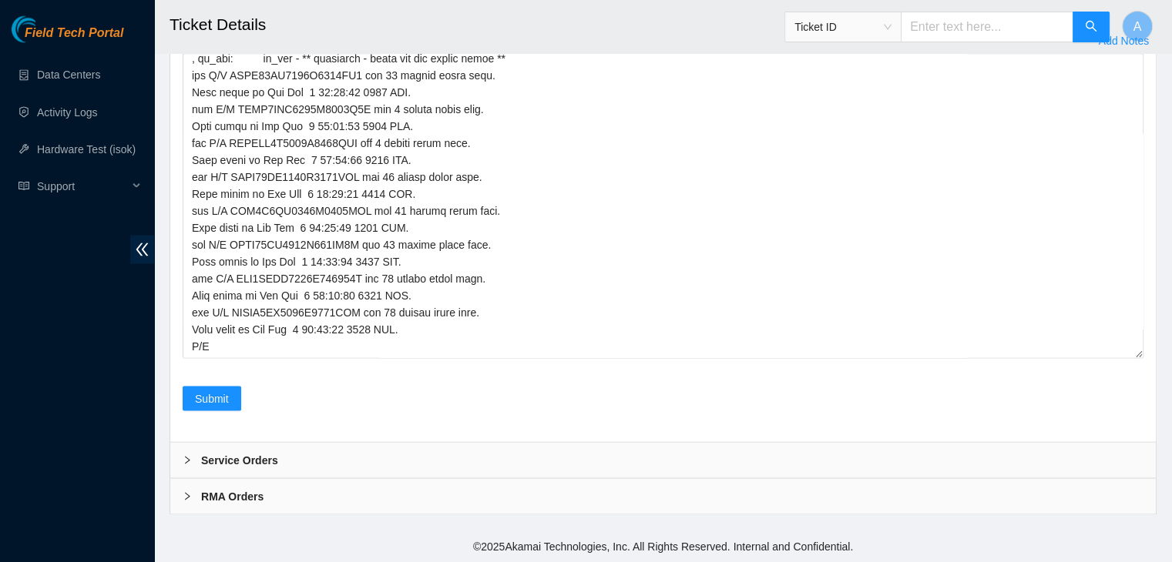
click at [548, 367] on div "Comment" at bounding box center [663, 198] width 961 height 339
click at [554, 358] on textarea "Comment" at bounding box center [663, 205] width 961 height 305
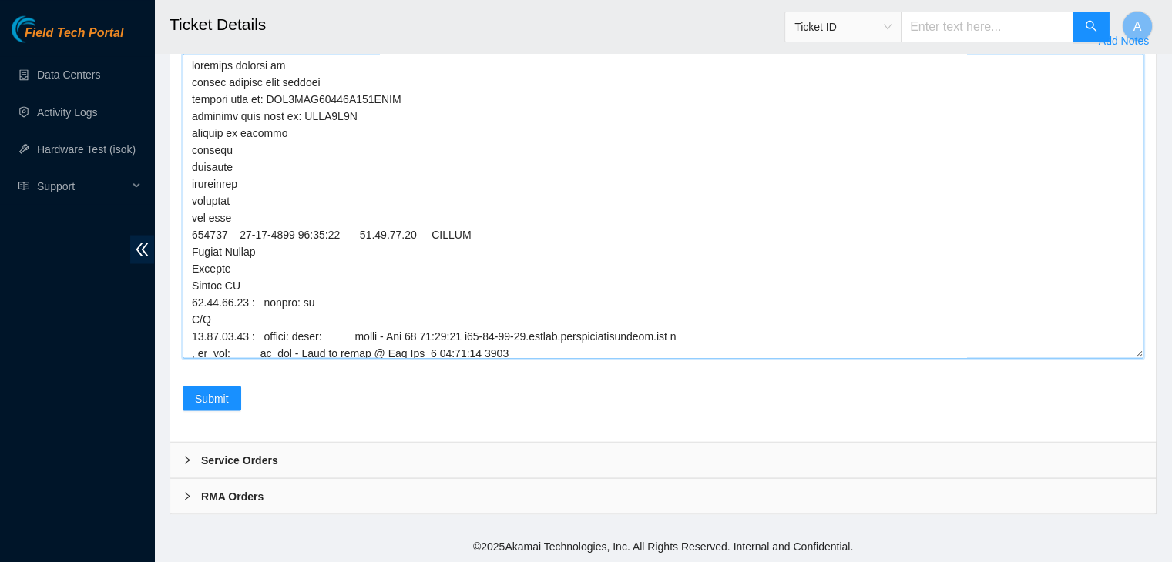
scroll to position [346, 0]
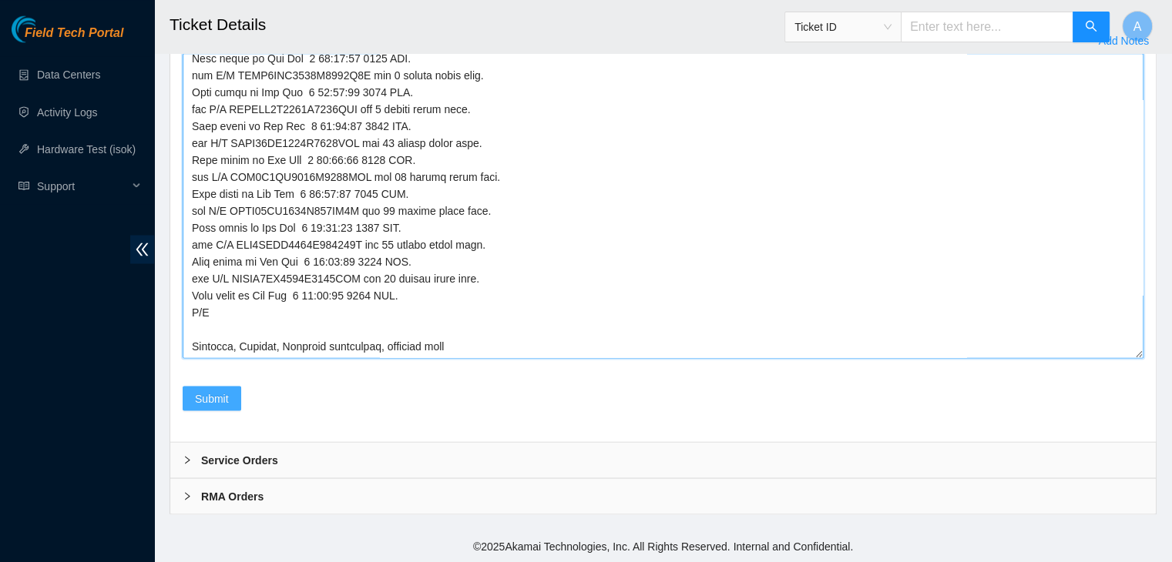
type textarea "verified machine sn safely powered down machine removed disk sn: WFK1CLQ40000K9…"
click at [213, 407] on span "Submit" at bounding box center [212, 398] width 34 height 17
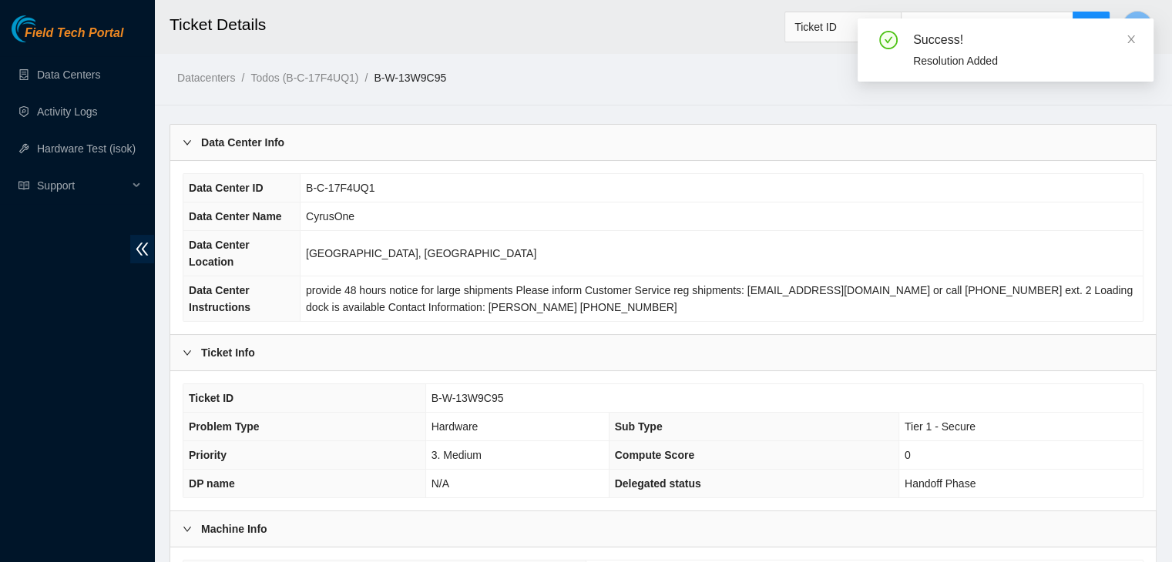
scroll to position [411, 0]
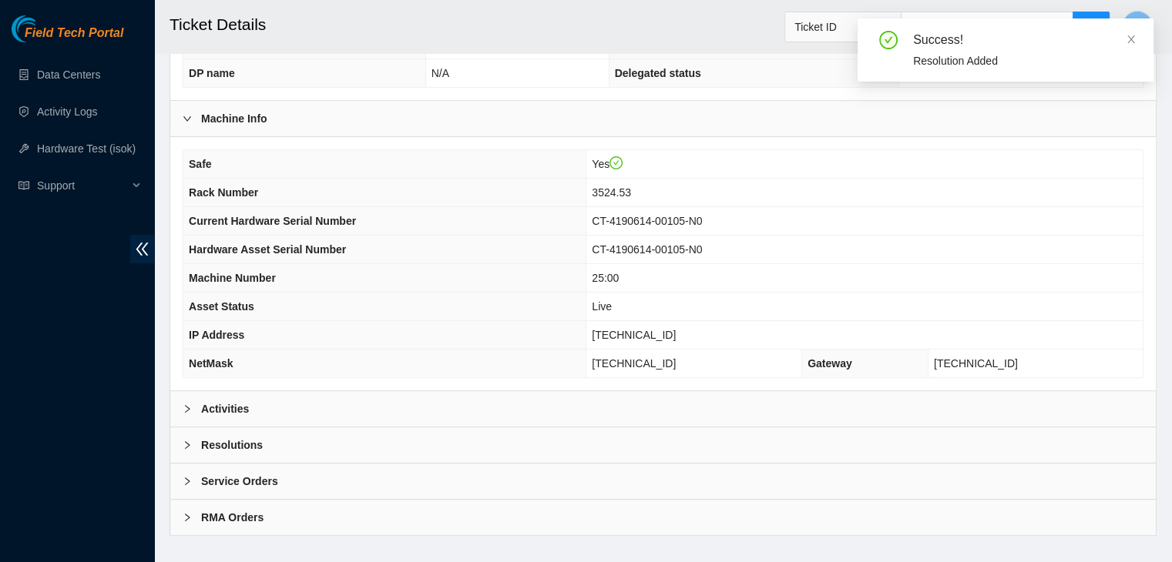
click at [395, 391] on div "Activities" at bounding box center [662, 408] width 985 height 35
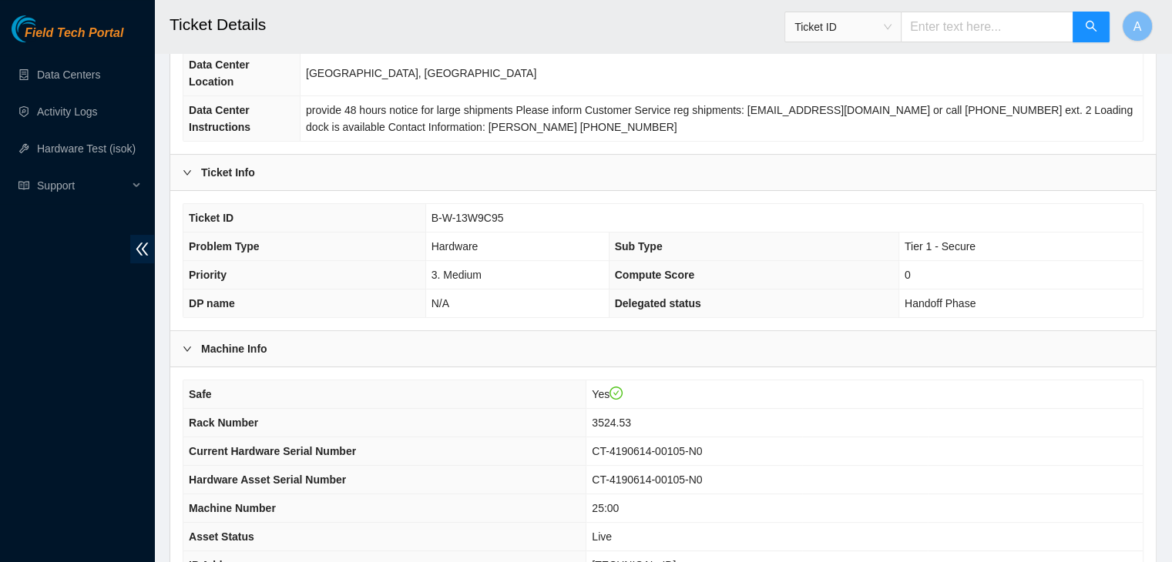
scroll to position [162, 0]
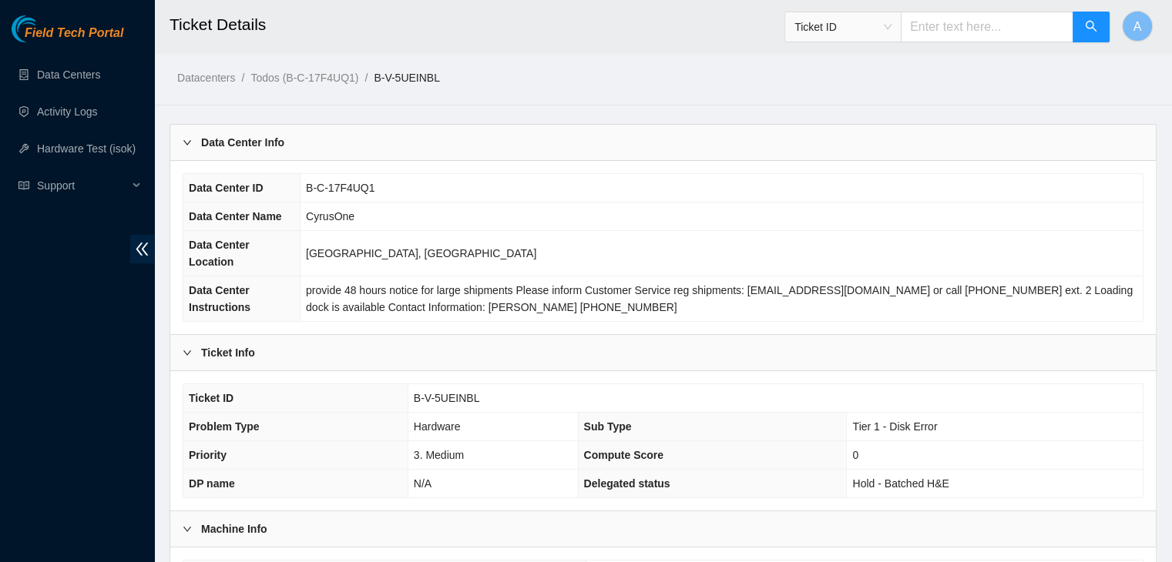
scroll to position [411, 0]
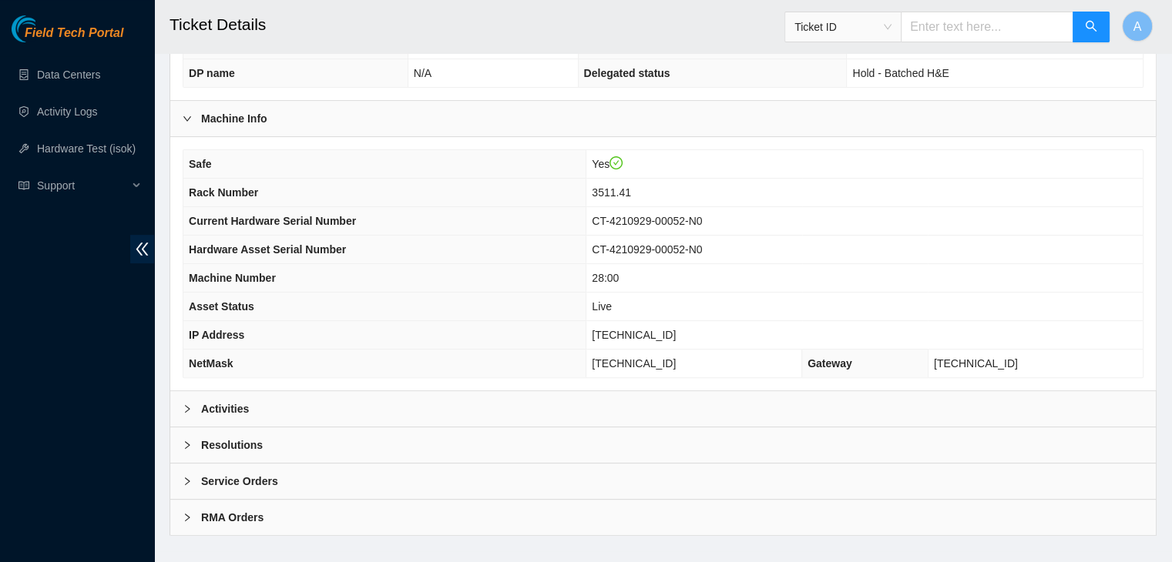
click at [459, 391] on div "Activities" at bounding box center [662, 408] width 985 height 35
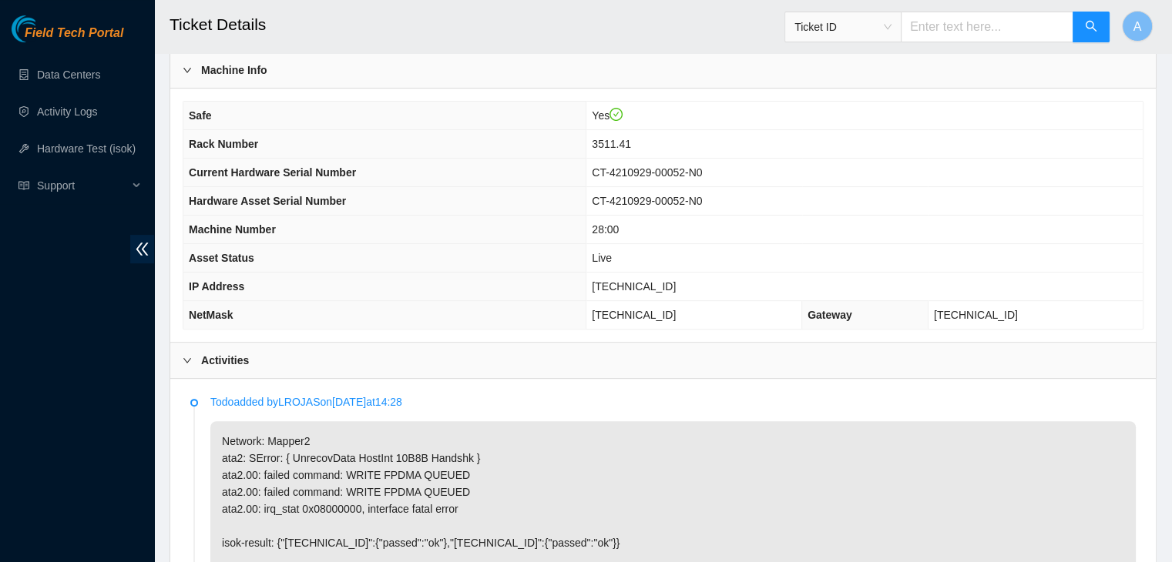
scroll to position [458, 0]
click at [3, 198] on div "Support" at bounding box center [77, 185] width 154 height 31
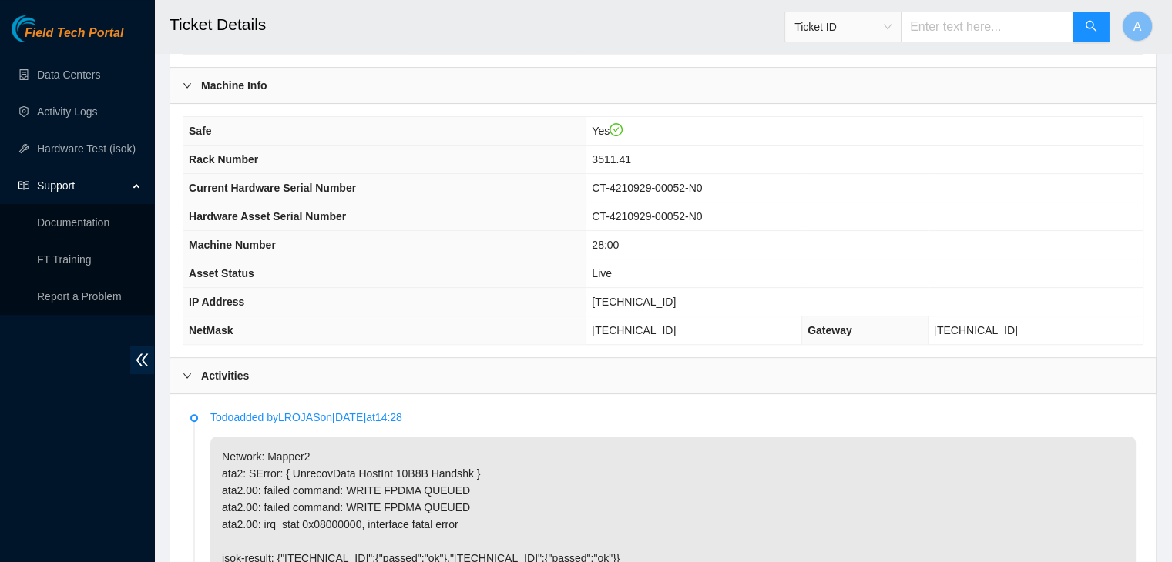
scroll to position [439, 0]
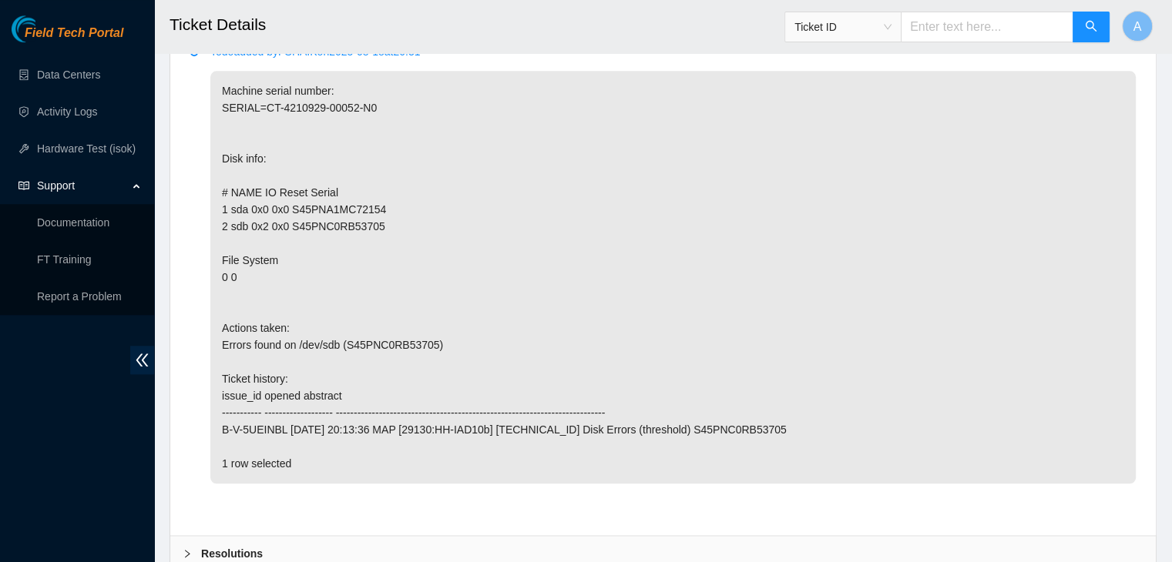
scroll to position [1716, 0]
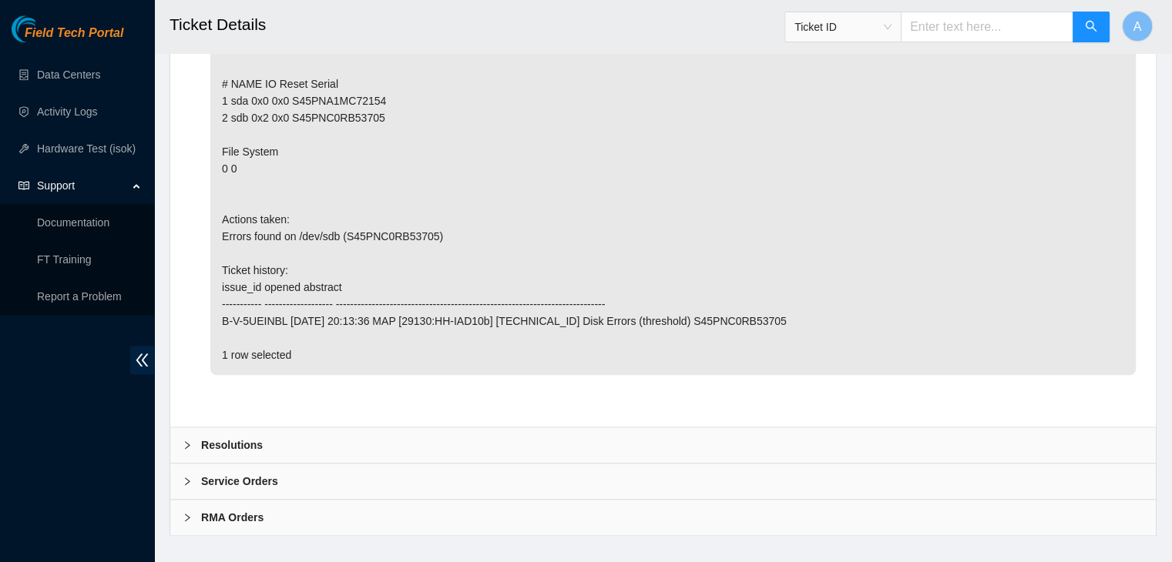
click at [483, 428] on div "Resolutions" at bounding box center [662, 445] width 985 height 35
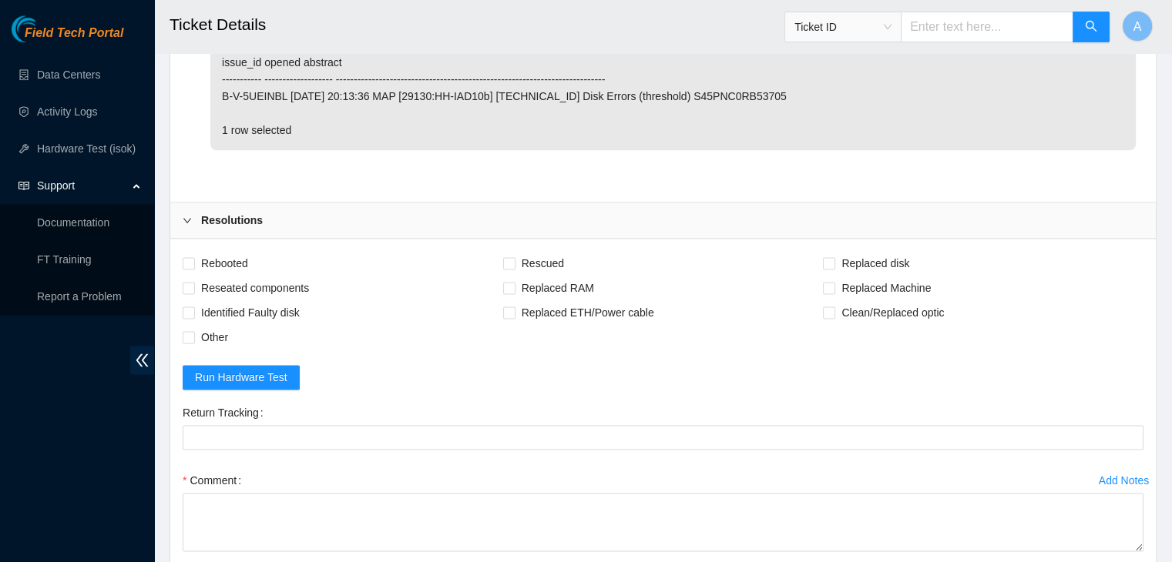
scroll to position [1944, 0]
click at [242, 249] on span "Rebooted" at bounding box center [224, 261] width 59 height 25
click at [193, 255] on input "Rebooted" at bounding box center [188, 260] width 11 height 11
checkbox input "true"
click at [256, 273] on span "Reseated components" at bounding box center [255, 285] width 120 height 25
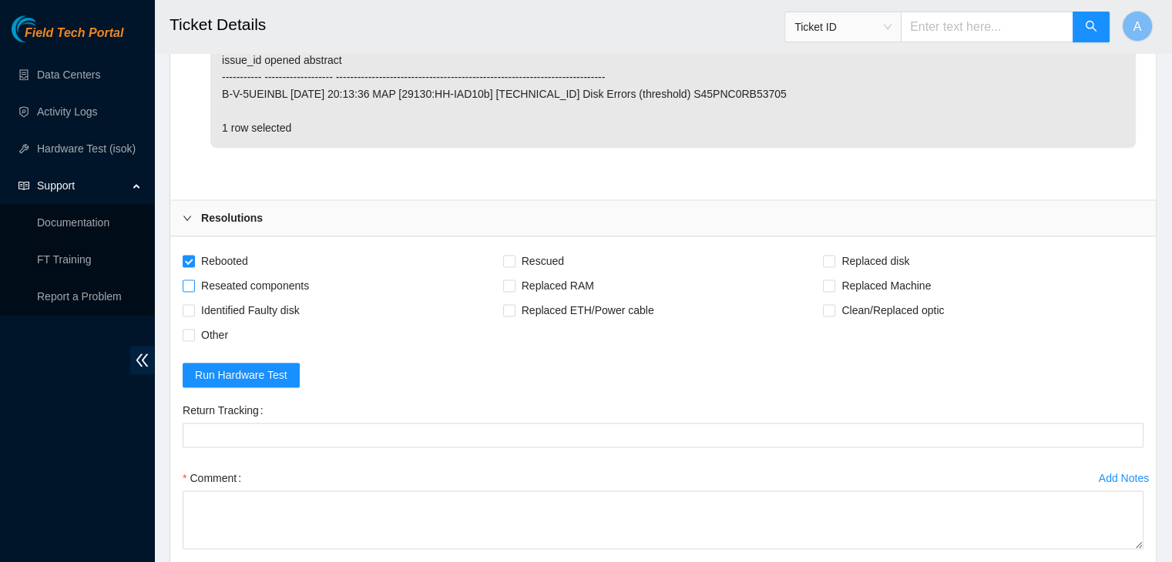
click at [193, 280] on input "Reseated components" at bounding box center [188, 285] width 11 height 11
checkbox input "true"
click at [506, 255] on input "Rescued" at bounding box center [508, 260] width 11 height 11
checkbox input "true"
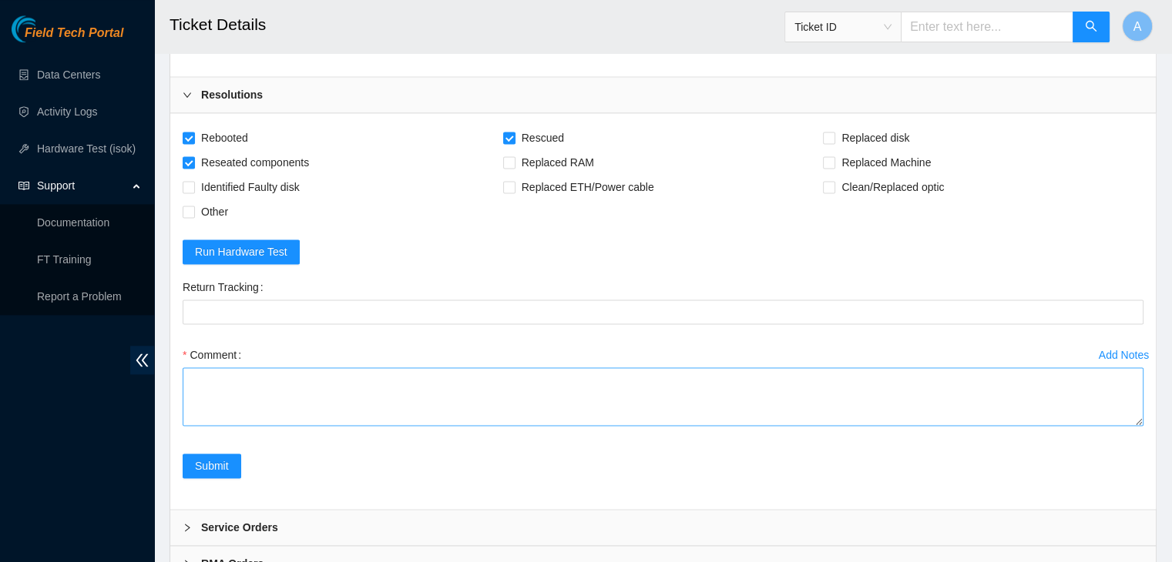
scroll to position [2068, 0]
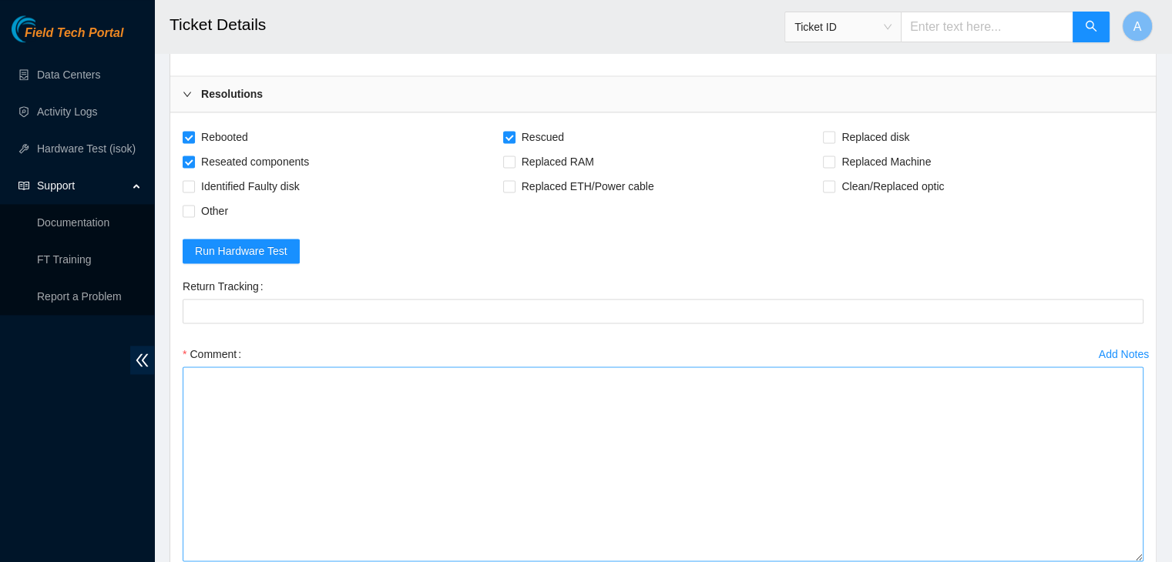
drag, startPoint x: 1134, startPoint y: 401, endPoint x: 1116, endPoint y: 546, distance: 145.9
click at [1116, 546] on textarea "Comment" at bounding box center [663, 464] width 961 height 195
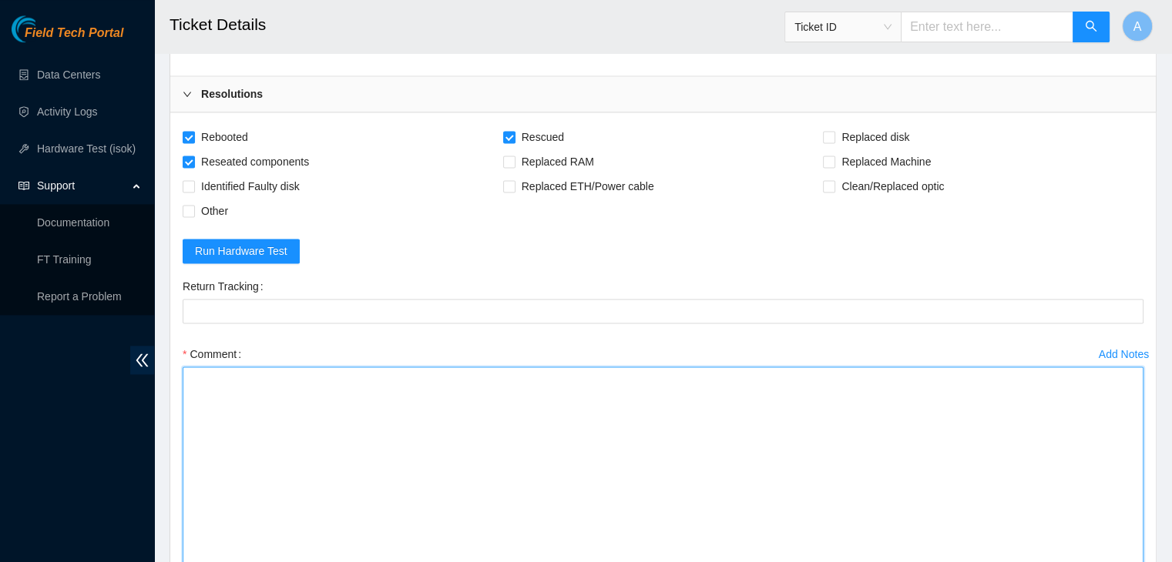
click at [1077, 471] on textarea "Comment" at bounding box center [663, 469] width 961 height 204
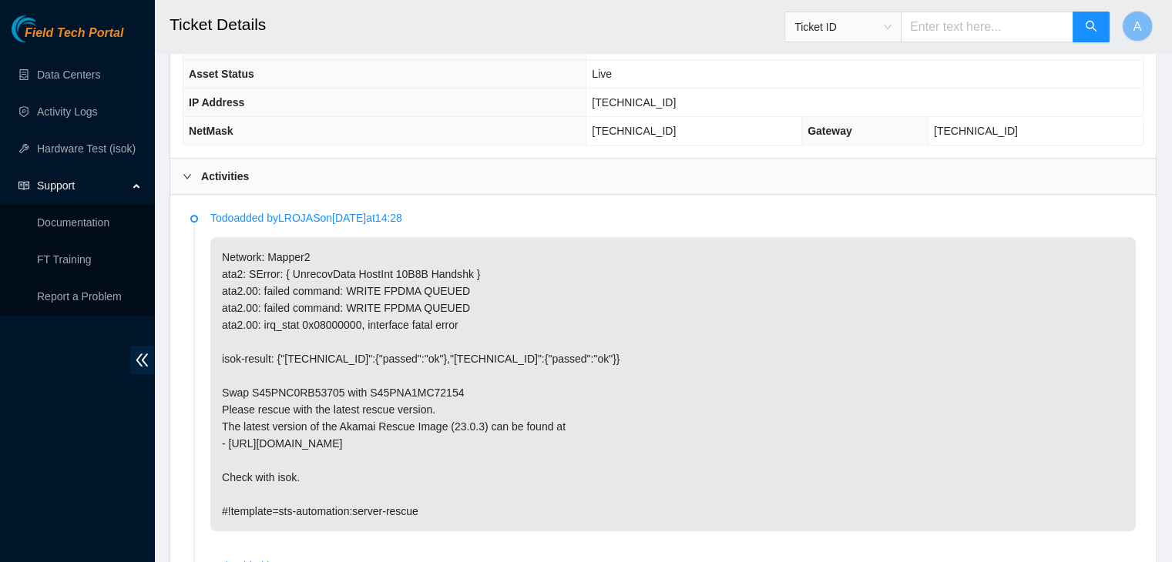
scroll to position [642, 0]
drag, startPoint x: 453, startPoint y: 367, endPoint x: 213, endPoint y: 374, distance: 240.4
click at [213, 374] on p "Network: Mapper2 ata2: SError: { UnrecovData HostInt 10B8B Handshk } ata2.00: f…" at bounding box center [672, 385] width 925 height 294
copy p "Swap S45PNC0RB53705 with S45PNA1MC72154"
click at [299, 361] on p "Network: Mapper2 ata2: SError: { UnrecovData HostInt 10B8B Handshk } ata2.00: f…" at bounding box center [672, 385] width 925 height 294
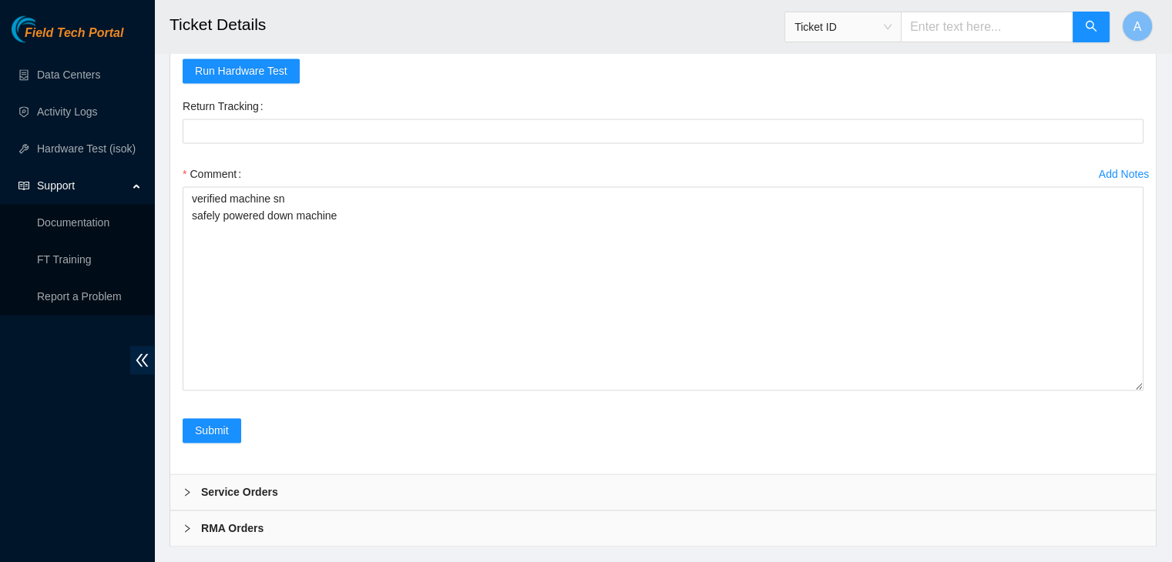
scroll to position [2259, 0]
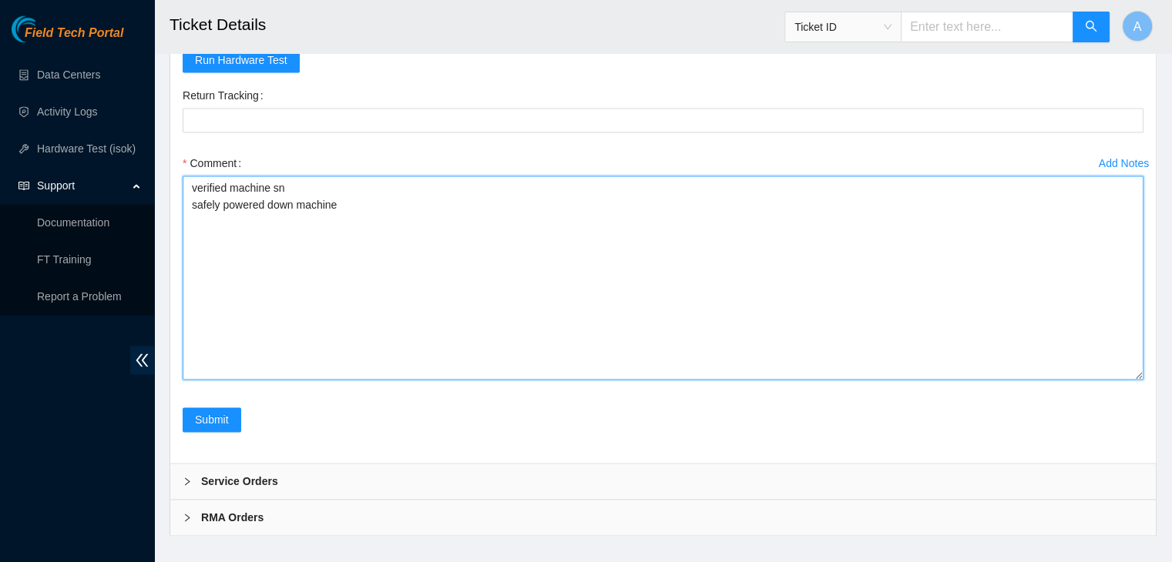
click at [364, 310] on textarea "verified machine sn safely powered down machine" at bounding box center [663, 278] width 961 height 204
paste textarea "Swap S45PNC0RB53705 with S45PNA1MC72154"
click at [218, 198] on textarea "verified machine sn safely powered down machine Swap S45PNC0RB53705 with S45PNA…" at bounding box center [663, 278] width 961 height 204
click at [458, 216] on textarea "verified machine sn safely powered down machine Swapped S45PNC0RB53705 with S45…" at bounding box center [663, 278] width 961 height 204
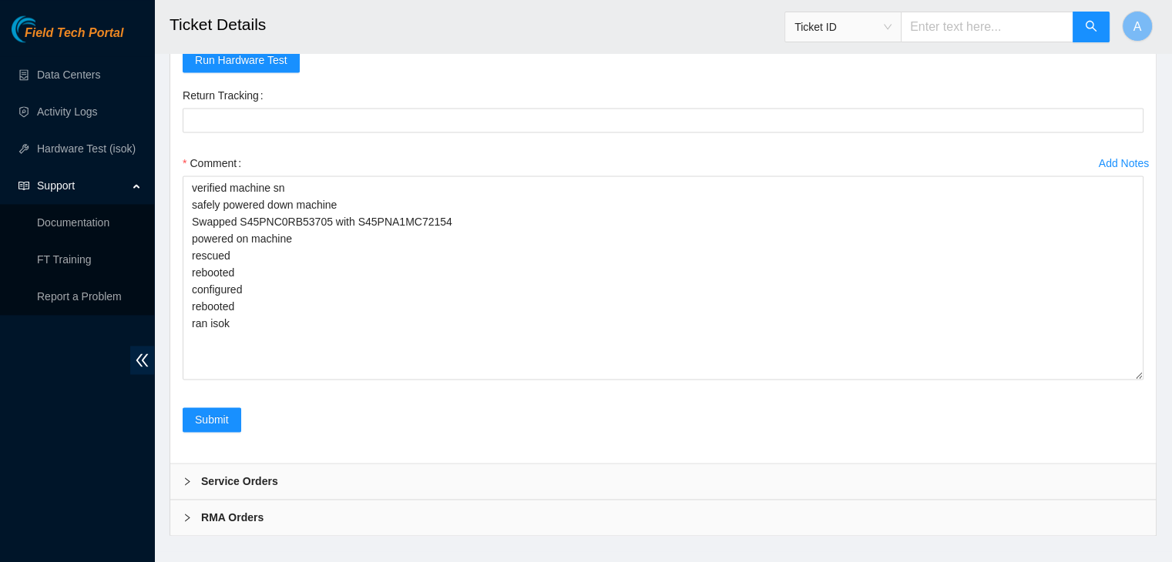
click at [1125, 500] on div "RMA Orders" at bounding box center [662, 517] width 985 height 35
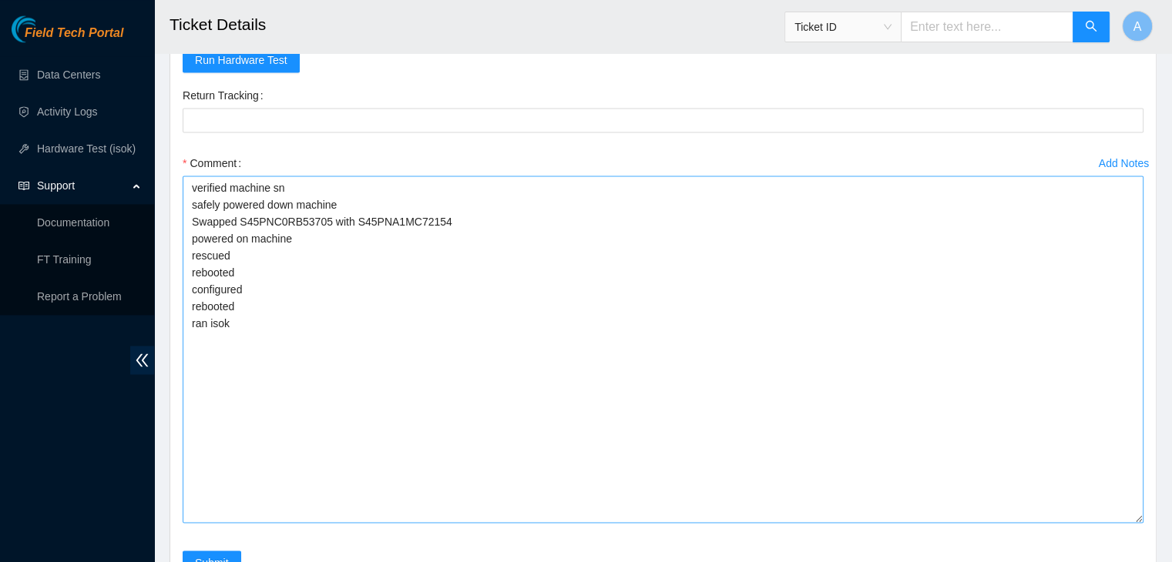
drag, startPoint x: 1137, startPoint y: 354, endPoint x: 1115, endPoint y: 501, distance: 148.7
click at [1115, 501] on textarea "verified machine sn safely powered down machine Swapped S45PNC0RB53705 with S45…" at bounding box center [663, 349] width 961 height 347
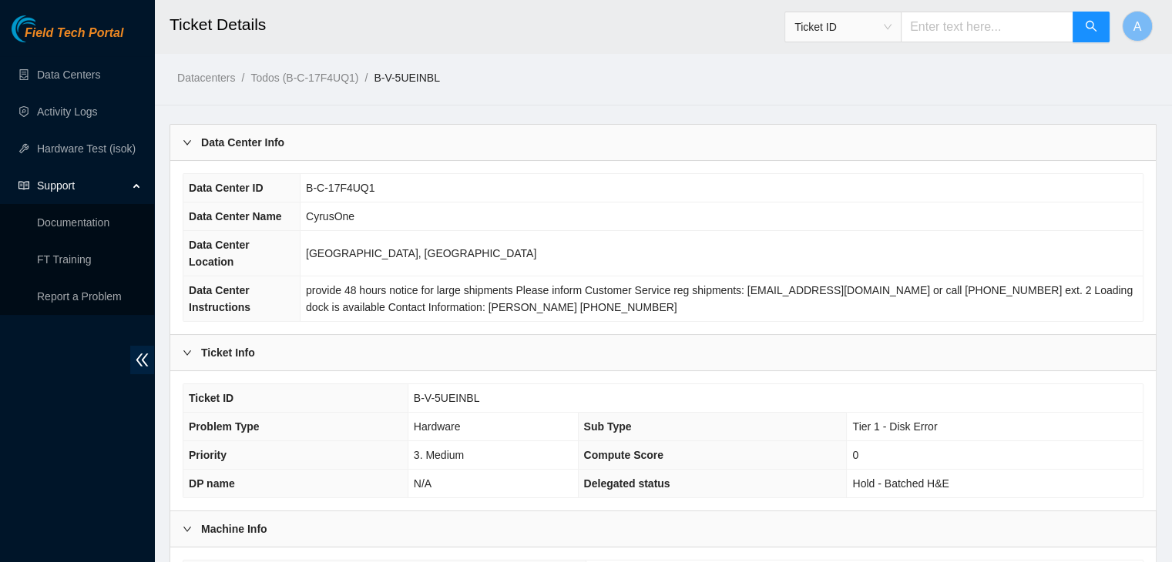
scroll to position [397, 0]
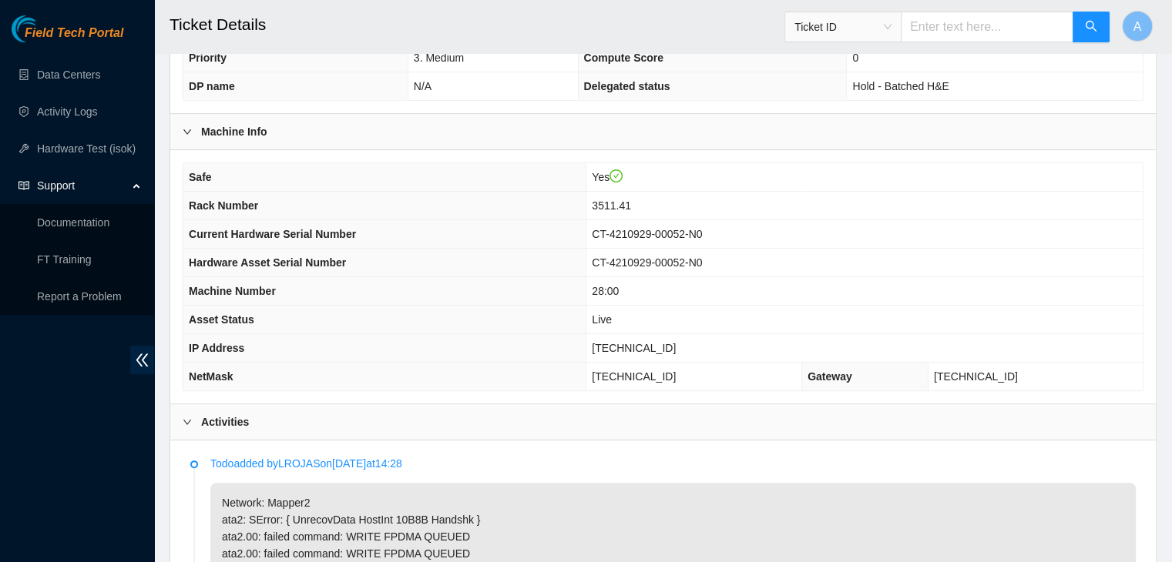
click at [676, 342] on span "23.207.197.166" at bounding box center [634, 348] width 84 height 12
copy span "23.207.197.166"
click at [676, 342] on span "23.207.197.166" at bounding box center [634, 348] width 84 height 12
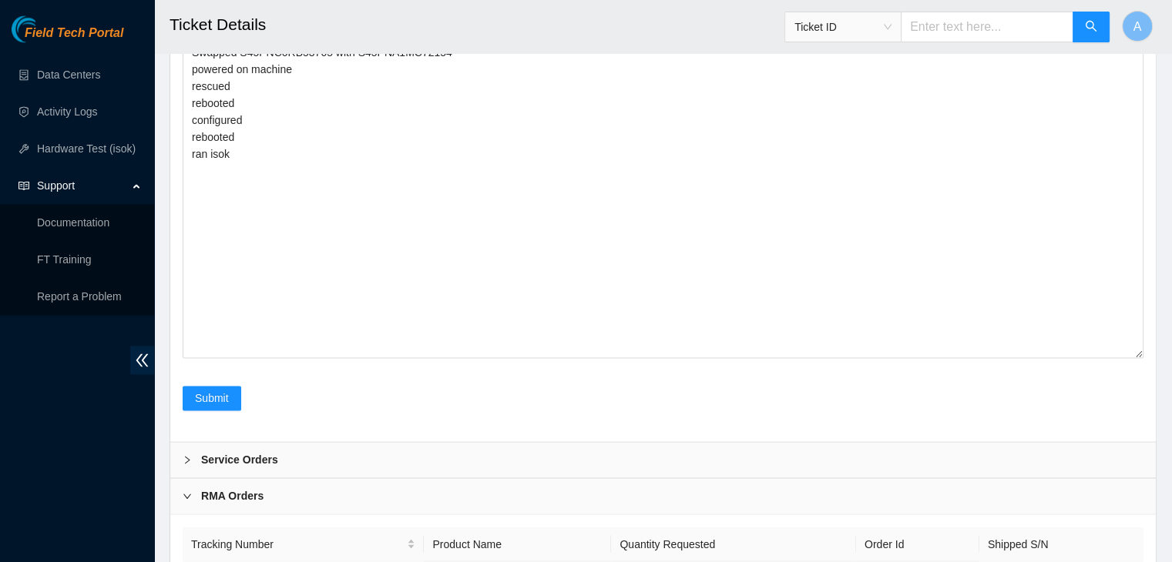
scroll to position [2511, 0]
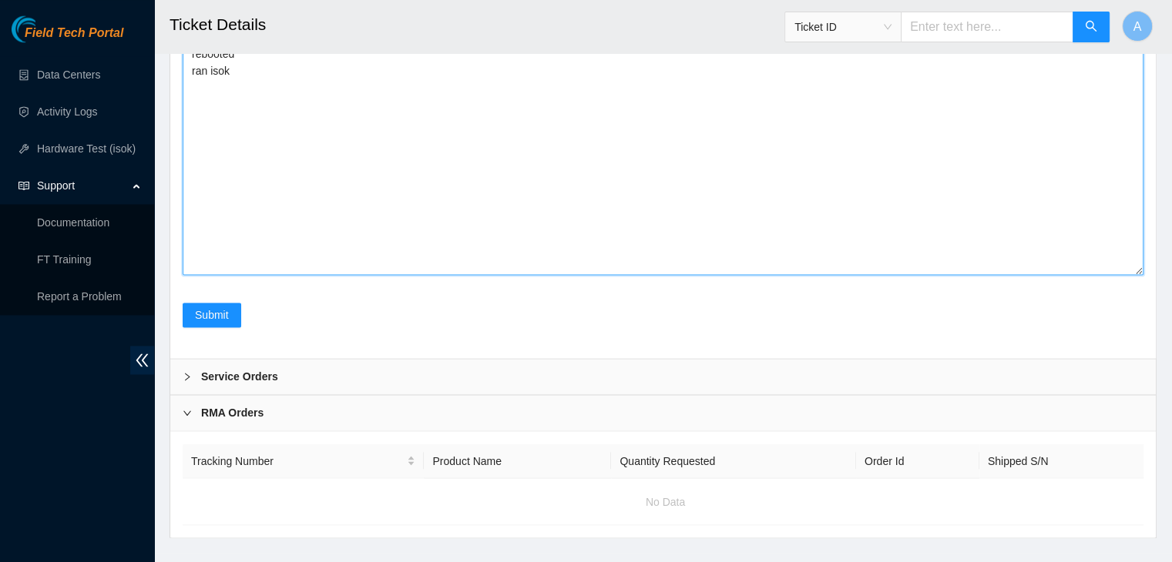
click at [626, 184] on textarea "verified machine sn safely powered down machine Swapped S45PNC0RB53705 with S45…" at bounding box center [663, 99] width 961 height 352
paste textarea "329589 01-09-2025 10:49:49 23.207.197.166 COMPLETE Result Detail Message Ticket…"
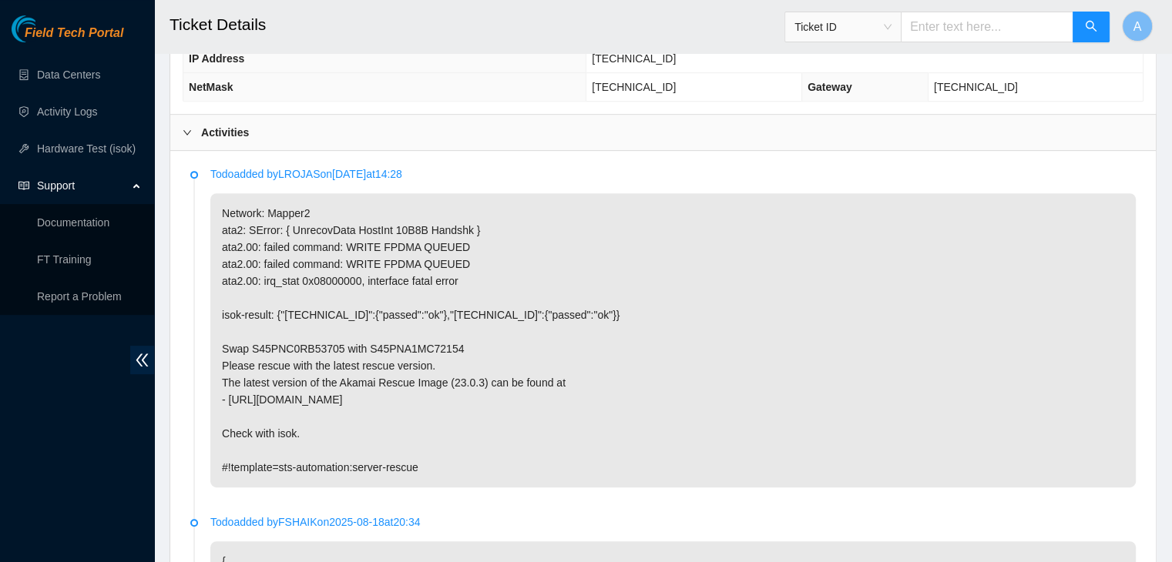
scroll to position [687, 0]
type textarea "verified machine sn safely powered down machine Swapped S45PNC0RB53705 with S45…"
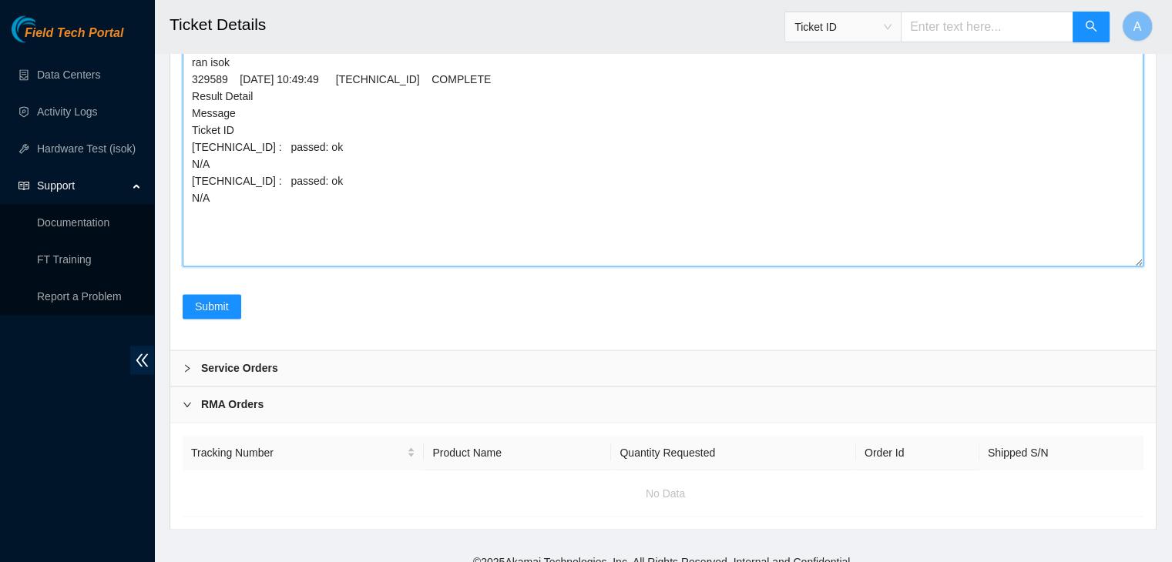
scroll to position [2519, 0]
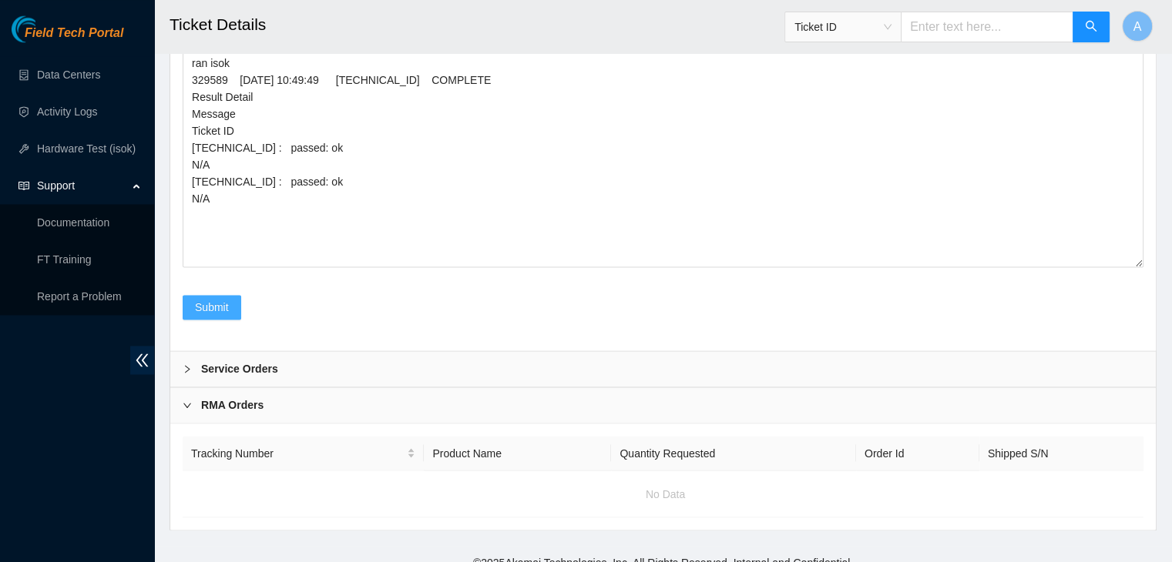
click at [210, 299] on span "Submit" at bounding box center [212, 307] width 34 height 17
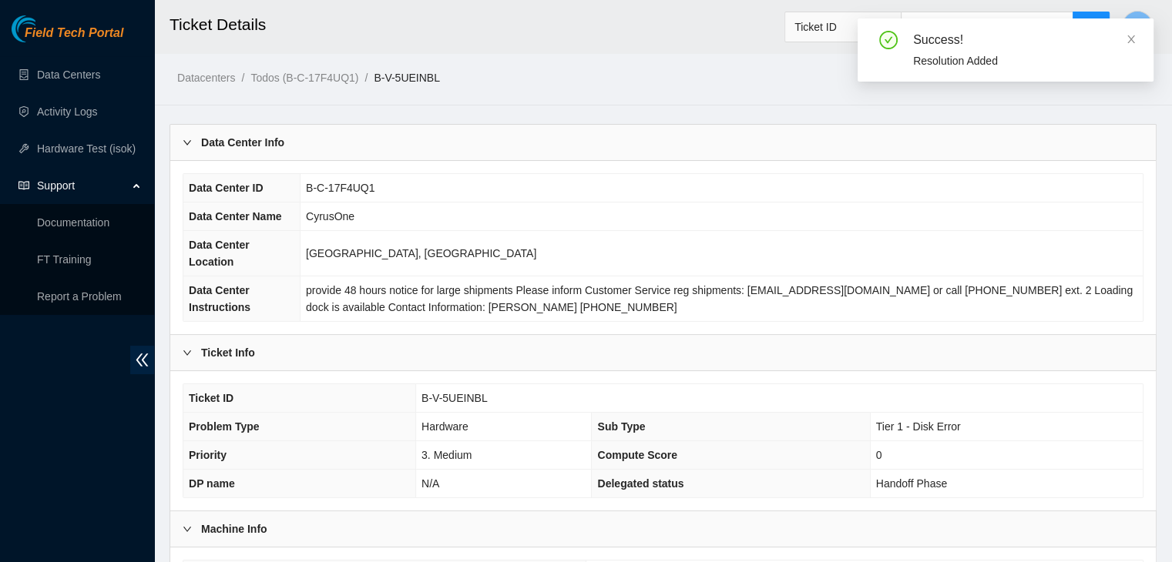
scroll to position [411, 0]
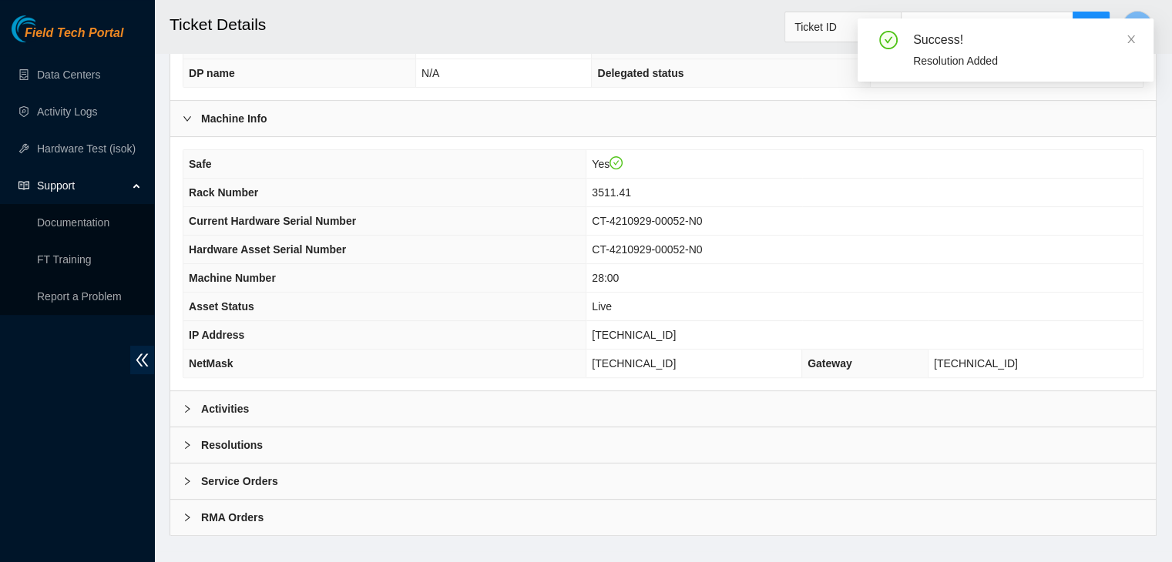
click at [443, 391] on div "Activities" at bounding box center [662, 408] width 985 height 35
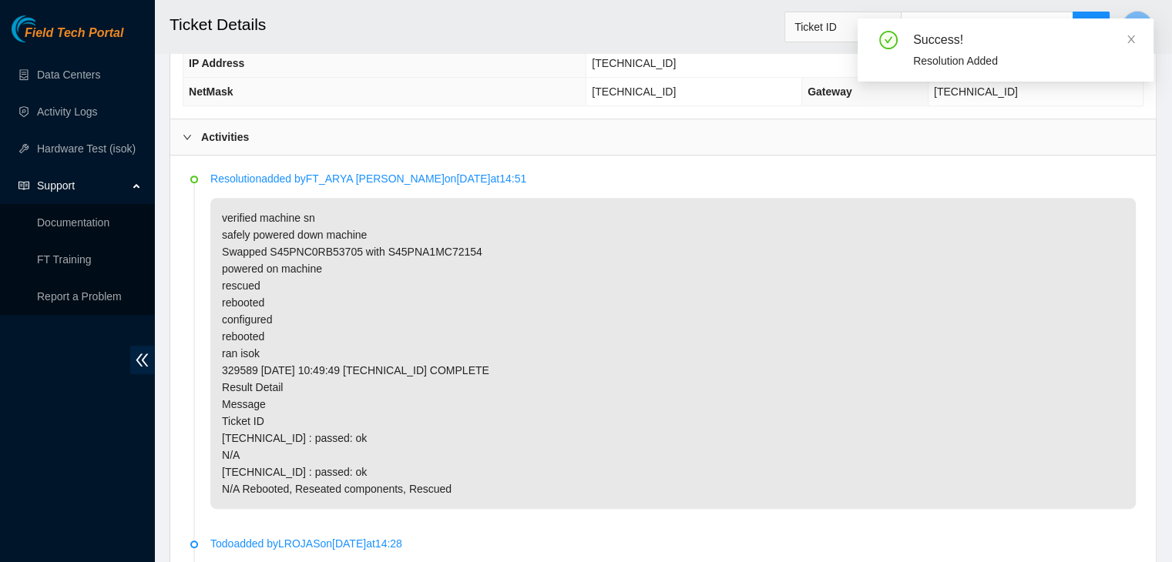
scroll to position [679, 0]
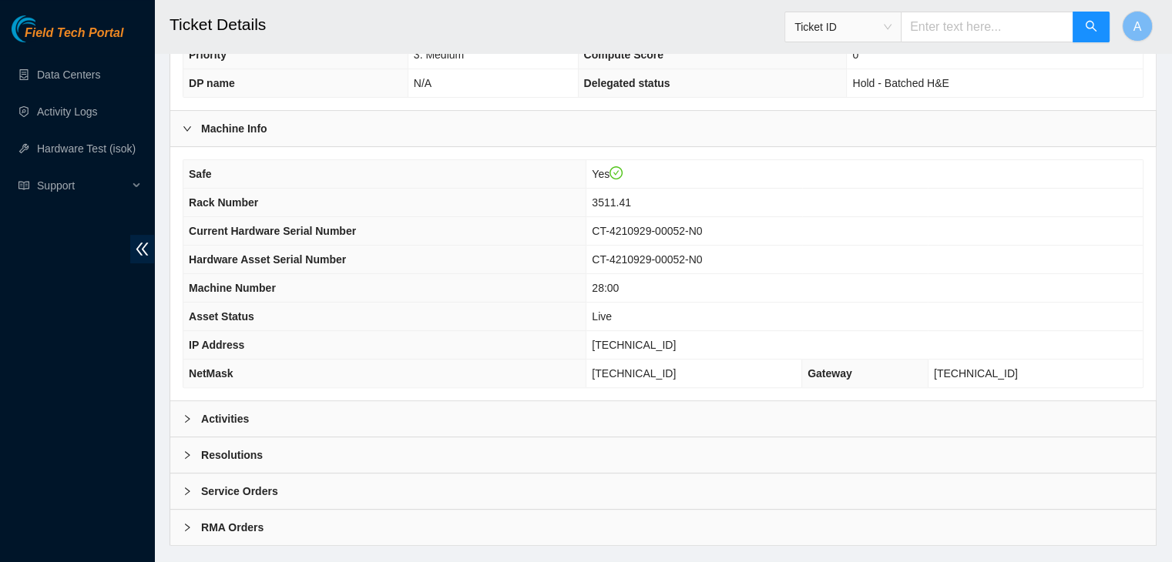
scroll to position [401, 0]
click at [436, 401] on div "Activities" at bounding box center [662, 418] width 985 height 35
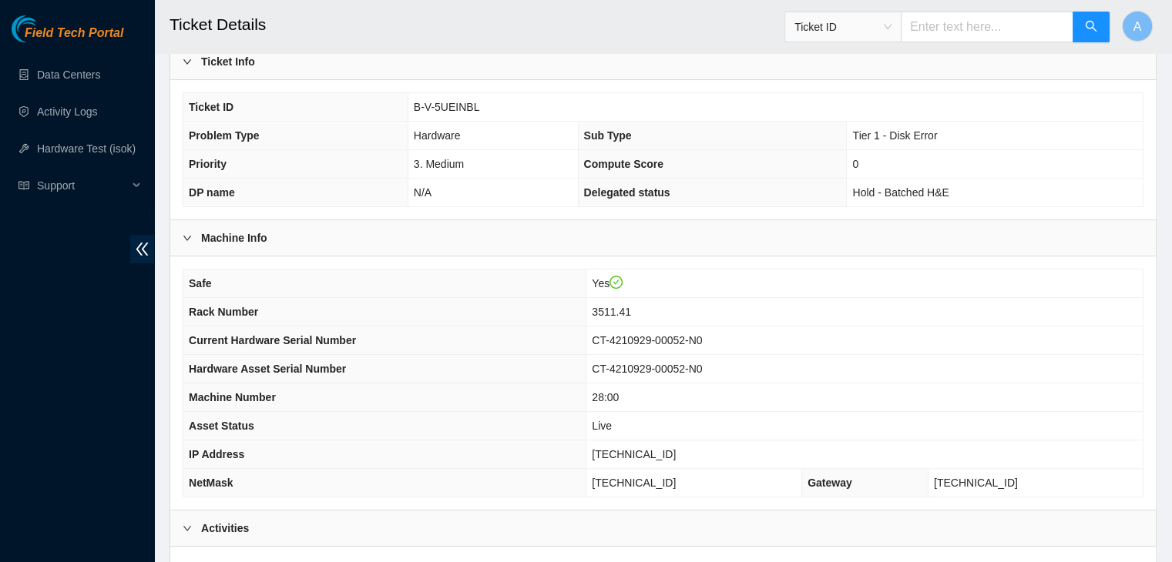
scroll to position [290, 0]
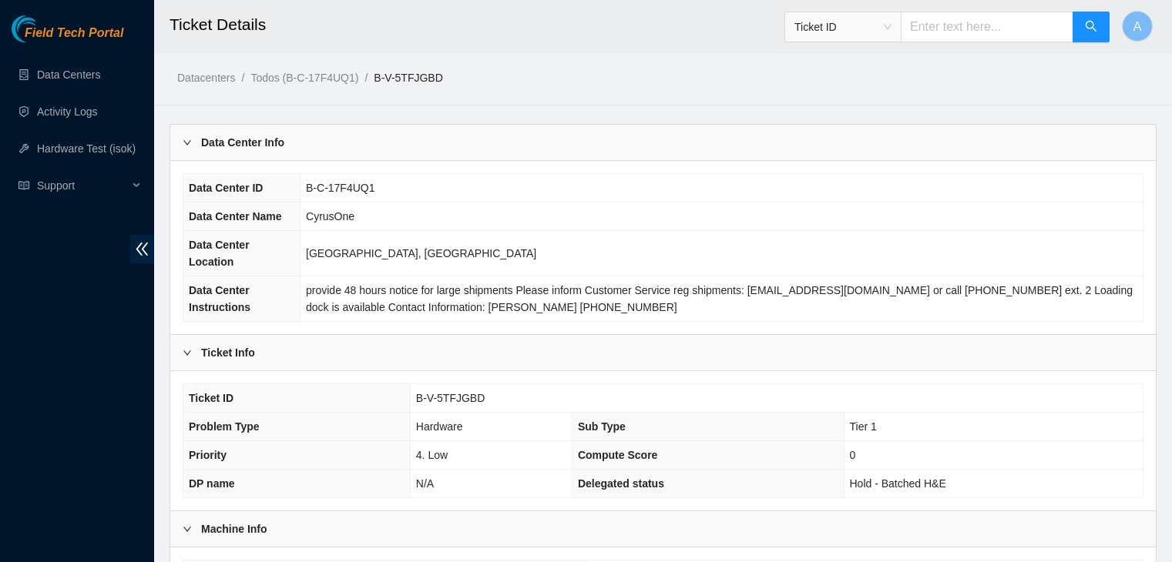
scroll to position [288, 0]
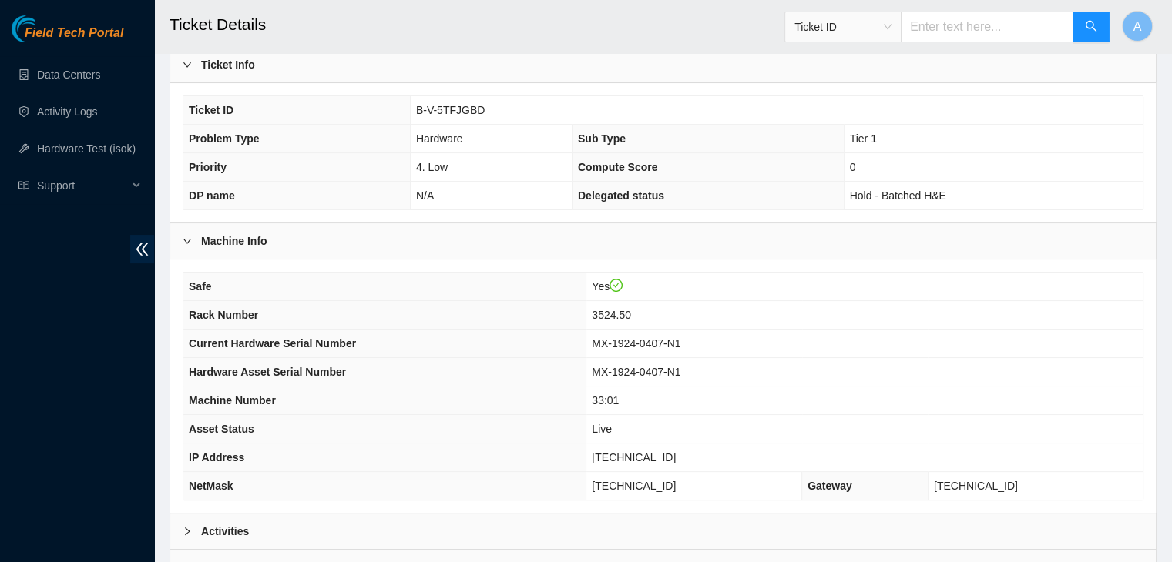
click at [455, 525] on div "Activities" at bounding box center [662, 531] width 985 height 35
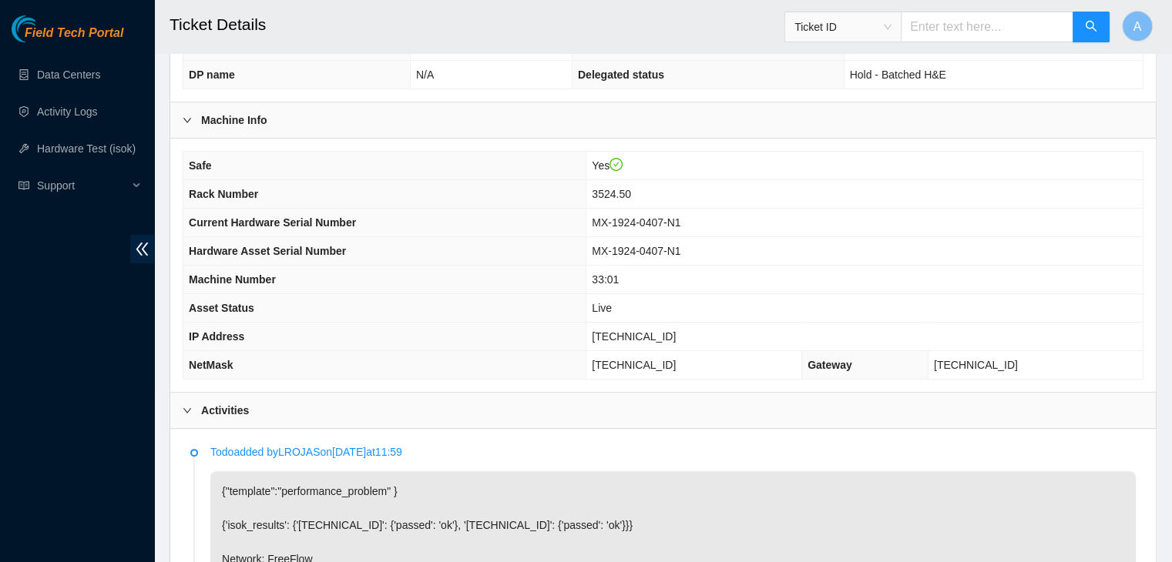
scroll to position [410, 0]
click at [603, 443] on p "Todo added by LROJAS on [DATE] 11:59" at bounding box center [672, 451] width 925 height 17
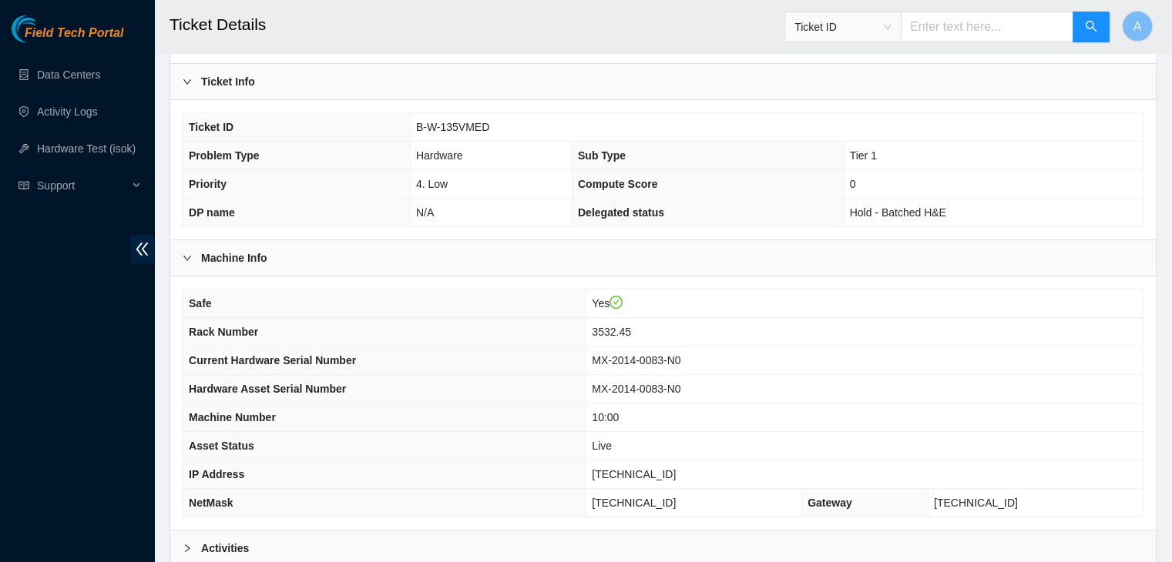
scroll to position [411, 0]
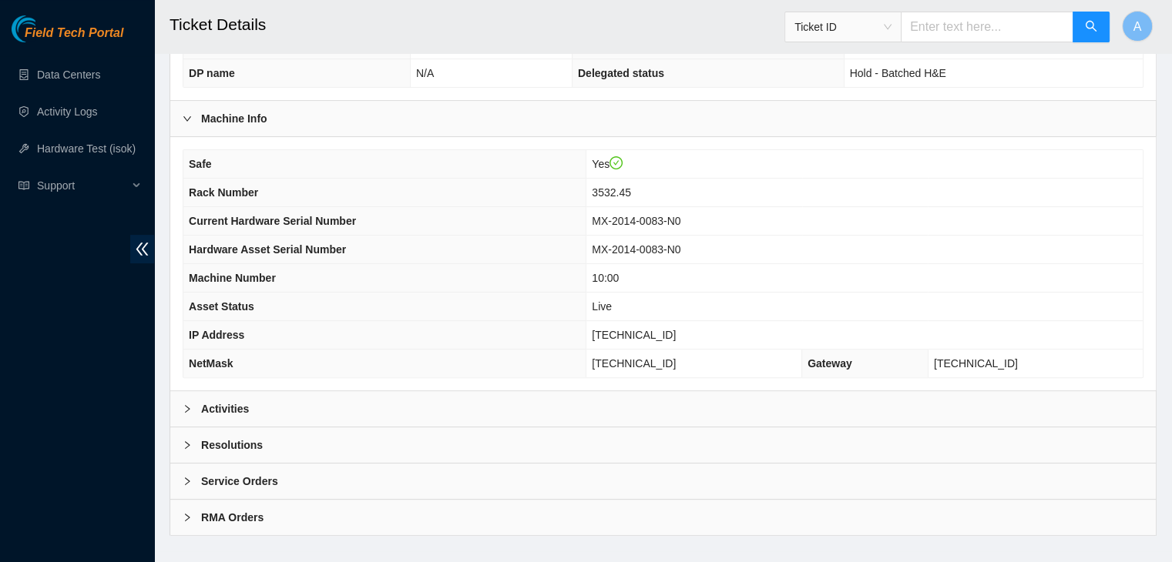
click at [602, 391] on div "Activities" at bounding box center [662, 408] width 985 height 35
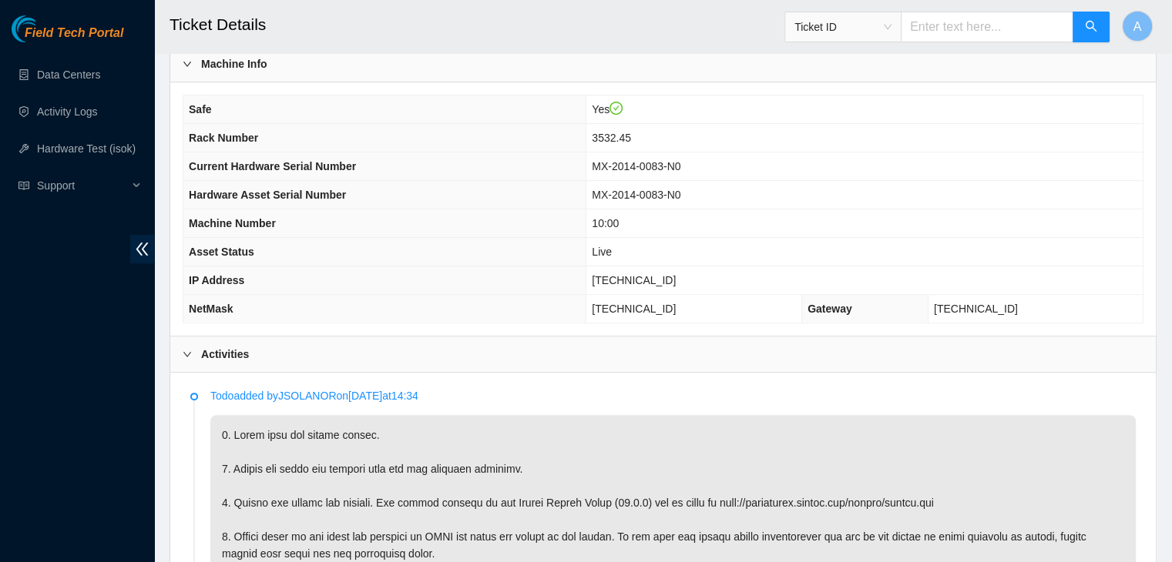
scroll to position [517, 0]
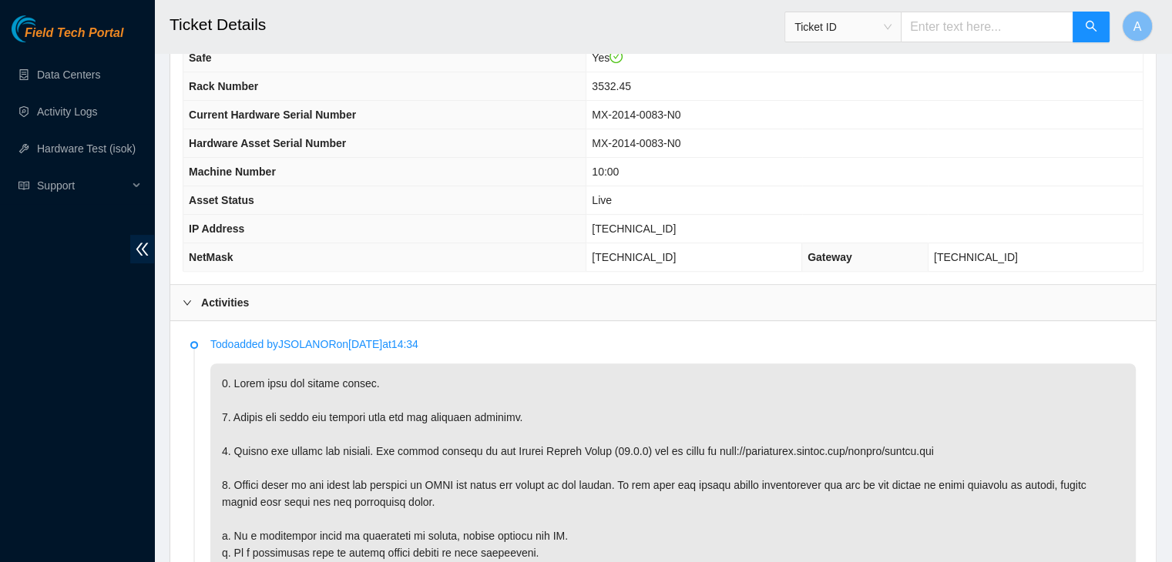
click at [718, 417] on p at bounding box center [672, 485] width 925 height 243
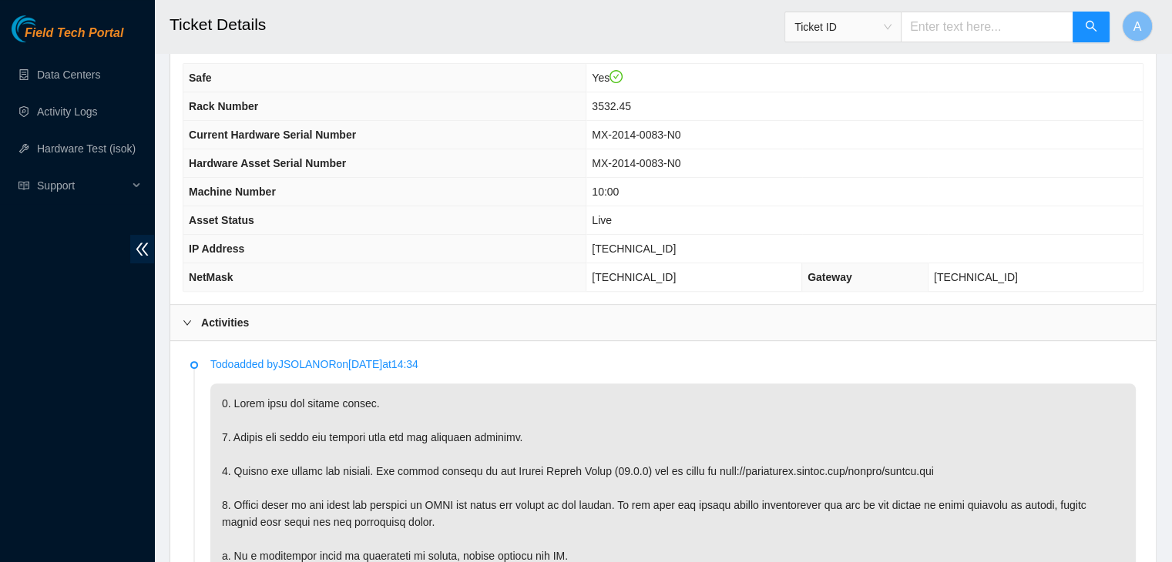
scroll to position [494, 0]
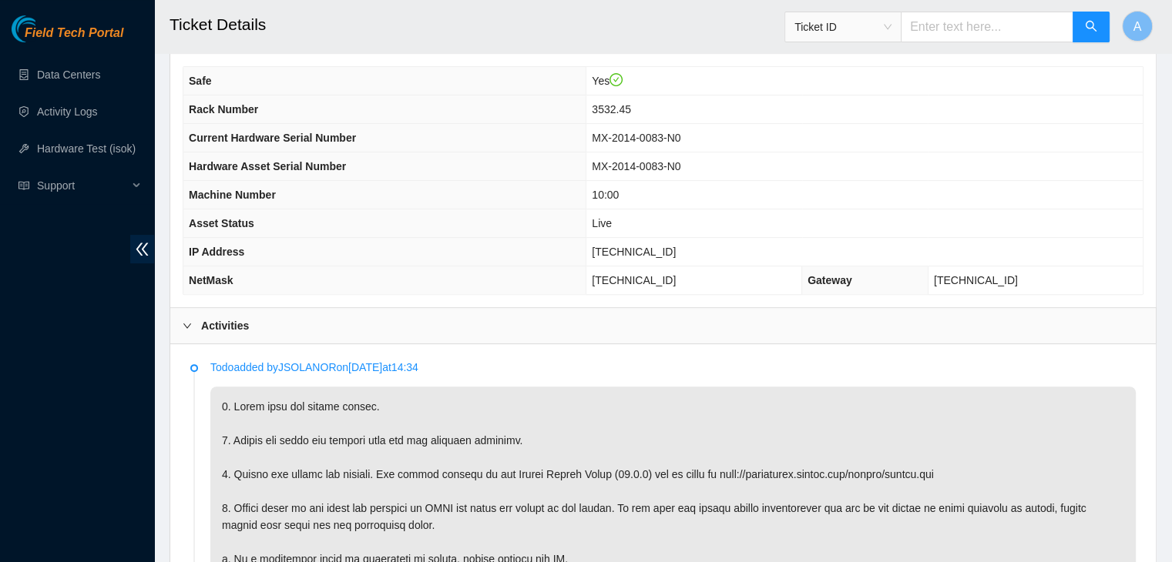
click at [602, 460] on p at bounding box center [672, 508] width 925 height 243
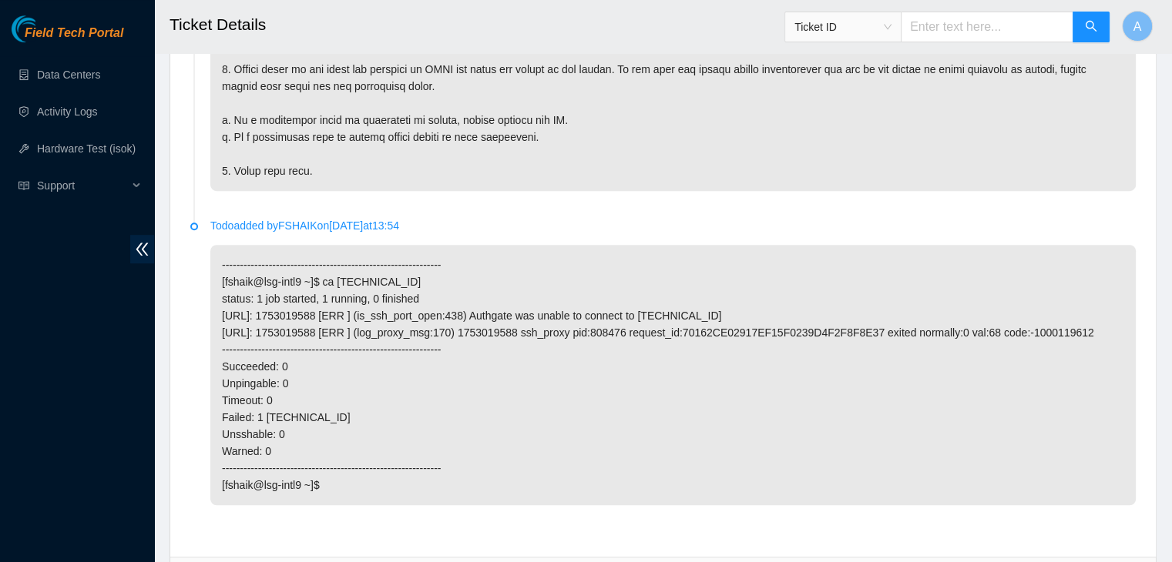
scroll to position [1063, 0]
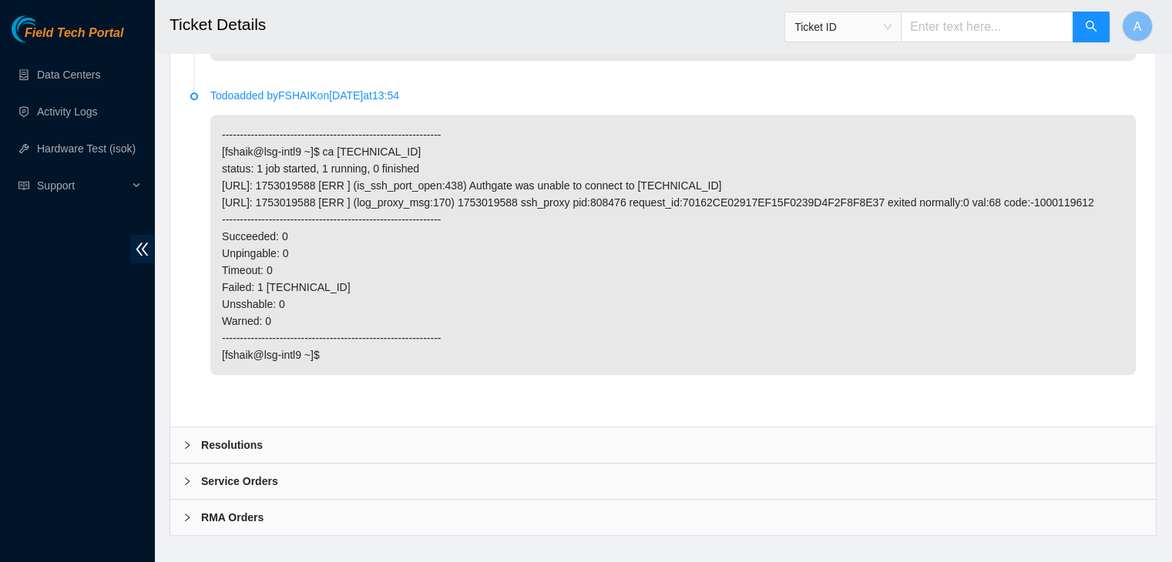
click at [465, 440] on div "Resolutions" at bounding box center [662, 445] width 985 height 35
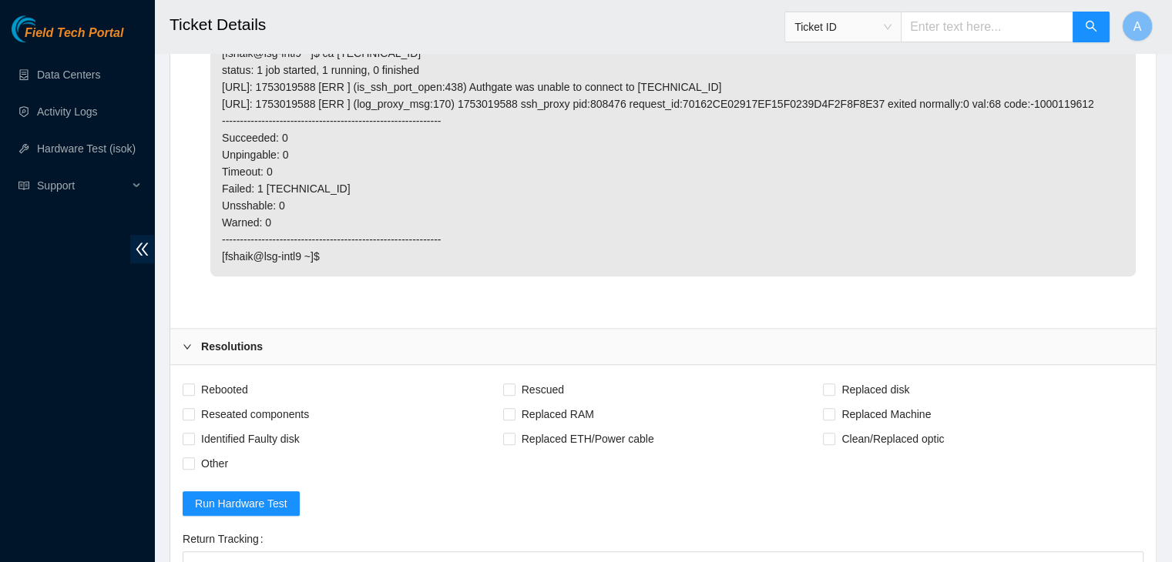
scroll to position [1168, 0]
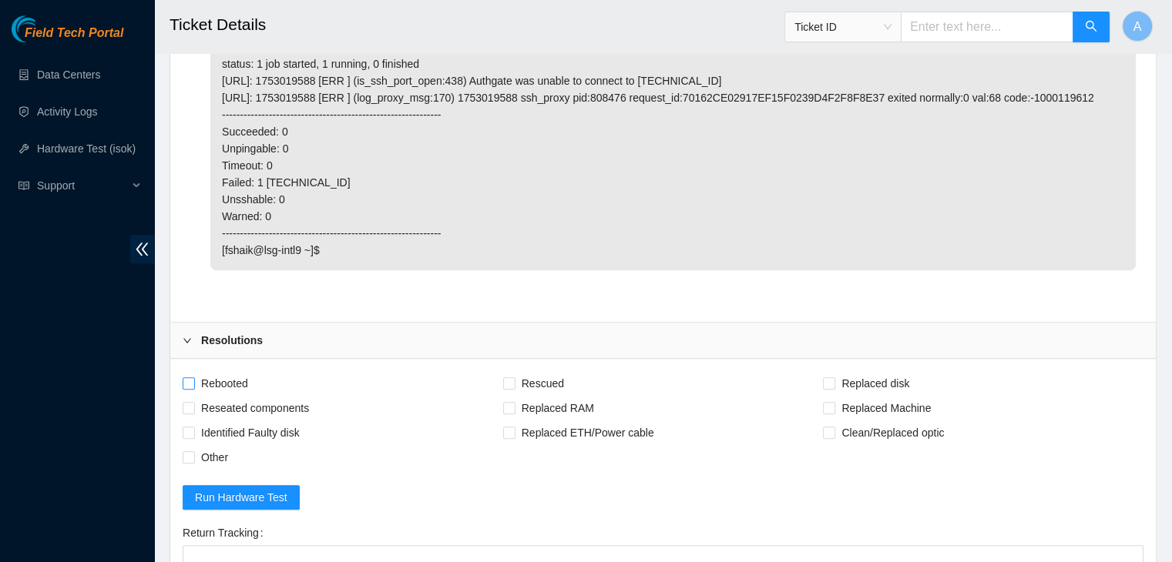
click at [251, 371] on span "Rebooted" at bounding box center [224, 383] width 59 height 25
click at [193, 377] on input "Rebooted" at bounding box center [188, 382] width 11 height 11
checkbox input "true"
click at [263, 396] on span "Reseated components" at bounding box center [255, 408] width 120 height 25
click at [193, 402] on input "Reseated components" at bounding box center [188, 407] width 11 height 11
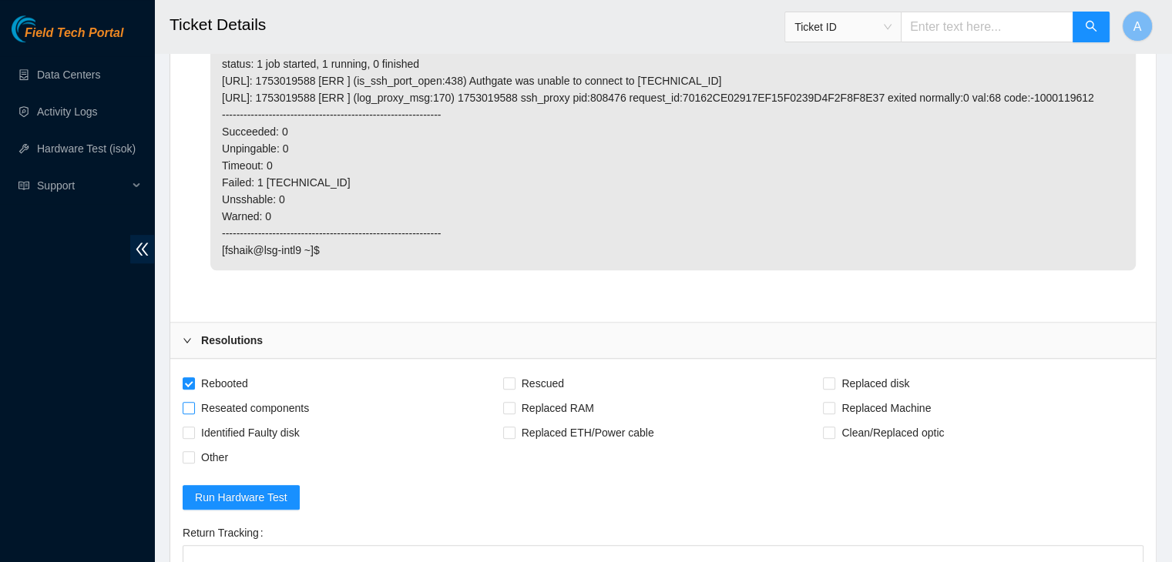
checkbox input "true"
click at [548, 371] on span "Rescued" at bounding box center [542, 383] width 55 height 25
click at [514, 377] on input "Rescued" at bounding box center [508, 382] width 11 height 11
checkbox input "true"
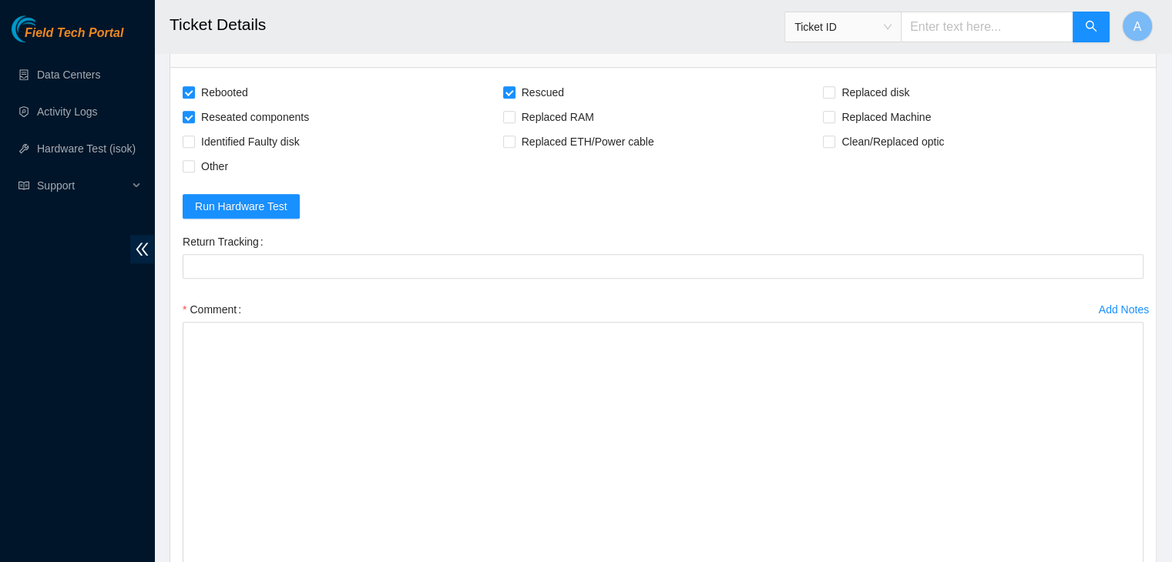
drag, startPoint x: 1140, startPoint y: 355, endPoint x: 1085, endPoint y: 598, distance: 248.9
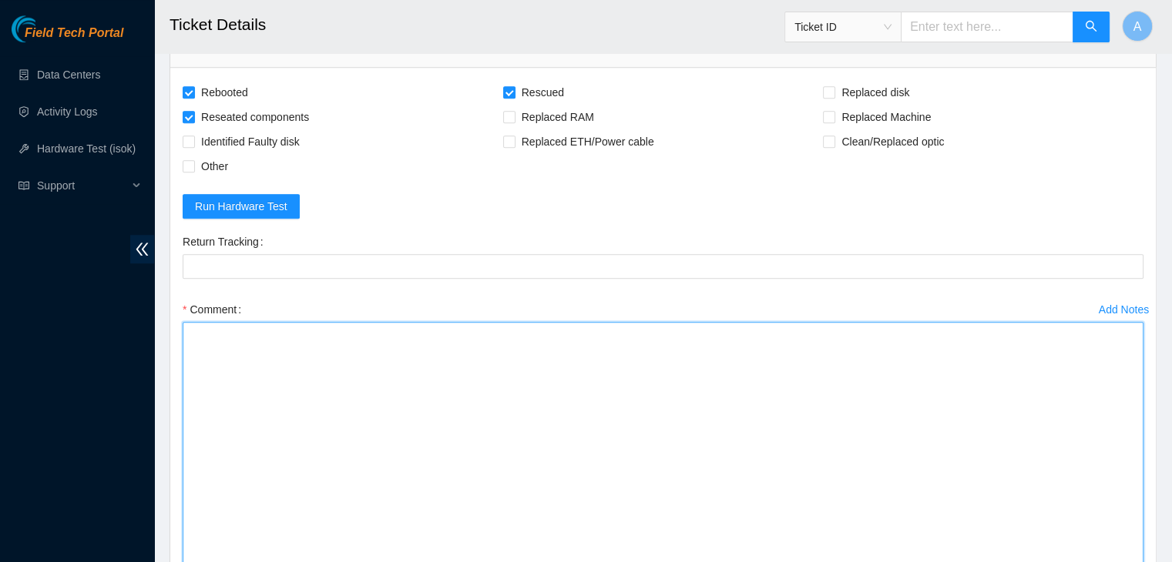
click at [883, 468] on textarea "Comment" at bounding box center [663, 472] width 961 height 301
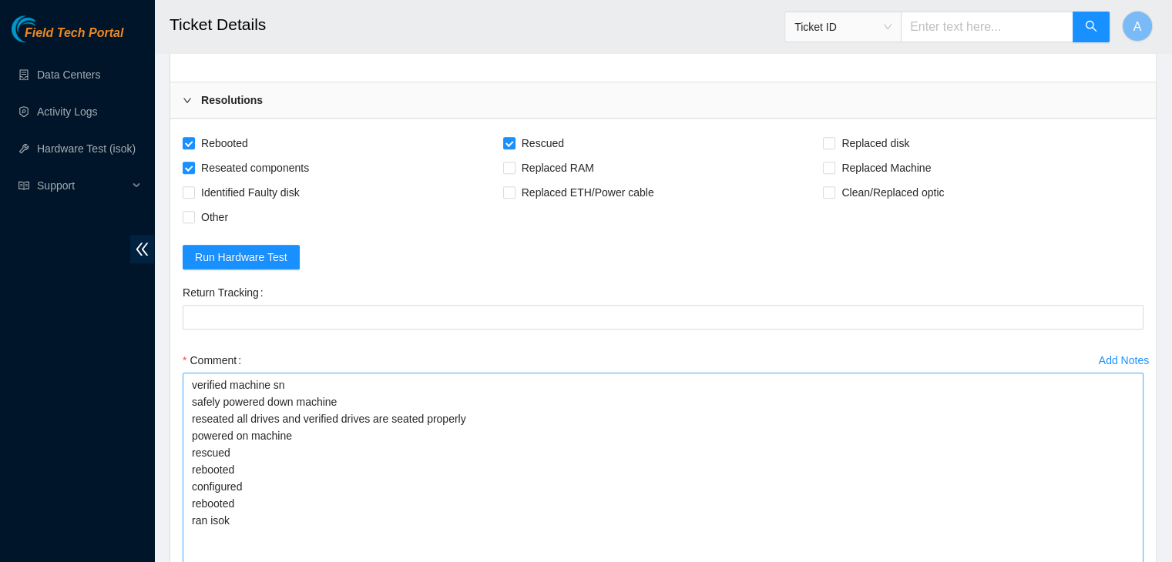
scroll to position [1413, 0]
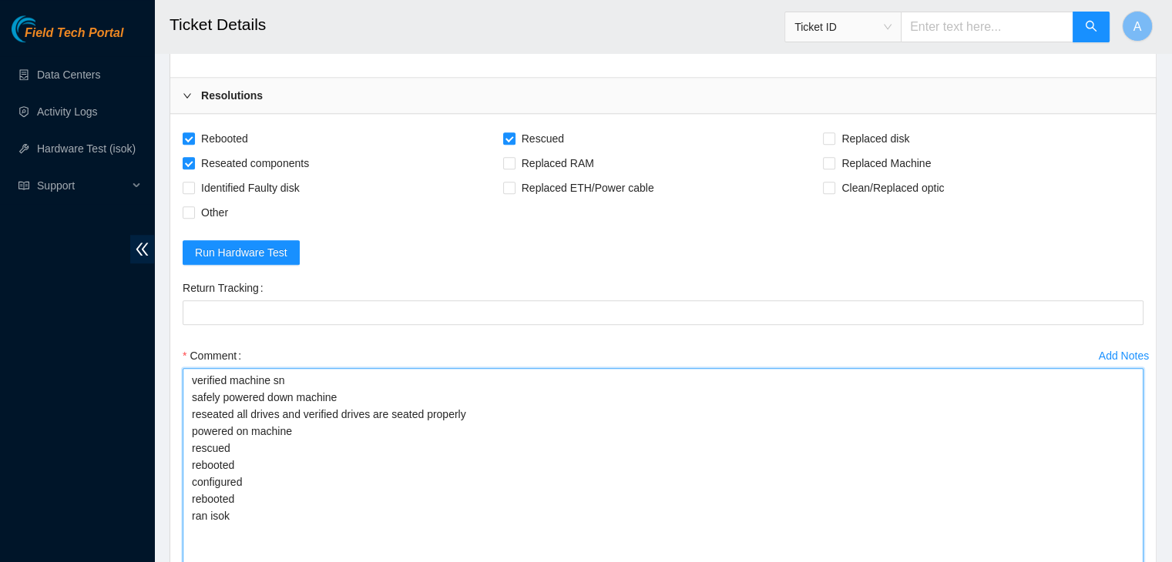
click at [582, 435] on textarea "verified machine sn safely powered down machine reseated all drives and verifie…" at bounding box center [663, 518] width 961 height 301
click at [582, 463] on textarea "verified machine sn safely powered down machine reseated all drives and verifie…" at bounding box center [663, 518] width 961 height 301
click at [330, 467] on textarea "verified machine sn safely powered down machine reseated all drives and verifie…" at bounding box center [663, 518] width 961 height 301
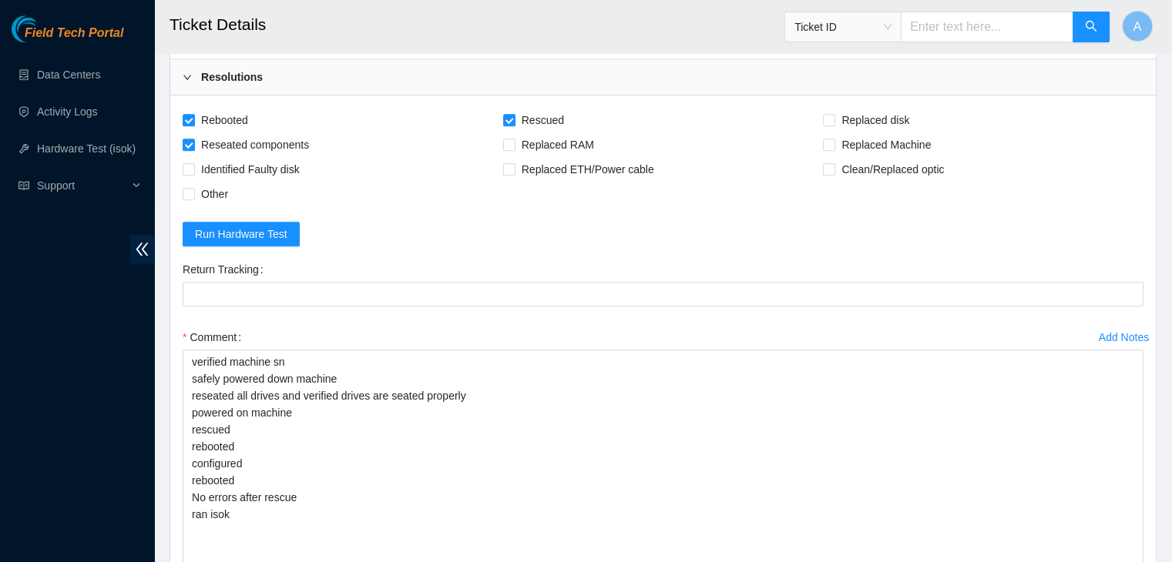
scroll to position [1417, 0]
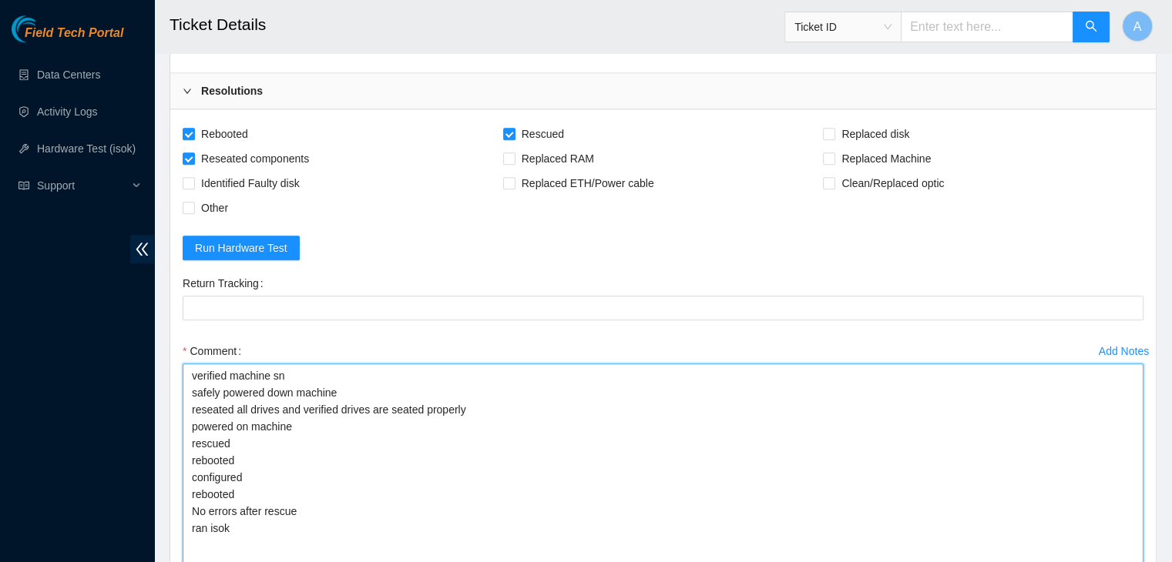
click at [492, 490] on textarea "verified machine sn safely powered down machine reseated all drives and verifie…" at bounding box center [663, 514] width 961 height 301
drag, startPoint x: 492, startPoint y: 490, endPoint x: 193, endPoint y: 484, distance: 299.7
click at [193, 484] on textarea "verified machine sn safely powered down machine reseated all drives and verifie…" at bounding box center [663, 514] width 961 height 301
click at [262, 470] on textarea "verified machine sn safely powered down machine reseated all drives and verifie…" at bounding box center [663, 514] width 961 height 301
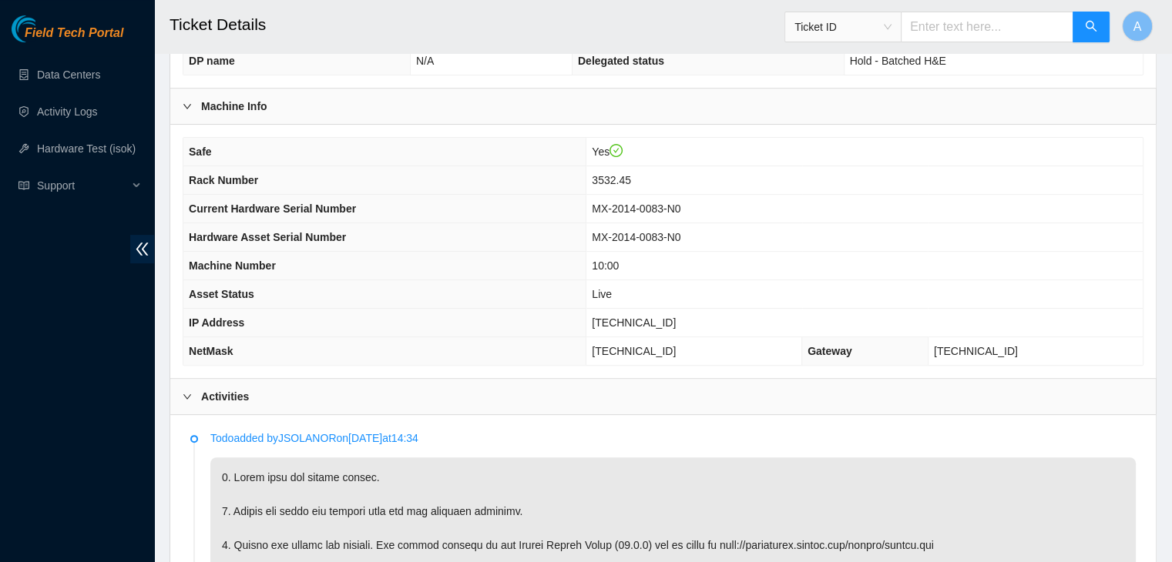
scroll to position [422, 0]
click at [672, 317] on span "[TECHNICAL_ID]" at bounding box center [634, 323] width 84 height 12
copy span "[TECHNICAL_ID]"
click at [672, 317] on span "[TECHNICAL_ID]" at bounding box center [634, 323] width 84 height 12
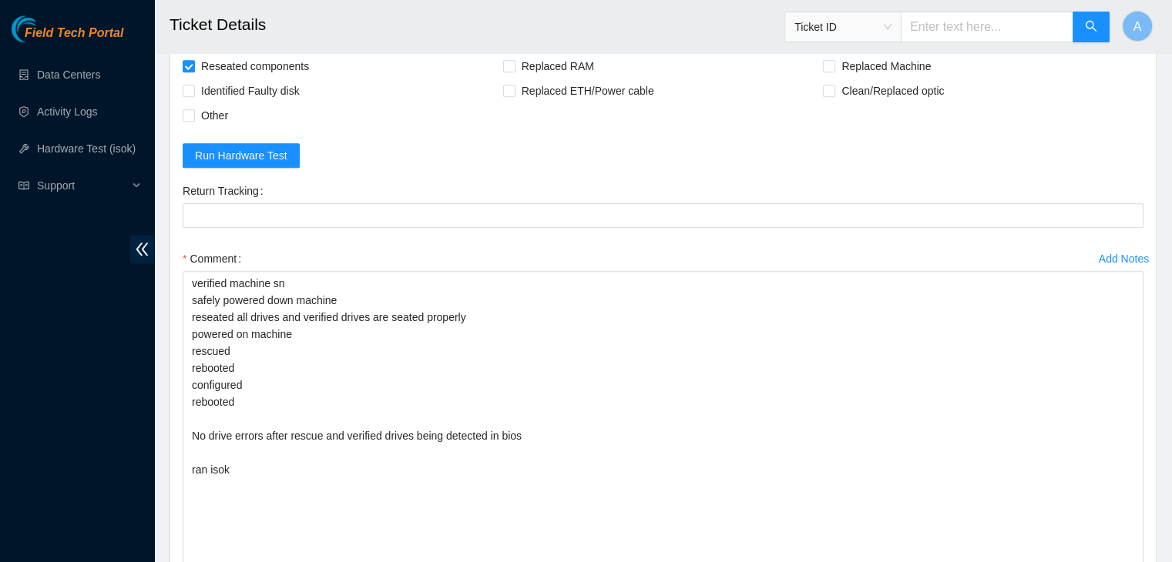
scroll to position [1702, 0]
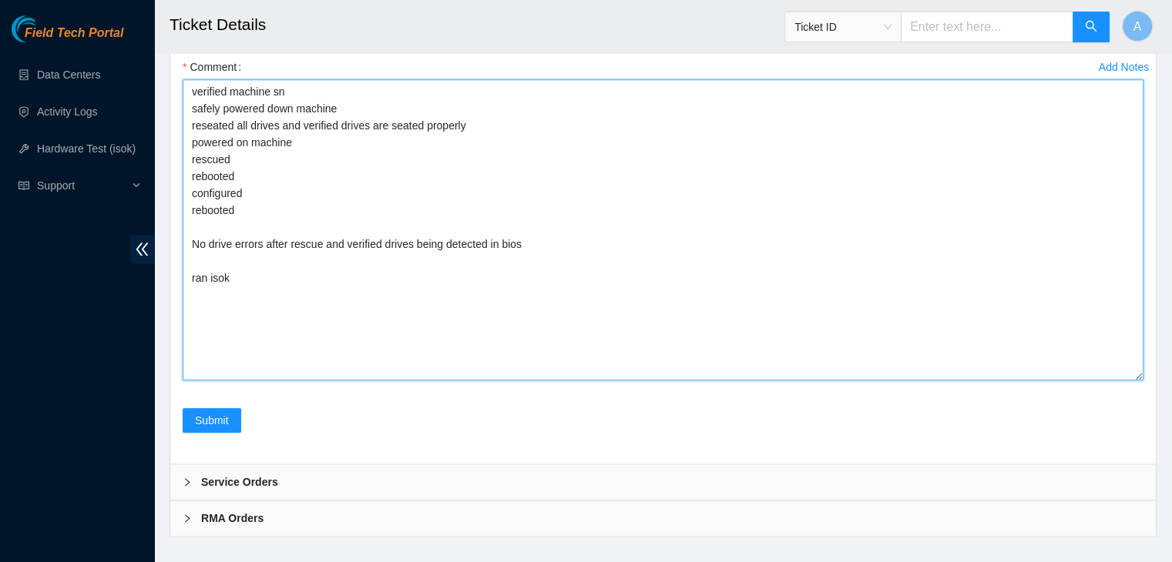
click at [584, 278] on textarea "verified machine sn safely powered down machine reseated all drives and verifie…" at bounding box center [663, 229] width 961 height 301
paste textarea "329559 [DATE] 10:08:09 [TECHNICAL_ID] COMPLETE Result Detail Message Ticket ID …"
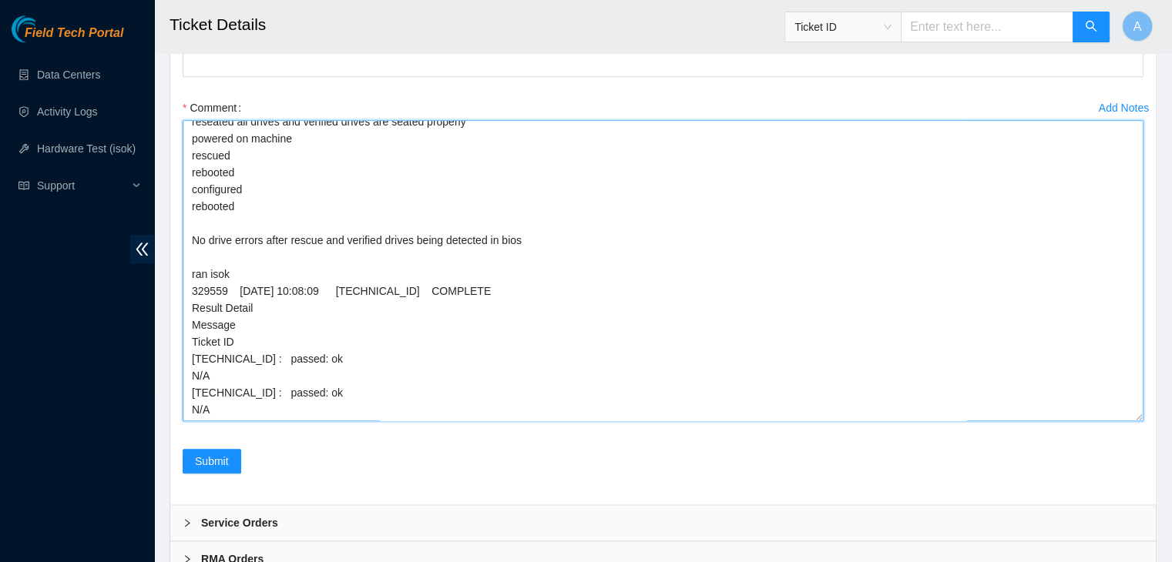
scroll to position [0, 0]
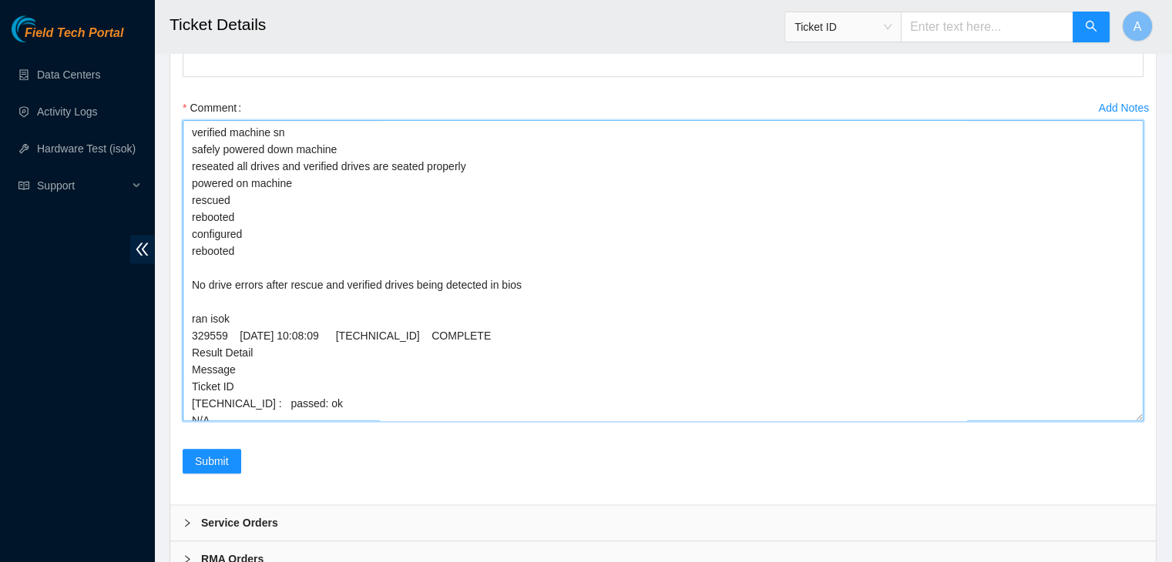
click at [411, 267] on textarea "verified machine sn safely powered down machine reseated all drives and verifie…" at bounding box center [663, 270] width 961 height 301
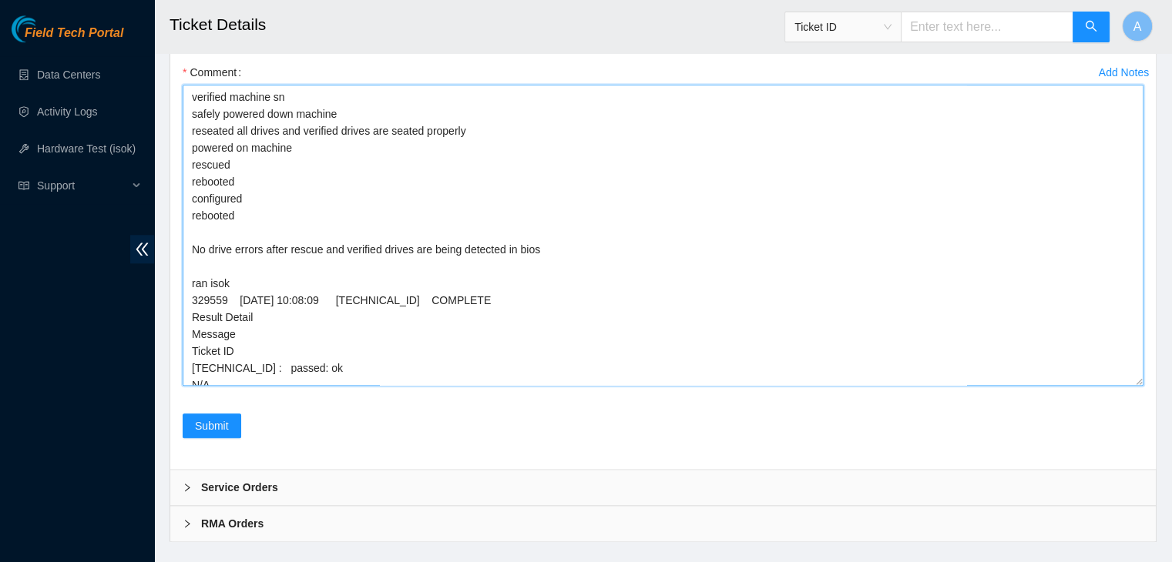
scroll to position [1702, 0]
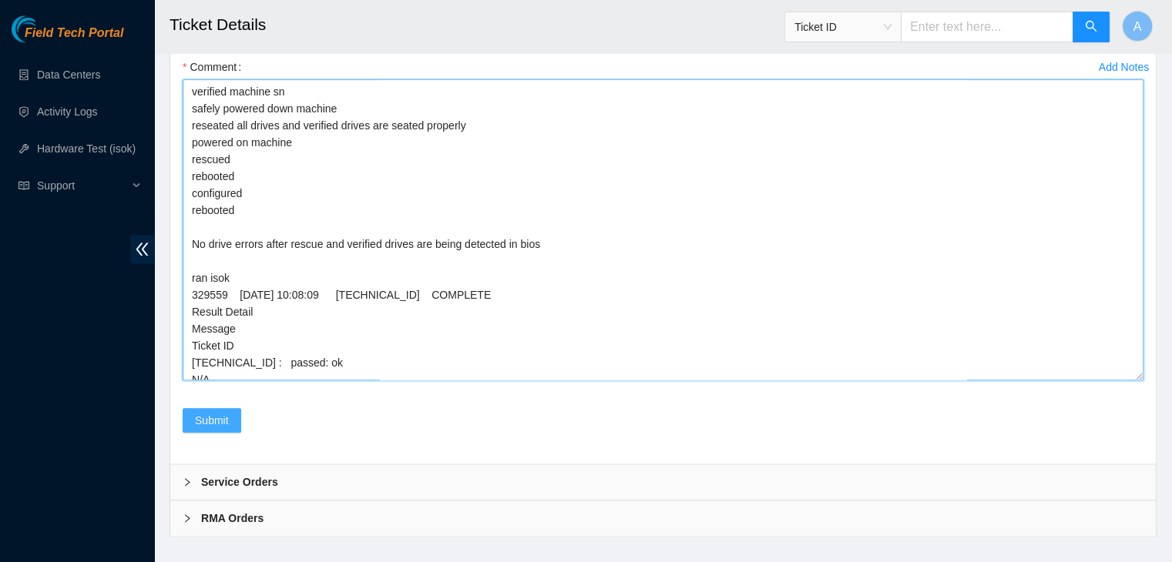
type textarea "verified machine sn safely powered down machine reseated all drives and verifie…"
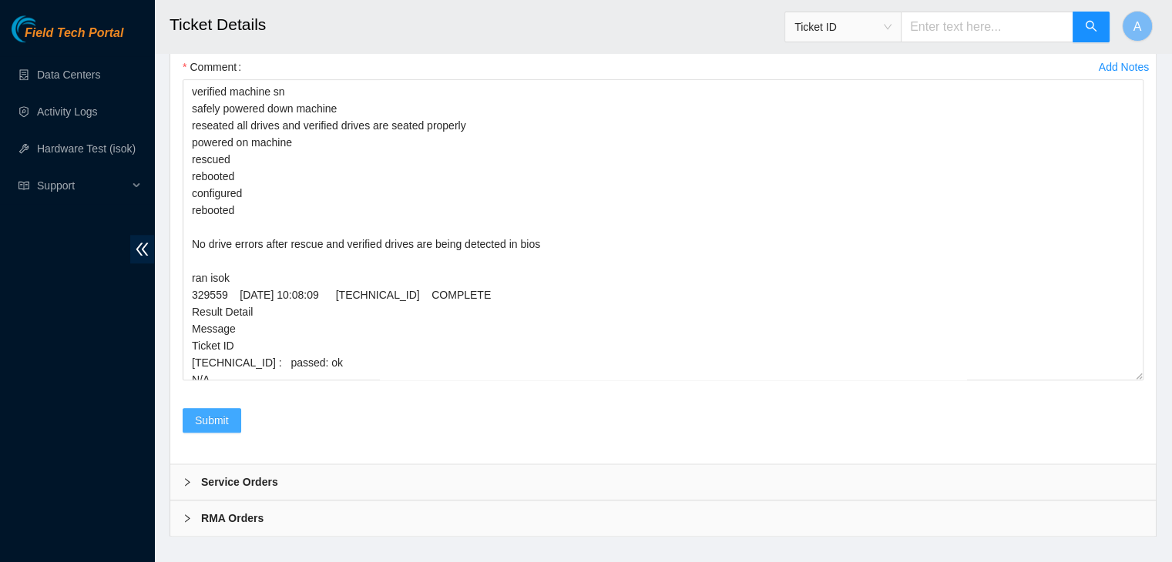
click at [217, 412] on span "Submit" at bounding box center [212, 420] width 34 height 17
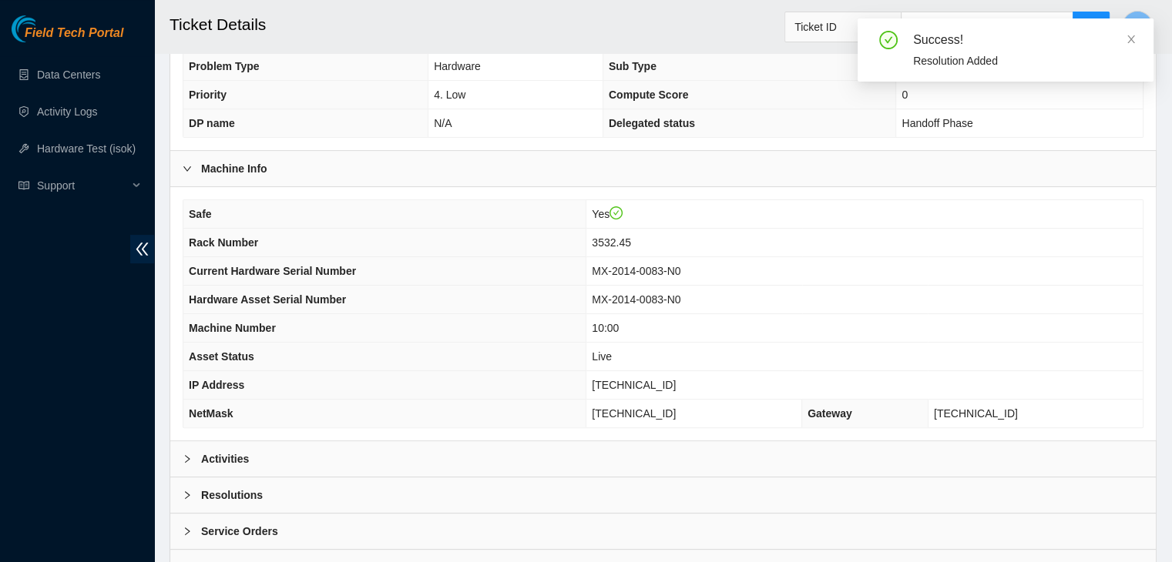
scroll to position [387, 0]
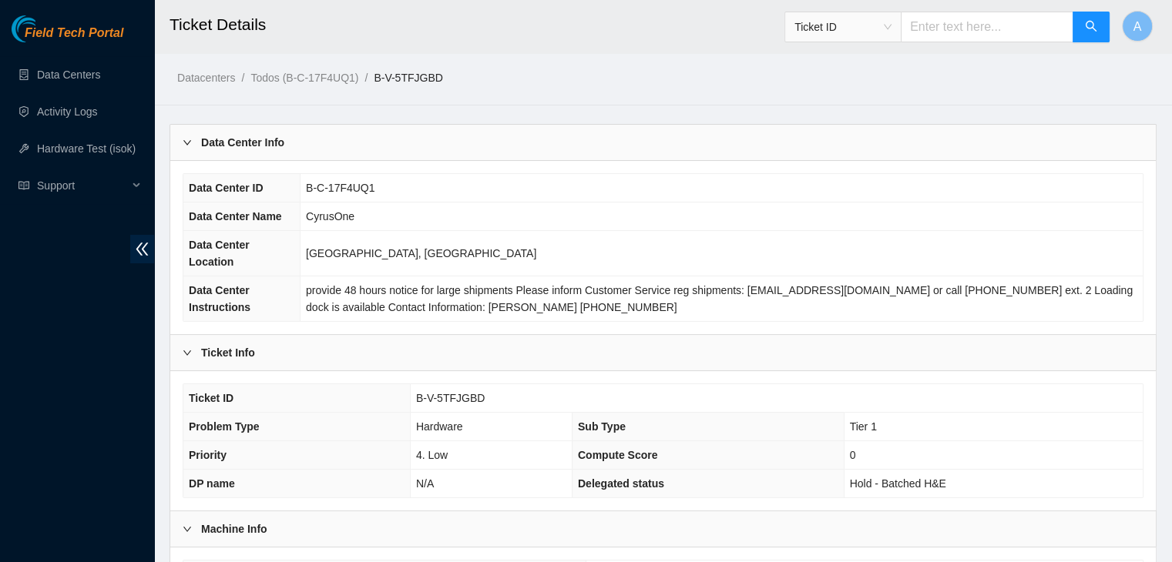
scroll to position [407, 0]
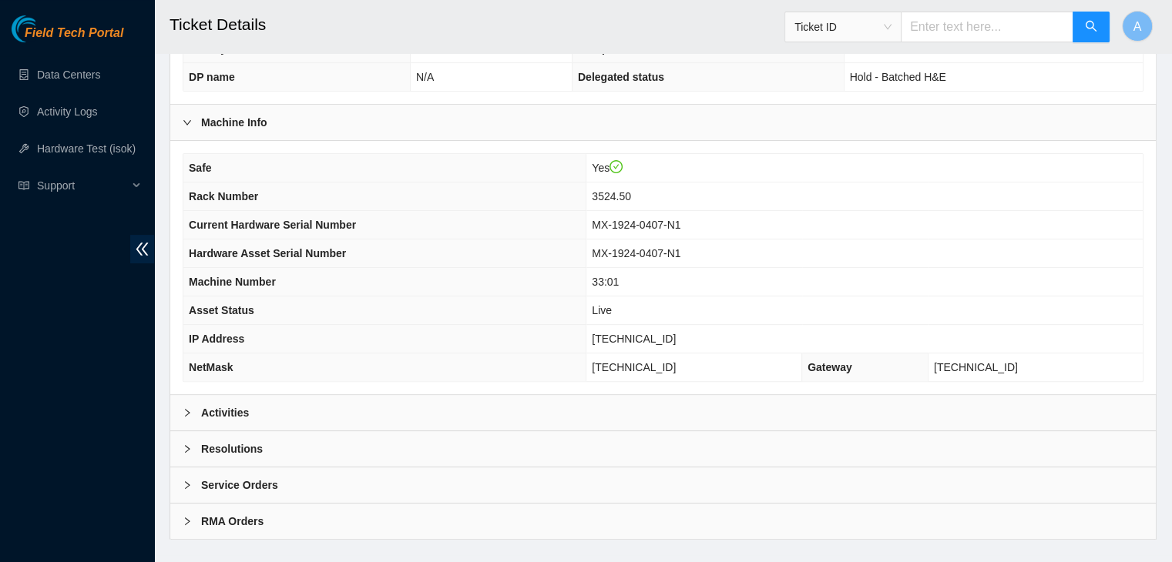
click at [751, 395] on div "Activities" at bounding box center [662, 412] width 985 height 35
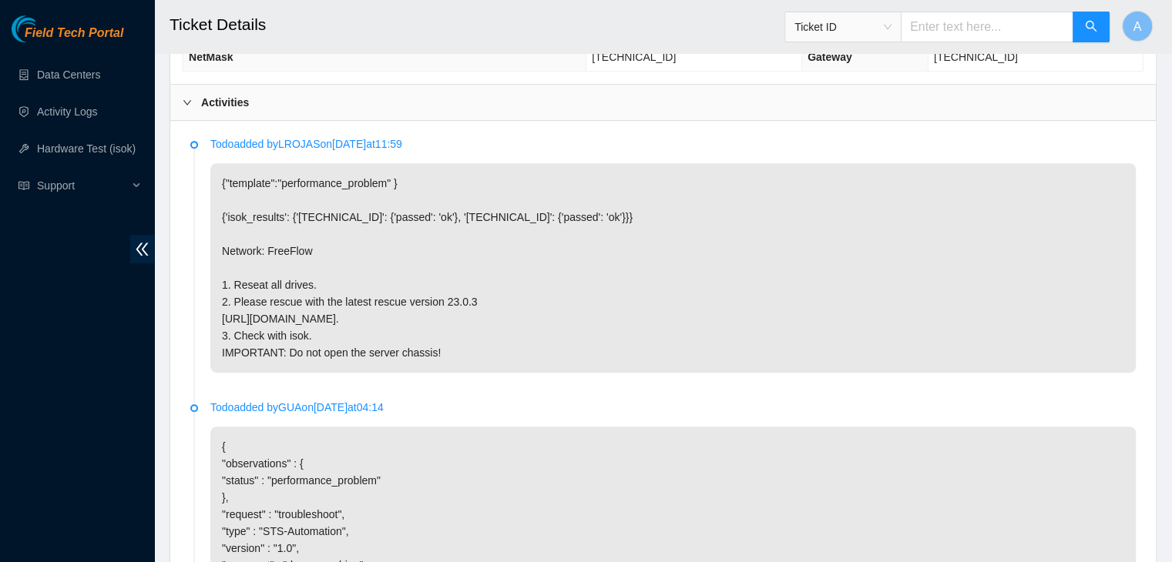
scroll to position [715, 0]
click at [649, 138] on p "Todo added by LROJAS on [DATE] 11:59" at bounding box center [672, 146] width 925 height 17
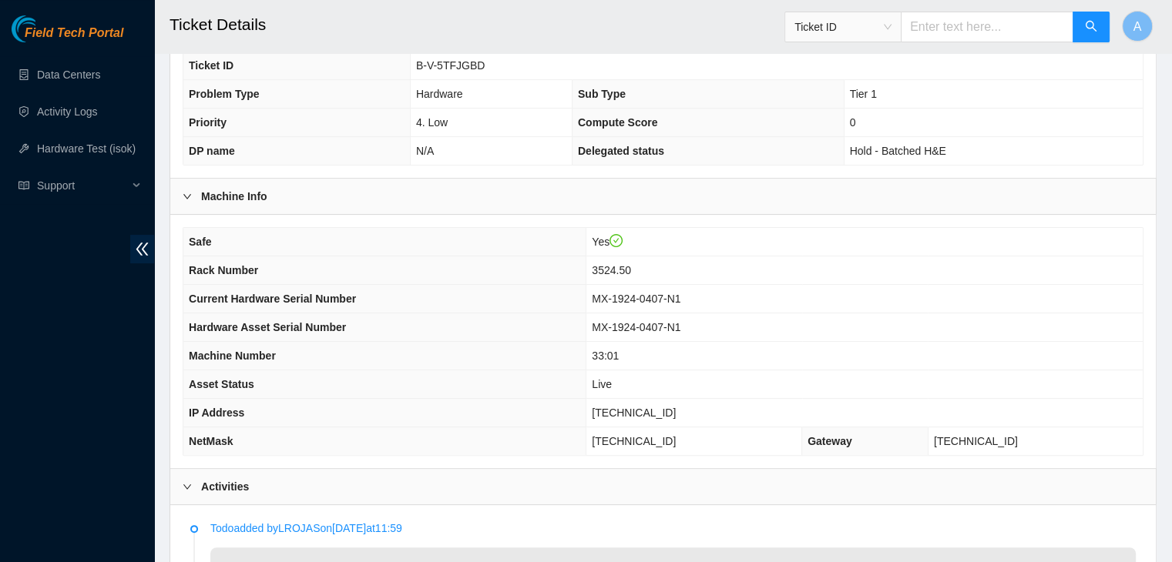
scroll to position [336, 0]
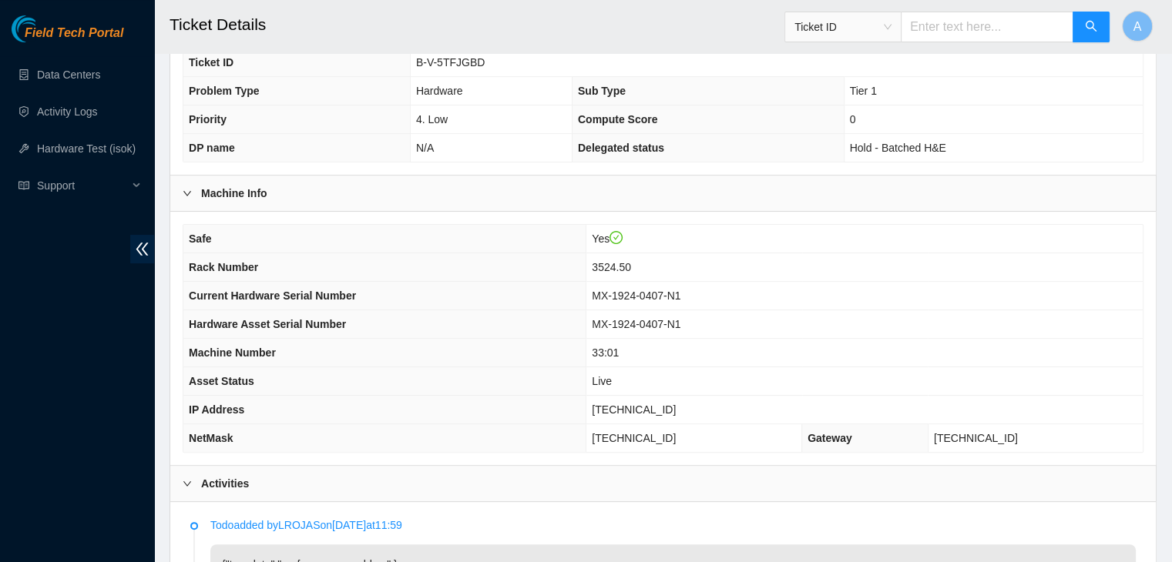
click at [654, 404] on span "[TECHNICAL_ID]" at bounding box center [634, 410] width 84 height 12
copy span "[TECHNICAL_ID]"
click at [654, 404] on span "[TECHNICAL_ID]" at bounding box center [634, 410] width 84 height 12
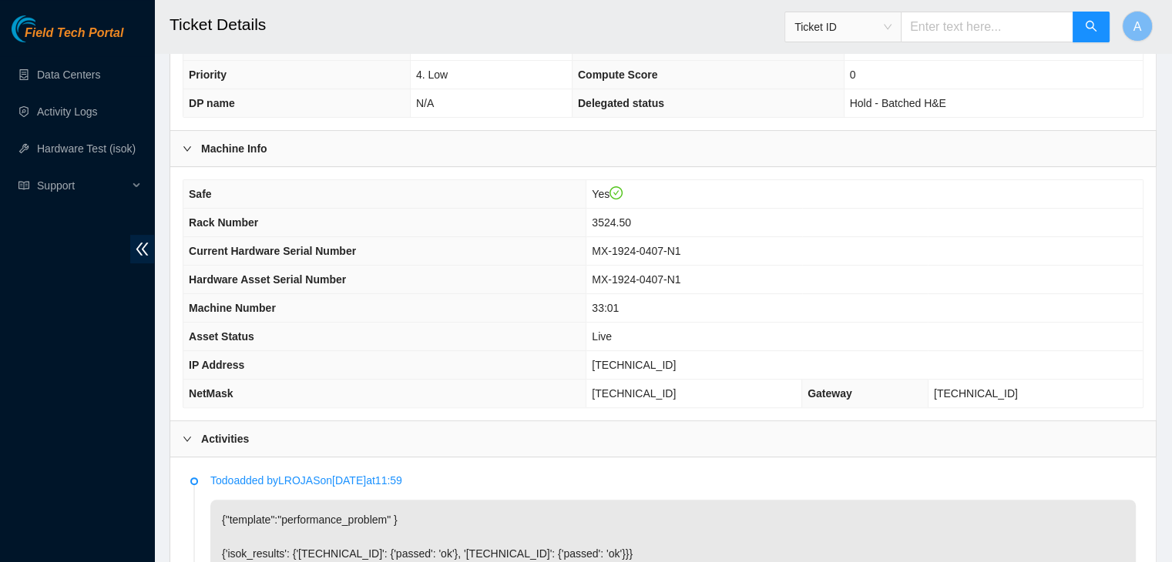
scroll to position [1106, 0]
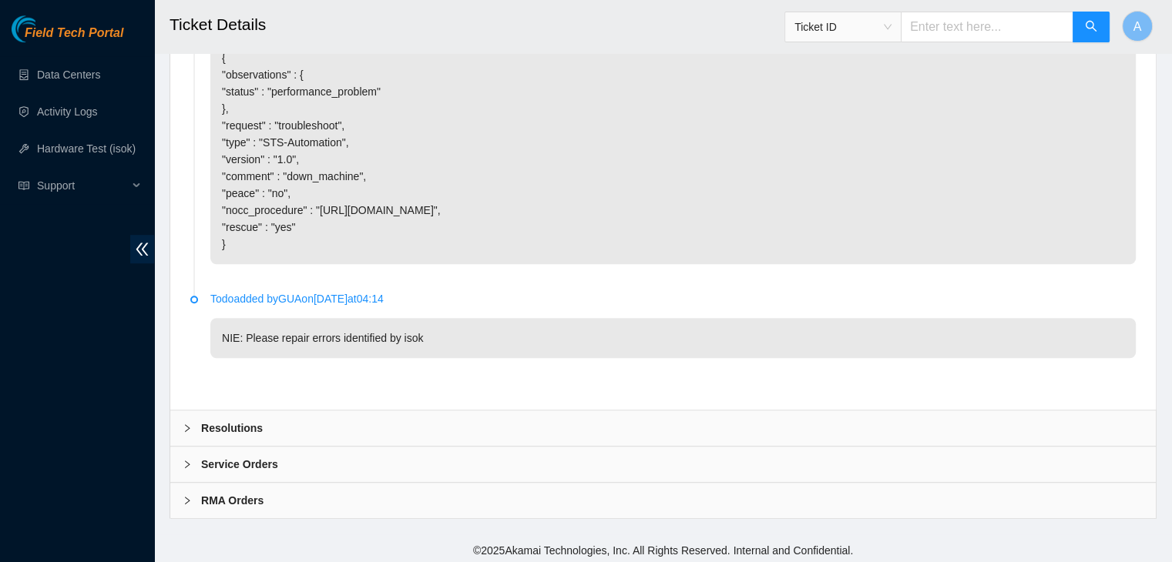
click at [485, 419] on div "Resolutions" at bounding box center [662, 428] width 985 height 35
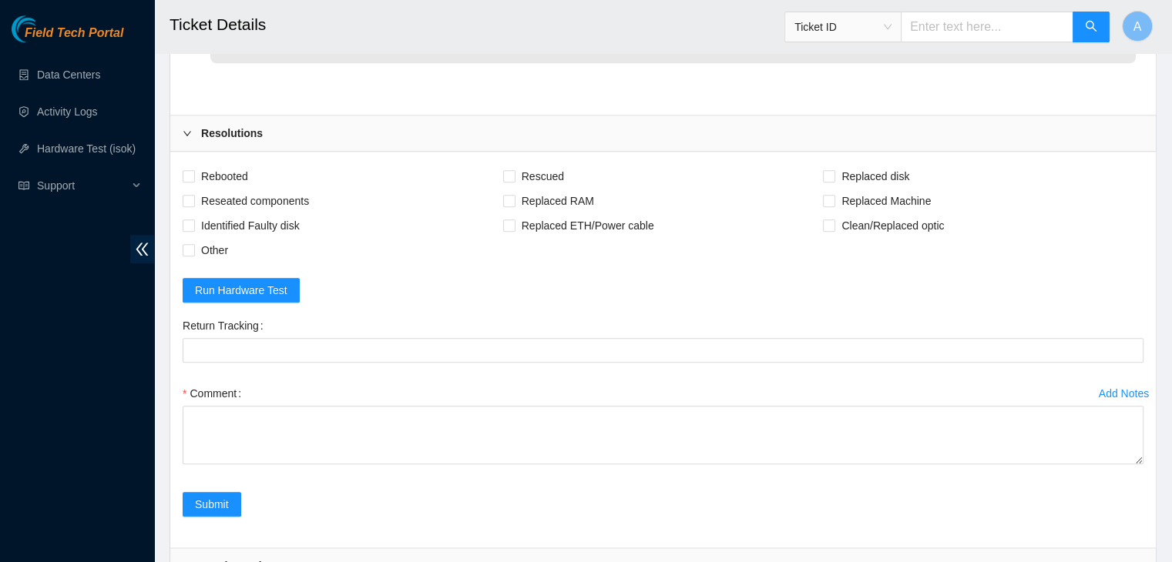
scroll to position [1402, 0]
click at [239, 176] on span "Rebooted" at bounding box center [224, 175] width 59 height 25
click at [193, 176] on input "Rebooted" at bounding box center [188, 174] width 11 height 11
checkbox input "true"
click at [263, 198] on span "Reseated components" at bounding box center [255, 200] width 120 height 25
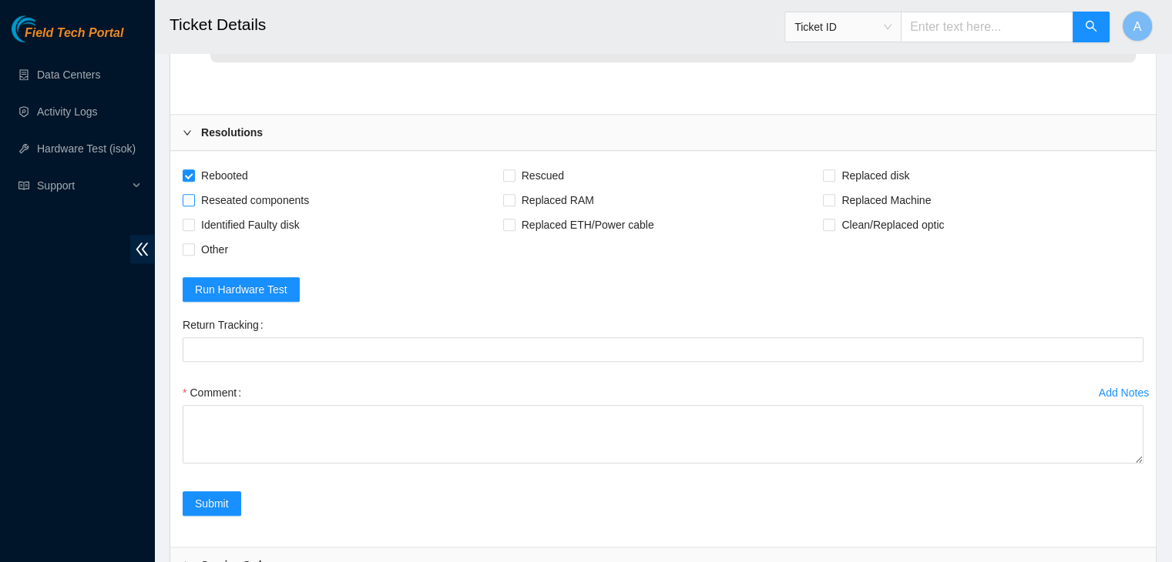
click at [193, 198] on input "Reseated components" at bounding box center [188, 199] width 11 height 11
checkbox input "true"
click at [545, 176] on span "Rescued" at bounding box center [542, 175] width 55 height 25
click at [514, 176] on input "Rescued" at bounding box center [508, 174] width 11 height 11
checkbox input "true"
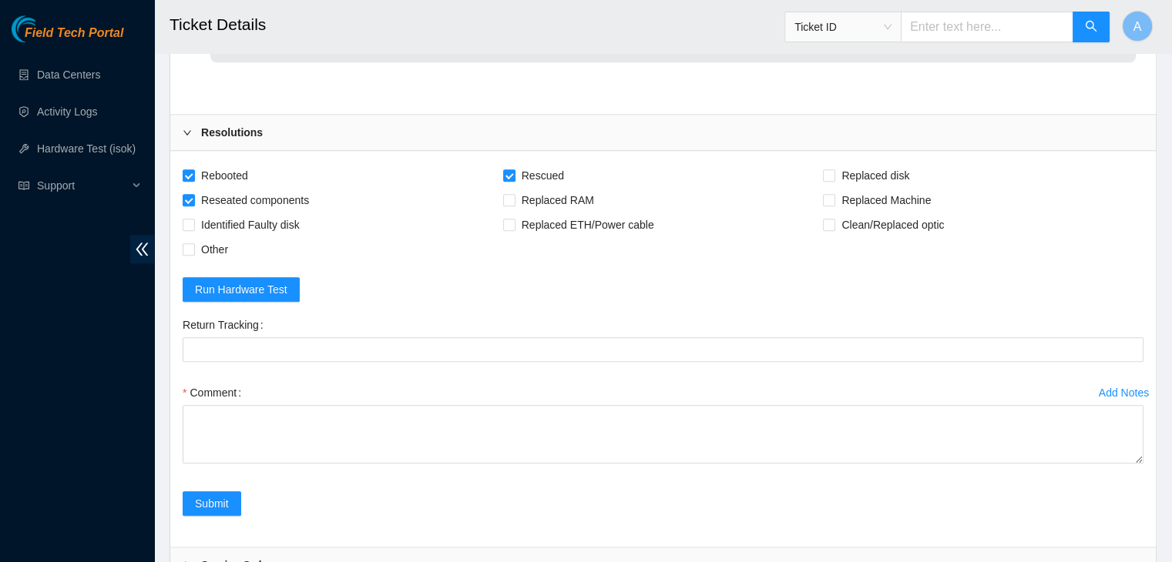
scroll to position [1502, 0]
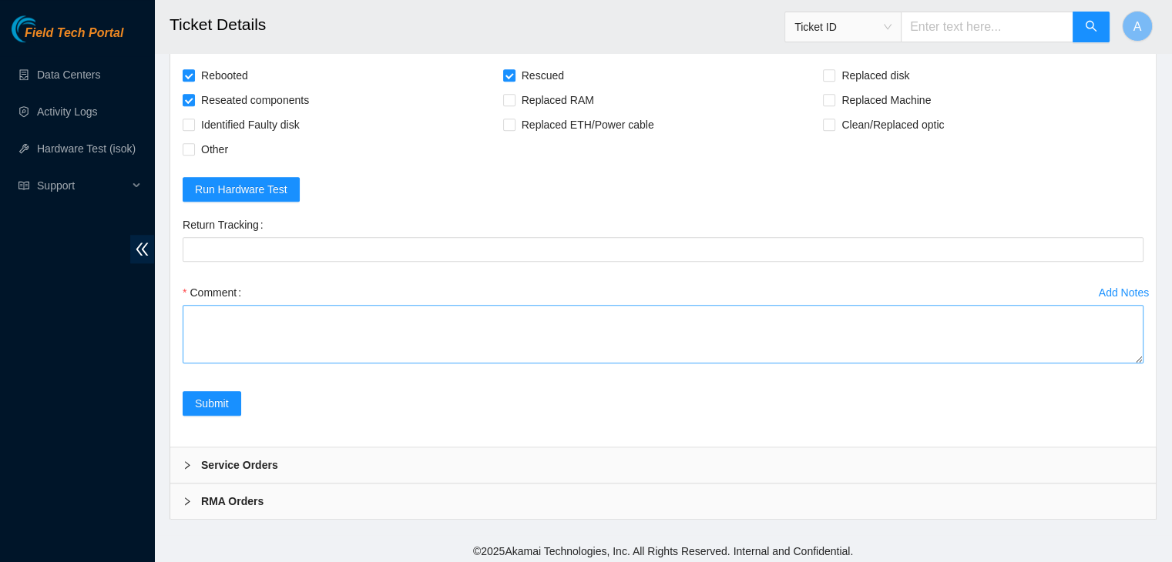
drag, startPoint x: 1142, startPoint y: 355, endPoint x: 1128, endPoint y: 497, distance: 142.4
click at [1128, 364] on textarea "Comment" at bounding box center [663, 334] width 961 height 59
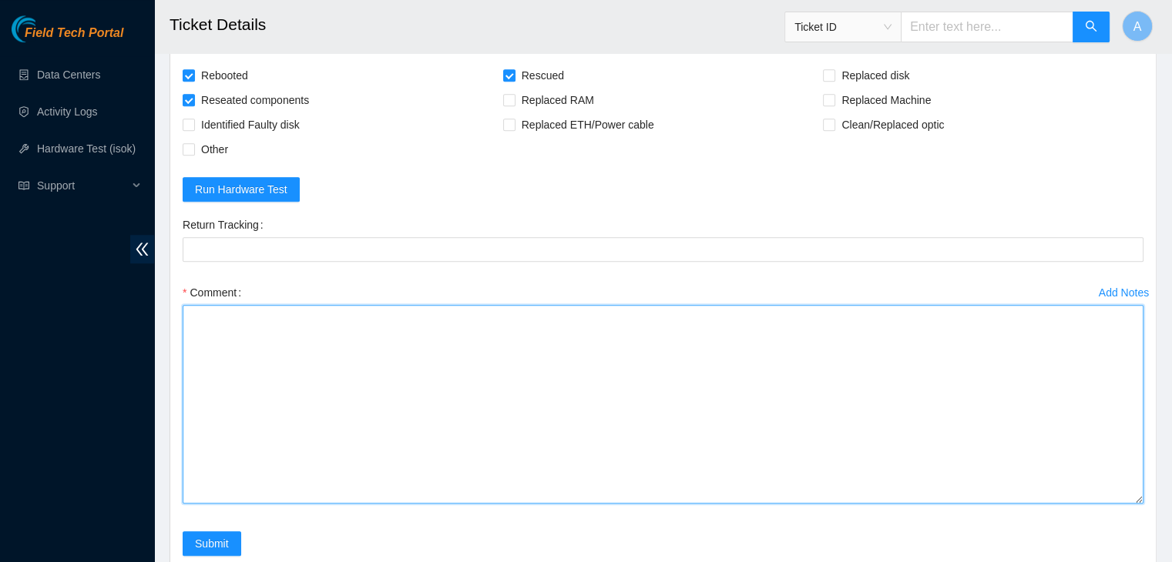
click at [1085, 452] on textarea "Comment" at bounding box center [663, 404] width 961 height 199
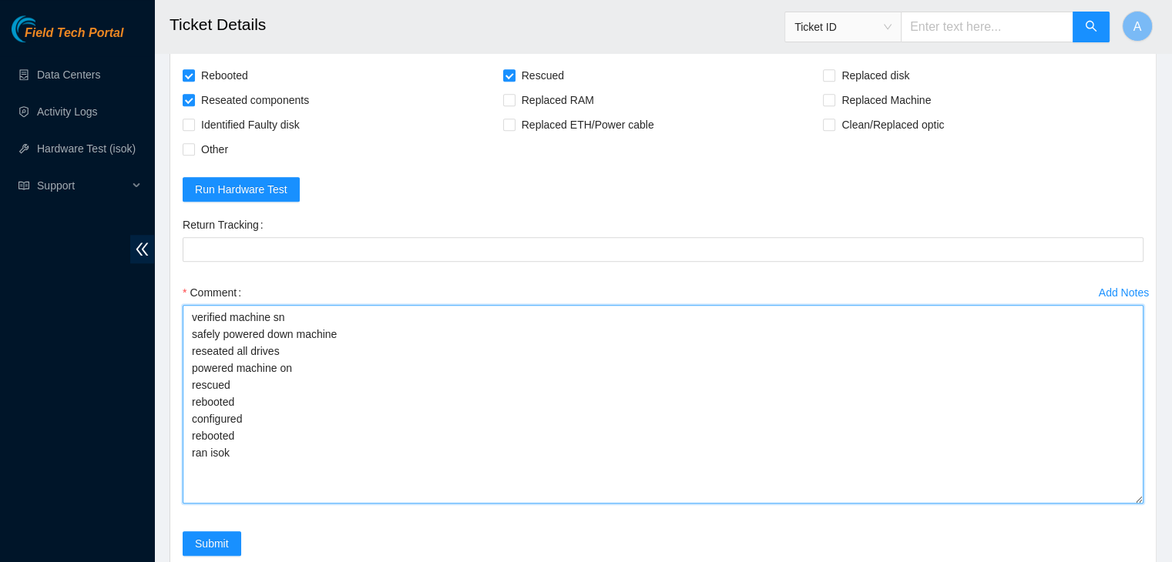
drag, startPoint x: 1135, startPoint y: 495, endPoint x: 1135, endPoint y: 598, distance: 102.5
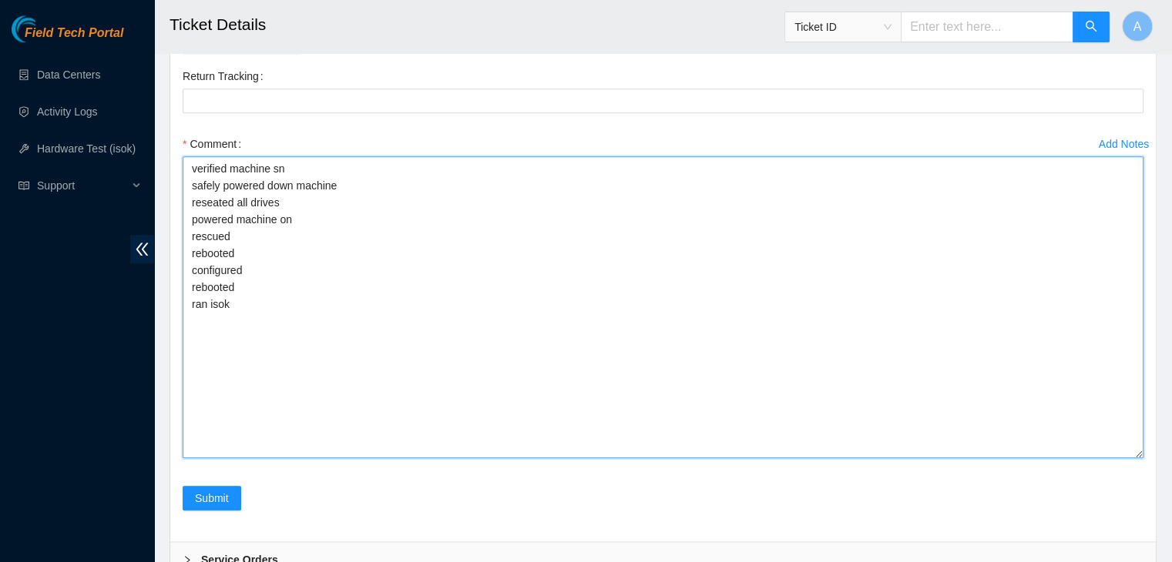
scroll to position [1662, 0]
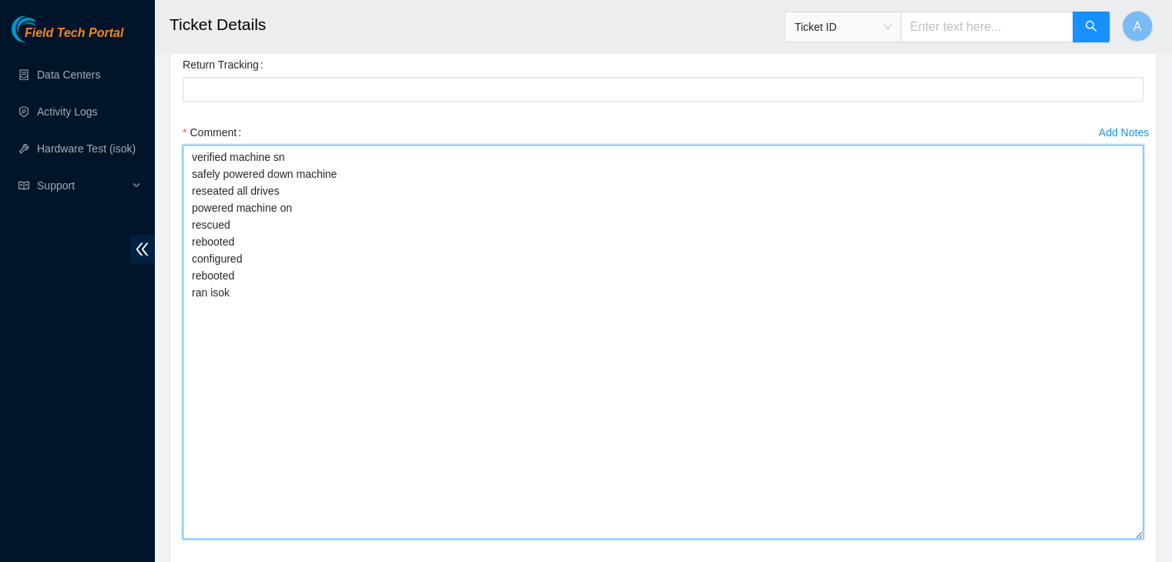
drag, startPoint x: 1137, startPoint y: 438, endPoint x: 1129, endPoint y: 532, distance: 93.5
click at [1129, 532] on textarea "verified machine sn safely powered down machine reseated all drives powered mac…" at bounding box center [663, 342] width 961 height 394
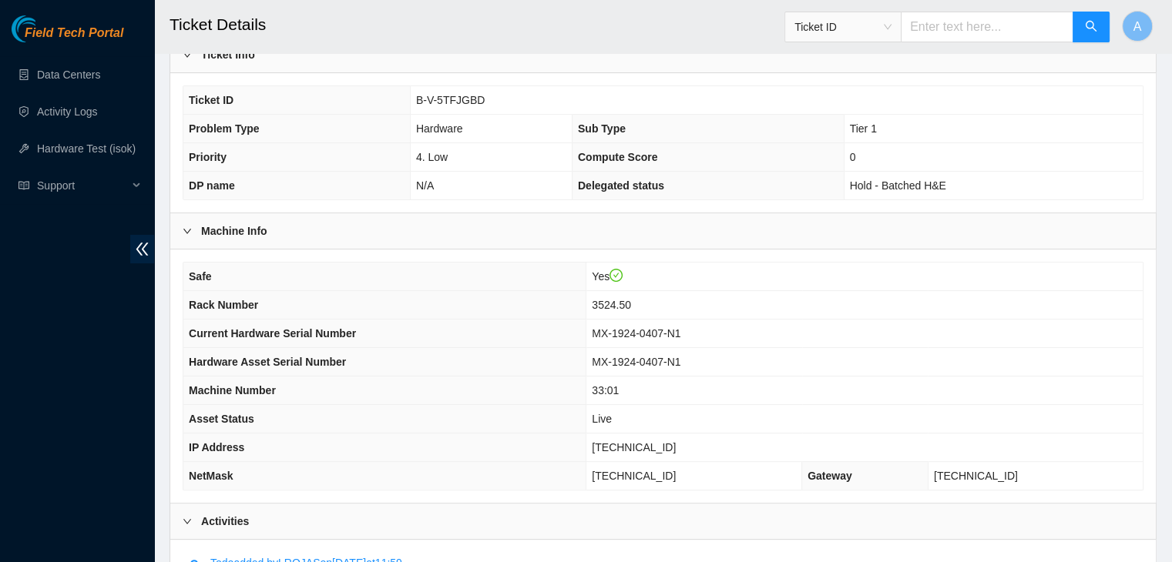
scroll to position [302, 0]
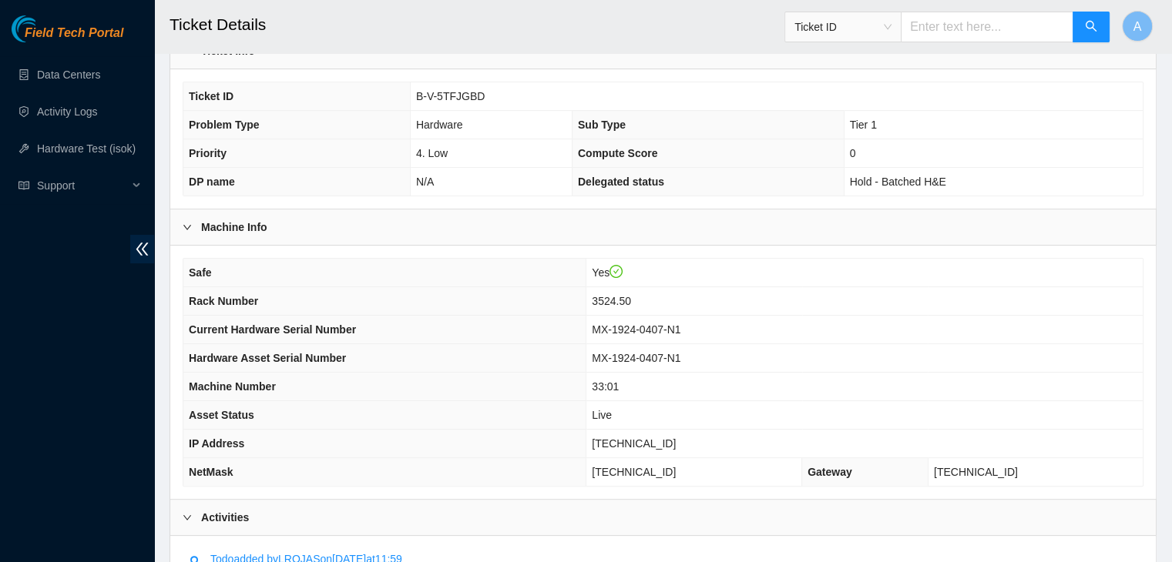
click at [659, 438] on span "23.36.66.165" at bounding box center [634, 444] width 84 height 12
copy span "23.36.66.165"
click at [659, 438] on span "23.36.66.165" at bounding box center [634, 444] width 84 height 12
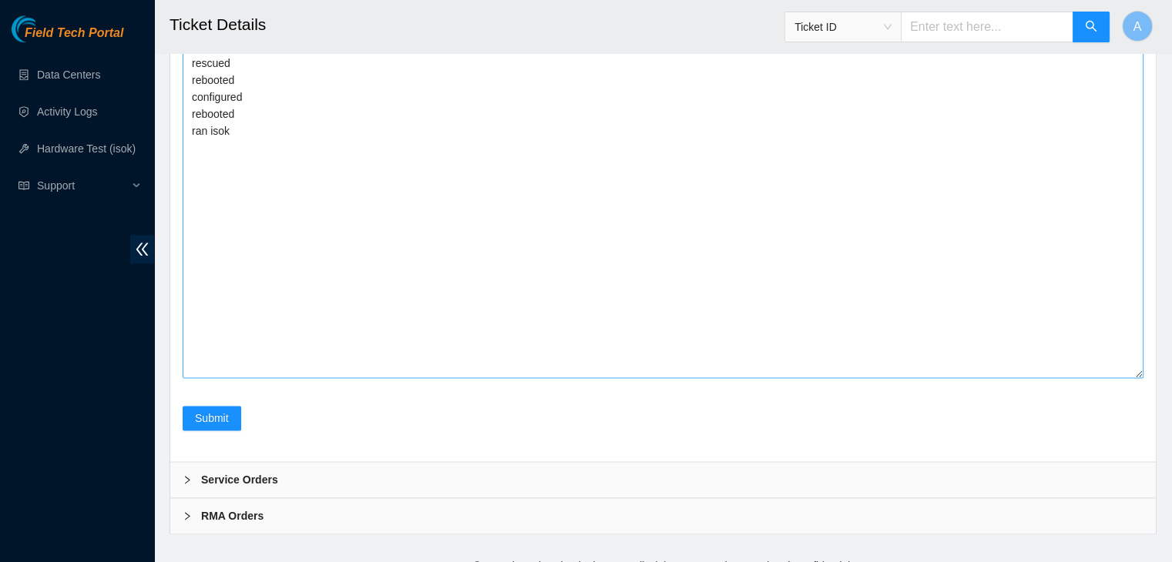
scroll to position [1840, 0]
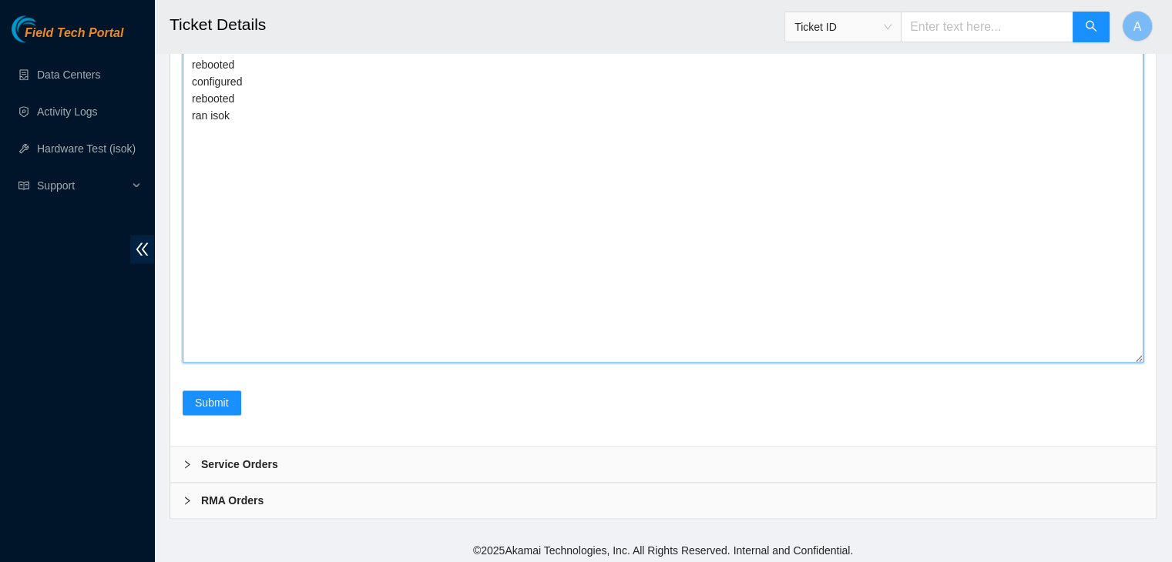
click at [589, 228] on textarea "verified machine sn safely powered down machine reseated all drives powered mac…" at bounding box center [663, 165] width 961 height 395
paste textarea "329526 01-09-2025 09:38:28 23.36.66.165 COMPLETE Result Detail Message Ticket I…"
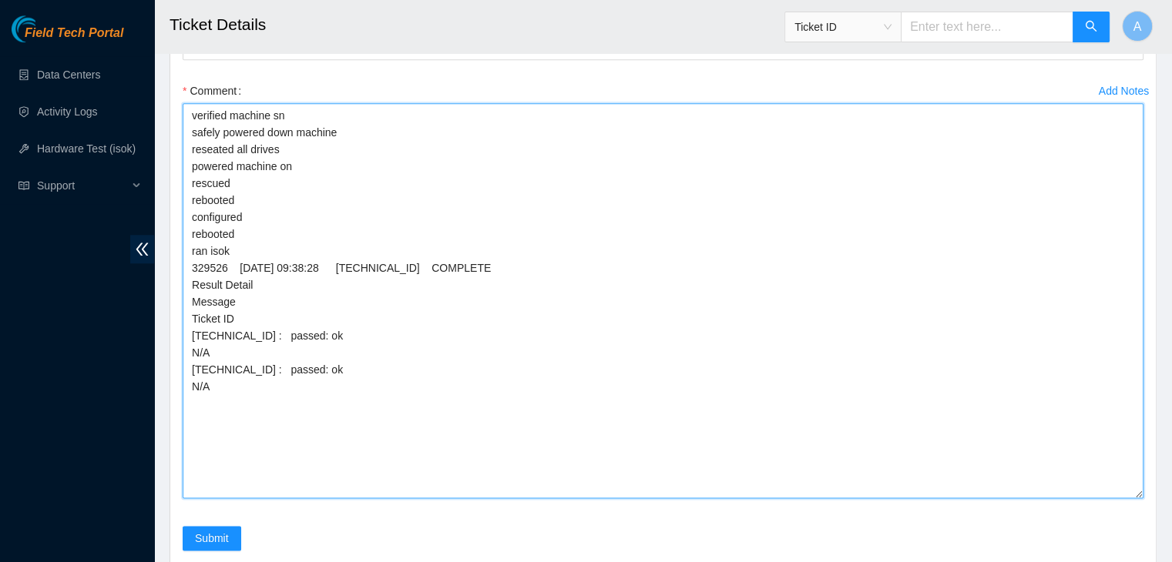
scroll to position [1730, 0]
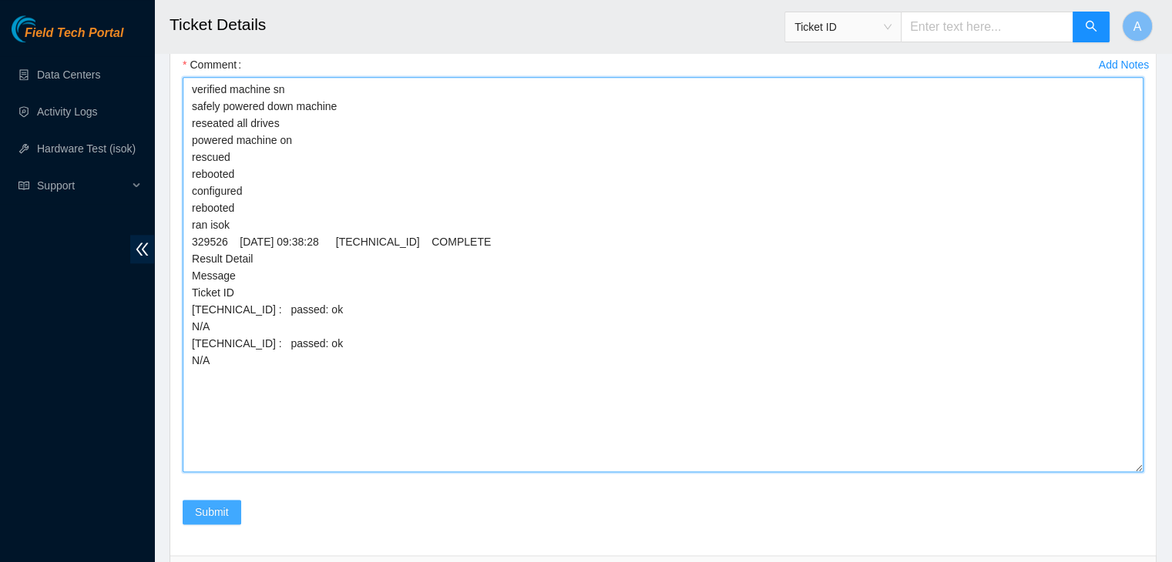
type textarea "verified machine sn safely powered down machine reseated all drives powered mac…"
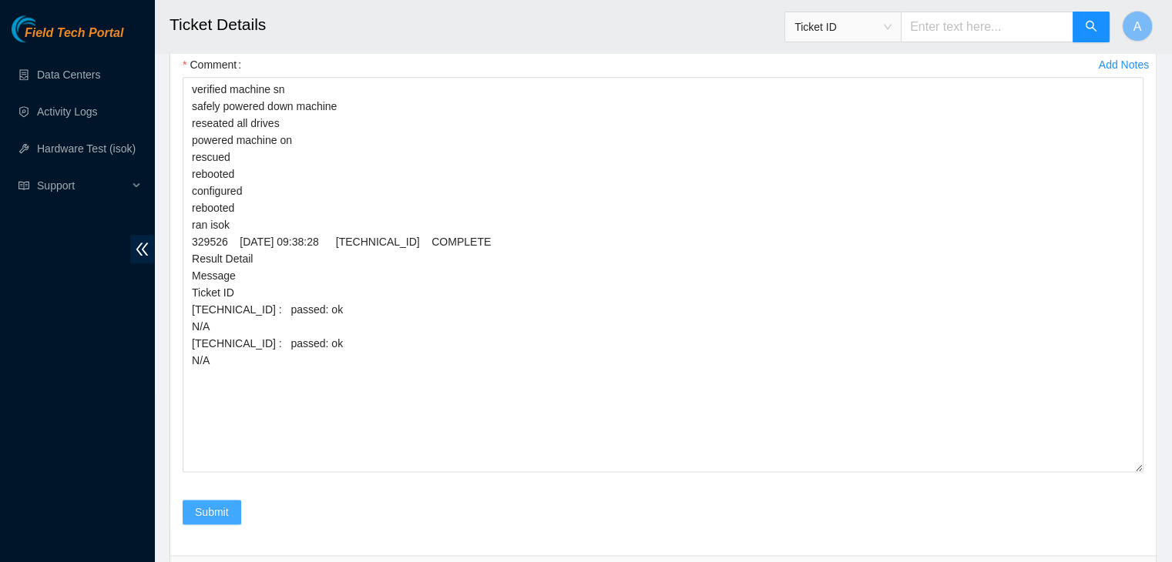
click at [223, 506] on span "Submit" at bounding box center [212, 512] width 34 height 17
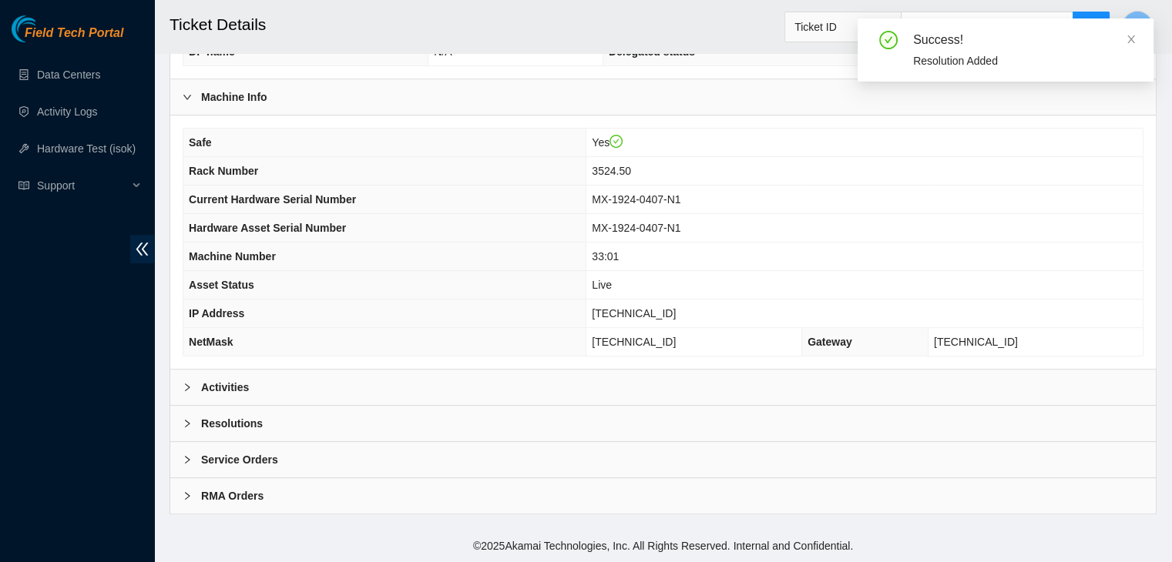
scroll to position [411, 0]
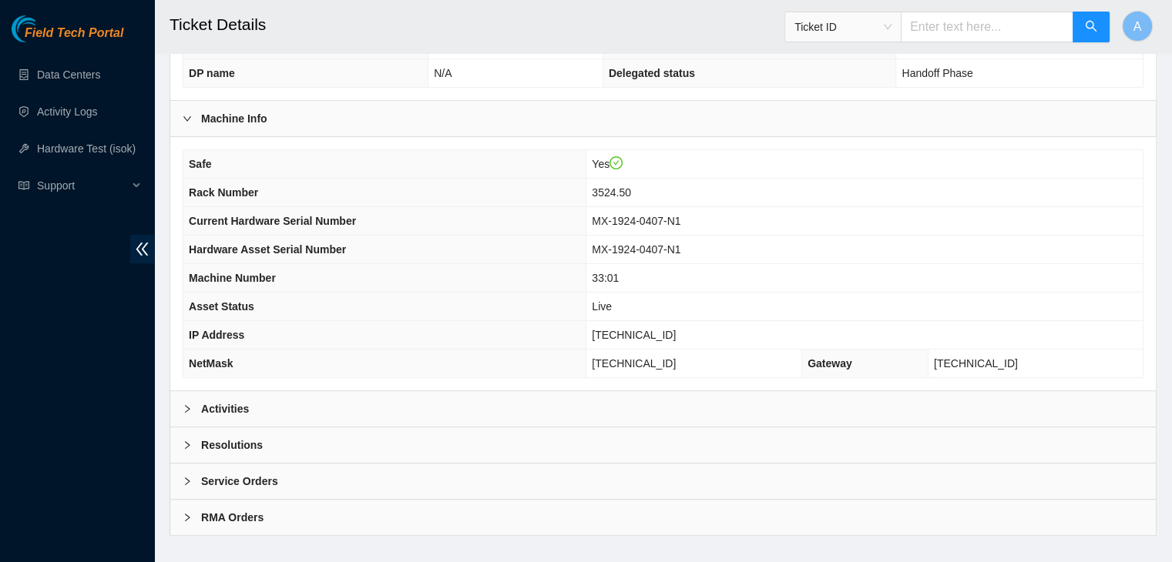
click at [442, 391] on div "Activities" at bounding box center [662, 408] width 985 height 35
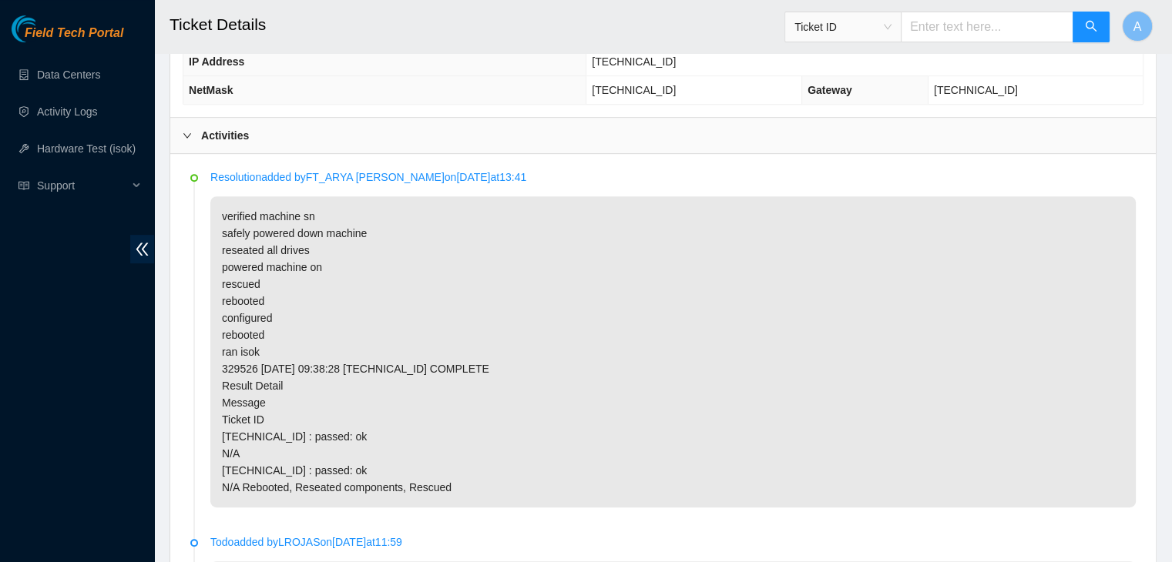
scroll to position [682, 0]
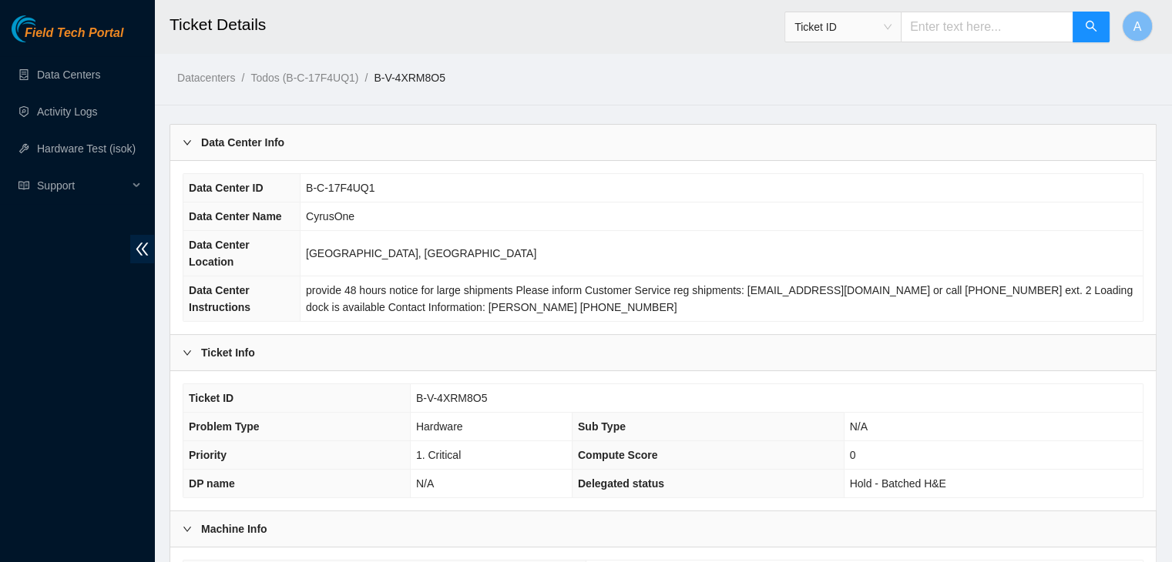
scroll to position [411, 0]
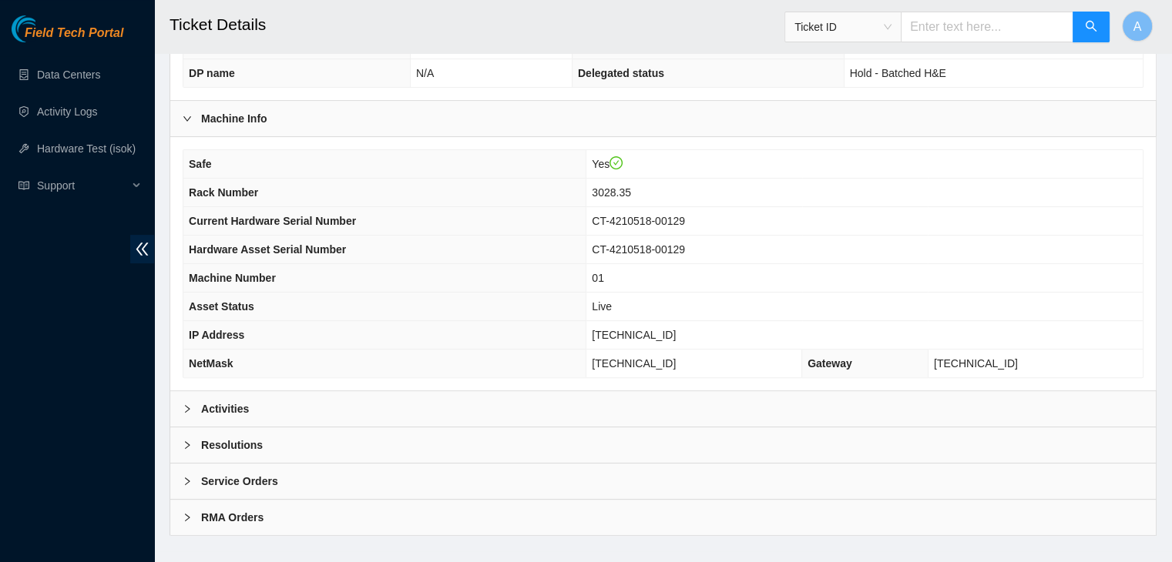
click at [421, 392] on div "Activities" at bounding box center [662, 408] width 985 height 35
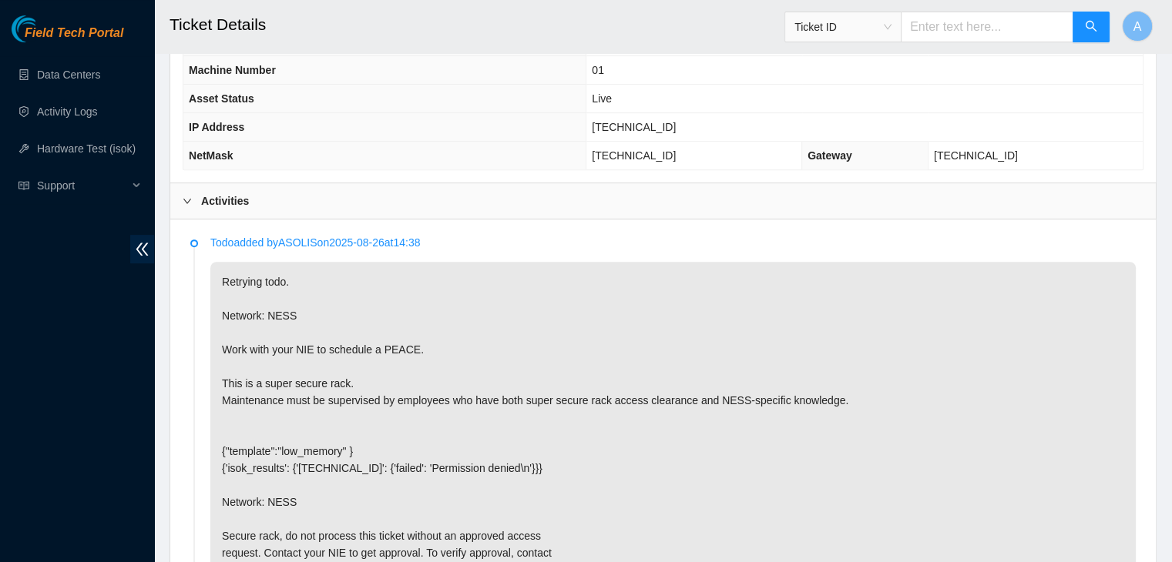
scroll to position [618, 0]
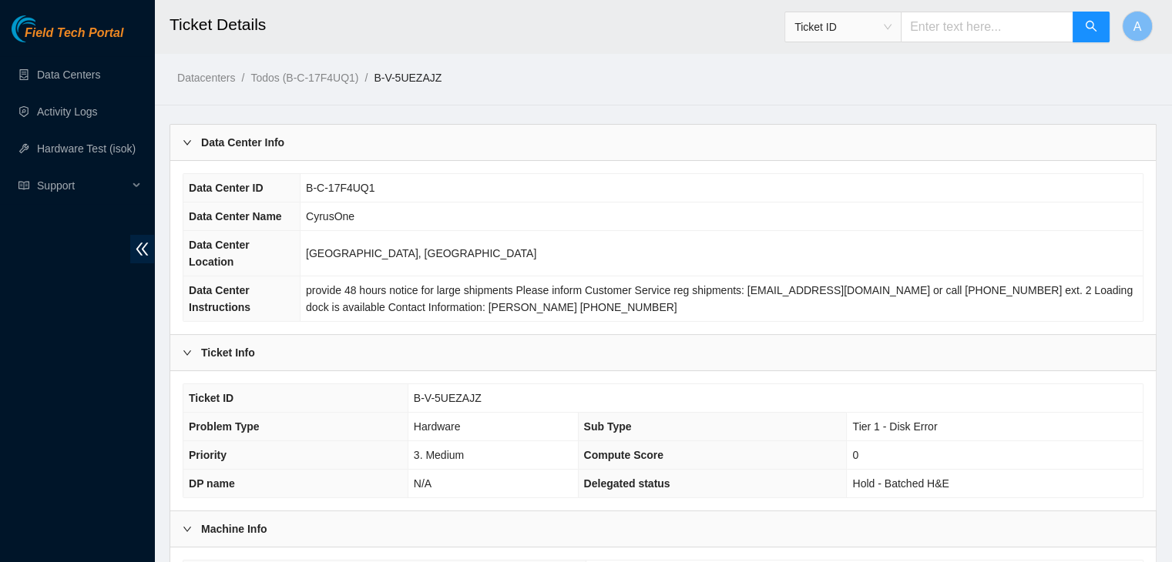
scroll to position [411, 0]
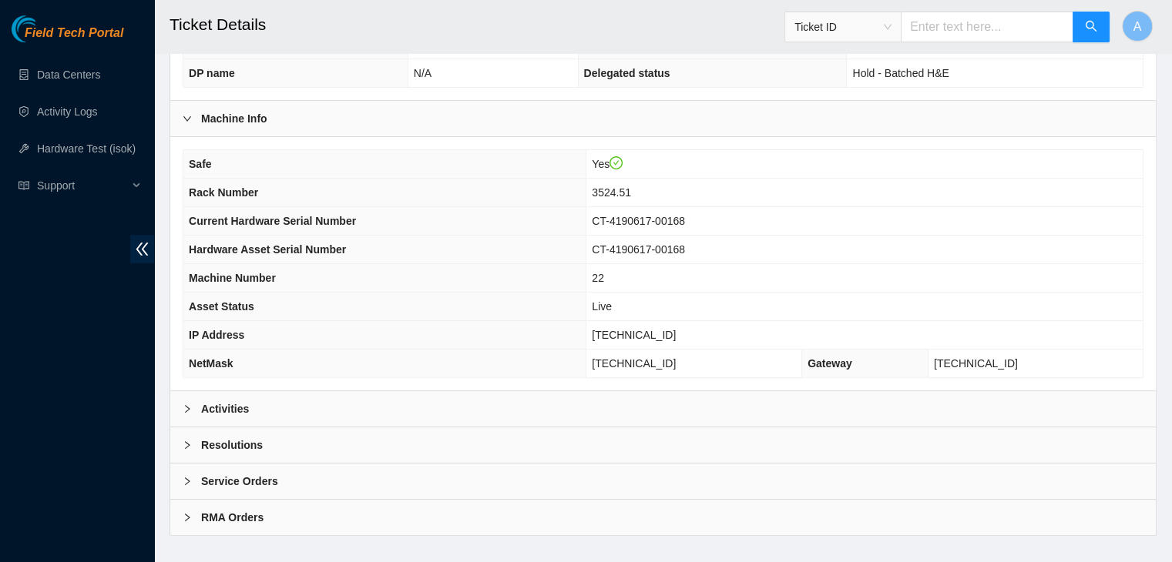
click at [484, 367] on div "Safe Yes Rack Number 3524.51 Current Hardware Serial Number CT-4190617-00168 Ha…" at bounding box center [662, 263] width 985 height 253
click at [499, 391] on div "Activities" at bounding box center [662, 408] width 985 height 35
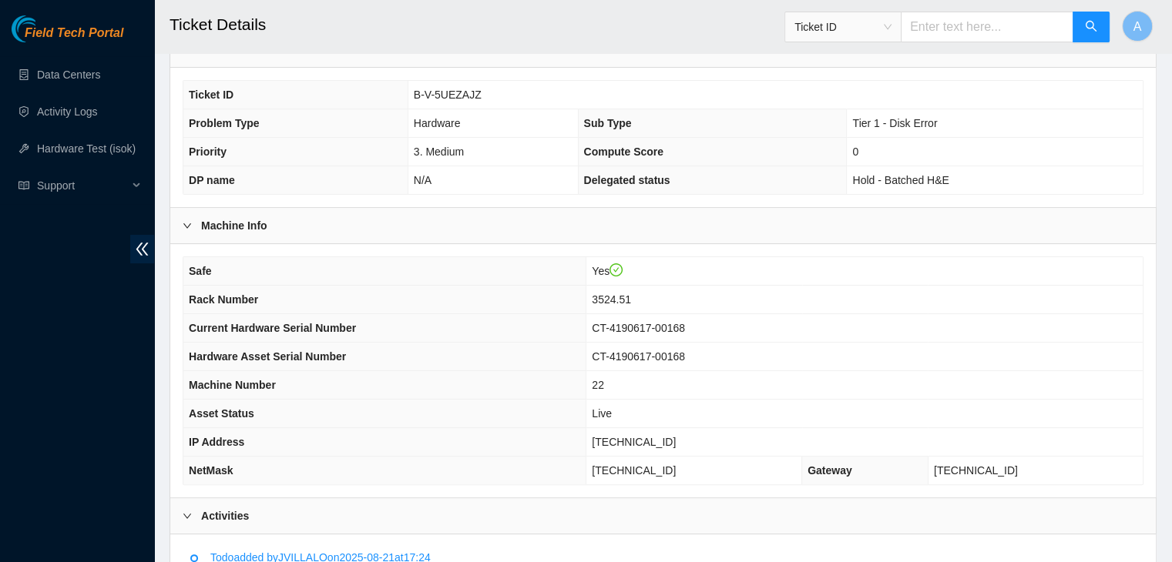
scroll to position [301, 0]
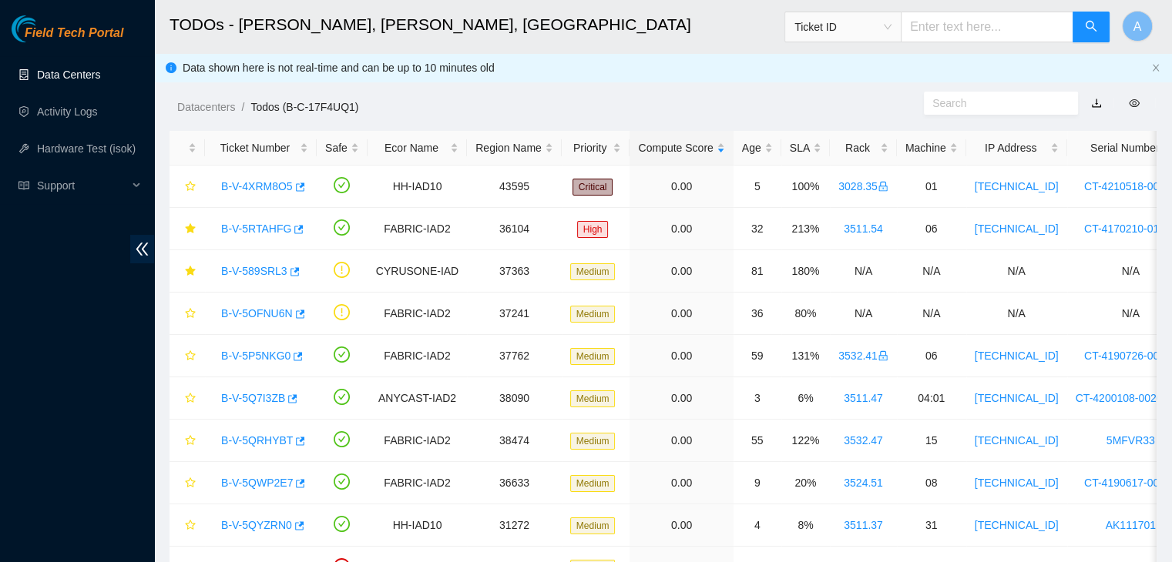
click at [100, 79] on link "Data Centers" at bounding box center [68, 75] width 63 height 12
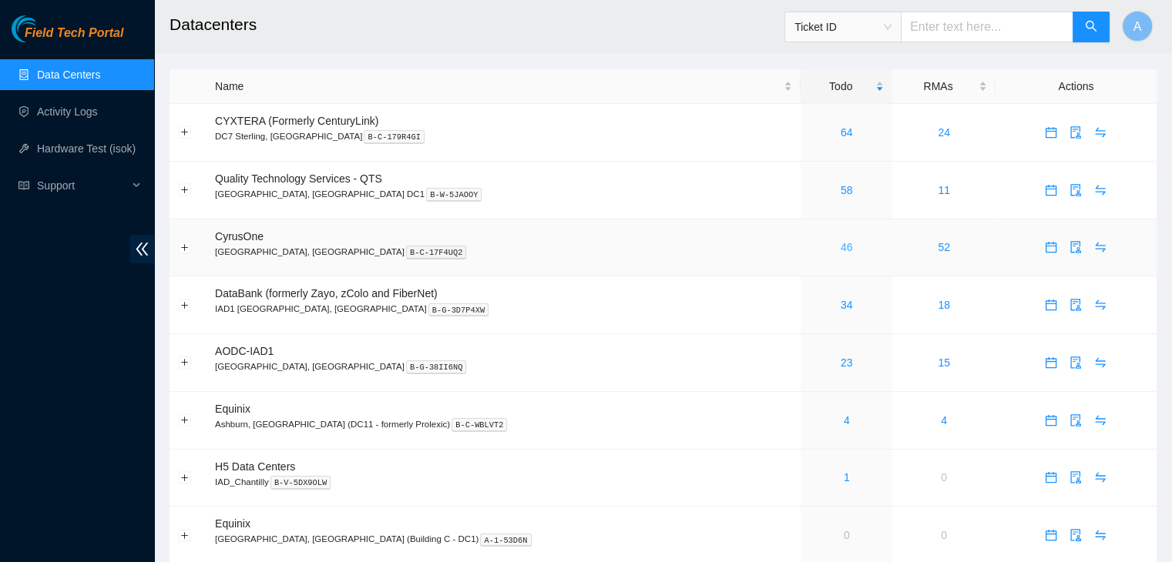
click at [840, 248] on link "46" at bounding box center [846, 247] width 12 height 12
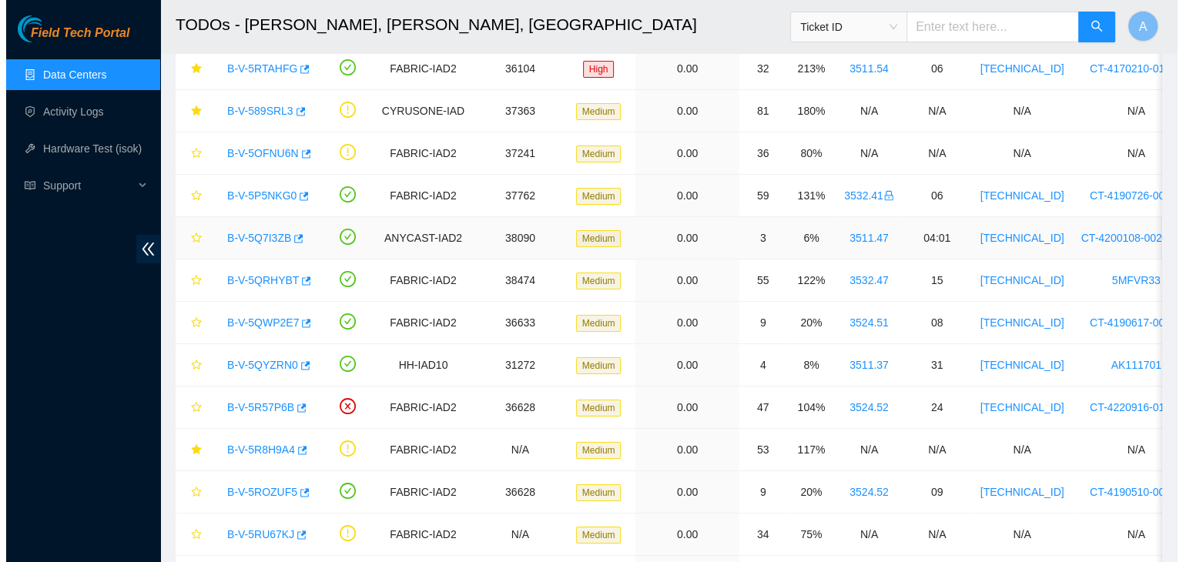
scroll to position [160, 0]
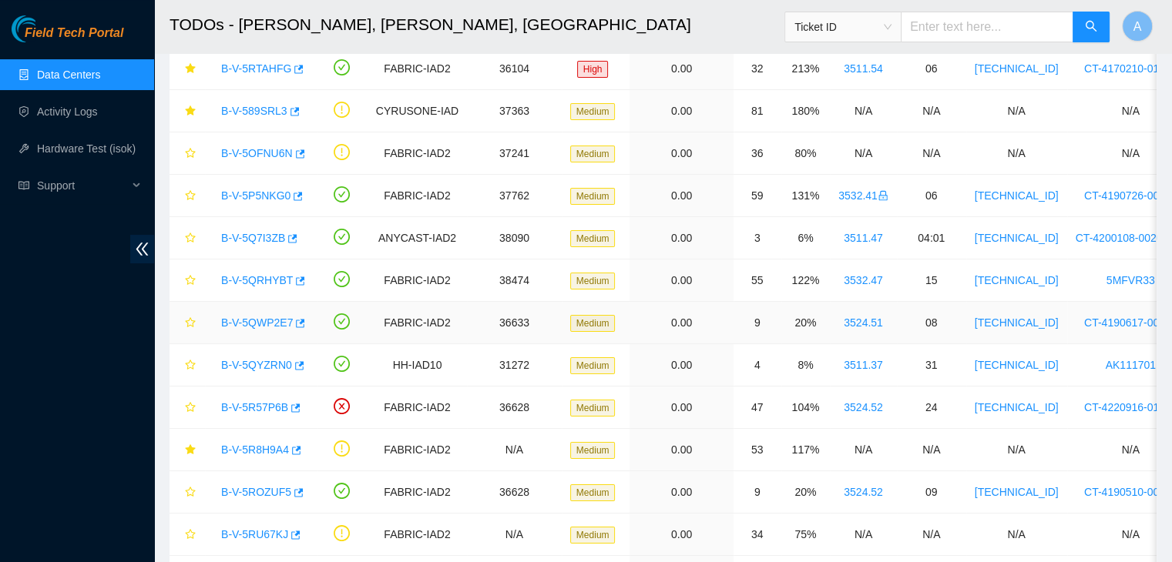
click at [253, 318] on link "B-V-5QWP2E7" at bounding box center [257, 323] width 72 height 12
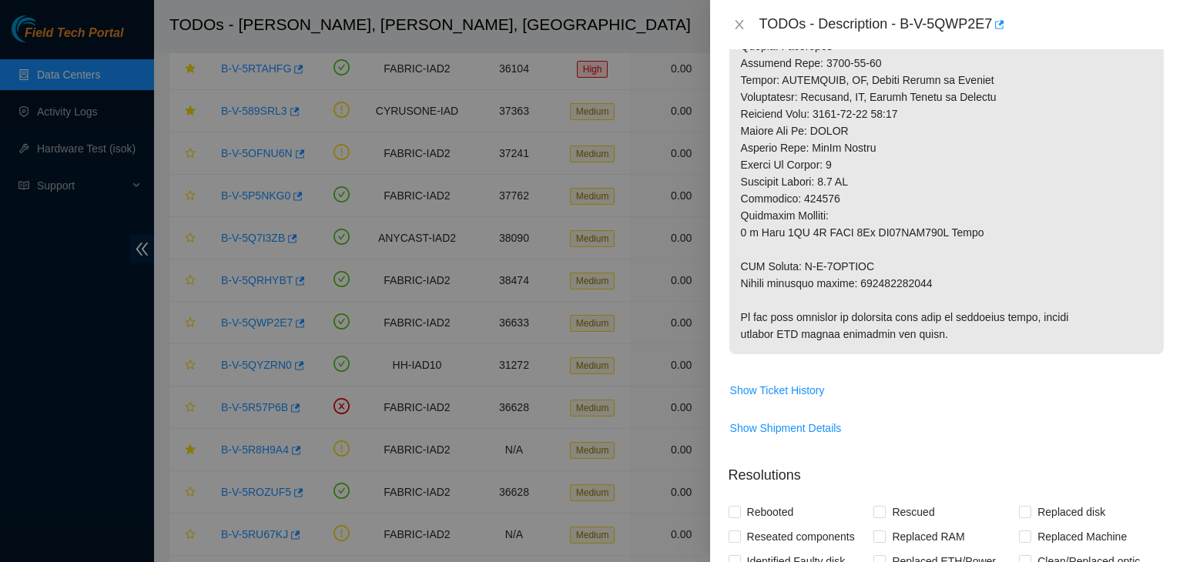
scroll to position [806, 0]
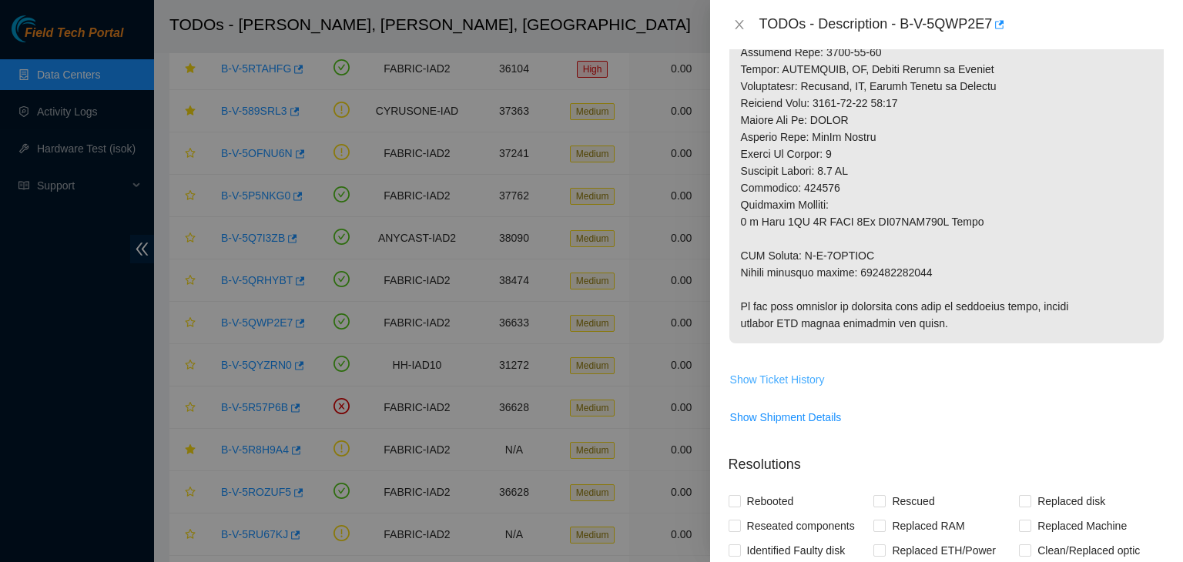
click at [807, 388] on span "Show Ticket History" at bounding box center [777, 379] width 95 height 17
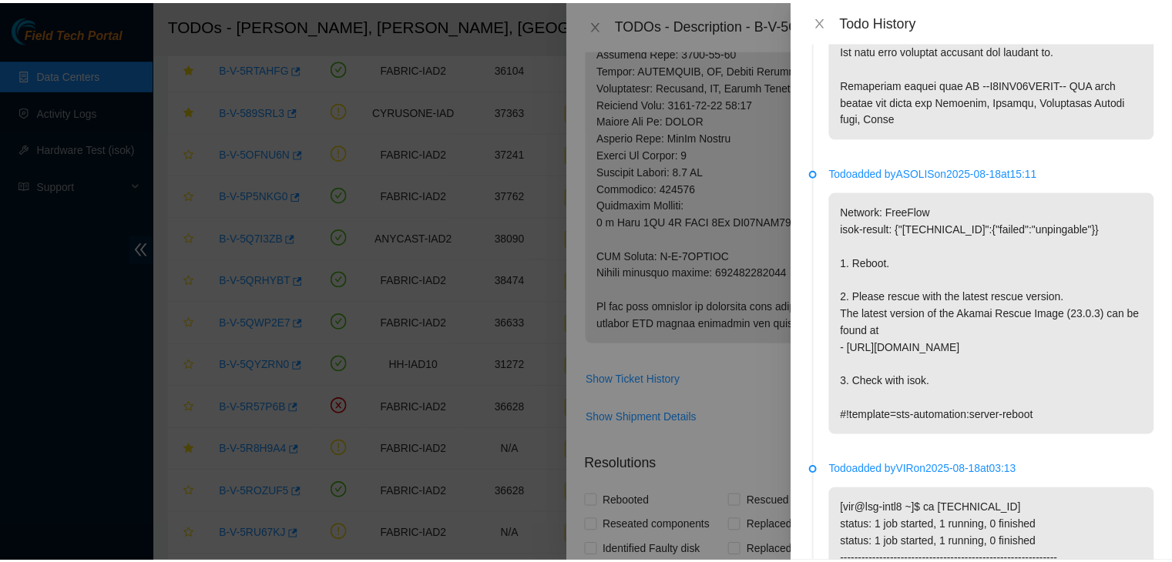
scroll to position [3097, 0]
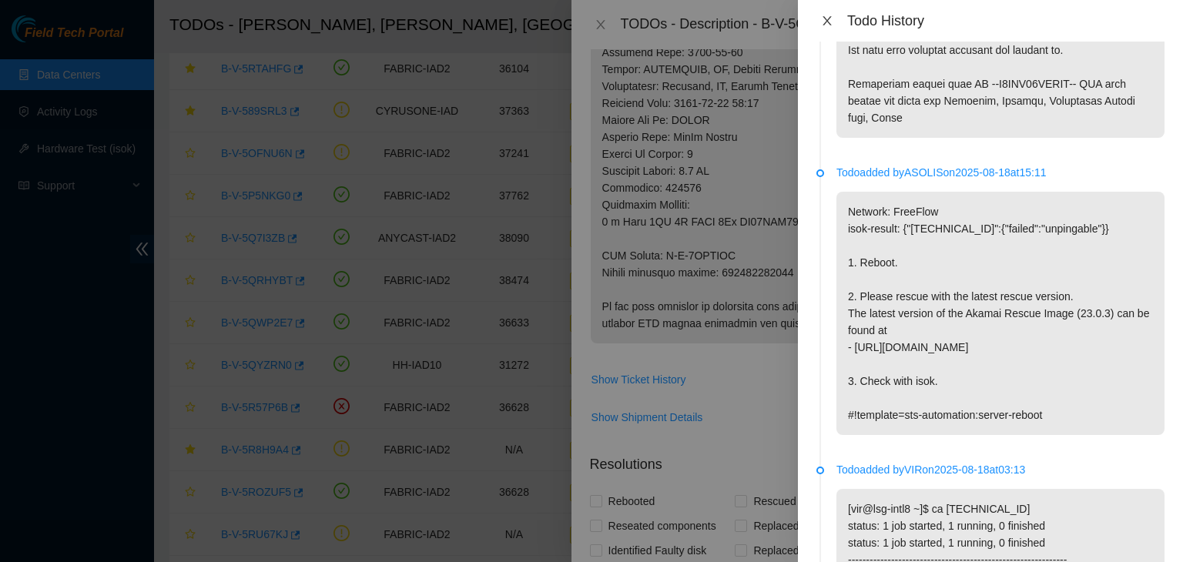
click at [829, 22] on icon "close" at bounding box center [827, 21] width 12 height 12
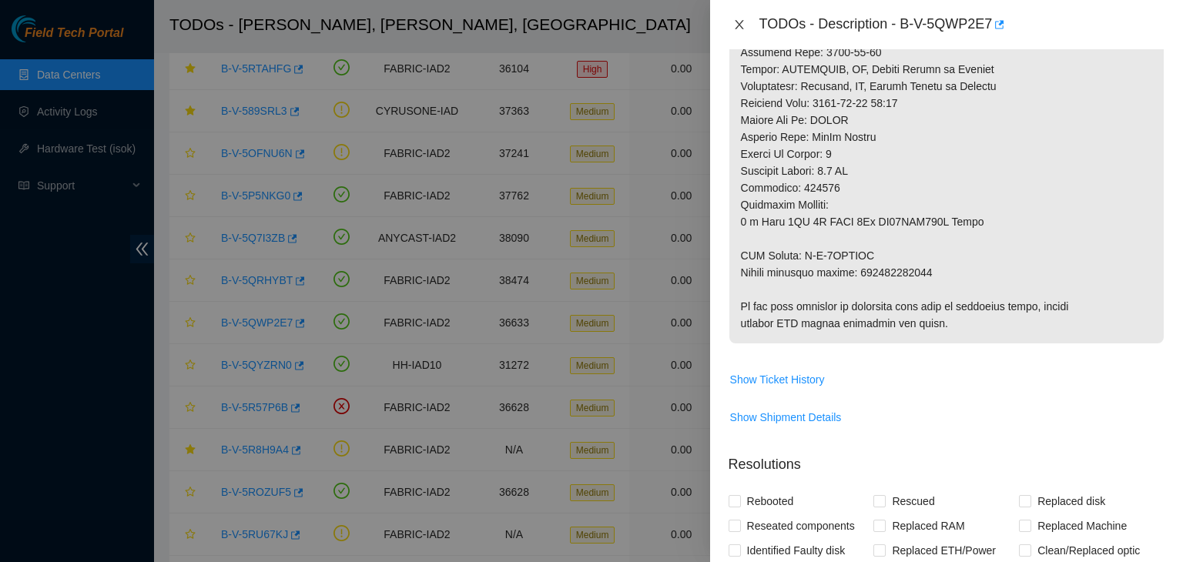
click at [736, 26] on icon "close" at bounding box center [739, 24] width 12 height 12
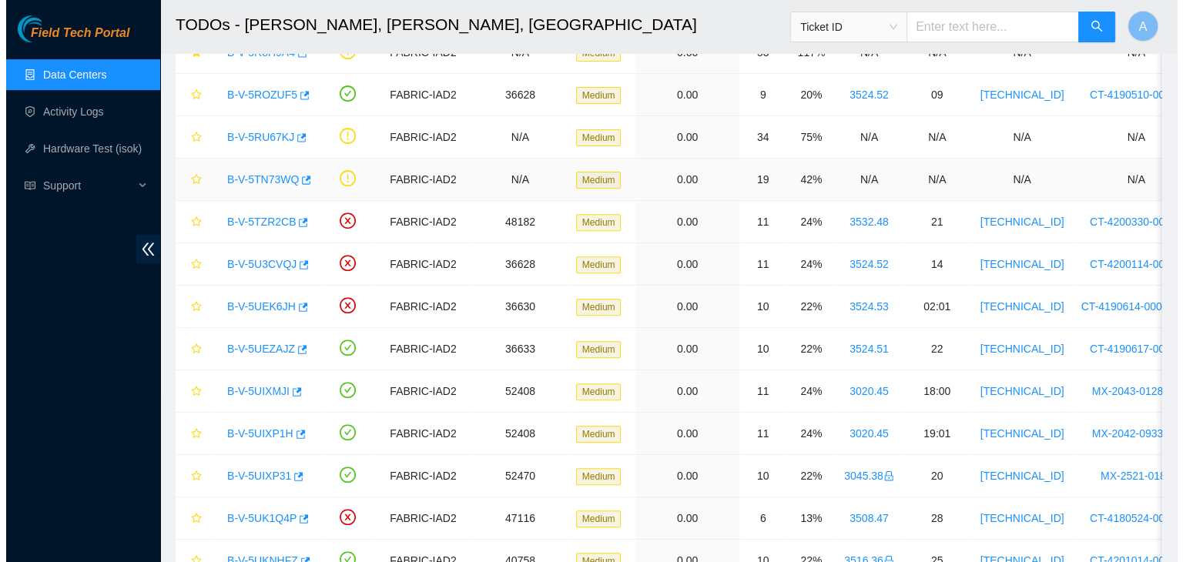
scroll to position [582, 0]
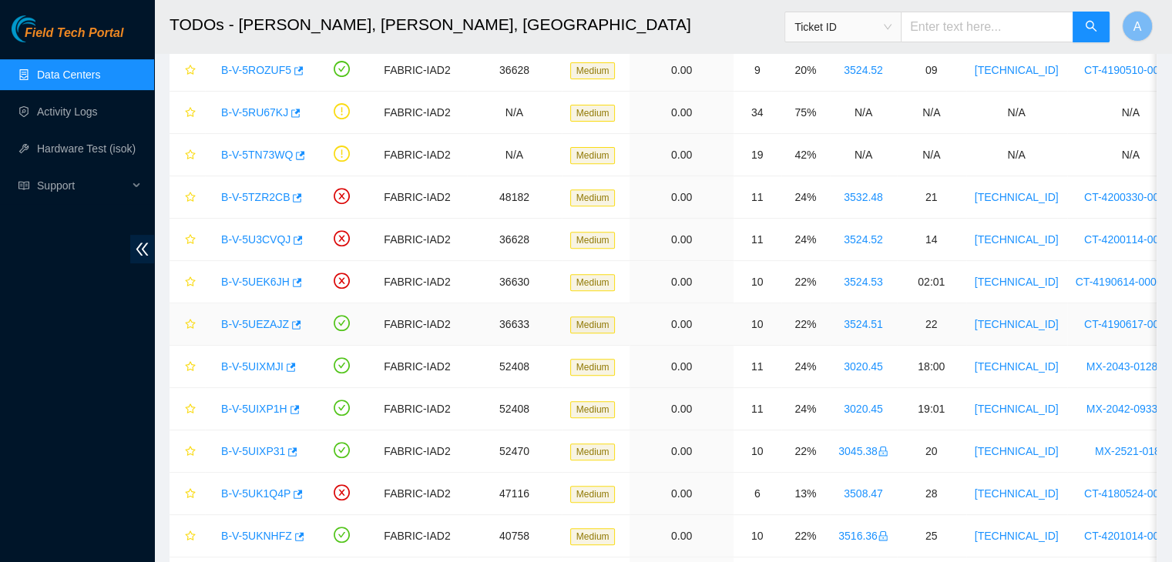
click at [265, 325] on link "B-V-5UEZAJZ" at bounding box center [255, 324] width 68 height 12
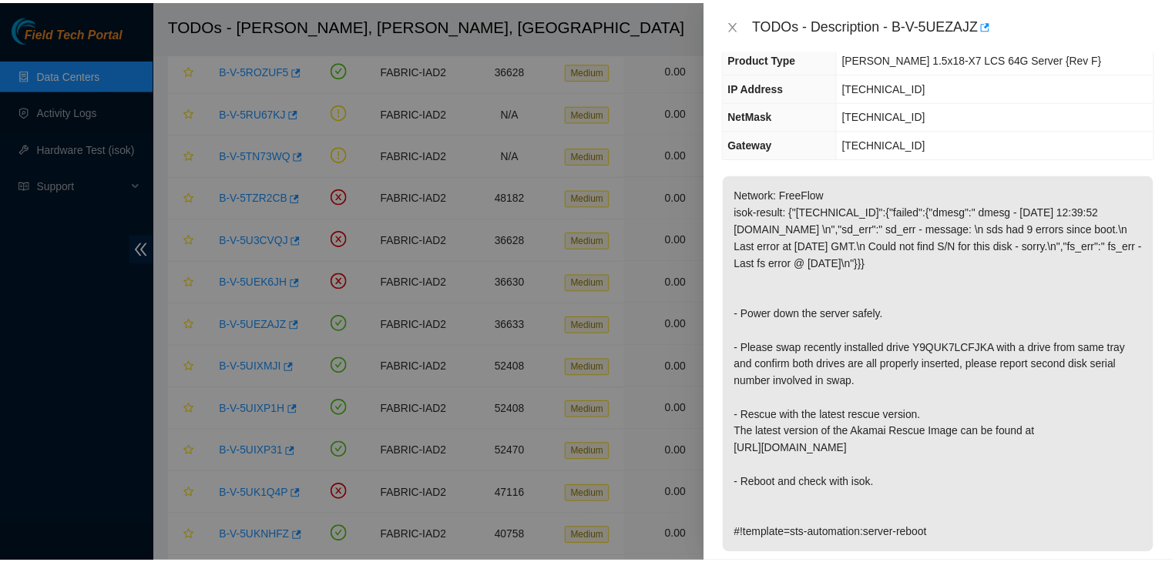
scroll to position [206, 0]
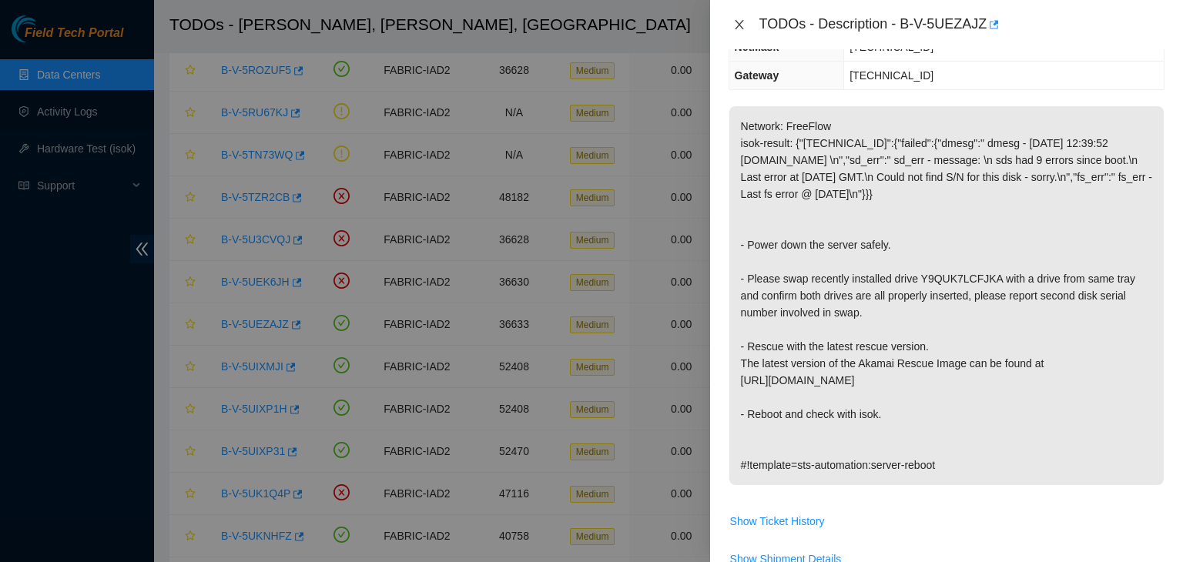
click at [735, 30] on icon "close" at bounding box center [739, 24] width 12 height 12
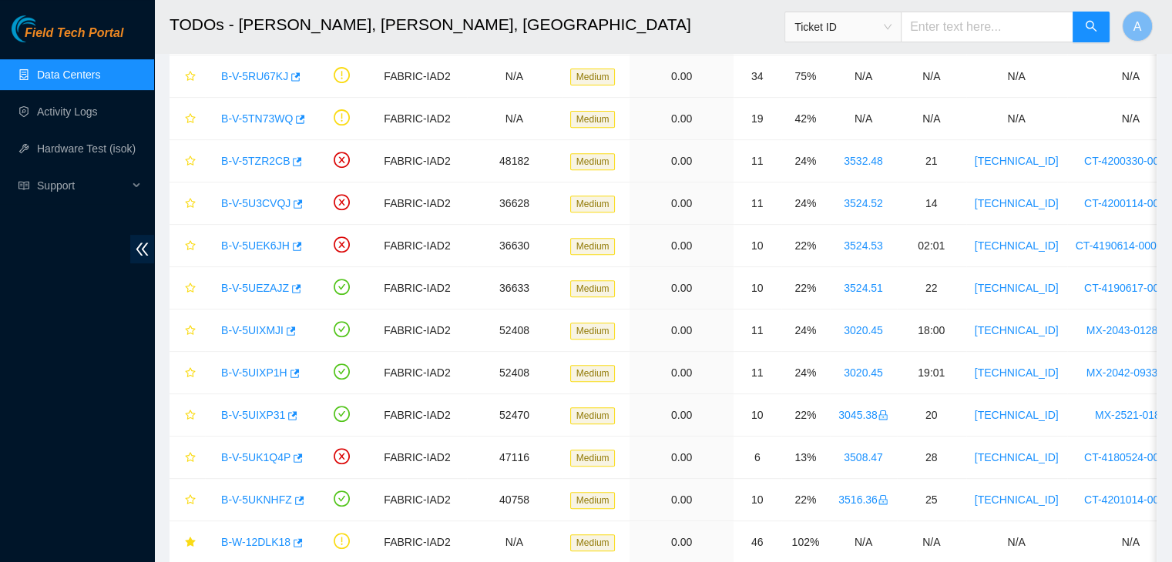
scroll to position [0, 0]
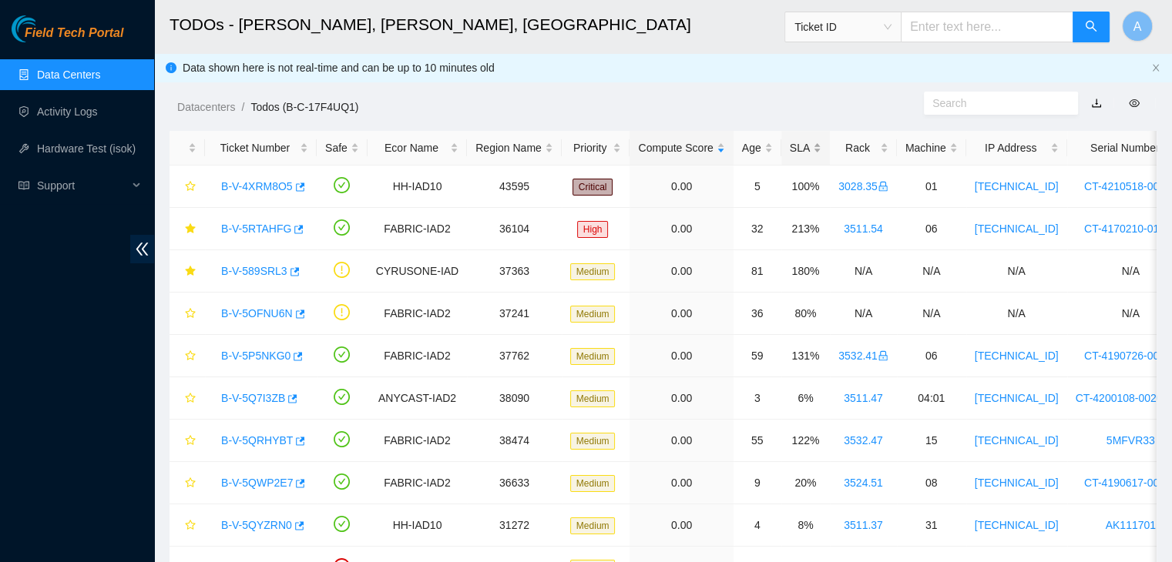
click at [790, 142] on div "SLA" at bounding box center [806, 147] width 32 height 17
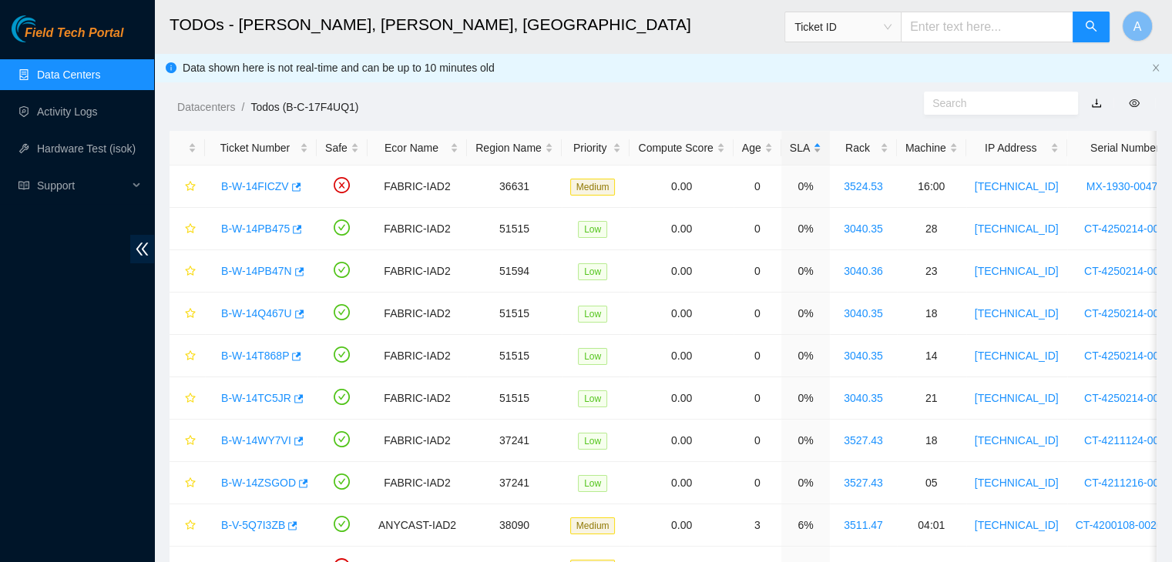
click at [790, 142] on div "SLA" at bounding box center [806, 147] width 32 height 17
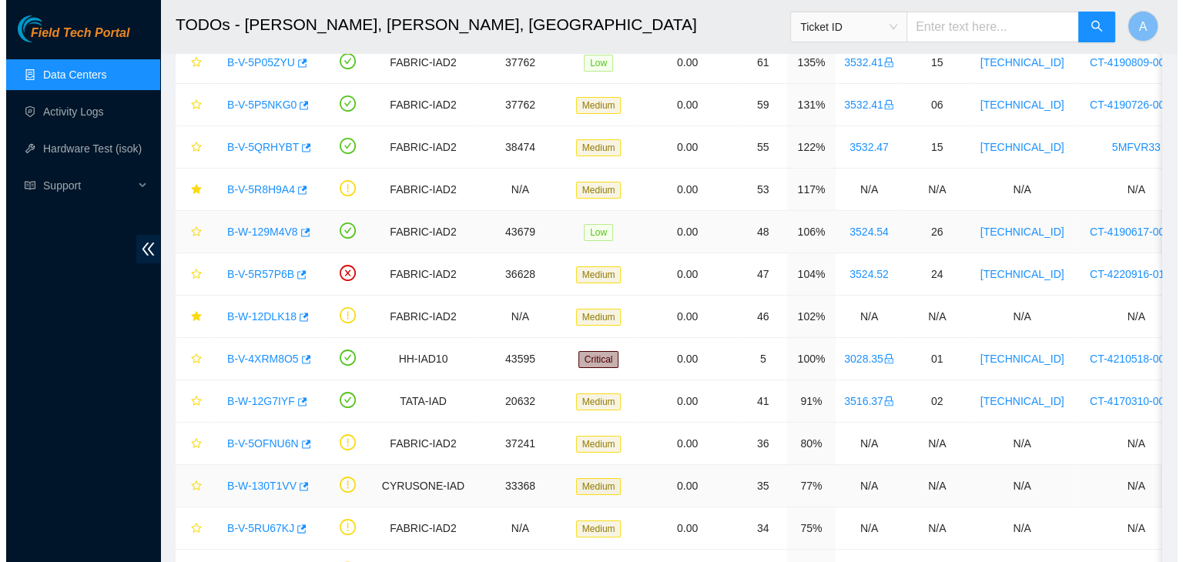
scroll to position [190, 0]
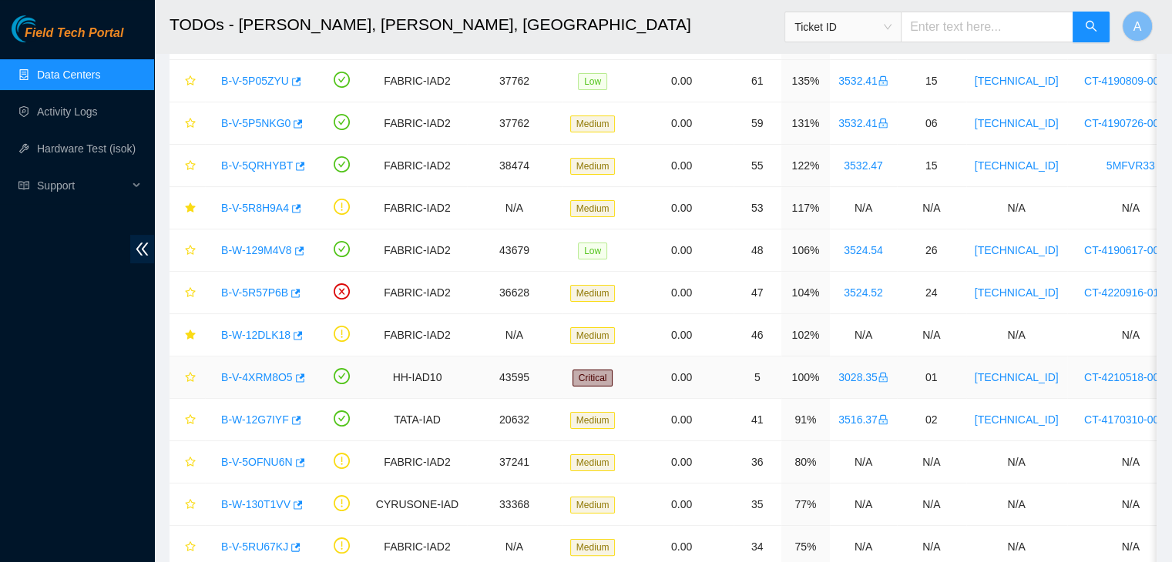
click at [264, 375] on link "B-V-4XRM8O5" at bounding box center [257, 377] width 72 height 12
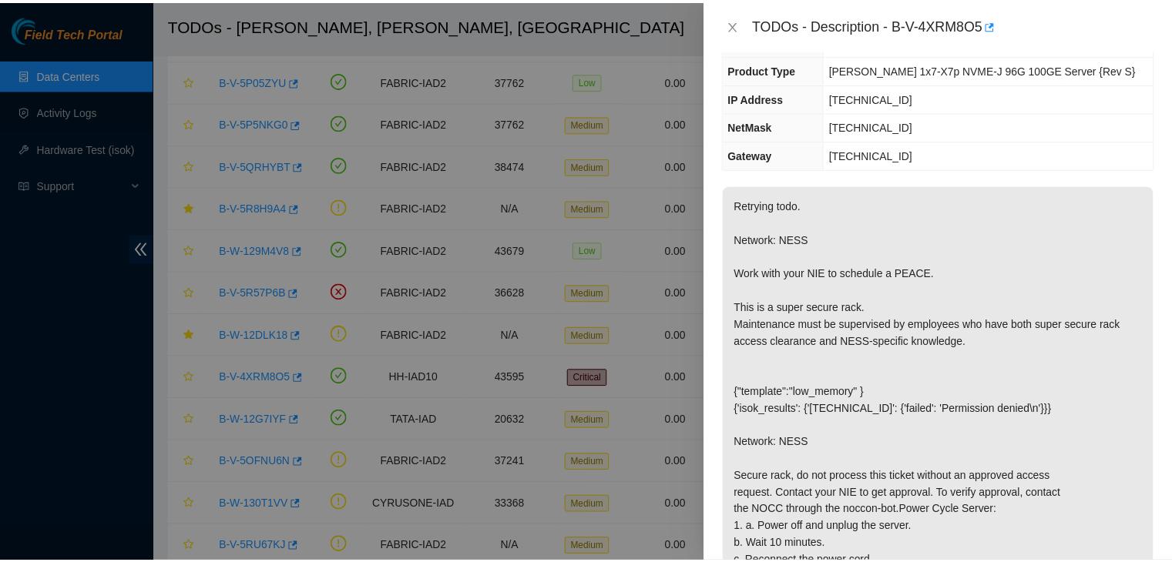
scroll to position [99, 0]
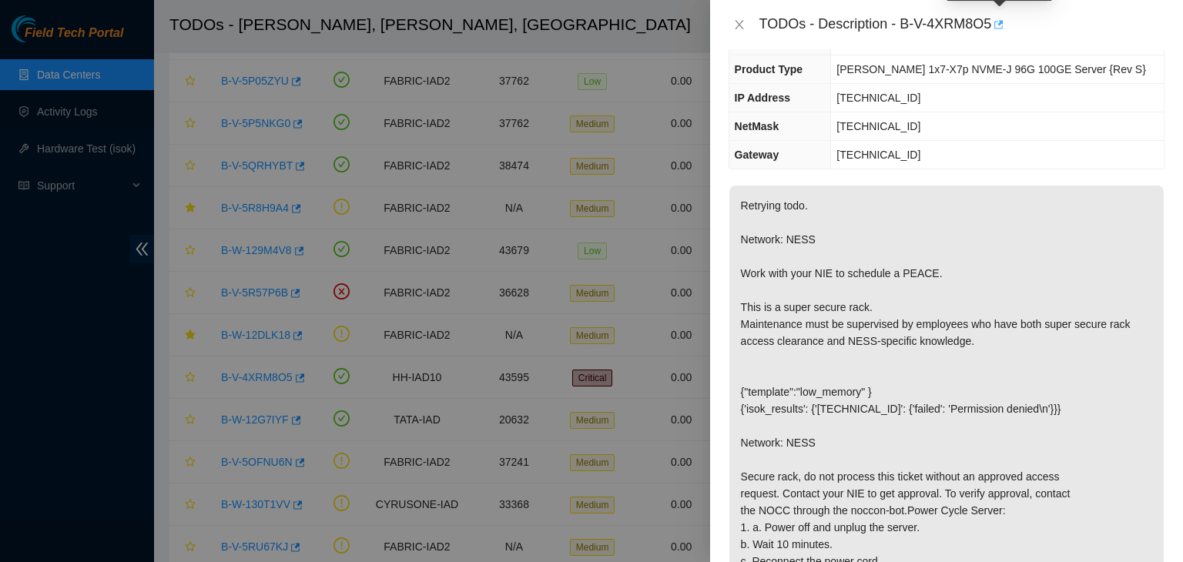
click at [1001, 22] on icon "button" at bounding box center [997, 24] width 11 height 11
click at [742, 26] on icon "close" at bounding box center [739, 24] width 12 height 12
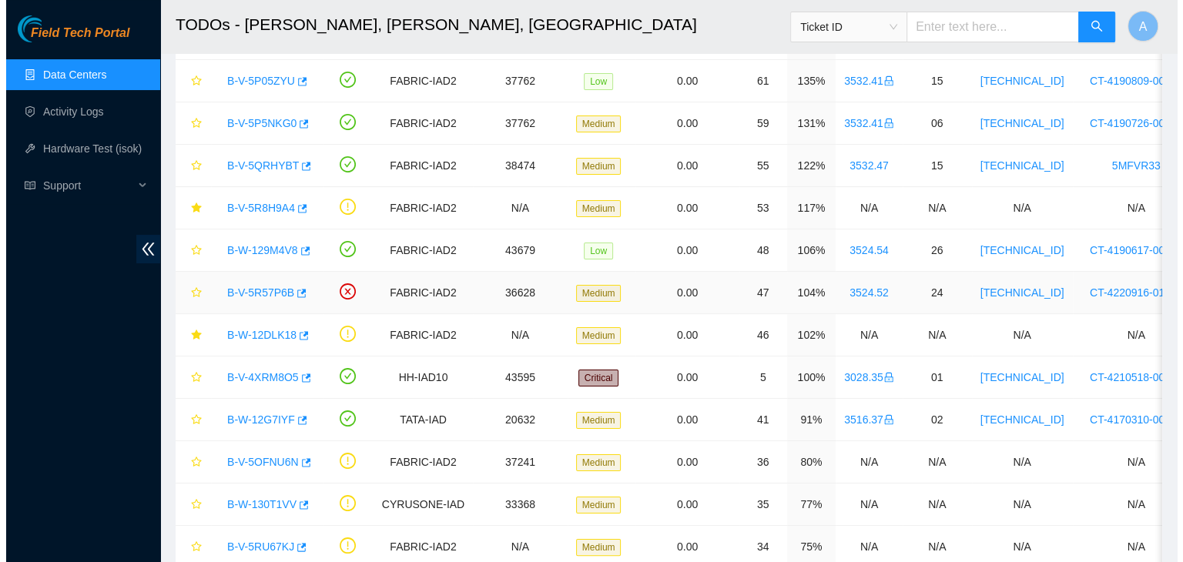
scroll to position [0, 0]
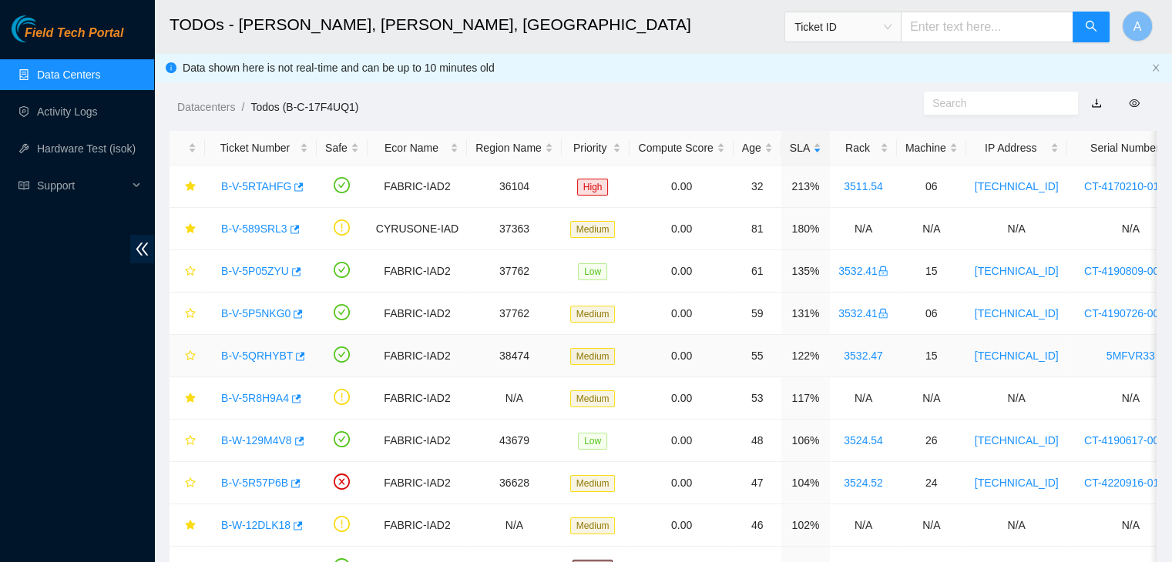
click at [265, 355] on link "B-V-5QRHYBT" at bounding box center [257, 356] width 72 height 12
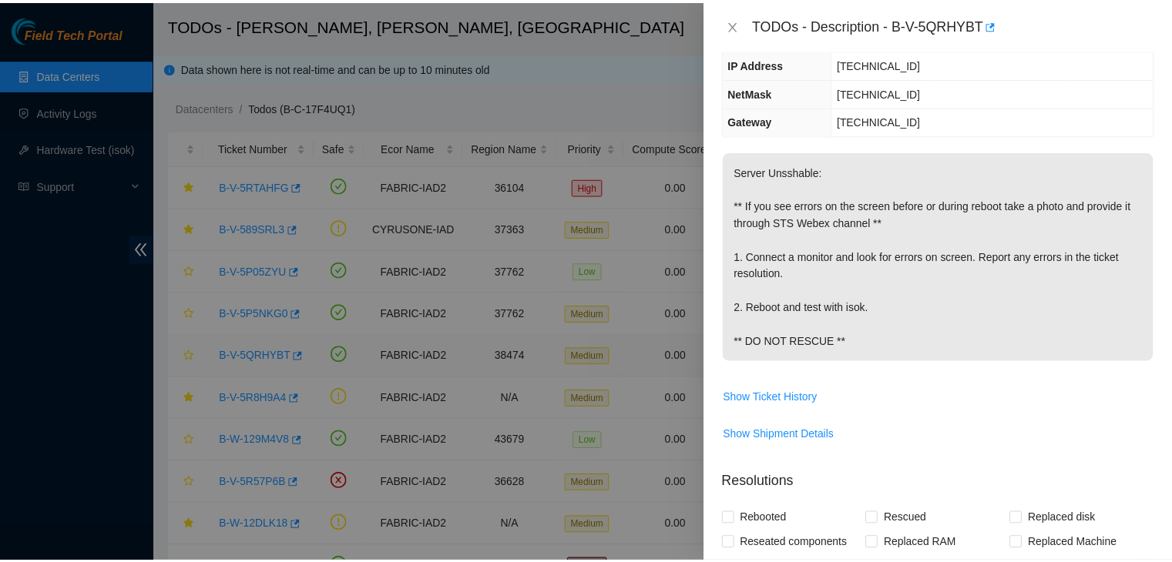
scroll to position [99, 0]
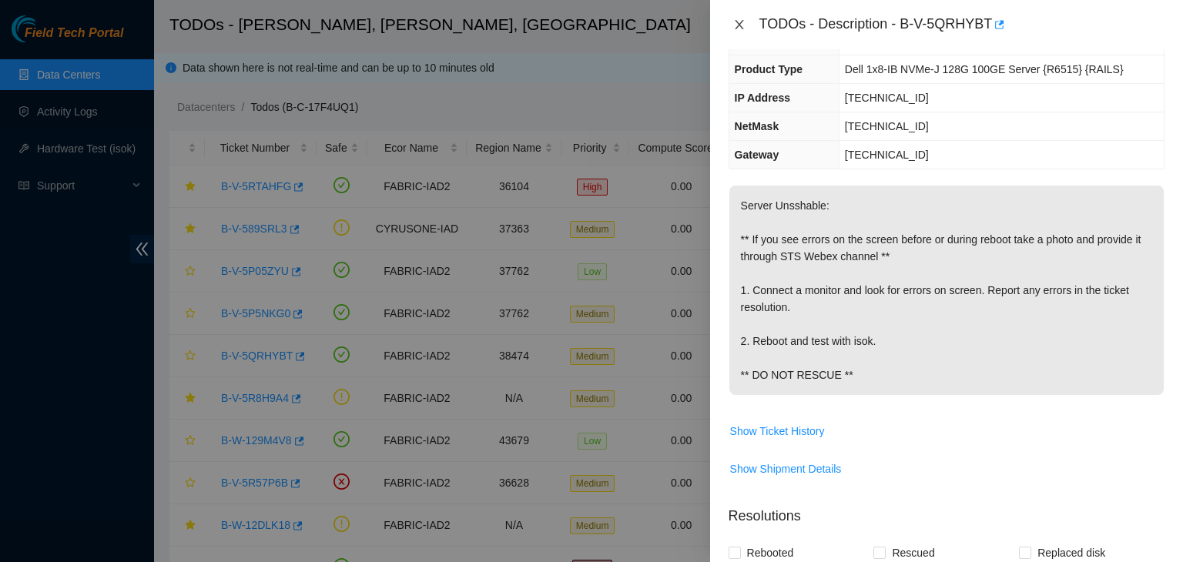
click at [747, 24] on button "Close" at bounding box center [740, 25] width 22 height 15
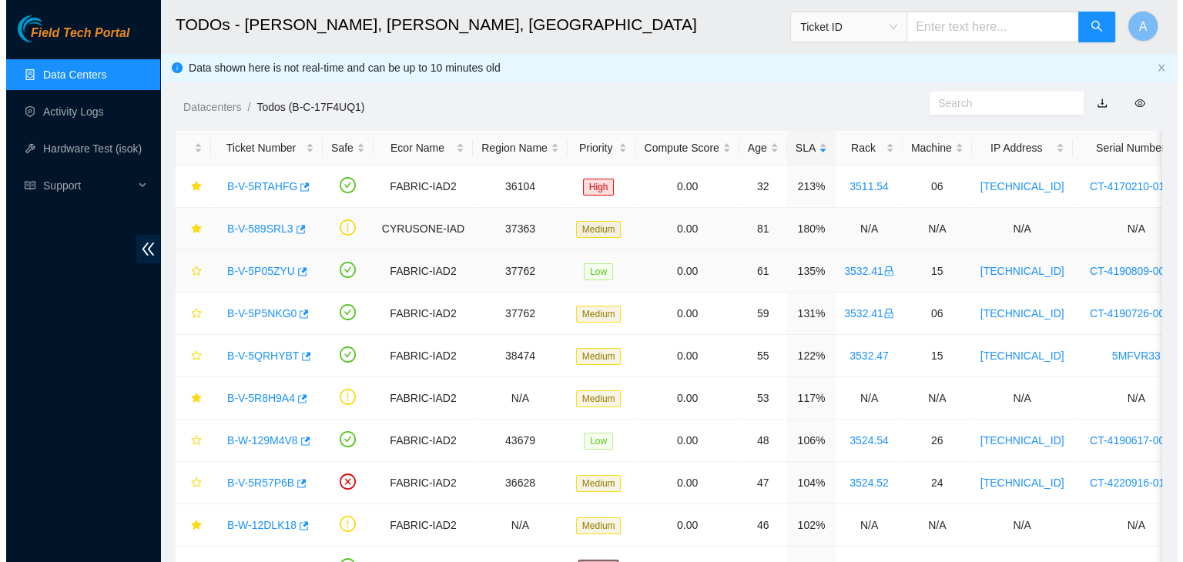
scroll to position [132, 0]
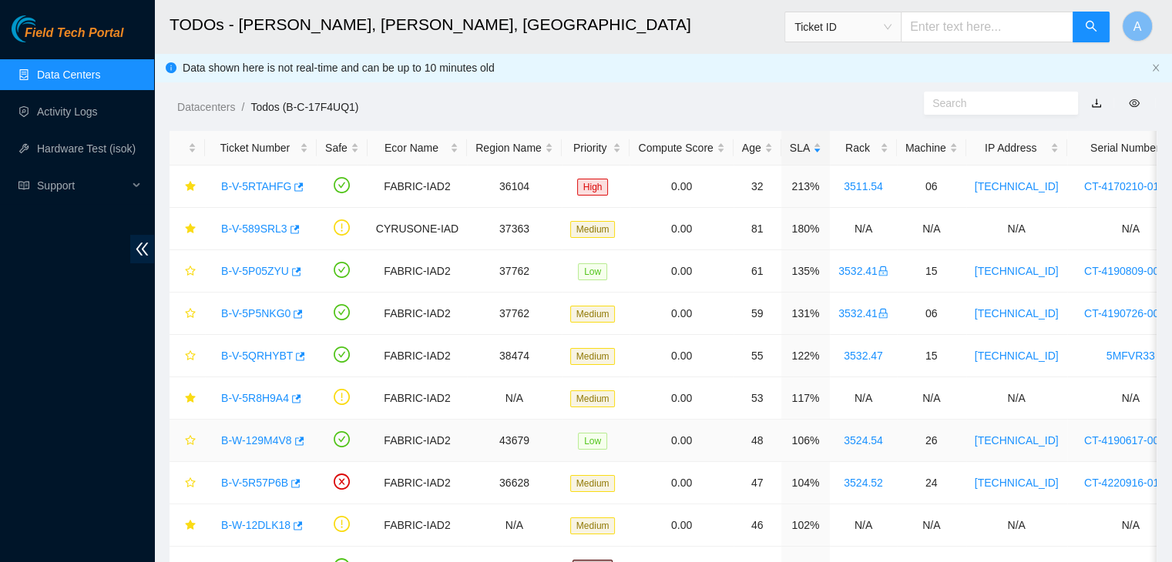
click at [270, 438] on link "B-W-129M4V8" at bounding box center [256, 440] width 71 height 12
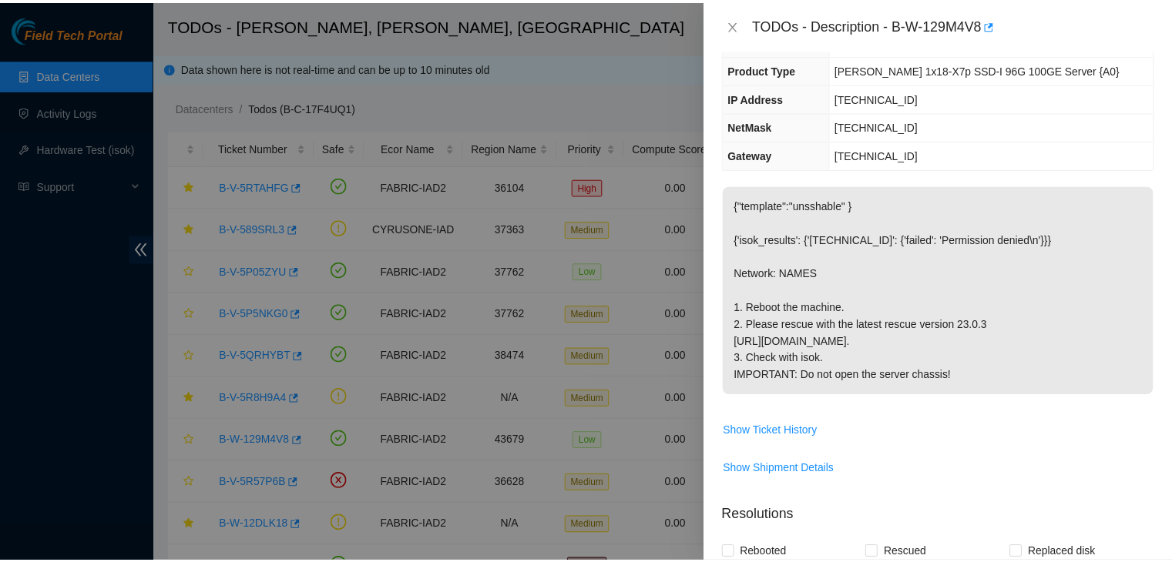
scroll to position [0, 0]
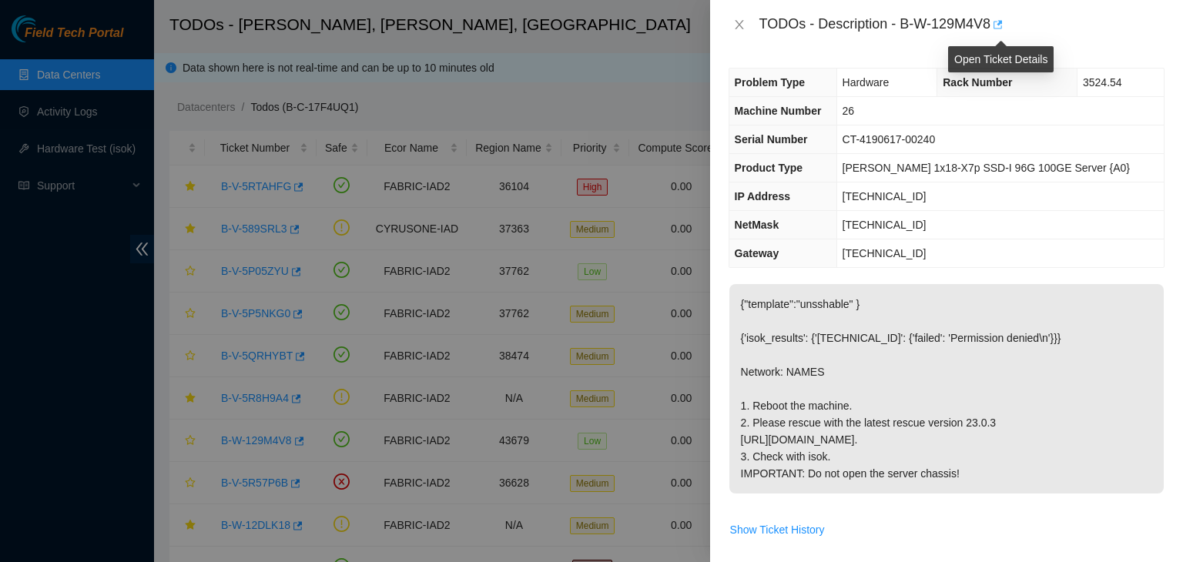
click at [1001, 25] on icon "button" at bounding box center [998, 24] width 9 height 8
click at [747, 19] on button "Close" at bounding box center [740, 25] width 22 height 15
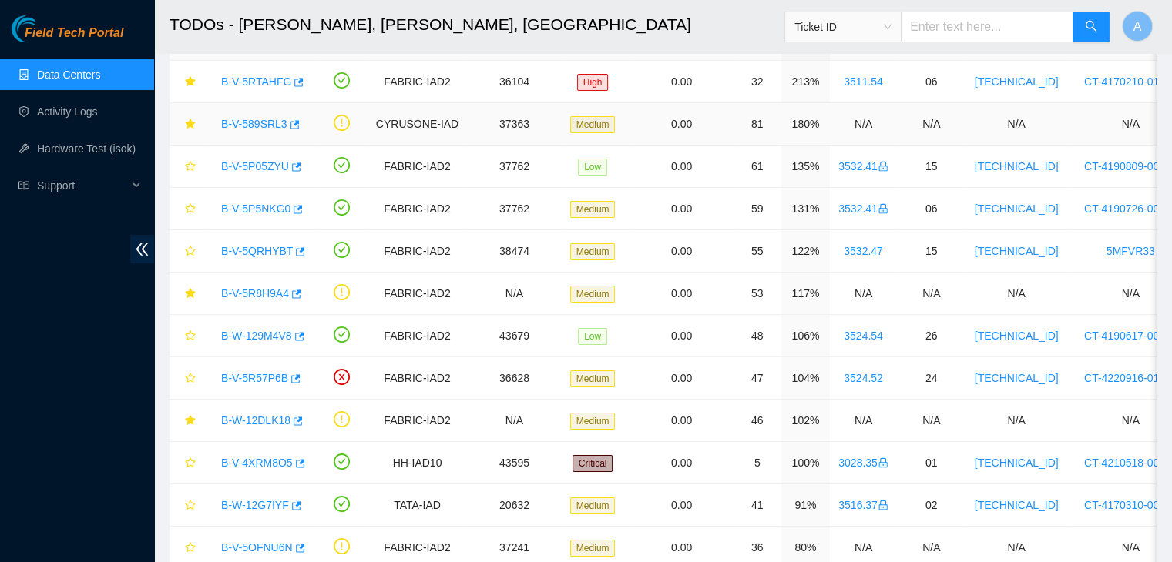
scroll to position [6, 0]
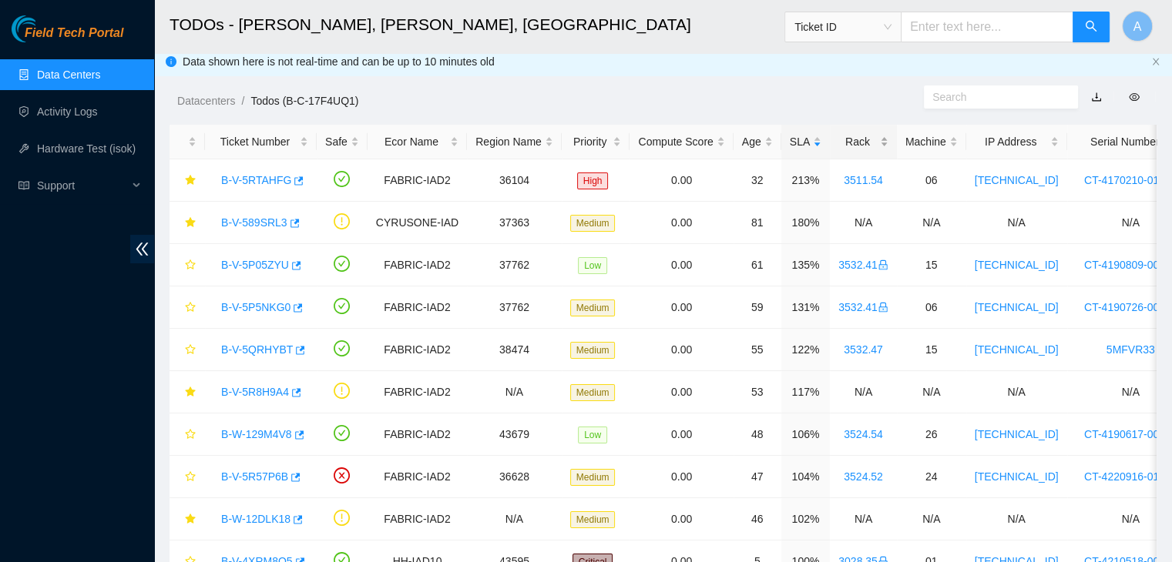
click at [861, 139] on div "Rack" at bounding box center [863, 141] width 50 height 17
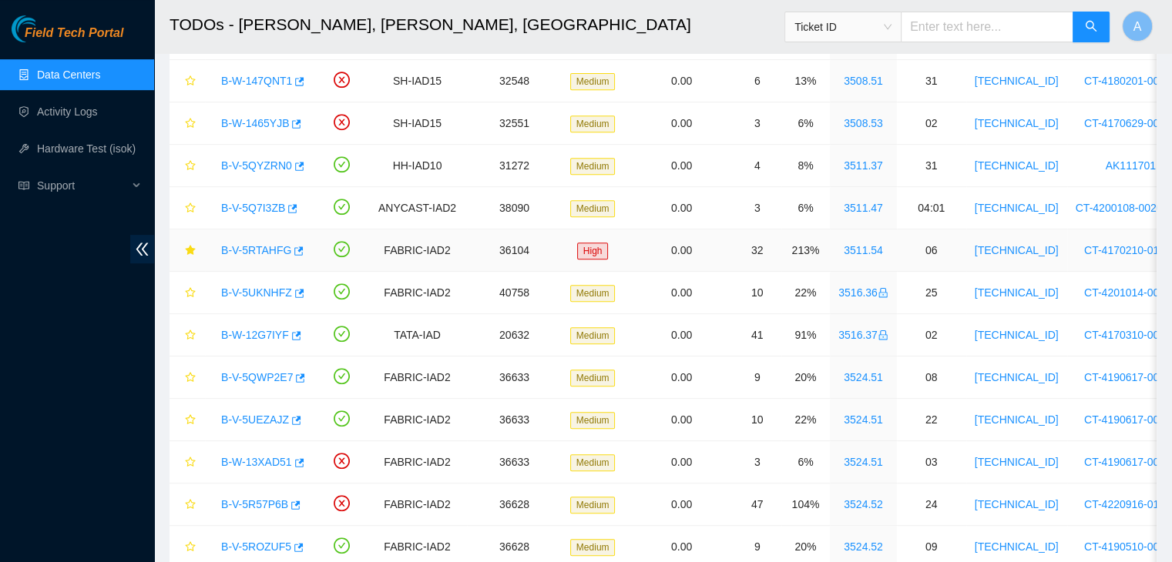
scroll to position [661, 0]
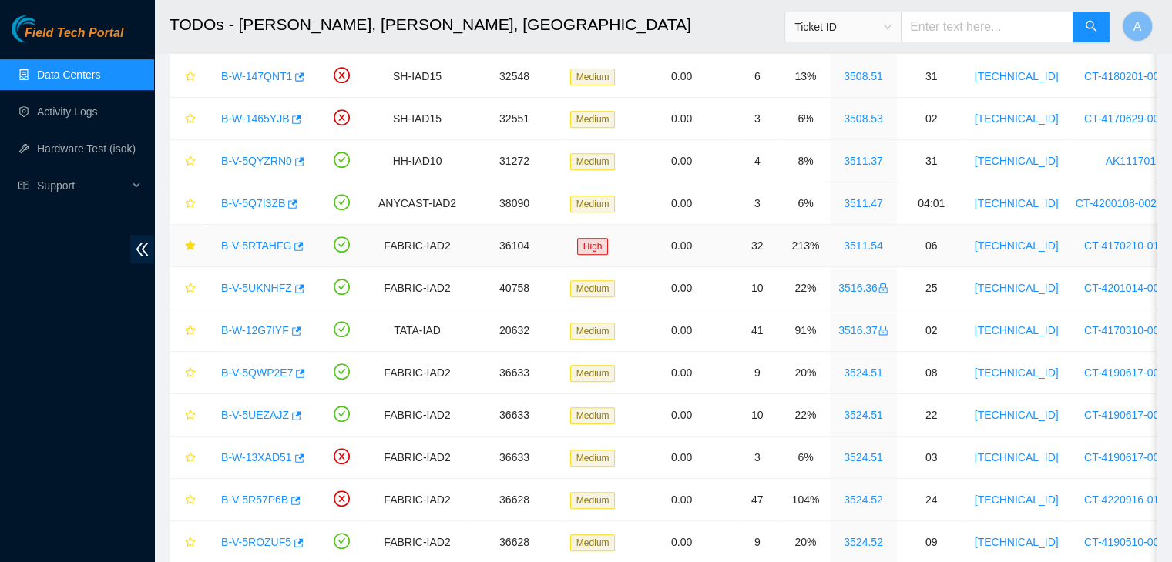
click at [262, 244] on link "B-V-5RTAHFG" at bounding box center [256, 246] width 70 height 12
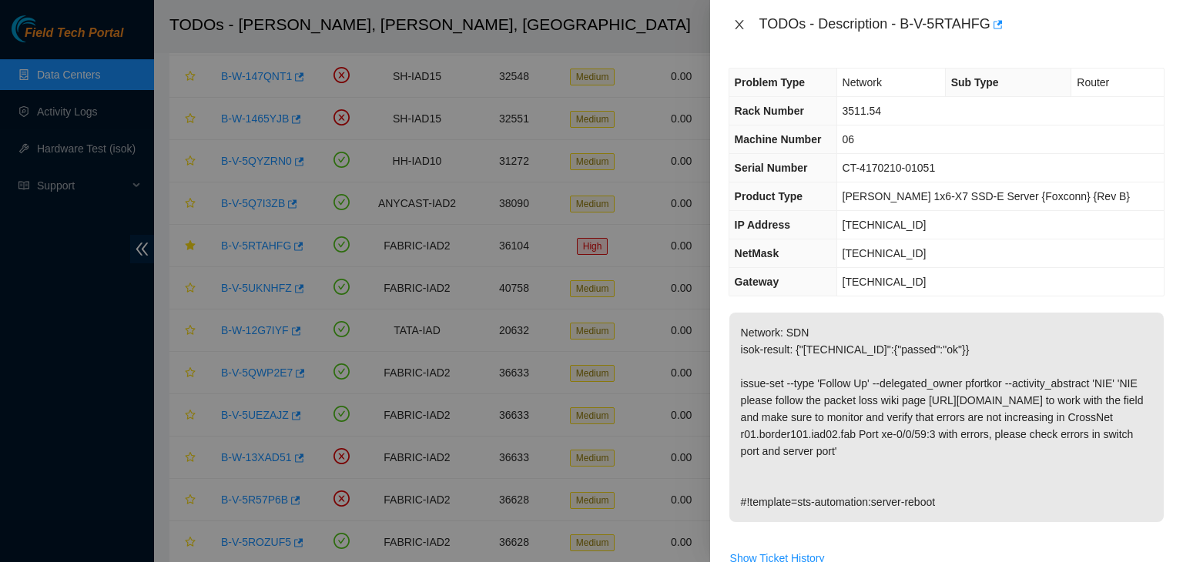
click at [739, 27] on icon "close" at bounding box center [739, 24] width 12 height 12
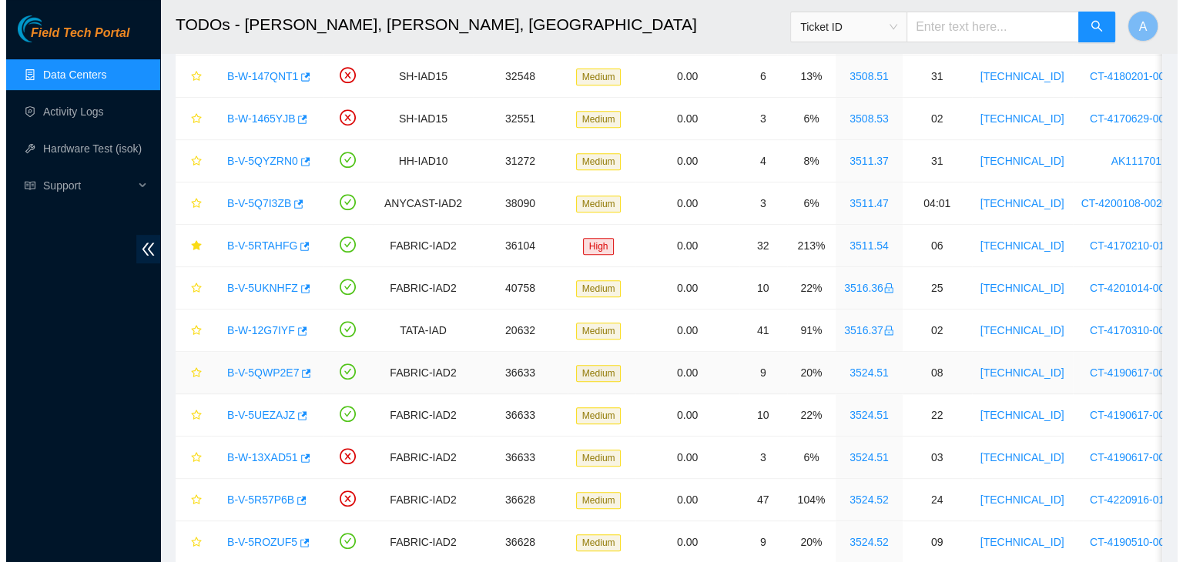
scroll to position [743, 0]
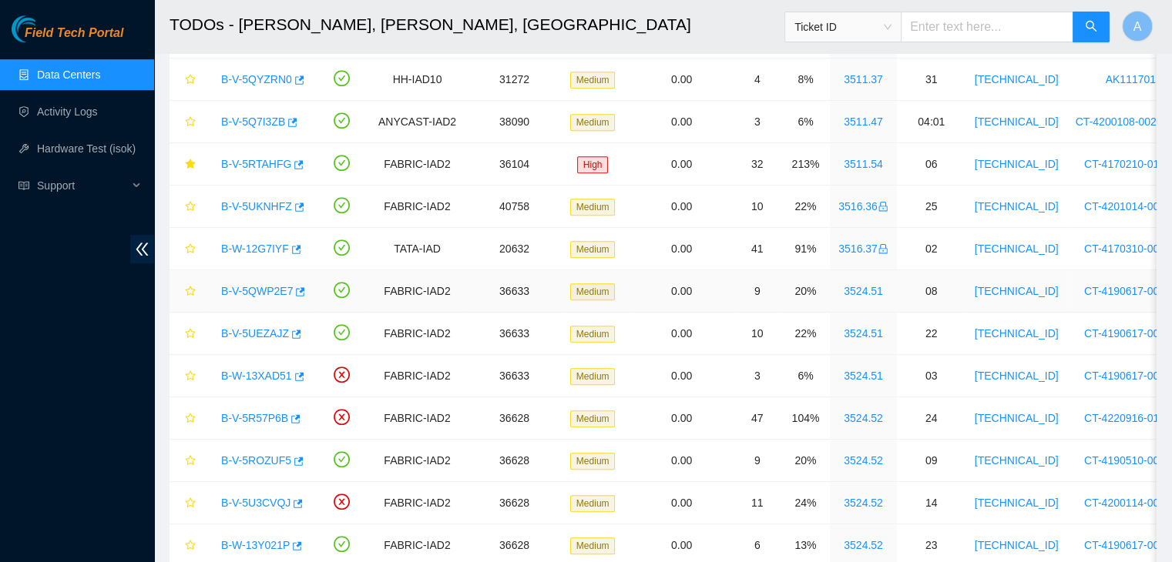
click at [267, 285] on link "B-V-5QWP2E7" at bounding box center [257, 291] width 72 height 12
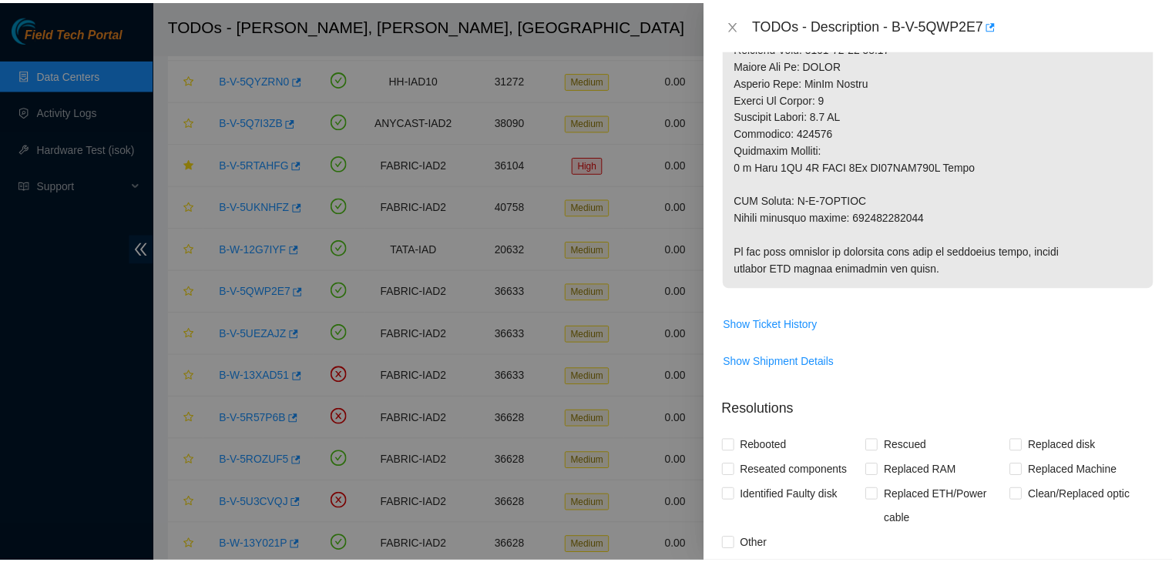
scroll to position [861, 0]
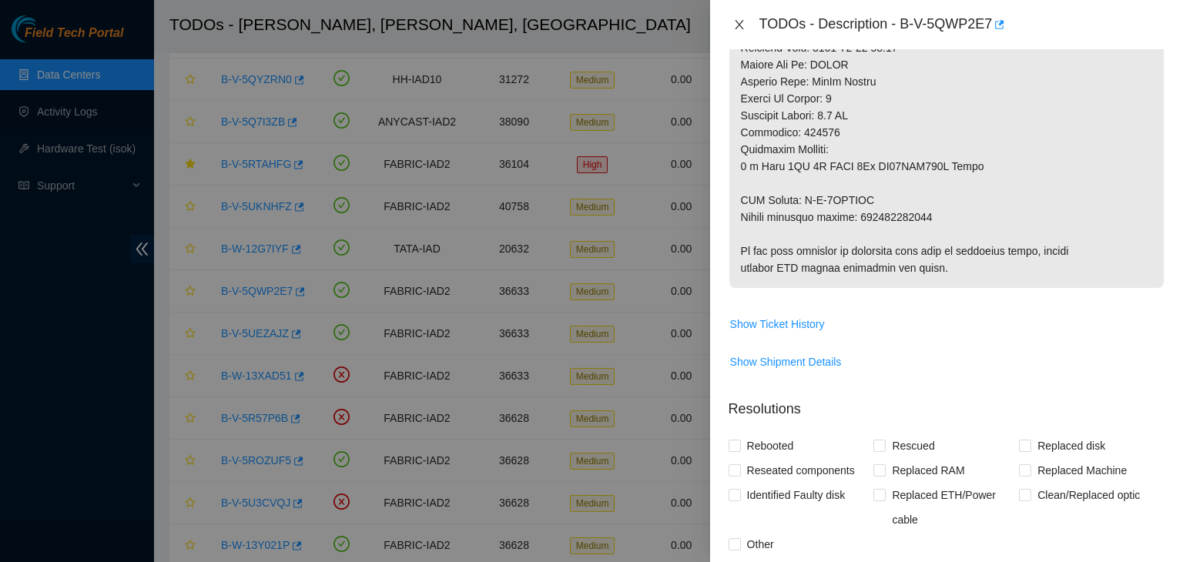
click at [746, 22] on button "Close" at bounding box center [740, 25] width 22 height 15
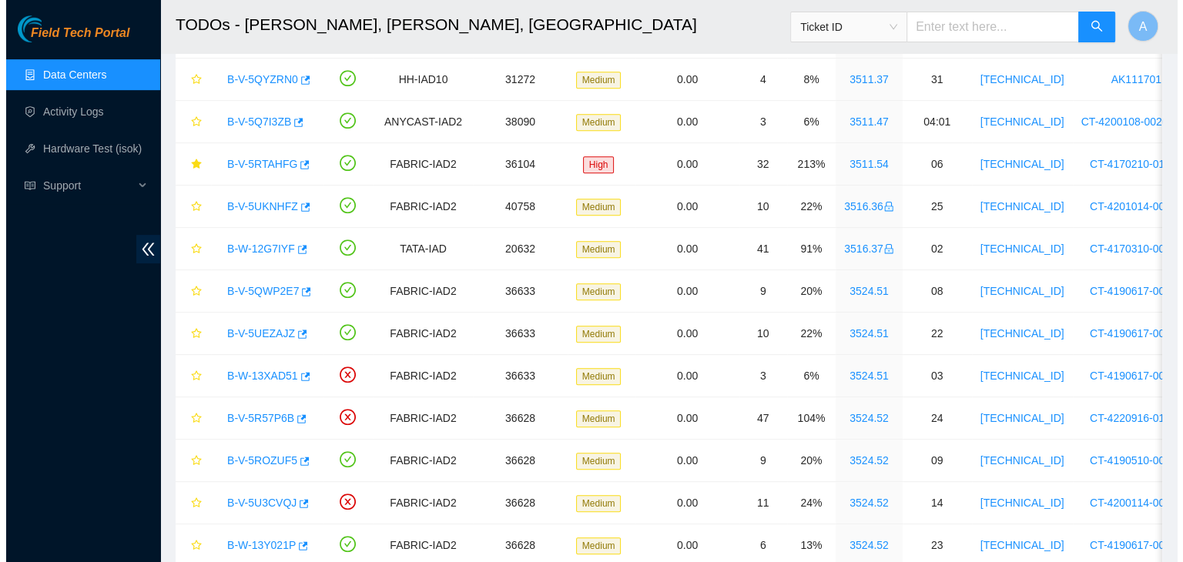
scroll to position [453, 0]
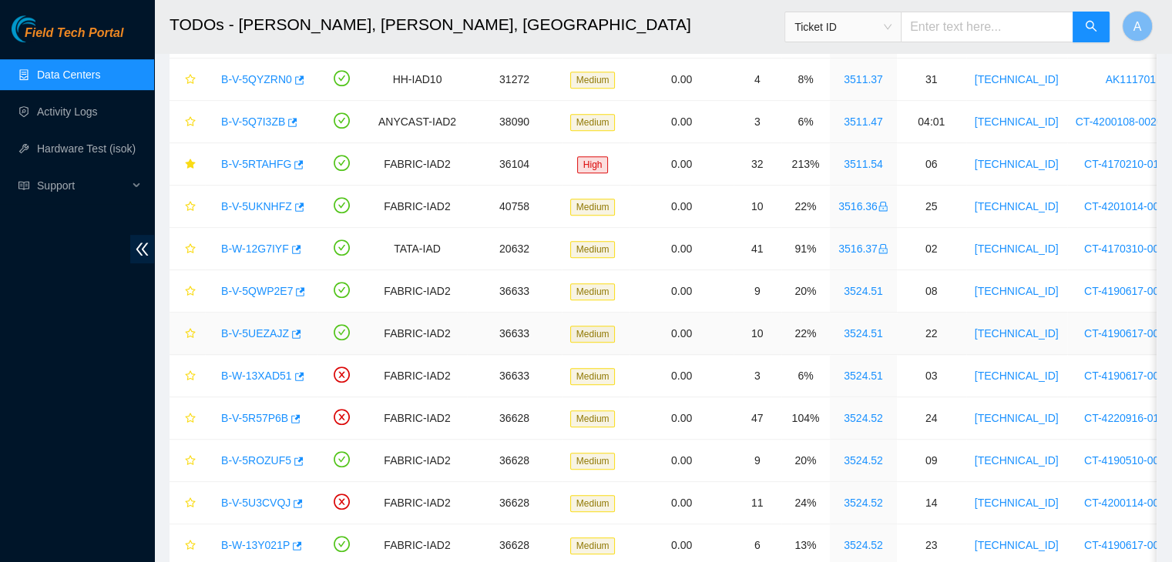
click at [270, 327] on link "B-V-5UEZAJZ" at bounding box center [255, 333] width 68 height 12
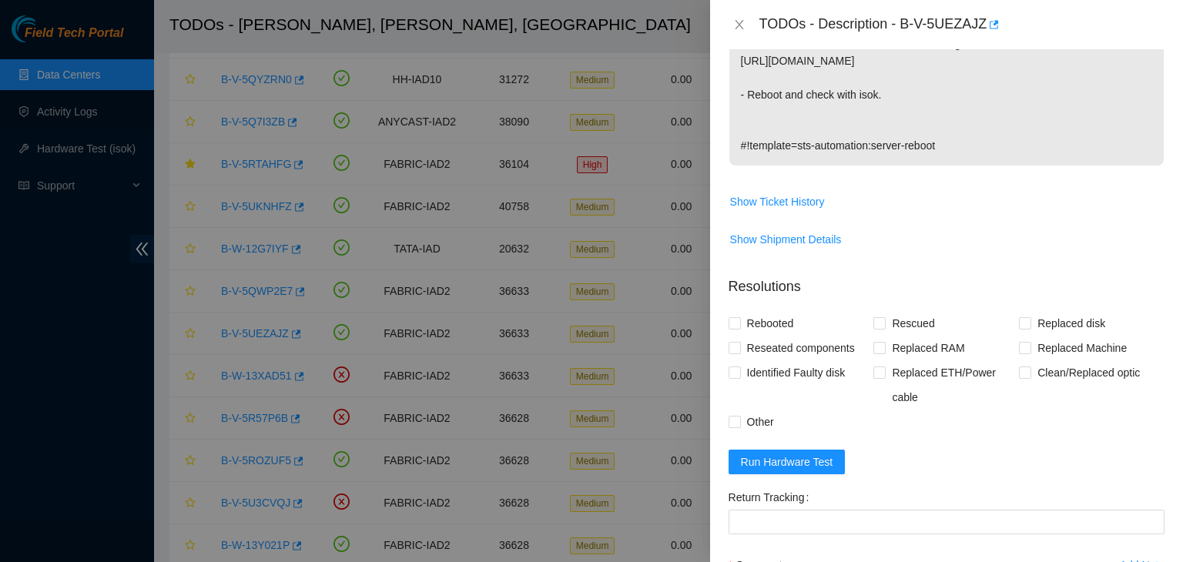
scroll to position [523, 0]
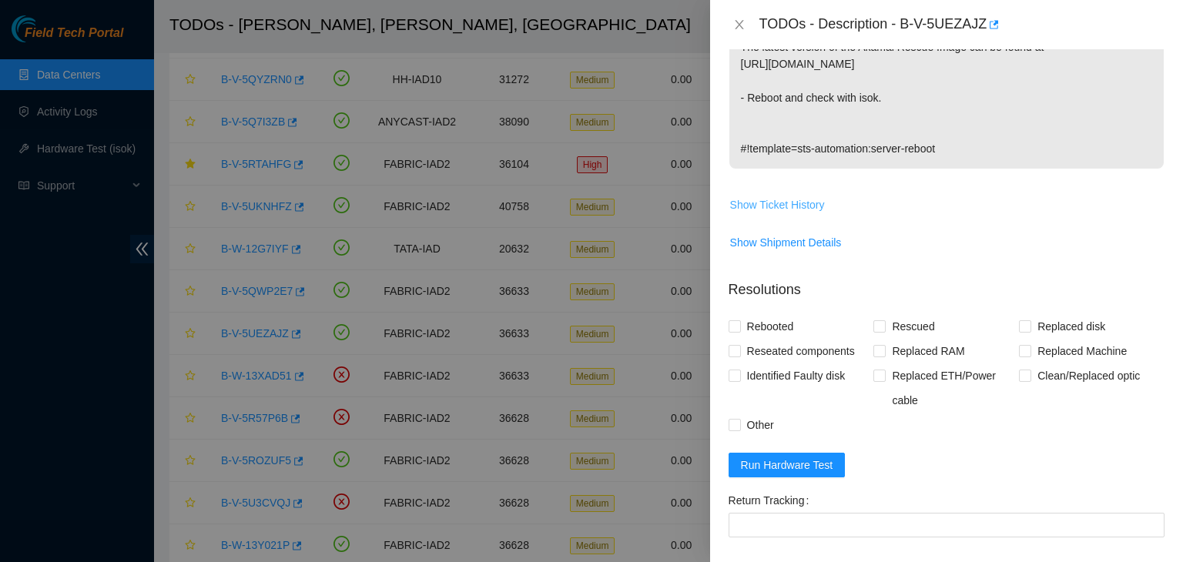
click at [798, 213] on span "Show Ticket History" at bounding box center [777, 204] width 95 height 17
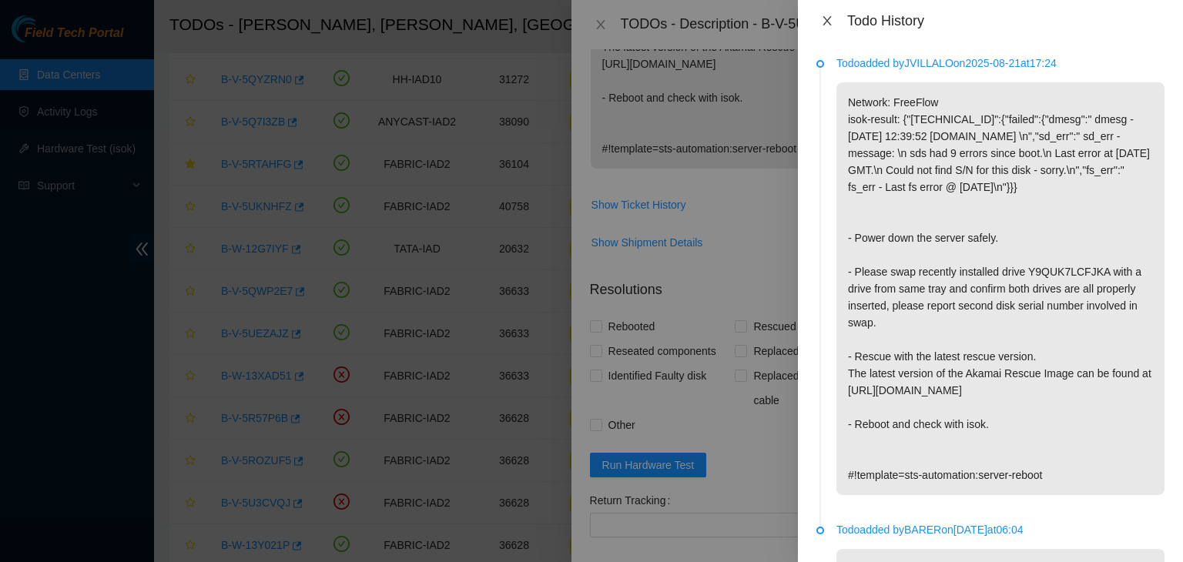
click at [822, 19] on icon "close" at bounding box center [827, 21] width 12 height 12
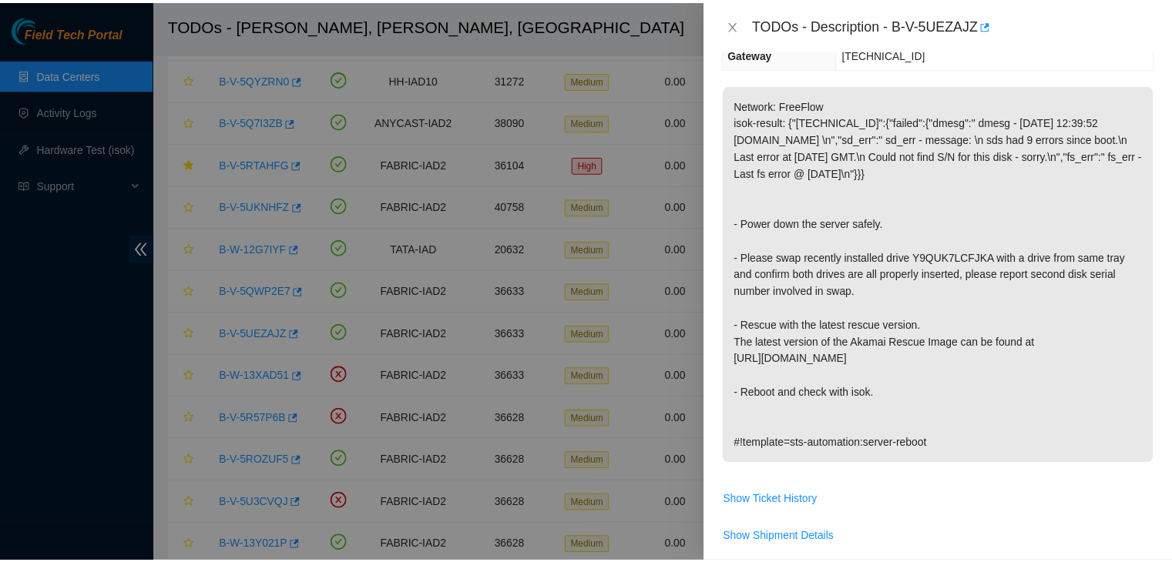
scroll to position [222, 0]
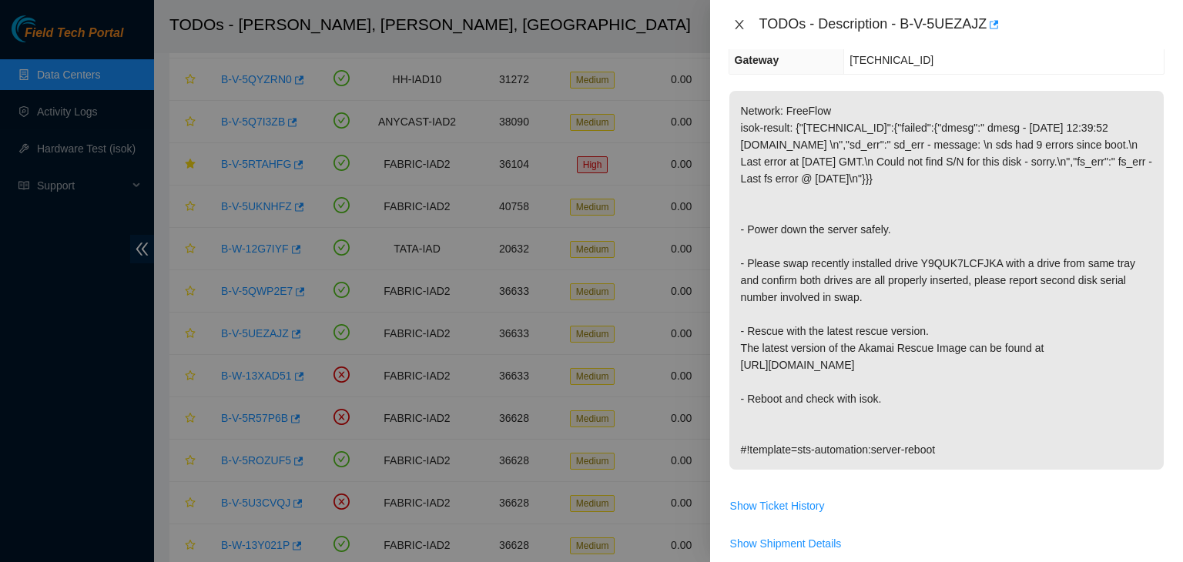
click at [736, 27] on icon "close" at bounding box center [739, 24] width 8 height 9
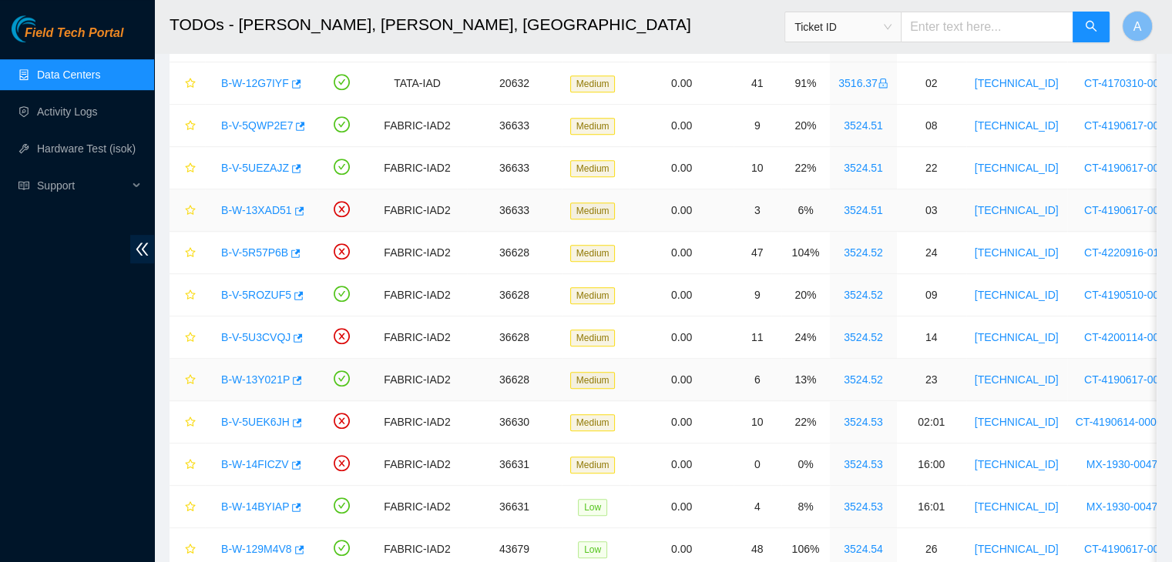
scroll to position [909, 0]
click at [235, 291] on link "B-V-5ROZUF5" at bounding box center [256, 294] width 70 height 12
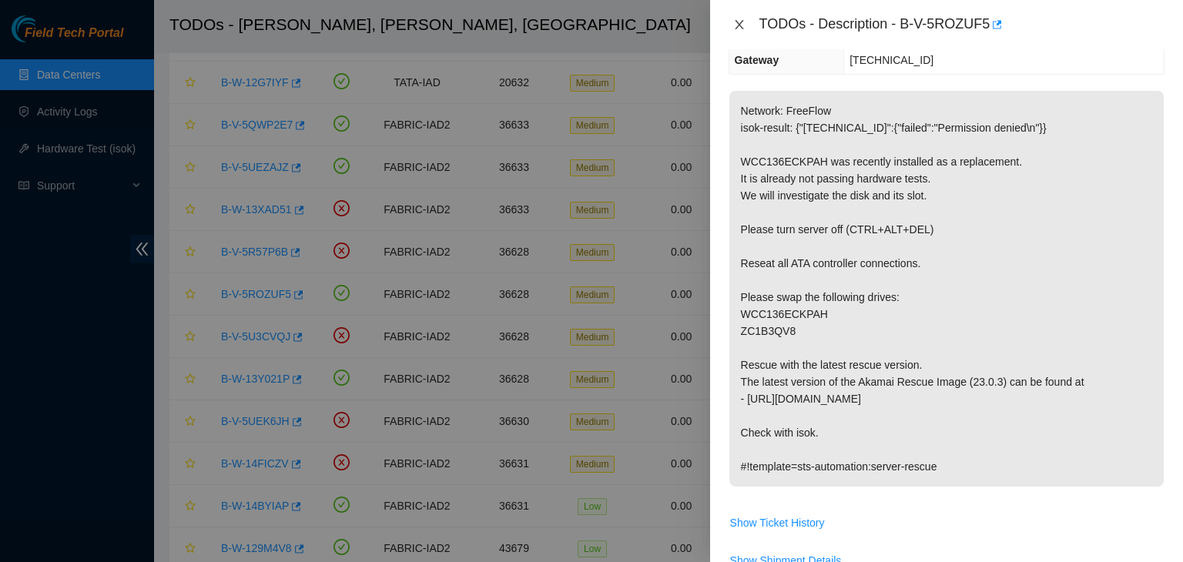
click at [742, 25] on button "Close" at bounding box center [740, 25] width 22 height 15
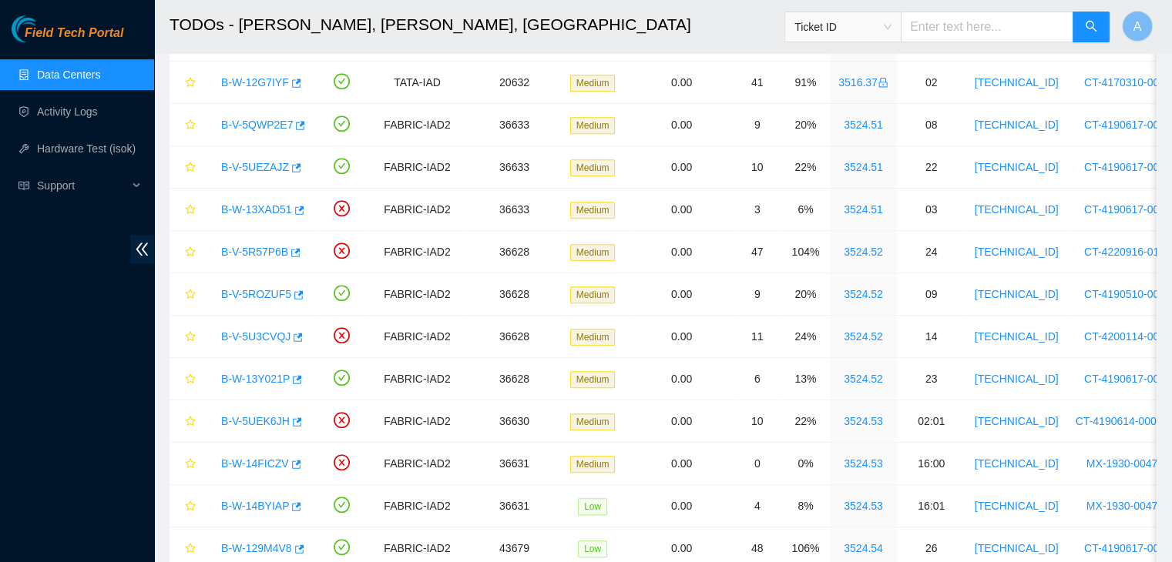
click at [1172, 25] on div "TODOs - Description - undefined Problem Type N/A Rack Number N/A Machine Number…" at bounding box center [1172, 281] width 0 height 562
click at [258, 374] on link "B-W-13Y021P" at bounding box center [255, 379] width 69 height 12
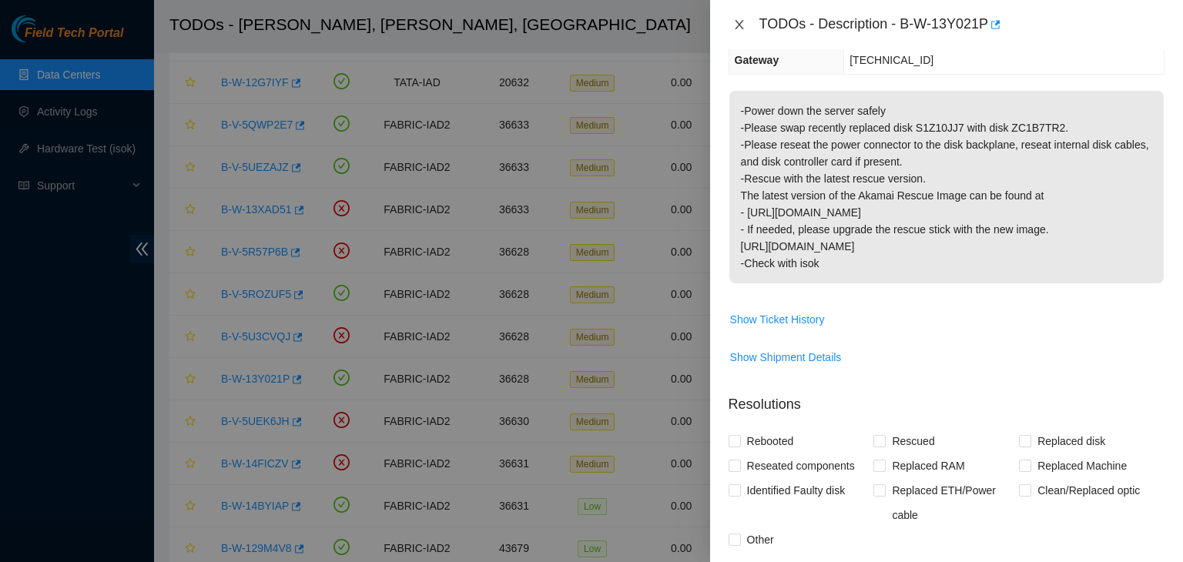
click at [740, 25] on icon "close" at bounding box center [739, 24] width 12 height 12
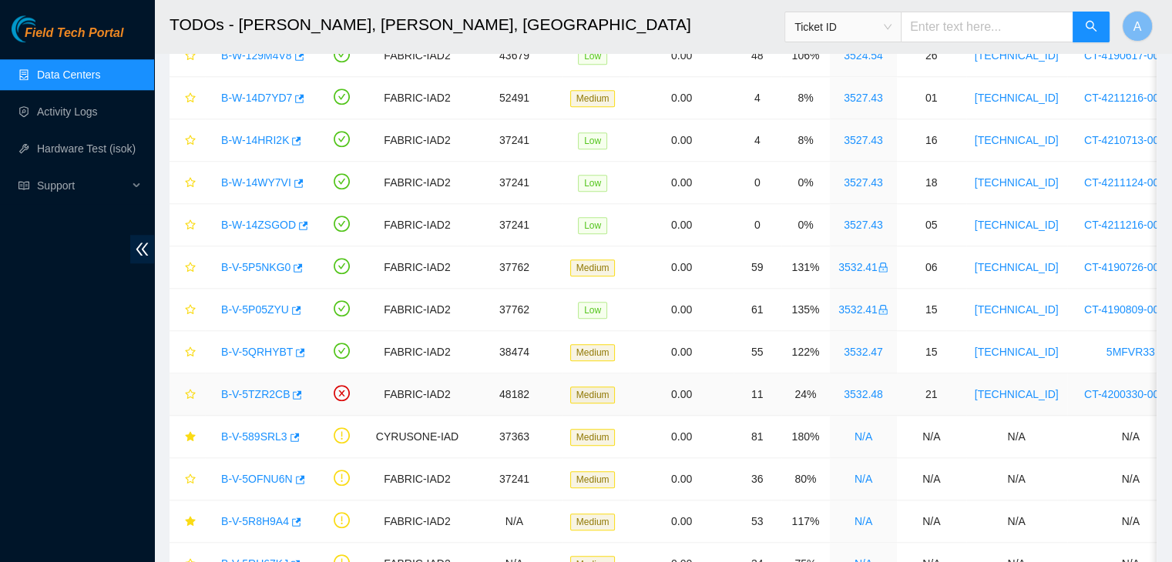
scroll to position [1405, 0]
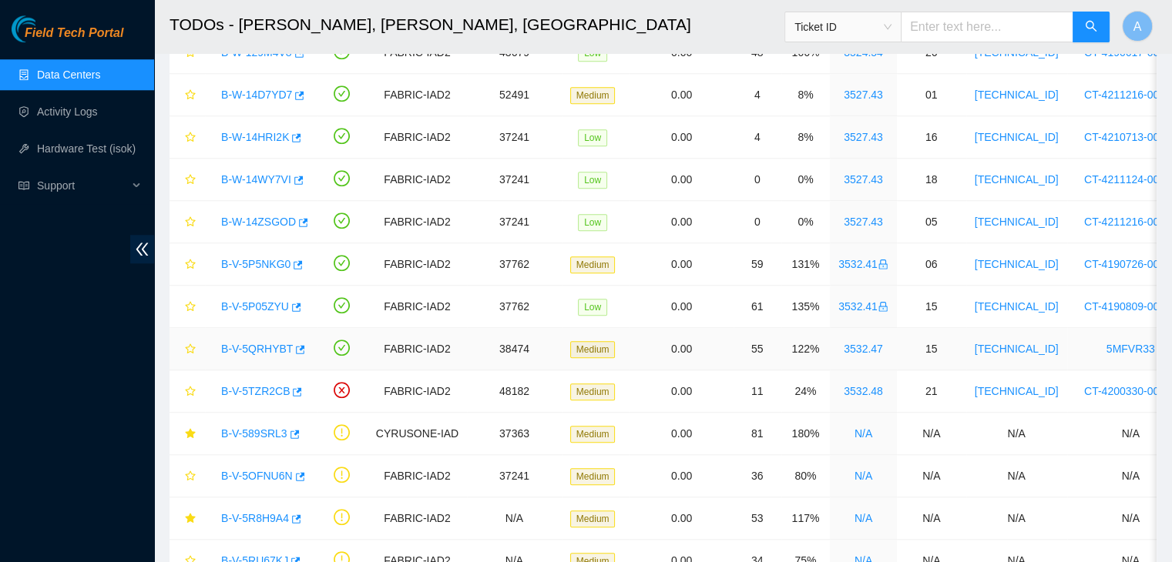
click at [274, 343] on link "B-V-5QRHYBT" at bounding box center [257, 349] width 72 height 12
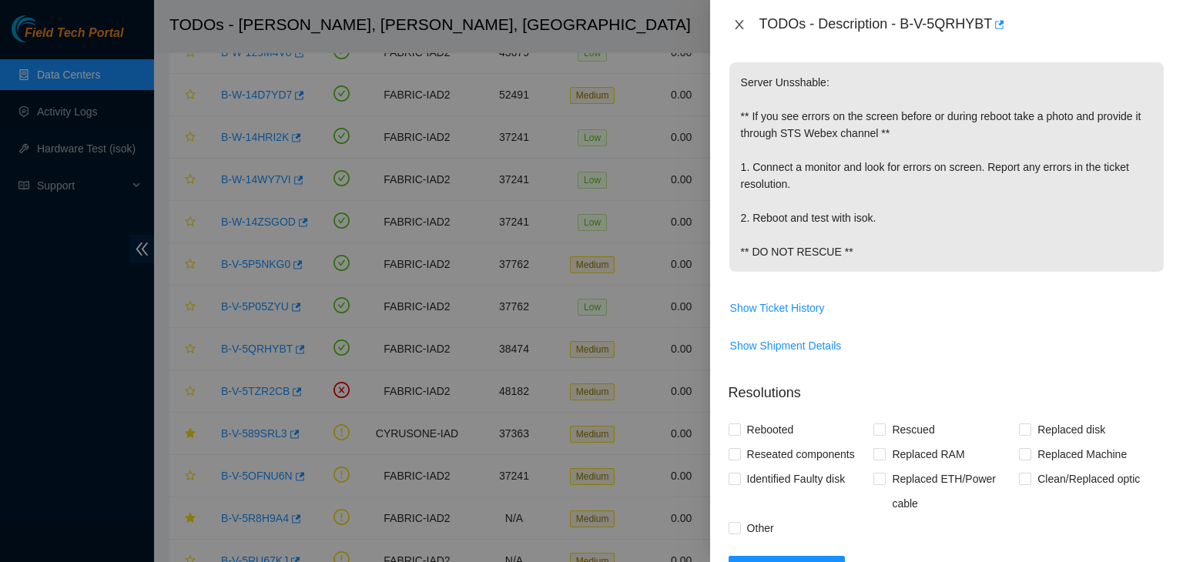
click at [735, 25] on icon "close" at bounding box center [739, 24] width 12 height 12
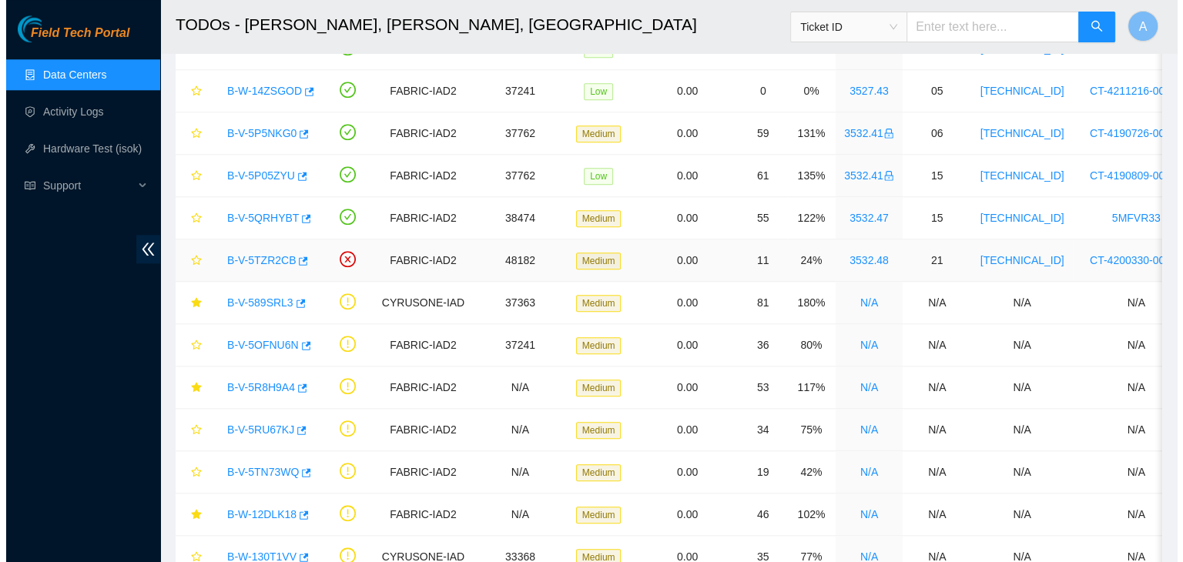
scroll to position [1605, 0]
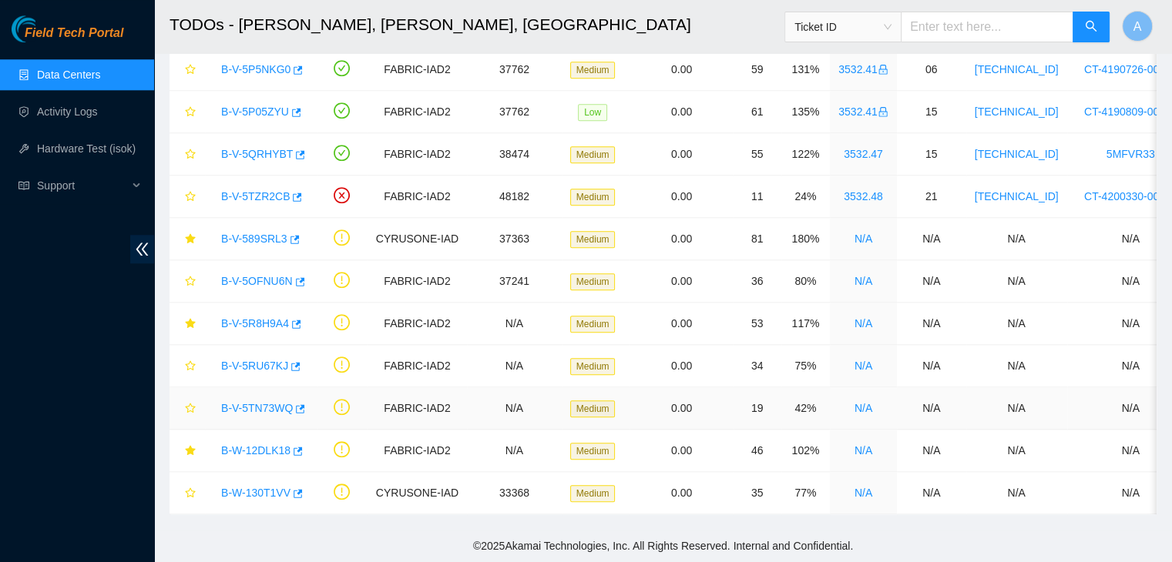
click at [257, 402] on link "B-V-5TN73WQ" at bounding box center [257, 408] width 72 height 12
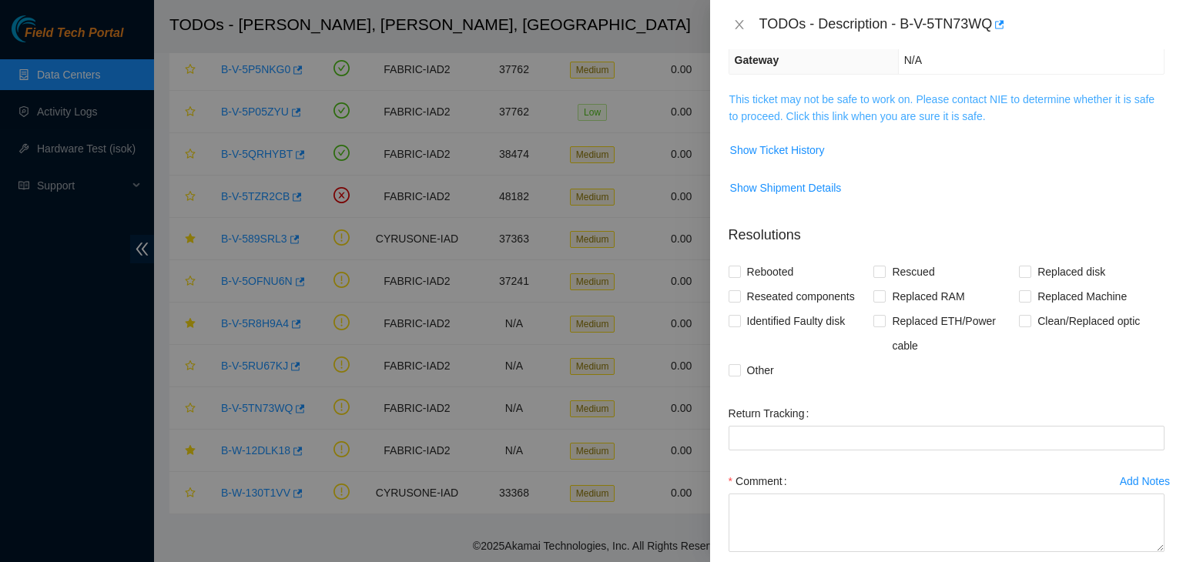
click at [867, 98] on link "This ticket may not be safe to work on. Please contact NIE to determine whether…" at bounding box center [942, 107] width 425 height 29
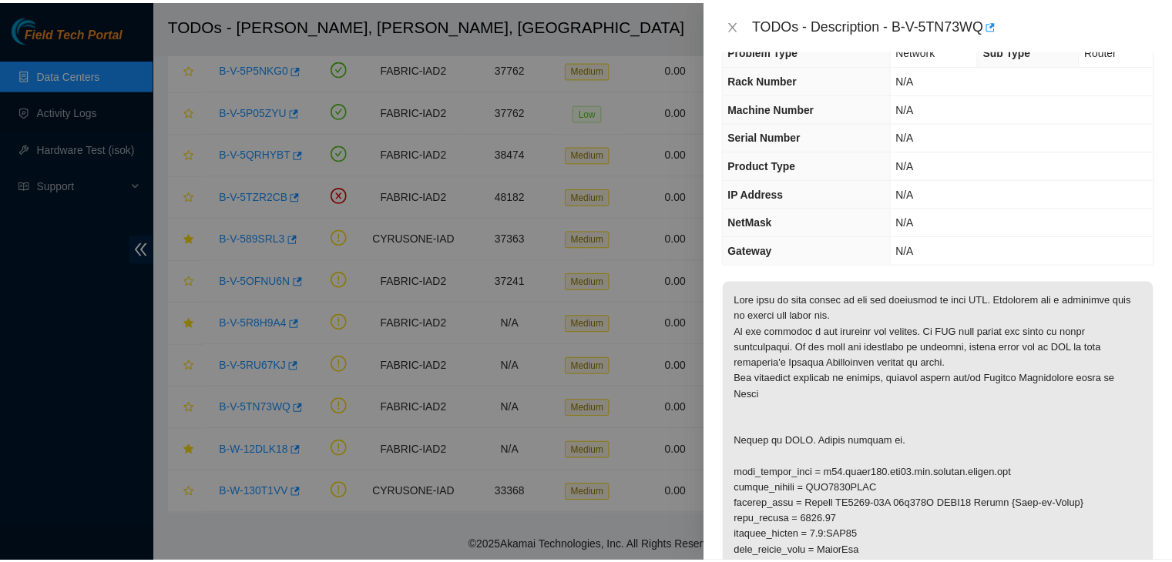
scroll to position [25, 0]
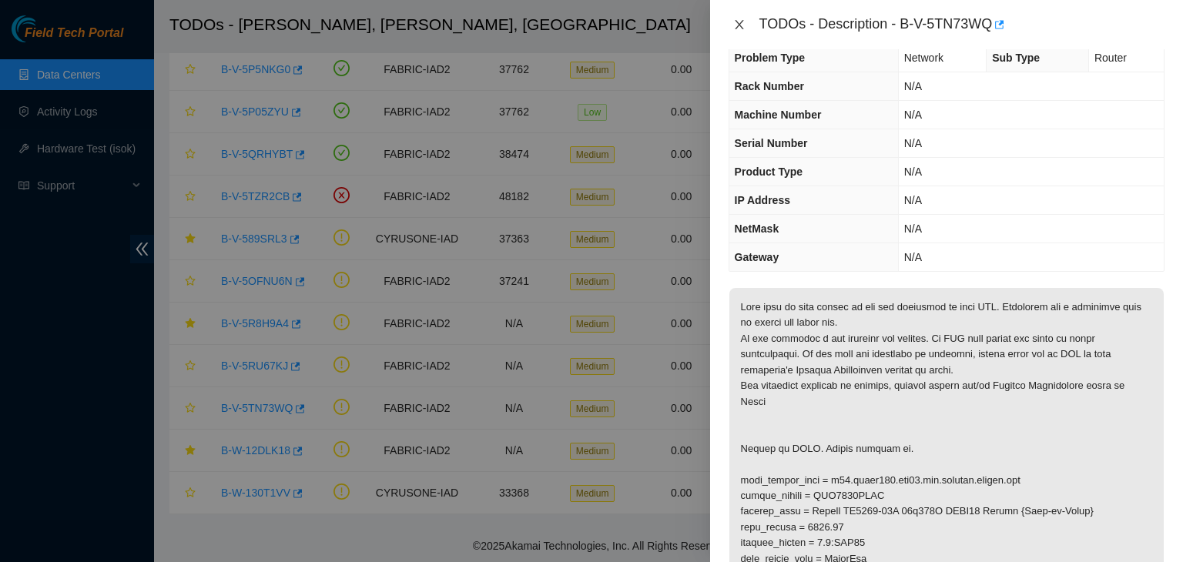
click at [742, 19] on icon "close" at bounding box center [739, 24] width 12 height 12
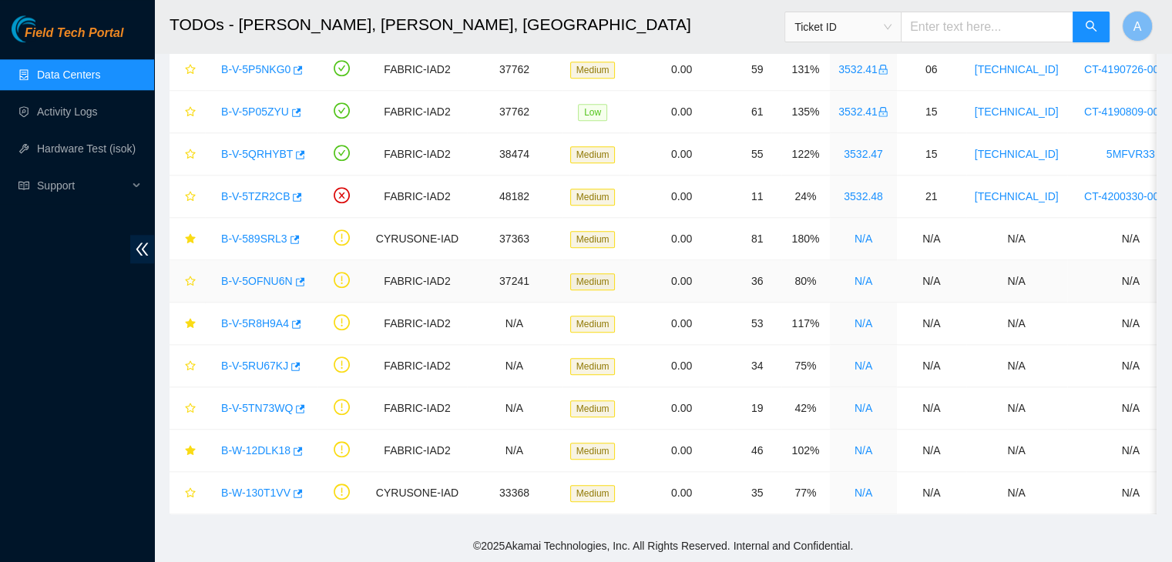
click at [265, 277] on link "B-V-5OFNU6N" at bounding box center [257, 281] width 72 height 12
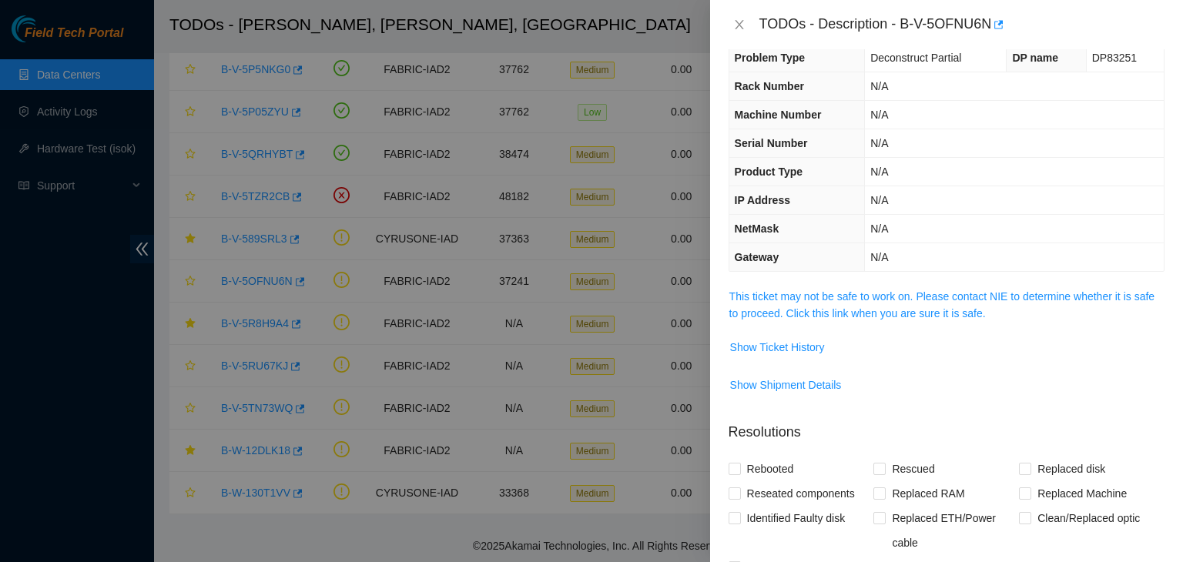
click at [815, 302] on span "This ticket may not be safe to work on. Please contact NIE to determine whether…" at bounding box center [947, 305] width 434 height 34
click at [843, 292] on link "This ticket may not be safe to work on. Please contact NIE to determine whether…" at bounding box center [942, 304] width 425 height 29
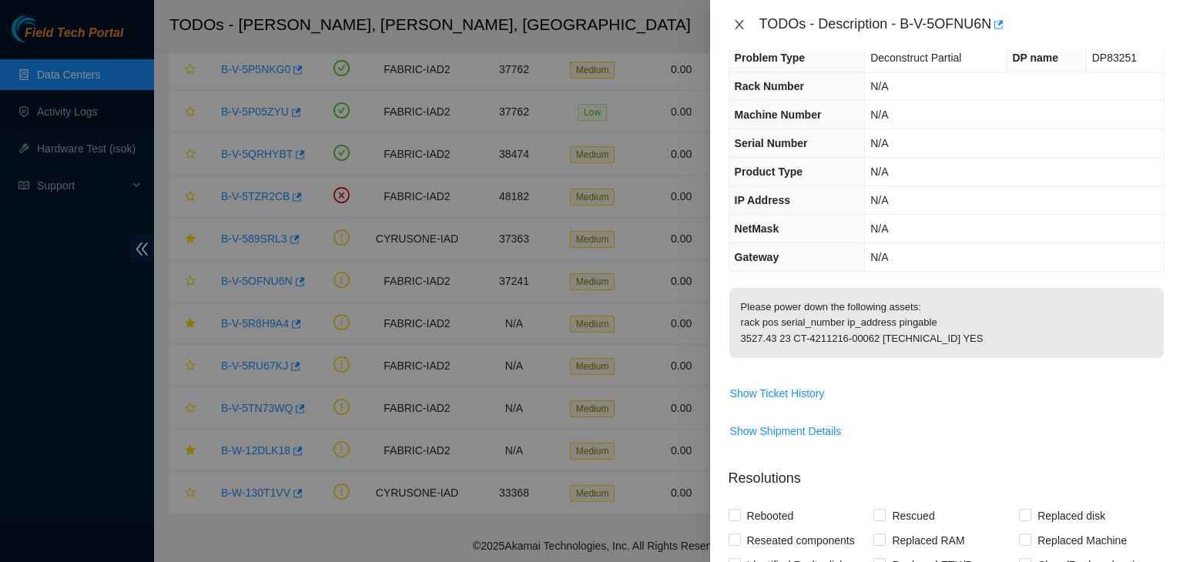
click at [740, 27] on icon "close" at bounding box center [739, 24] width 8 height 9
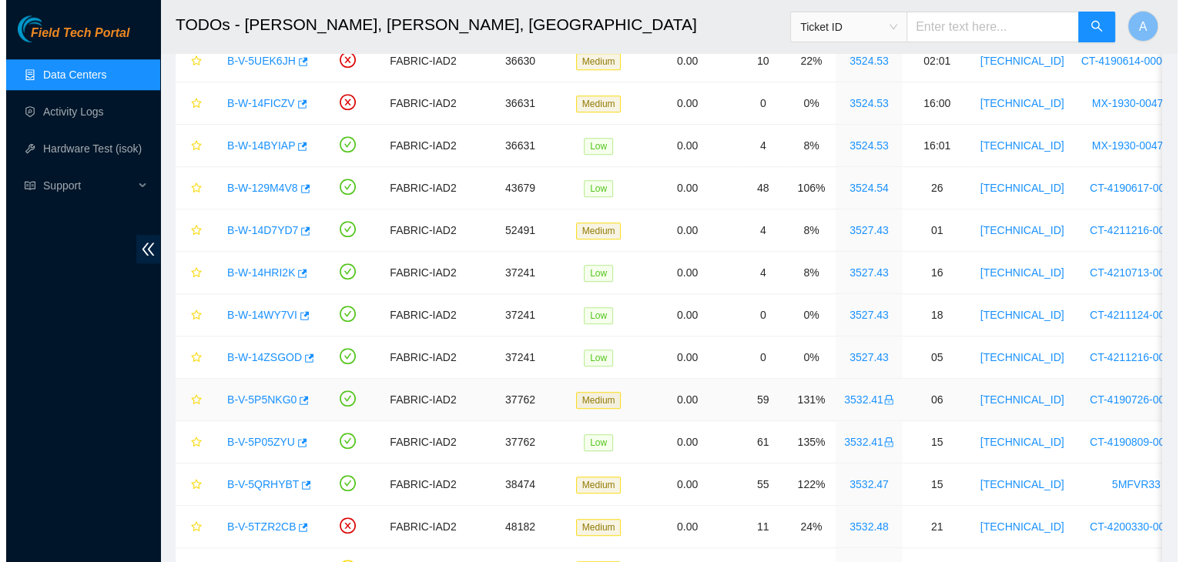
scroll to position [1268, 0]
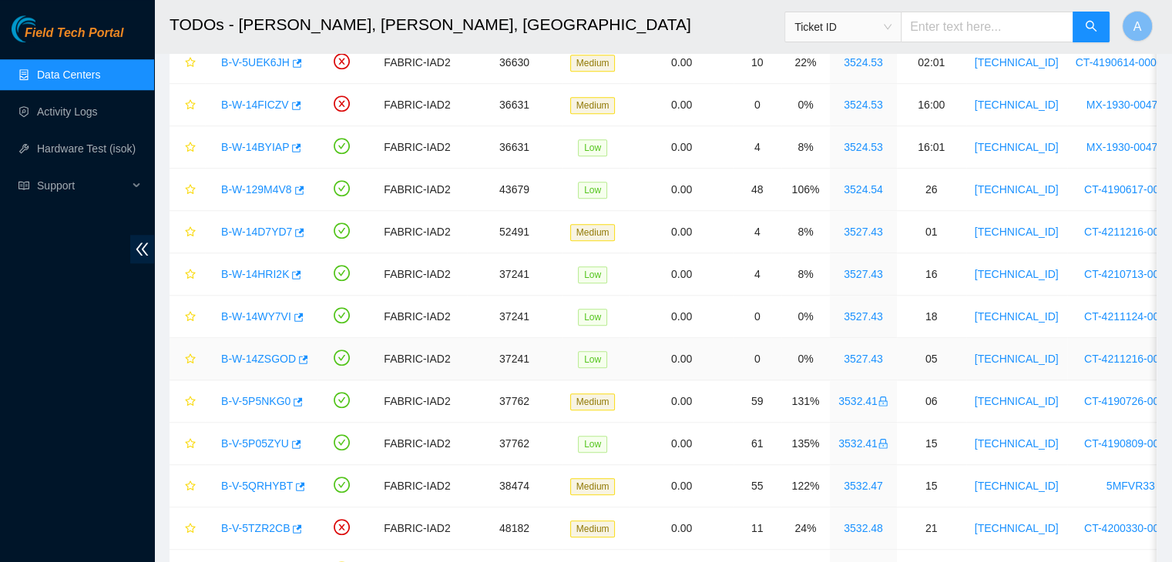
click at [259, 358] on link "B-W-14ZSGOD" at bounding box center [258, 359] width 75 height 12
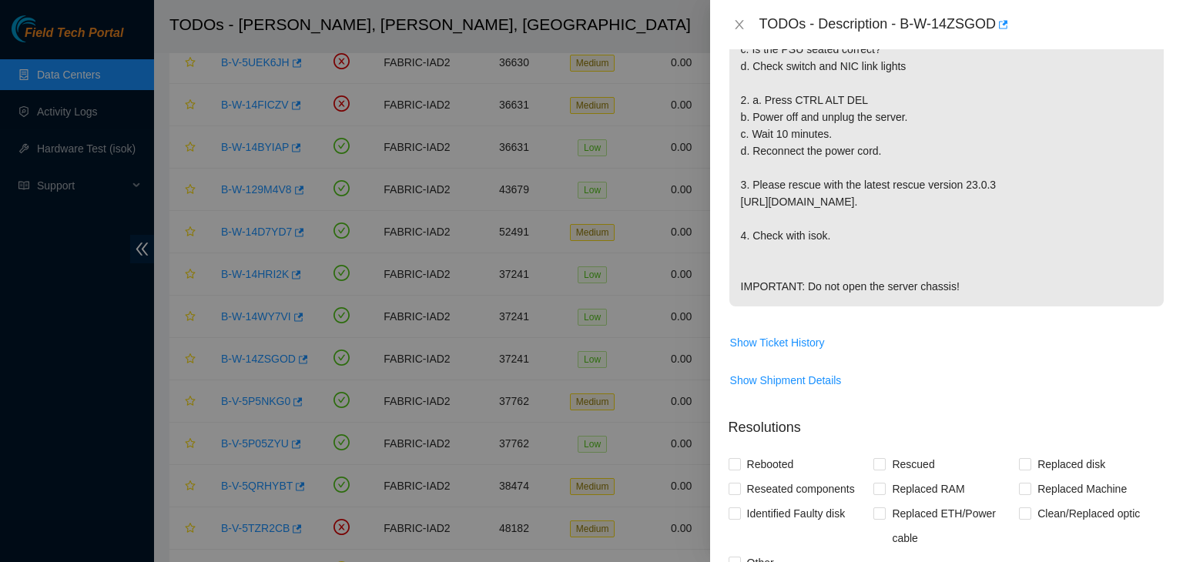
scroll to position [623, 0]
click at [807, 351] on span "Show Ticket History" at bounding box center [777, 342] width 95 height 17
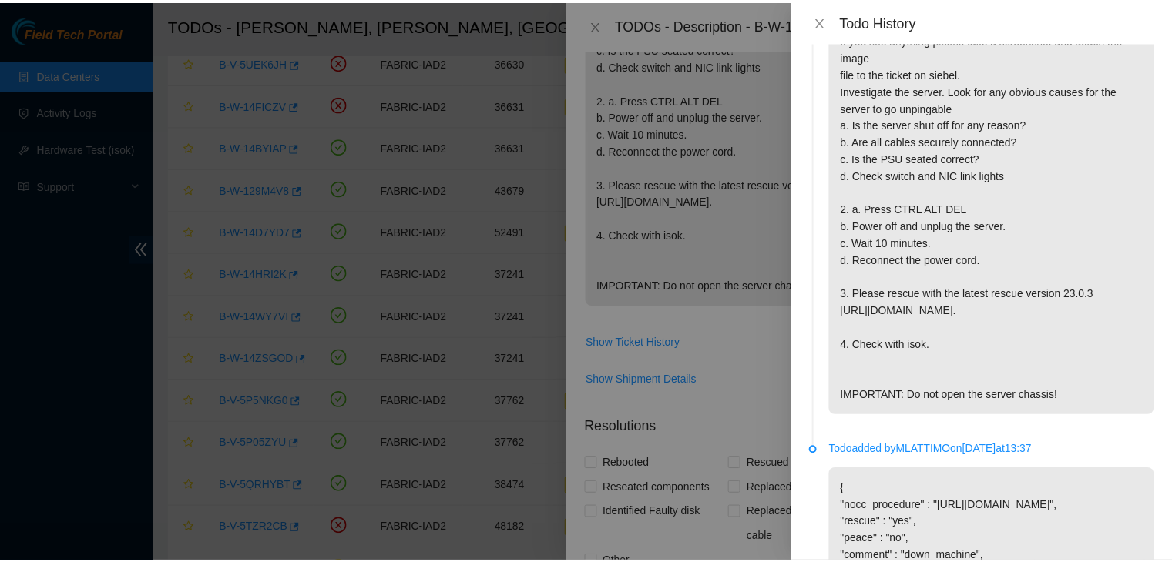
scroll to position [0, 0]
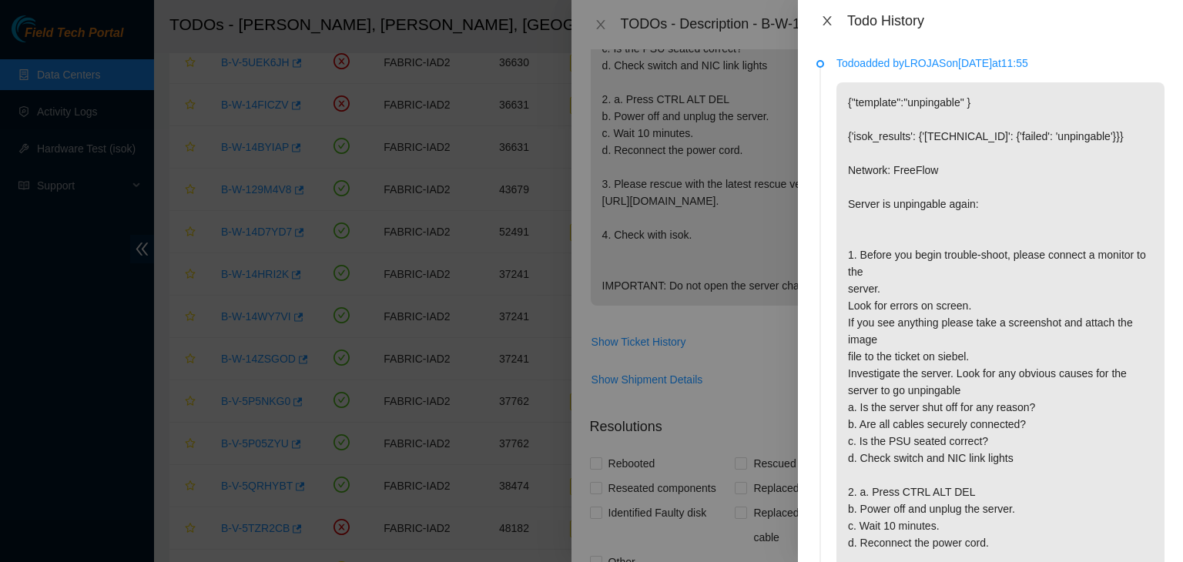
click at [832, 18] on icon "close" at bounding box center [827, 21] width 12 height 12
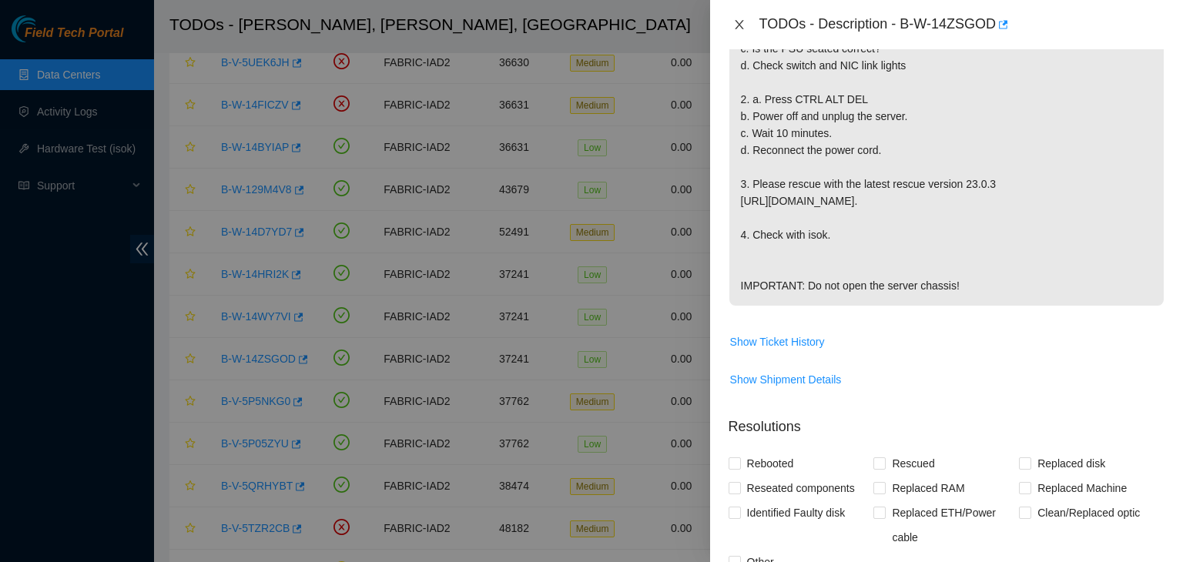
click at [741, 22] on icon "close" at bounding box center [739, 24] width 8 height 9
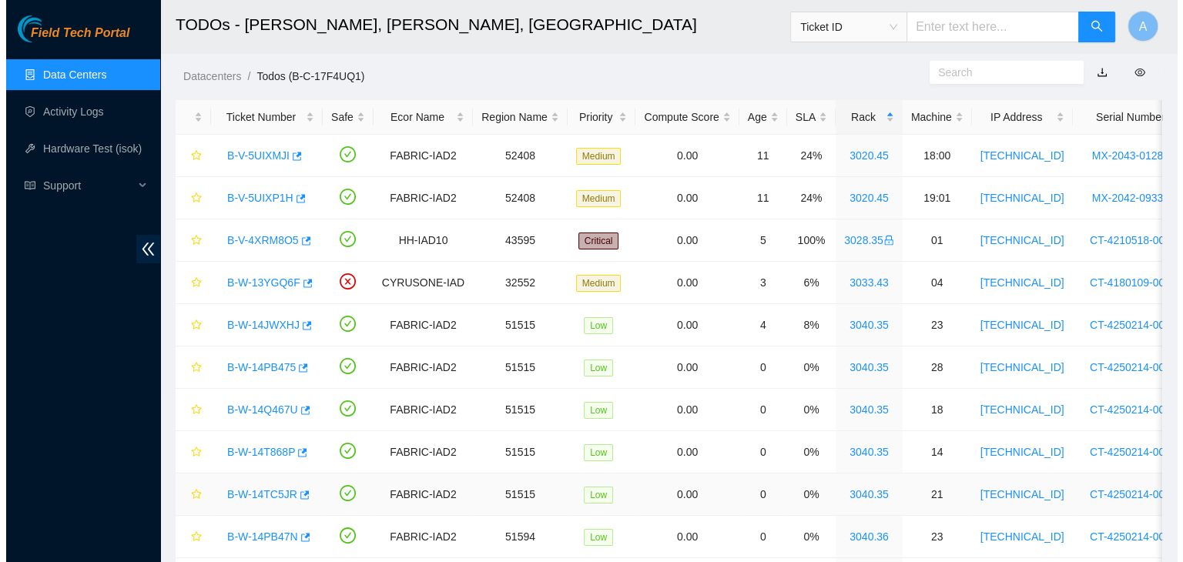
scroll to position [18, 0]
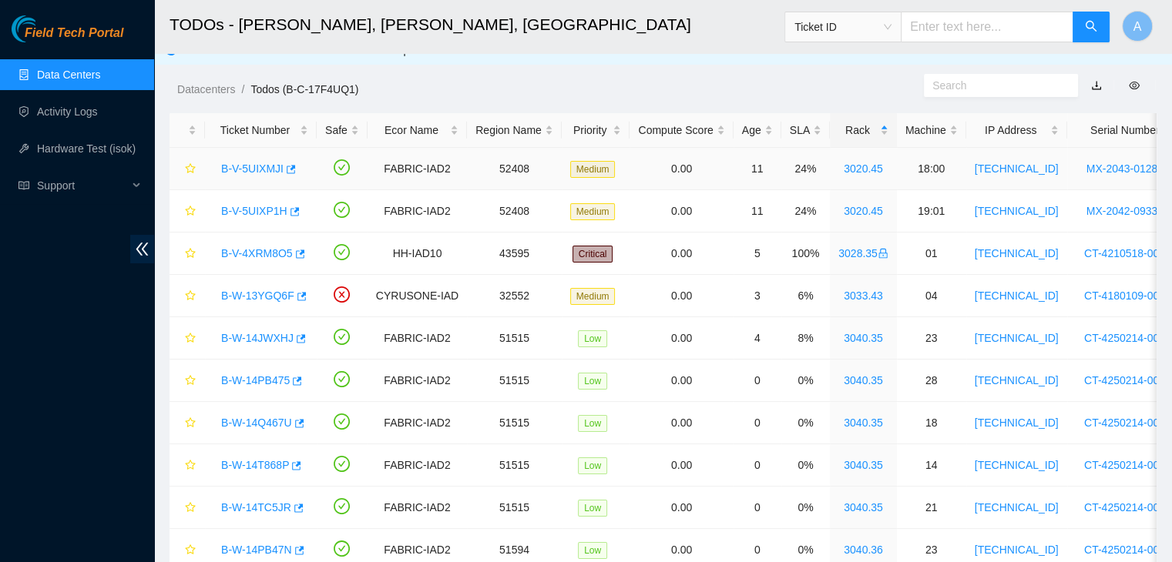
click at [264, 165] on link "B-V-5UIXMJI" at bounding box center [252, 169] width 62 height 12
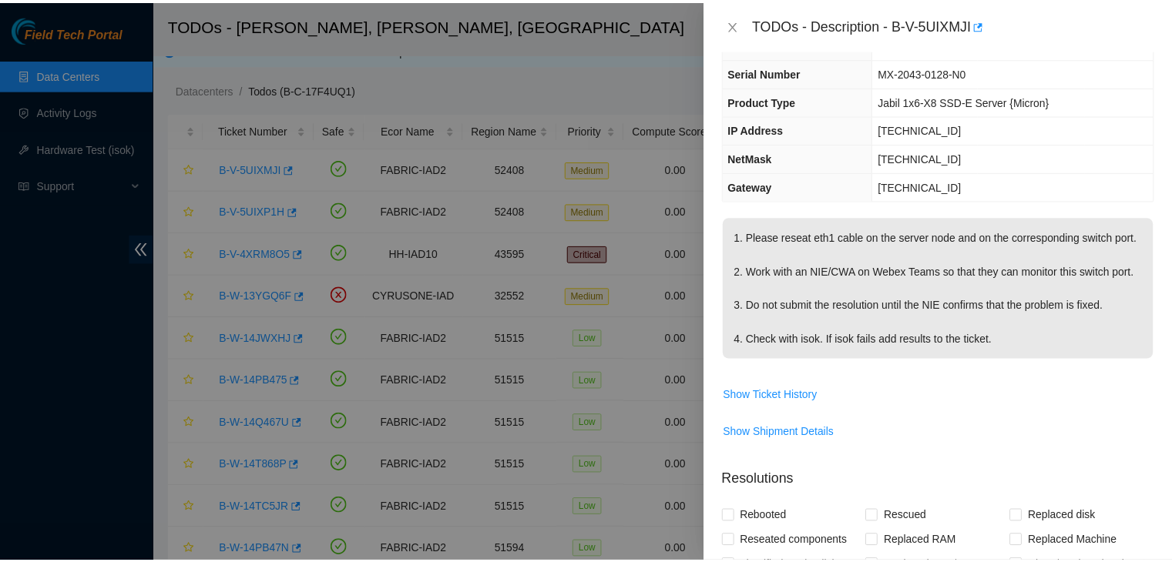
scroll to position [96, 0]
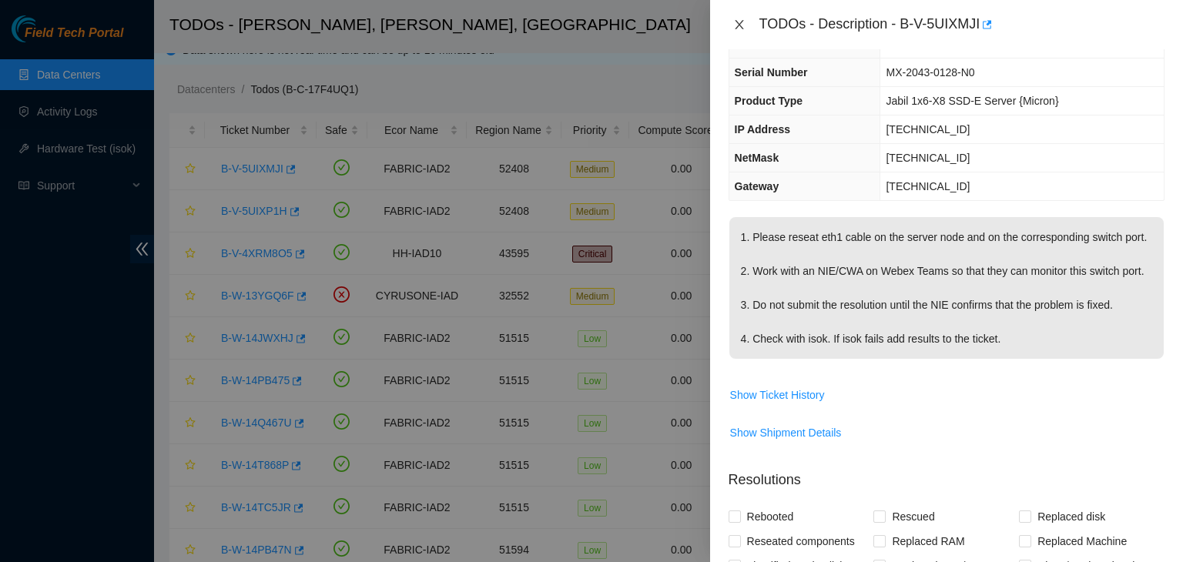
click at [743, 29] on icon "close" at bounding box center [739, 24] width 8 height 9
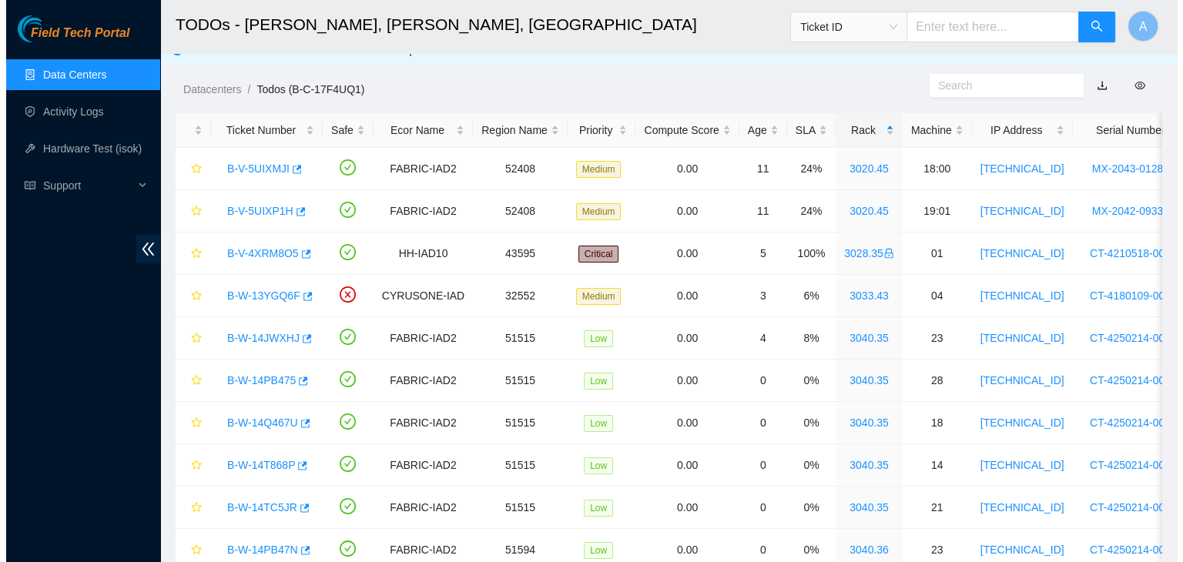
scroll to position [129, 0]
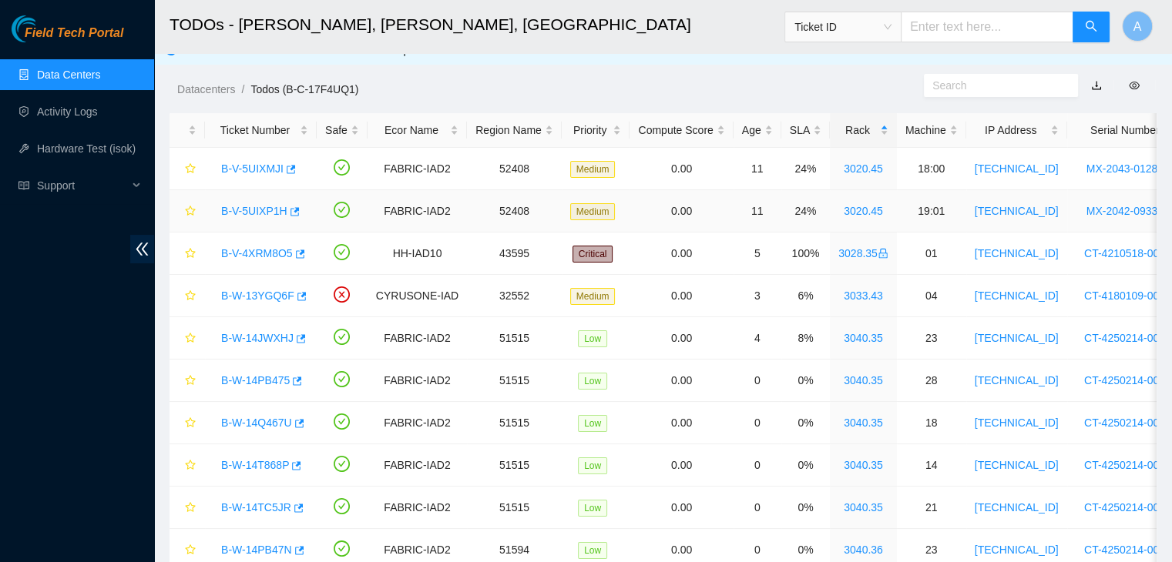
click at [247, 208] on link "B-V-5UIXP1H" at bounding box center [254, 211] width 66 height 12
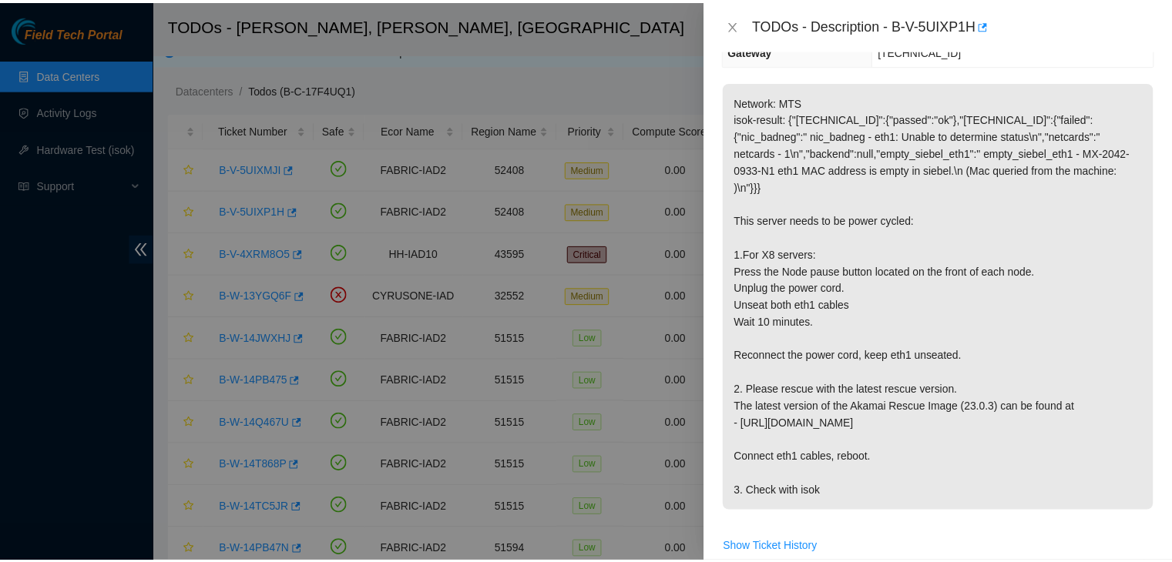
scroll to position [234, 0]
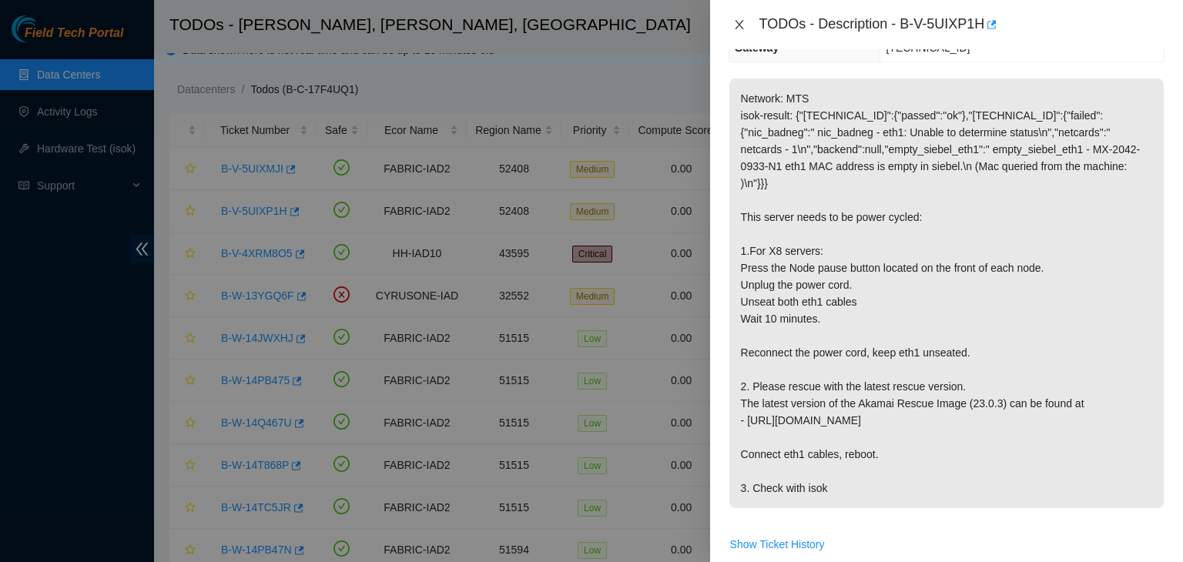
click at [743, 27] on icon "close" at bounding box center [739, 24] width 12 height 12
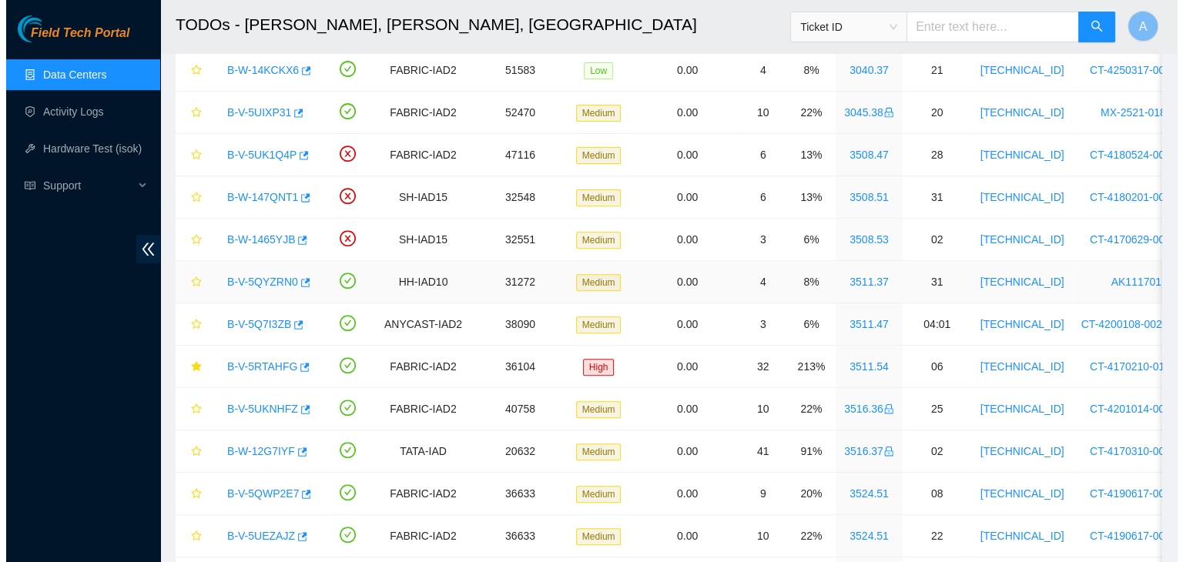
scroll to position [542, 0]
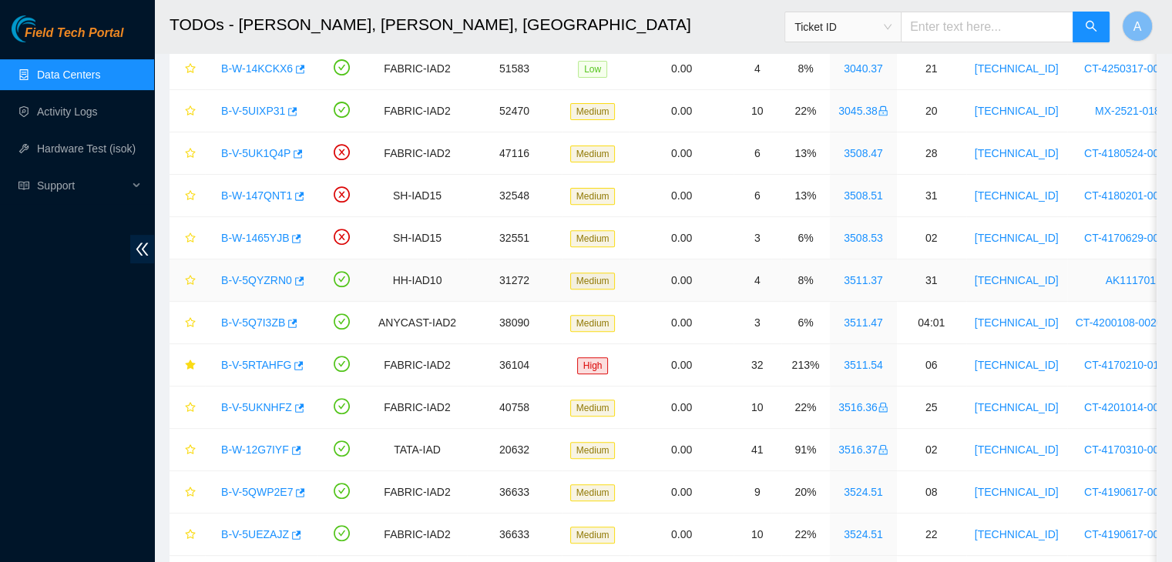
click at [240, 274] on link "B-V-5QYZRN0" at bounding box center [256, 280] width 71 height 12
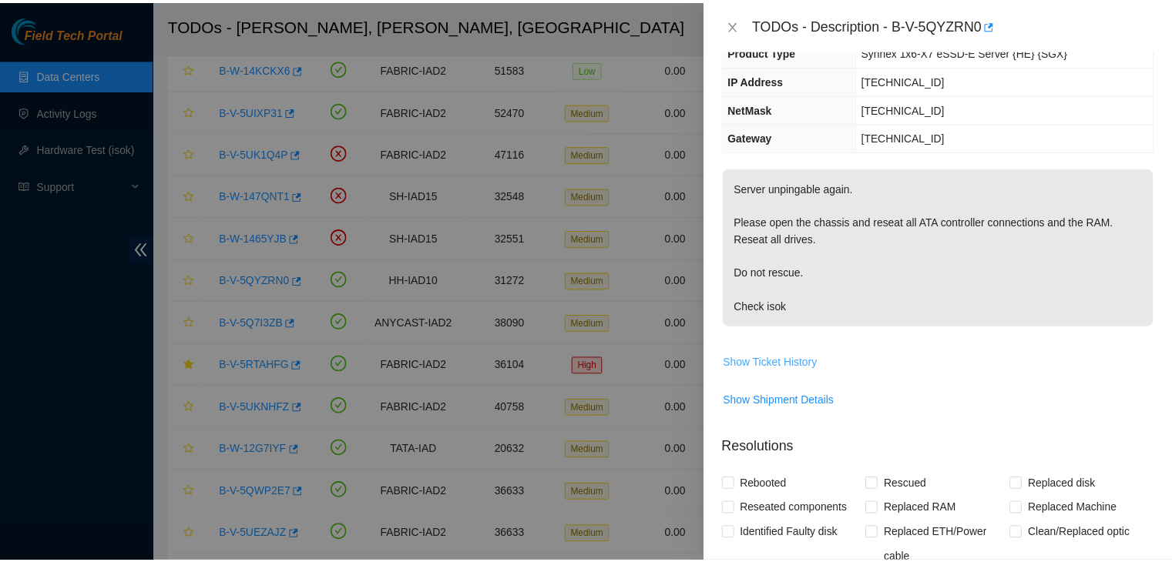
scroll to position [114, 0]
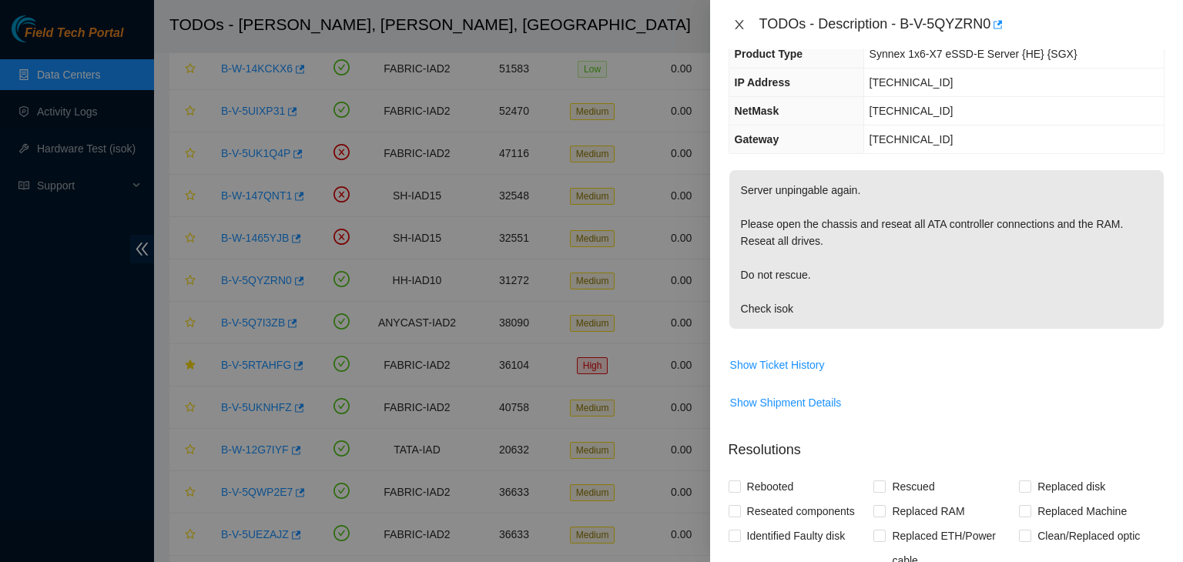
click at [737, 29] on icon "close" at bounding box center [739, 24] width 12 height 12
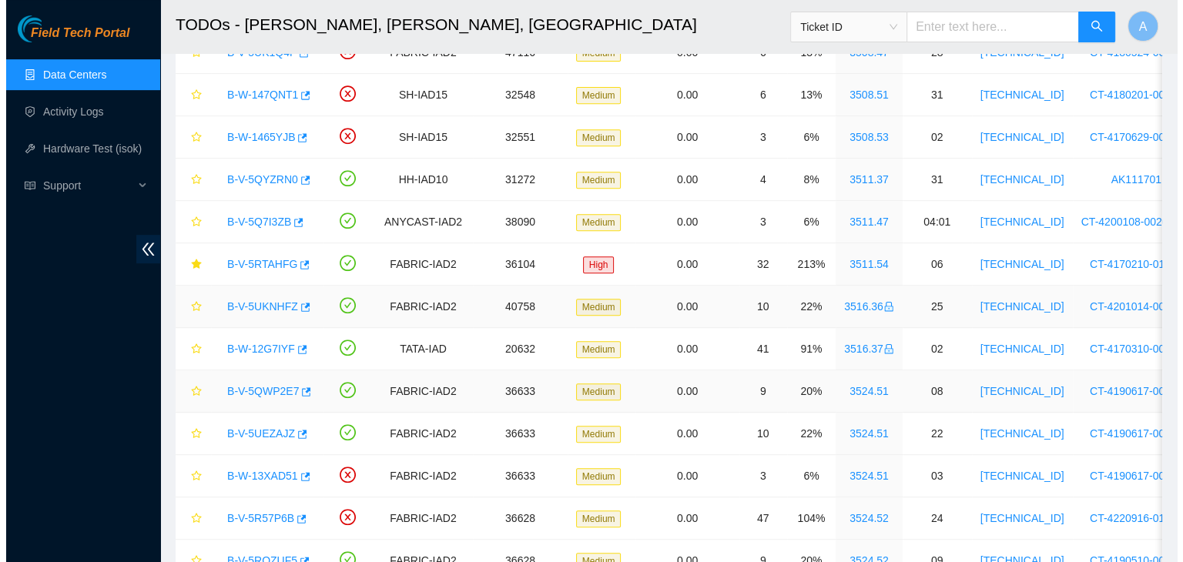
scroll to position [689, 0]
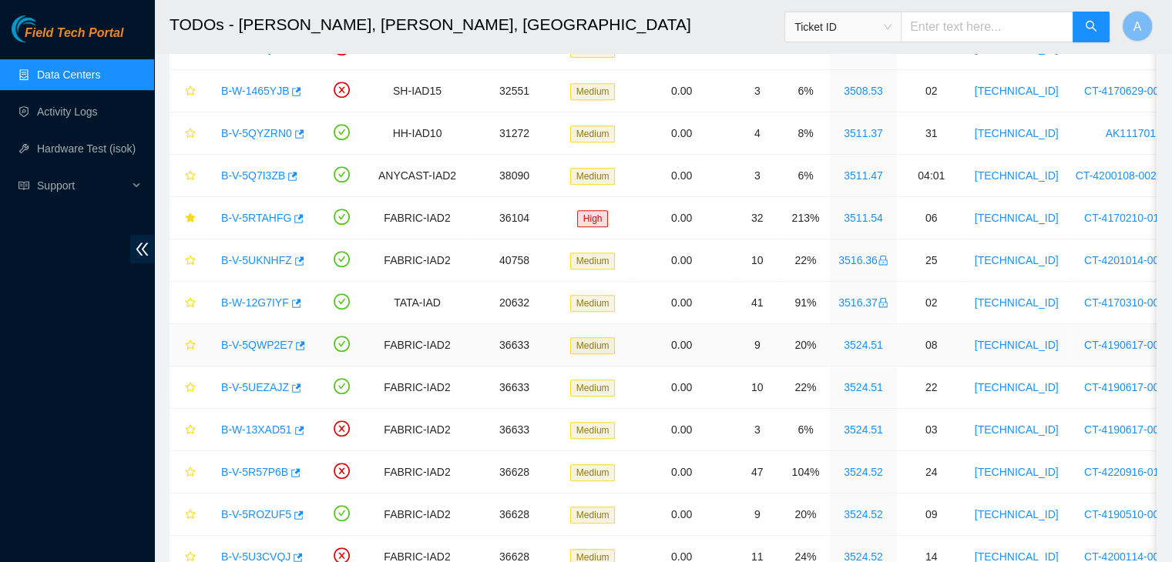
click at [268, 339] on link "B-V-5QWP2E7" at bounding box center [257, 345] width 72 height 12
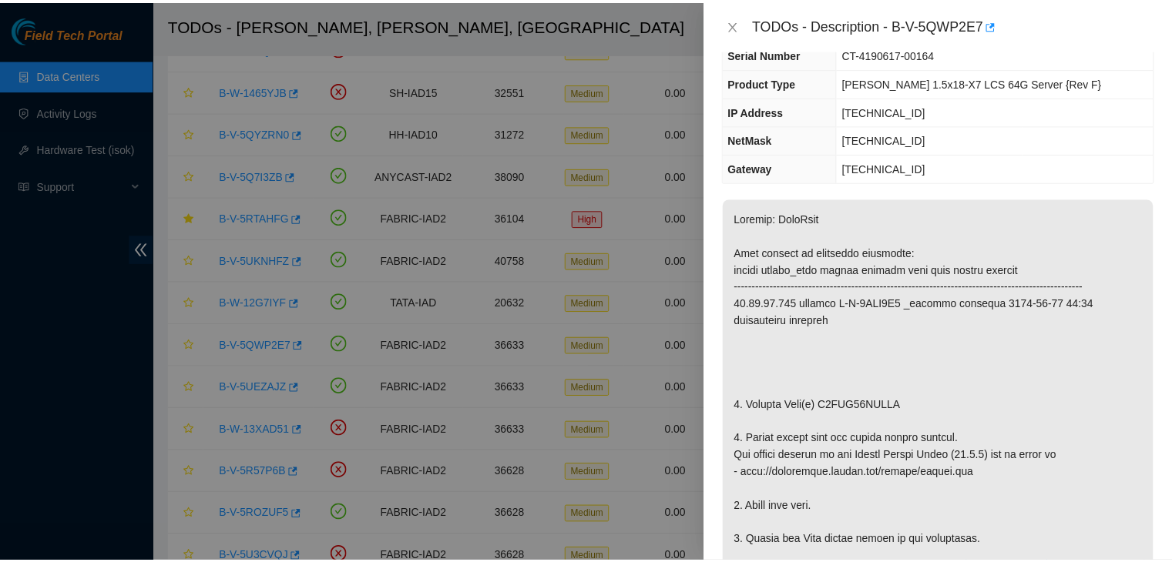
scroll to position [126, 0]
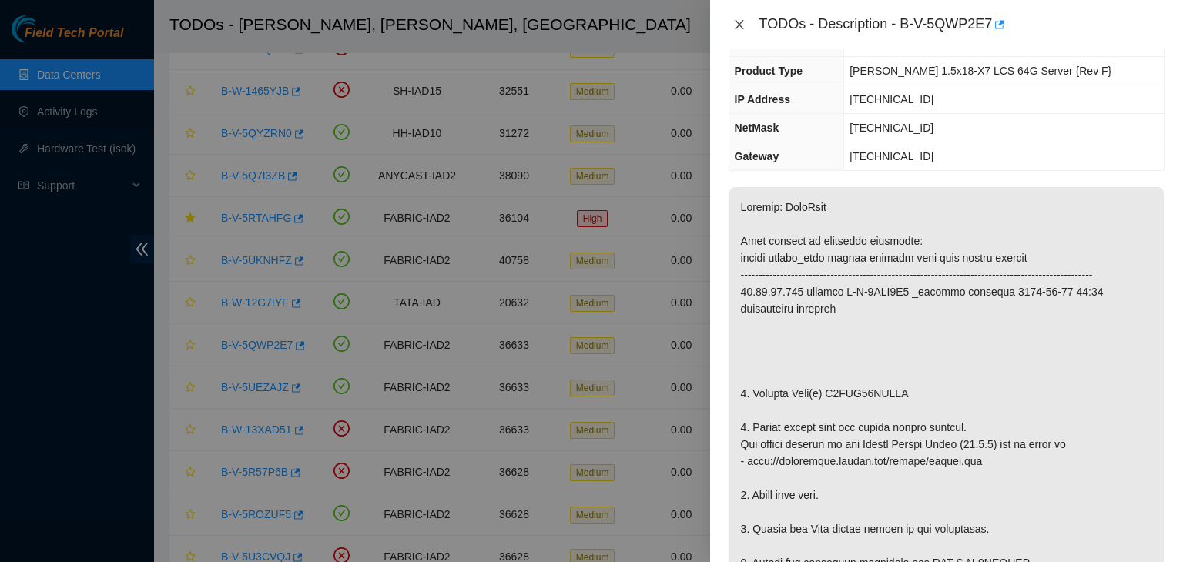
click at [749, 27] on button "Close" at bounding box center [740, 25] width 22 height 15
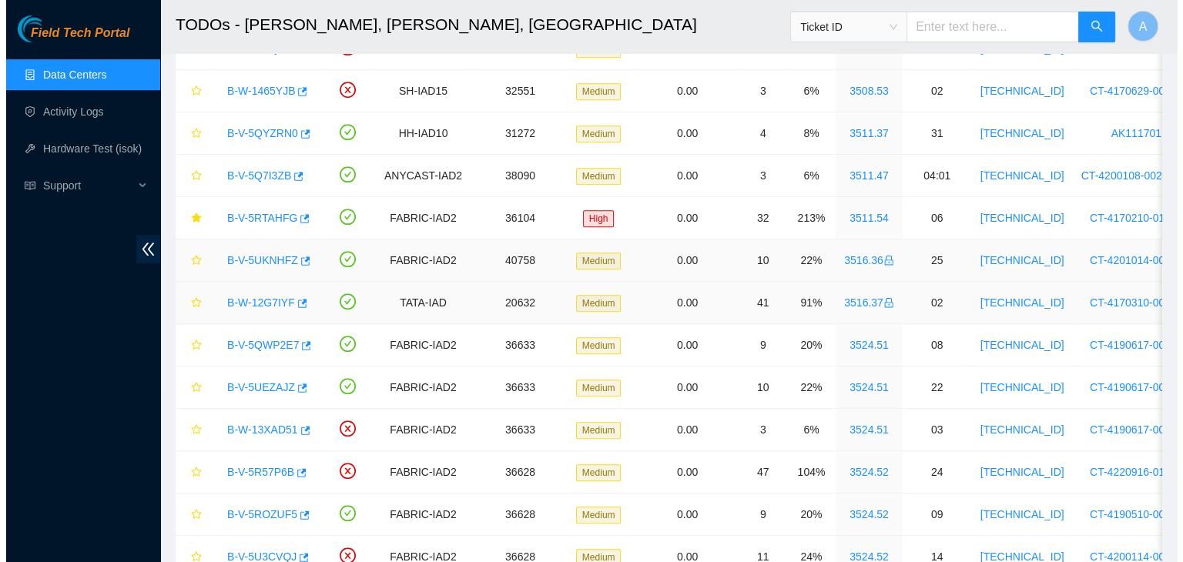
scroll to position [176, 0]
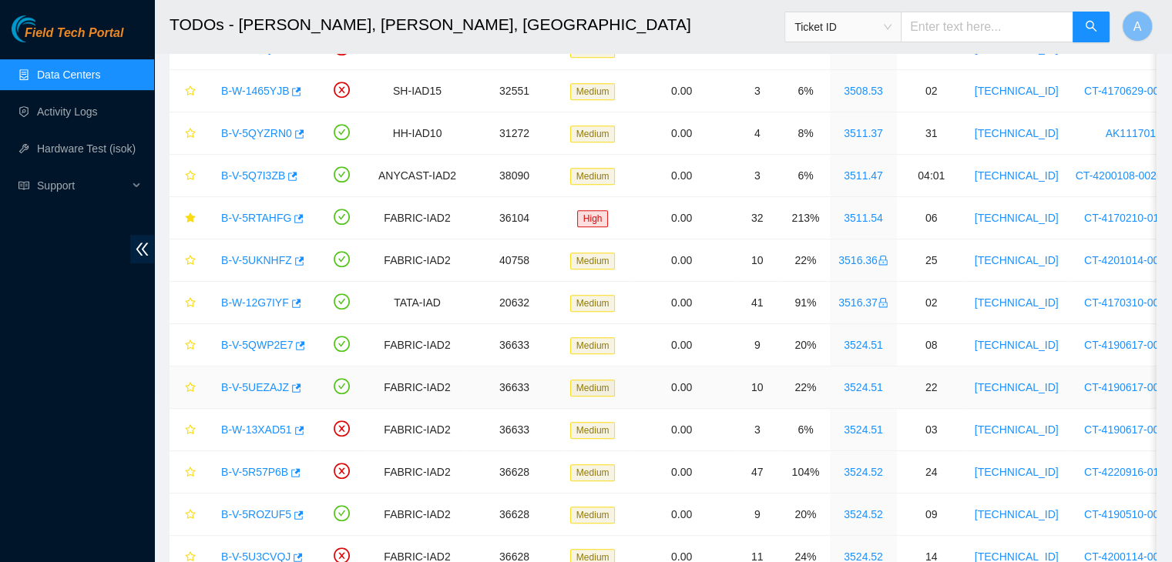
click at [267, 385] on link "B-V-5UEZAJZ" at bounding box center [255, 387] width 68 height 12
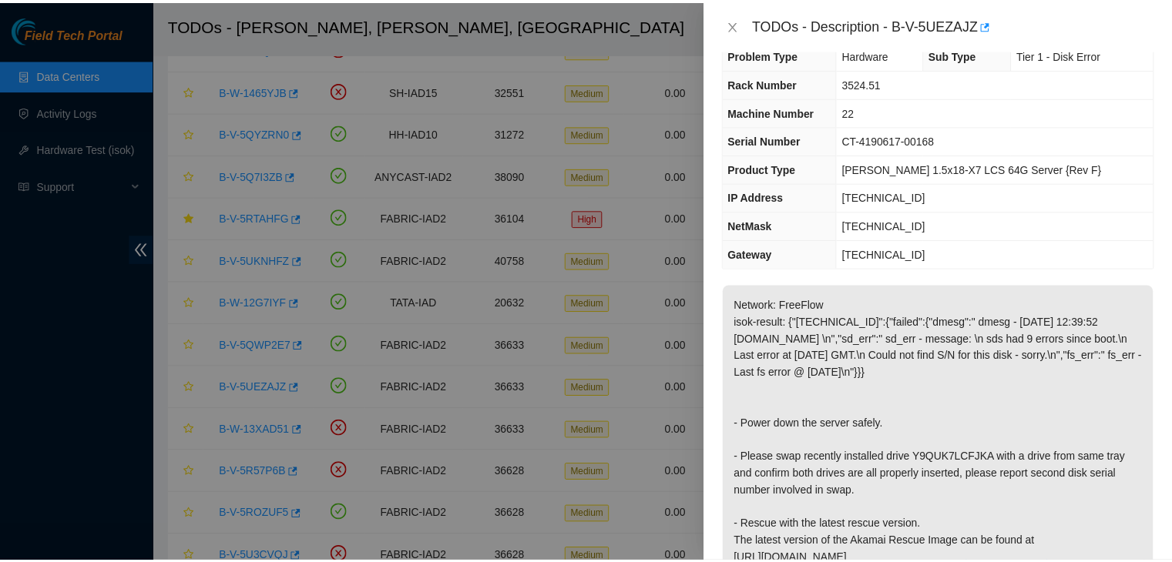
scroll to position [27, 0]
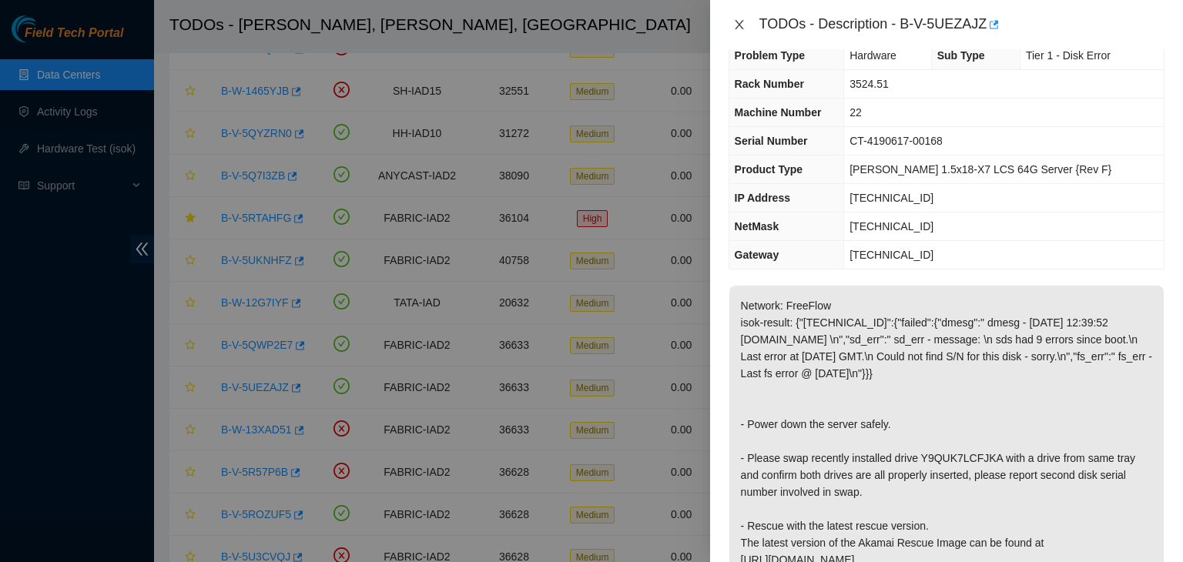
click at [741, 29] on icon "close" at bounding box center [739, 24] width 12 height 12
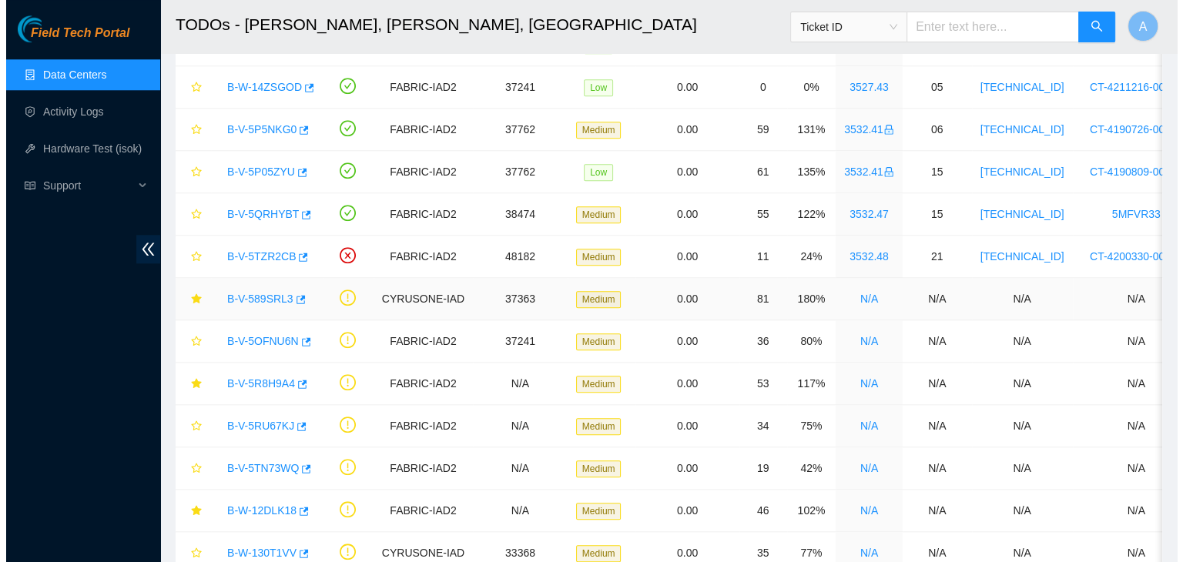
scroll to position [1605, 0]
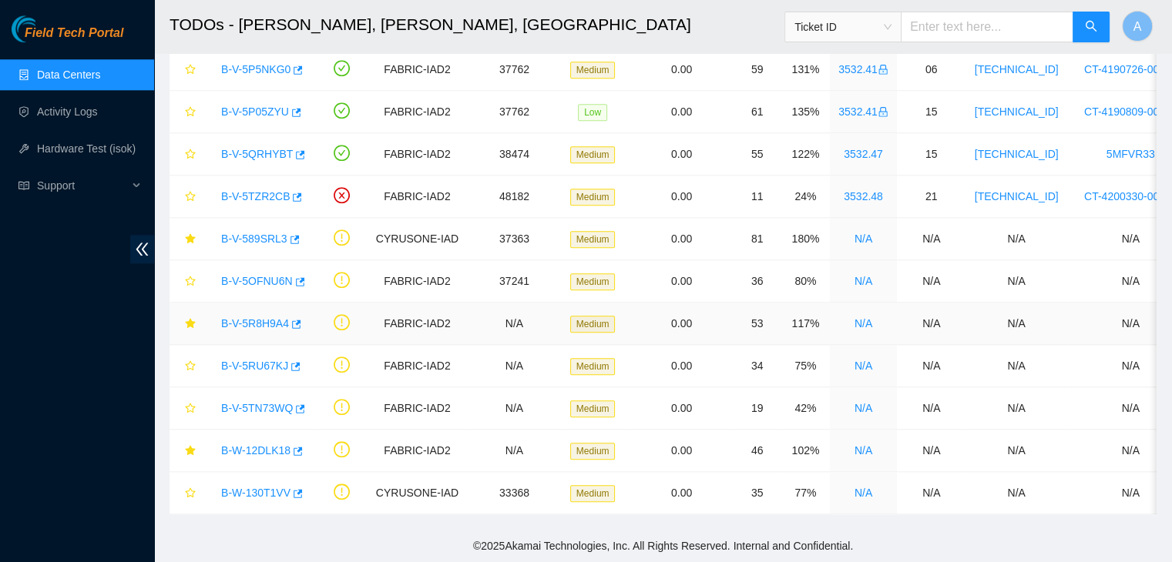
click at [259, 317] on link "B-V-5R8H9A4" at bounding box center [255, 323] width 68 height 12
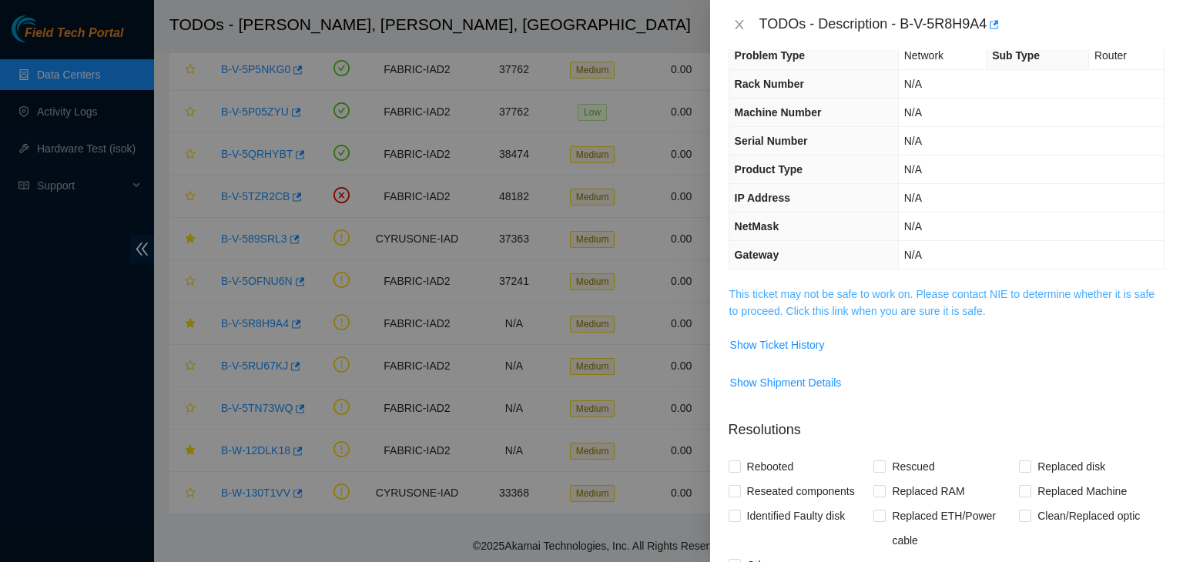
click at [810, 303] on link "This ticket may not be safe to work on. Please contact NIE to determine whether…" at bounding box center [942, 302] width 425 height 29
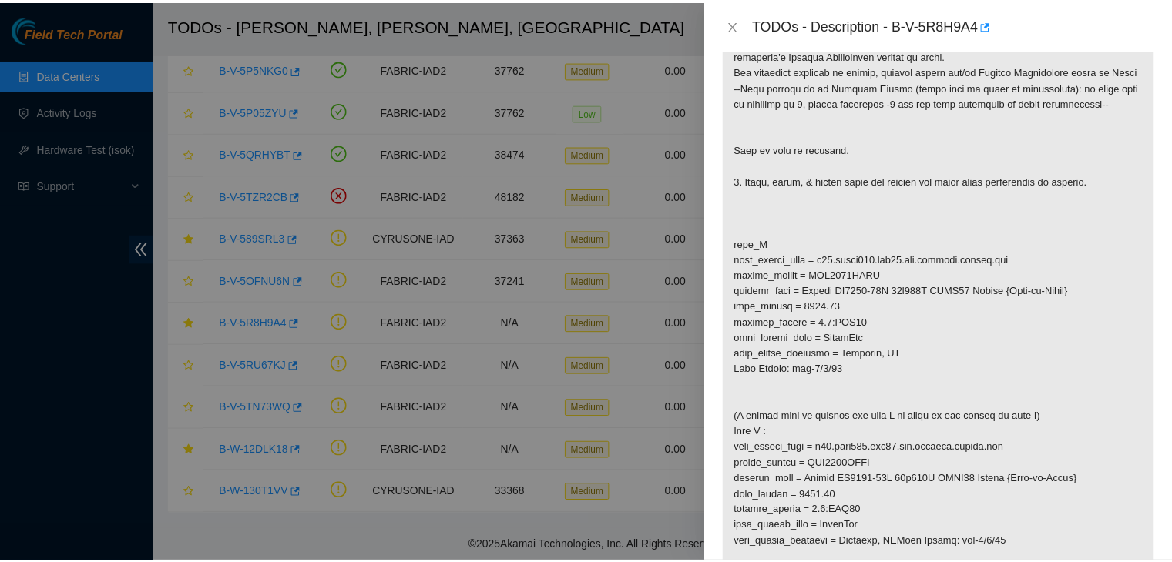
scroll to position [340, 0]
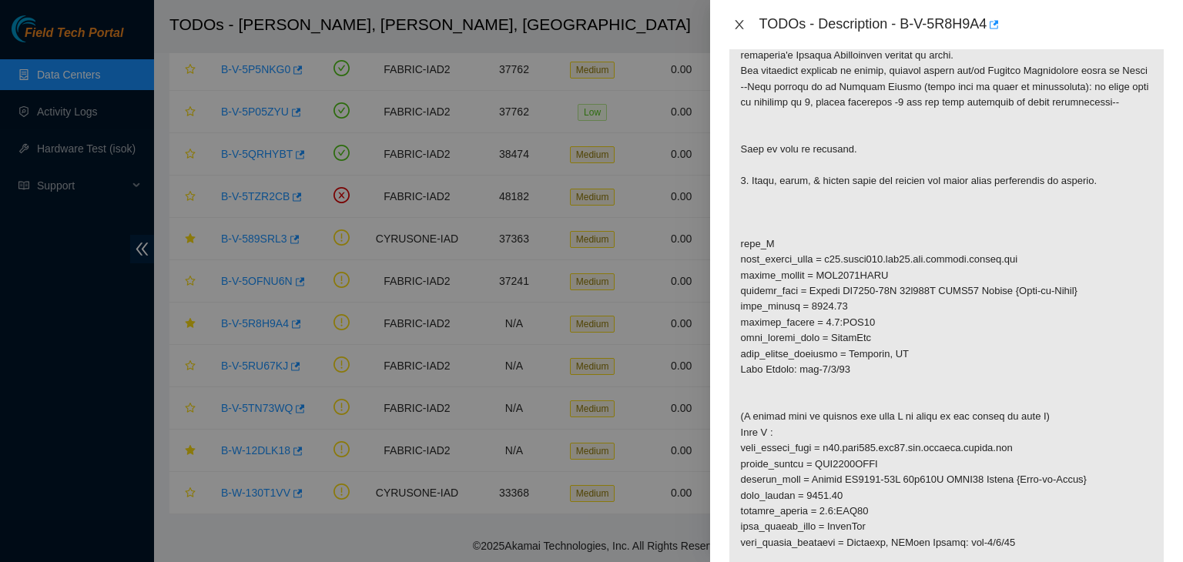
click at [743, 29] on icon "close" at bounding box center [739, 24] width 8 height 9
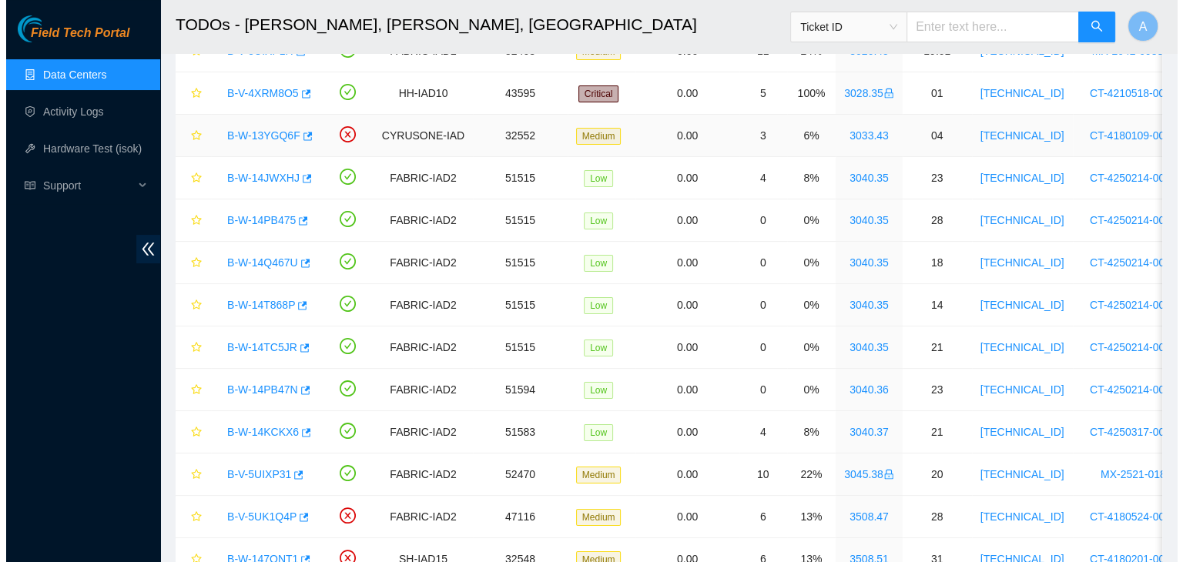
scroll to position [176, 0]
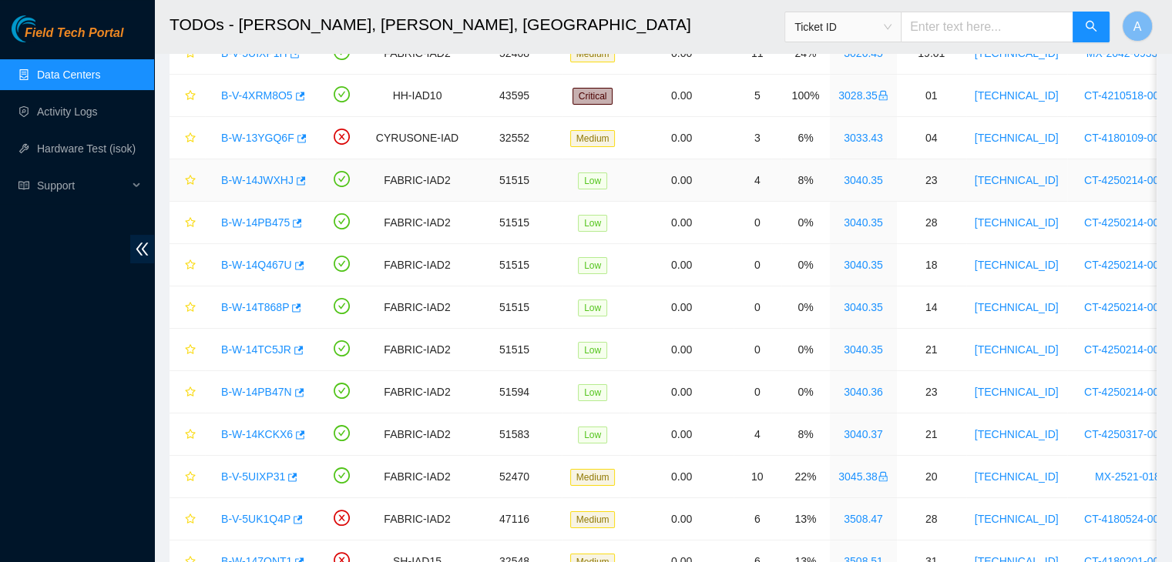
click at [245, 180] on link "B-W-14JWXHJ" at bounding box center [257, 180] width 72 height 12
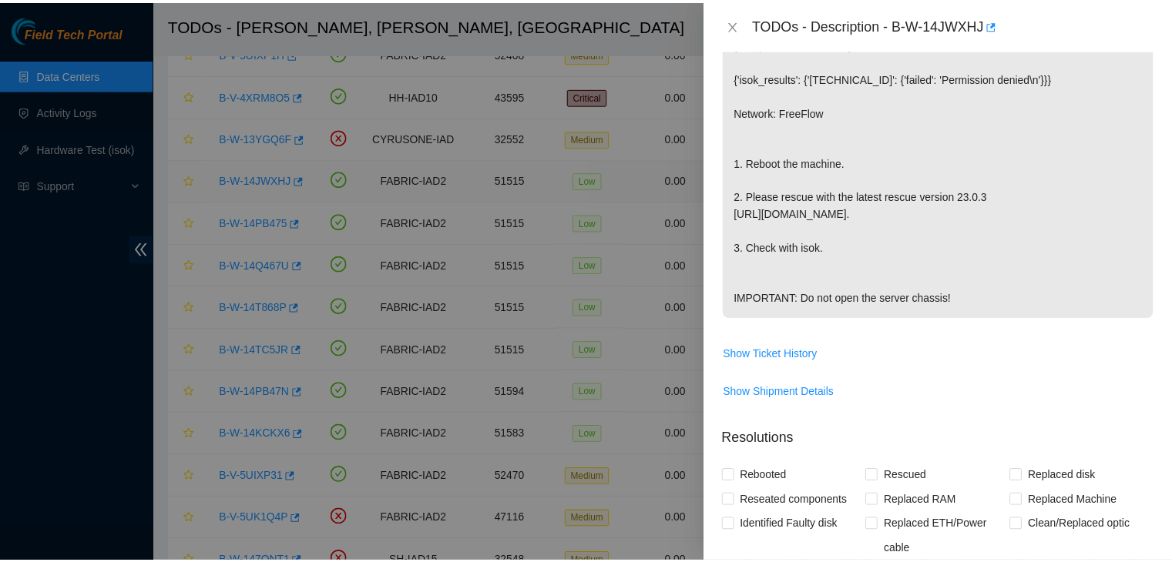
scroll to position [334, 0]
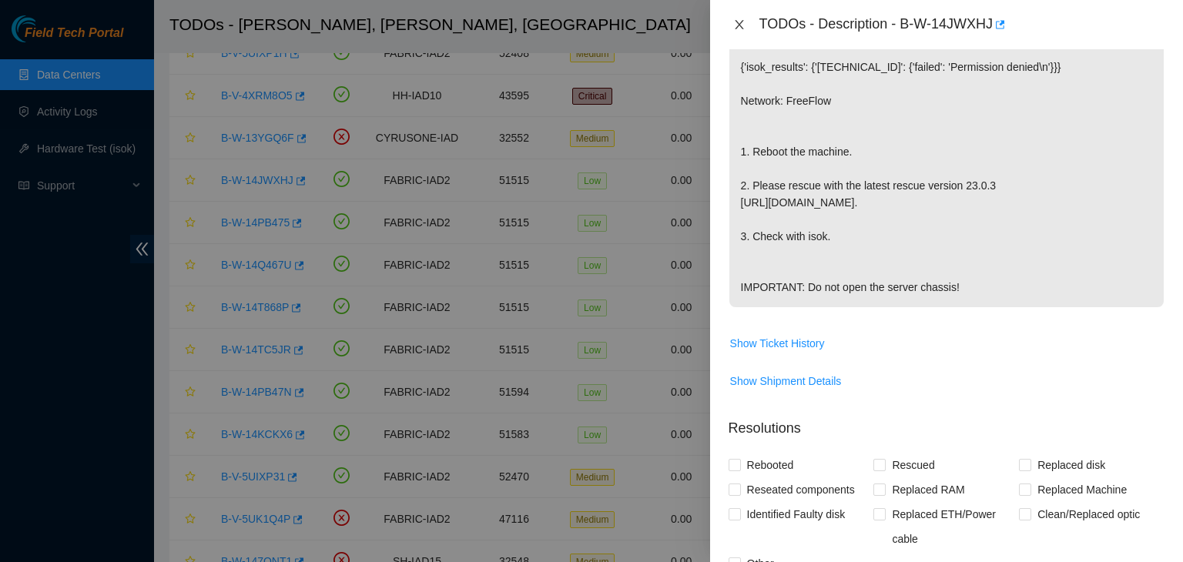
click at [740, 29] on icon "close" at bounding box center [739, 24] width 12 height 12
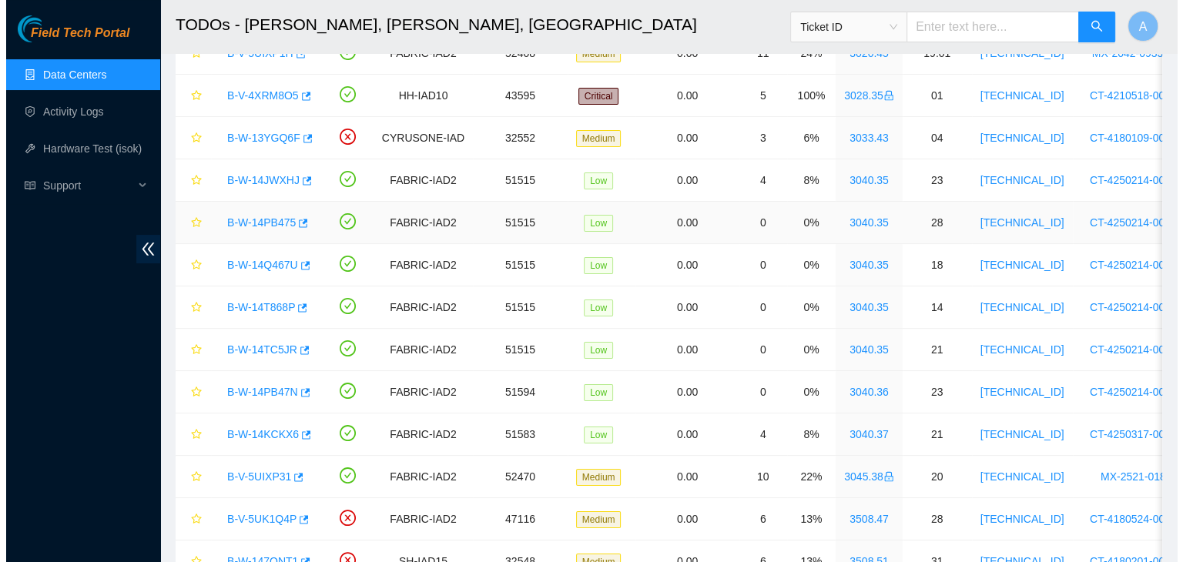
scroll to position [323, 0]
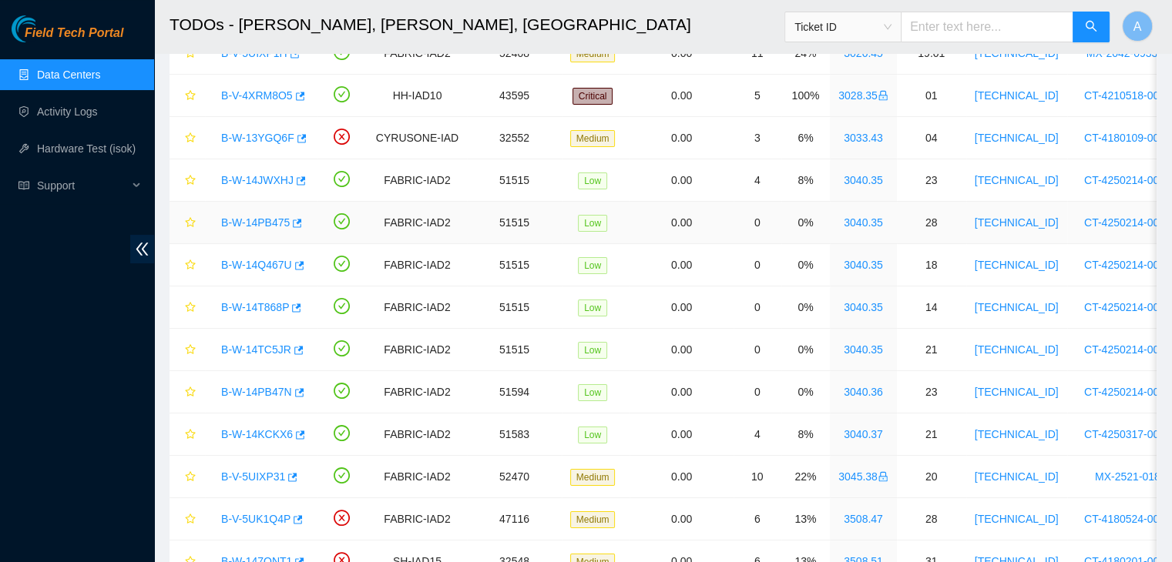
click at [266, 223] on link "B-W-14PB475" at bounding box center [255, 222] width 69 height 12
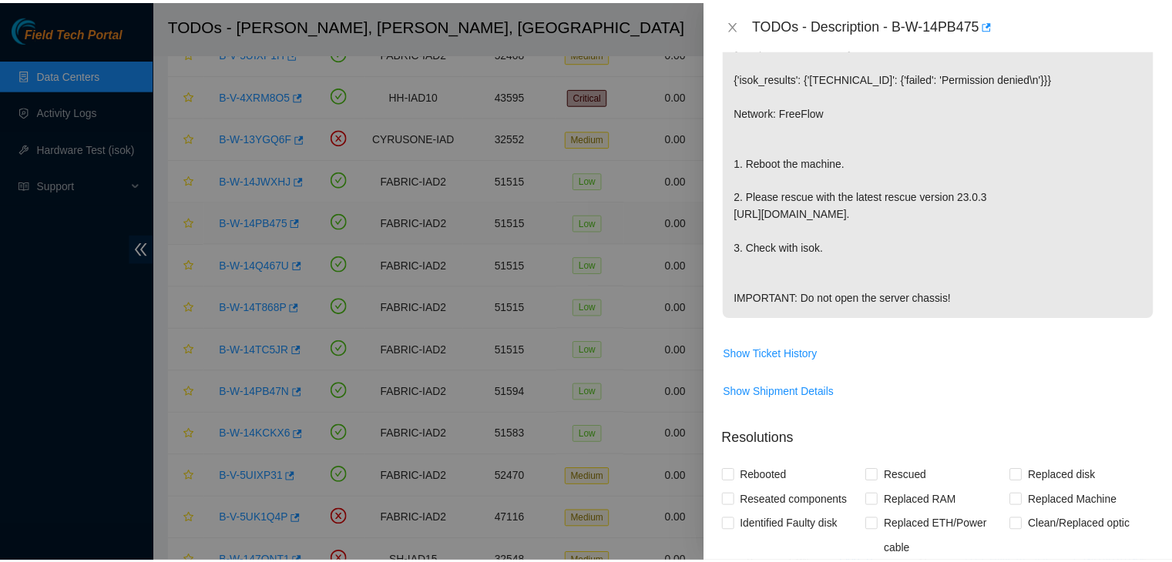
scroll to position [334, 0]
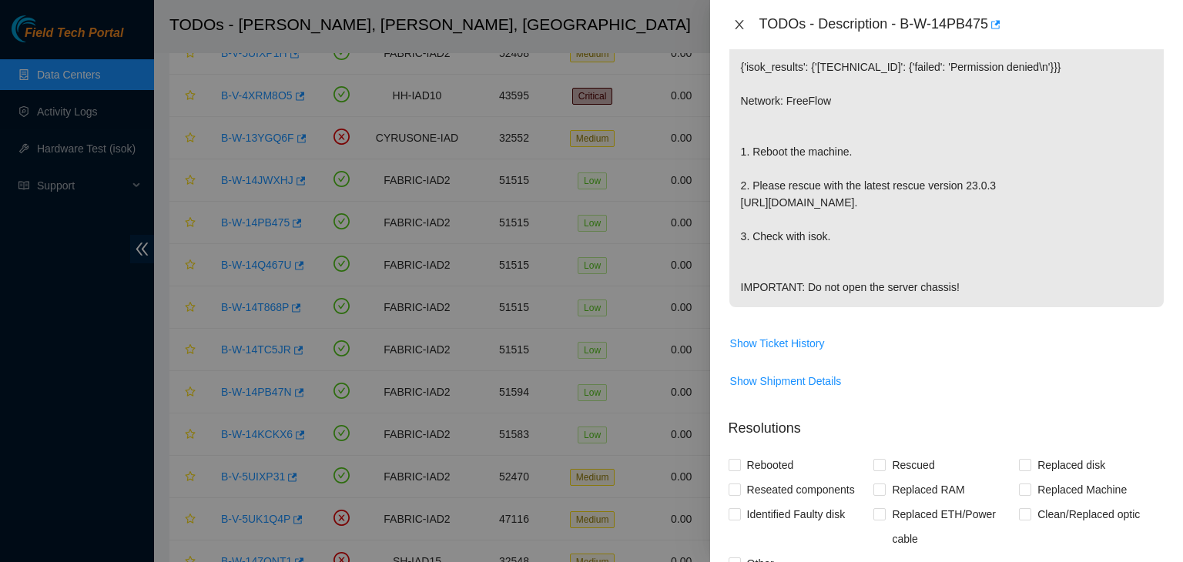
click at [746, 22] on button "Close" at bounding box center [740, 25] width 22 height 15
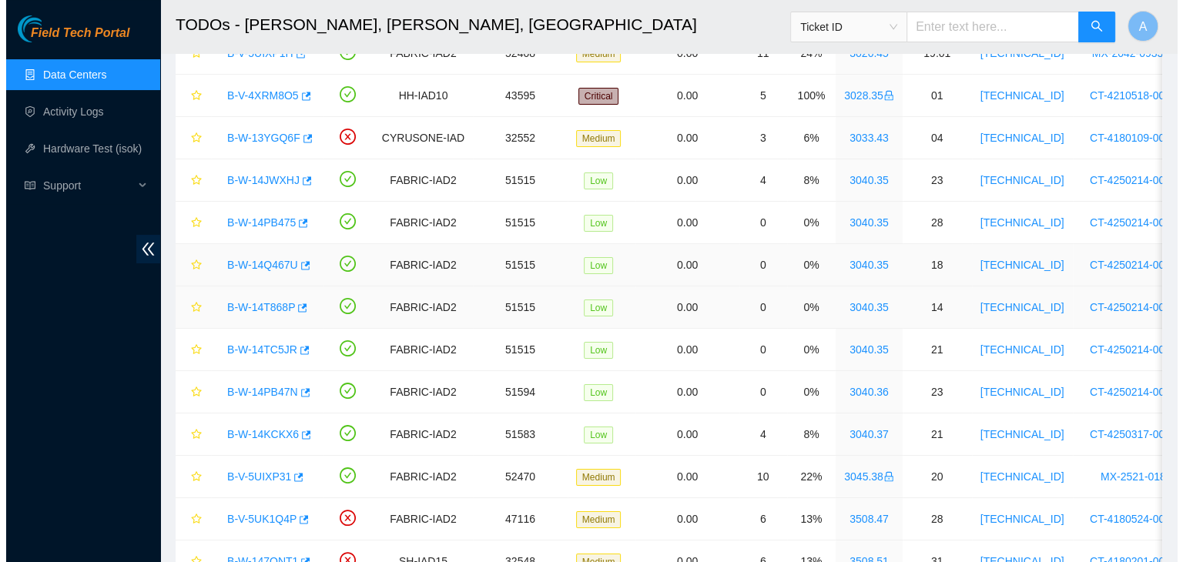
scroll to position [323, 0]
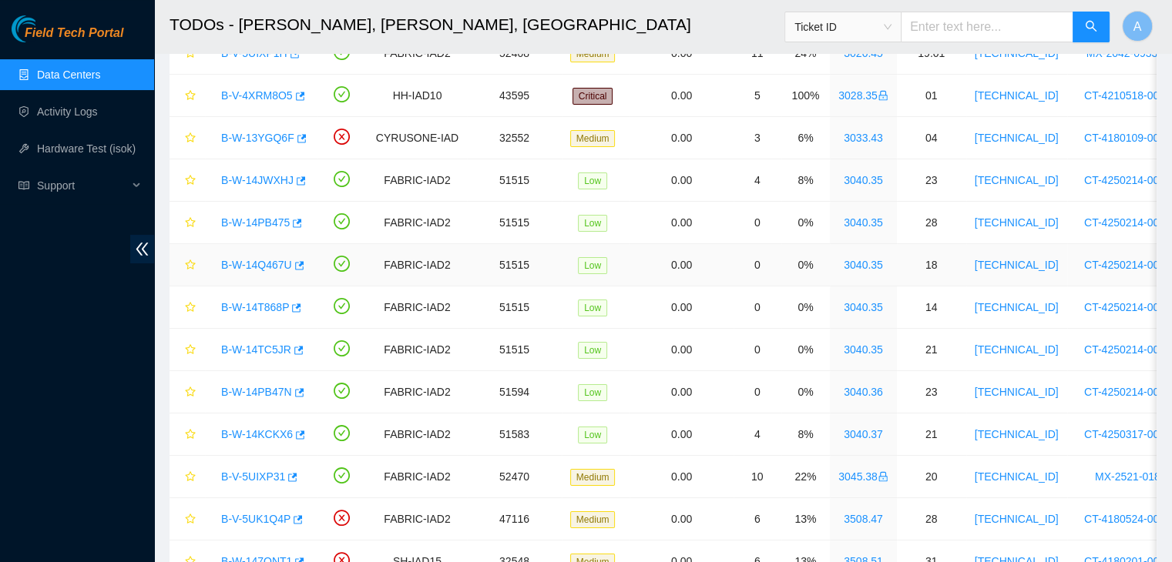
click at [277, 270] on link "B-W-14Q467U" at bounding box center [256, 265] width 71 height 12
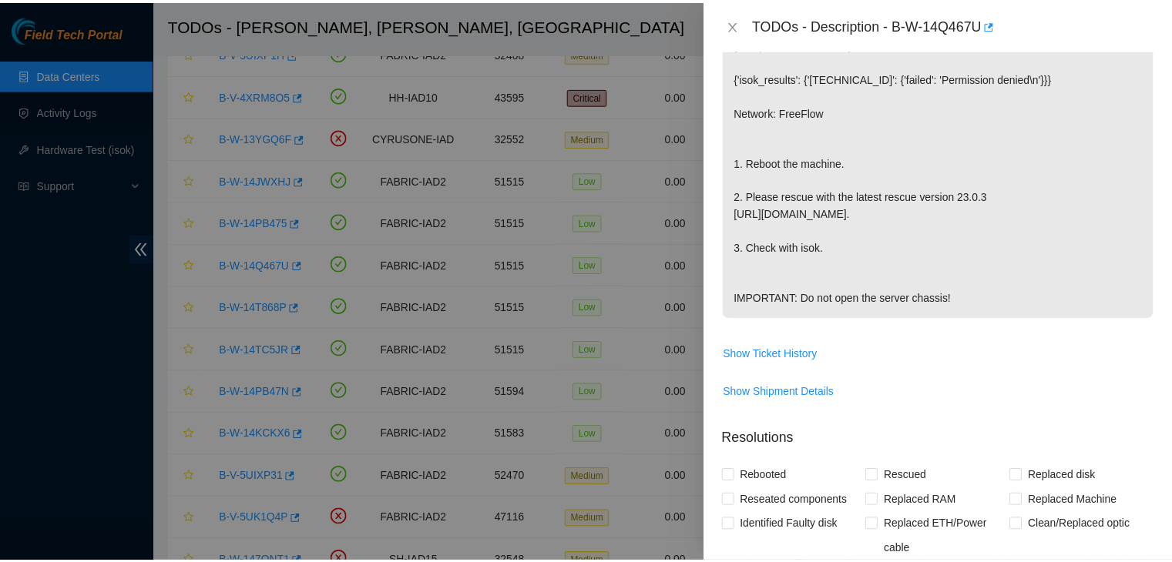
scroll to position [334, 0]
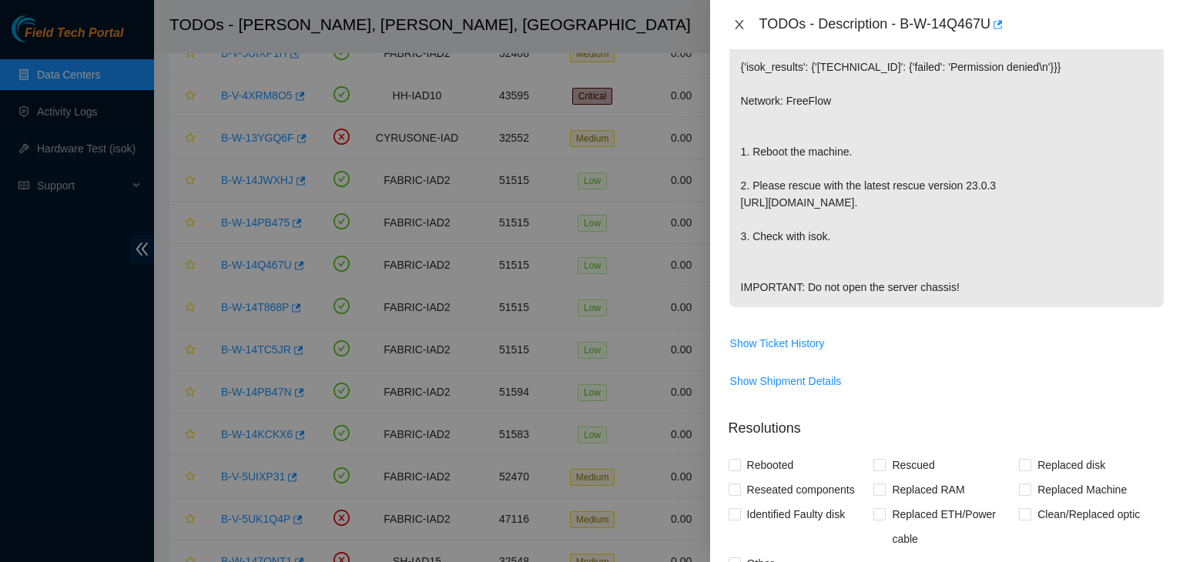
click at [740, 29] on icon "close" at bounding box center [739, 24] width 12 height 12
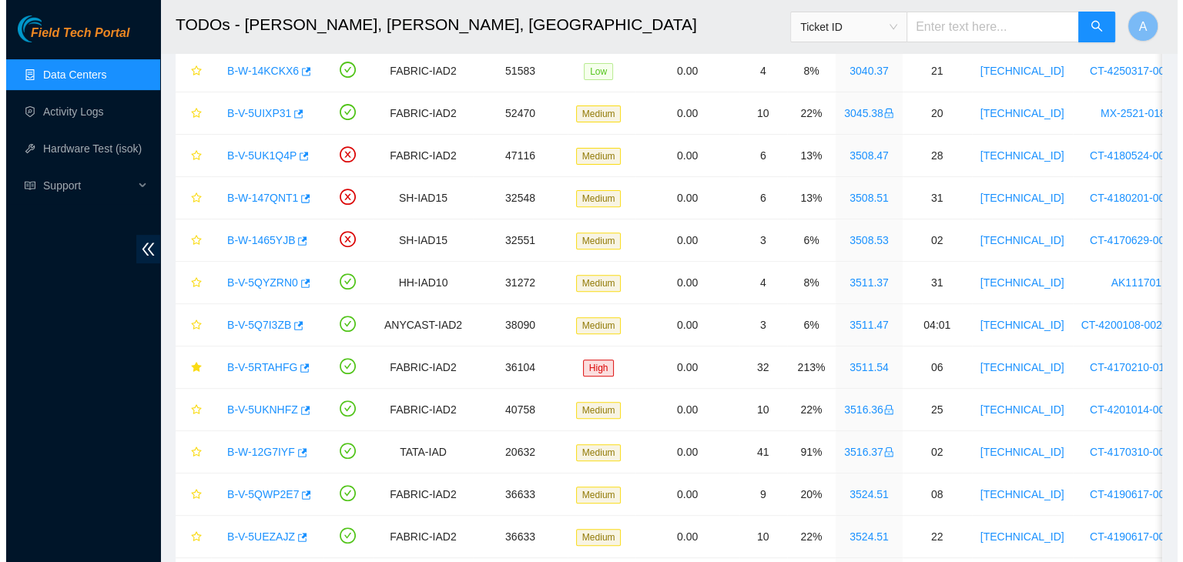
scroll to position [539, 0]
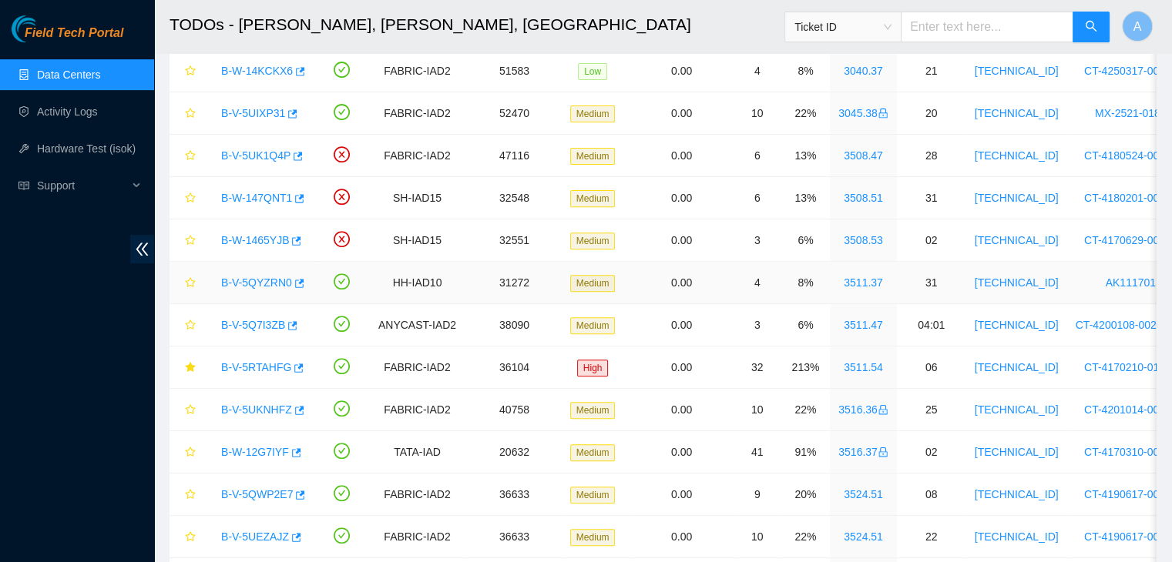
click at [263, 277] on link "B-V-5QYZRN0" at bounding box center [256, 283] width 71 height 12
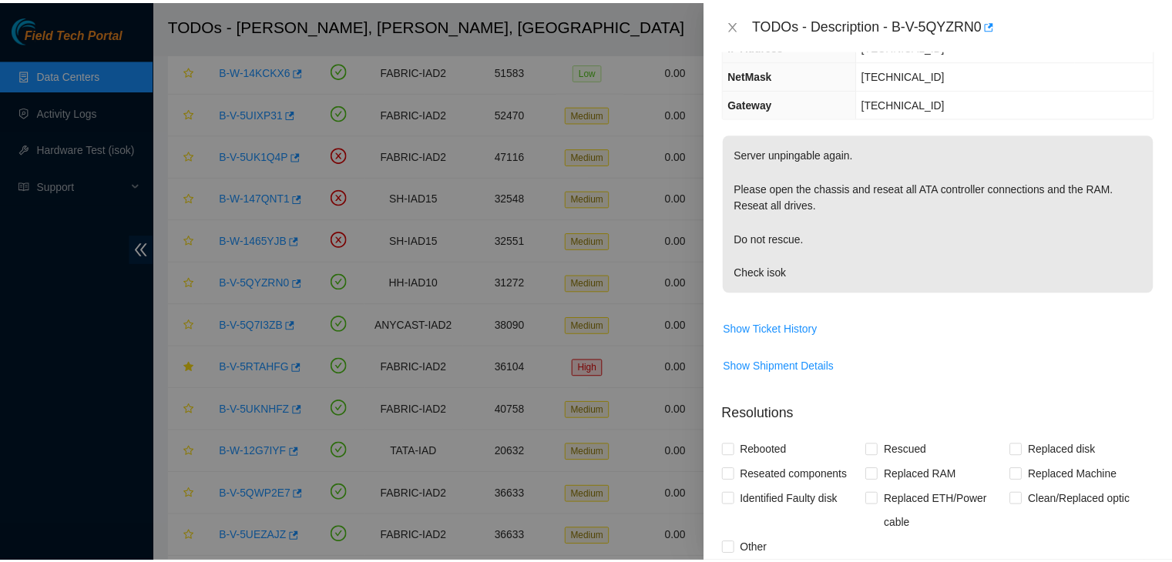
scroll to position [145, 0]
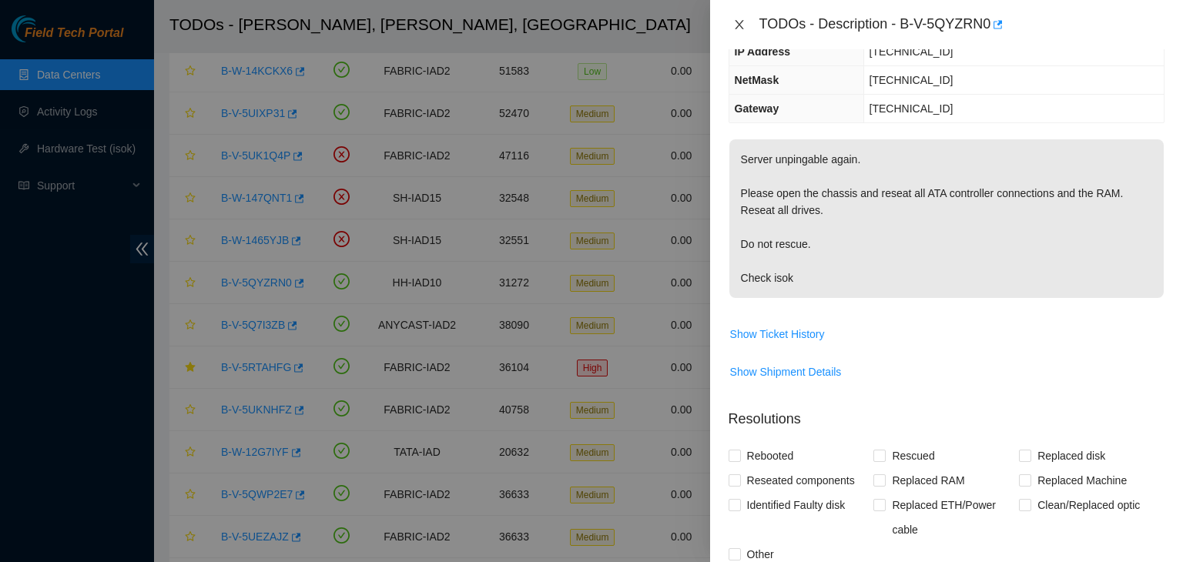
click at [740, 24] on icon "close" at bounding box center [739, 24] width 12 height 12
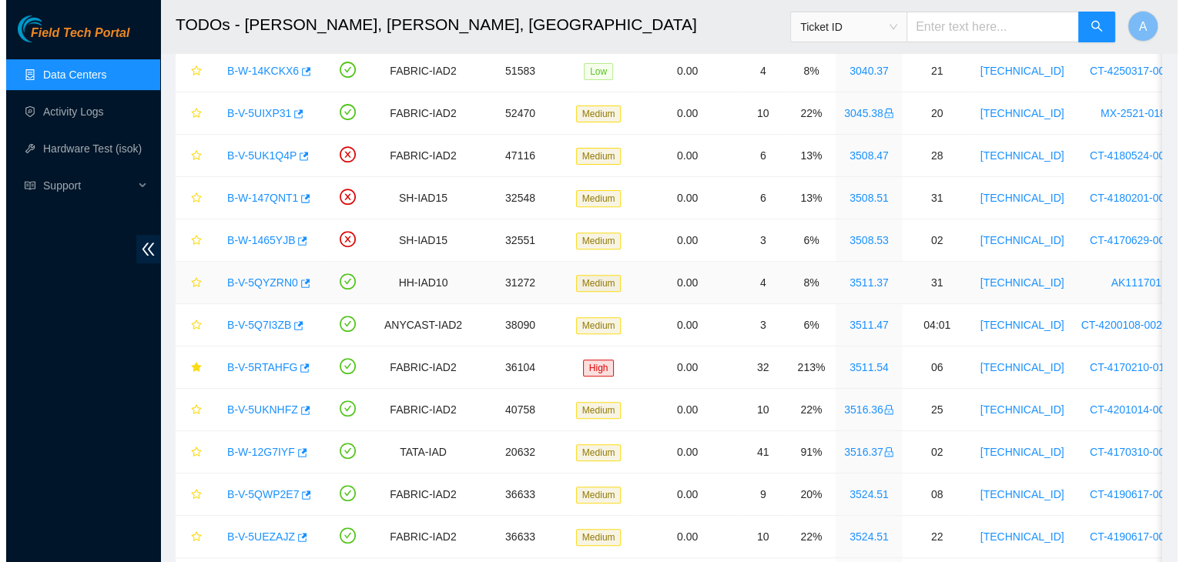
scroll to position [196, 0]
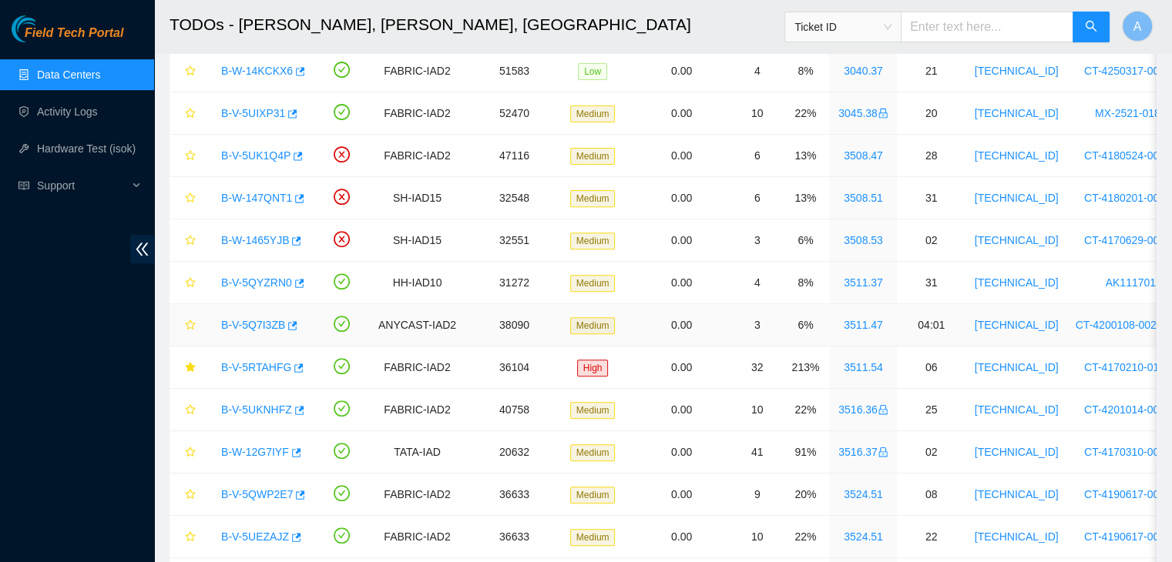
click at [260, 324] on link "B-V-5Q7I3ZB" at bounding box center [253, 325] width 64 height 12
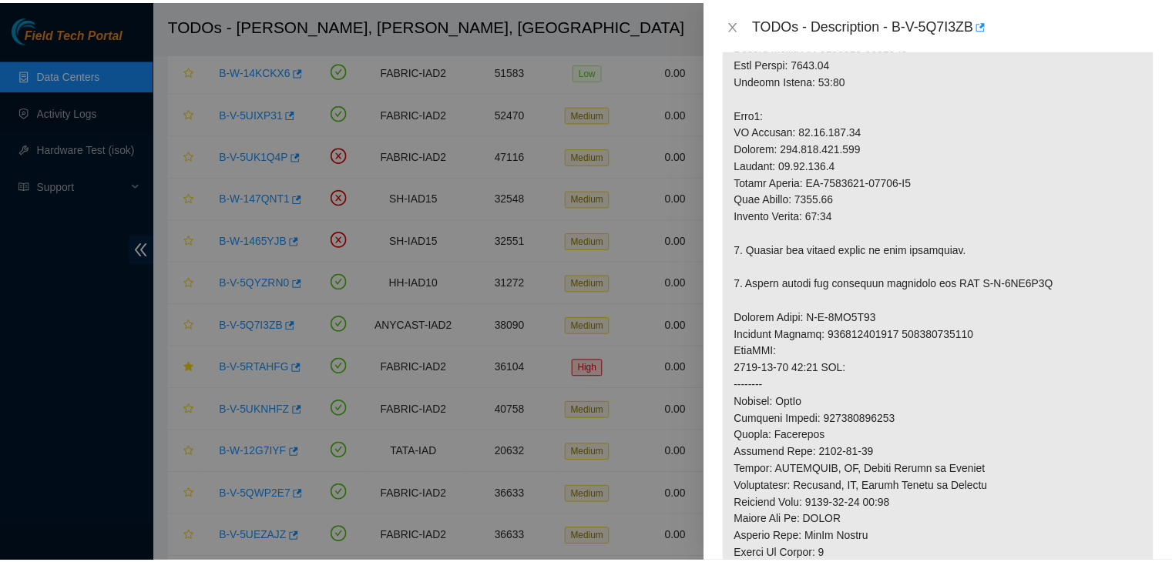
scroll to position [626, 0]
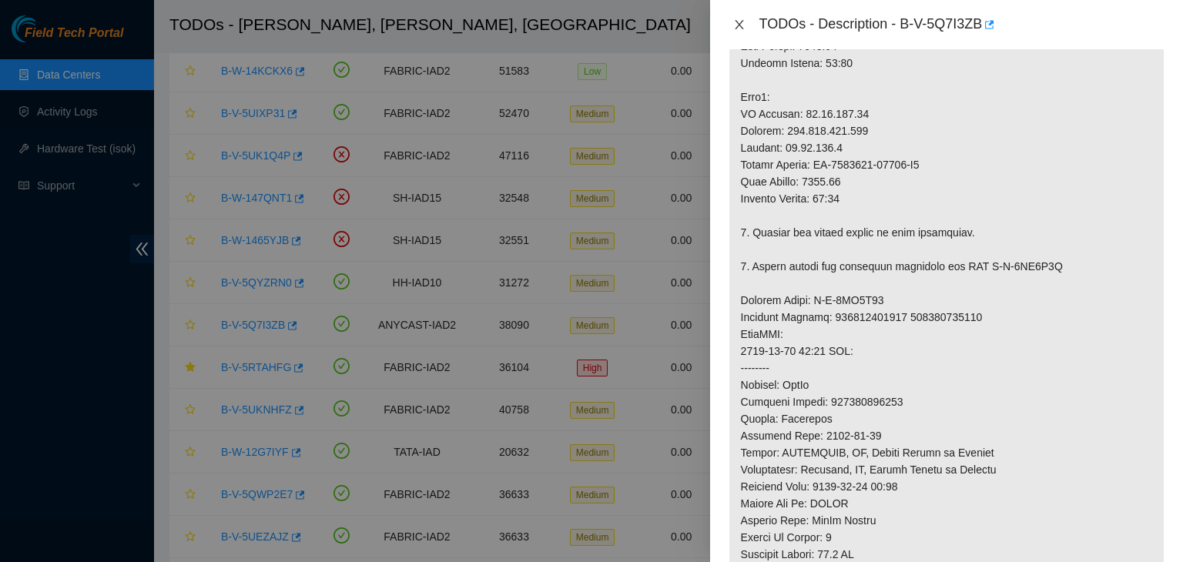
click at [741, 29] on icon "close" at bounding box center [739, 24] width 12 height 12
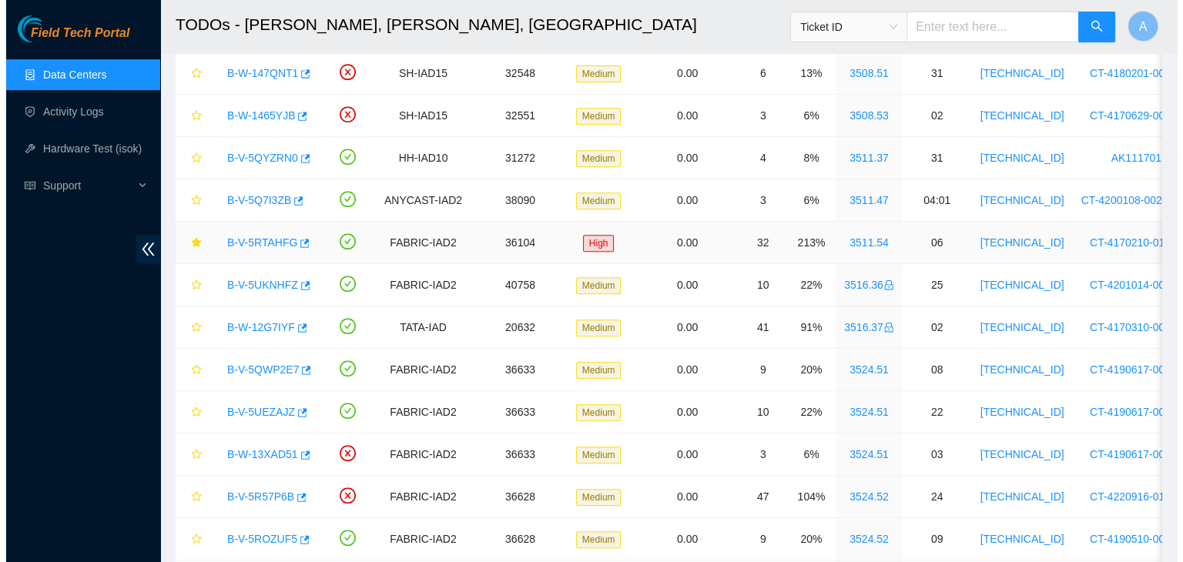
scroll to position [666, 0]
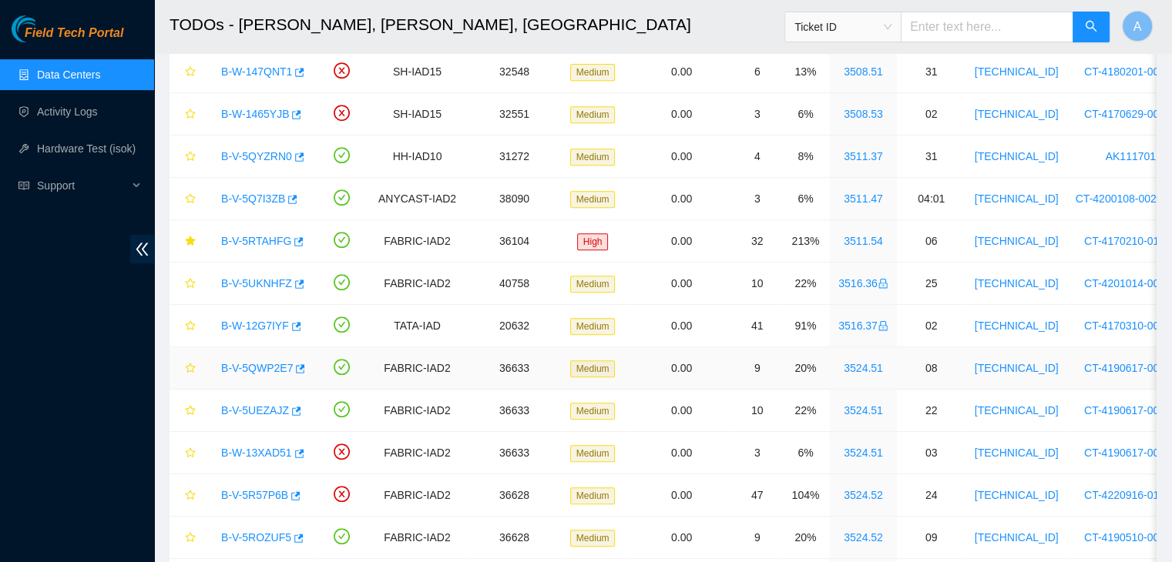
click at [253, 366] on link "B-V-5QWP2E7" at bounding box center [257, 368] width 72 height 12
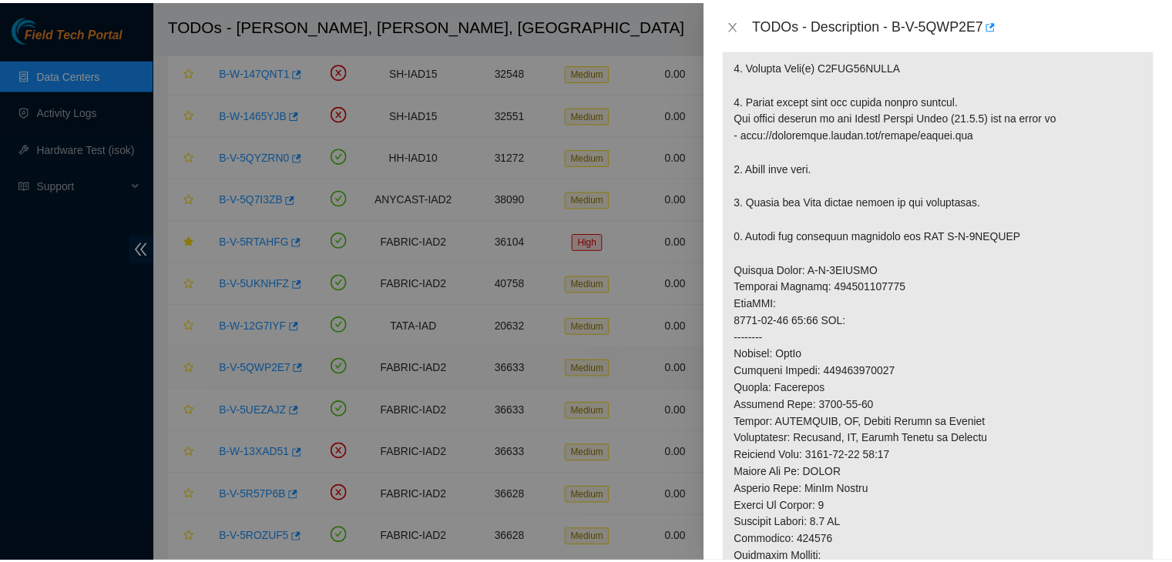
scroll to position [626, 0]
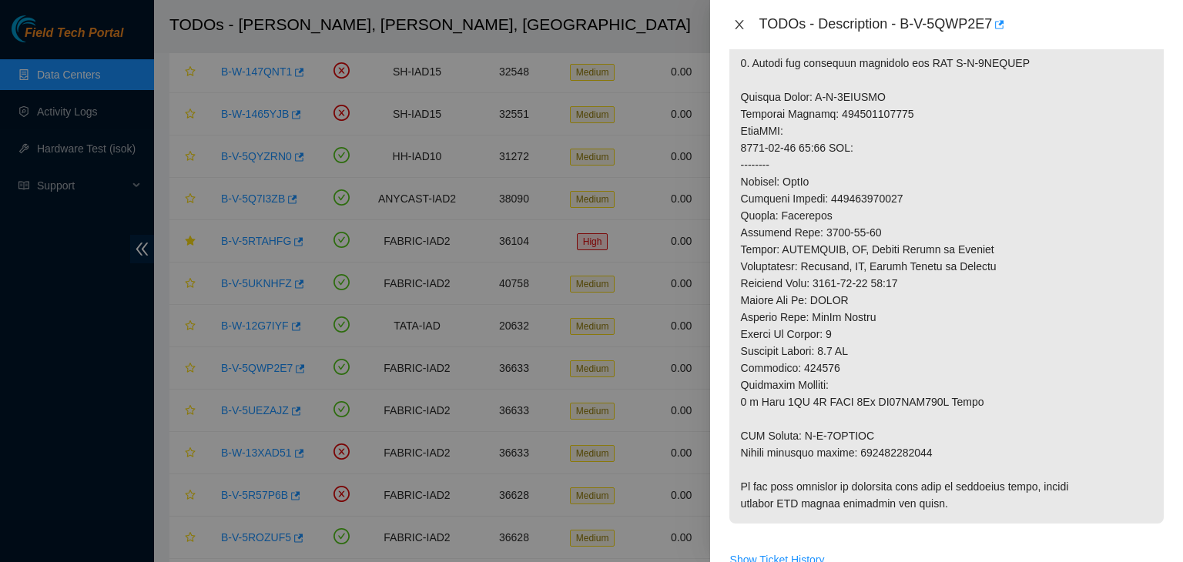
click at [746, 19] on button "Close" at bounding box center [740, 25] width 22 height 15
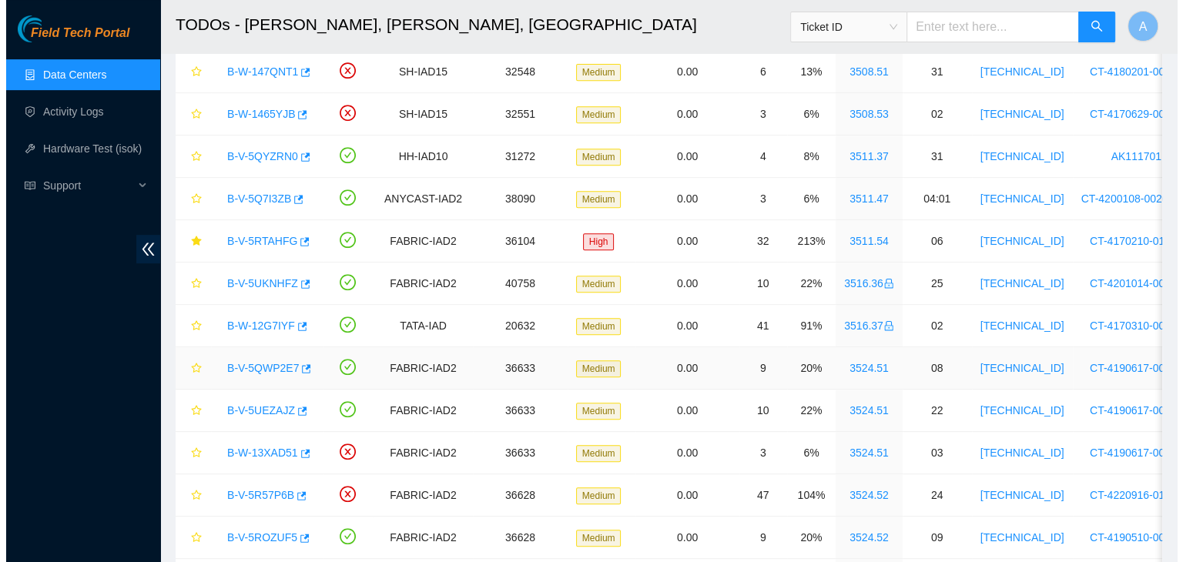
scroll to position [453, 0]
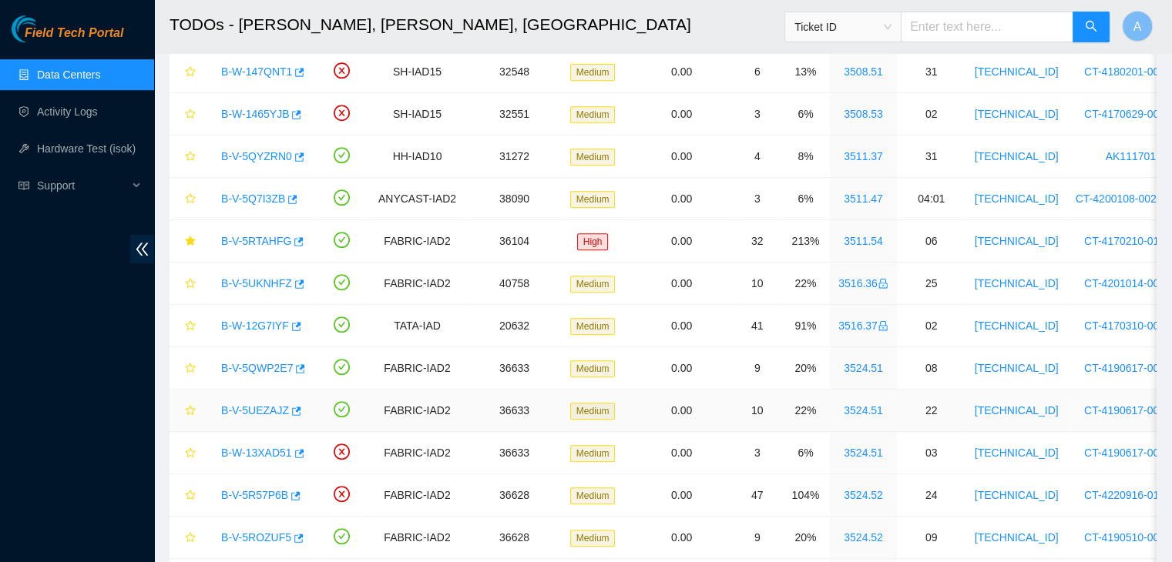
click at [261, 404] on link "B-V-5UEZAJZ" at bounding box center [255, 410] width 68 height 12
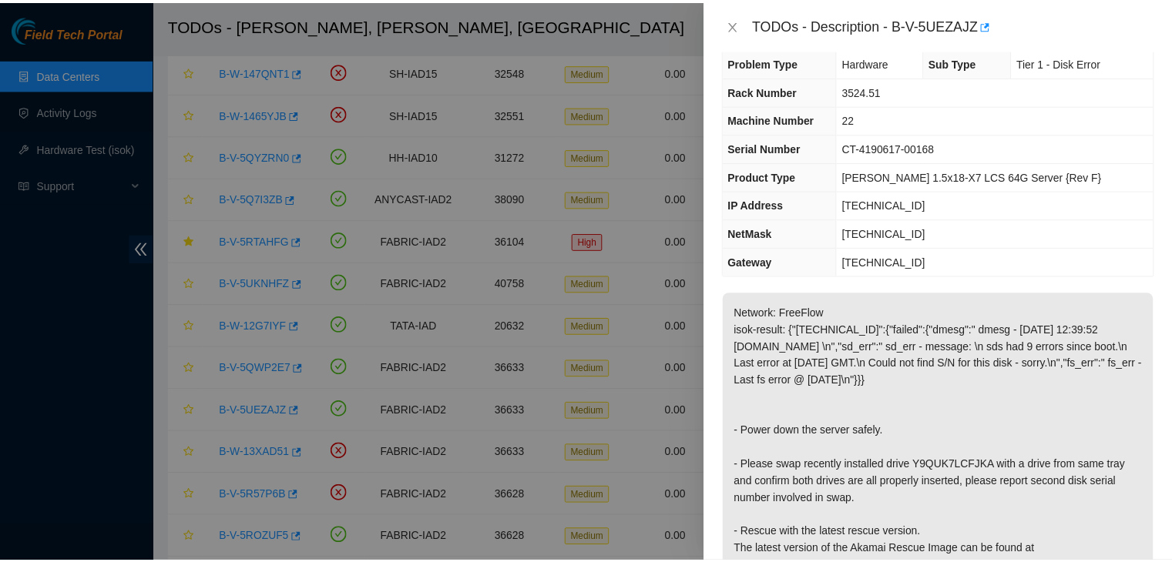
scroll to position [0, 0]
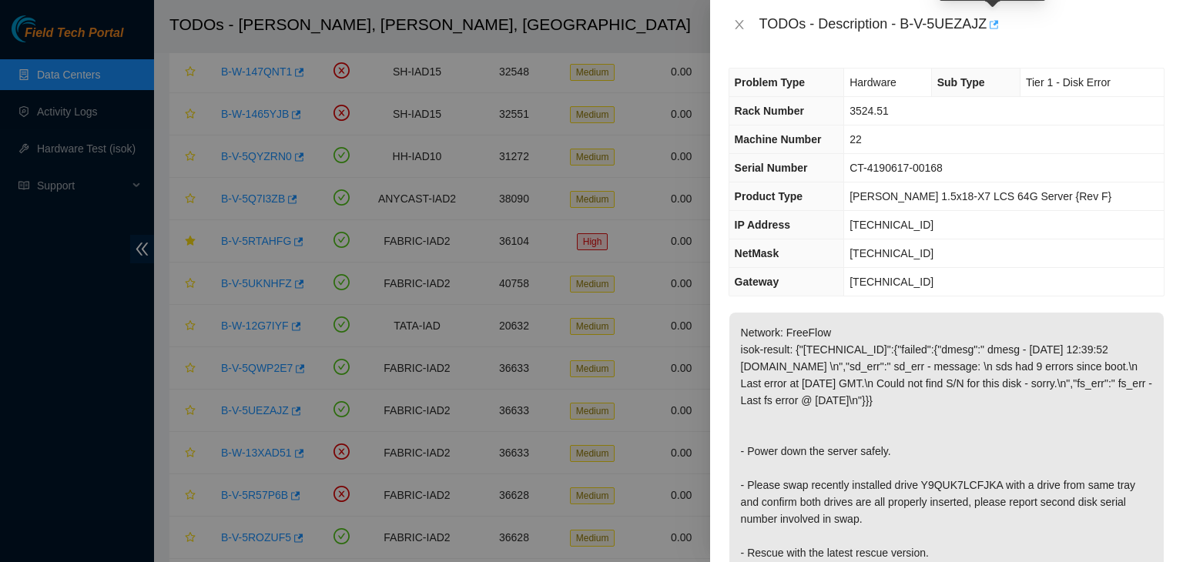
click at [991, 30] on icon "button" at bounding box center [993, 24] width 11 height 11
click at [729, 29] on button "Close" at bounding box center [740, 25] width 22 height 15
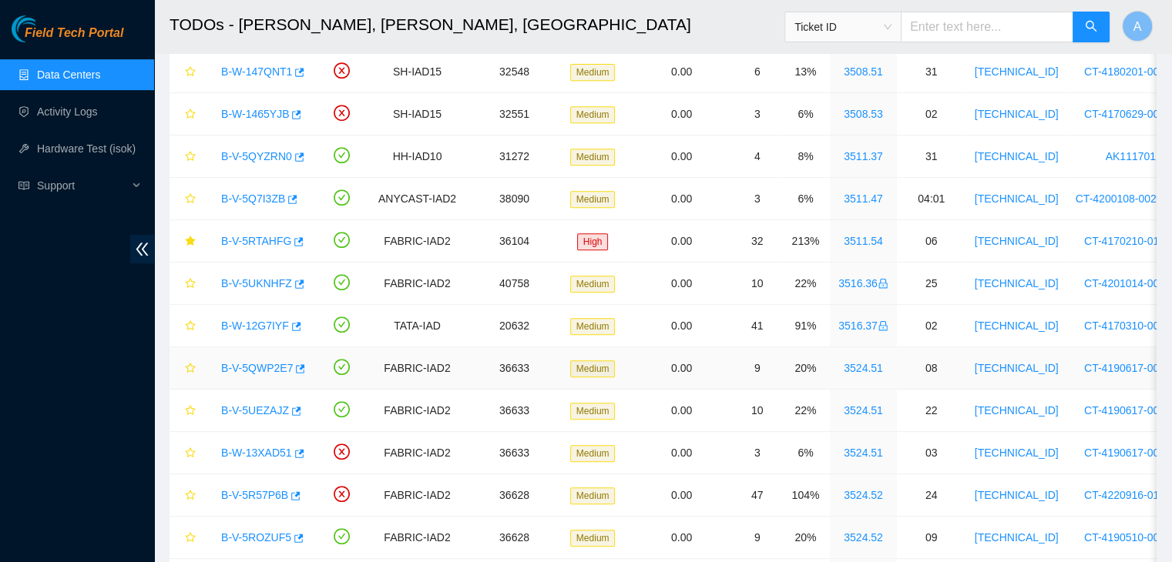
click at [260, 362] on link "B-V-5QWP2E7" at bounding box center [257, 368] width 72 height 12
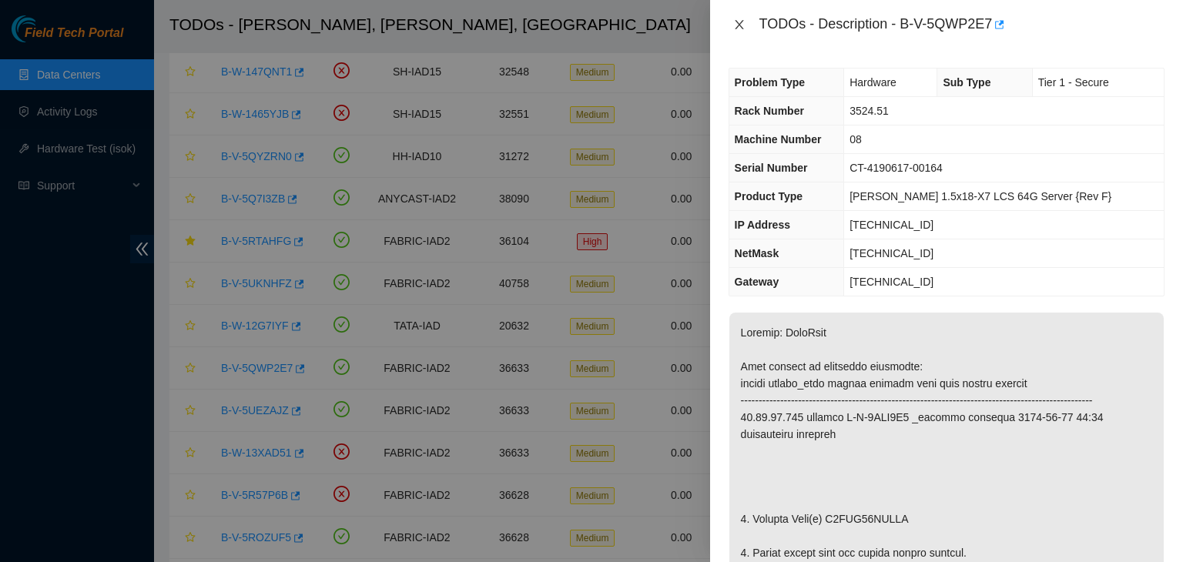
click at [743, 29] on icon "close" at bounding box center [739, 24] width 8 height 9
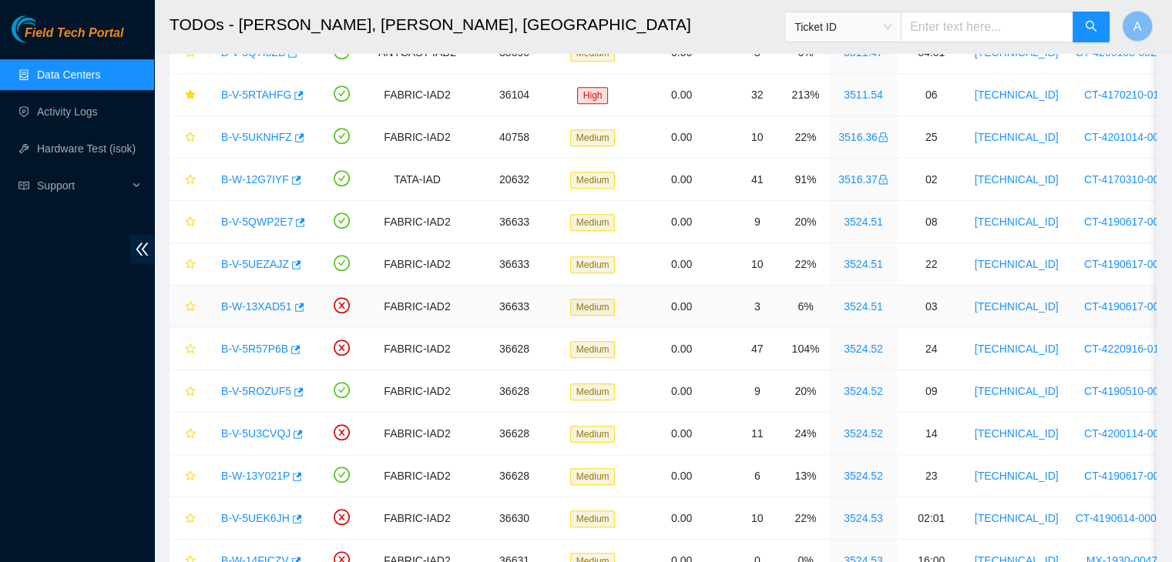
scroll to position [820, 0]
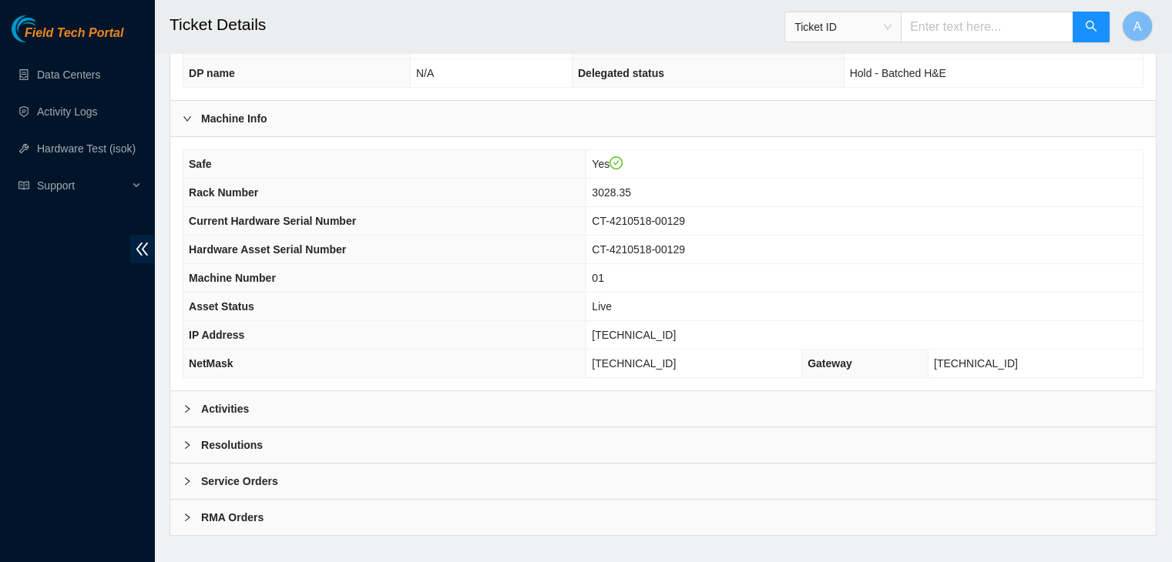
scroll to position [410, 0]
click at [654, 392] on div "Activities" at bounding box center [662, 409] width 985 height 35
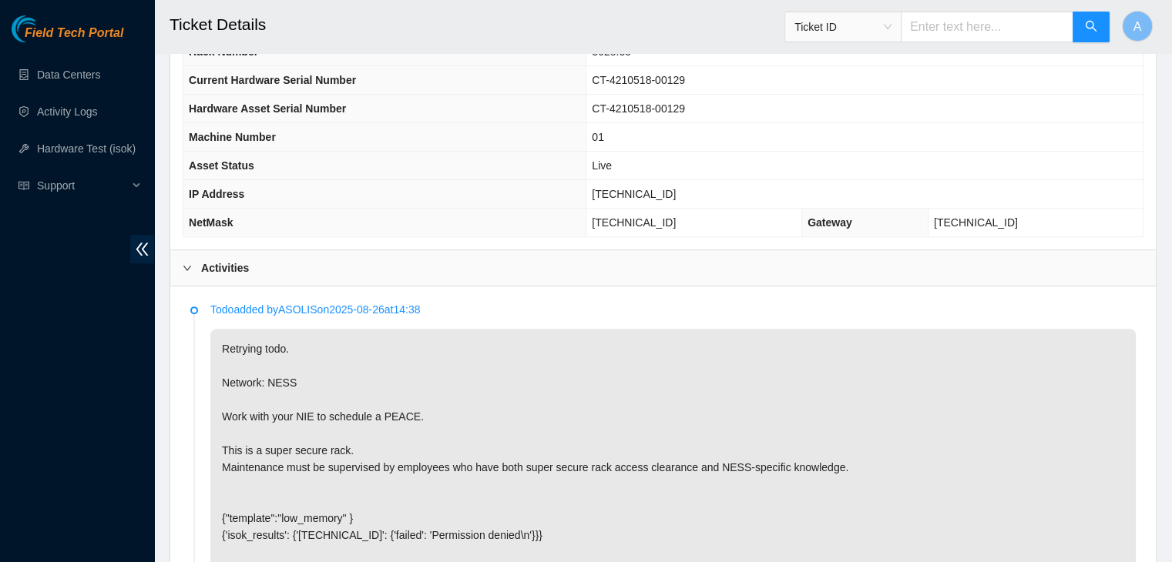
scroll to position [539, 0]
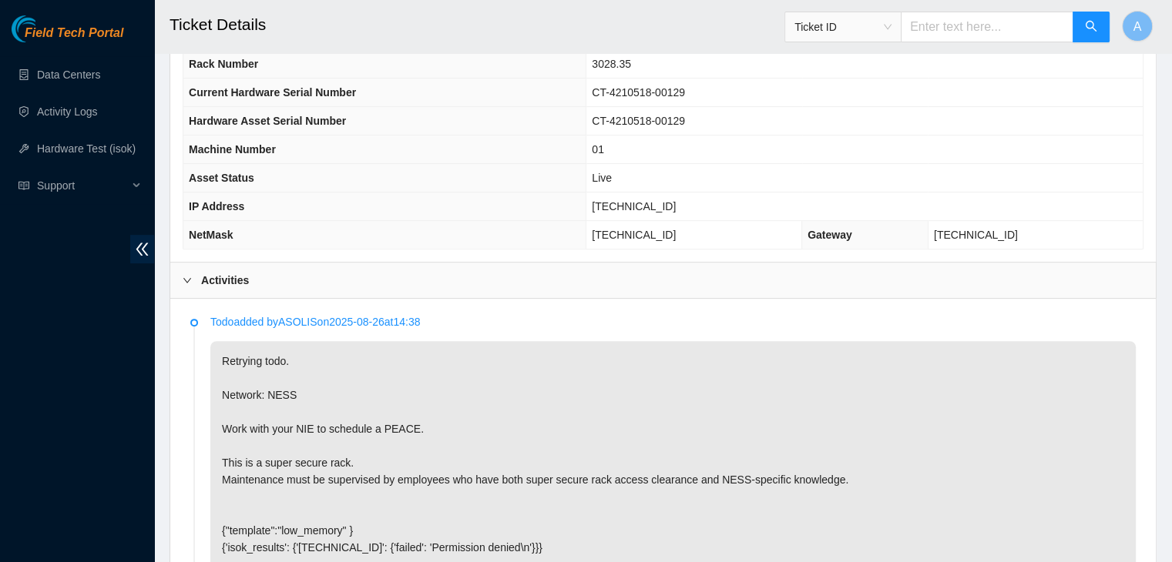
click at [1038, 545] on p "Retrying todo. Network: NESS Work with your NIE to schedule a PEACE. This is a …" at bounding box center [672, 564] width 925 height 447
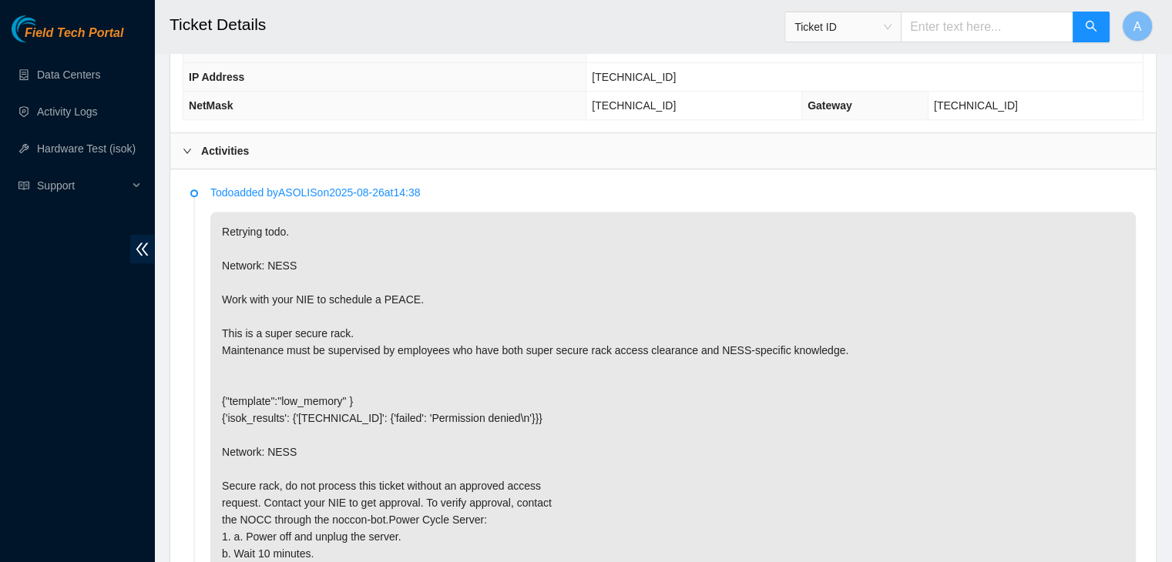
scroll to position [670, 0]
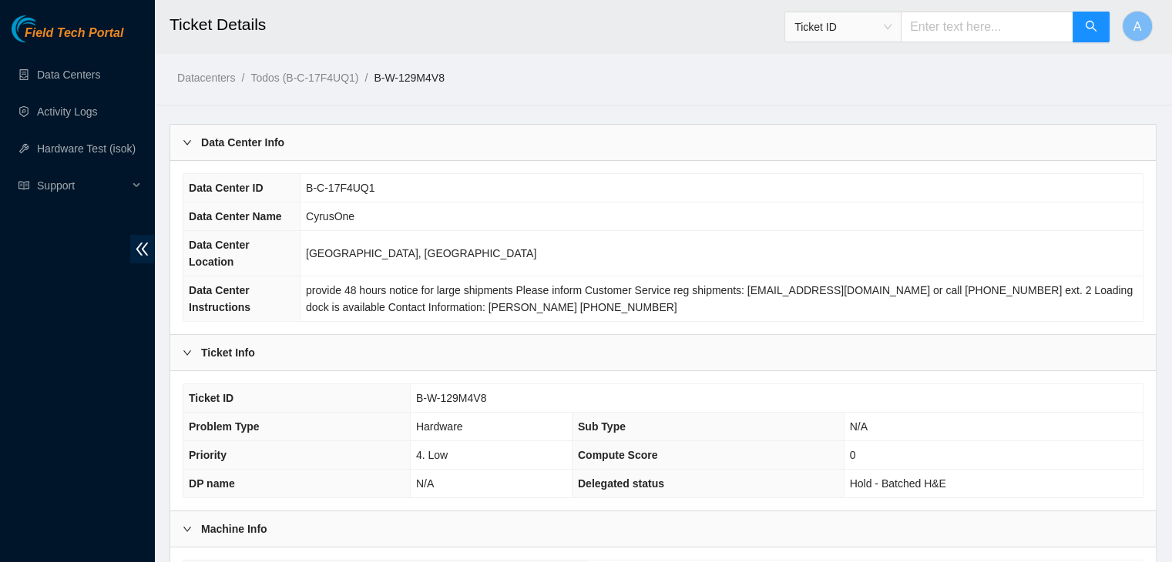
scroll to position [411, 0]
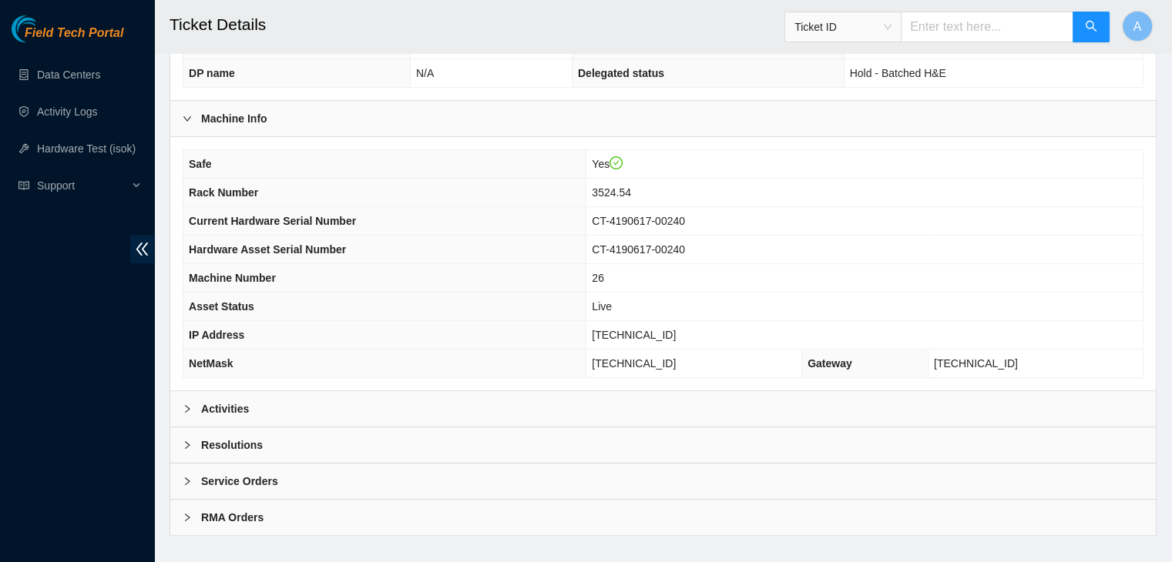
click at [579, 401] on div "Activities" at bounding box center [662, 408] width 985 height 35
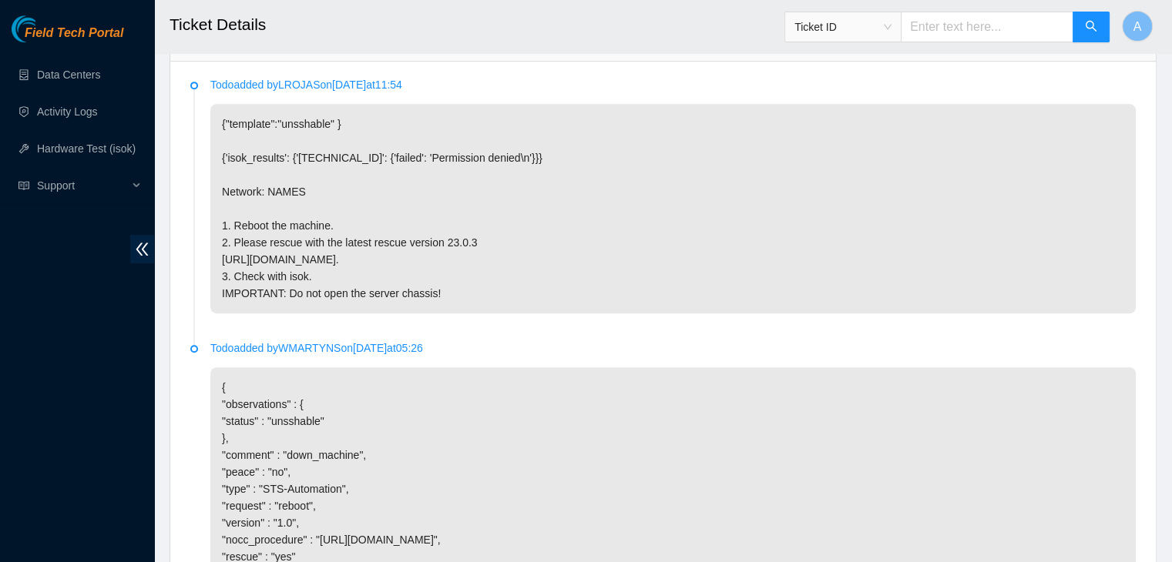
scroll to position [789, 0]
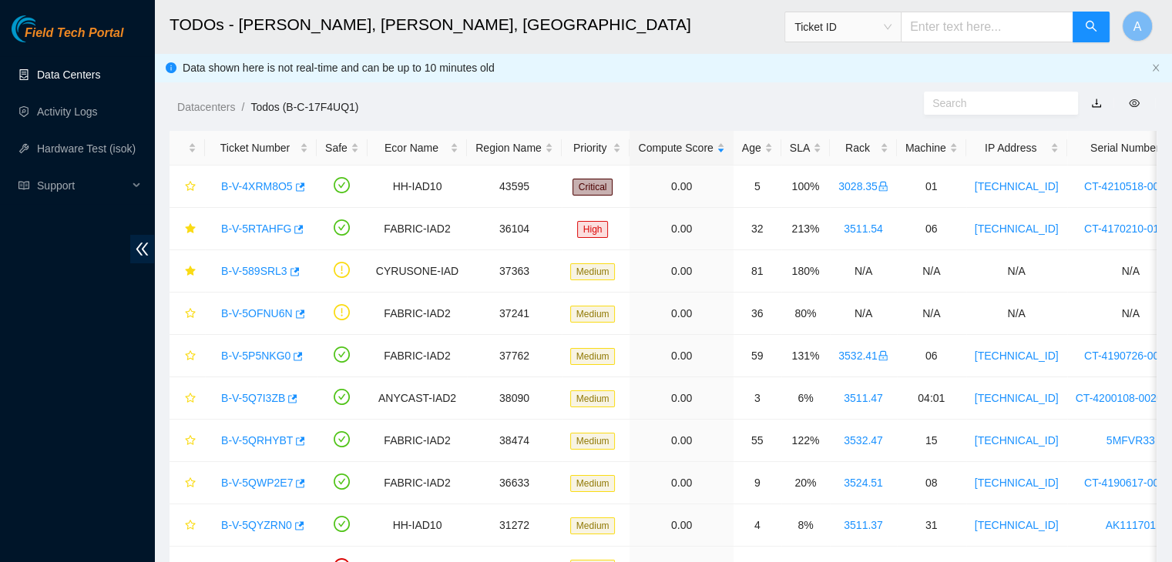
click at [100, 69] on link "Data Centers" at bounding box center [68, 75] width 63 height 12
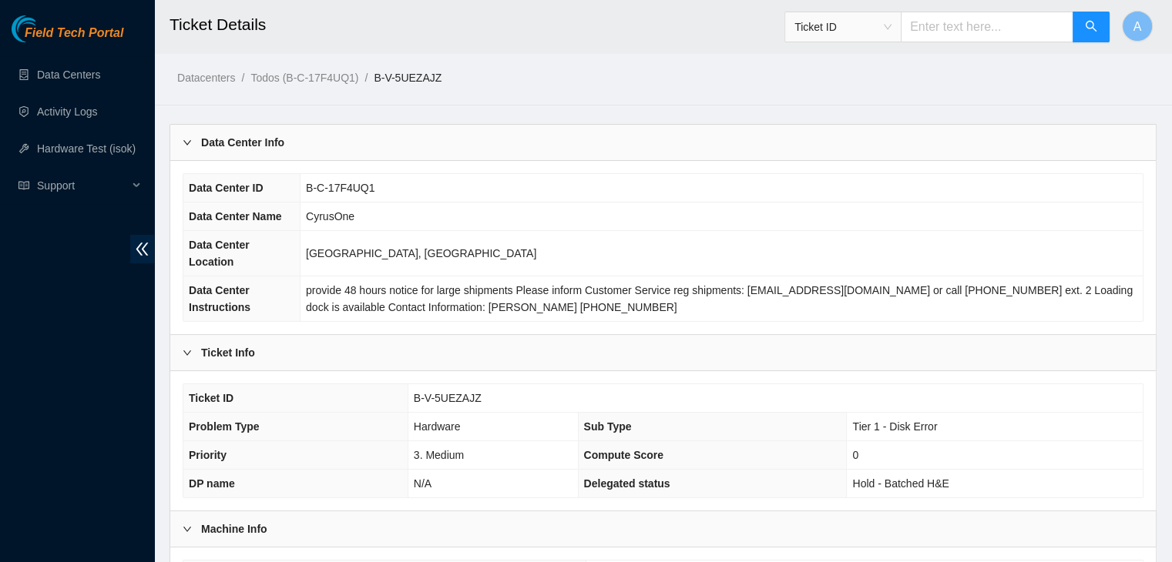
scroll to position [411, 0]
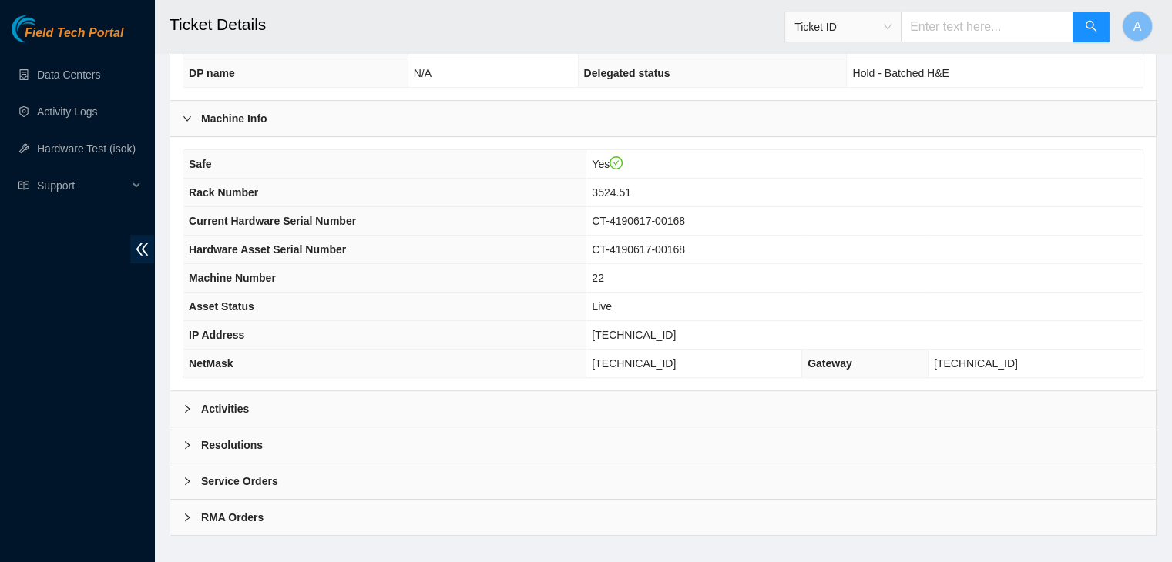
click at [383, 404] on div "Activities" at bounding box center [662, 408] width 985 height 35
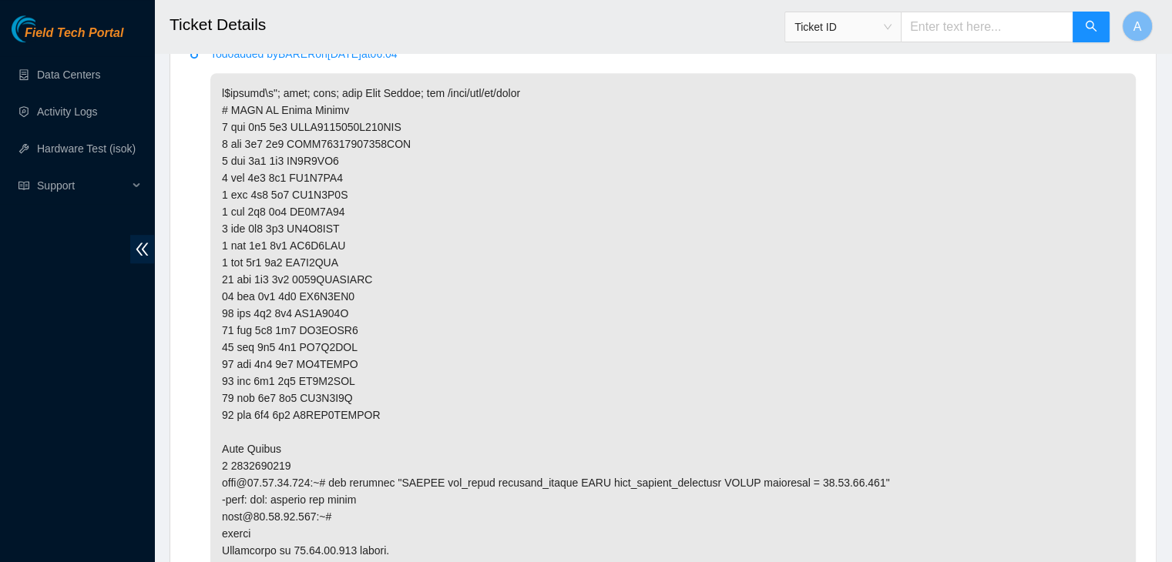
scroll to position [1487, 0]
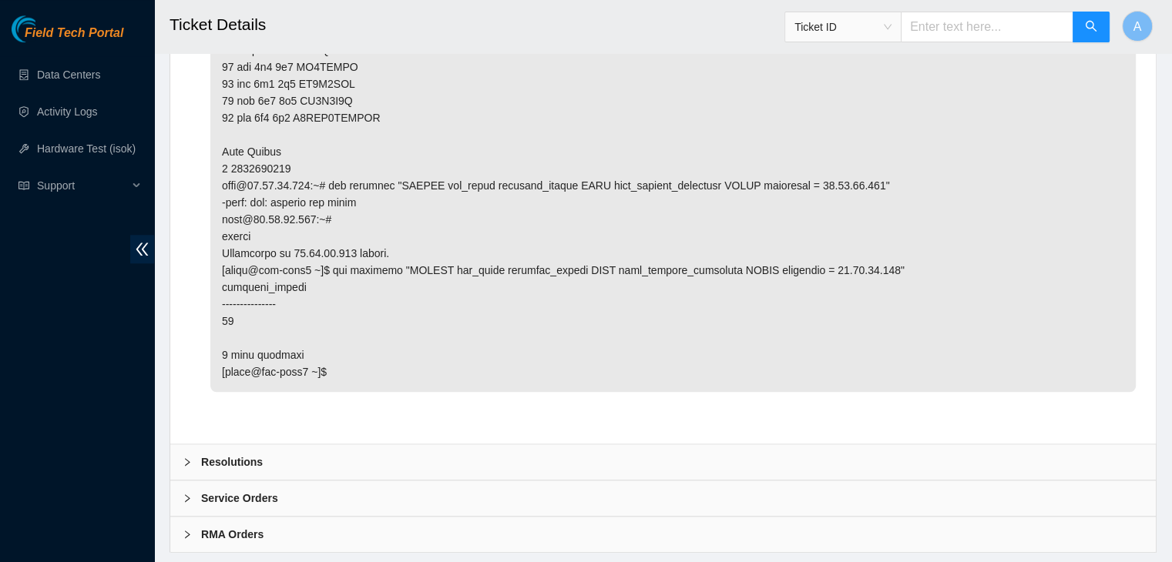
click at [658, 444] on div "Resolutions" at bounding box center [662, 461] width 985 height 35
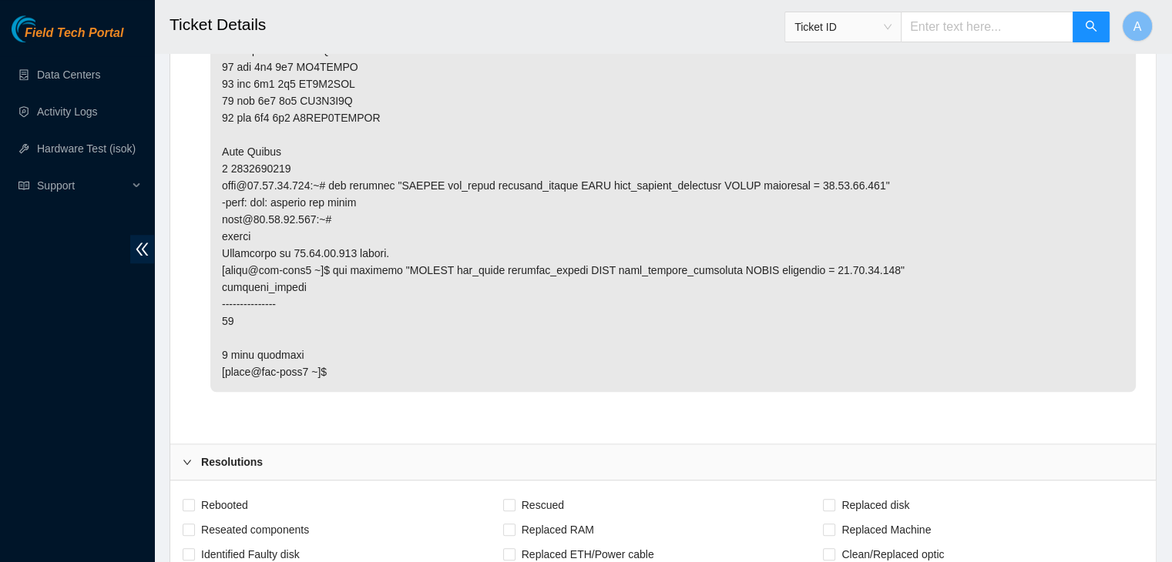
scroll to position [1883, 0]
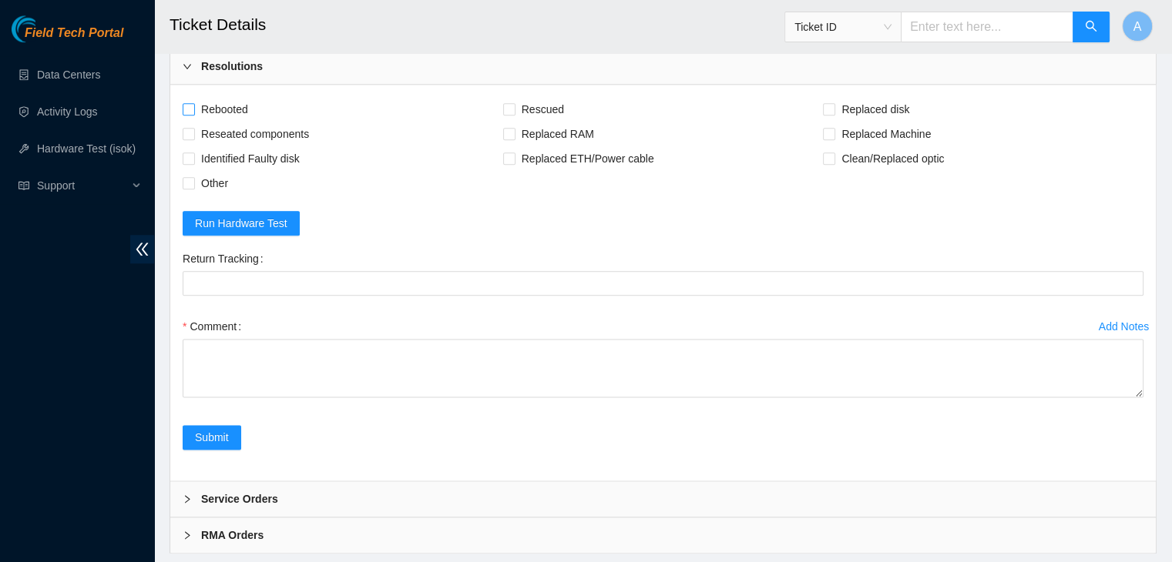
click at [220, 97] on span "Rebooted" at bounding box center [224, 109] width 59 height 25
click at [193, 103] on input "Rebooted" at bounding box center [188, 108] width 11 height 11
checkbox input "true"
click at [231, 122] on span "Reseated components" at bounding box center [255, 134] width 120 height 25
click at [193, 128] on input "Reseated components" at bounding box center [188, 133] width 11 height 11
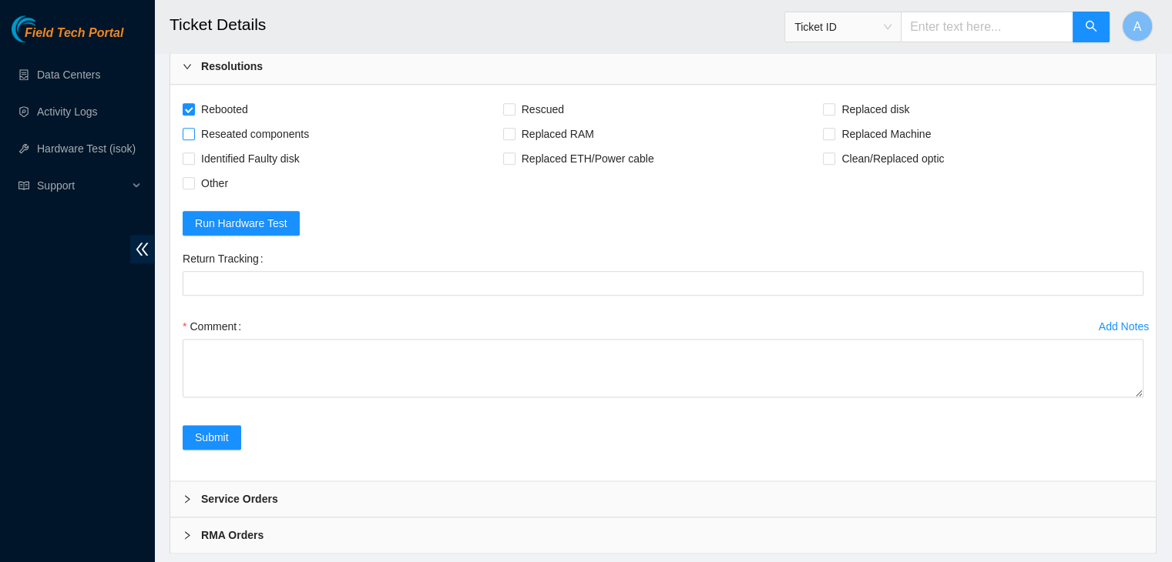
checkbox input "true"
click at [511, 103] on span at bounding box center [509, 109] width 12 height 12
click at [511, 103] on input "Rescued" at bounding box center [508, 108] width 11 height 11
checkbox input "true"
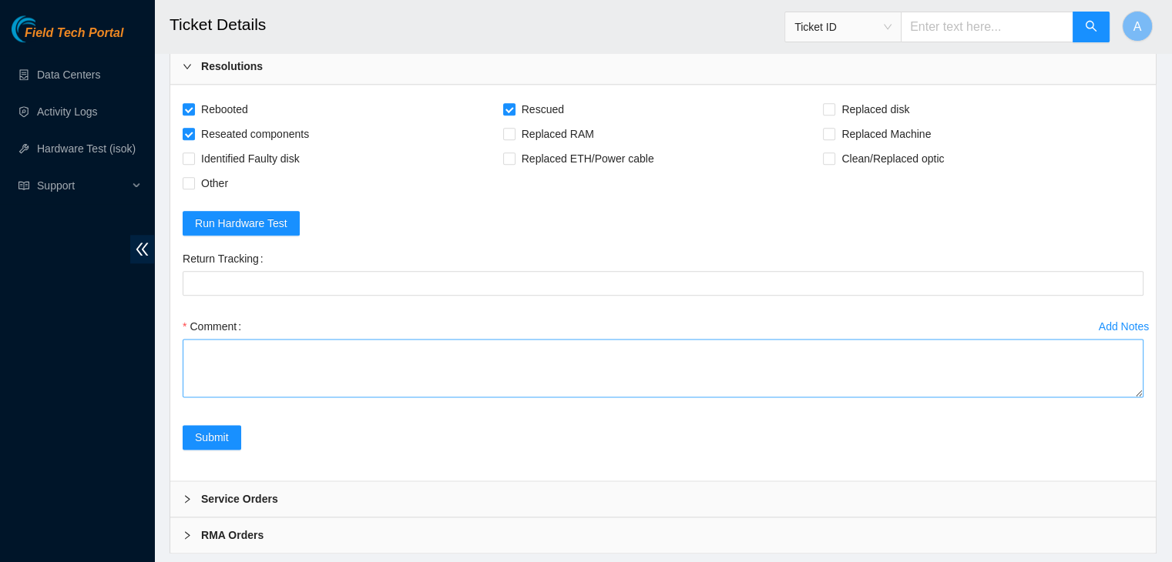
drag, startPoint x: 1140, startPoint y: 354, endPoint x: 1126, endPoint y: 555, distance: 201.5
click at [1126, 397] on textarea "Comment" at bounding box center [663, 368] width 961 height 59
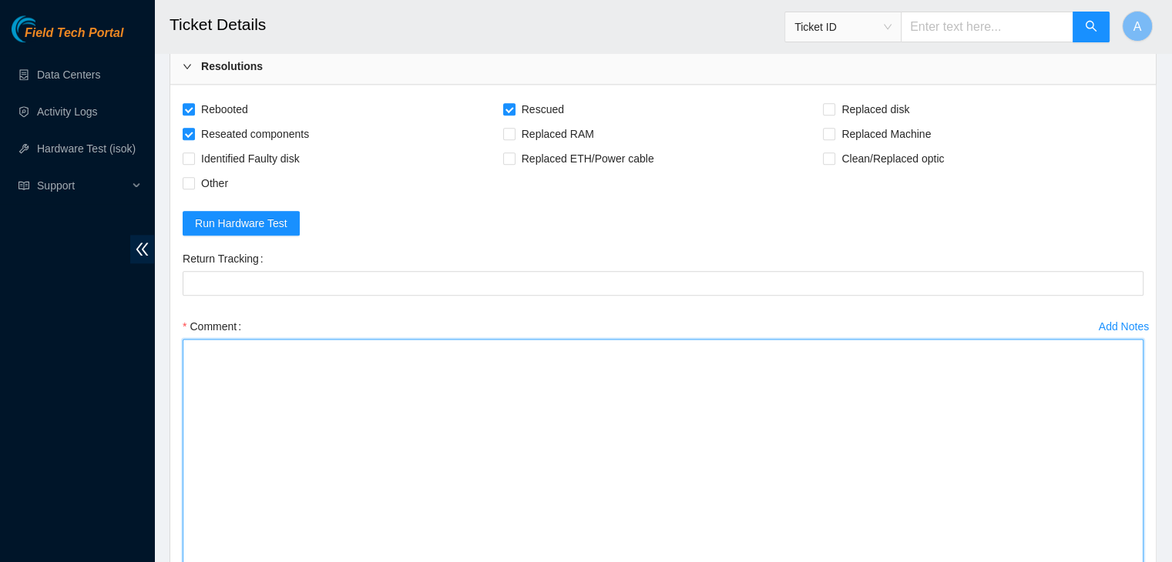
click at [1031, 430] on textarea "Comment" at bounding box center [663, 469] width 961 height 260
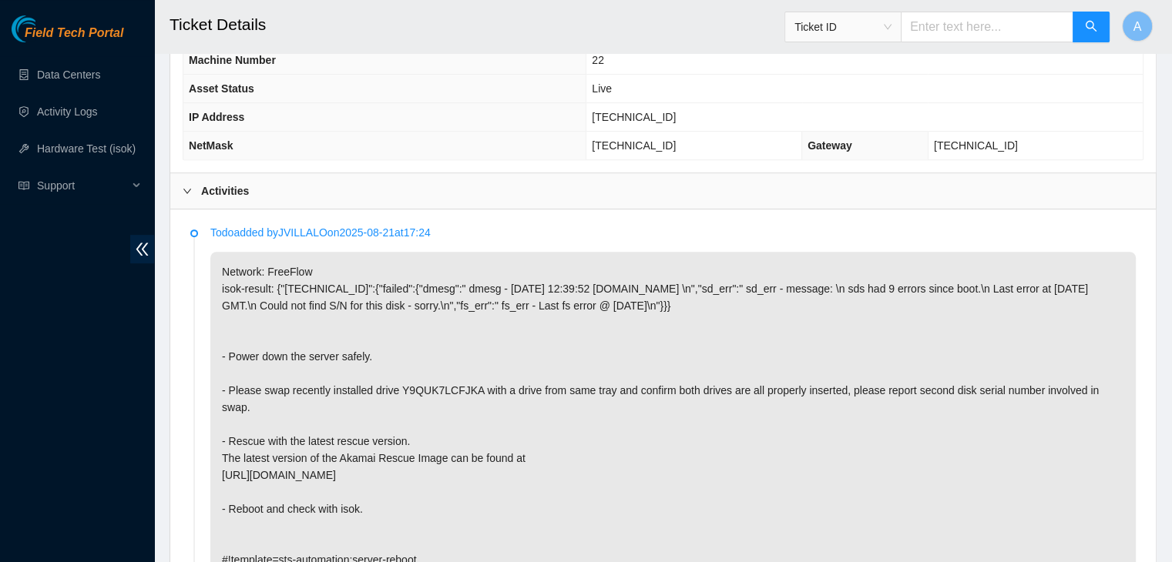
scroll to position [699, 0]
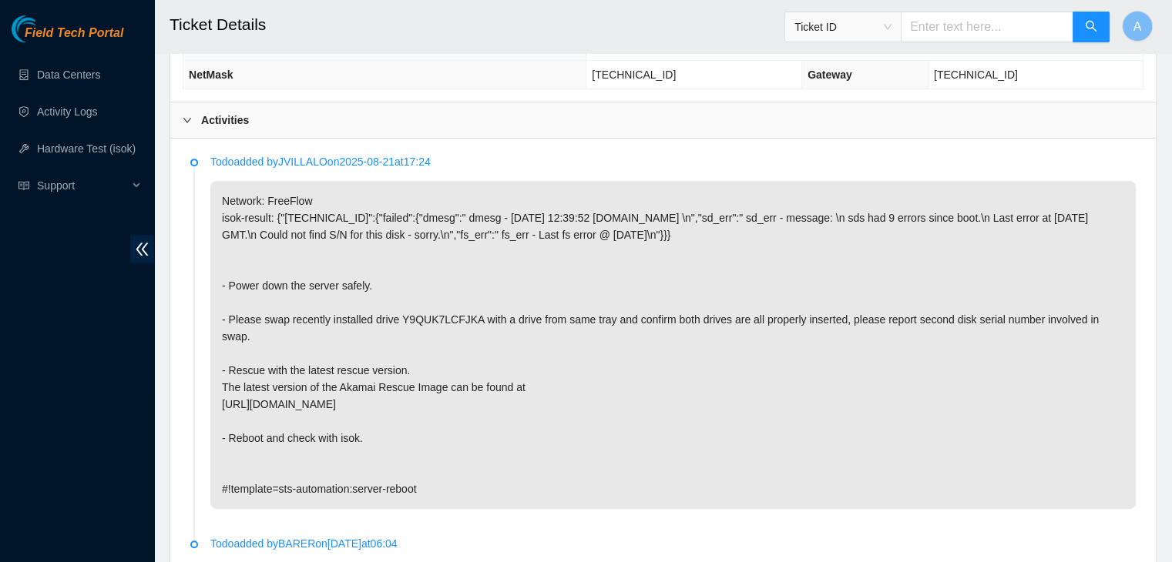
click at [411, 296] on p "Network: FreeFlow isok-result: {"[TECHNICAL_ID]":{"failed":{"dmesg":" dmesg - […" at bounding box center [672, 345] width 925 height 328
copy p "Y9QUK7LCFJKA"
click at [411, 296] on p "Network: FreeFlow isok-result: {"[TECHNICAL_ID]":{"failed":{"dmesg":" dmesg - […" at bounding box center [672, 345] width 925 height 328
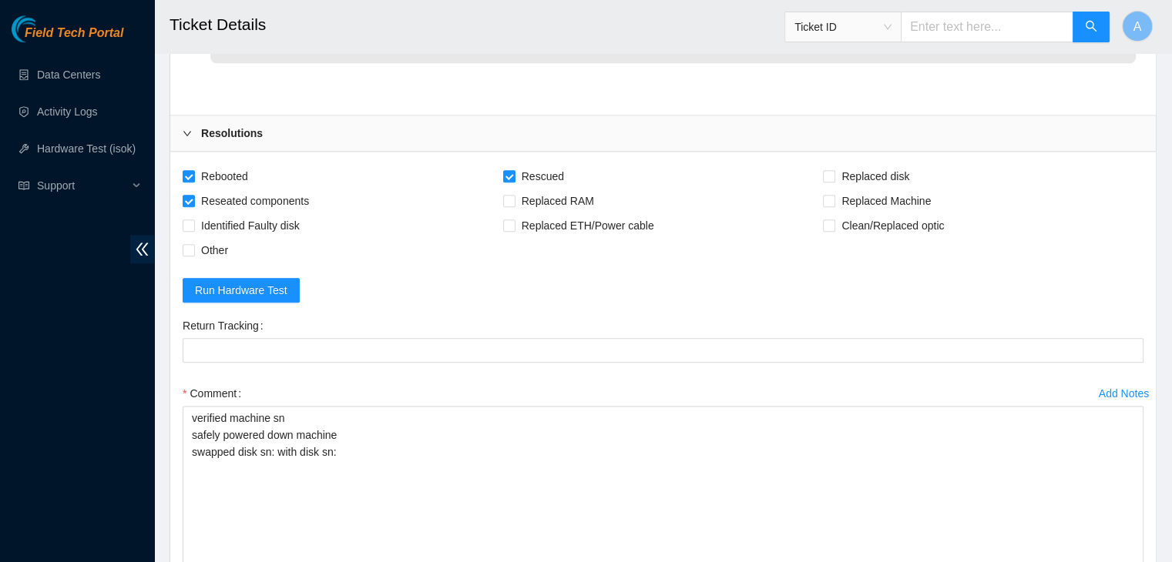
scroll to position [1817, 0]
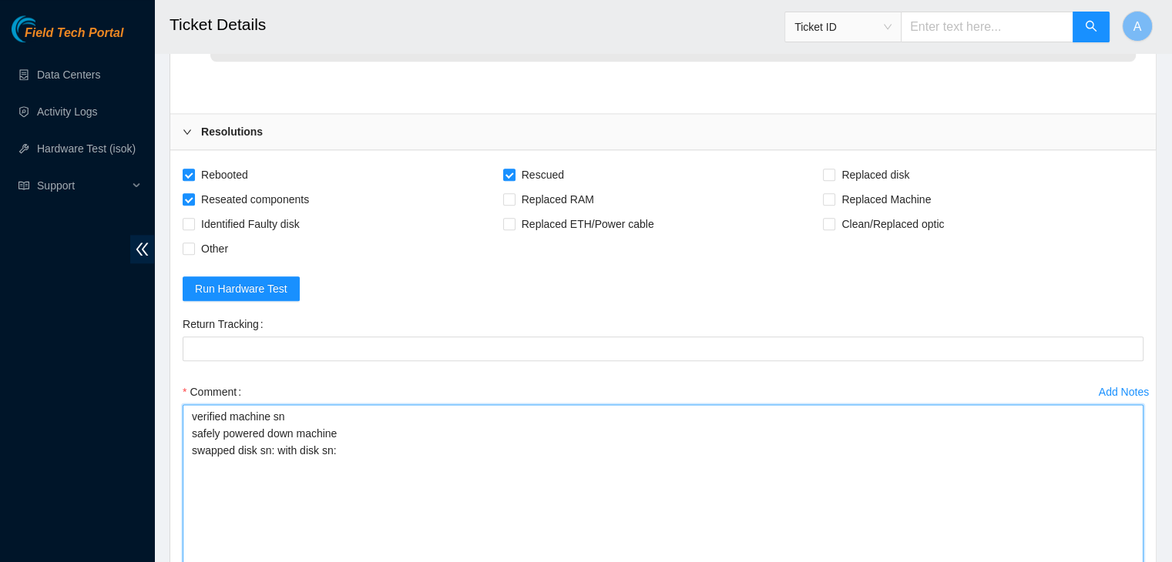
click at [269, 421] on textarea "verified machine sn safely powered down machine swapped disk sn: with disk sn:" at bounding box center [663, 534] width 961 height 260
paste textarea "Y9QUK7LCFJKA"
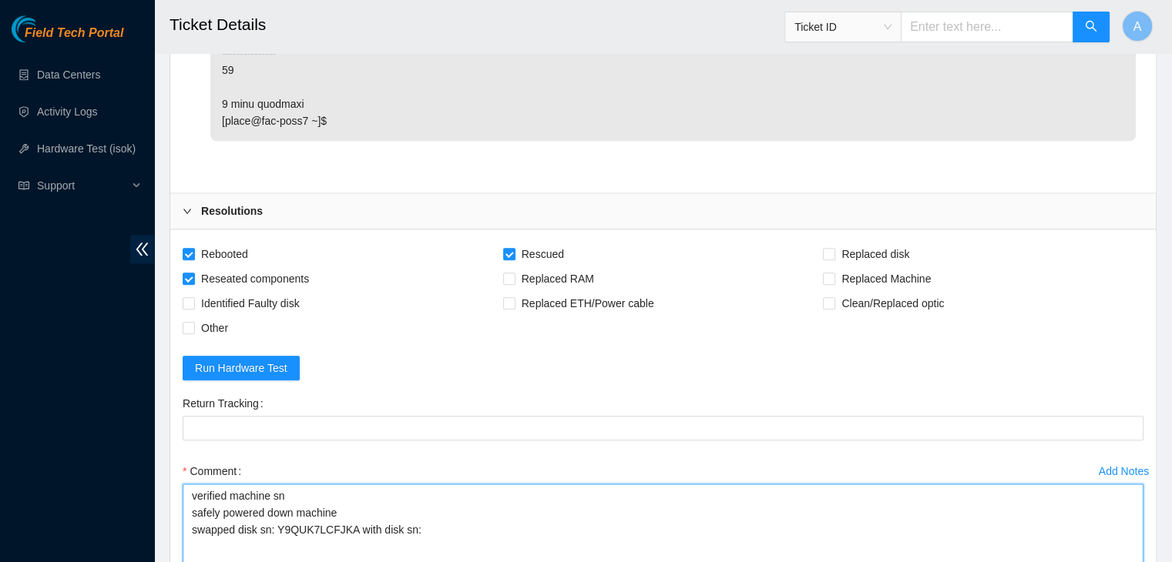
scroll to position [1843, 0]
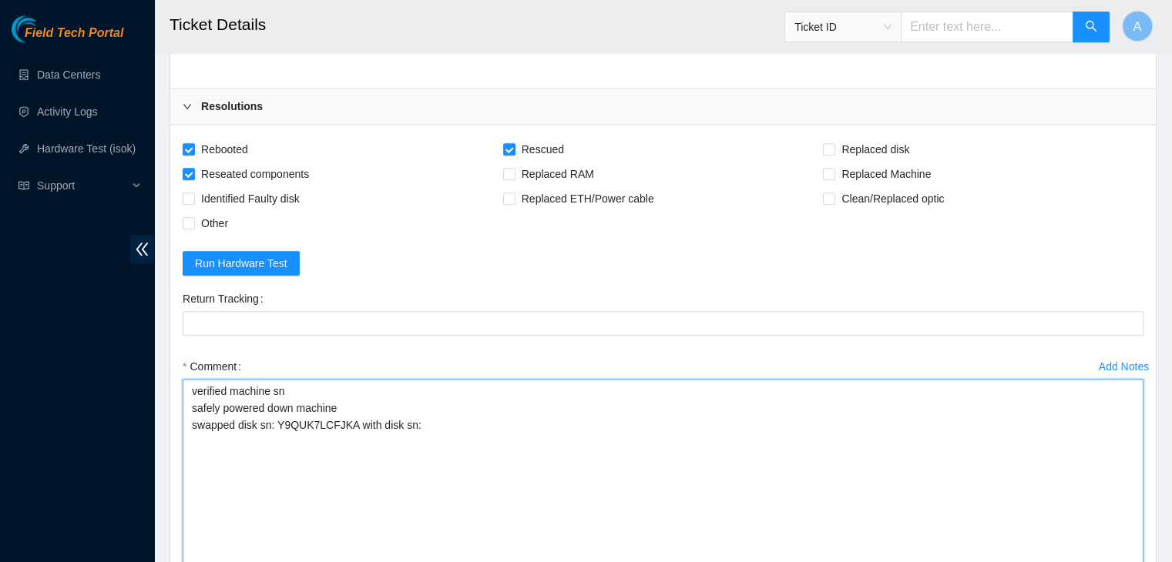
click at [389, 420] on textarea "verified machine sn safely powered down machine swapped disk sn: Y9QUK7LCFJKA w…" at bounding box center [663, 509] width 961 height 260
click at [463, 383] on textarea "verified machine sn safely powered down machine swapped disk sn: Y9QUK7LCFJKA w…" at bounding box center [663, 509] width 961 height 260
paste textarea "ZC1A8NP3"
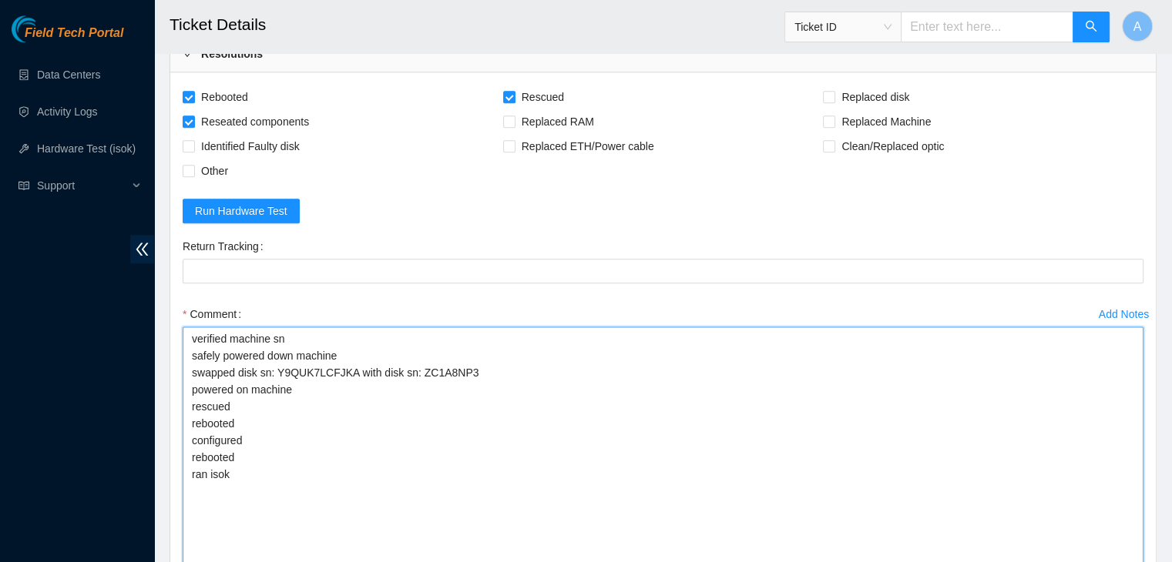
scroll to position [1897, 0]
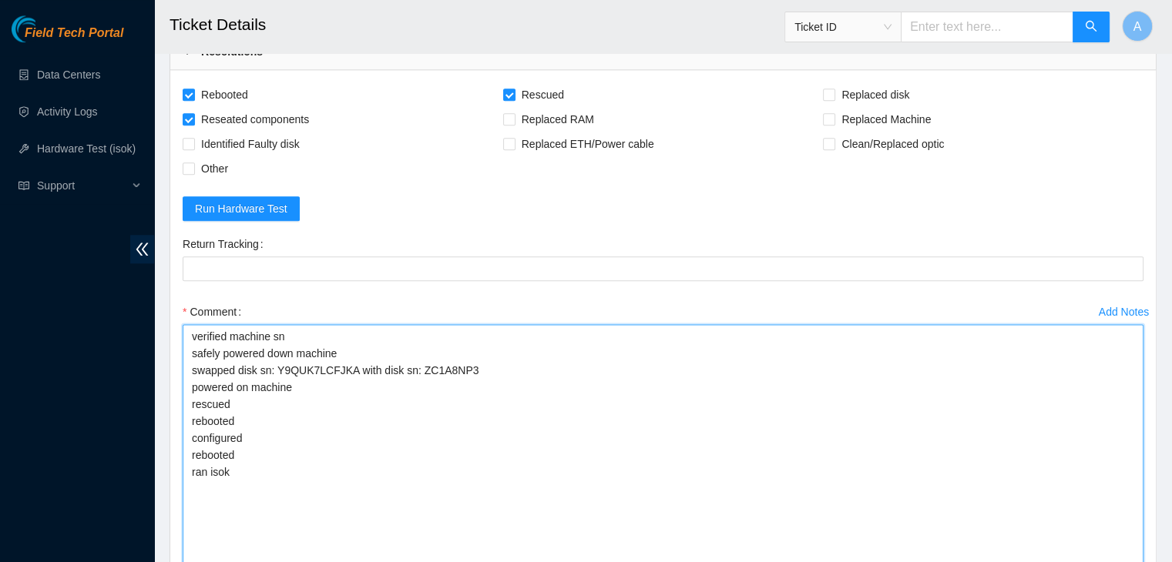
click at [532, 324] on textarea "verified machine sn safely powered down machine swapped disk sn: Y9QUK7LCFJKA w…" at bounding box center [663, 454] width 961 height 260
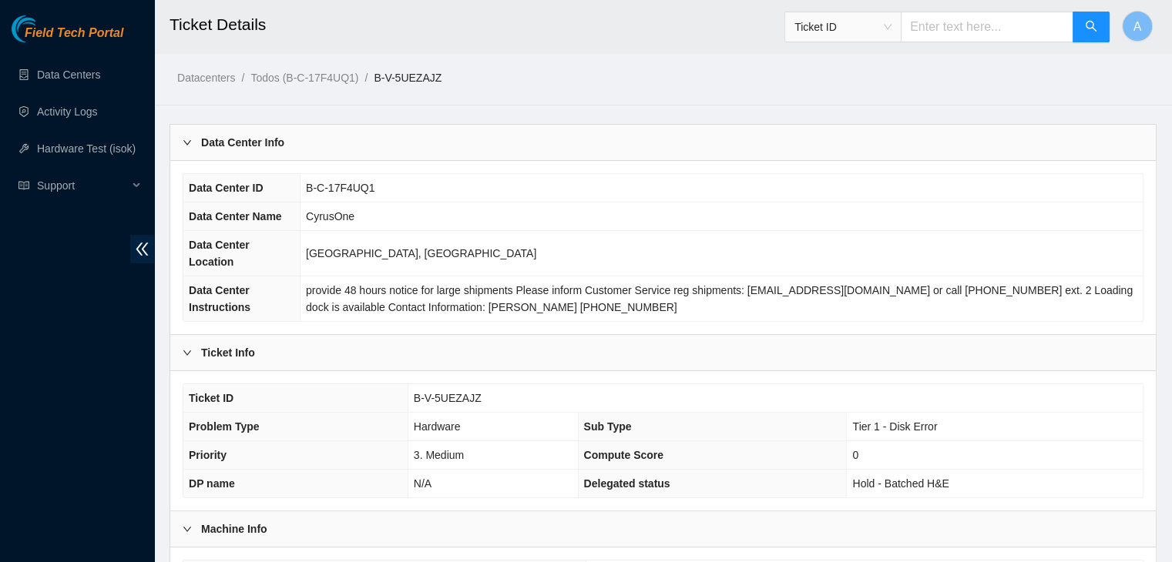
scroll to position [83, 0]
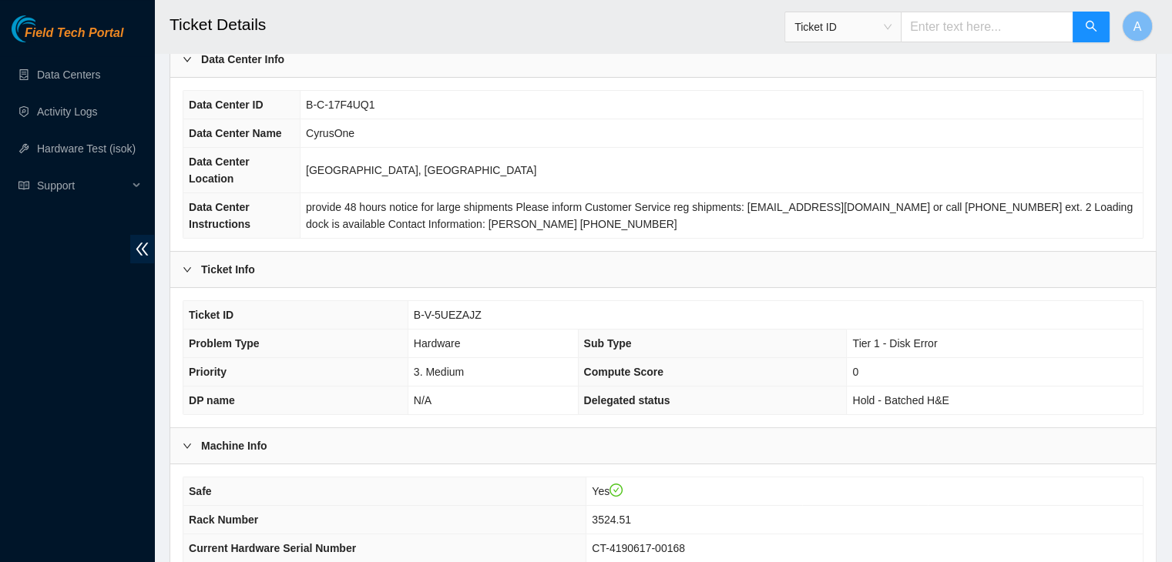
click at [465, 309] on span "B-V-5UEZAJZ" at bounding box center [448, 315] width 68 height 12
copy span "B-V-5UEZAJZ"
click at [465, 309] on span "B-V-5UEZAJZ" at bounding box center [448, 315] width 68 height 12
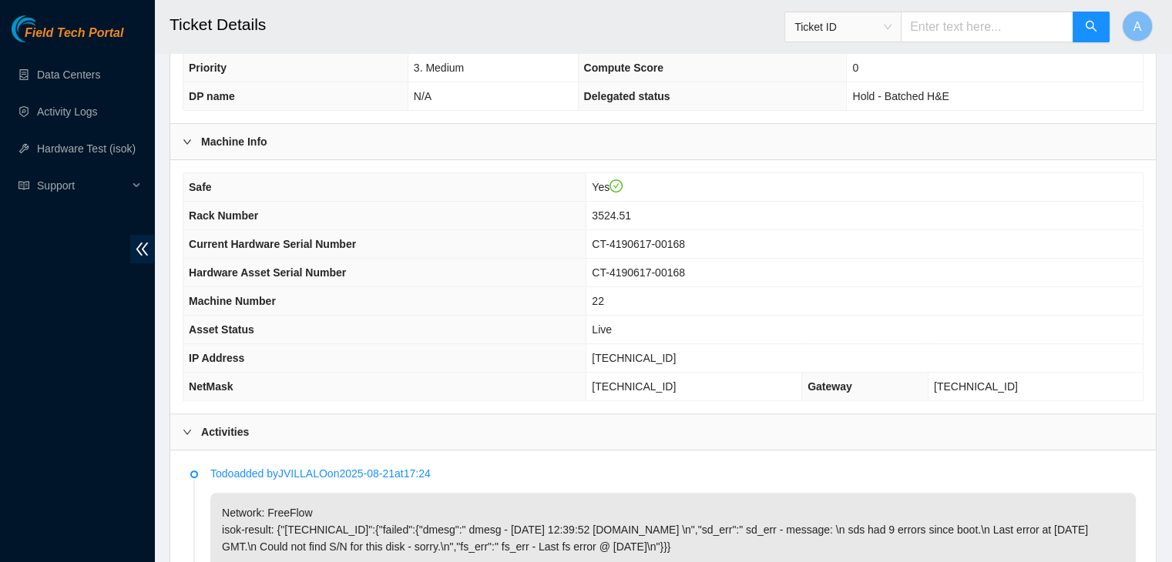
scroll to position [385, 0]
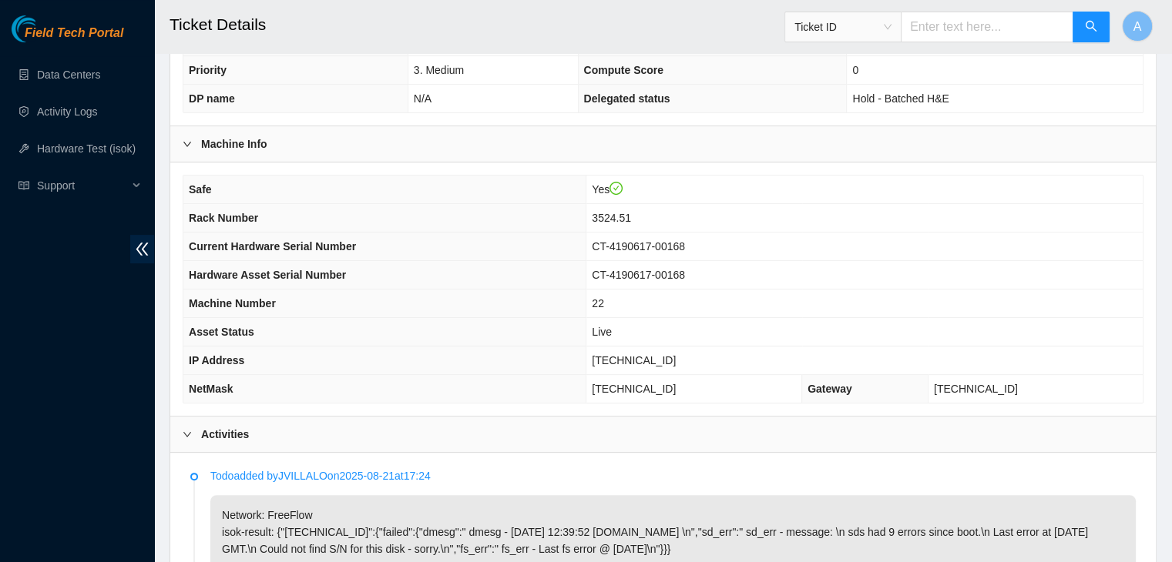
click at [648, 354] on span "[TECHNICAL_ID]" at bounding box center [634, 360] width 84 height 12
copy span "[TECHNICAL_ID]"
click at [648, 354] on span "[TECHNICAL_ID]" at bounding box center [634, 360] width 84 height 12
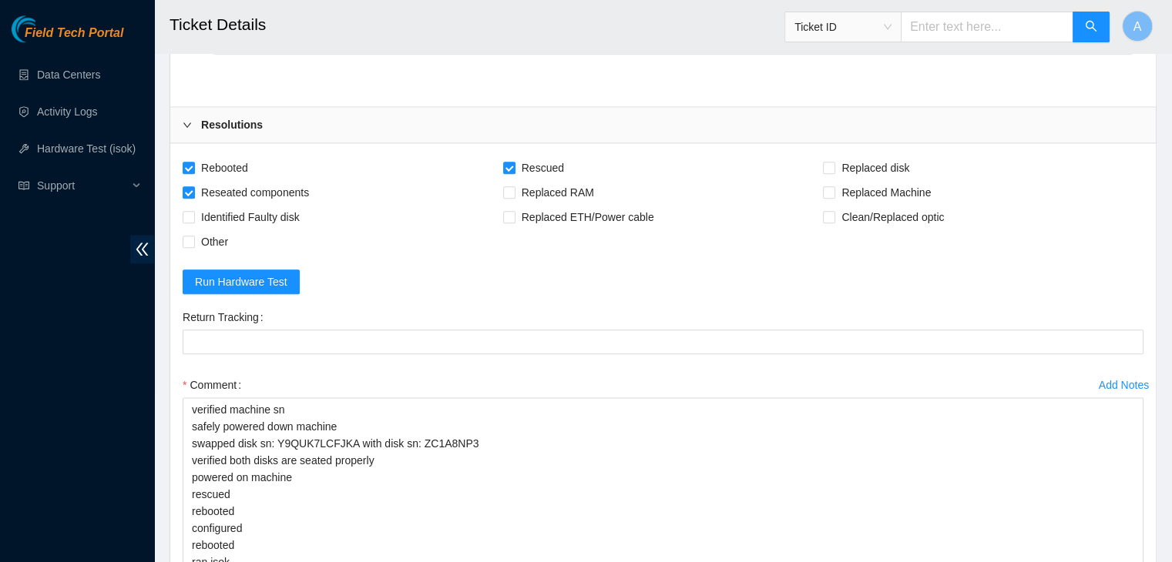
scroll to position [2084, 0]
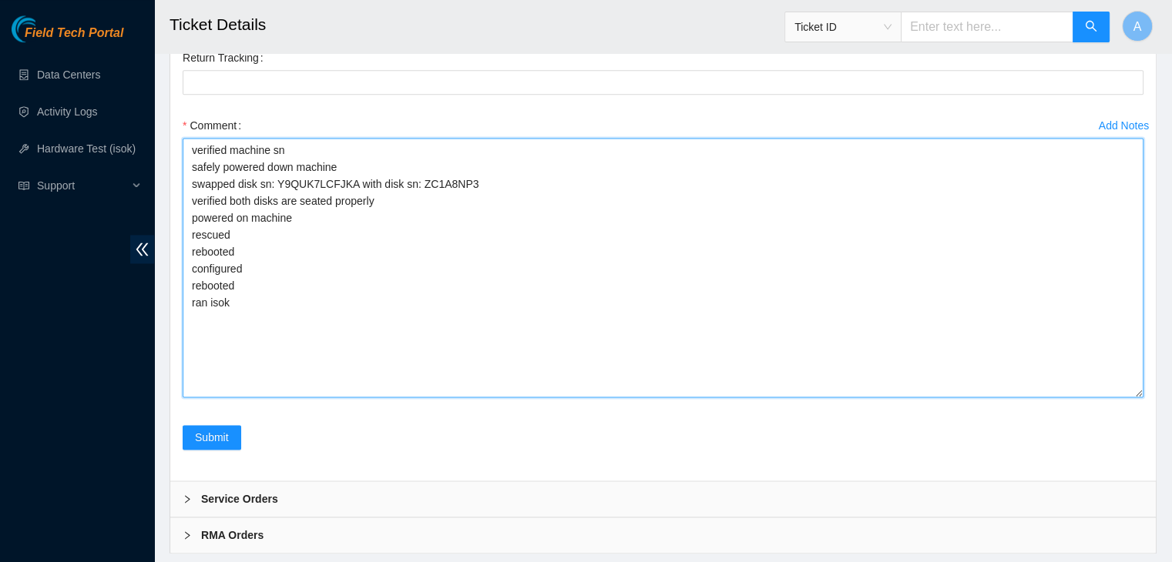
click at [589, 329] on textarea "verified machine sn safely powered down machine swapped disk sn: Y9QUK7LCFJKA w…" at bounding box center [663, 268] width 961 height 260
paste textarea "329649 [DATE] 11:43:55 [TECHNICAL_ID] COMPLETE Result Detail Message Ticket ID …"
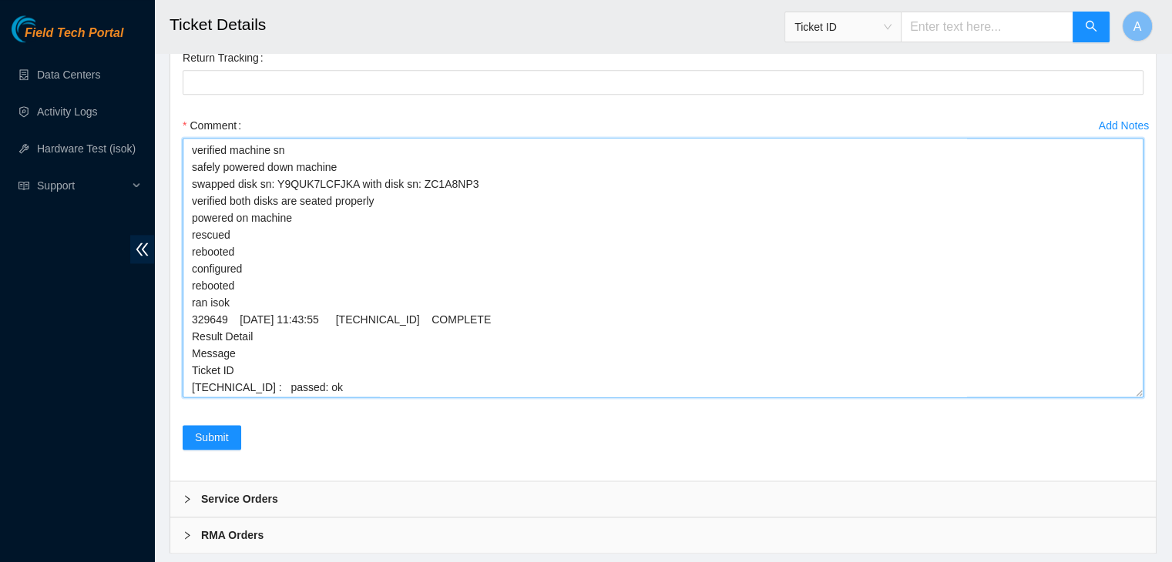
scroll to position [18, 0]
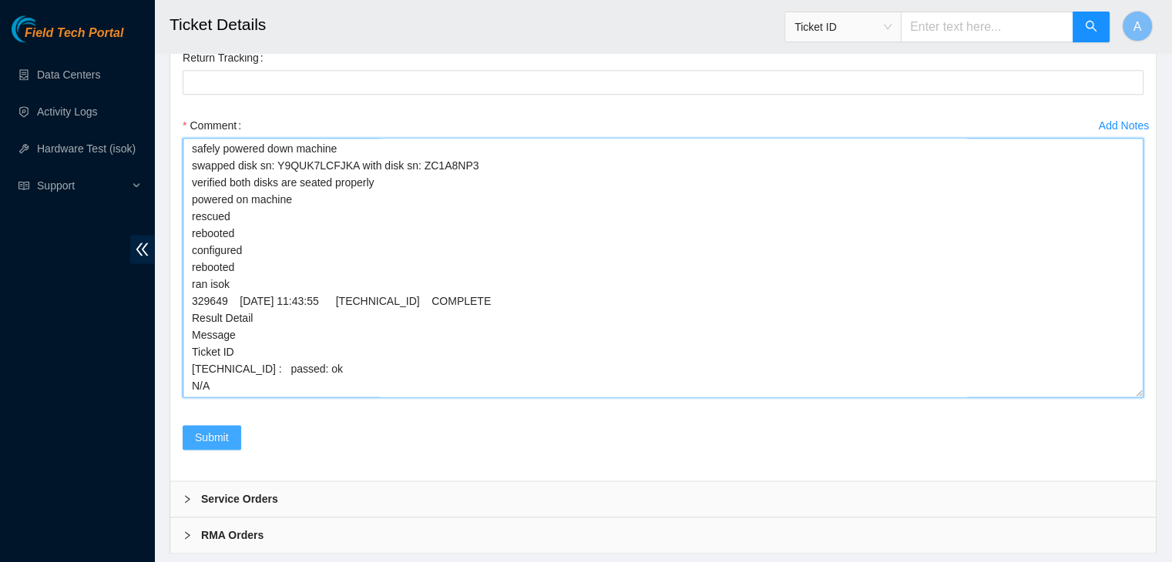
type textarea "verified machine sn safely powered down machine swapped disk sn: Y9QUK7LCFJKA w…"
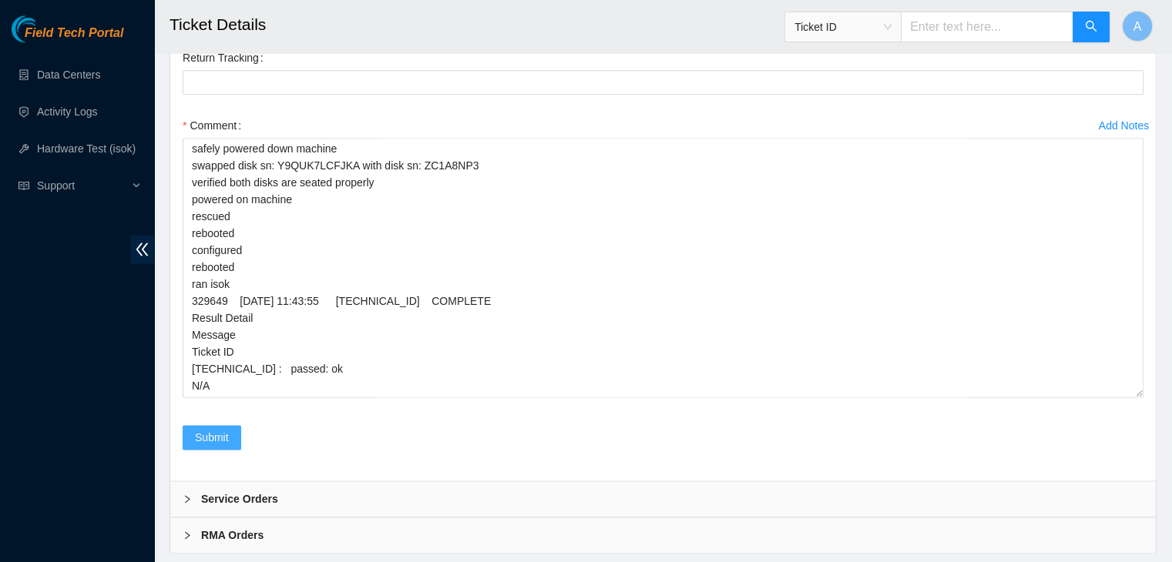
click at [212, 429] on span "Submit" at bounding box center [212, 437] width 34 height 17
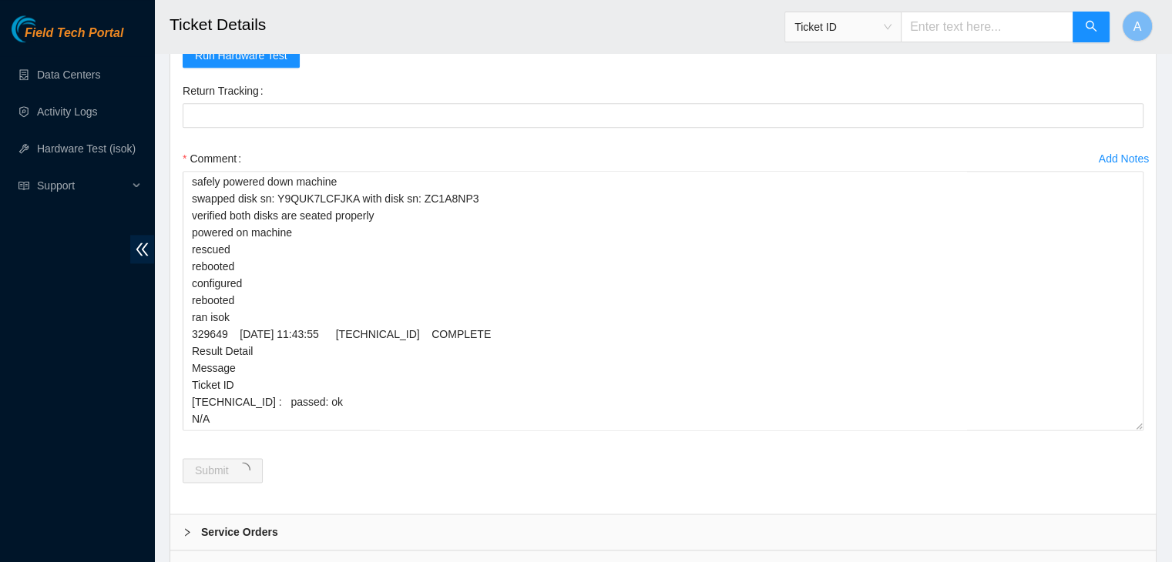
scroll to position [0, 0]
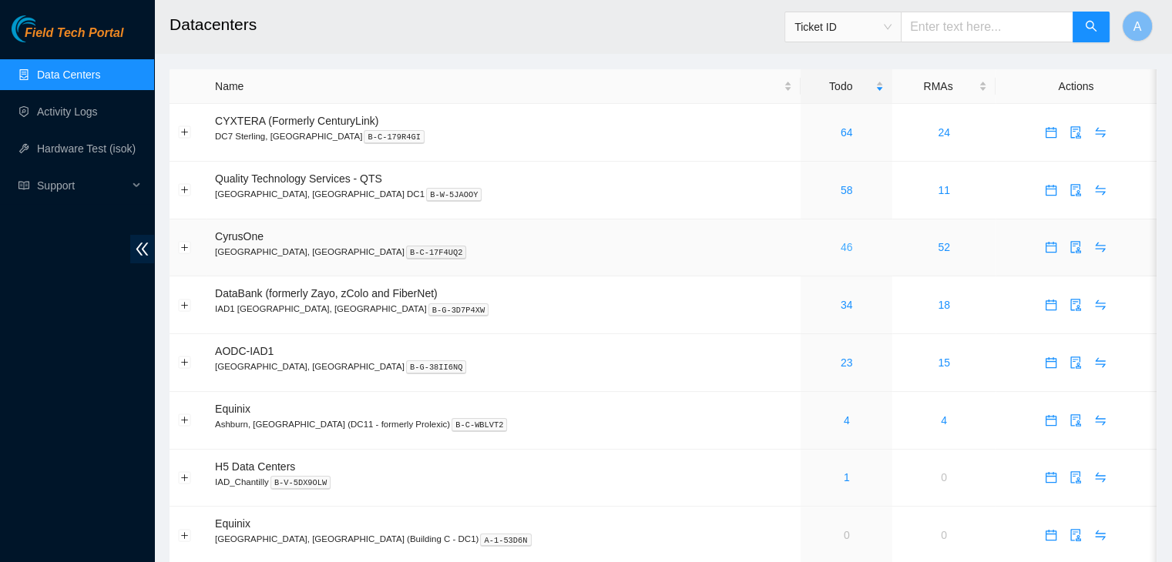
click at [840, 247] on link "46" at bounding box center [846, 247] width 12 height 12
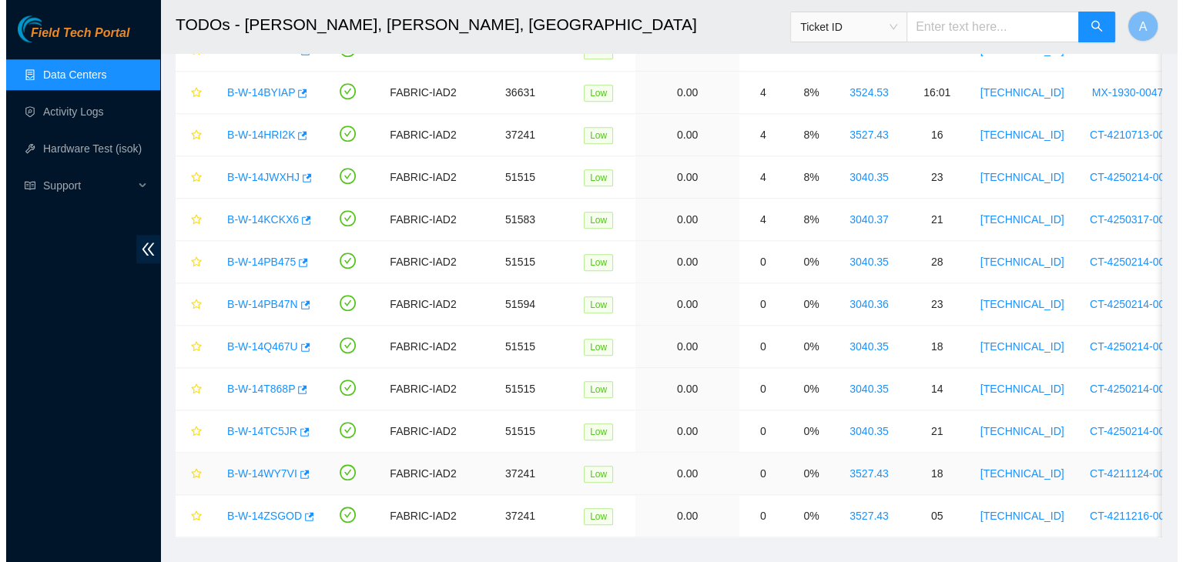
scroll to position [1571, 0]
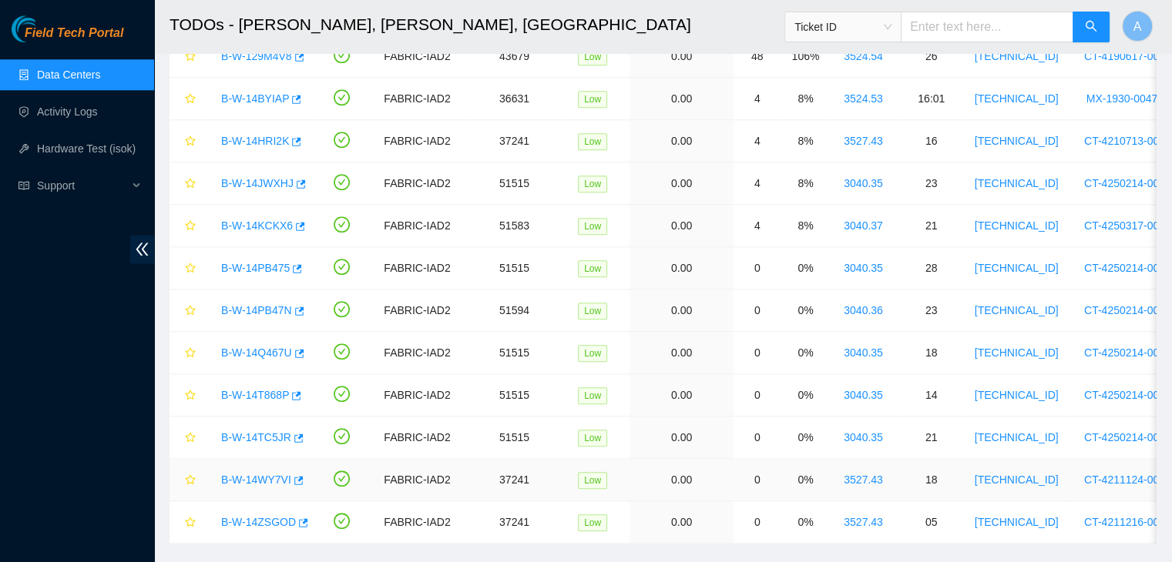
click at [248, 474] on link "B-W-14WY7VI" at bounding box center [256, 480] width 70 height 12
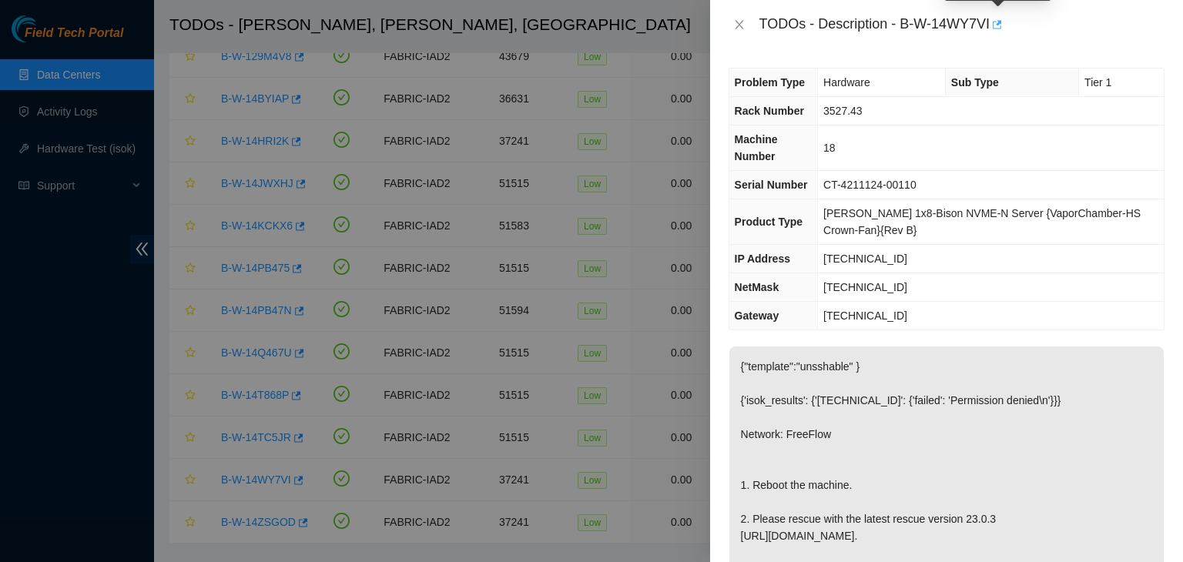
click at [998, 25] on icon "button" at bounding box center [996, 24] width 11 height 11
click at [740, 23] on icon "close" at bounding box center [739, 24] width 12 height 12
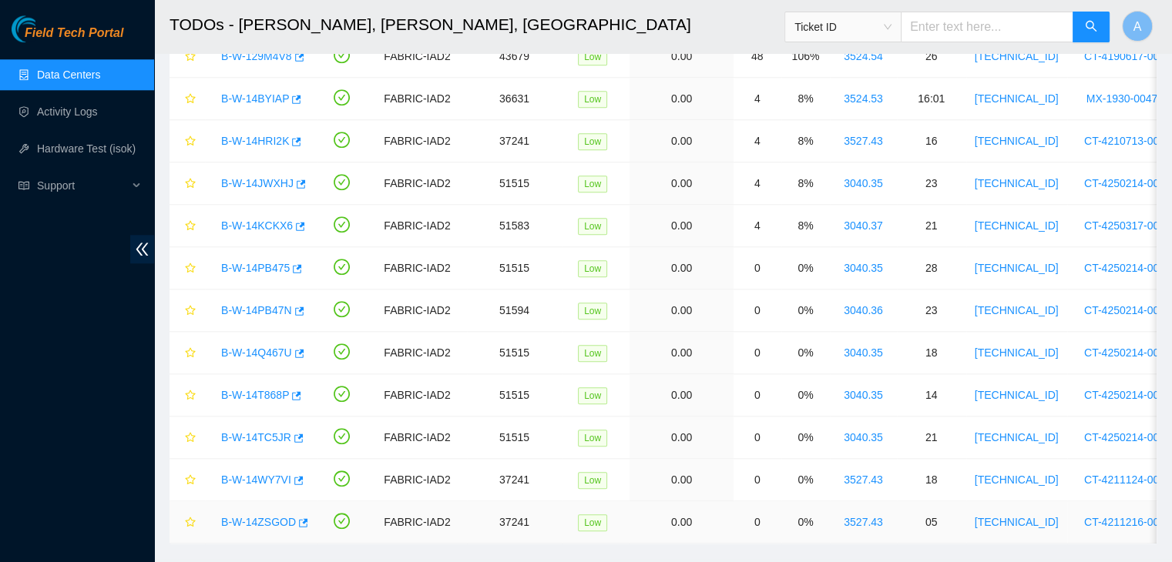
scroll to position [1605, 0]
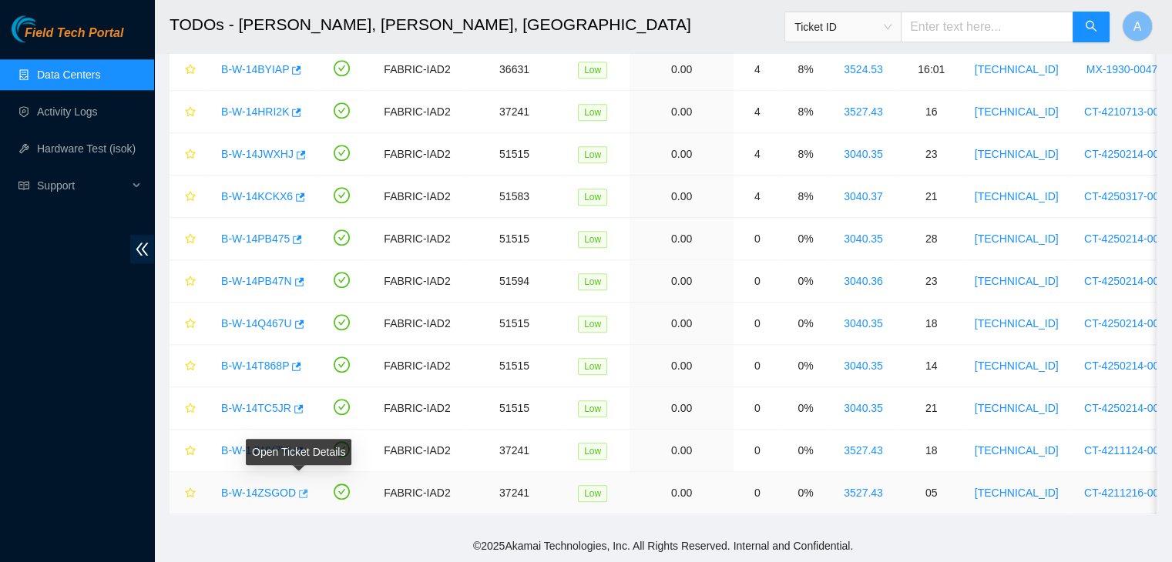
click at [296, 488] on button "button" at bounding box center [302, 493] width 12 height 25
click at [107, 143] on link "Hardware Test (isok)" at bounding box center [86, 149] width 99 height 12
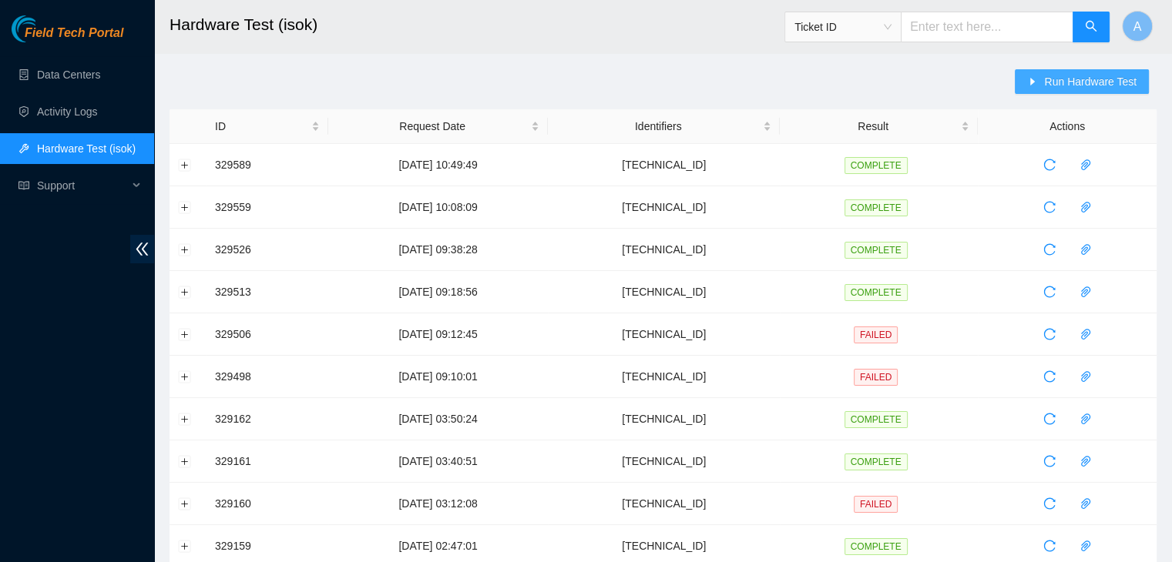
click at [1094, 79] on span "Run Hardware Test" at bounding box center [1090, 81] width 92 height 17
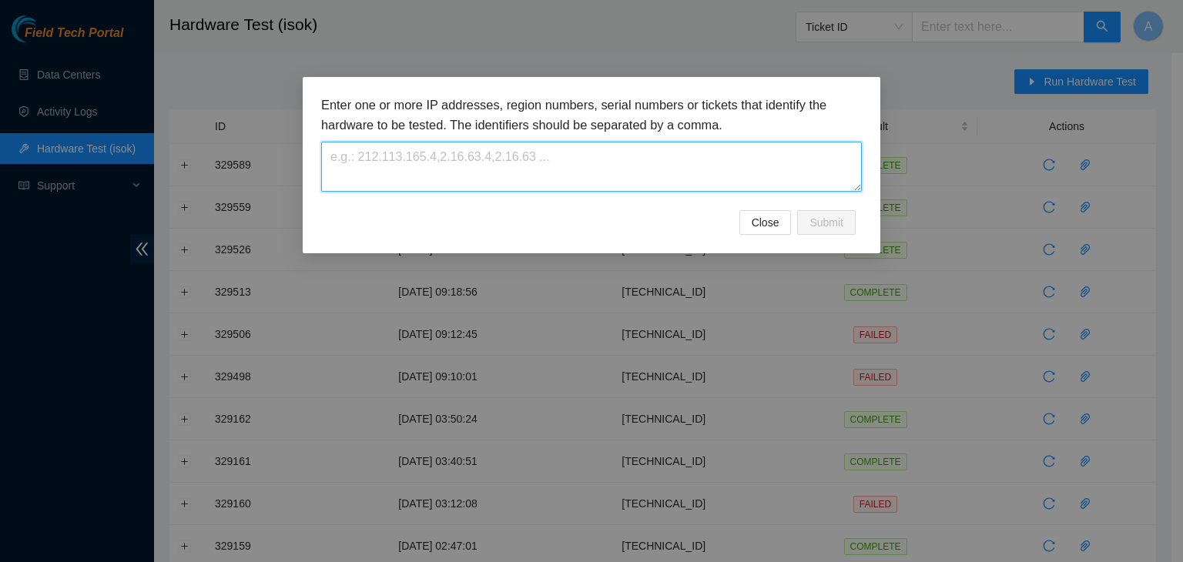
click at [750, 152] on textarea at bounding box center [591, 167] width 541 height 50
paste textarea "23.32.16.202"
type textarea "23.32.16.202"
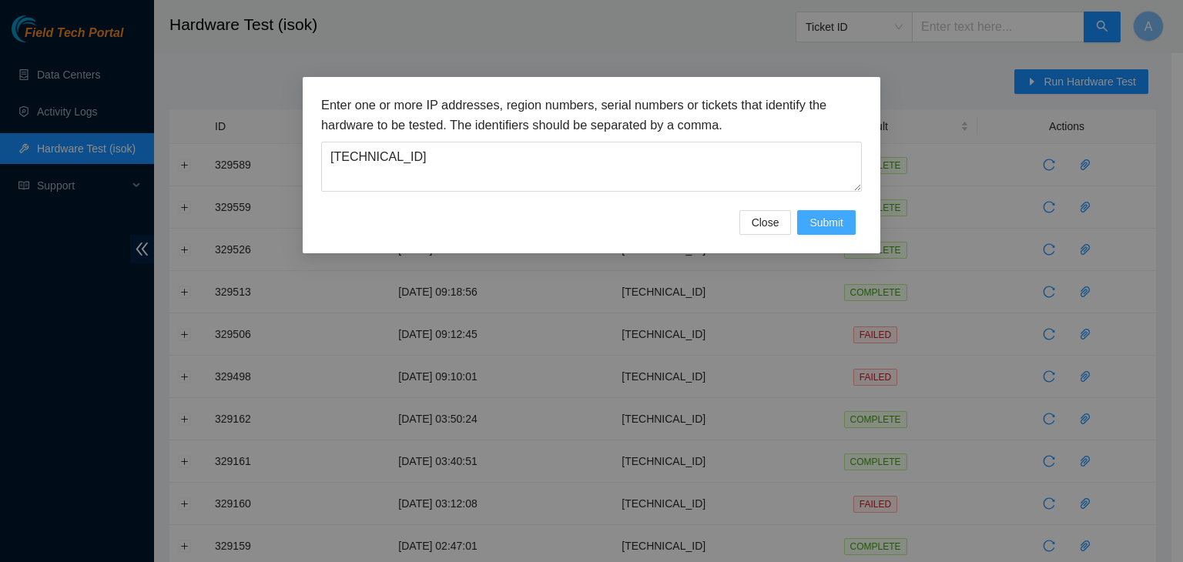
click at [845, 223] on button "Submit" at bounding box center [826, 222] width 59 height 25
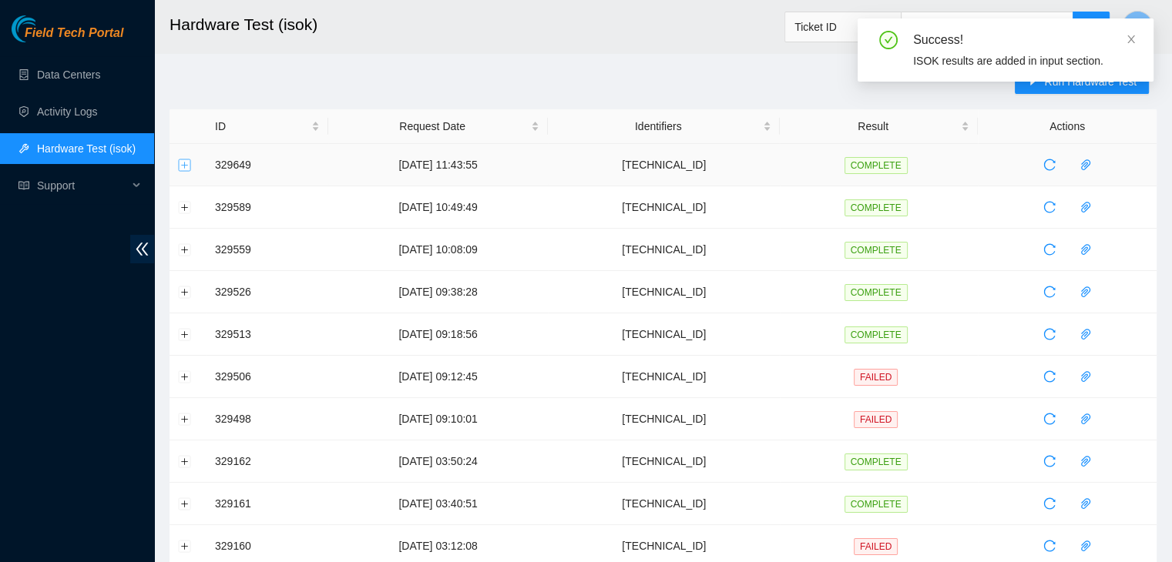
click at [188, 169] on button "Expand row" at bounding box center [185, 165] width 12 height 12
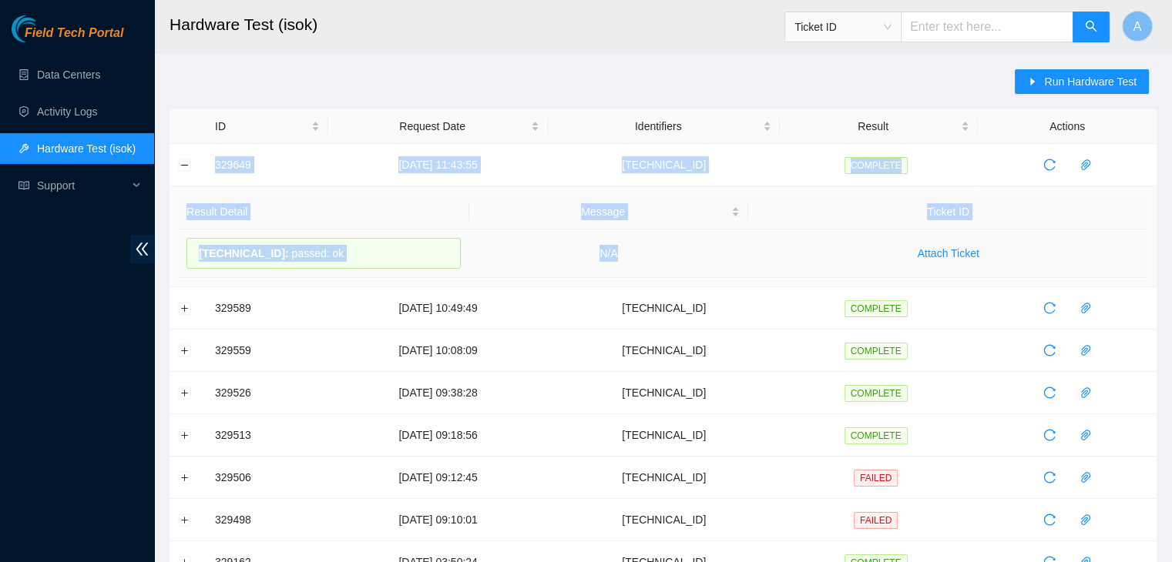
drag, startPoint x: 207, startPoint y: 166, endPoint x: 664, endPoint y: 241, distance: 463.0
copy tbody "329649 01-09-2025 11:43:55 23.32.16.202 COMPLETE Result Detail Message Ticket I…"
click at [664, 241] on td "N/A" at bounding box center [609, 254] width 280 height 49
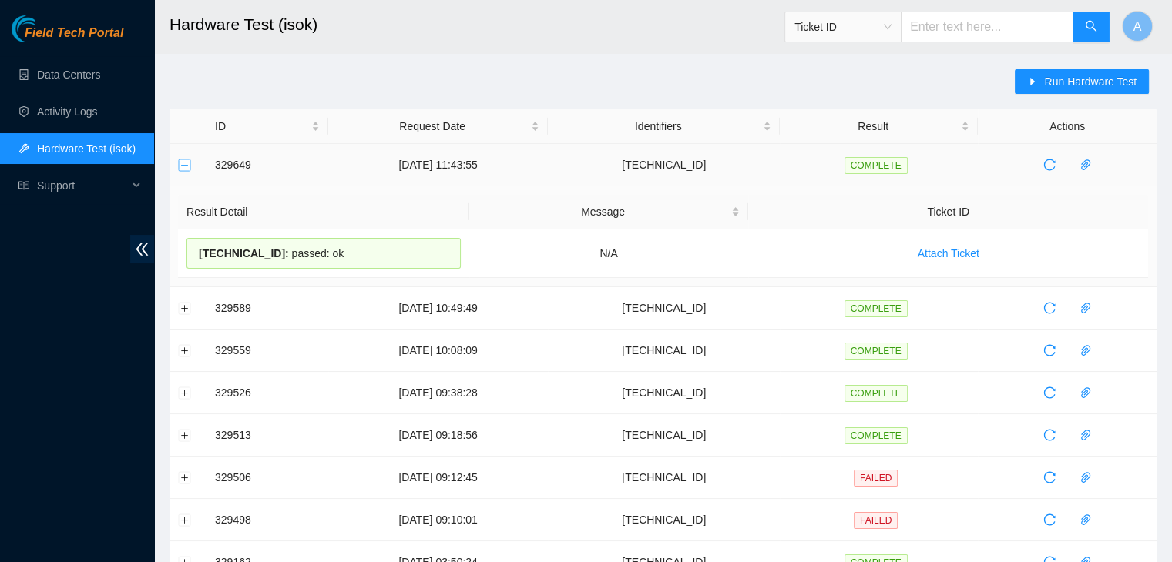
click at [190, 163] on button "Collapse row" at bounding box center [185, 165] width 12 height 12
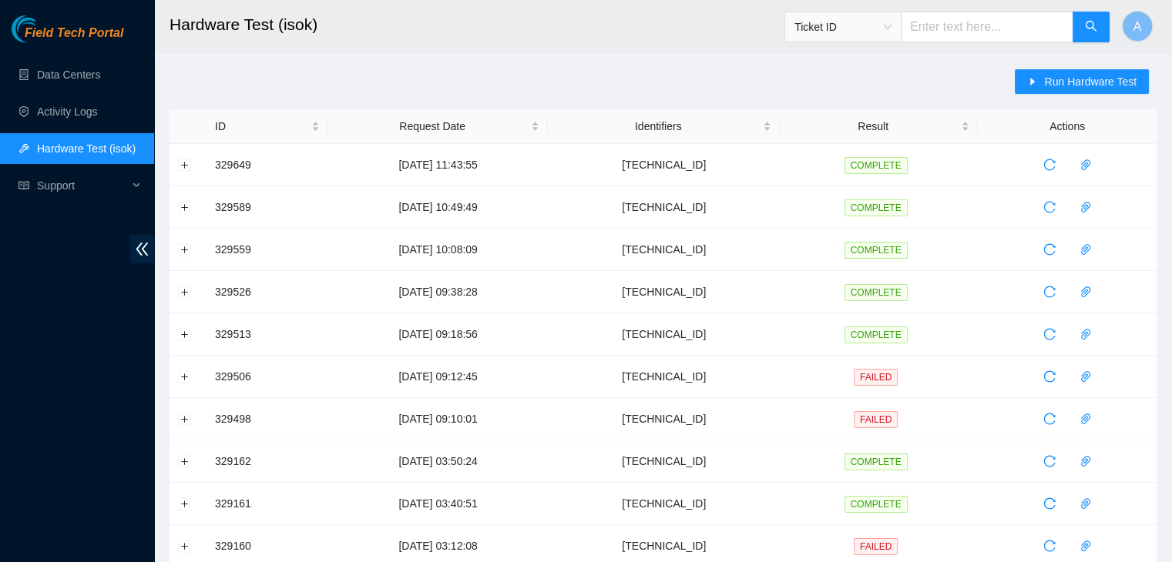
click at [120, 91] on ul "Data Centers Activity Logs Hardware Test (isok) Support" at bounding box center [77, 130] width 154 height 148
click at [100, 81] on link "Data Centers" at bounding box center [68, 75] width 63 height 12
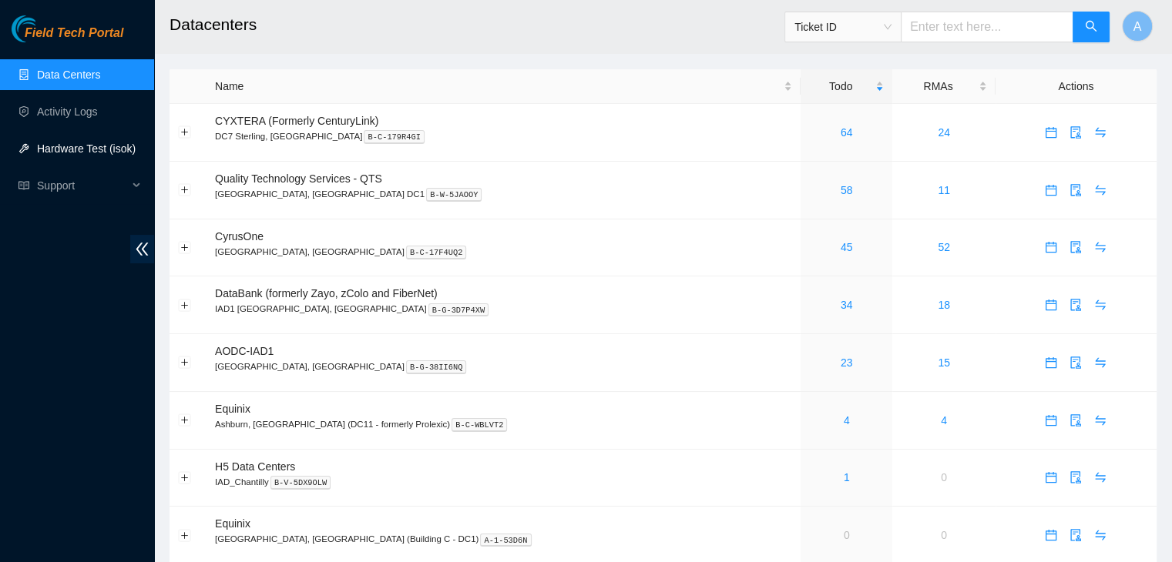
click at [81, 143] on link "Hardware Test (isok)" at bounding box center [86, 149] width 99 height 12
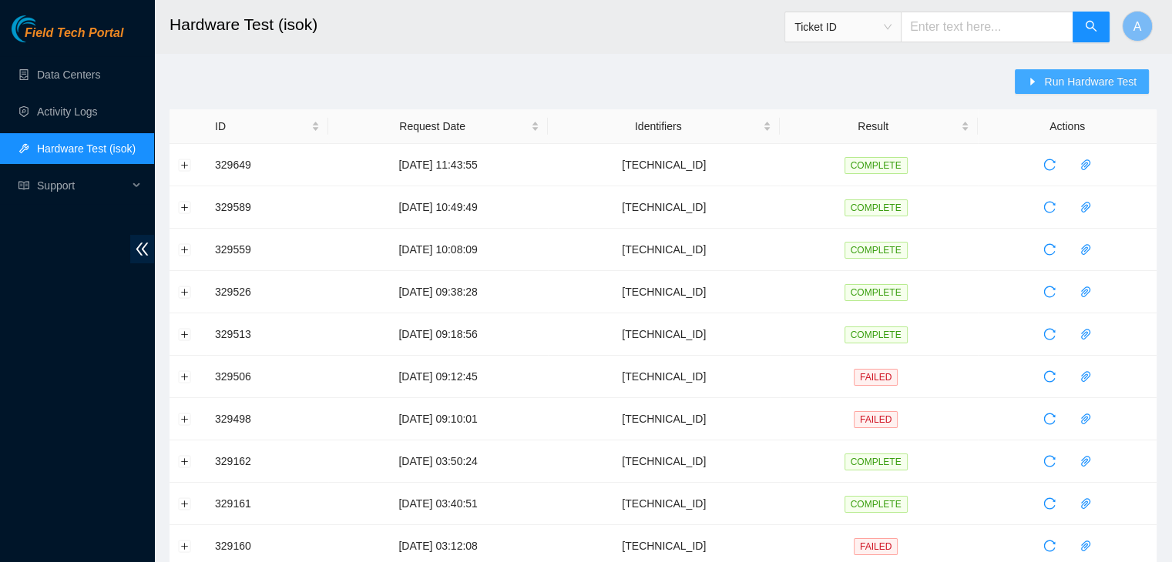
click at [1041, 92] on button "Run Hardware Test" at bounding box center [1082, 81] width 134 height 25
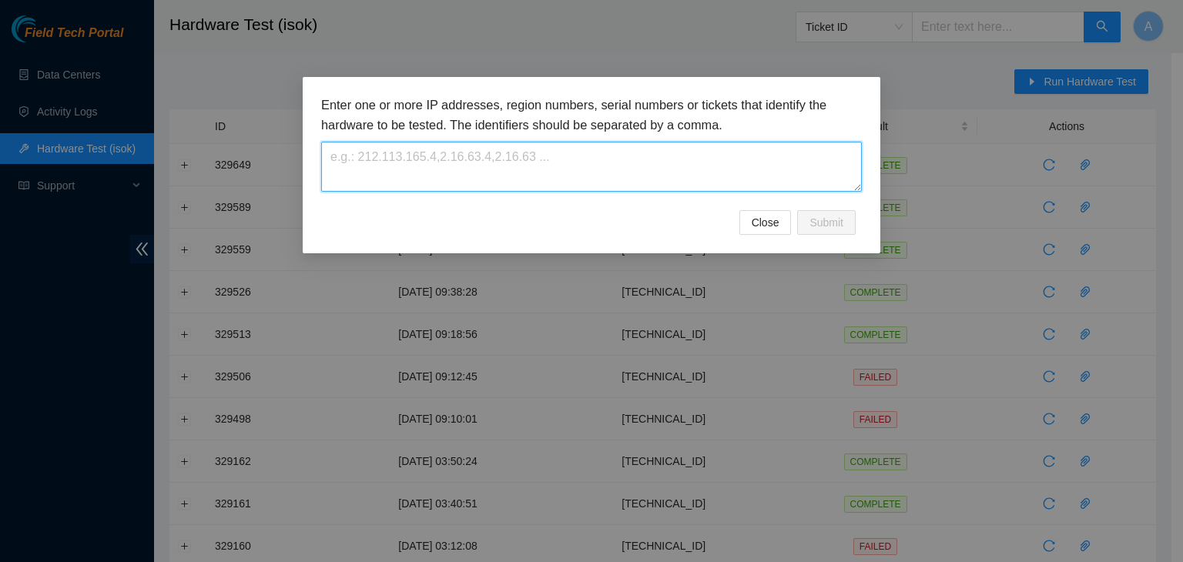
click at [725, 155] on textarea at bounding box center [591, 167] width 541 height 50
paste textarea "23.207.199.181"
type textarea "23.207.199.181"
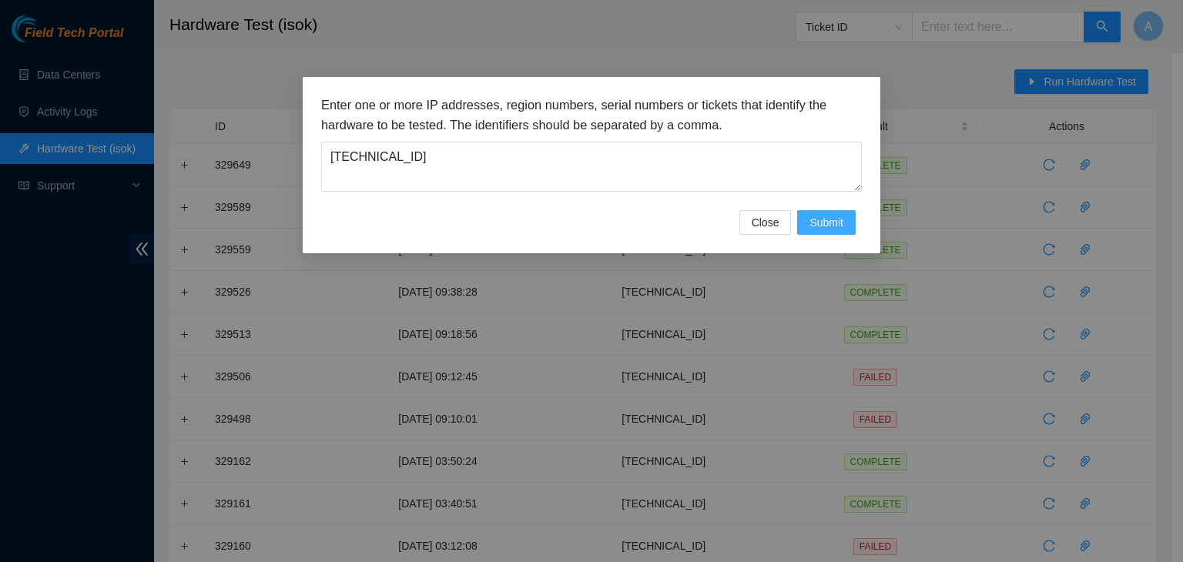
click at [837, 223] on span "Submit" at bounding box center [827, 222] width 34 height 17
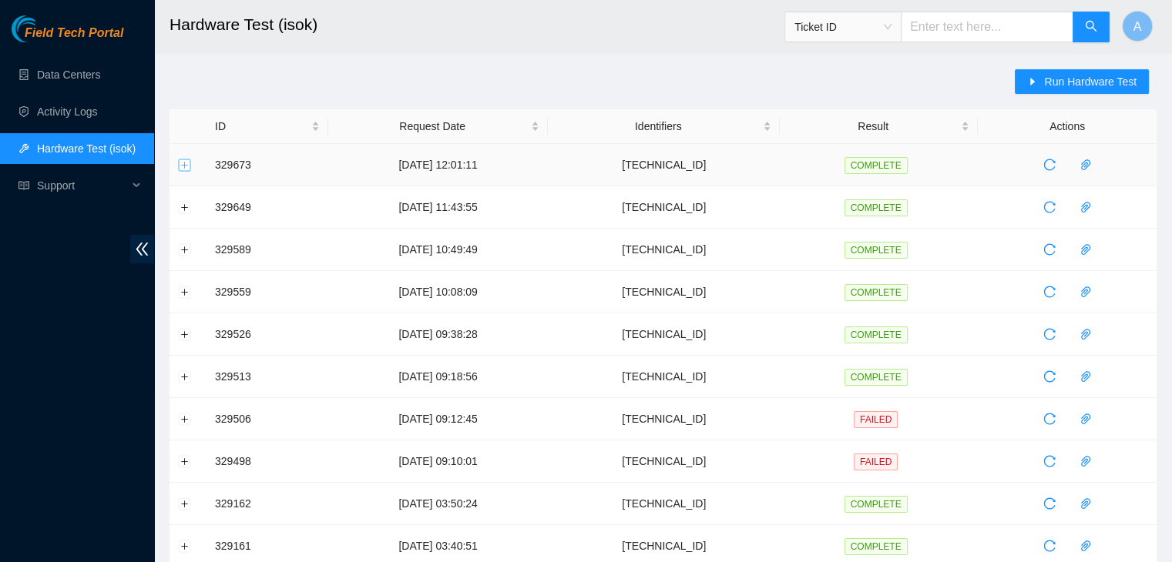
click at [180, 162] on button "Expand row" at bounding box center [185, 165] width 12 height 12
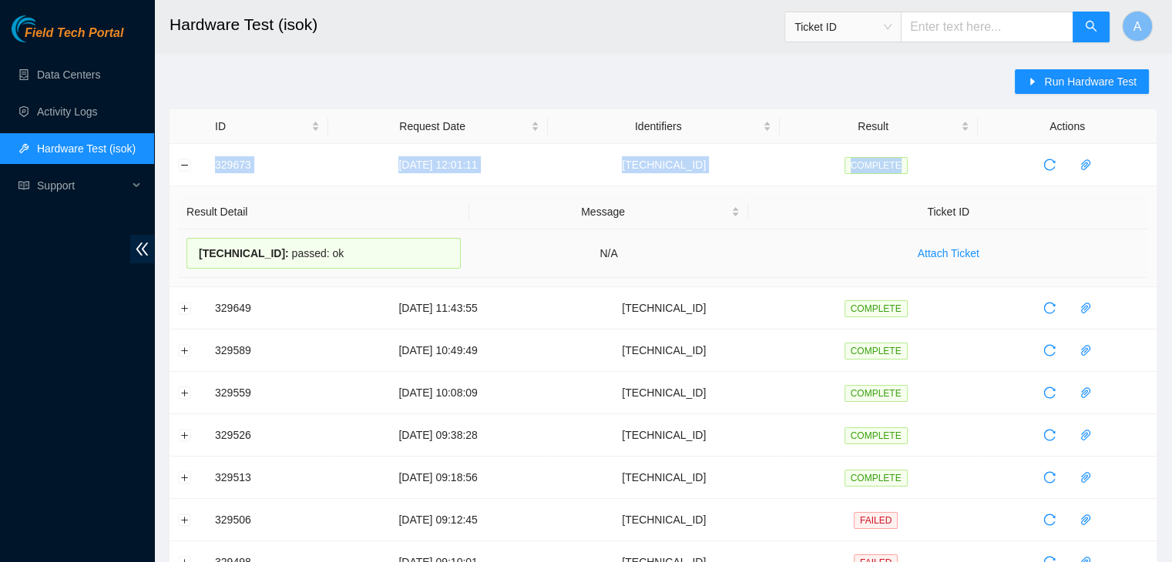
drag, startPoint x: 206, startPoint y: 161, endPoint x: 756, endPoint y: 272, distance: 561.9
copy tr "329673 01-09-2025 12:01:11 23.207.199.181 COMPLETE"
click at [756, 272] on td "Attach Ticket" at bounding box center [948, 254] width 400 height 49
click at [188, 163] on button "Collapse row" at bounding box center [185, 165] width 12 height 12
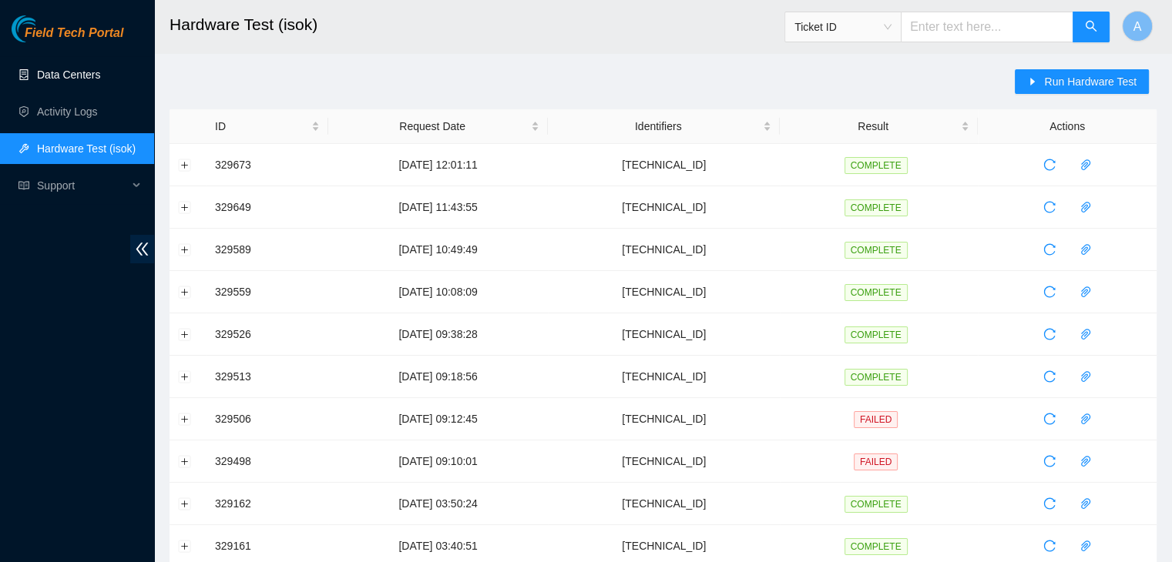
click at [100, 78] on link "Data Centers" at bounding box center [68, 75] width 63 height 12
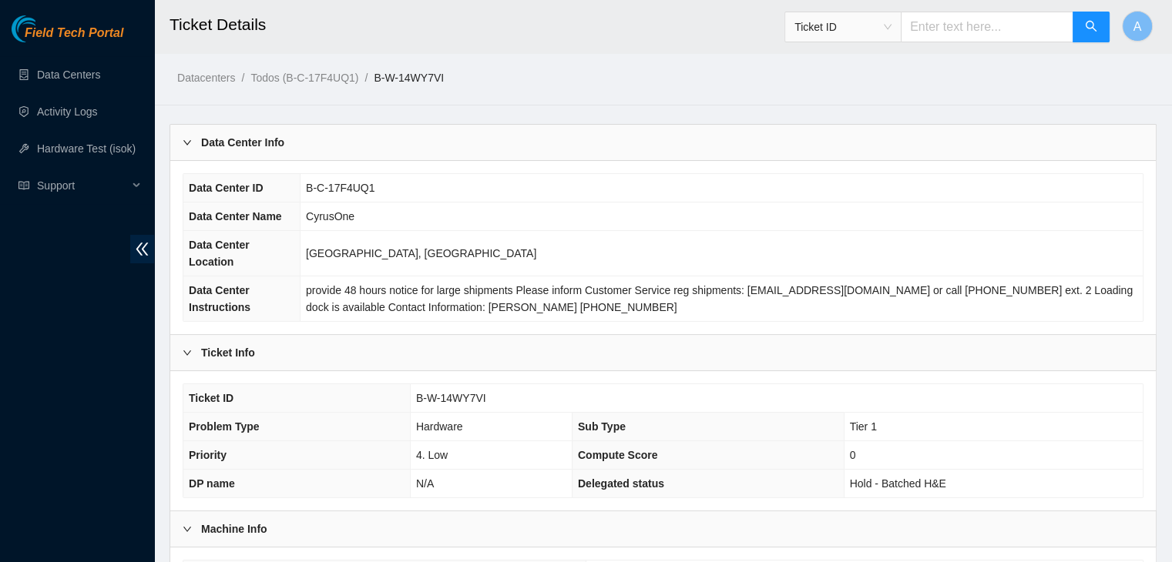
scroll to position [411, 0]
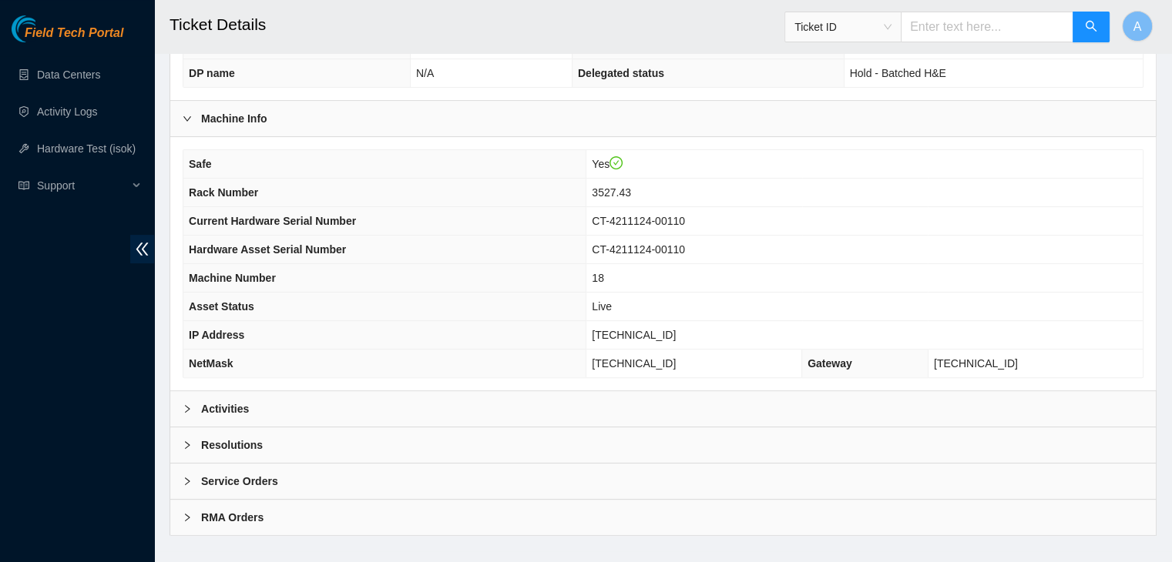
click at [576, 394] on div "Activities" at bounding box center [662, 408] width 985 height 35
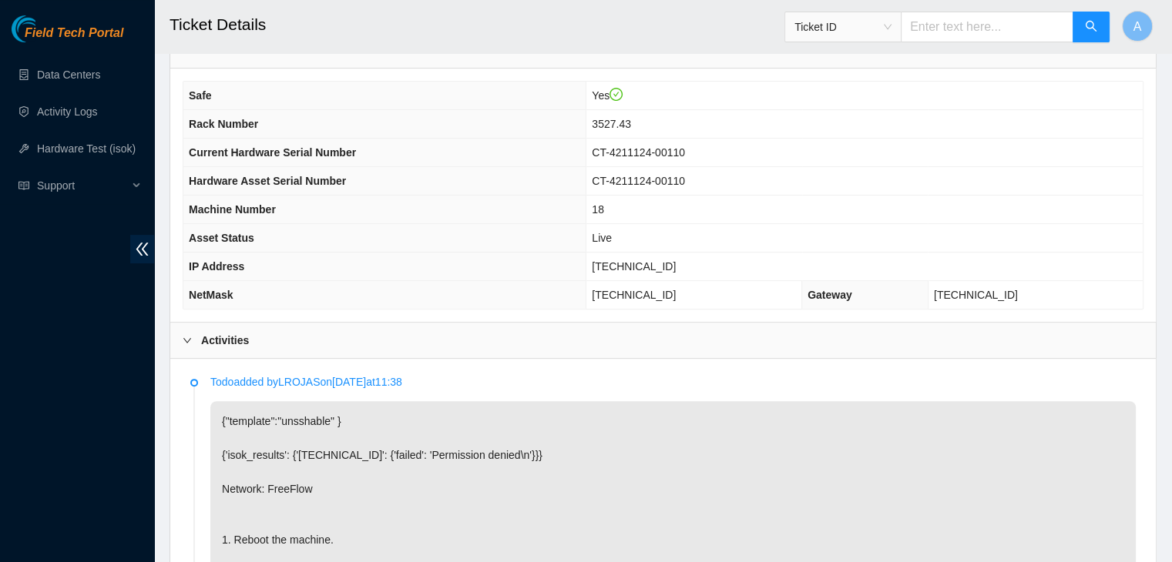
scroll to position [243, 0]
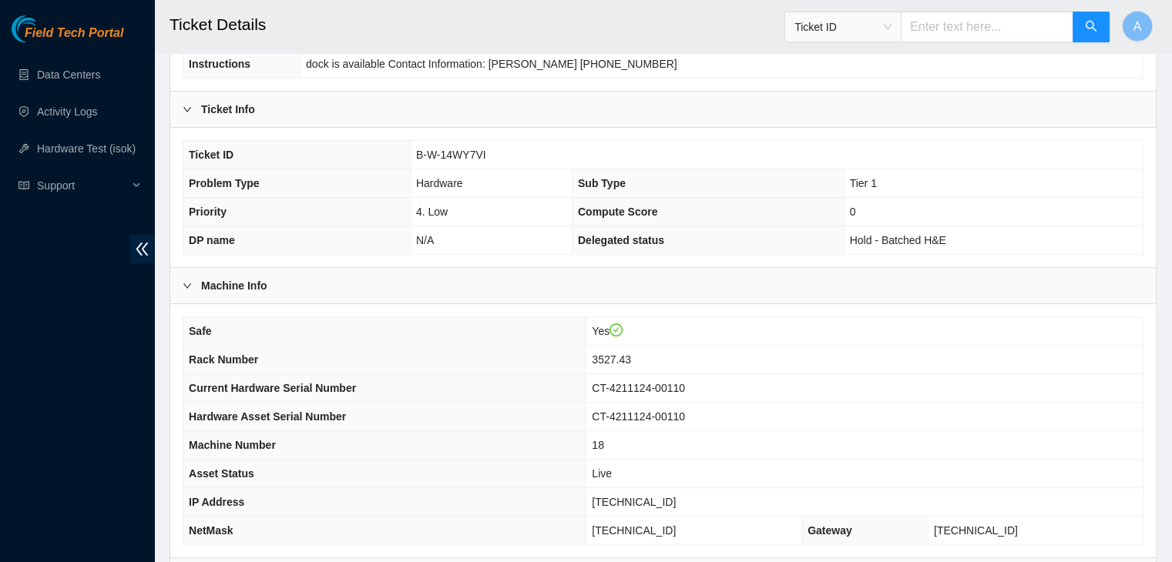
click at [658, 496] on span "[TECHNICAL_ID]" at bounding box center [634, 502] width 84 height 12
copy span "[TECHNICAL_ID]"
click at [658, 496] on span "[TECHNICAL_ID]" at bounding box center [634, 502] width 84 height 12
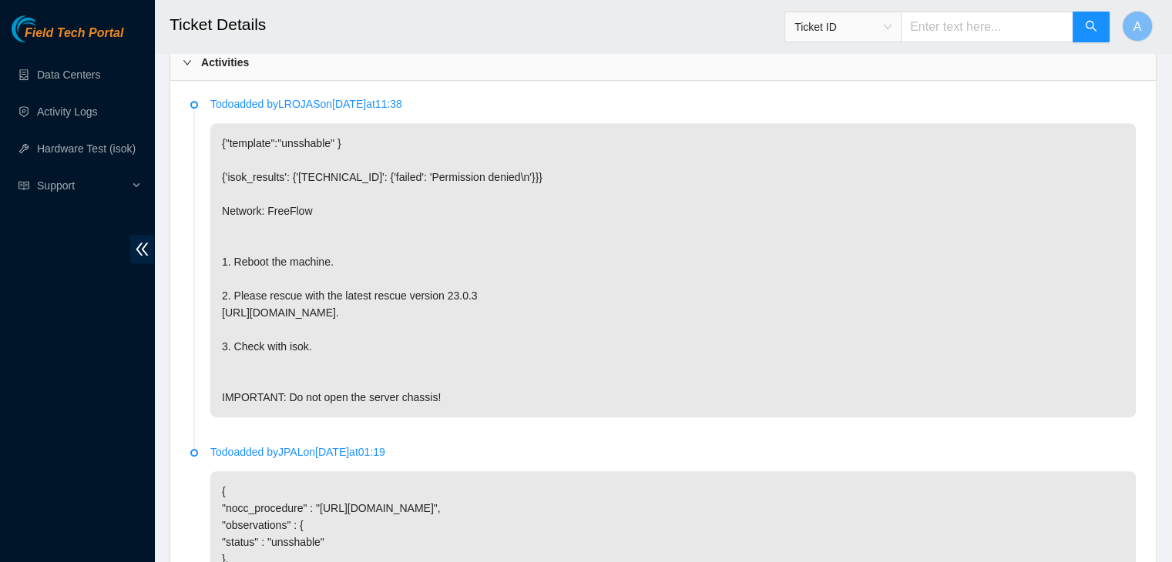
scroll to position [1114, 0]
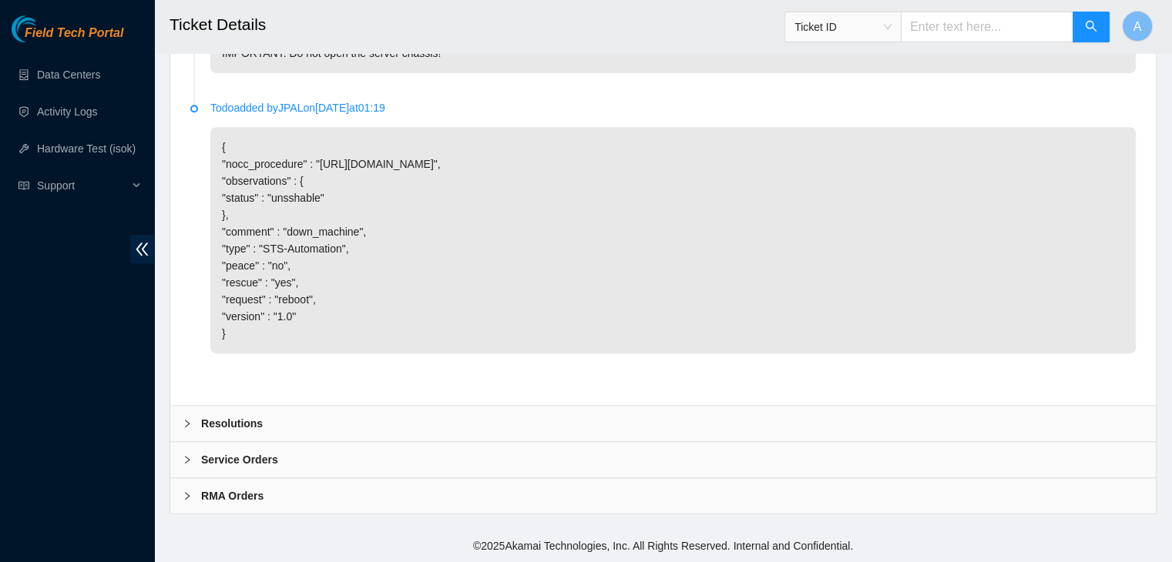
click at [399, 408] on div "Resolutions" at bounding box center [662, 423] width 985 height 35
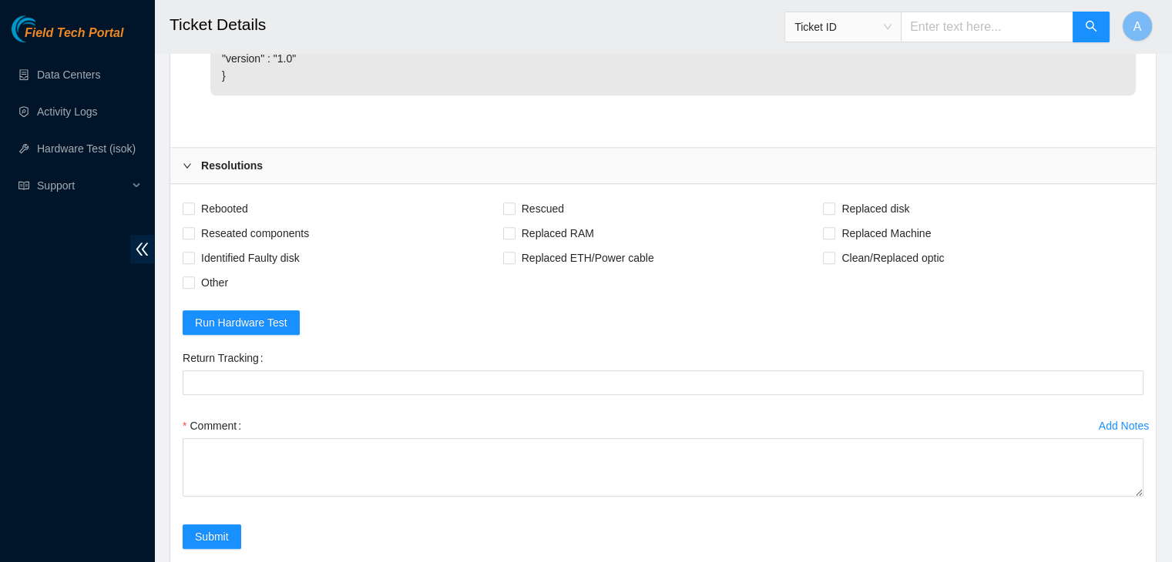
scroll to position [1360, 0]
click at [240, 220] on span "Rebooted" at bounding box center [224, 208] width 59 height 25
click at [193, 213] on input "Rebooted" at bounding box center [188, 207] width 11 height 11
checkbox input "true"
click at [548, 220] on span "Rescued" at bounding box center [542, 208] width 55 height 25
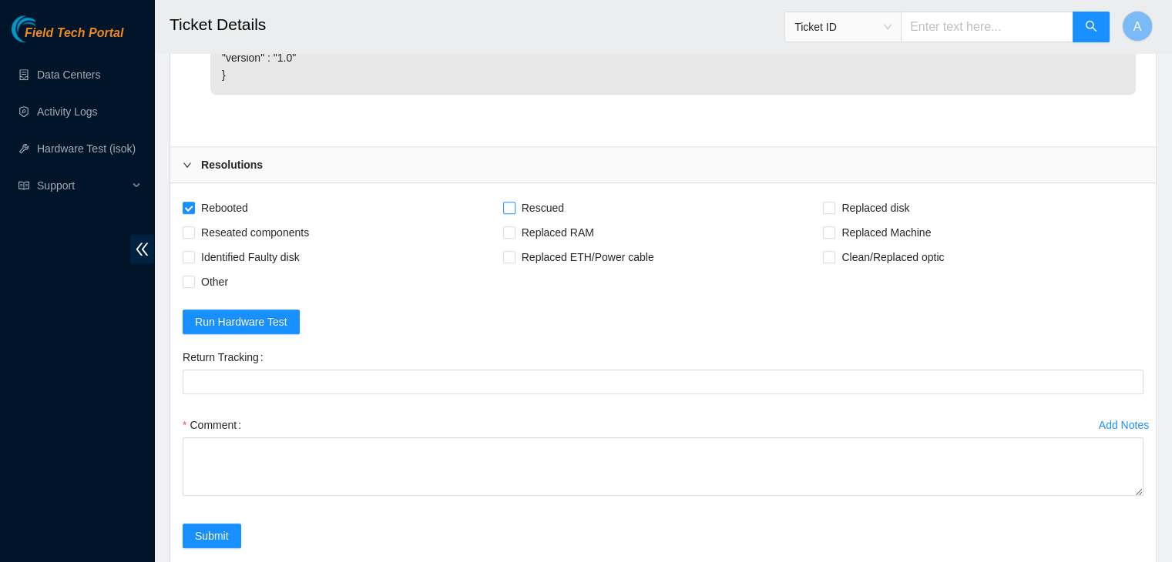
click at [514, 213] on input "Rescued" at bounding box center [508, 207] width 11 height 11
checkbox input "true"
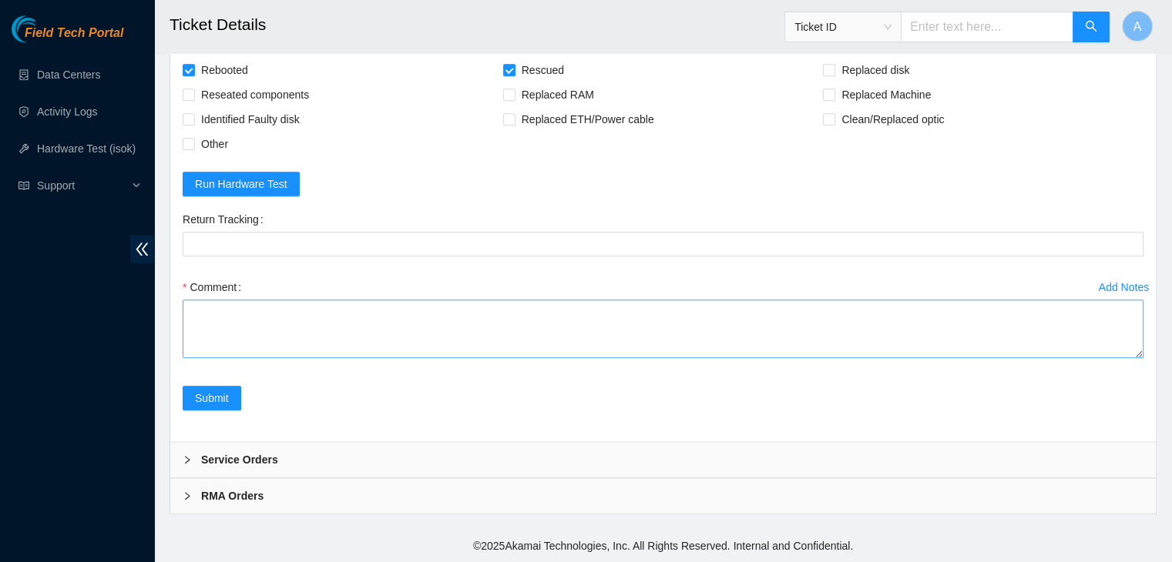
drag, startPoint x: 1139, startPoint y: 353, endPoint x: 1120, endPoint y: 432, distance: 81.5
click at [1120, 358] on textarea "Comment" at bounding box center [663, 329] width 961 height 59
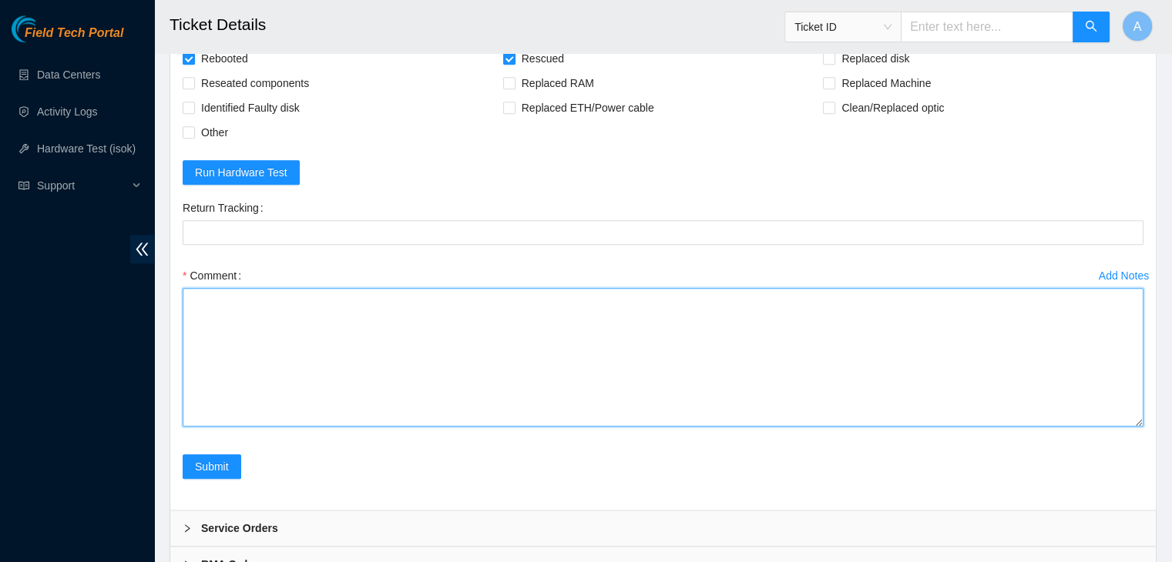
click at [1084, 372] on textarea "Comment" at bounding box center [663, 357] width 961 height 139
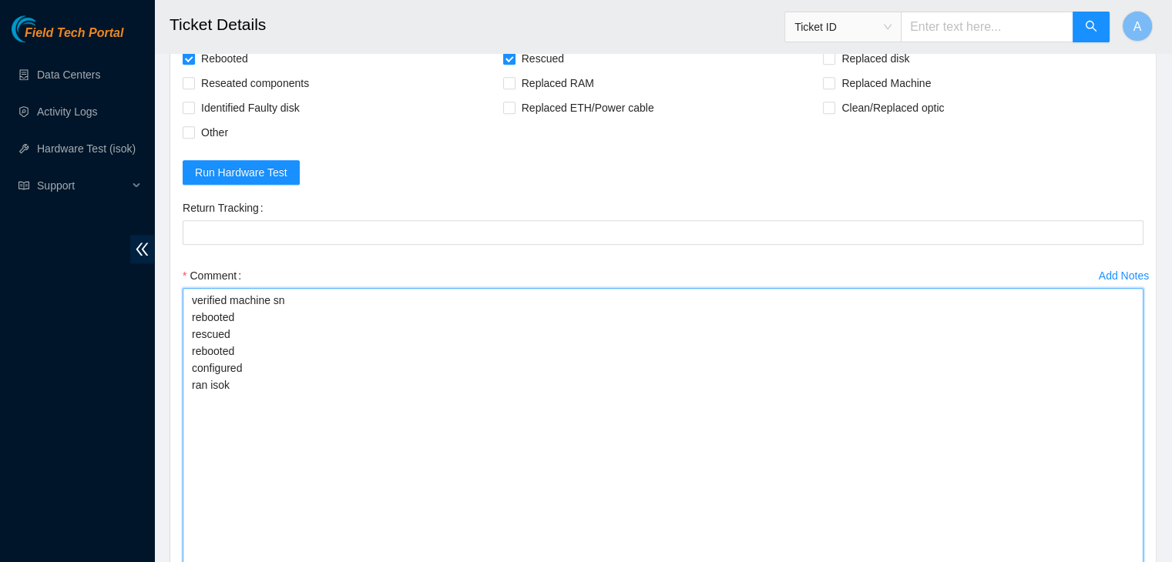
drag, startPoint x: 1135, startPoint y: 435, endPoint x: 1056, endPoint y: 467, distance: 85.4
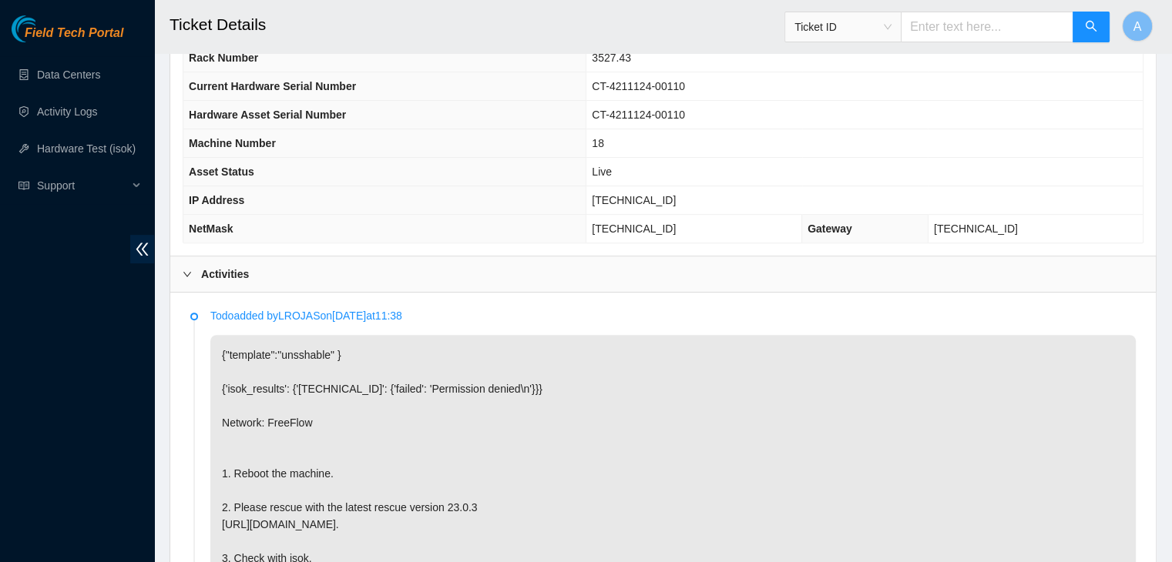
scroll to position [545, 0]
click at [641, 187] on td "[TECHNICAL_ID]" at bounding box center [864, 200] width 556 height 29
copy span "[TECHNICAL_ID]"
click at [649, 186] on td "[TECHNICAL_ID]" at bounding box center [864, 200] width 556 height 29
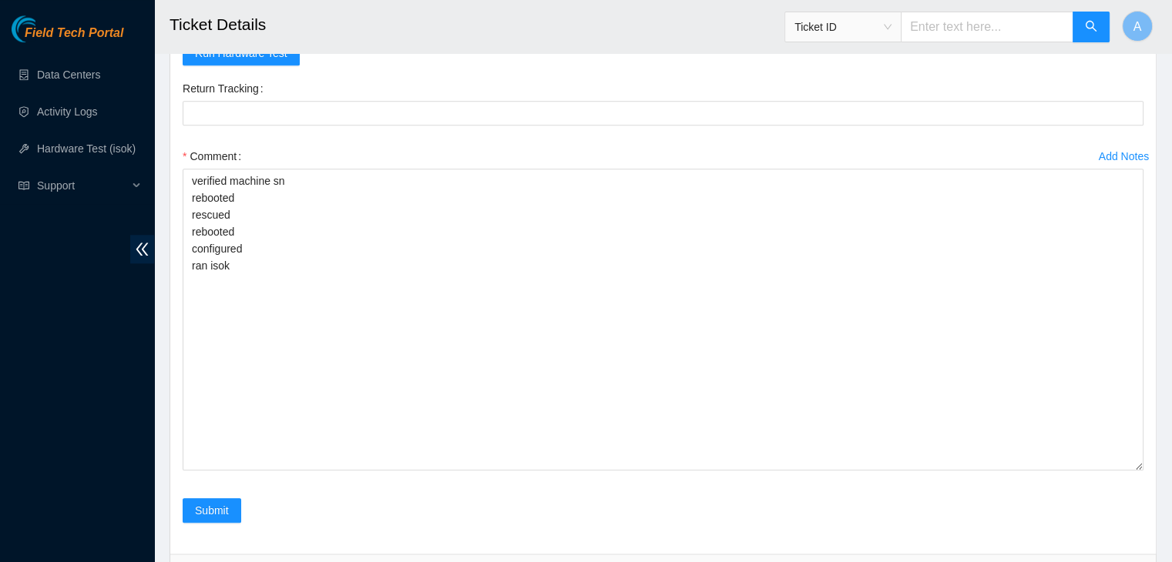
scroll to position [1630, 0]
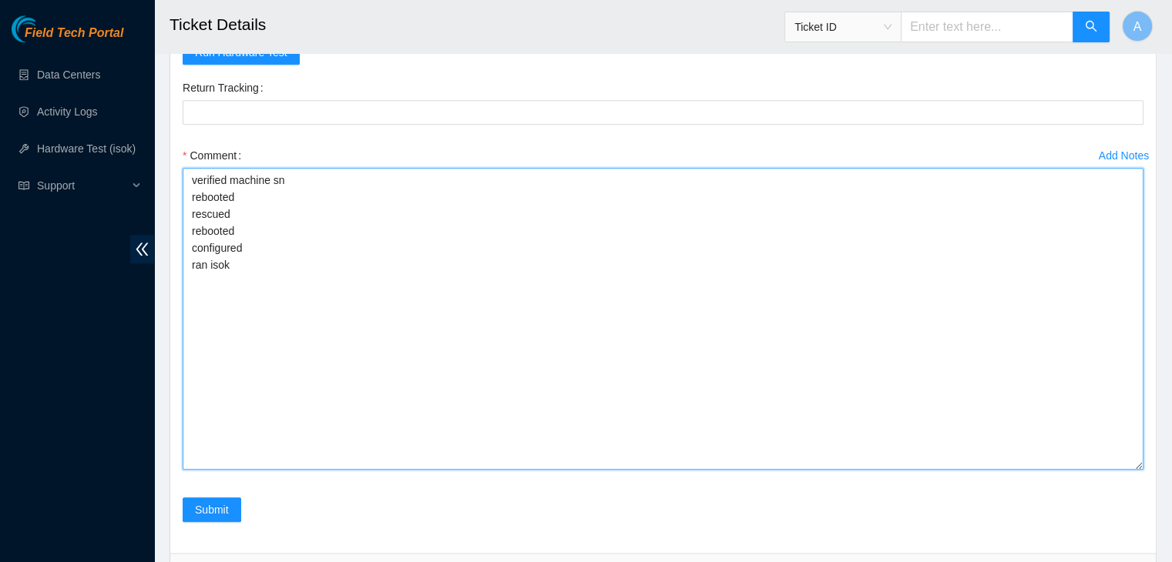
click at [433, 360] on textarea "verified machine sn rebooted rescued rebooted configured ran isok" at bounding box center [663, 319] width 961 height 302
paste textarea "329673 [DATE] 12:01:11 [TECHNICAL_ID] COMPLETE Result Detail Message Ticket ID …"
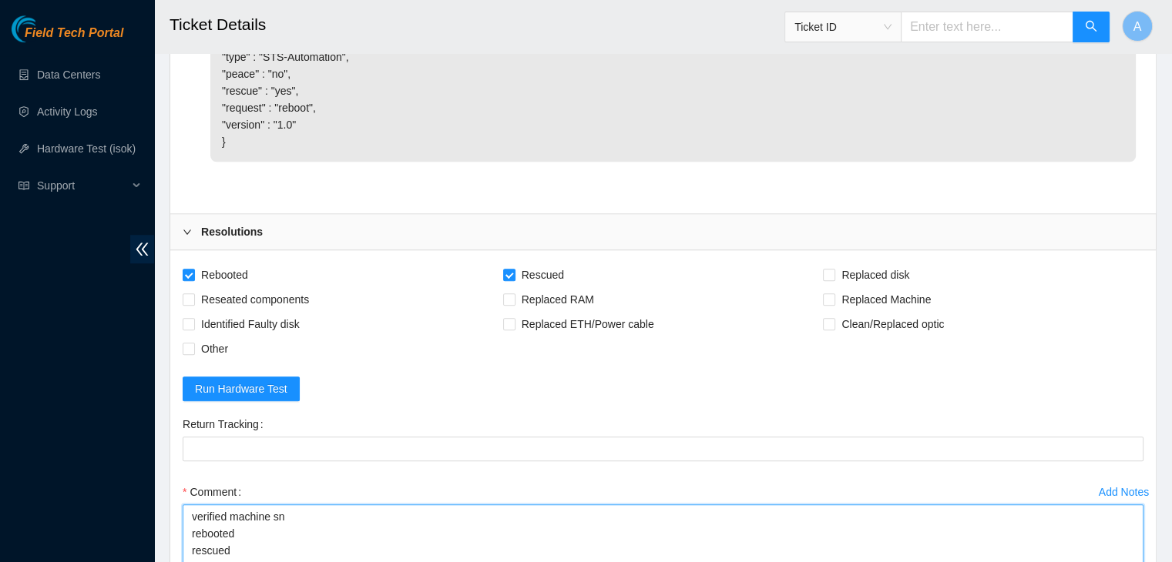
scroll to position [1738, 0]
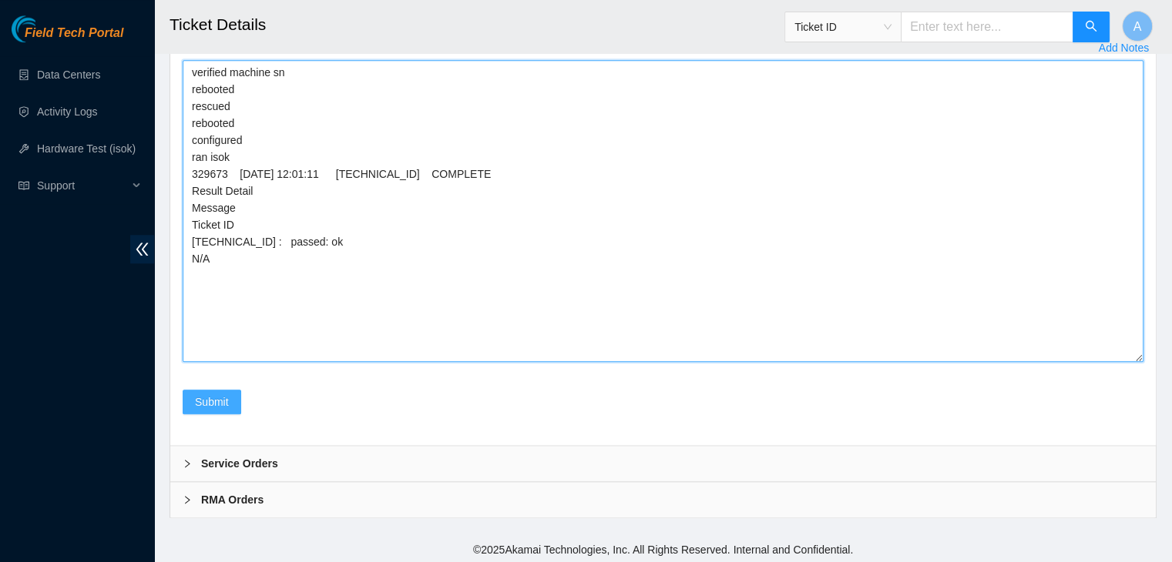
type textarea "verified machine sn rebooted rescued rebooted configured ran isok 329673 [DATE]…"
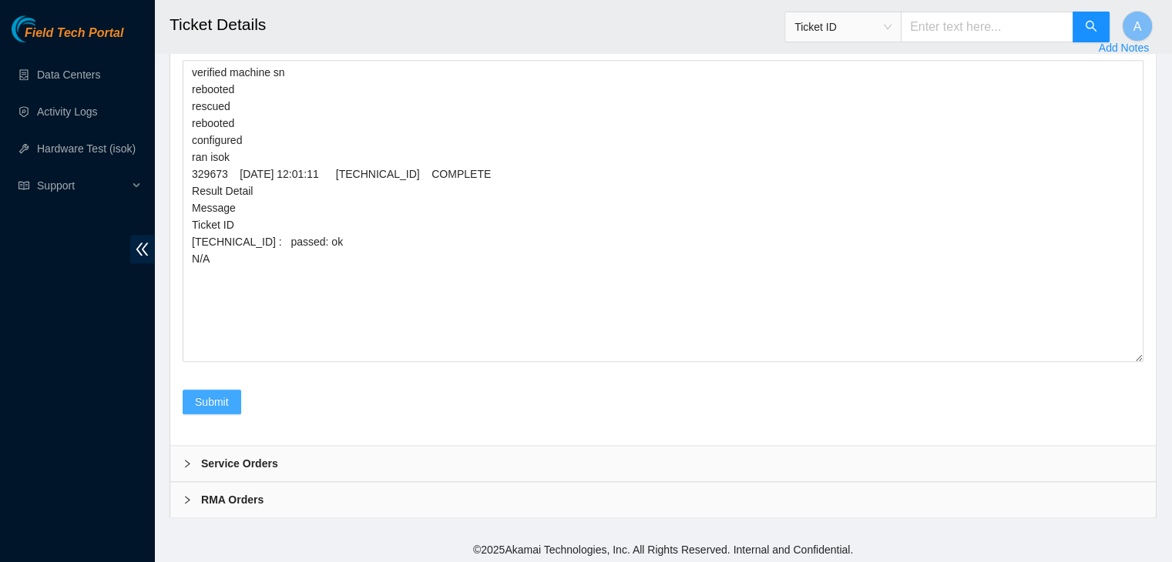
click at [218, 408] on span "Submit" at bounding box center [212, 402] width 34 height 17
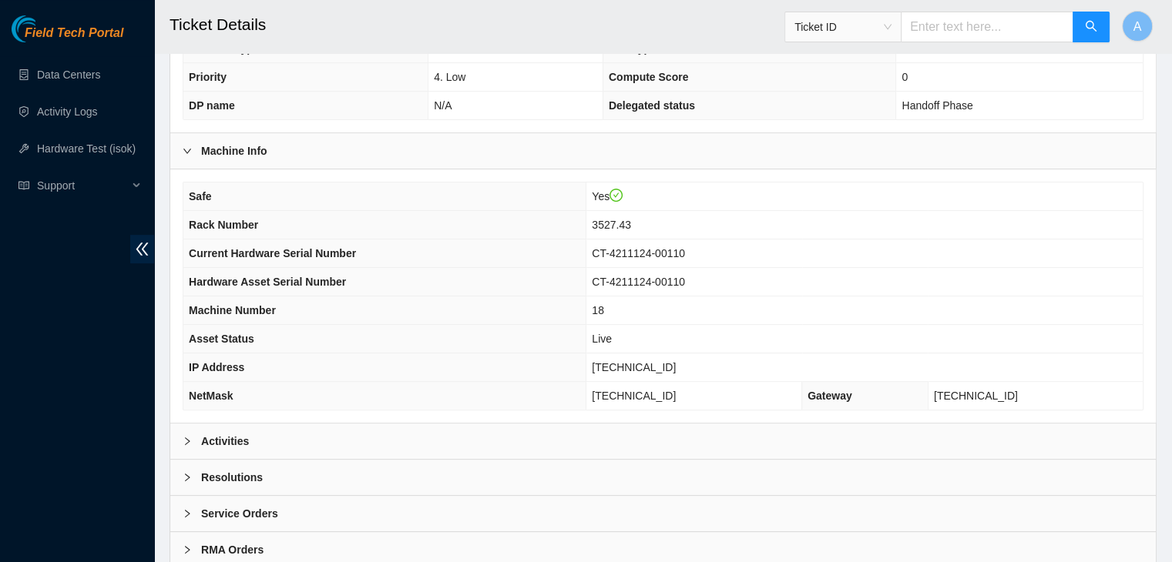
scroll to position [411, 0]
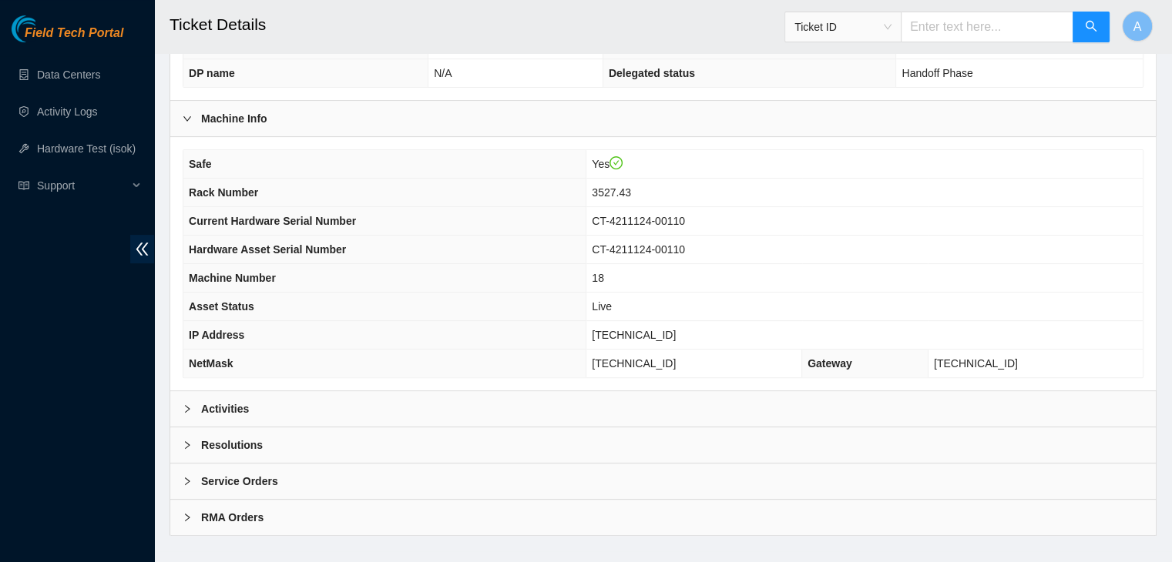
click at [443, 391] on div "Activities" at bounding box center [662, 408] width 985 height 35
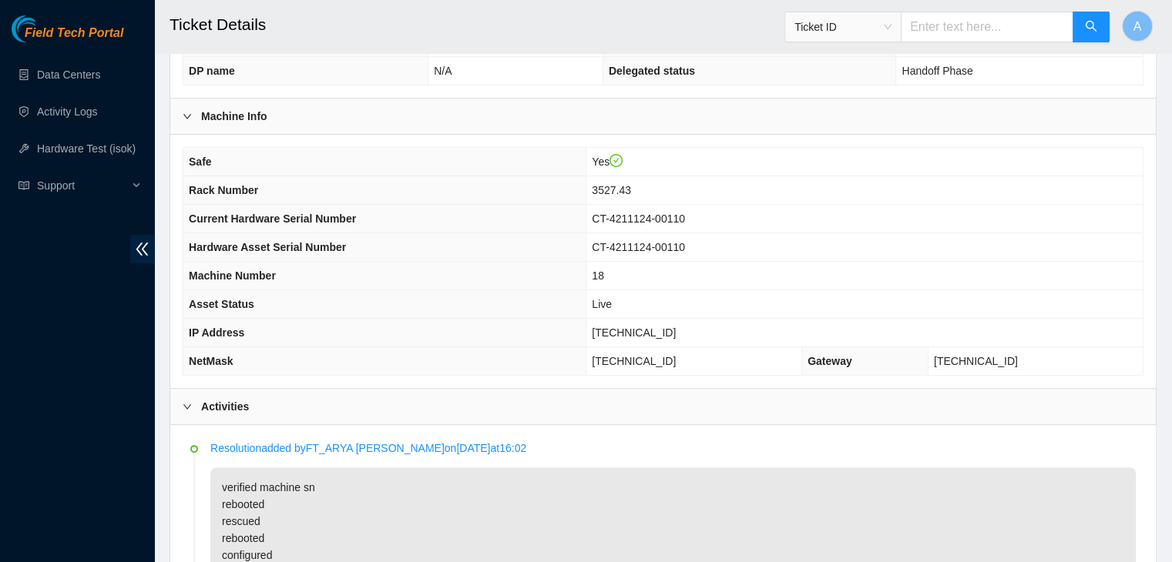
scroll to position [371, 0]
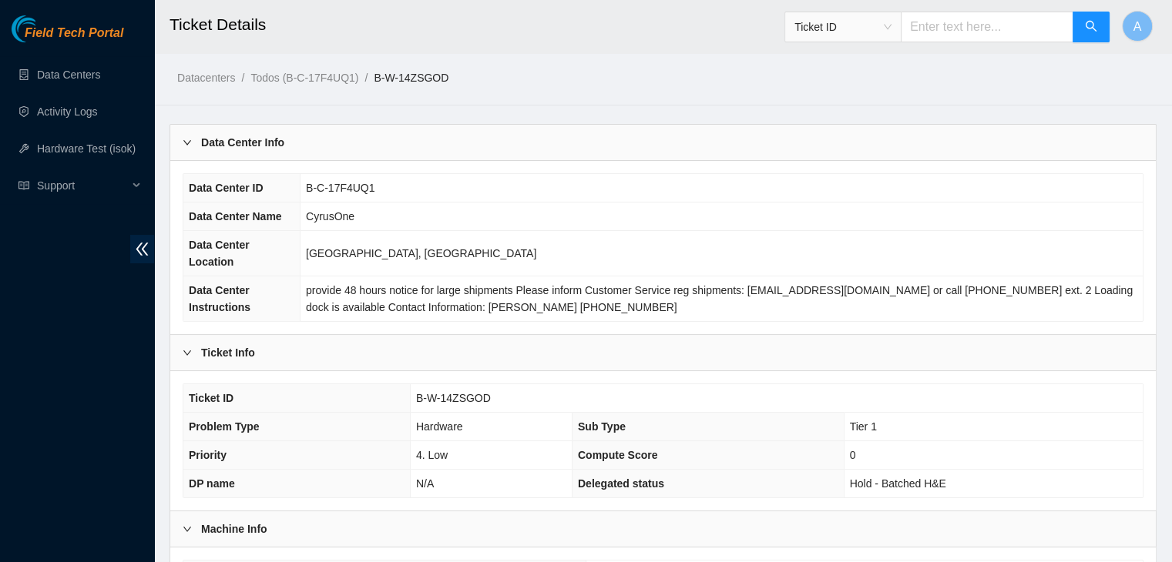
scroll to position [411, 0]
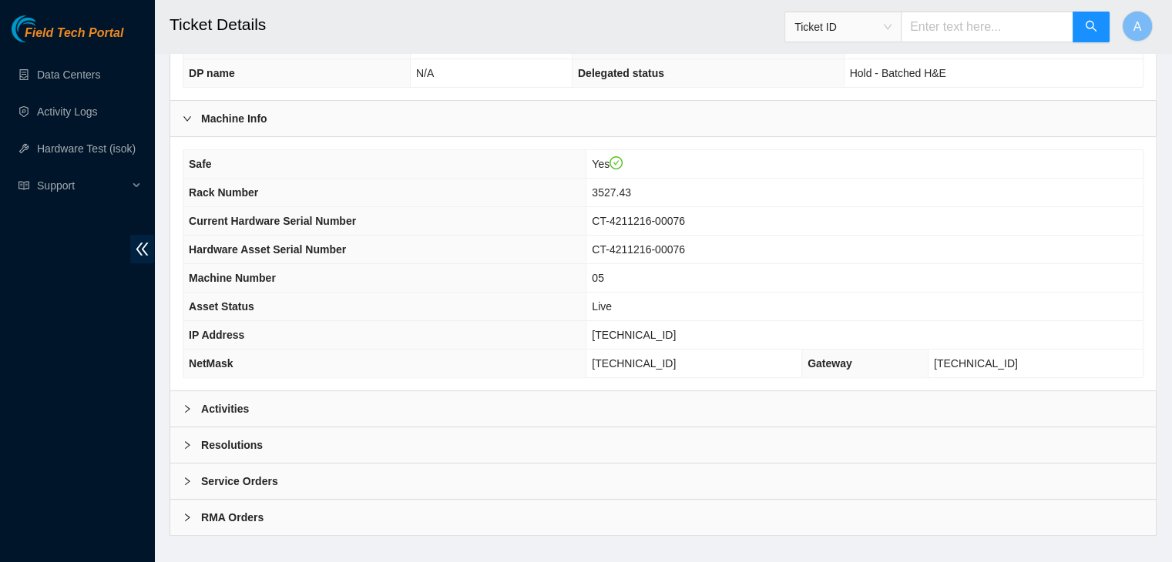
click at [501, 391] on div "Activities" at bounding box center [662, 408] width 985 height 35
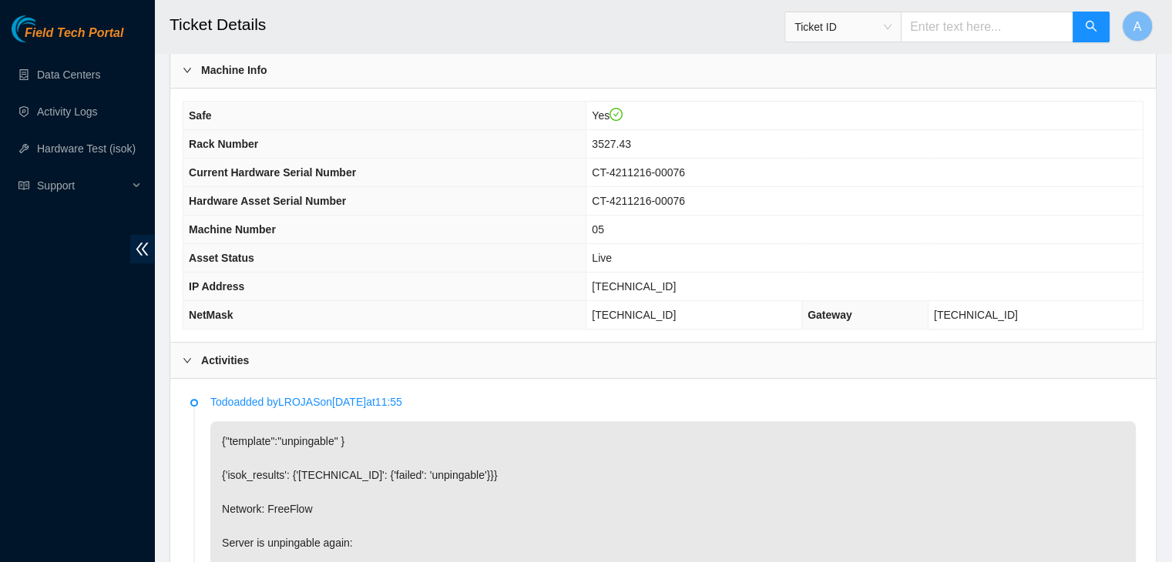
scroll to position [456, 0]
